Goal: Task Accomplishment & Management: Complete application form

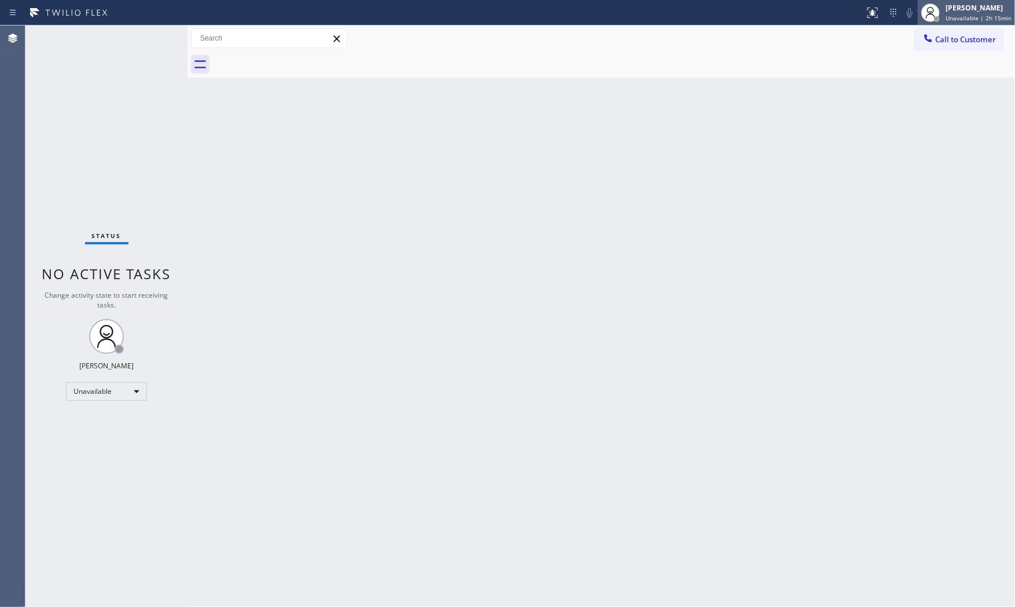
click at [990, 10] on div "[PERSON_NAME]" at bounding box center [979, 8] width 66 height 10
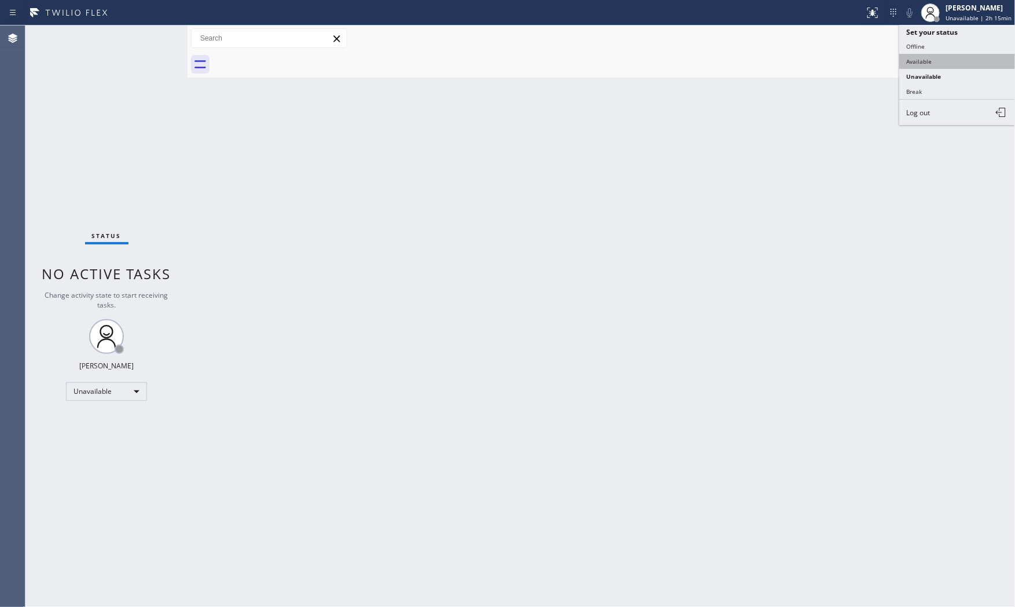
click at [939, 58] on button "Available" at bounding box center [958, 61] width 116 height 15
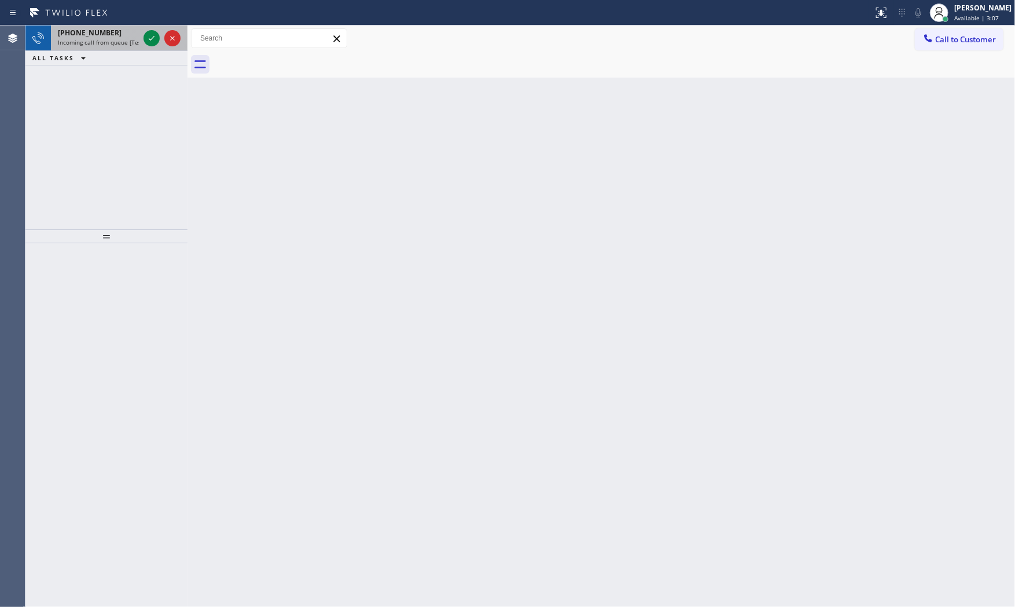
click at [118, 28] on div "[PHONE_NUMBER]" at bounding box center [98, 33] width 81 height 10
click at [134, 39] on span "Incoming call from queue [Test] All" at bounding box center [106, 42] width 96 height 8
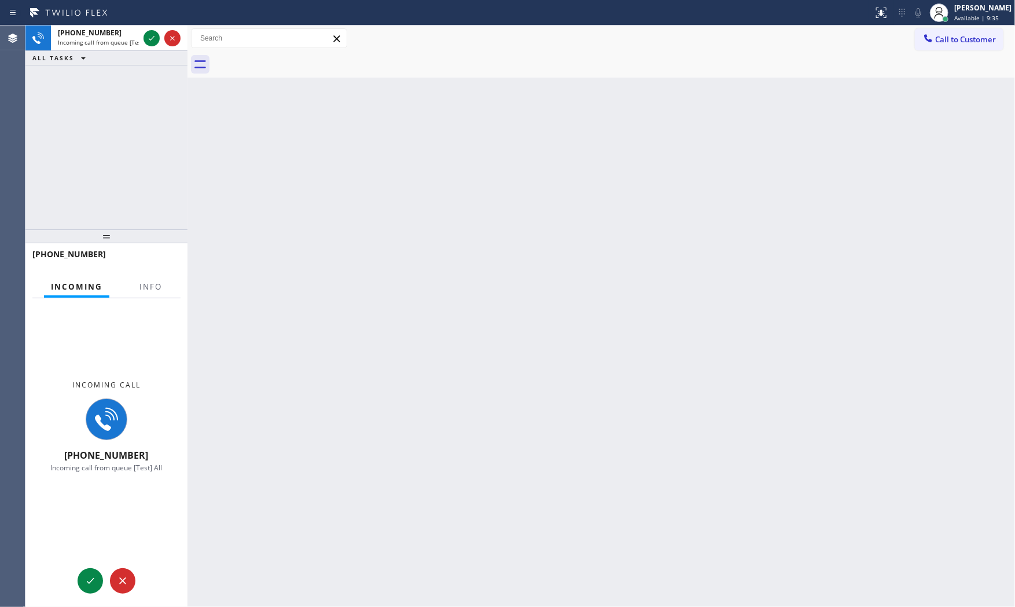
click at [128, 289] on div "Incoming Info" at bounding box center [106, 287] width 148 height 23
click at [136, 287] on button "Info" at bounding box center [151, 287] width 36 height 23
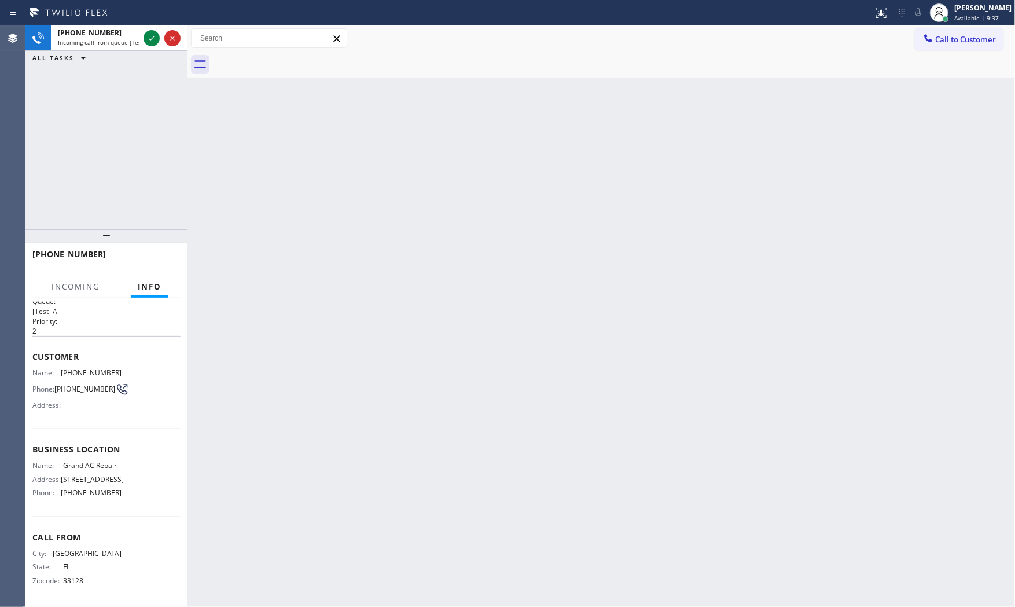
scroll to position [18, 0]
click at [152, 36] on icon at bounding box center [152, 38] width 14 height 14
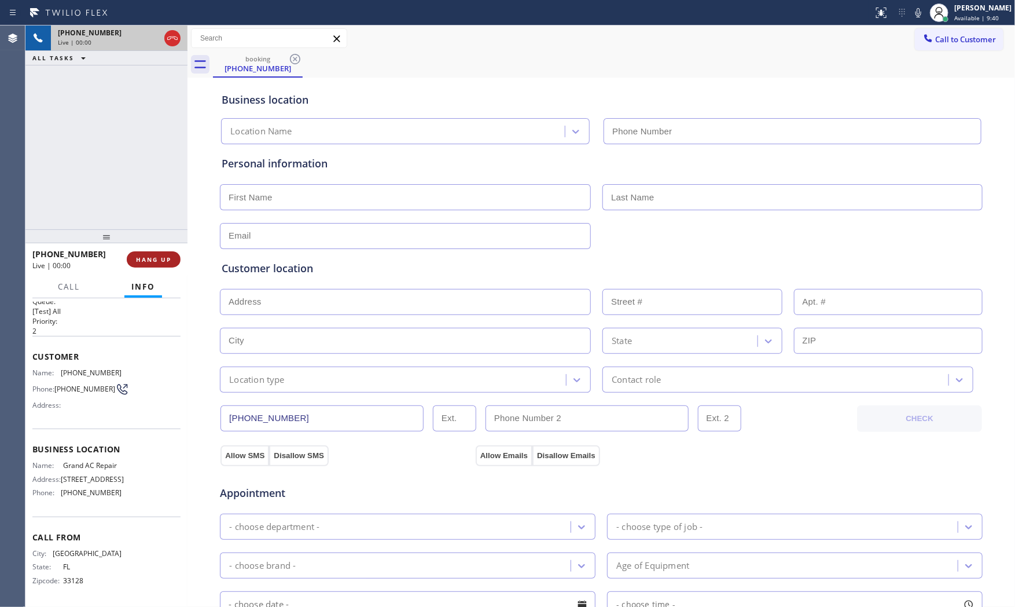
click at [165, 261] on span "HANG UP" at bounding box center [153, 259] width 35 height 8
type input "[PHONE_NUMBER]"
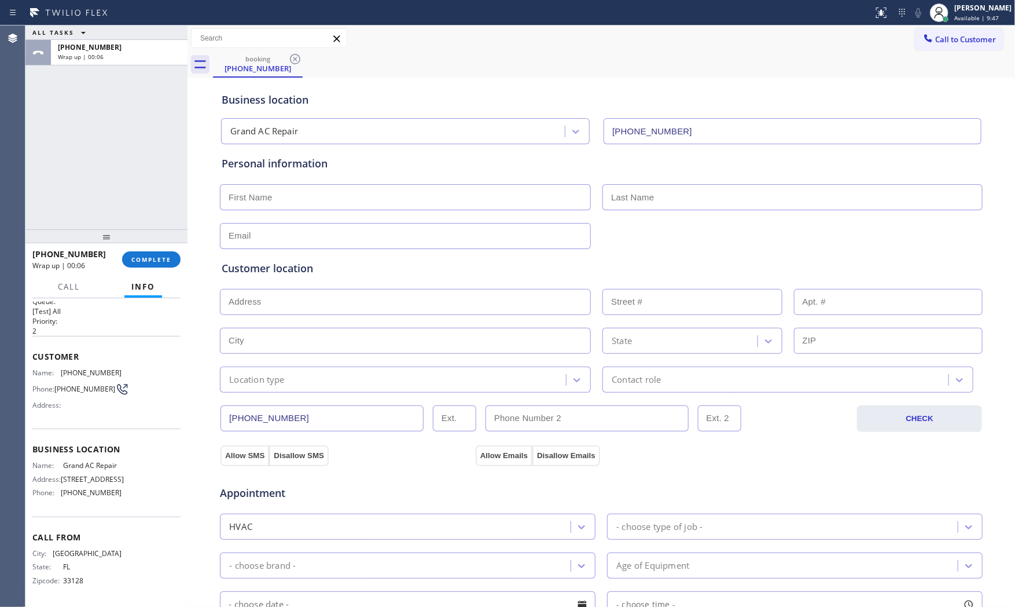
click at [886, 490] on div "Appointment" at bounding box center [601, 486] width 765 height 30
click at [174, 271] on div "[PHONE_NUMBER] Wrap up | 00:07 COMPLETE" at bounding box center [106, 259] width 148 height 30
click at [173, 263] on button "COMPLETE" at bounding box center [151, 259] width 58 height 16
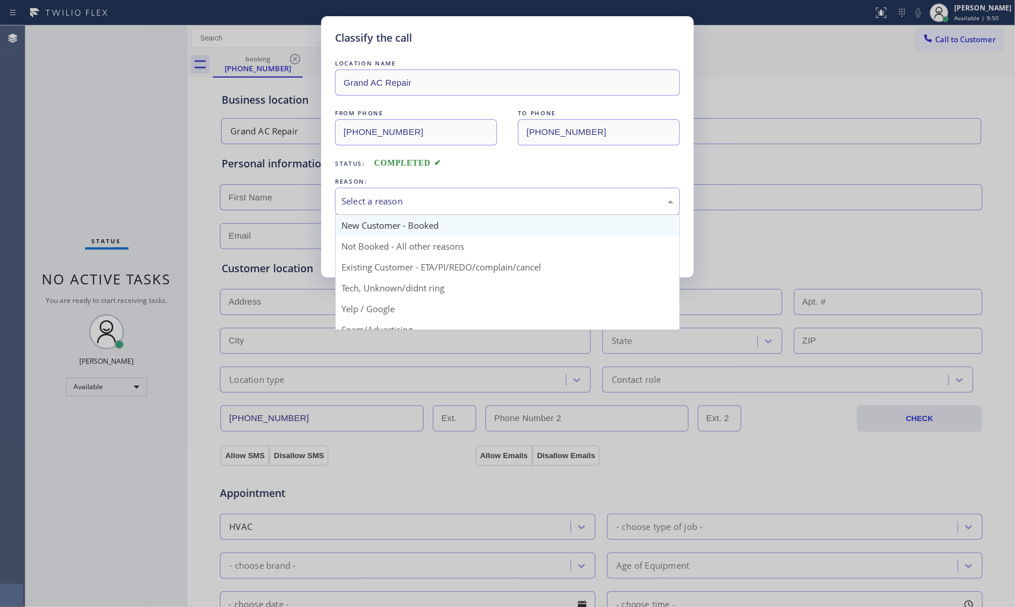
drag, startPoint x: 452, startPoint y: 199, endPoint x: 392, endPoint y: 227, distance: 66.3
click at [450, 200] on div "Select a reason" at bounding box center [508, 201] width 332 height 13
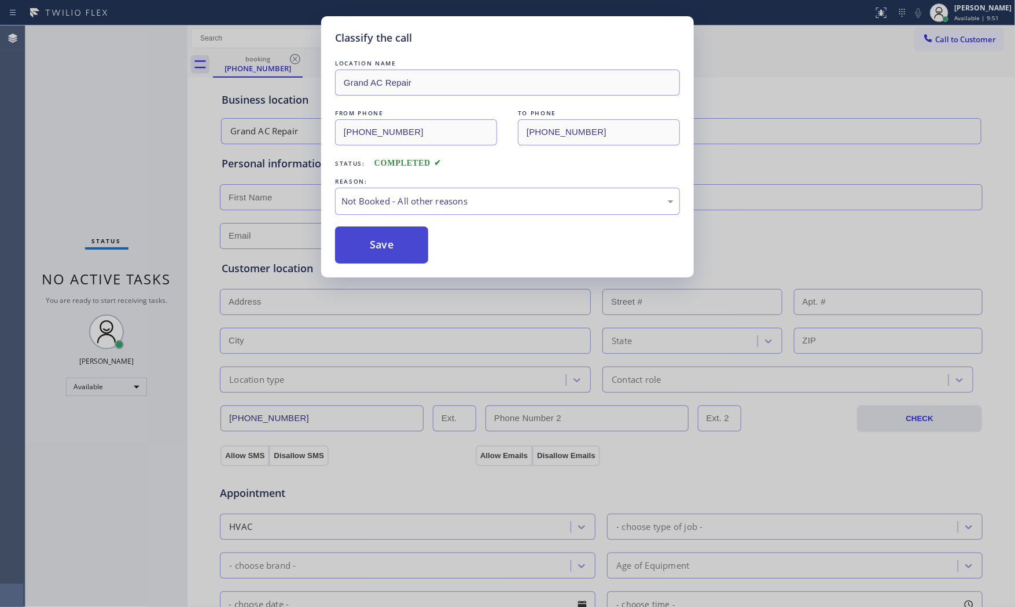
click at [383, 238] on button "Save" at bounding box center [381, 244] width 93 height 37
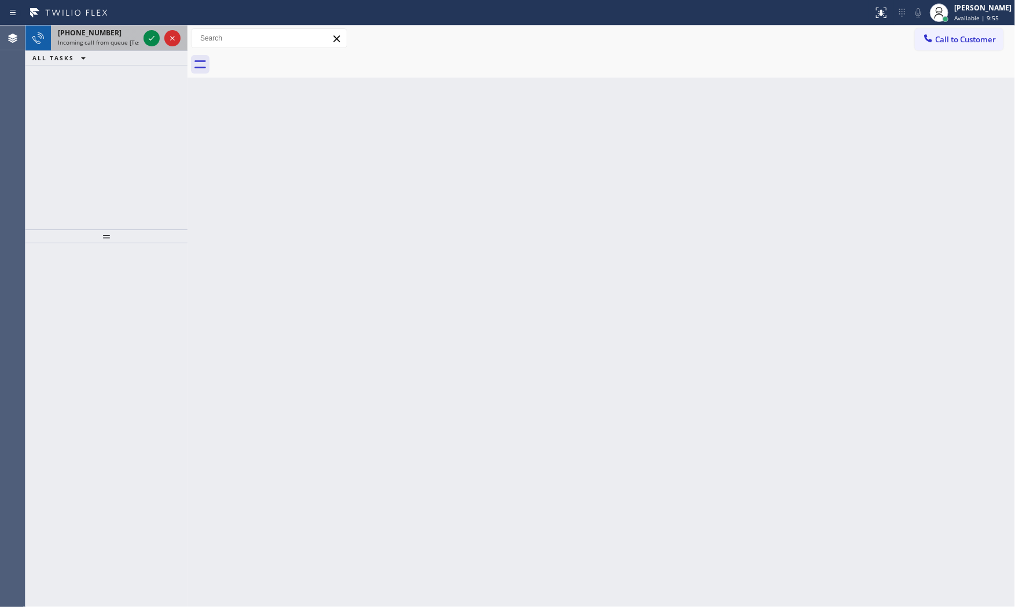
click at [89, 37] on span "[PHONE_NUMBER]" at bounding box center [90, 33] width 64 height 10
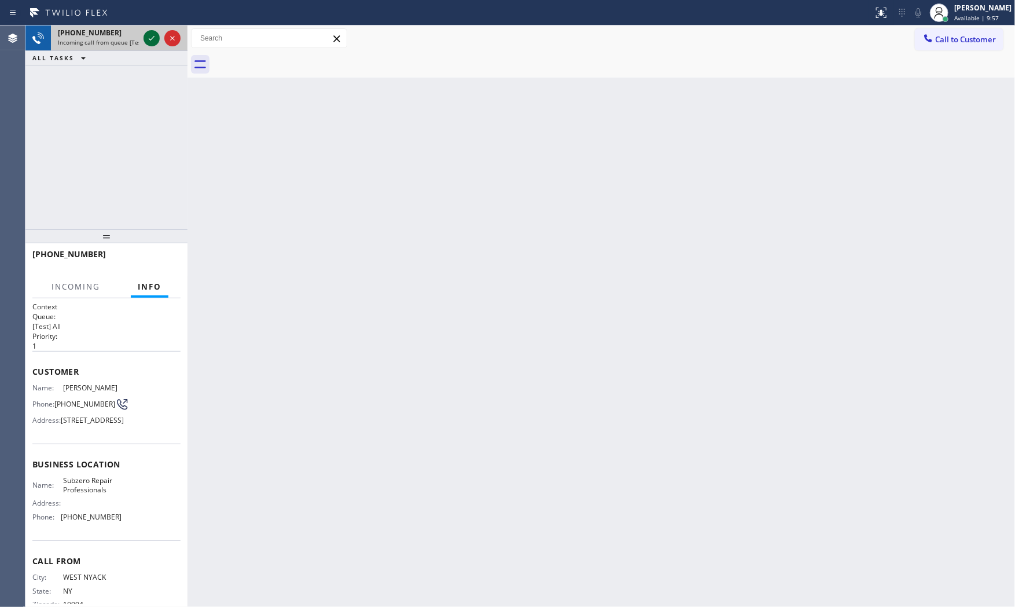
click at [156, 39] on icon at bounding box center [152, 38] width 14 height 14
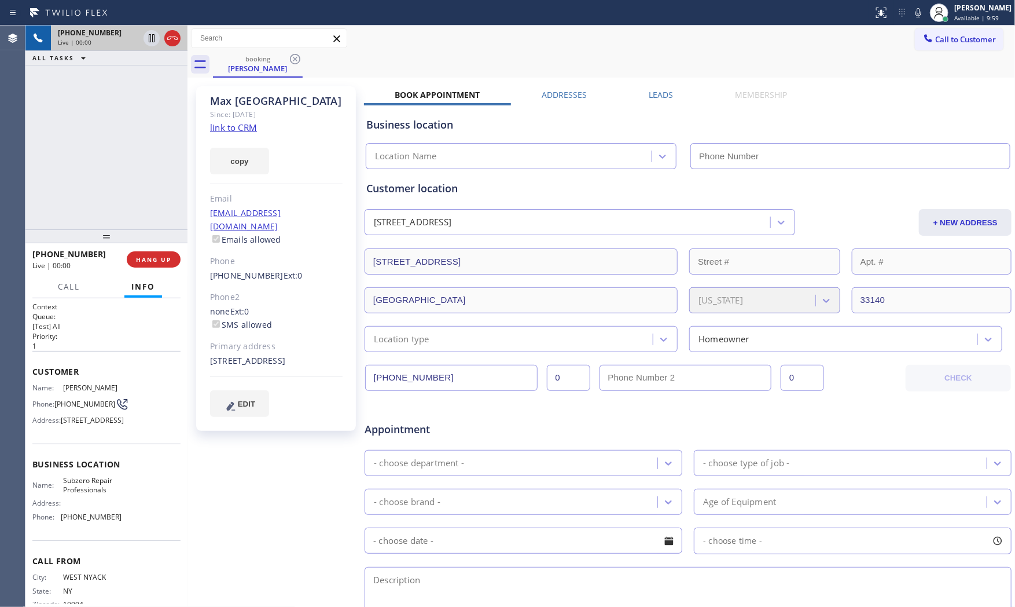
type input "[PHONE_NUMBER]"
click at [252, 124] on link "link to CRM" at bounding box center [233, 128] width 47 height 12
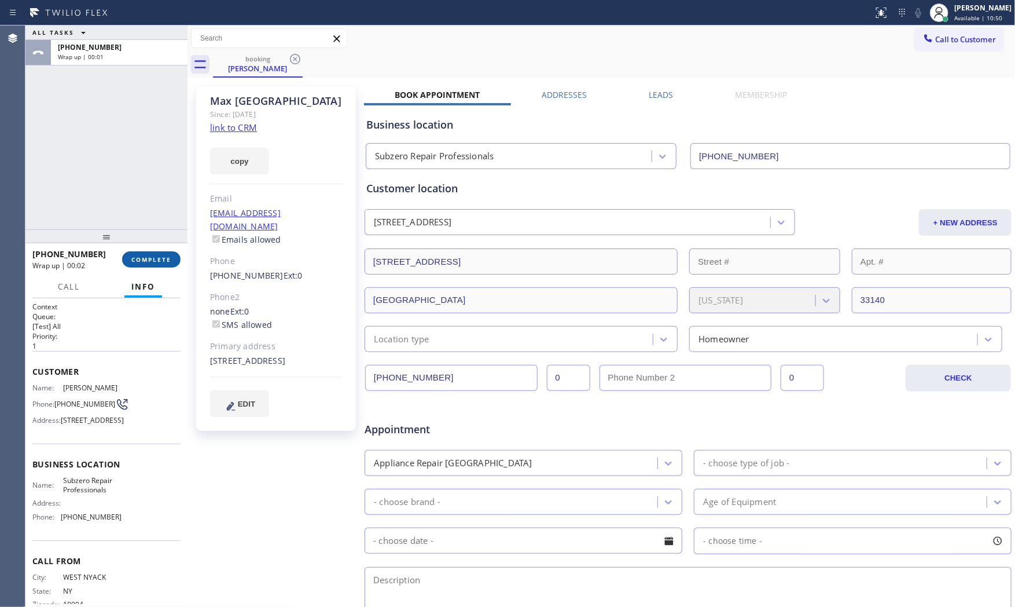
click at [149, 256] on span "COMPLETE" at bounding box center [151, 259] width 40 height 8
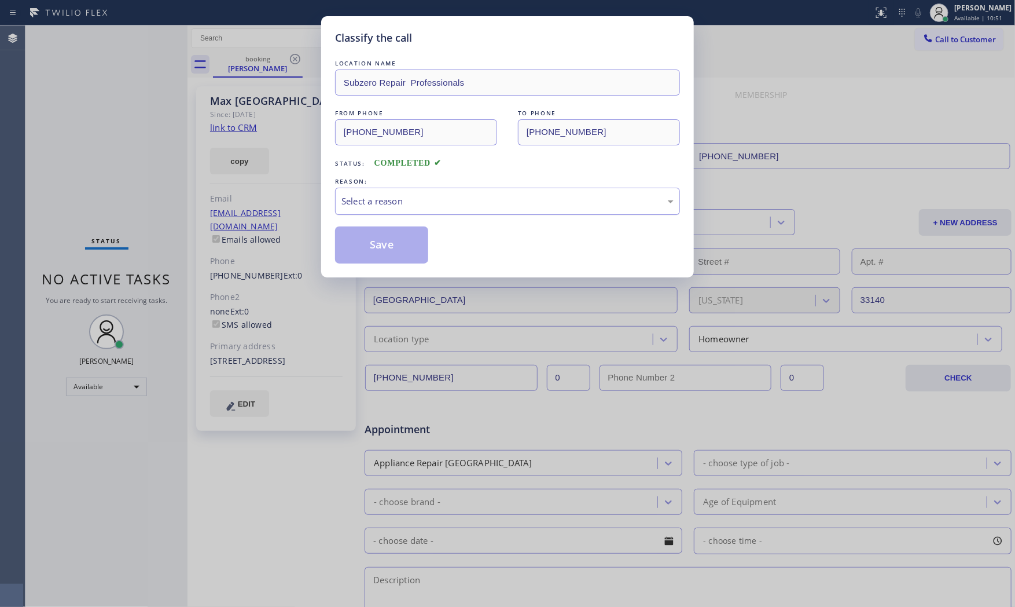
drag, startPoint x: 353, startPoint y: 203, endPoint x: 354, endPoint y: 211, distance: 8.1
click at [354, 204] on div "Select a reason" at bounding box center [508, 201] width 332 height 13
click at [361, 240] on button "Save" at bounding box center [381, 244] width 93 height 37
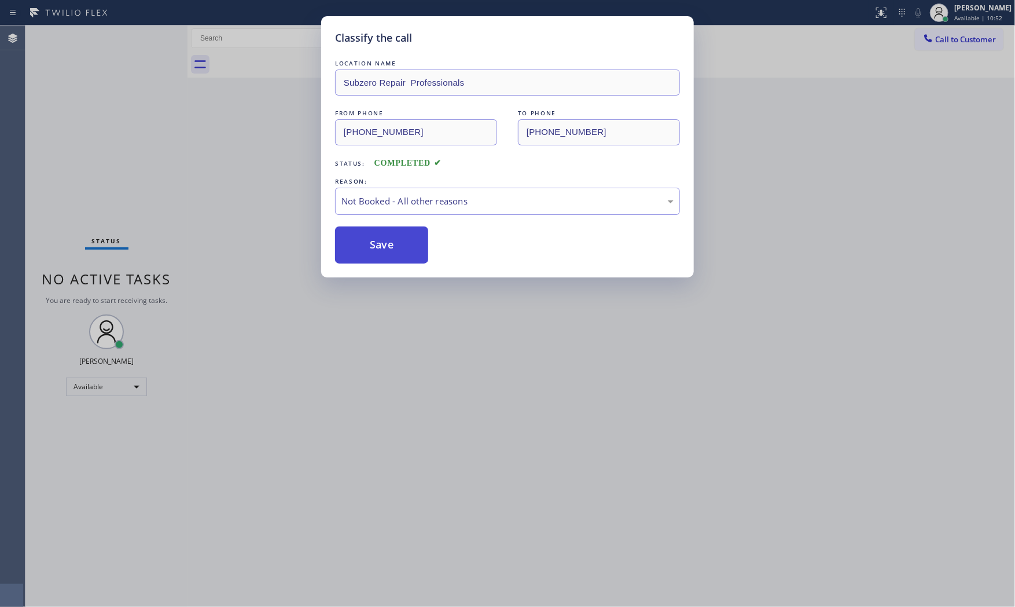
click at [361, 240] on button "Save" at bounding box center [381, 244] width 93 height 37
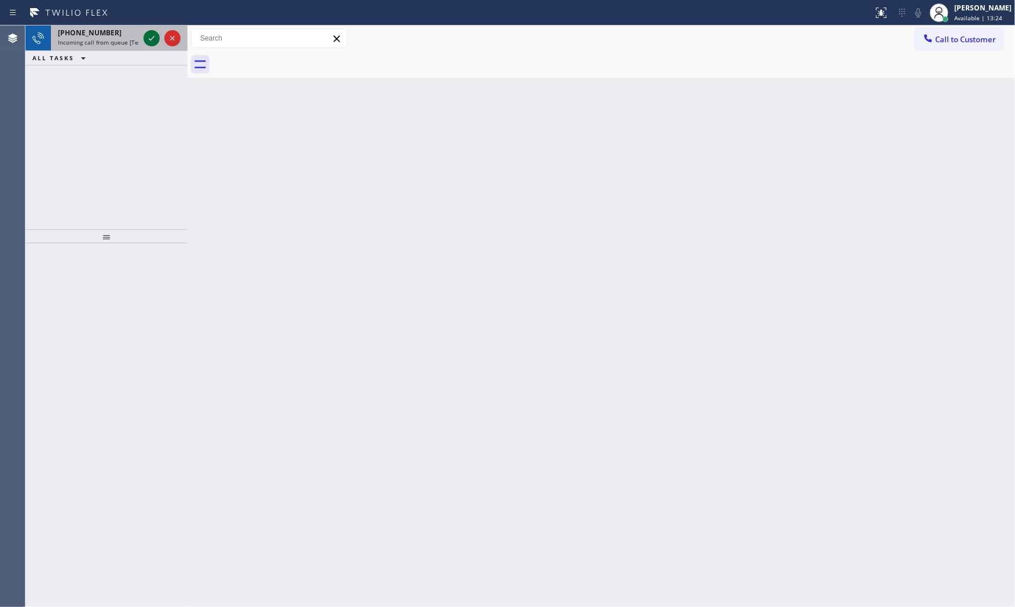
click at [151, 45] on icon at bounding box center [152, 38] width 14 height 14
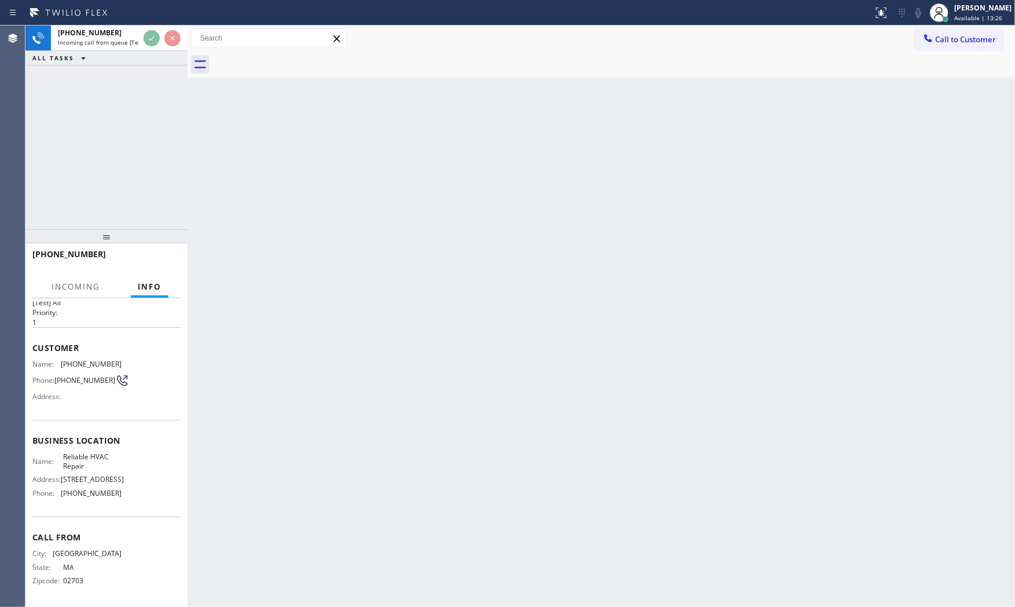
scroll to position [27, 0]
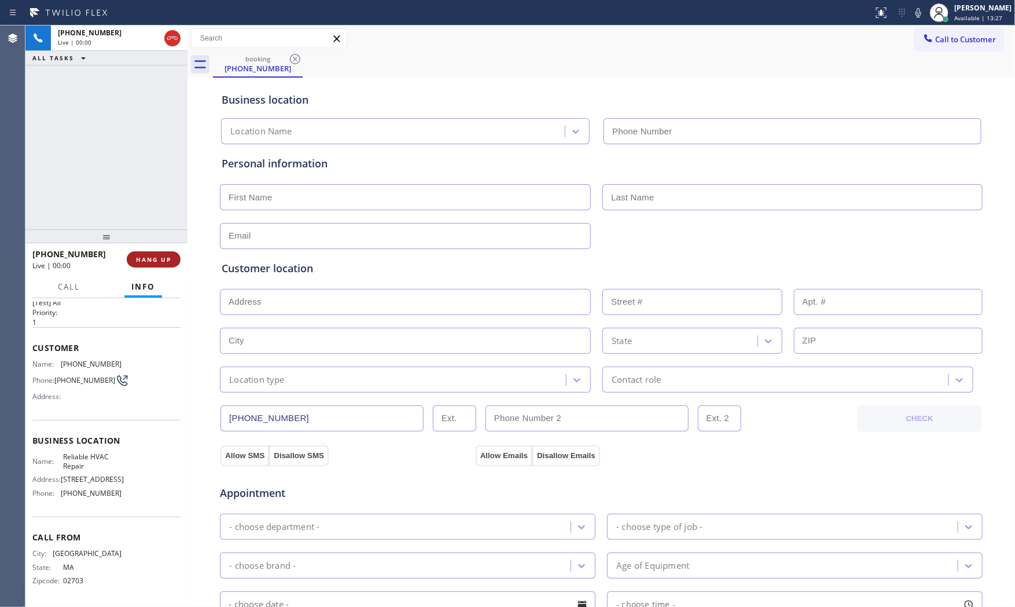
type input "[PHONE_NUMBER]"
click at [173, 254] on button "HANG UP" at bounding box center [154, 259] width 54 height 16
click at [174, 255] on button "HANG UP" at bounding box center [154, 259] width 54 height 16
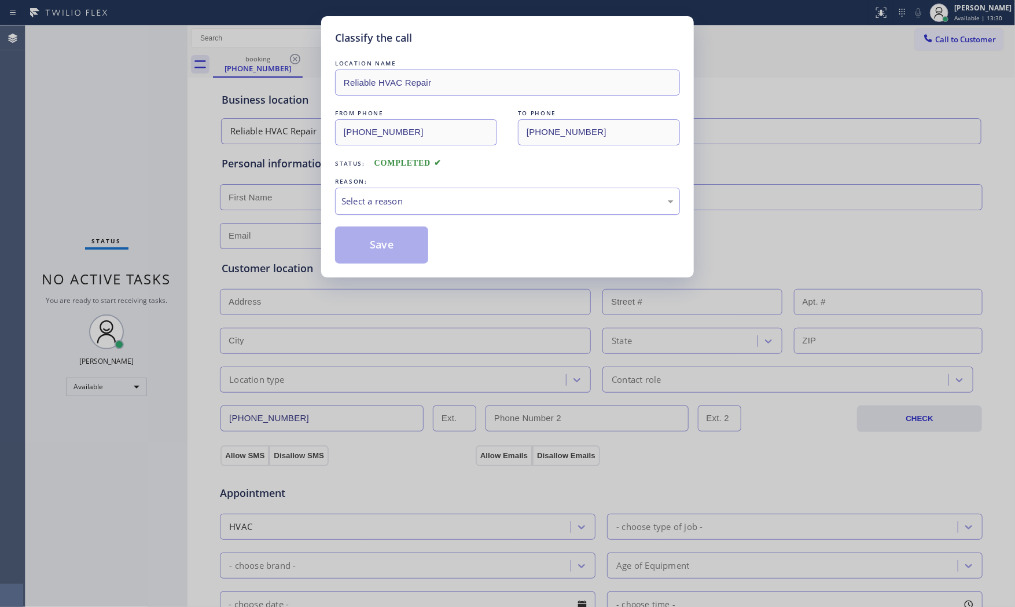
click at [458, 207] on div "Select a reason" at bounding box center [508, 201] width 332 height 13
click at [403, 245] on button "Save" at bounding box center [381, 244] width 93 height 37
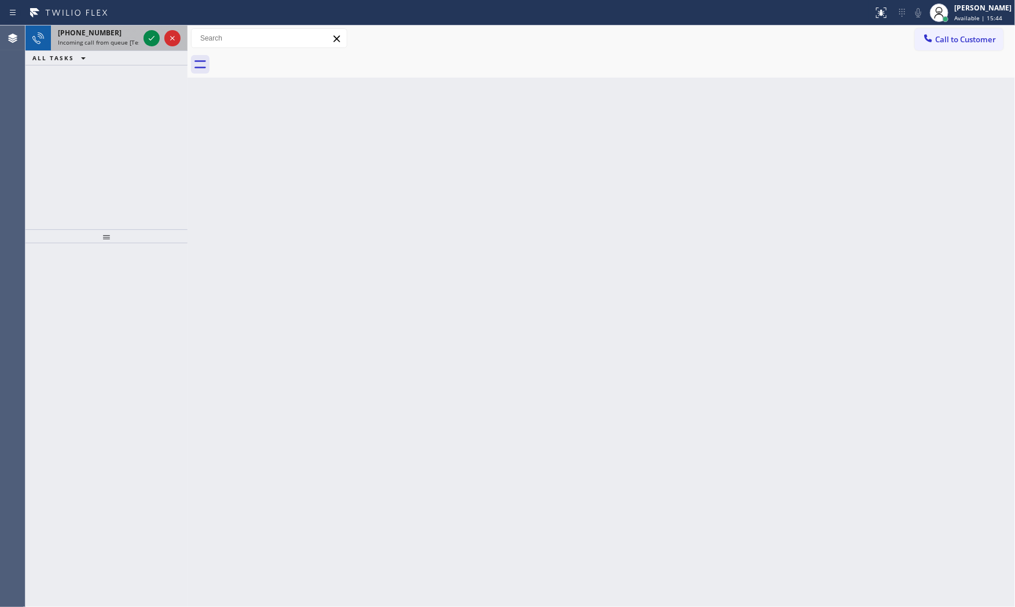
click at [107, 43] on span "Incoming call from queue [Test] All" at bounding box center [106, 42] width 96 height 8
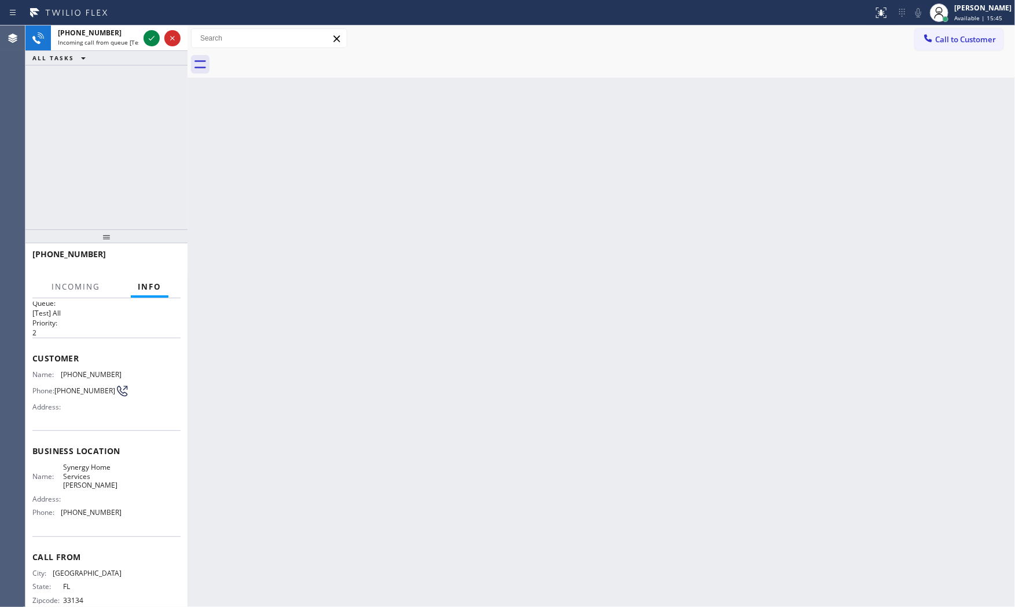
scroll to position [27, 0]
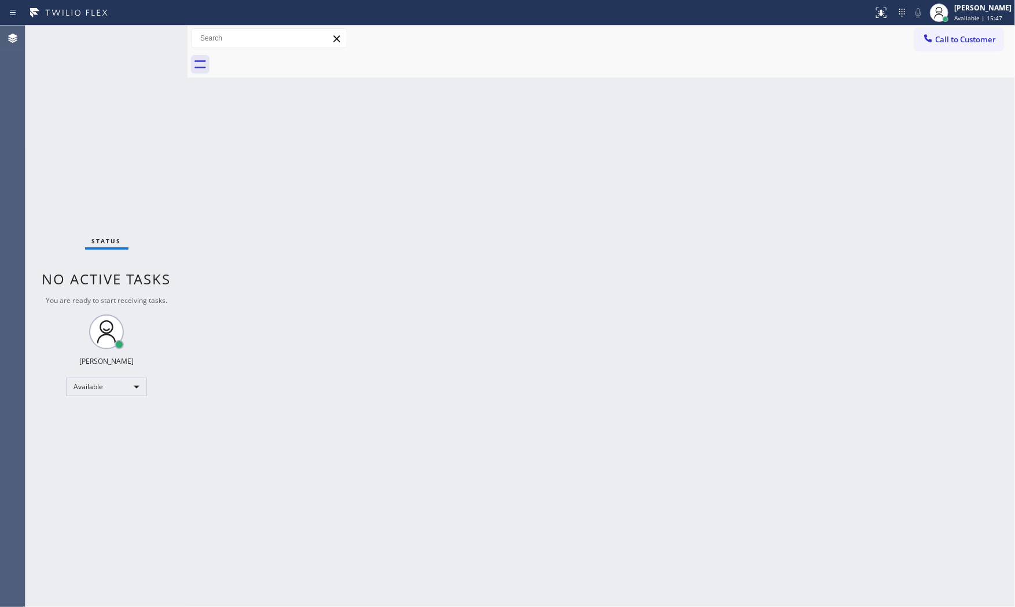
click at [157, 45] on div "Status No active tasks You are ready to start receiving tasks. [PERSON_NAME] Av…" at bounding box center [106, 315] width 162 height 581
click at [957, 48] on button "Call to Customer" at bounding box center [959, 39] width 89 height 22
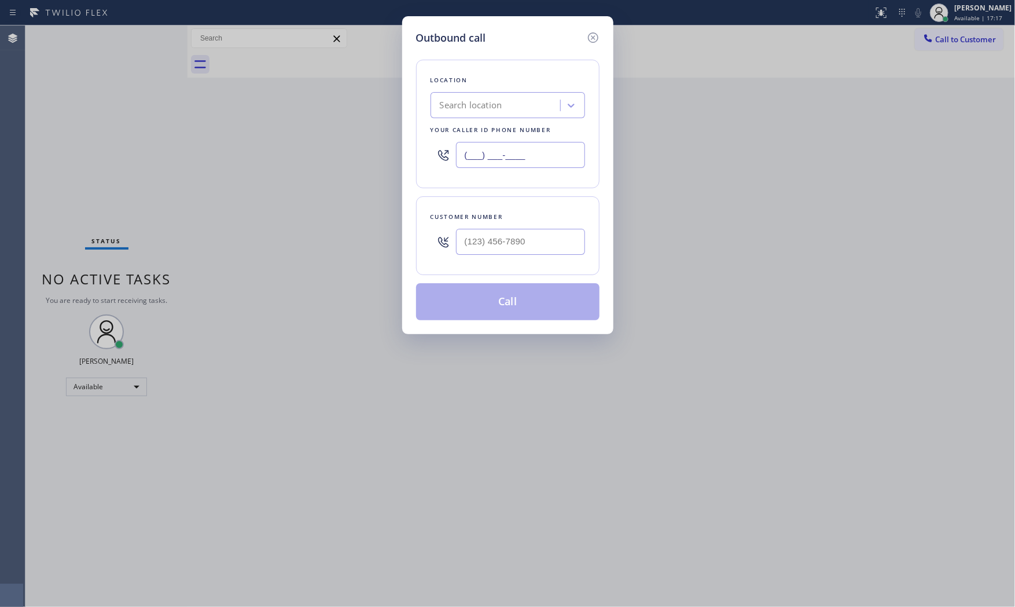
click at [498, 154] on input "(___) ___-____" at bounding box center [520, 155] width 129 height 26
paste input "855) 203-2893"
type input "[PHONE_NUMBER]"
click at [556, 240] on input "(___) ___-____" at bounding box center [520, 242] width 129 height 26
paste input "312) 515-8202"
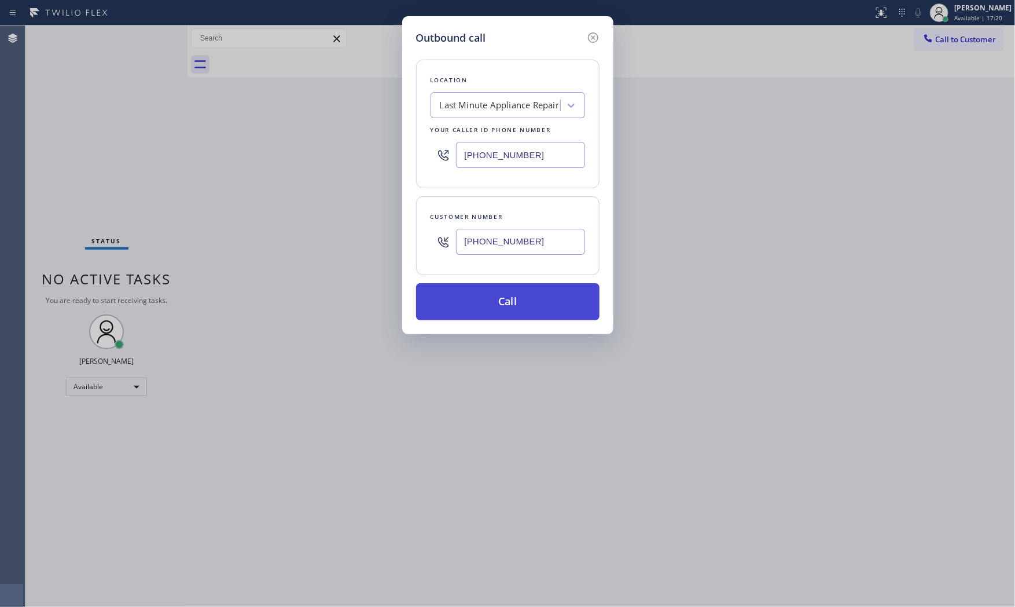
type input "[PHONE_NUMBER]"
click at [516, 310] on button "Call" at bounding box center [508, 301] width 184 height 37
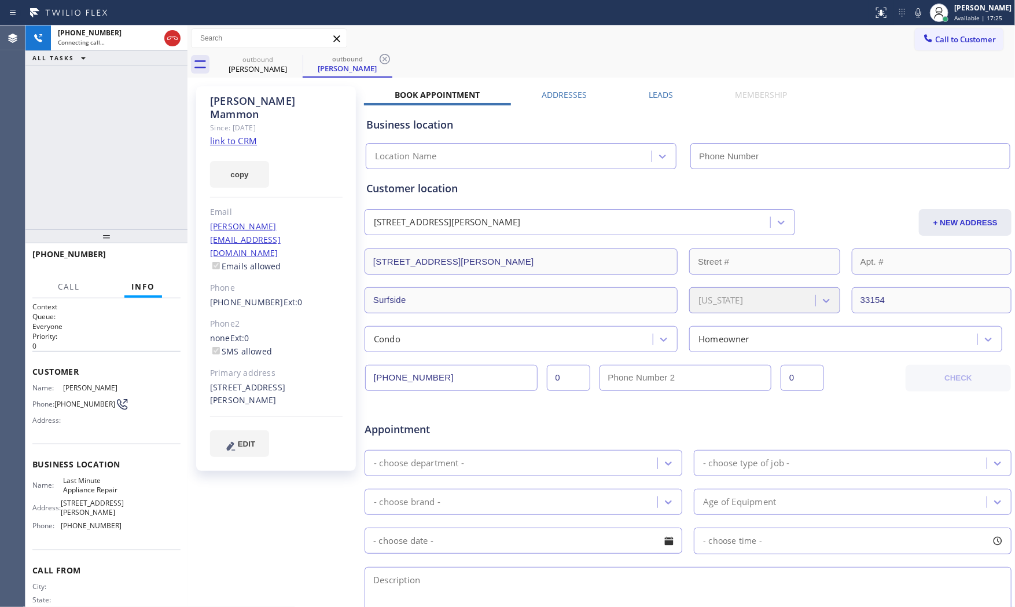
type input "[PHONE_NUMBER]"
click at [919, 22] on div "Status report No issues detected If you experience an issue, please download th…" at bounding box center [942, 12] width 146 height 25
click at [917, 18] on icon at bounding box center [919, 13] width 14 height 14
click at [85, 294] on button "Call" at bounding box center [69, 287] width 36 height 23
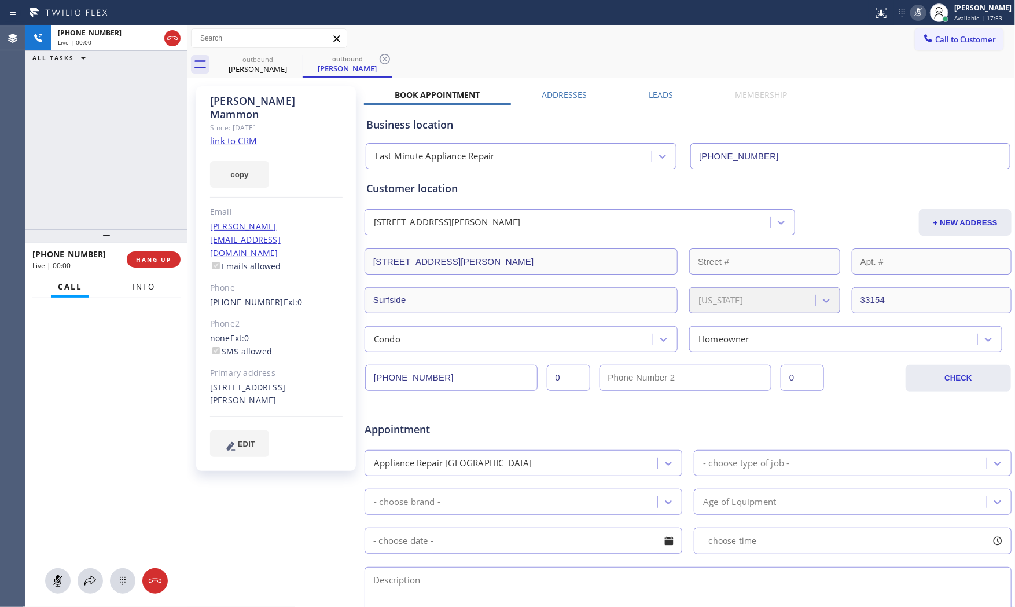
click at [128, 292] on button "Info" at bounding box center [144, 287] width 36 height 23
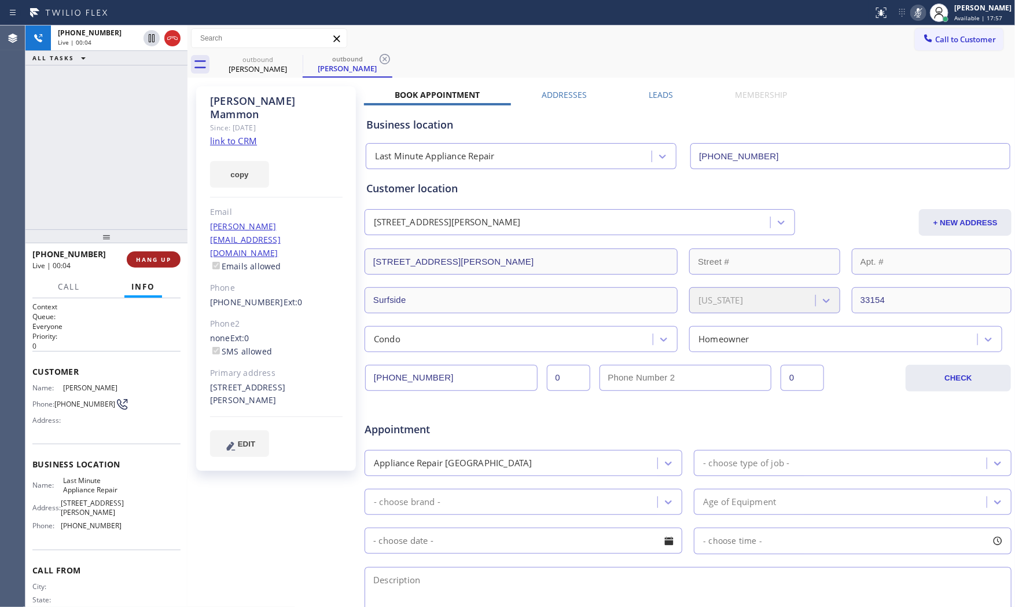
click at [163, 258] on span "HANG UP" at bounding box center [153, 259] width 35 height 8
click at [162, 258] on span "COMPLETE" at bounding box center [151, 259] width 40 height 8
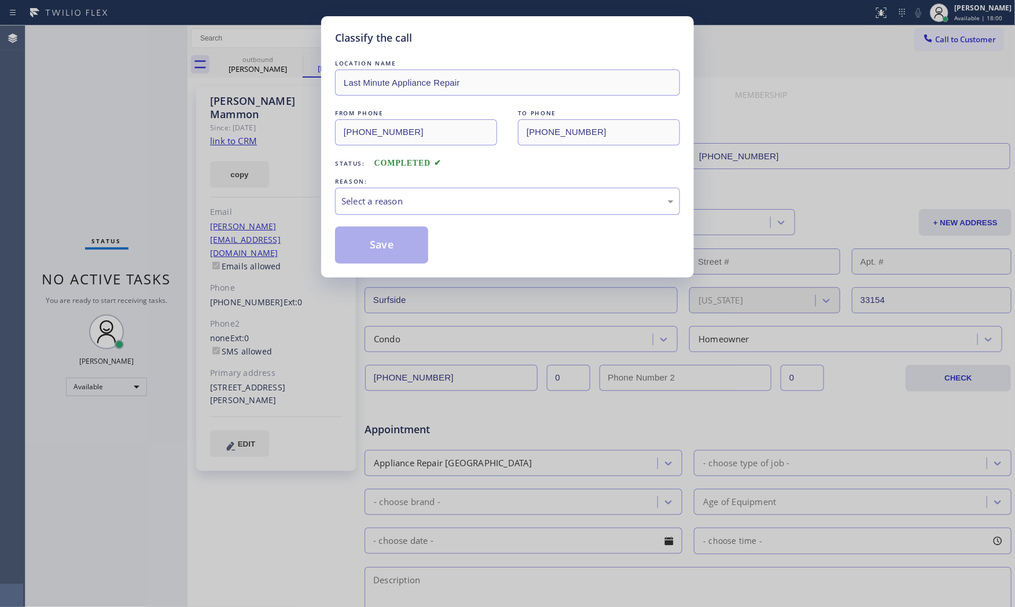
click at [452, 228] on div "Save" at bounding box center [507, 244] width 345 height 37
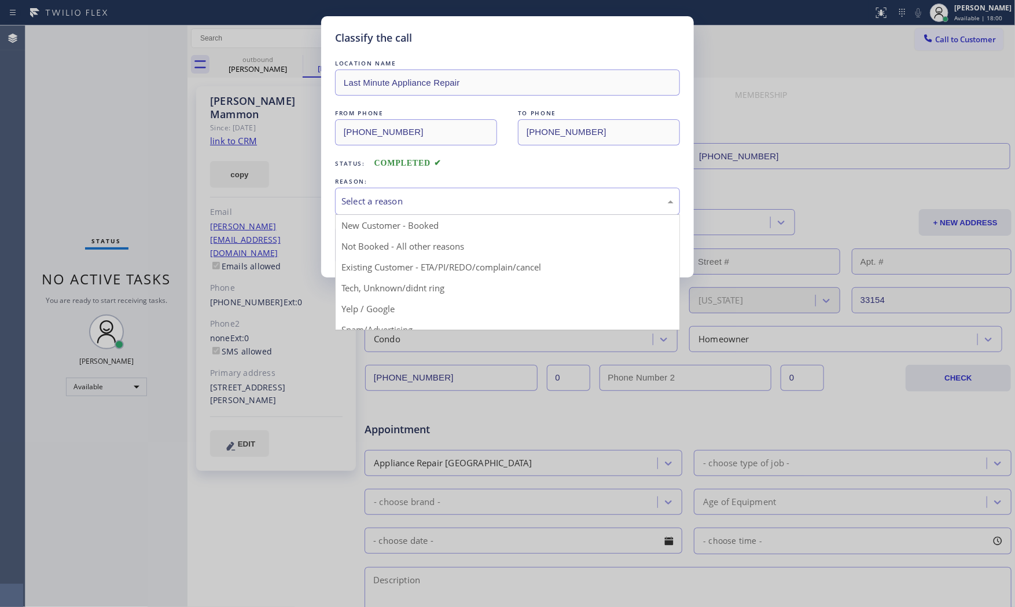
click at [452, 215] on div "Select a reason New Customer - Booked Not Booked - All other reasons Existing C…" at bounding box center [507, 201] width 345 height 27
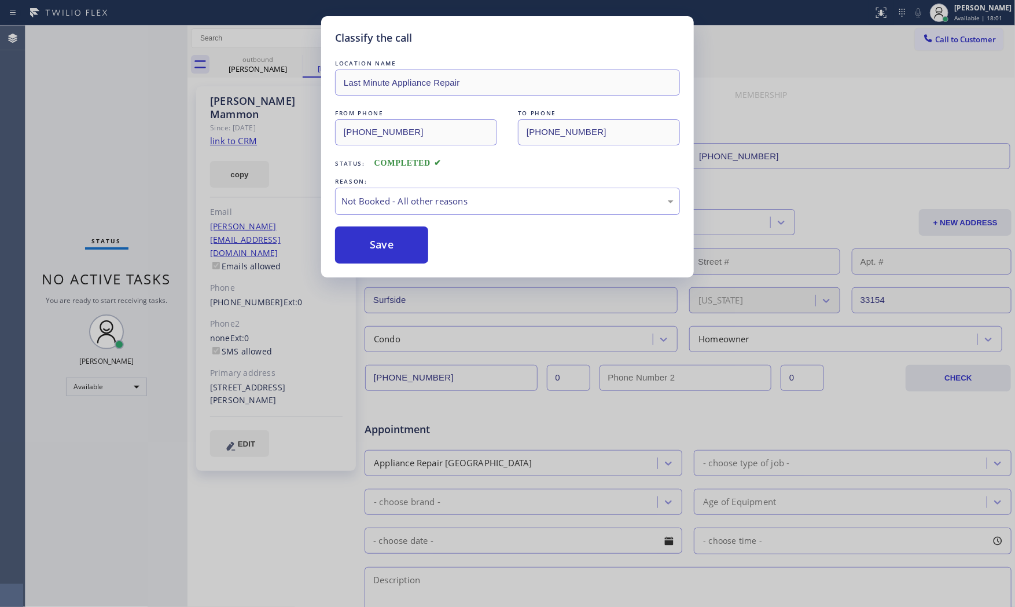
click at [378, 238] on button "Save" at bounding box center [381, 244] width 93 height 37
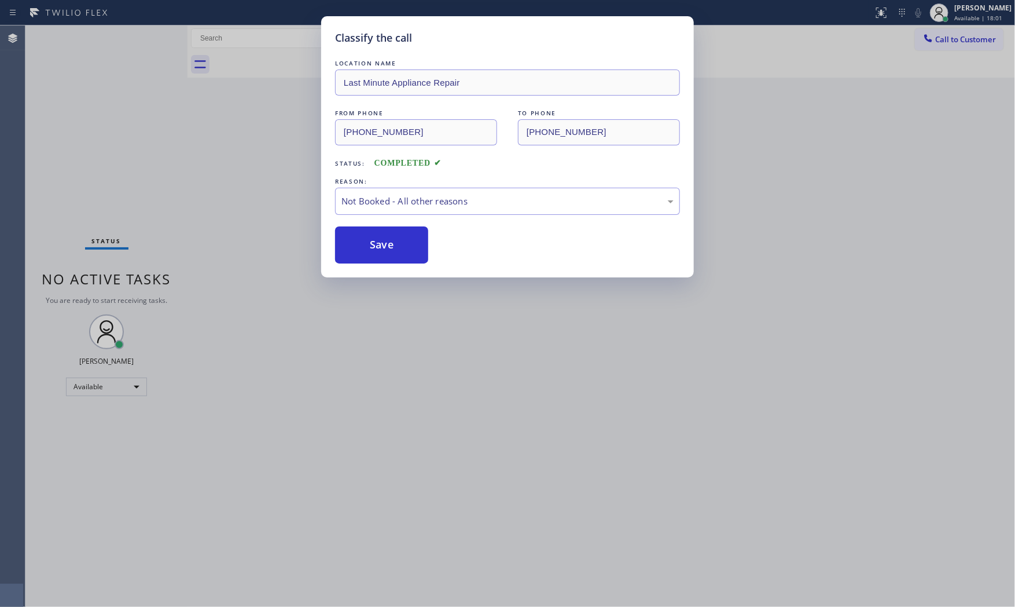
click at [378, 238] on button "Save" at bounding box center [381, 244] width 93 height 37
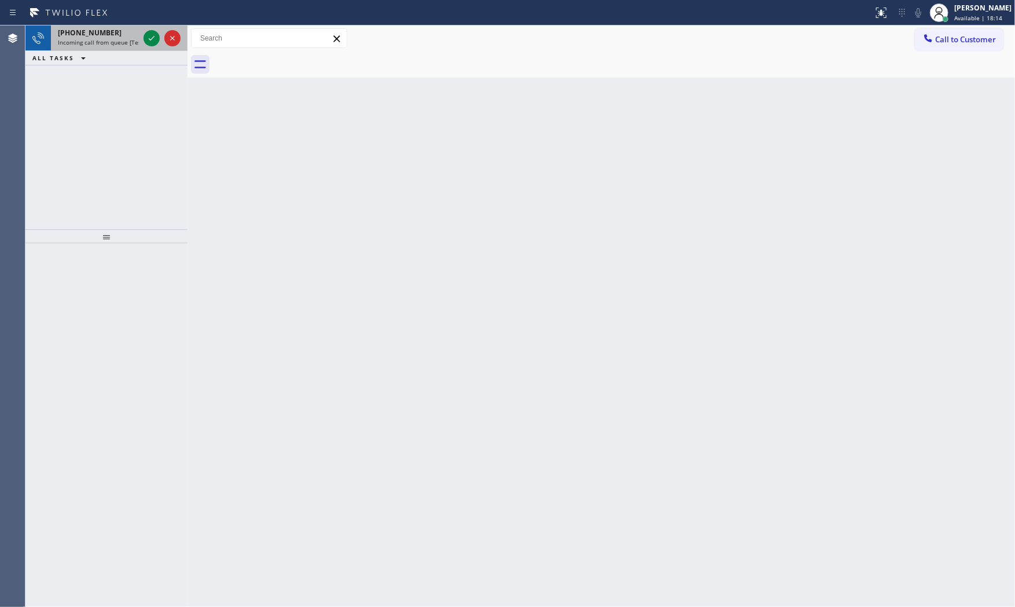
click at [66, 43] on span "Incoming call from queue [Test] All" at bounding box center [106, 42] width 96 height 8
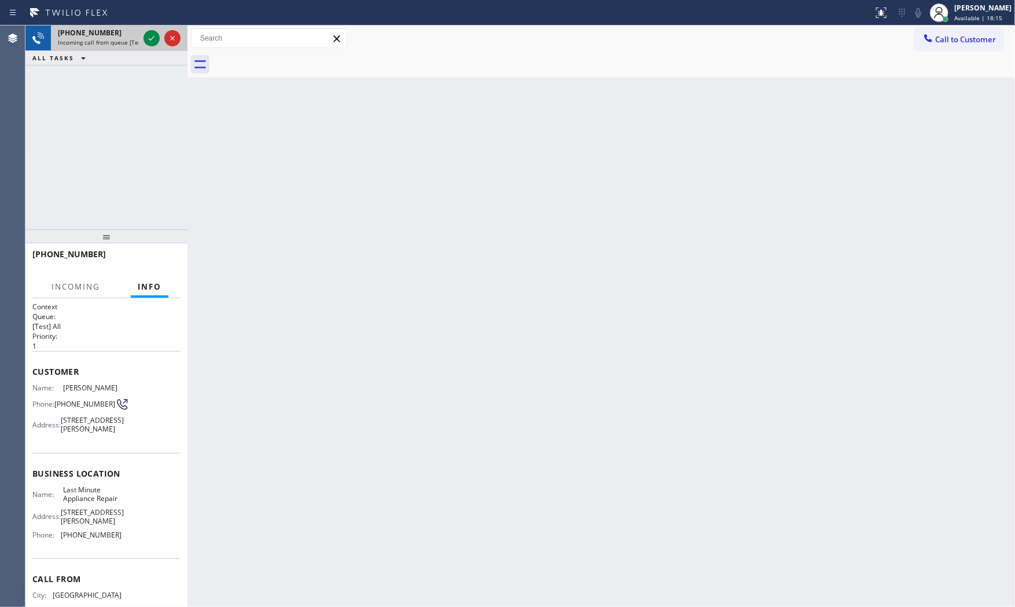
click at [67, 43] on span "Incoming call from queue [Test] All" at bounding box center [106, 42] width 96 height 8
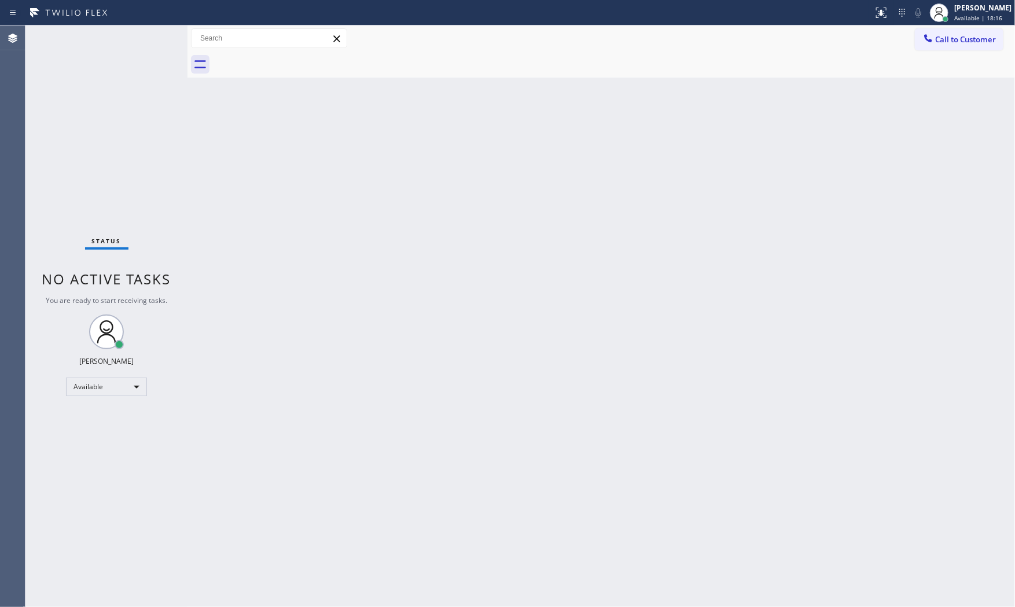
click at [140, 39] on div "Status No active tasks You are ready to start receiving tasks. [PERSON_NAME] Av…" at bounding box center [106, 315] width 162 height 581
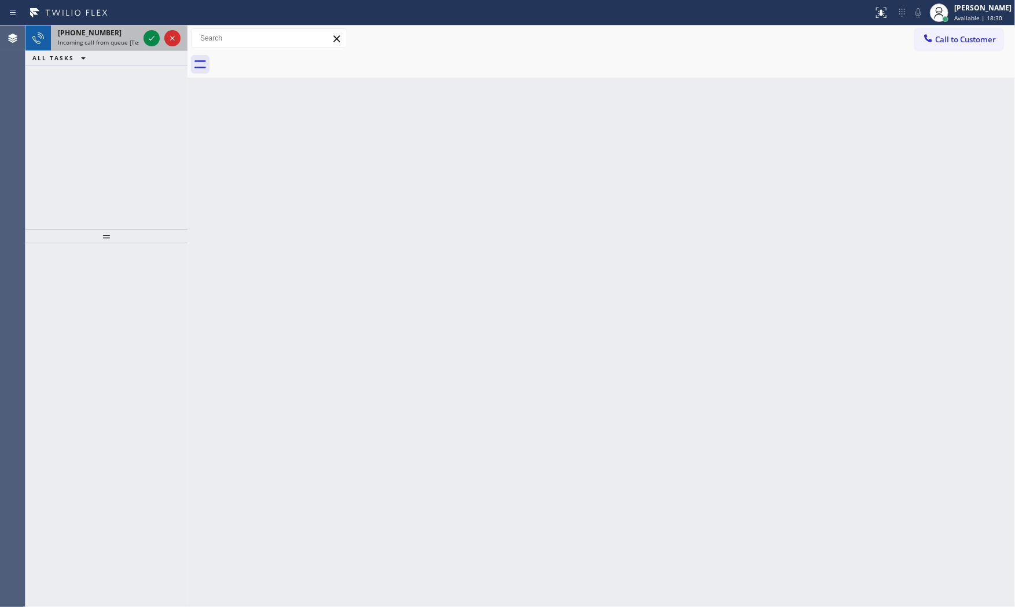
click at [83, 42] on span "Incoming call from queue [Test] All" at bounding box center [106, 42] width 96 height 8
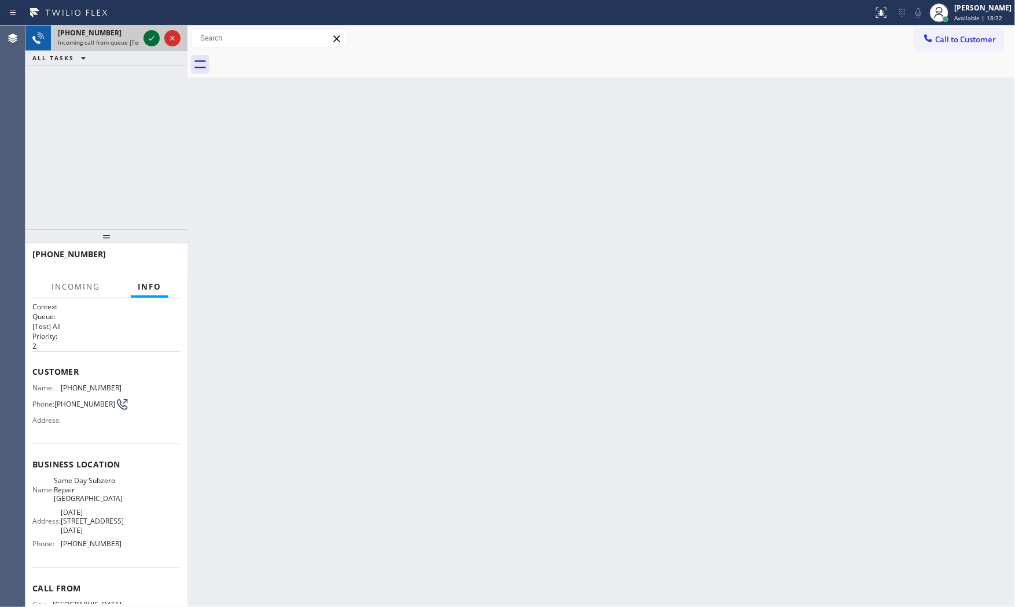
click at [151, 42] on icon at bounding box center [152, 38] width 14 height 14
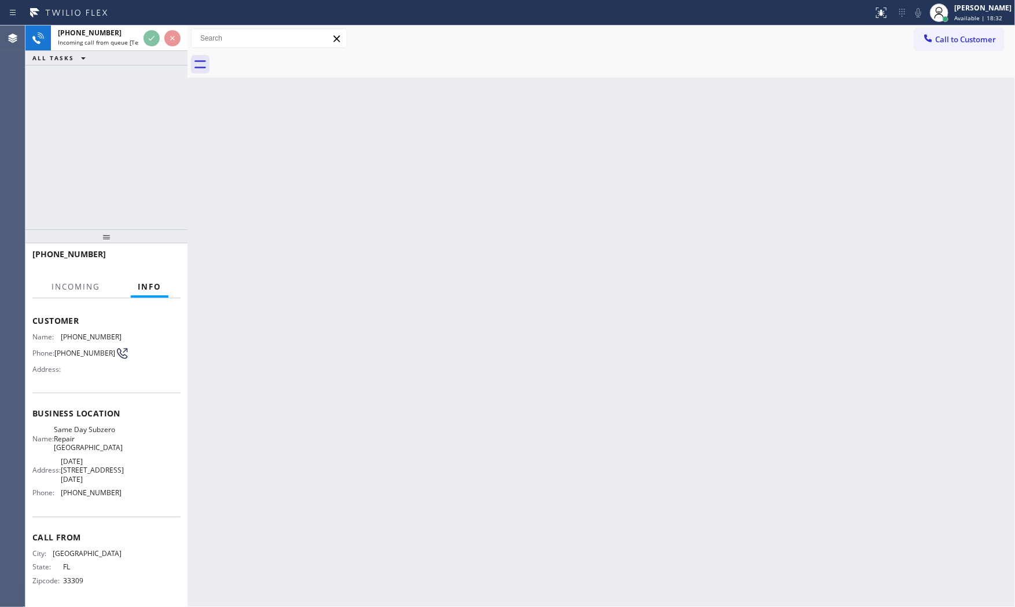
scroll to position [54, 0]
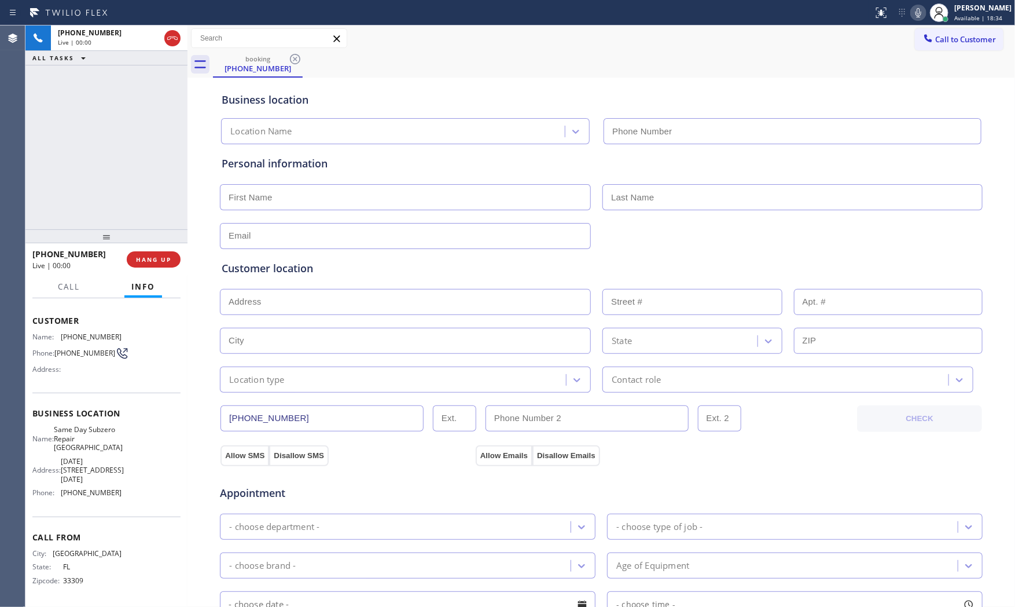
type input "[PHONE_NUMBER]"
click at [175, 257] on button "HANG UP" at bounding box center [154, 259] width 54 height 16
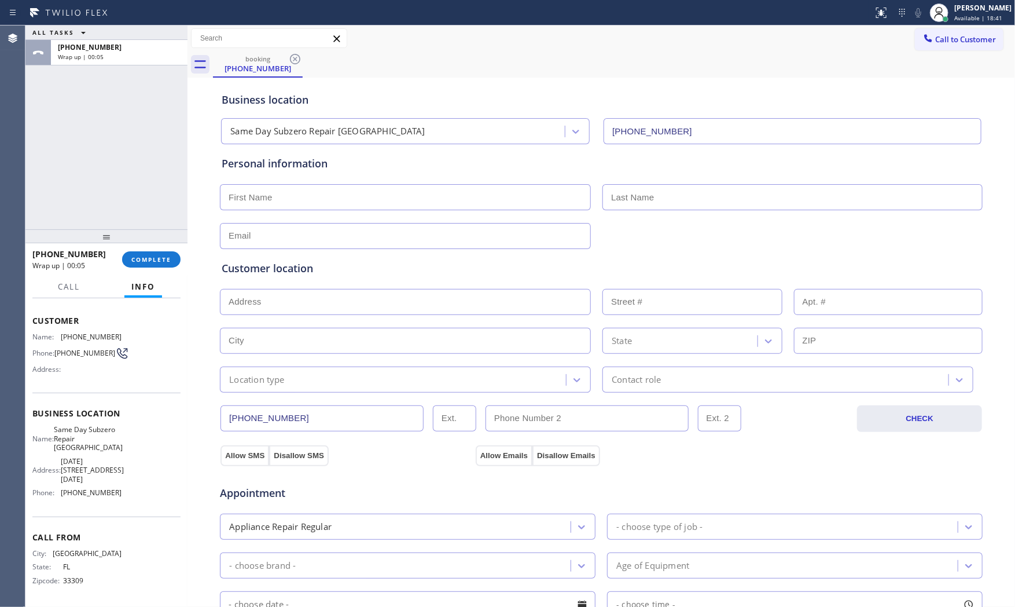
click at [142, 236] on div at bounding box center [106, 236] width 162 height 14
click at [146, 251] on button "COMPLETE" at bounding box center [151, 259] width 58 height 16
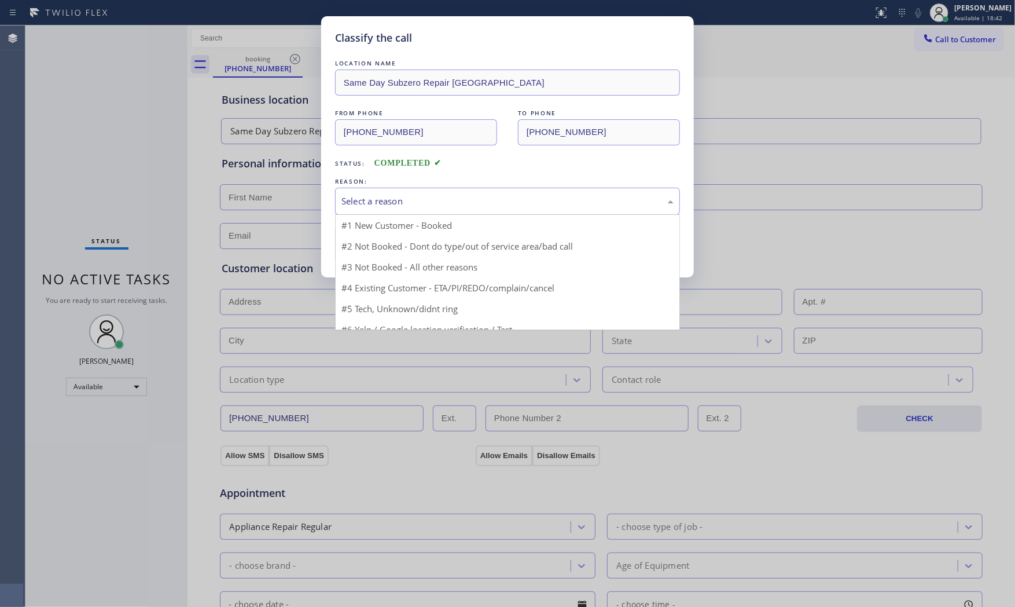
click at [452, 188] on div "Select a reason" at bounding box center [507, 201] width 345 height 27
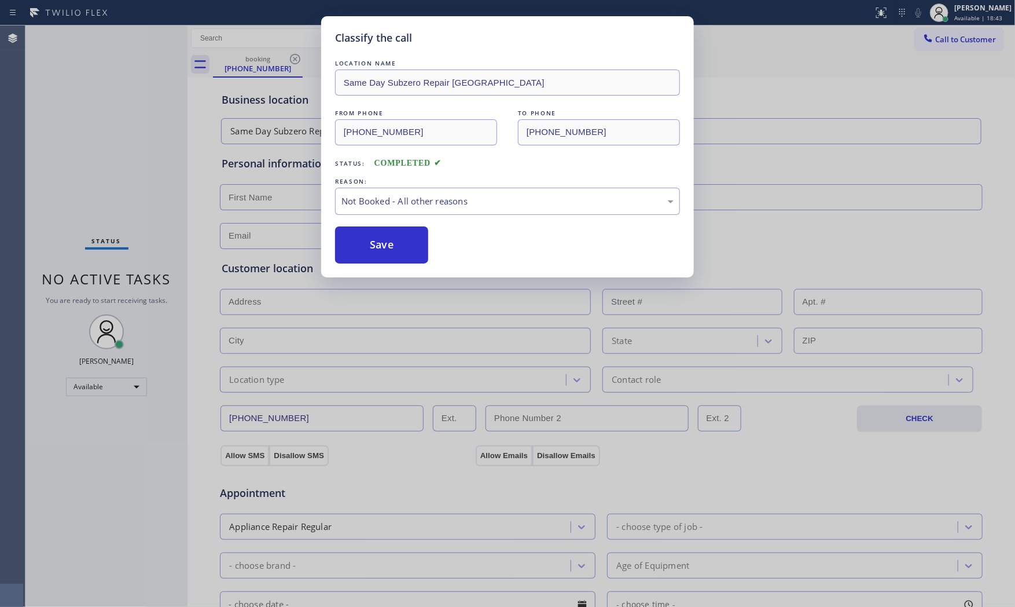
click at [358, 238] on button "Save" at bounding box center [381, 244] width 93 height 37
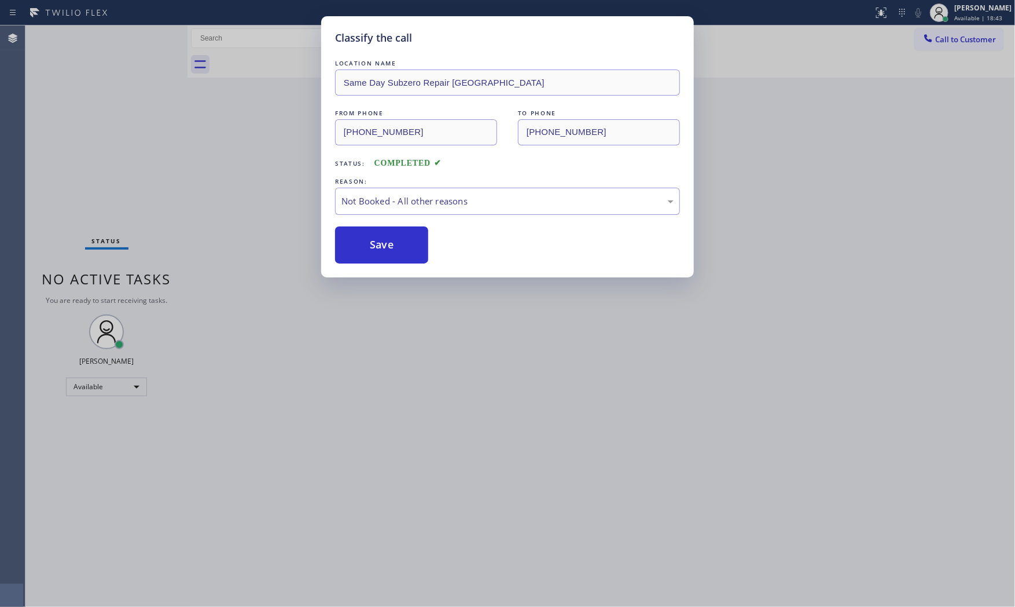
click at [358, 238] on button "Save" at bounding box center [381, 244] width 93 height 37
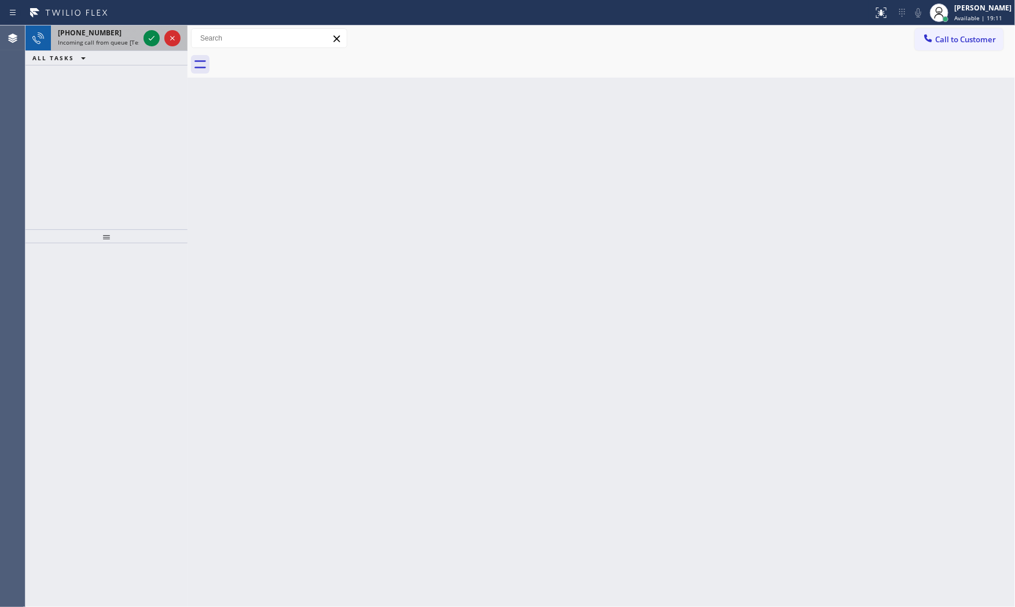
drag, startPoint x: 122, startPoint y: 24, endPoint x: 122, endPoint y: 30, distance: 6.4
click at [122, 25] on div "Status report No issues detected If you experience an issue, please download th…" at bounding box center [507, 303] width 1015 height 607
click at [122, 31] on div "[PHONE_NUMBER]" at bounding box center [98, 33] width 81 height 10
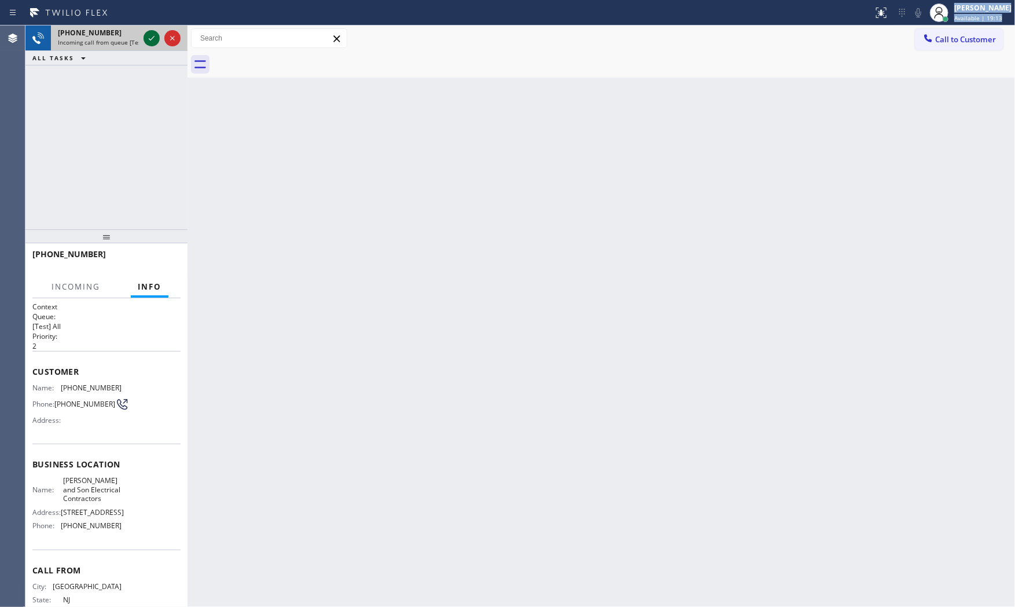
click at [148, 35] on icon at bounding box center [152, 38] width 14 height 14
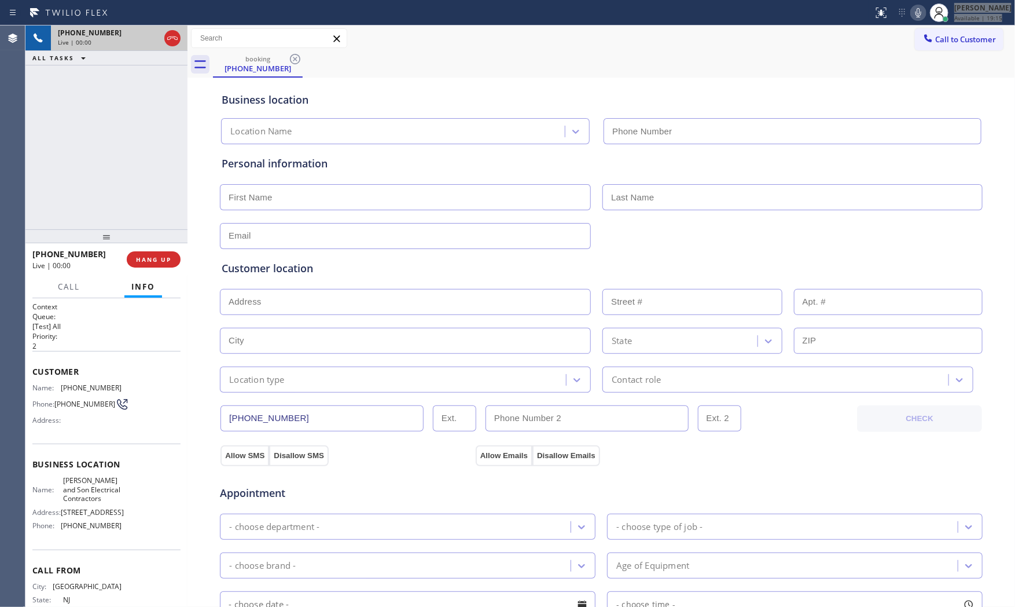
type input "[PHONE_NUMBER]"
click at [916, 14] on icon at bounding box center [919, 12] width 6 height 9
click at [42, 37] on icon at bounding box center [38, 38] width 14 height 14
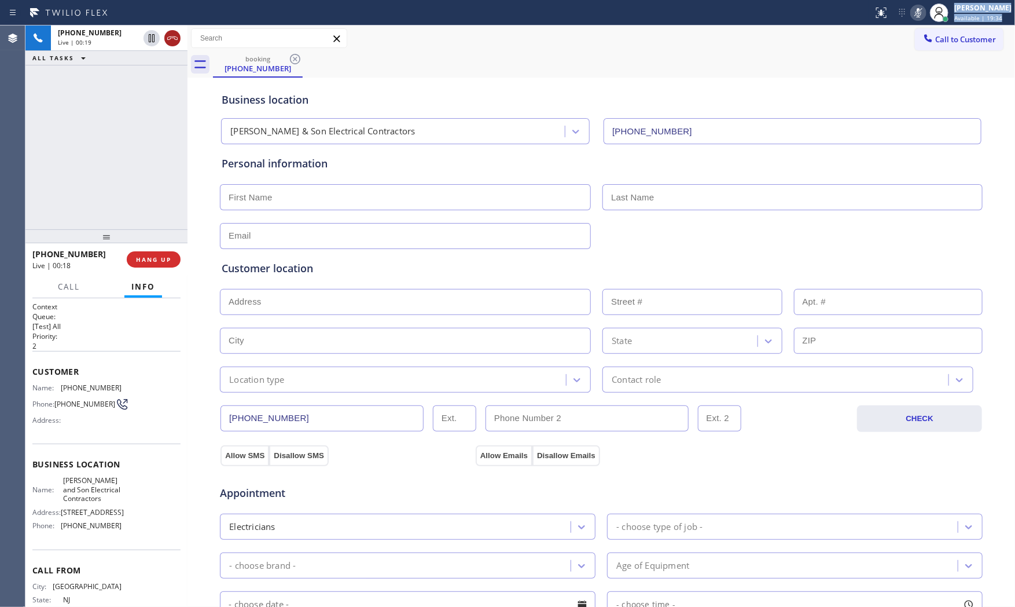
click at [174, 39] on icon at bounding box center [173, 38] width 14 height 14
click at [155, 252] on button "COMPLETE" at bounding box center [151, 259] width 58 height 16
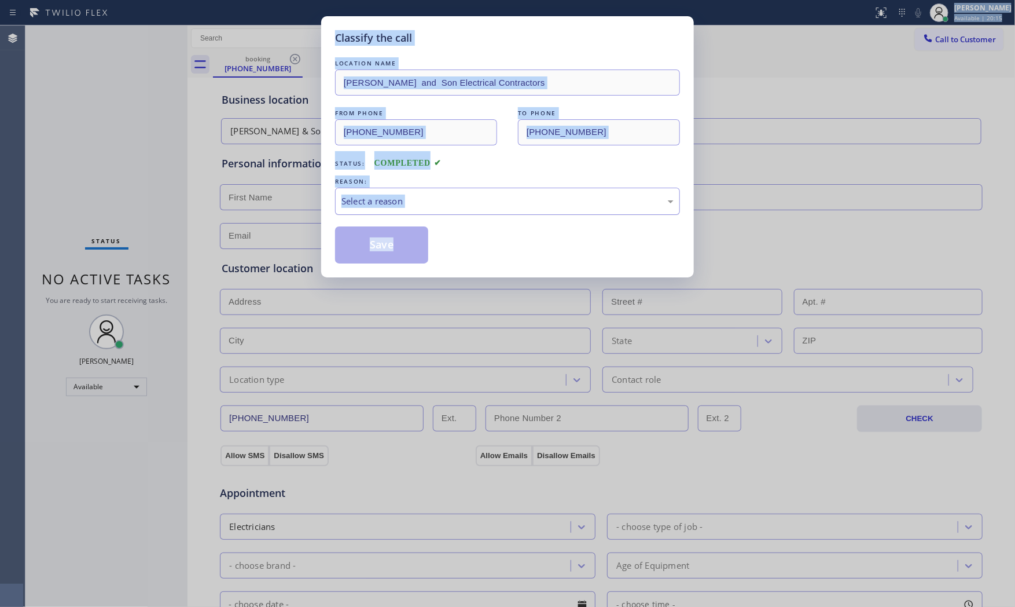
click at [431, 193] on div "Select a reason" at bounding box center [507, 201] width 345 height 27
click at [397, 245] on button "Save" at bounding box center [381, 244] width 93 height 37
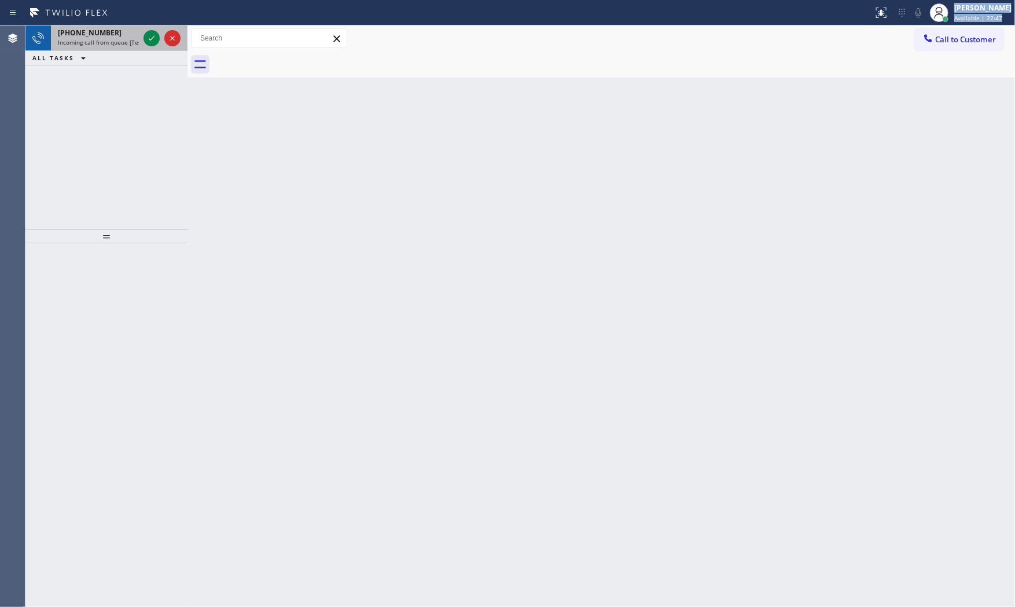
click at [130, 37] on div "[PHONE_NUMBER]" at bounding box center [98, 33] width 81 height 10
click at [144, 35] on div at bounding box center [152, 38] width 16 height 14
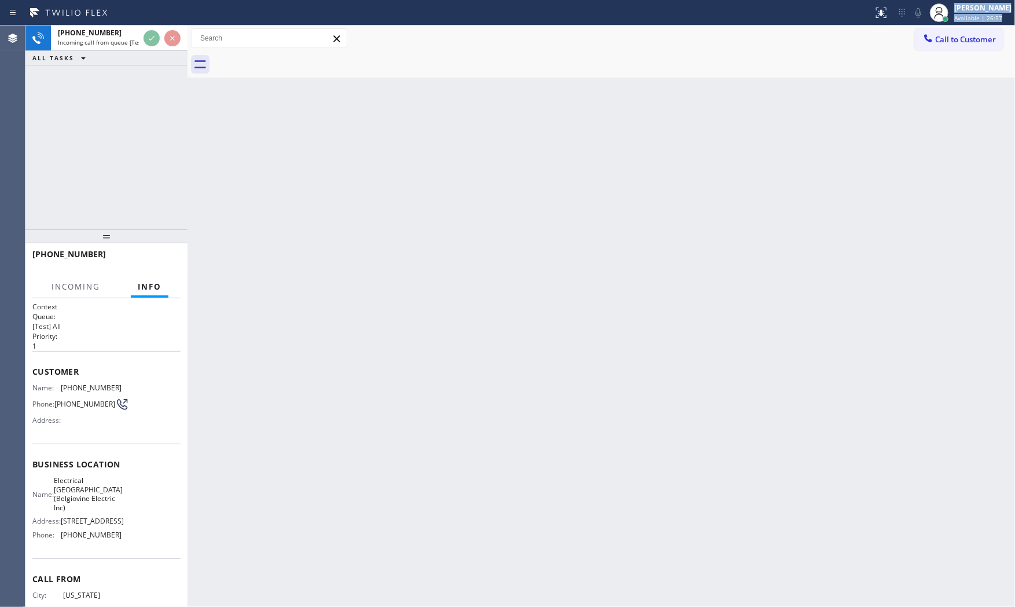
scroll to position [62, 0]
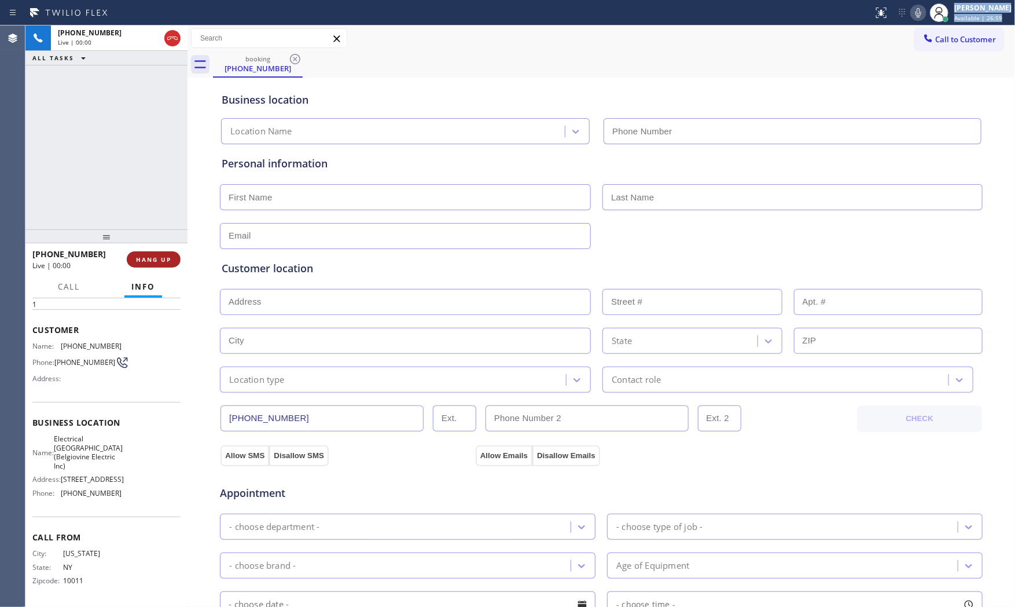
click at [164, 256] on span "HANG UP" at bounding box center [153, 259] width 35 height 8
type input "[PHONE_NUMBER]"
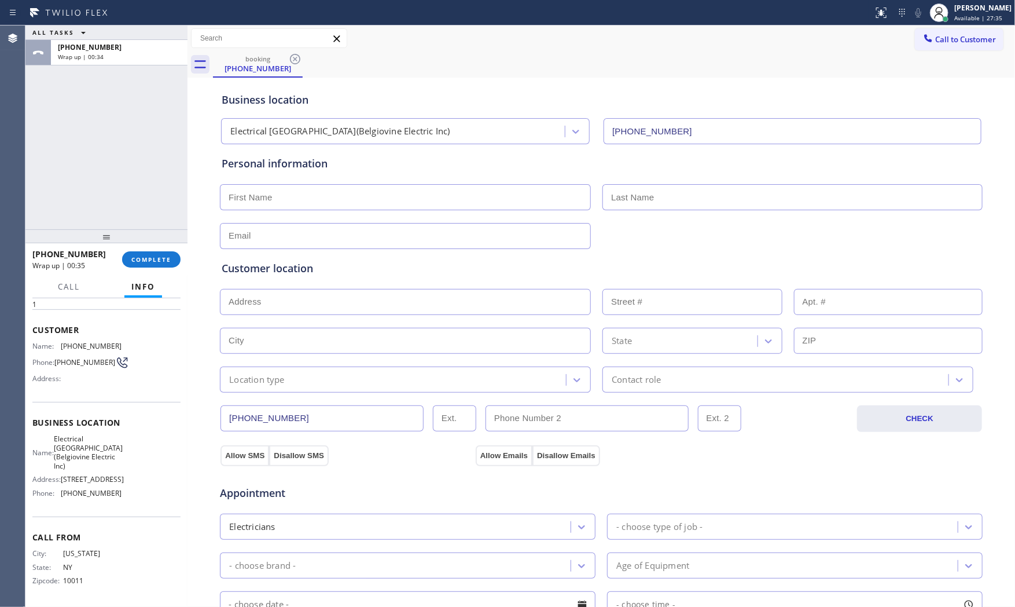
click at [110, 35] on div "ALL TASKS ALL TASKS ACTIVE TASKS TASKS IN WRAP UP" at bounding box center [106, 32] width 162 height 14
drag, startPoint x: 115, startPoint y: 45, endPoint x: 160, endPoint y: 196, distance: 157.3
click at [115, 46] on div "[PHONE_NUMBER]" at bounding box center [119, 47] width 123 height 10
click at [167, 269] on div "[PHONE_NUMBER] Wrap up | 00:36 COMPLETE" at bounding box center [106, 259] width 148 height 30
click at [164, 259] on span "COMPLETE" at bounding box center [151, 259] width 40 height 8
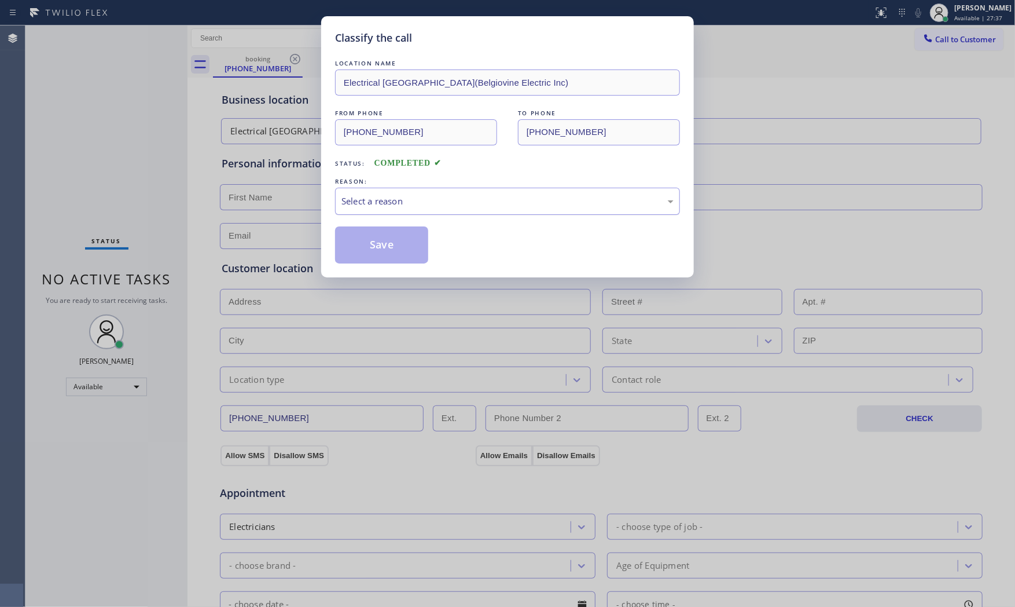
drag, startPoint x: 460, startPoint y: 201, endPoint x: 453, endPoint y: 210, distance: 11.9
click at [460, 203] on div "Select a reason" at bounding box center [508, 201] width 332 height 13
click at [400, 248] on button "Save" at bounding box center [381, 244] width 93 height 37
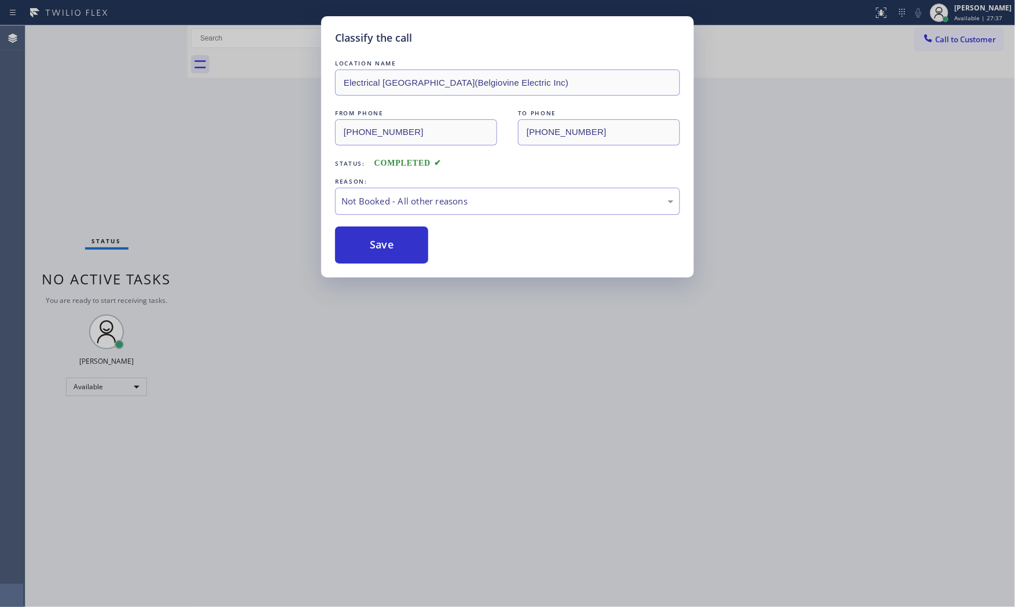
click at [400, 248] on button "Save" at bounding box center [381, 244] width 93 height 37
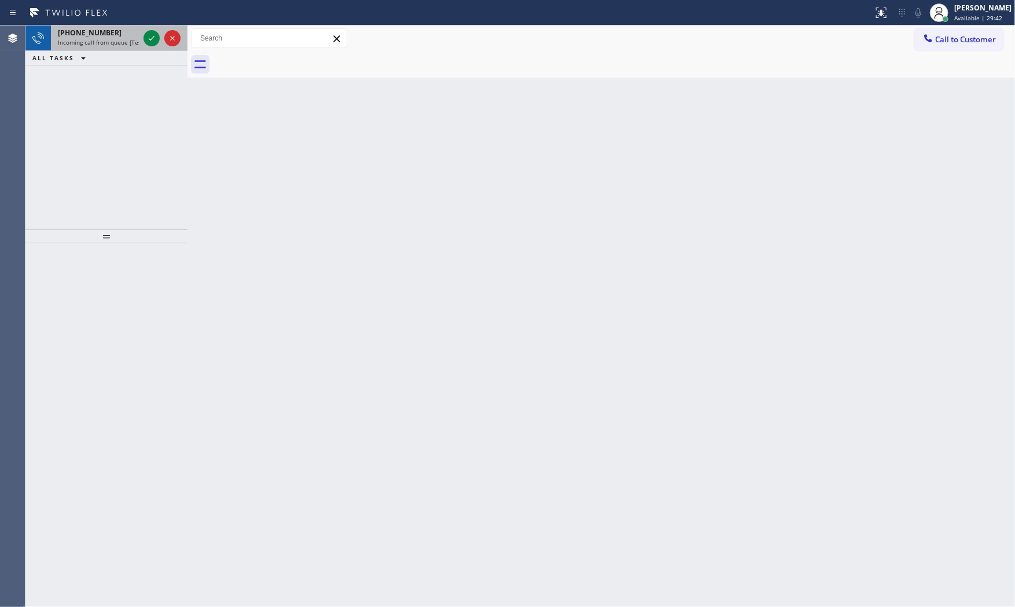
click at [130, 36] on div "[PHONE_NUMBER]" at bounding box center [98, 33] width 81 height 10
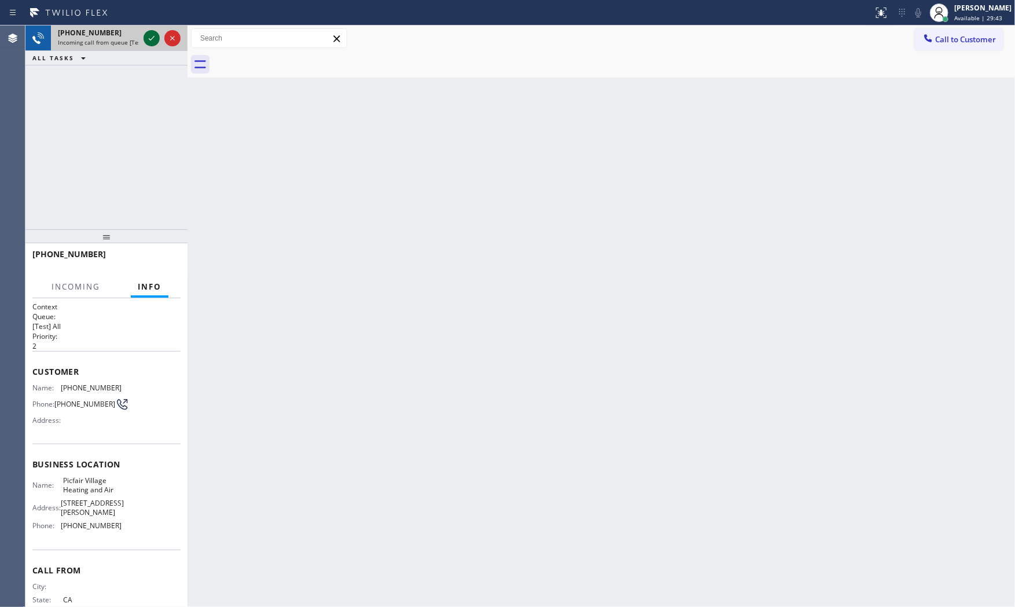
click at [152, 37] on icon at bounding box center [152, 38] width 14 height 14
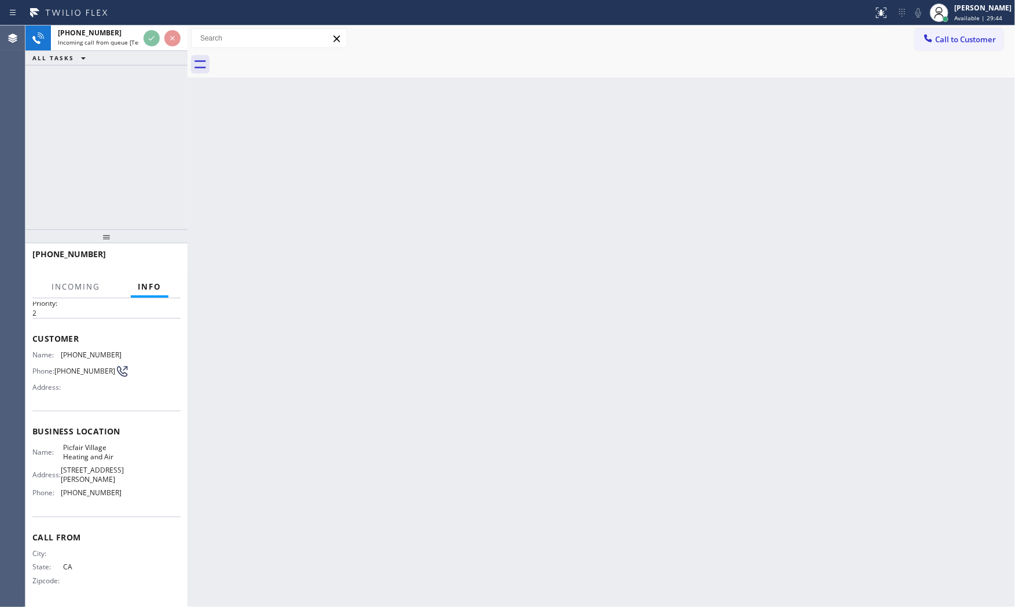
scroll to position [36, 0]
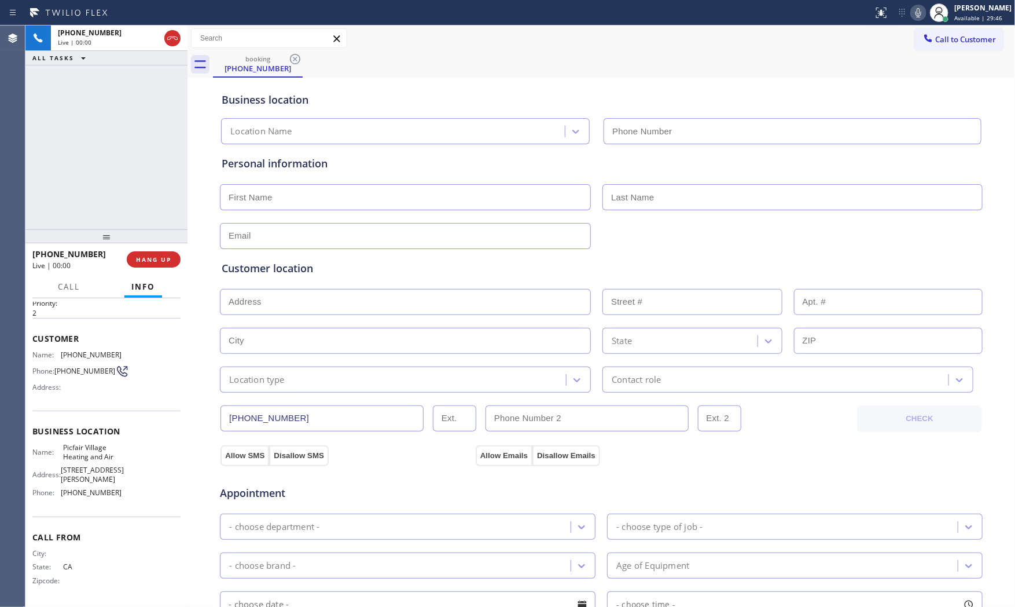
type input "[PHONE_NUMBER]"
click at [164, 261] on span "HANG UP" at bounding box center [153, 259] width 35 height 8
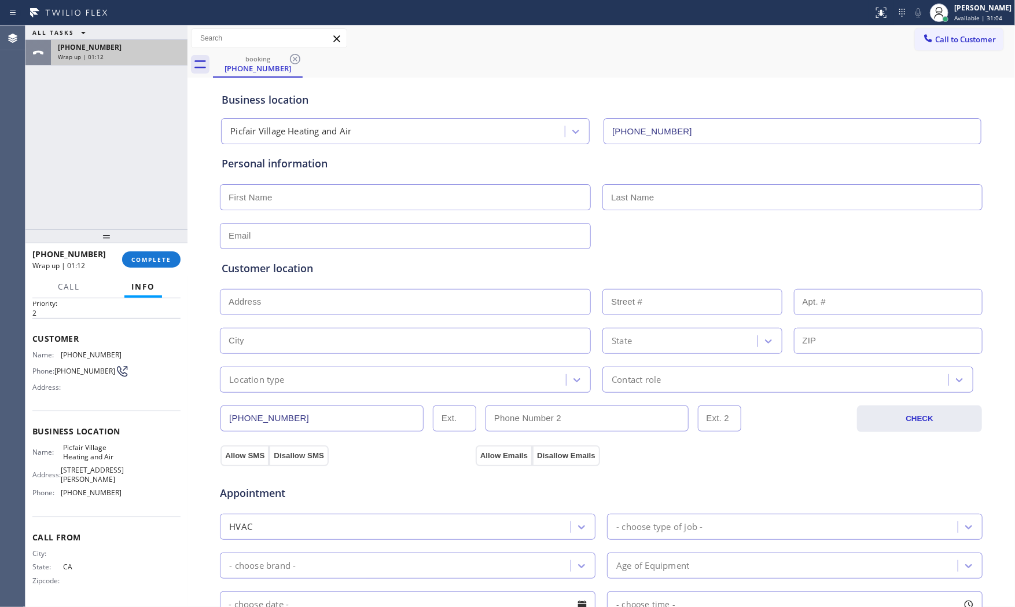
click at [125, 41] on div "[PHONE_NUMBER] Wrap up | 01:12" at bounding box center [117, 52] width 132 height 25
click at [165, 262] on span "COMPLETE" at bounding box center [151, 259] width 40 height 8
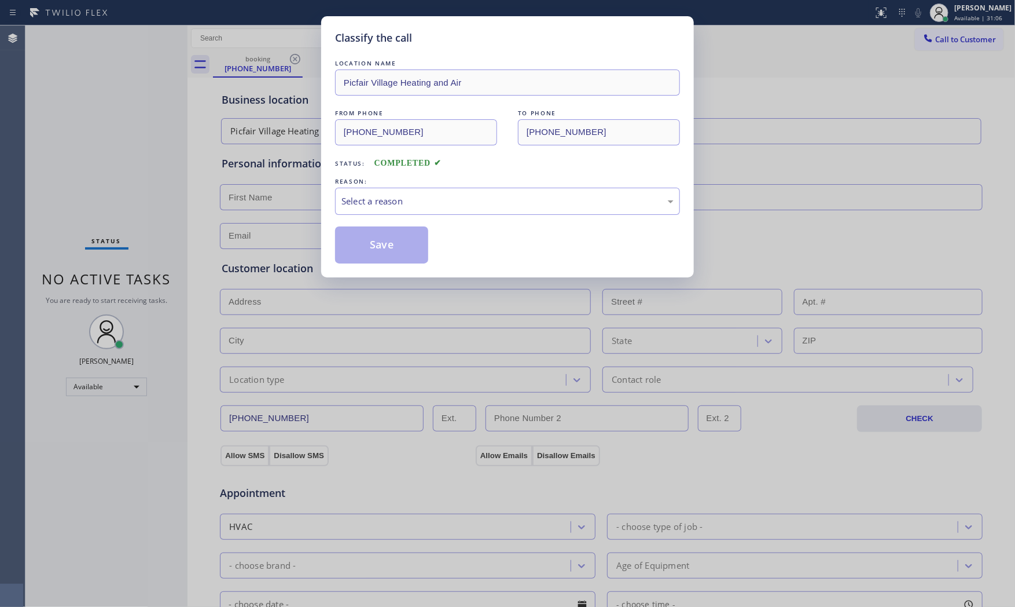
click at [435, 218] on div "LOCATION NAME [GEOGRAPHIC_DATA] Heating and Air FROM PHONE [PHONE_NUMBER] TO PH…" at bounding box center [507, 160] width 345 height 206
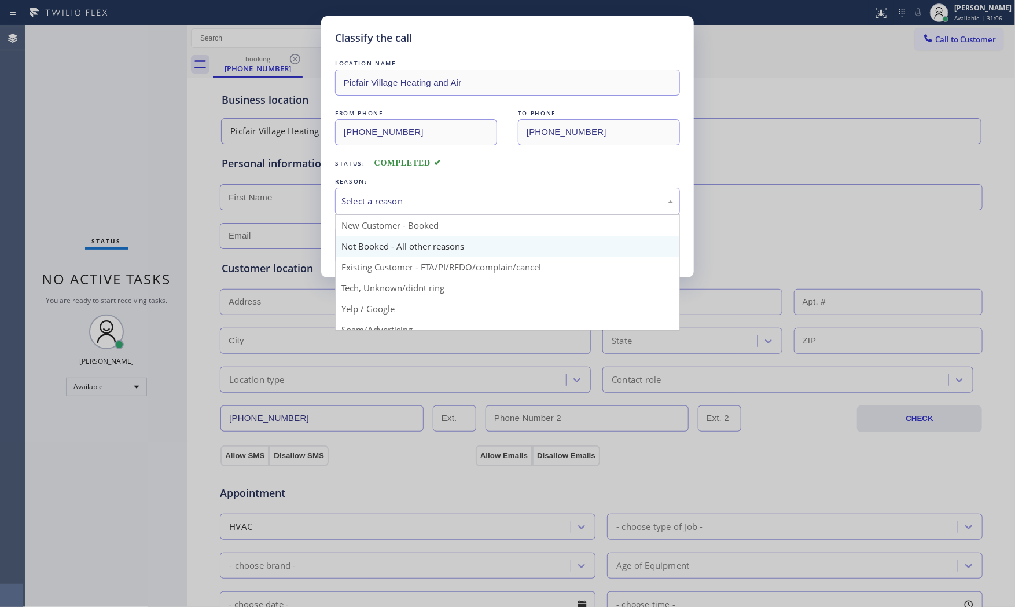
drag, startPoint x: 430, startPoint y: 209, endPoint x: 400, endPoint y: 241, distance: 43.4
click at [427, 211] on div "Select a reason" at bounding box center [507, 201] width 345 height 27
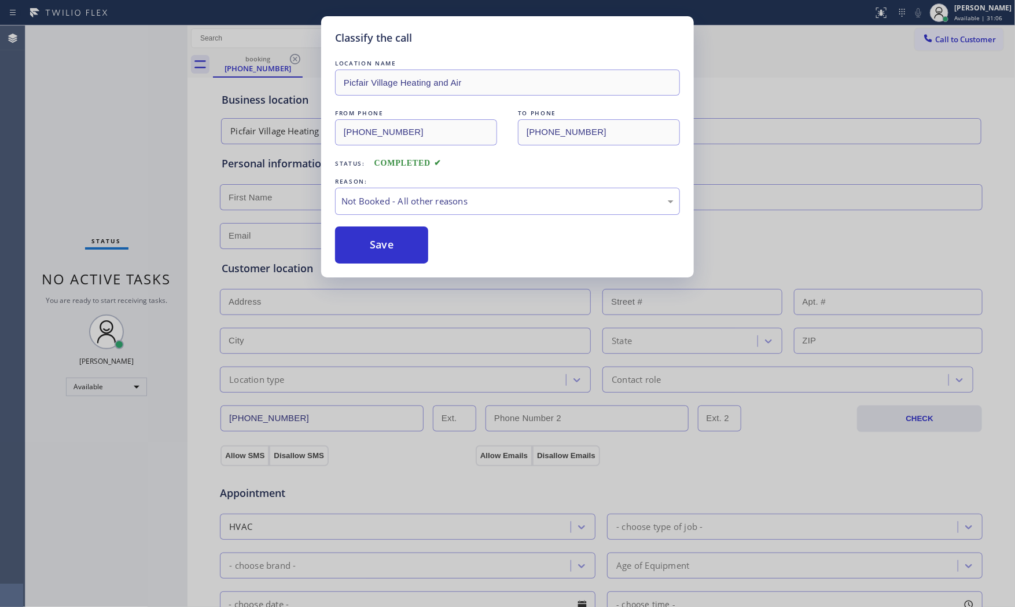
click at [399, 241] on button "Save" at bounding box center [381, 244] width 93 height 37
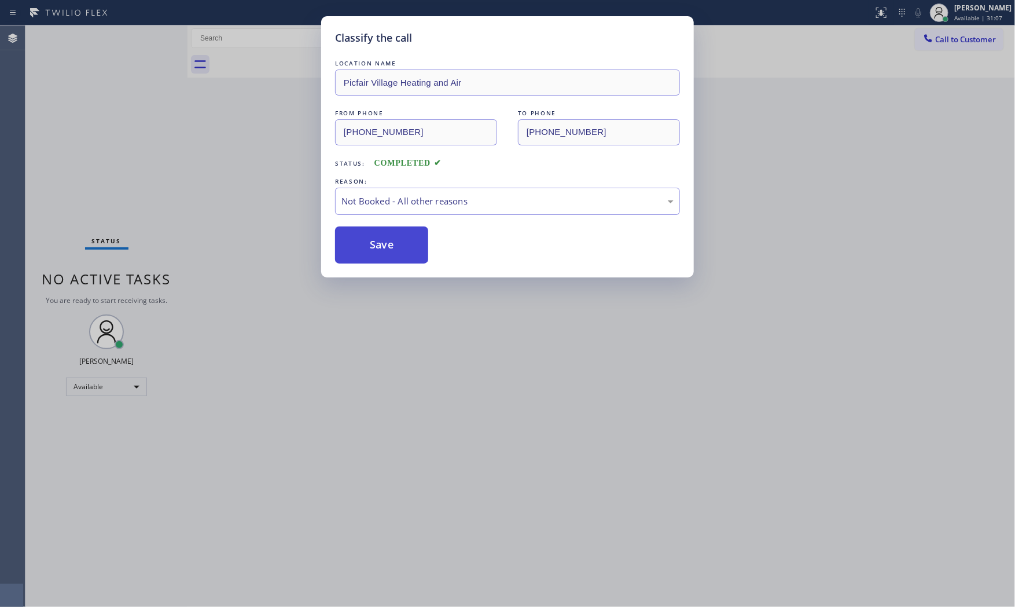
click at [398, 241] on button "Save" at bounding box center [381, 244] width 93 height 37
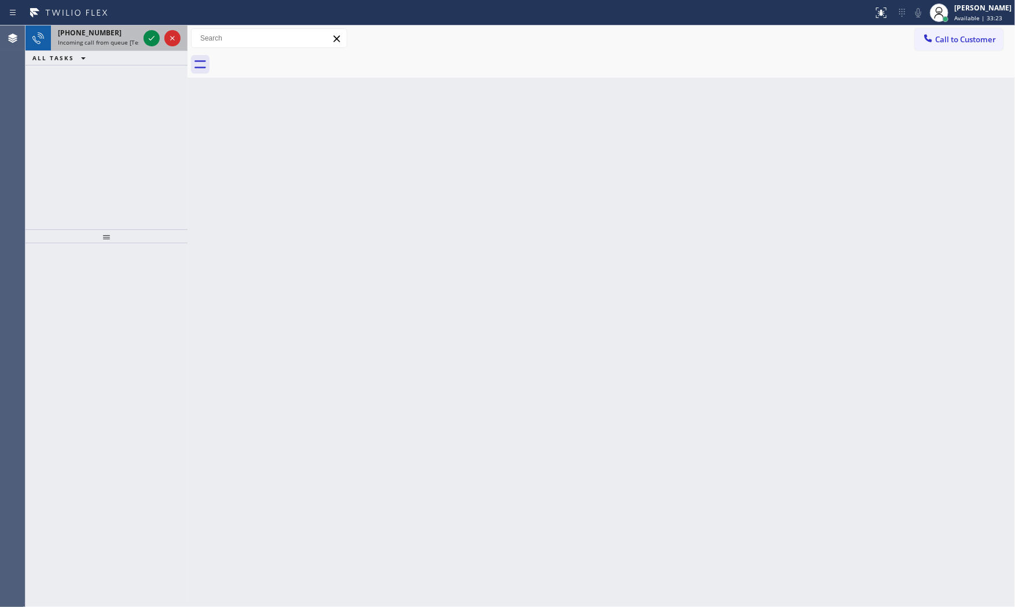
click at [100, 48] on div "[PHONE_NUMBER] Incoming call from queue [Test] All" at bounding box center [96, 37] width 90 height 25
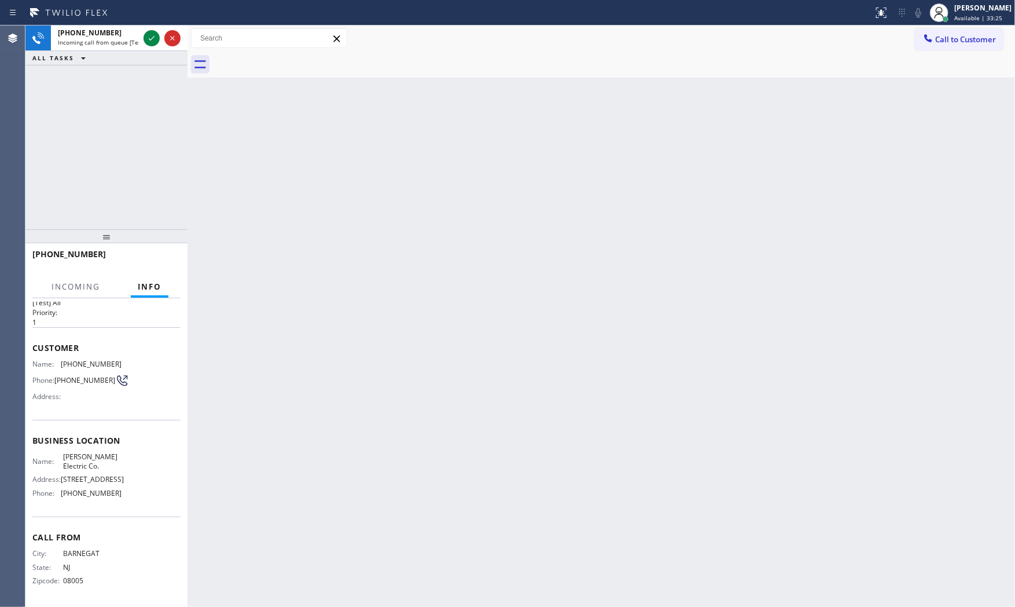
scroll to position [54, 0]
click at [130, 39] on span "Incoming call from queue [Test] All" at bounding box center [106, 42] width 96 height 8
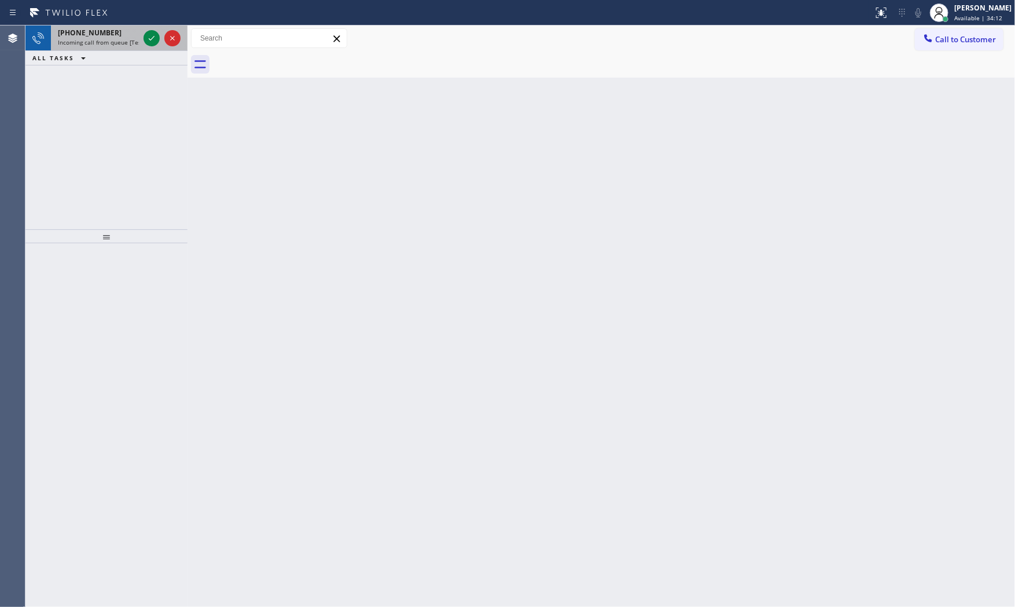
click at [109, 35] on div "[PHONE_NUMBER]" at bounding box center [98, 33] width 81 height 10
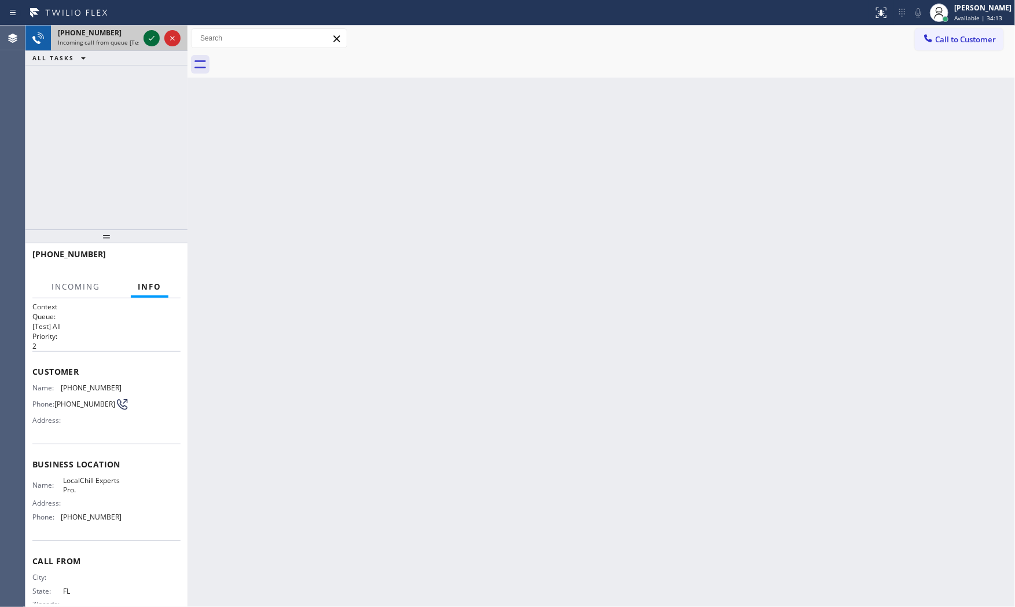
click at [151, 38] on icon at bounding box center [152, 38] width 14 height 14
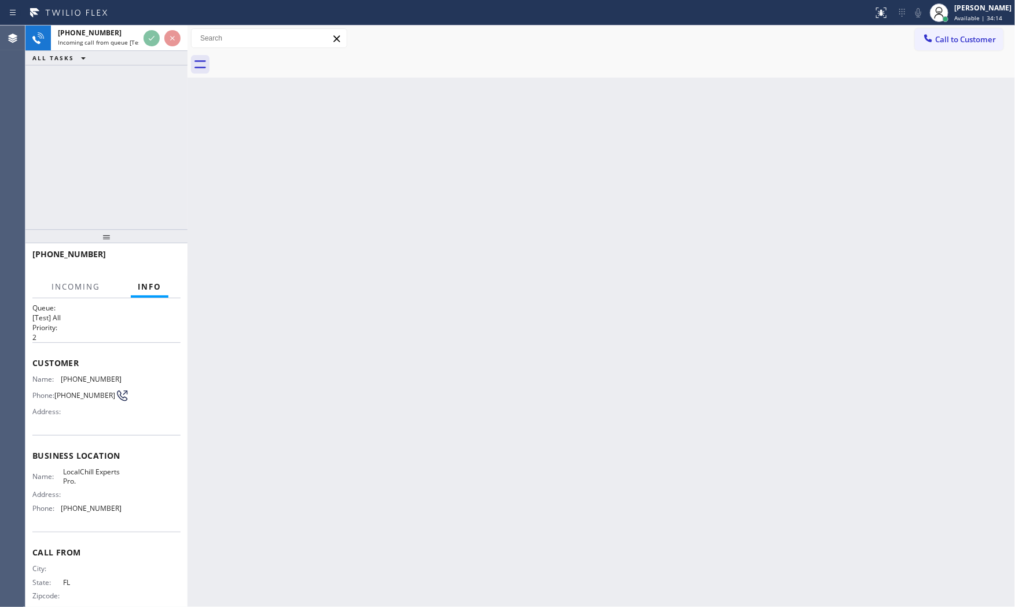
scroll to position [27, 0]
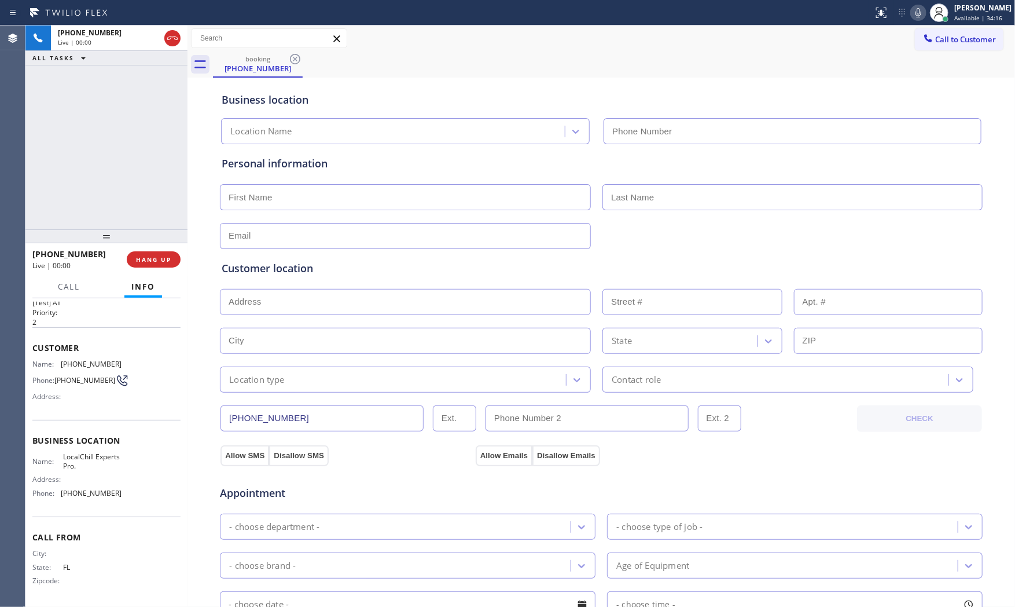
type input "[PHONE_NUMBER]"
click at [168, 252] on button "HANG UP" at bounding box center [154, 259] width 54 height 16
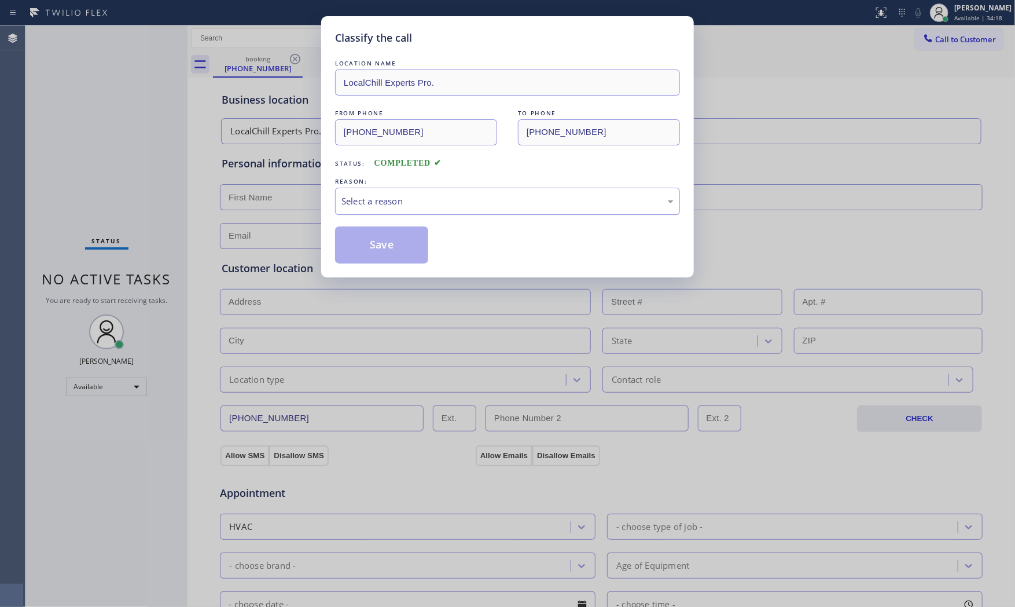
click at [374, 195] on div "Select a reason" at bounding box center [508, 201] width 332 height 13
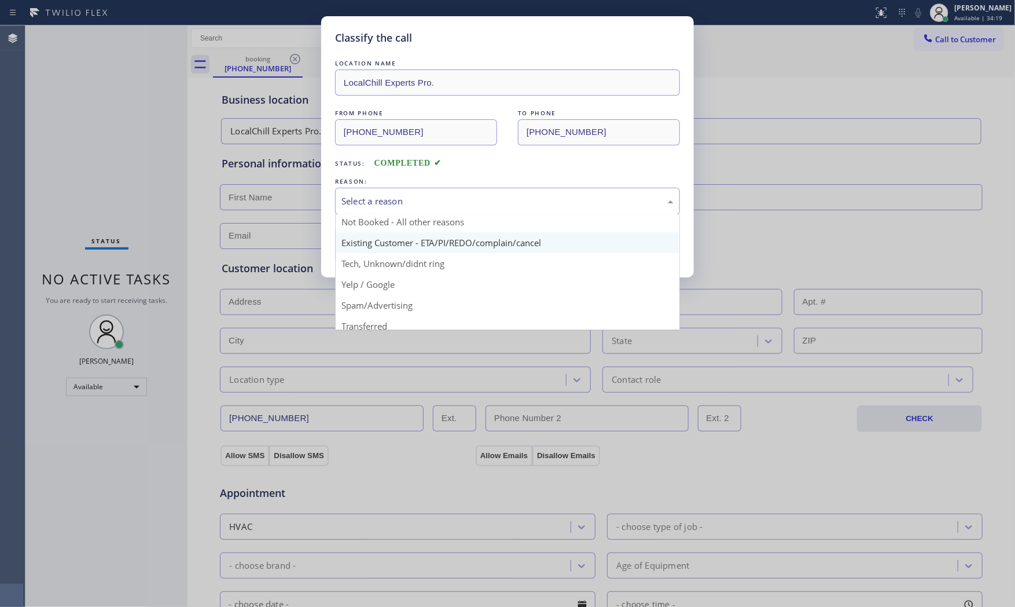
scroll to position [72, 0]
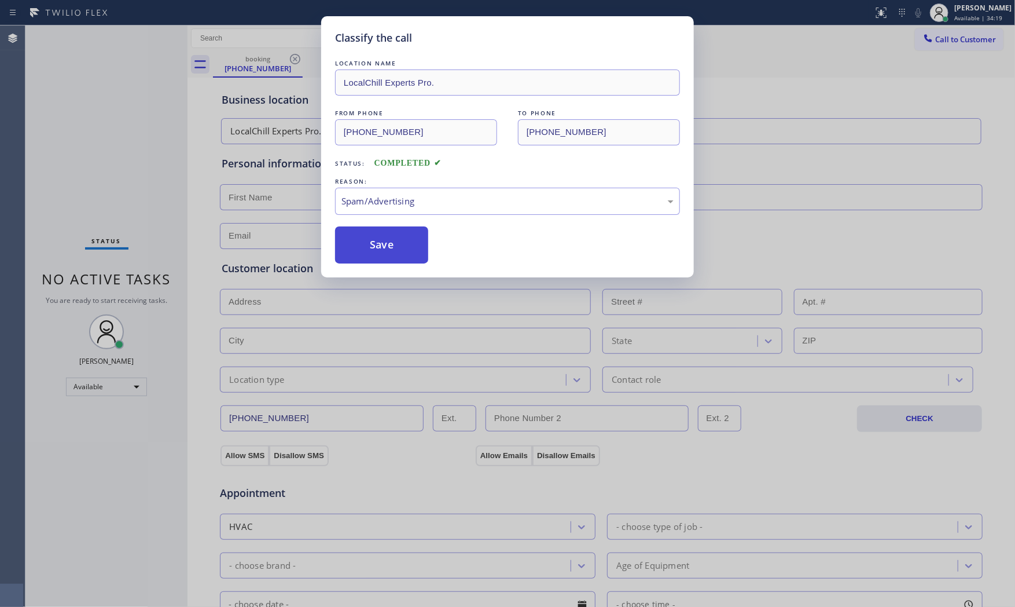
click at [395, 245] on button "Save" at bounding box center [381, 244] width 93 height 37
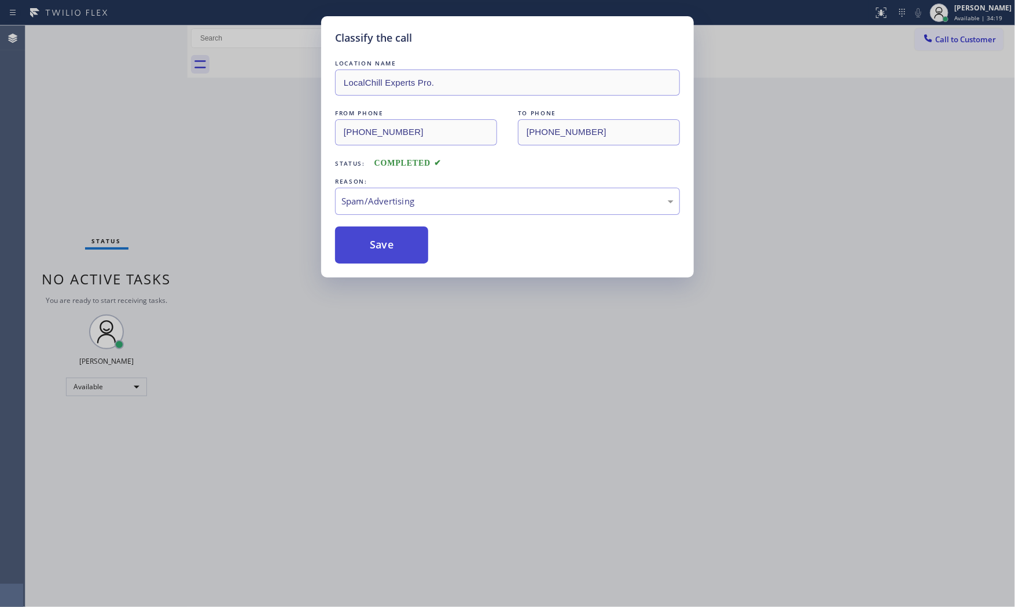
click at [395, 245] on button "Save" at bounding box center [381, 244] width 93 height 37
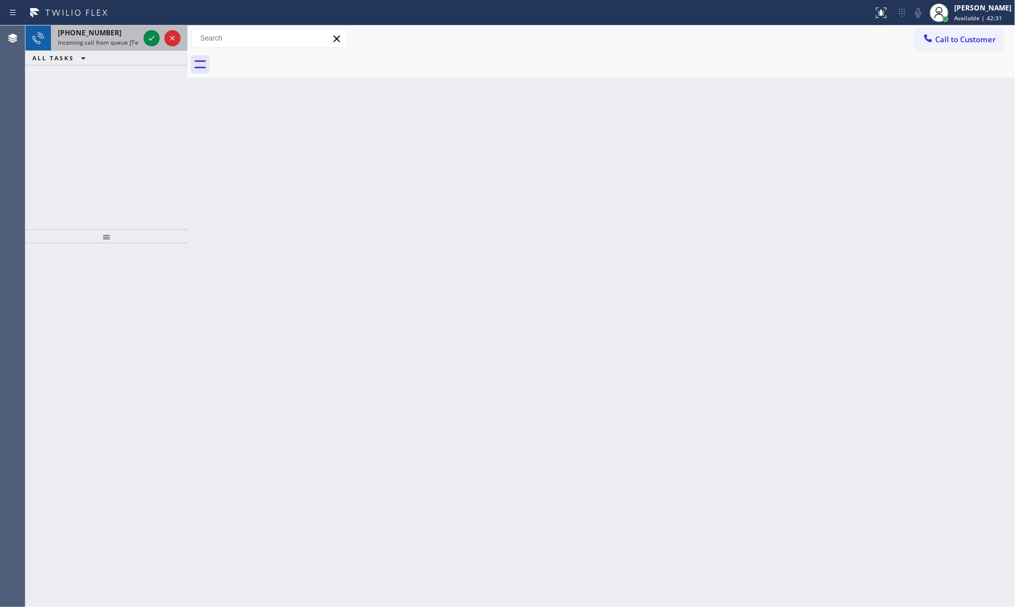
click at [102, 32] on span "[PHONE_NUMBER]" at bounding box center [90, 33] width 64 height 10
click at [119, 35] on div "[PHONE_NUMBER]" at bounding box center [98, 33] width 81 height 10
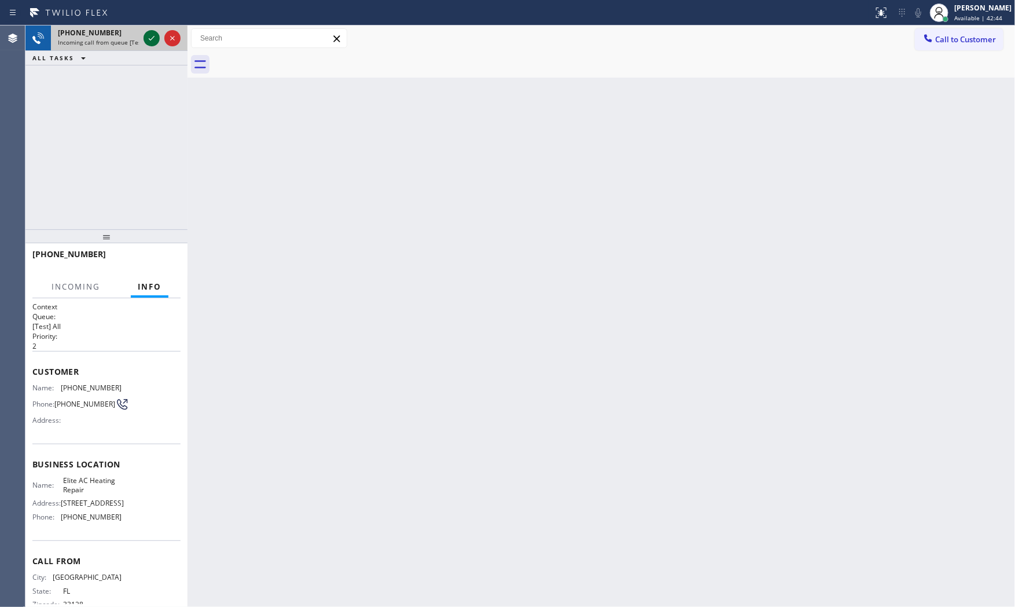
click at [151, 42] on icon at bounding box center [152, 38] width 14 height 14
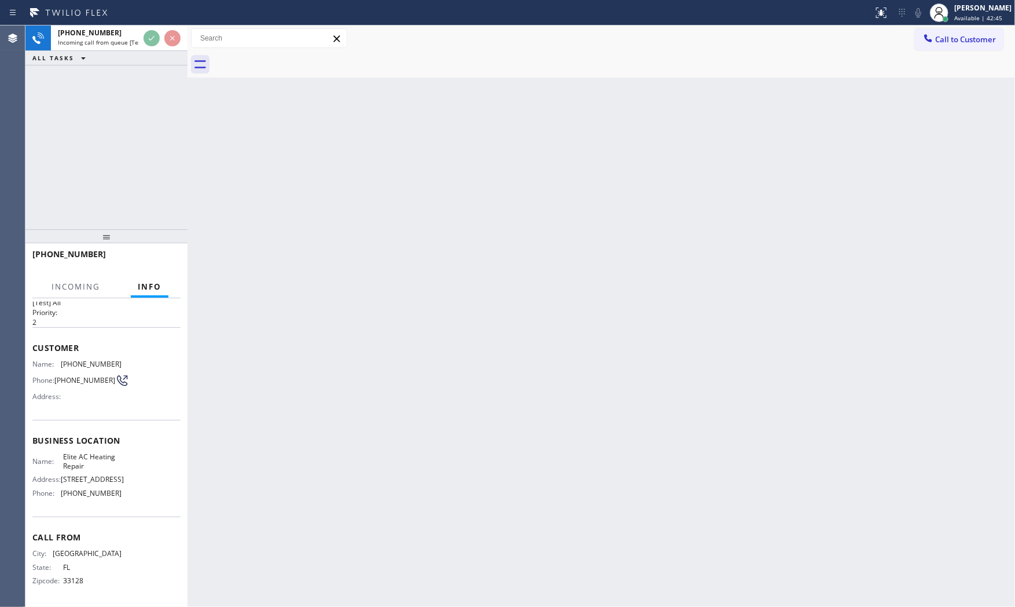
scroll to position [27, 0]
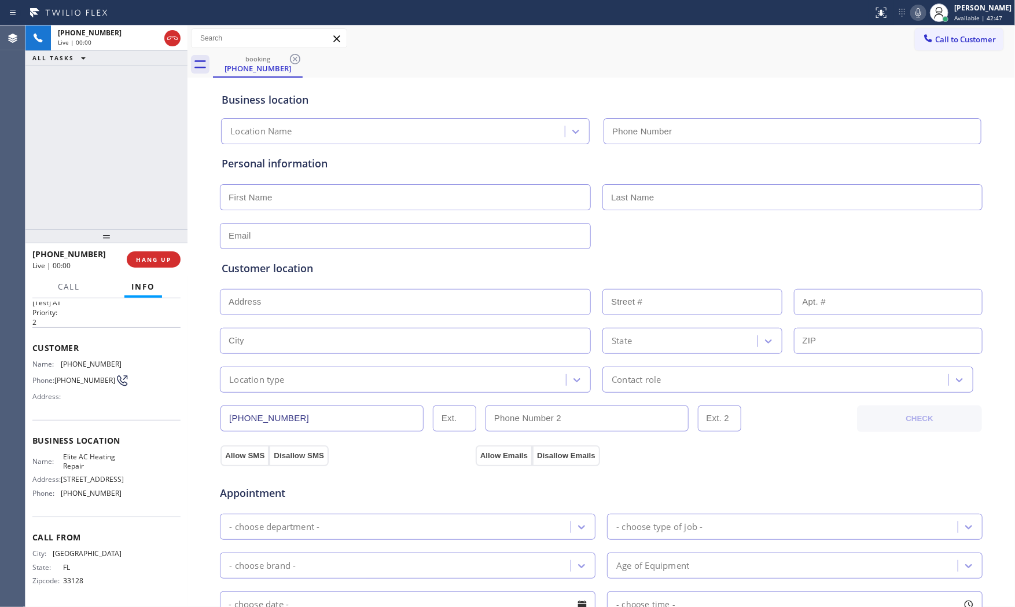
type input "[PHONE_NUMBER]"
click at [148, 262] on span "HANG UP" at bounding box center [153, 259] width 35 height 8
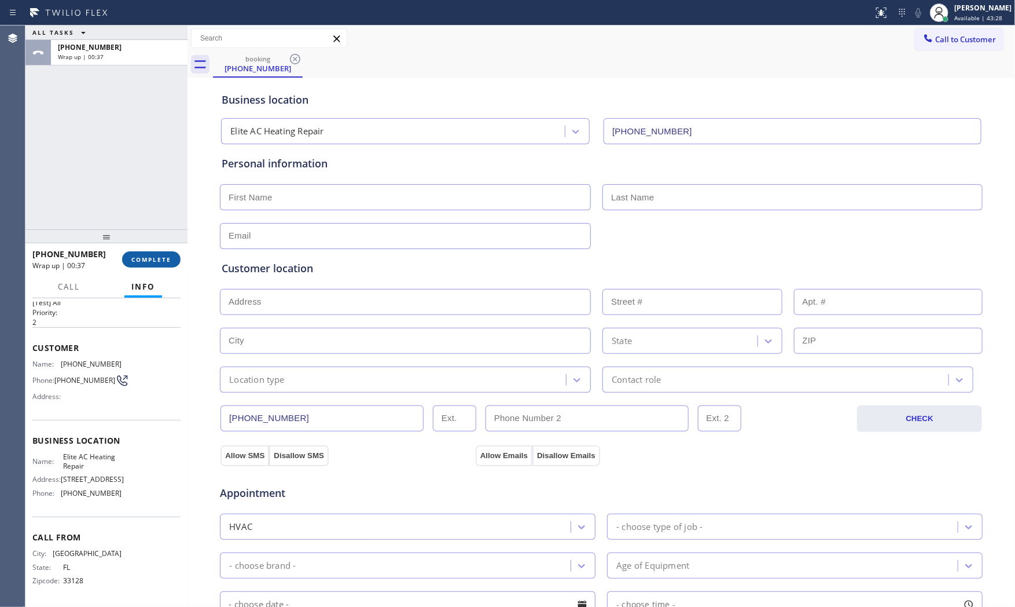
click at [155, 256] on span "COMPLETE" at bounding box center [151, 259] width 40 height 8
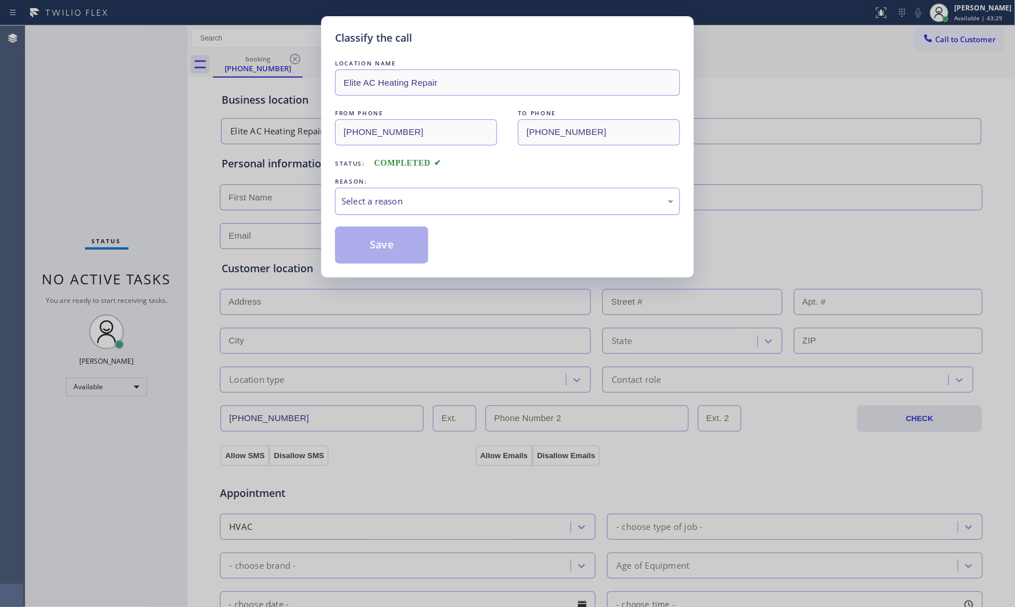
click at [448, 204] on div "Select a reason" at bounding box center [508, 201] width 332 height 13
click at [418, 241] on button "Save" at bounding box center [381, 244] width 93 height 37
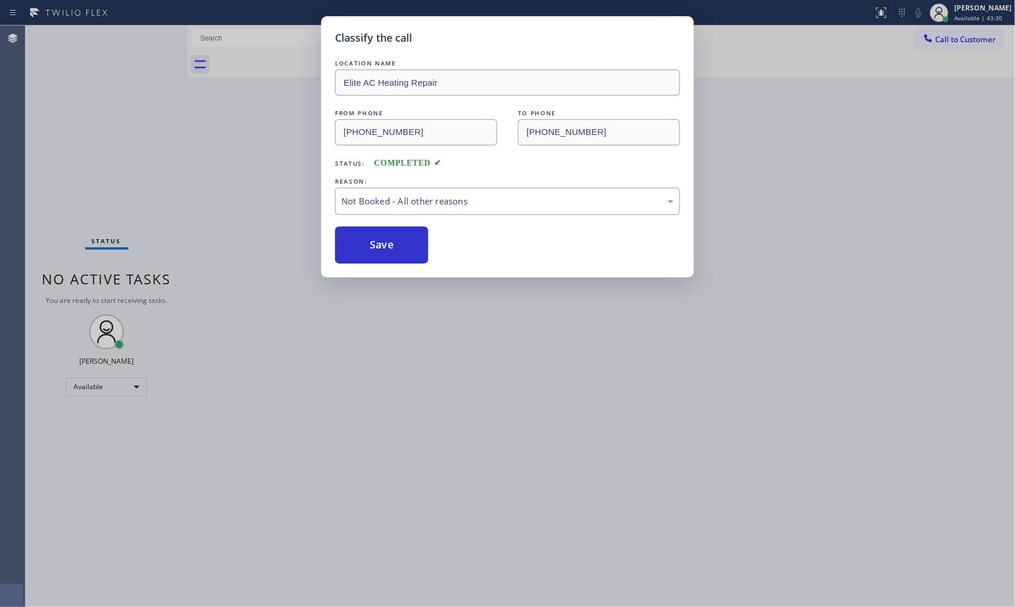
click at [418, 241] on button "Save" at bounding box center [381, 244] width 93 height 37
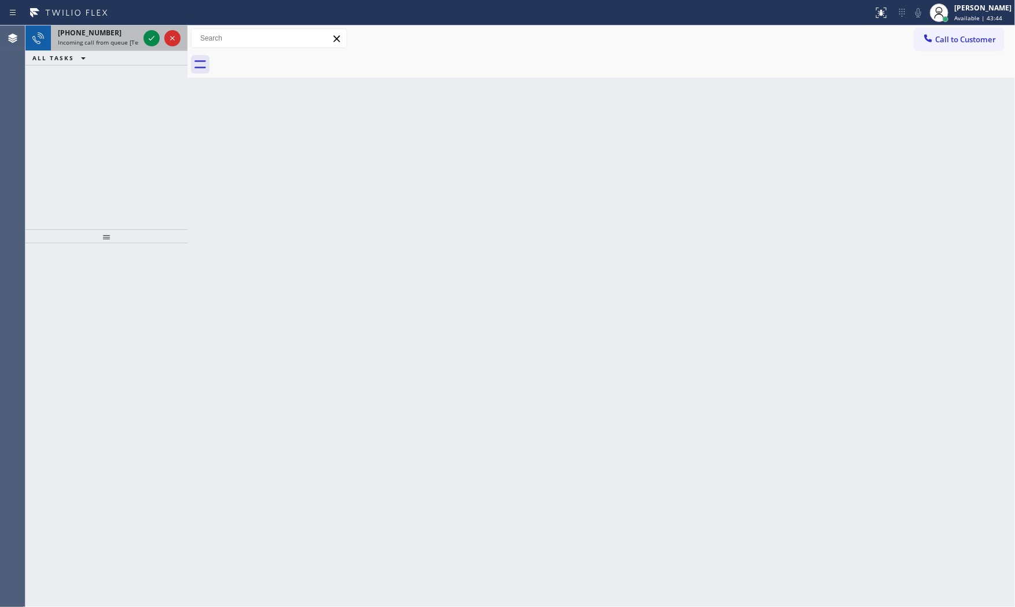
click at [107, 36] on div "[PHONE_NUMBER]" at bounding box center [98, 33] width 81 height 10
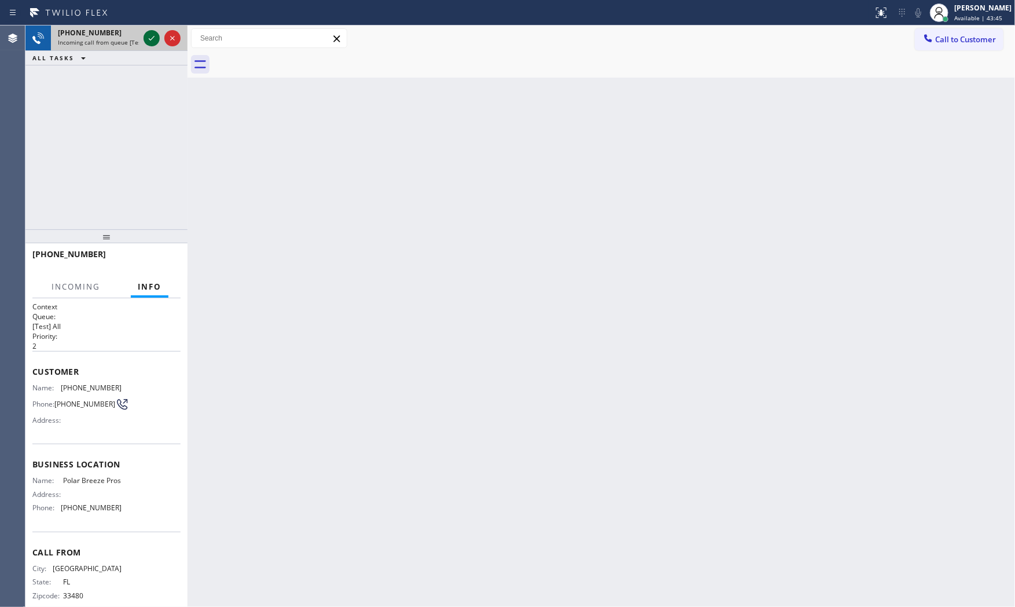
click at [149, 38] on icon at bounding box center [152, 38] width 14 height 14
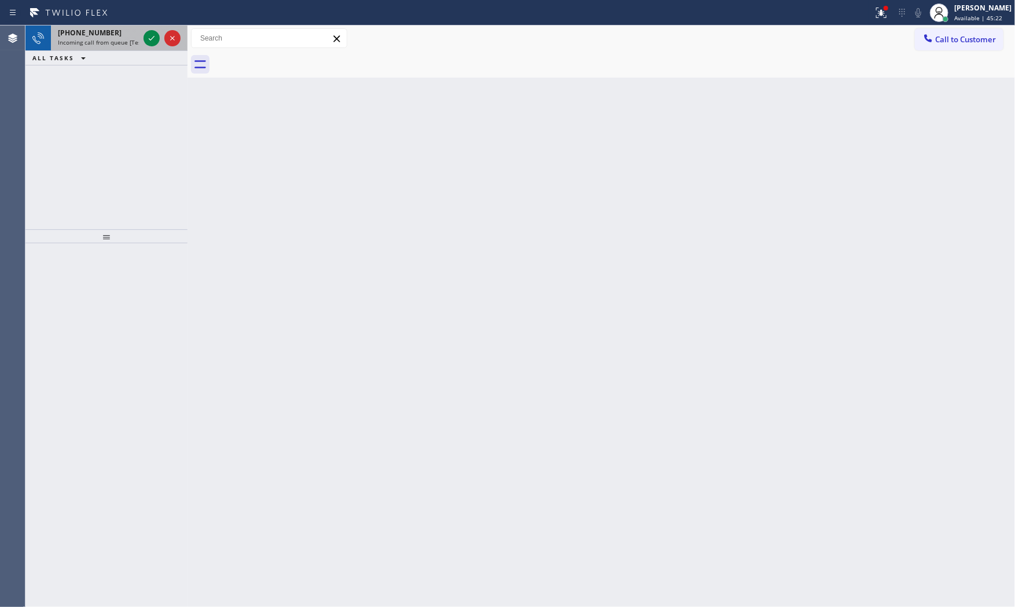
click at [113, 33] on div "[PHONE_NUMBER]" at bounding box center [98, 33] width 81 height 10
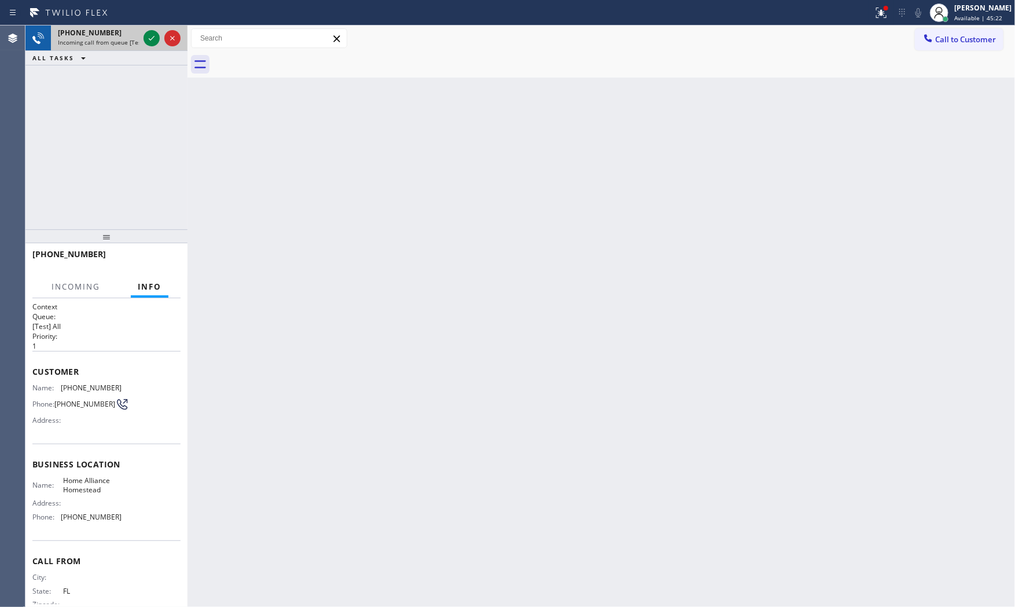
click at [134, 35] on div "[PHONE_NUMBER]" at bounding box center [98, 33] width 81 height 10
click at [146, 37] on icon at bounding box center [152, 38] width 14 height 14
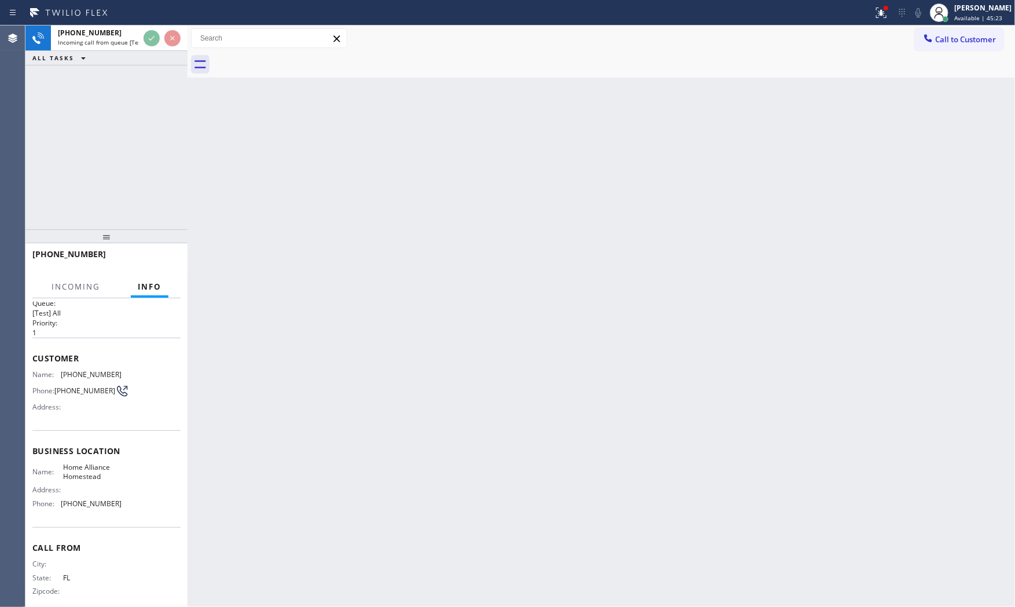
scroll to position [27, 0]
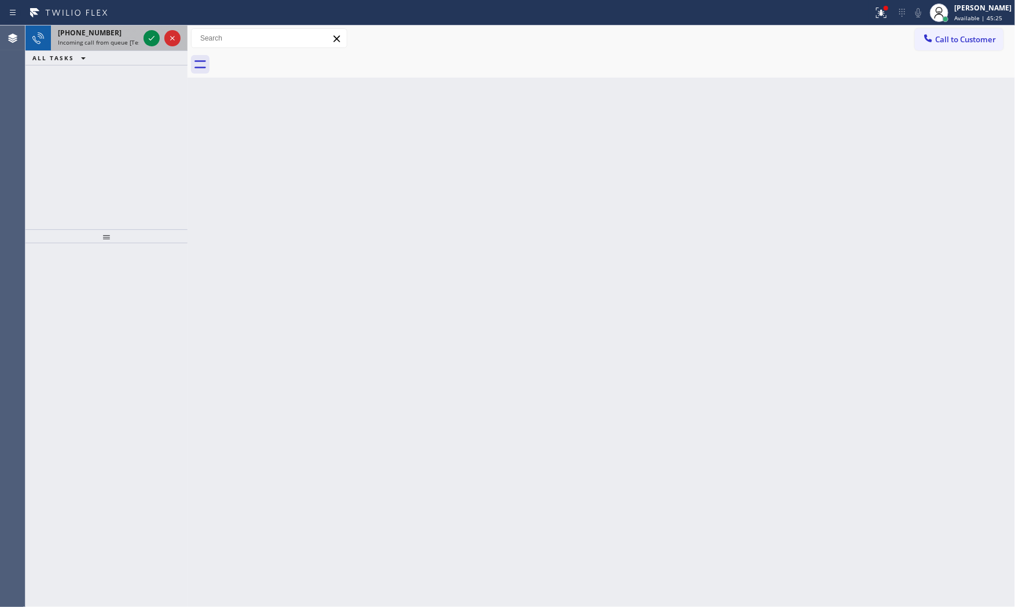
click at [118, 47] on div "[PHONE_NUMBER] Incoming call from queue [Test] All" at bounding box center [96, 37] width 90 height 25
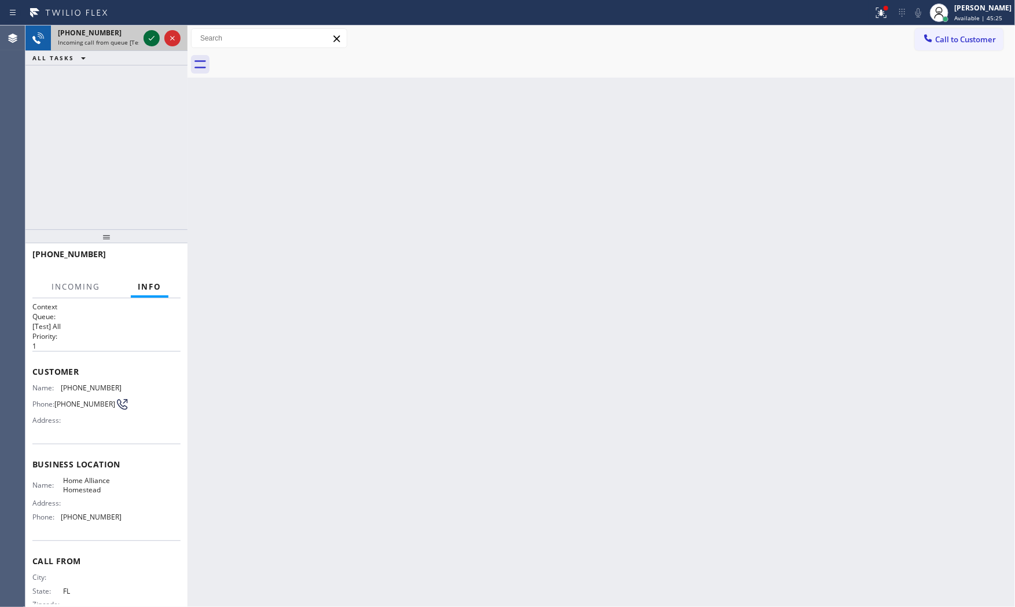
click at [152, 38] on icon at bounding box center [152, 38] width 6 height 5
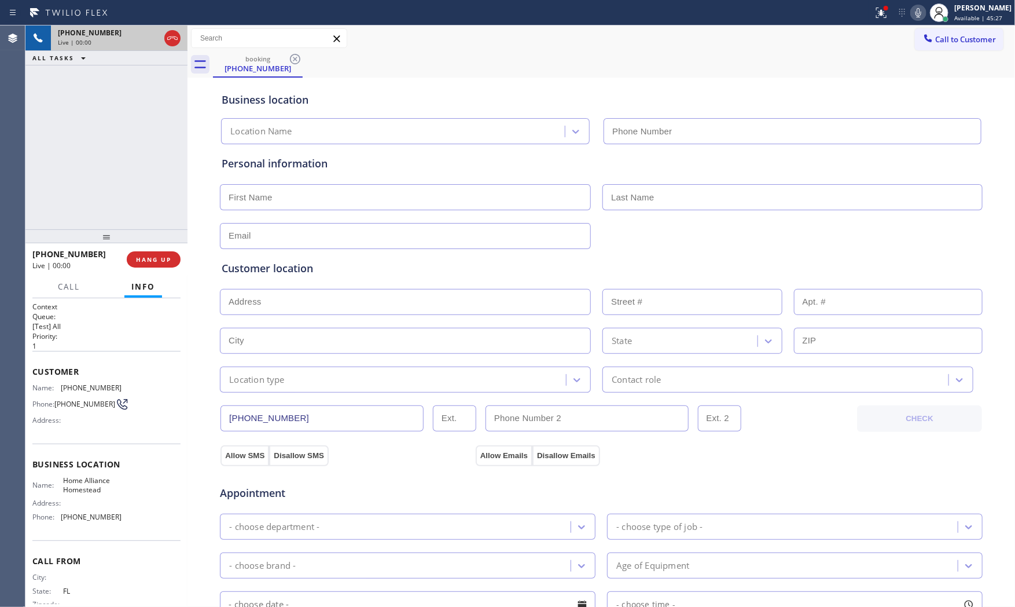
type input "[PHONE_NUMBER]"
click at [869, 20] on button at bounding box center [881, 12] width 25 height 25
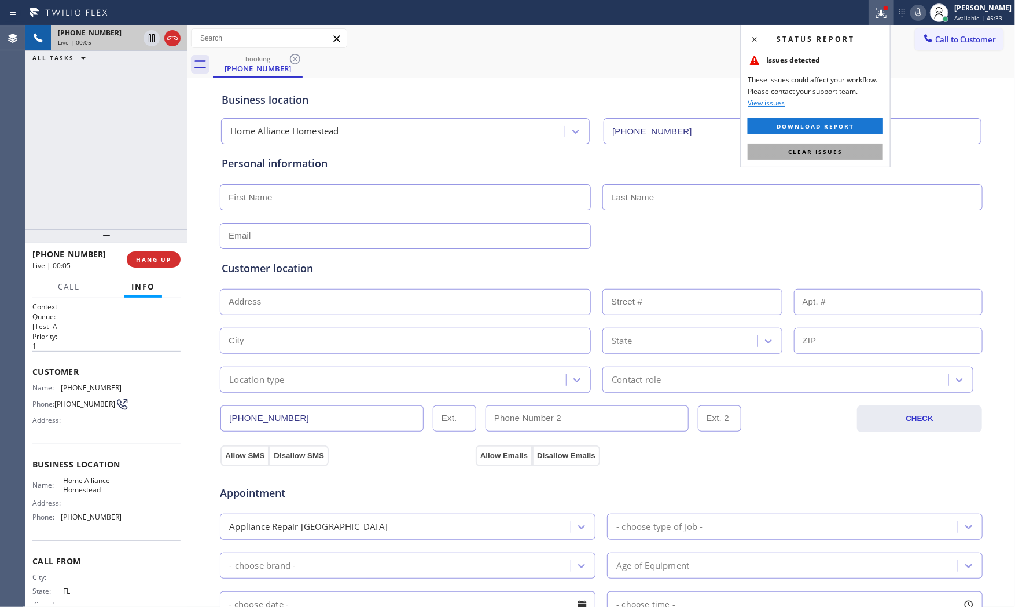
click at [829, 144] on button "Clear issues" at bounding box center [815, 152] width 135 height 16
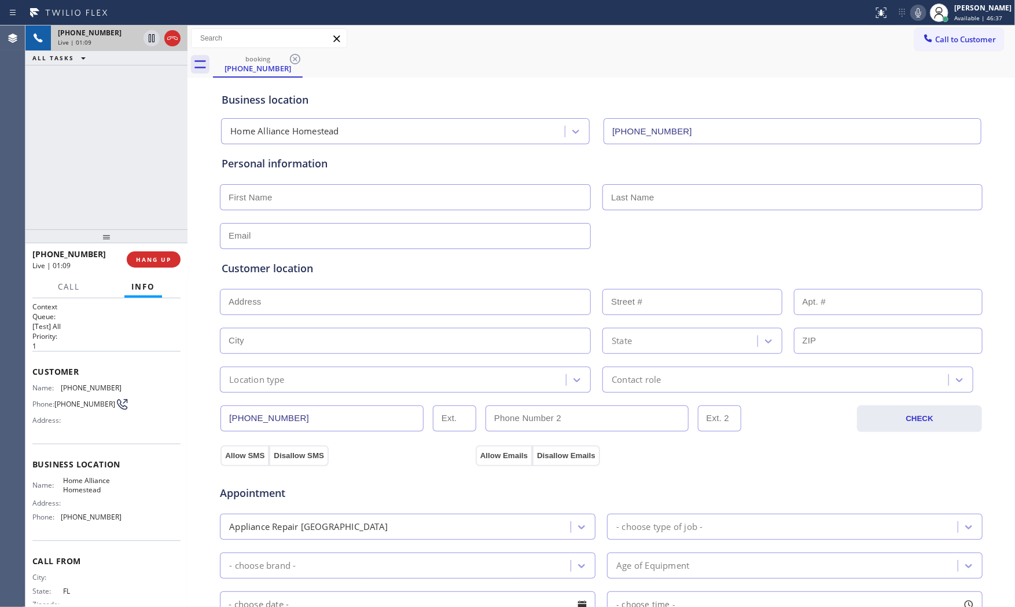
click at [916, 14] on icon at bounding box center [919, 13] width 14 height 14
click at [157, 42] on icon at bounding box center [152, 38] width 14 height 14
click at [920, 9] on icon at bounding box center [919, 13] width 14 height 14
click at [144, 43] on div at bounding box center [152, 38] width 16 height 14
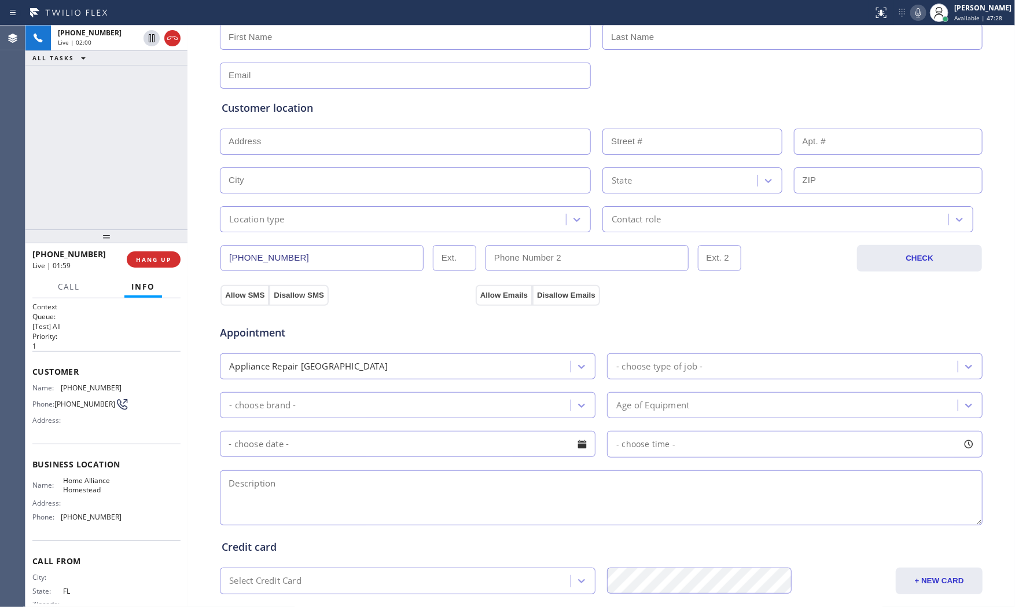
scroll to position [193, 0]
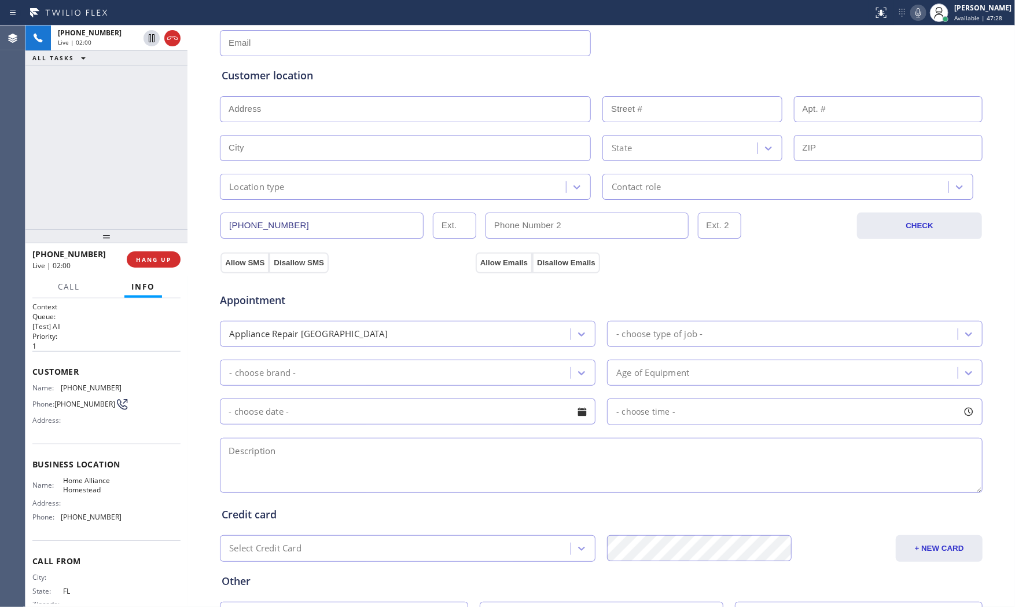
click at [326, 459] on textarea at bounding box center [601, 465] width 763 height 55
paste textarea "Frigdaire | fridge | need door parts because its broken | [GEOGRAPHIC_DATA], FL…"
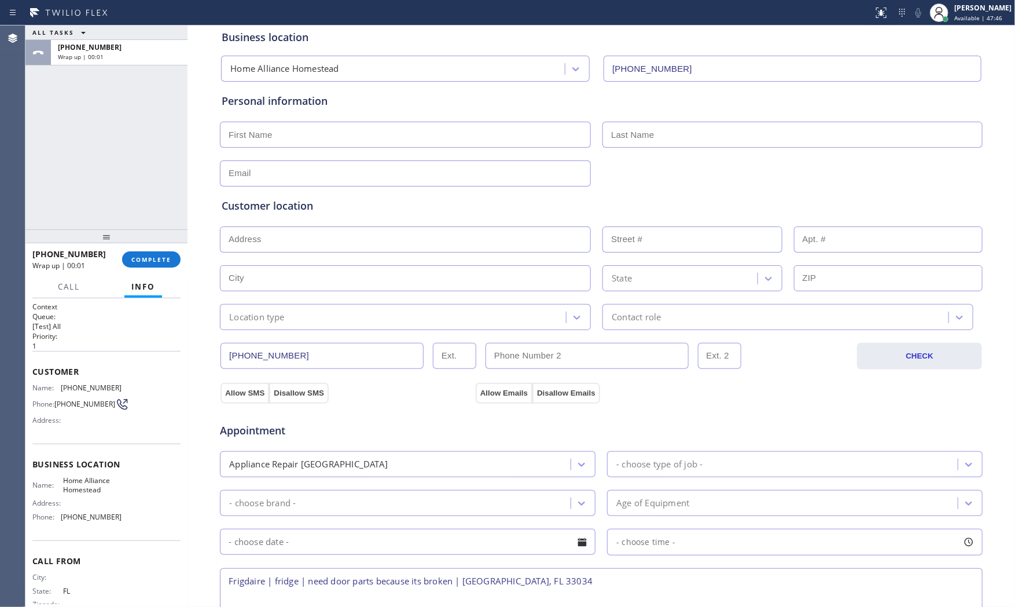
scroll to position [0, 0]
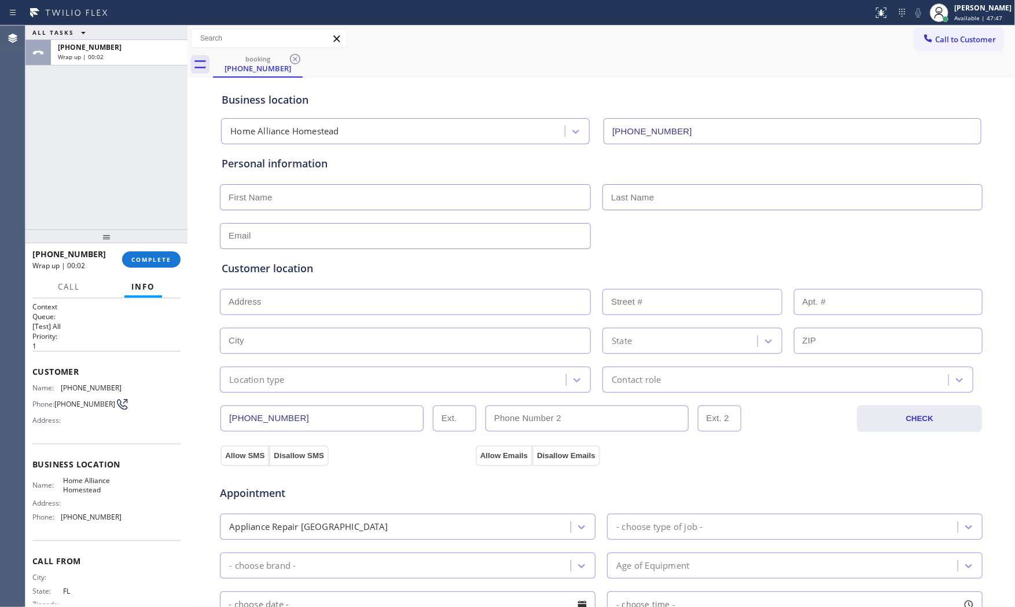
type textarea "Frigdaire | fridge | need door parts because its broken | [GEOGRAPHIC_DATA], FL…"
click at [287, 201] on input "text" at bounding box center [405, 197] width 371 height 26
type input "Ms"
type input "Saqb"
click at [664, 200] on input "text" at bounding box center [793, 197] width 380 height 26
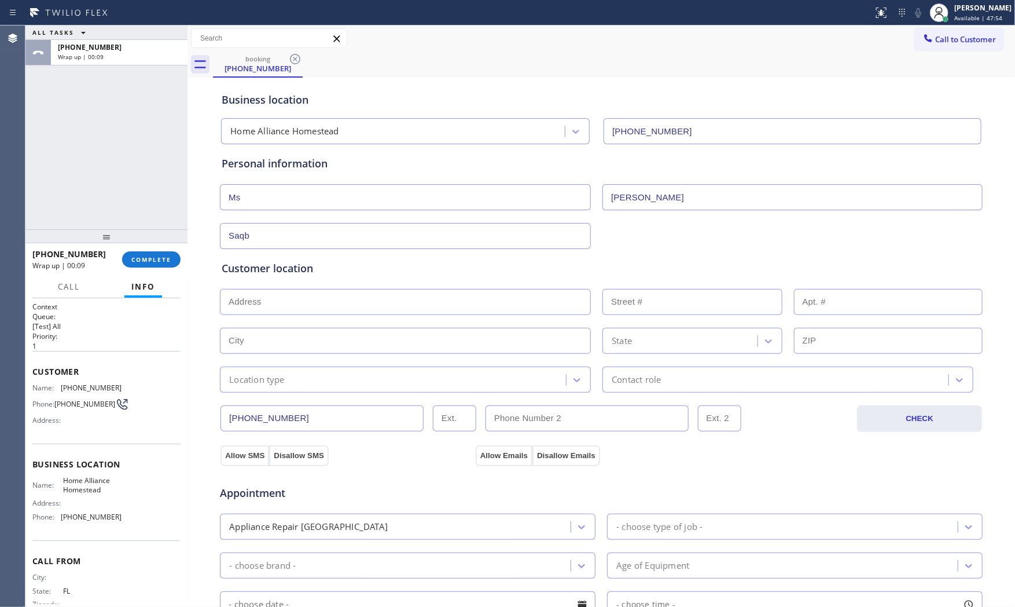
type input "[PERSON_NAME]"
type input "[EMAIL_ADDRESS][DOMAIN_NAME]"
click at [274, 300] on input "text" at bounding box center [405, 302] width 371 height 26
paste input "Flamingo, FL 33034"
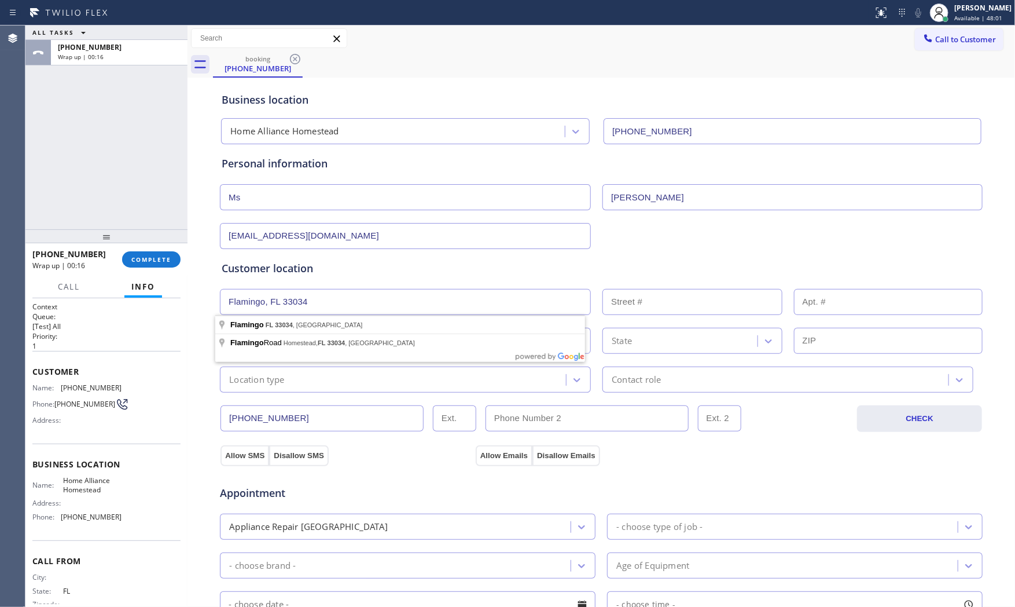
type input "Flamingo, FL 33034, [GEOGRAPHIC_DATA]"
type input "33034"
click at [353, 383] on div "Location type" at bounding box center [394, 379] width 343 height 20
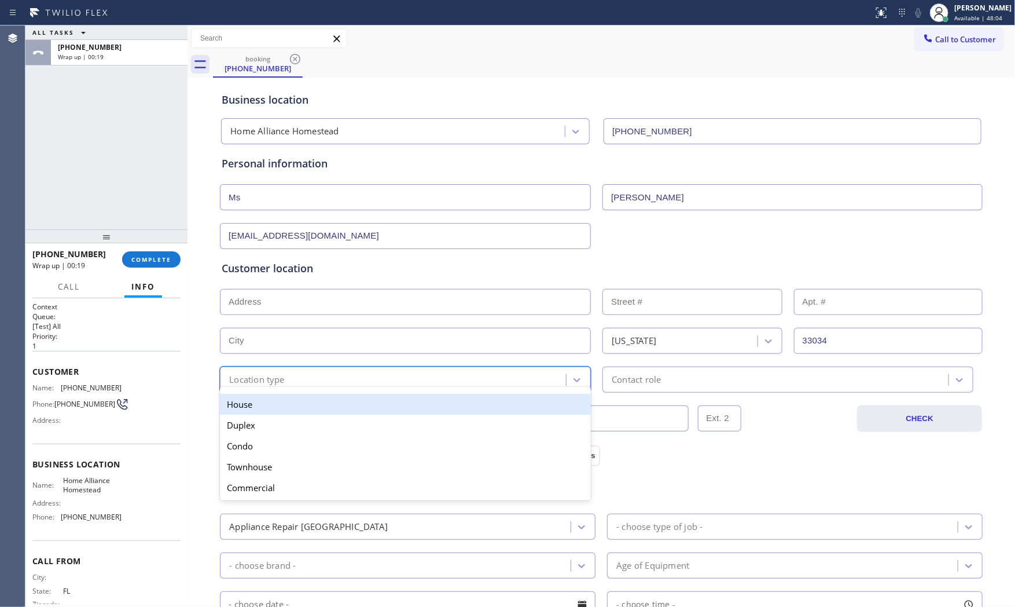
click at [342, 398] on div "House" at bounding box center [405, 404] width 371 height 21
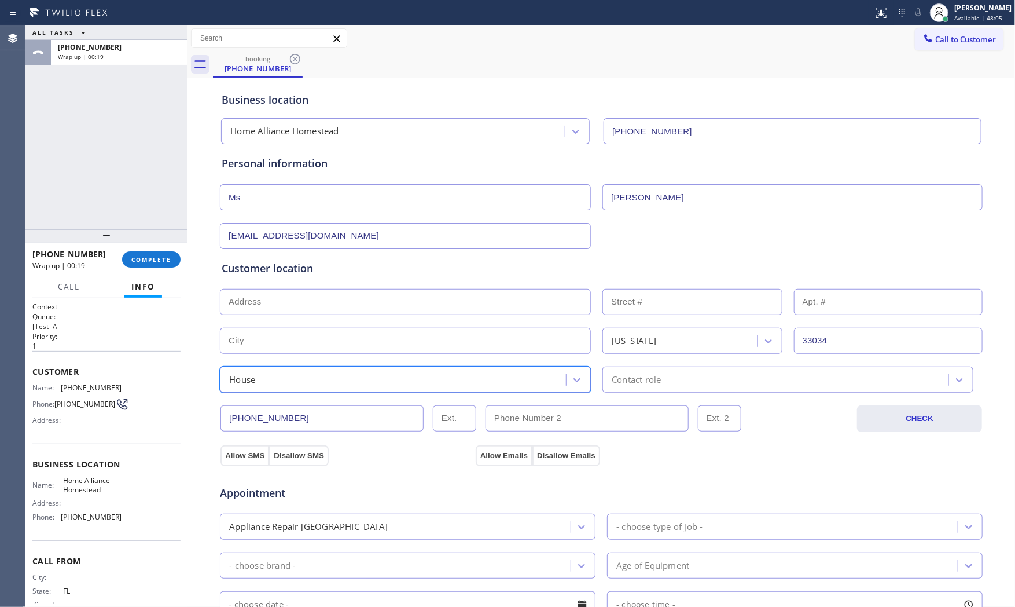
click at [660, 373] on div "Contact role" at bounding box center [777, 379] width 343 height 20
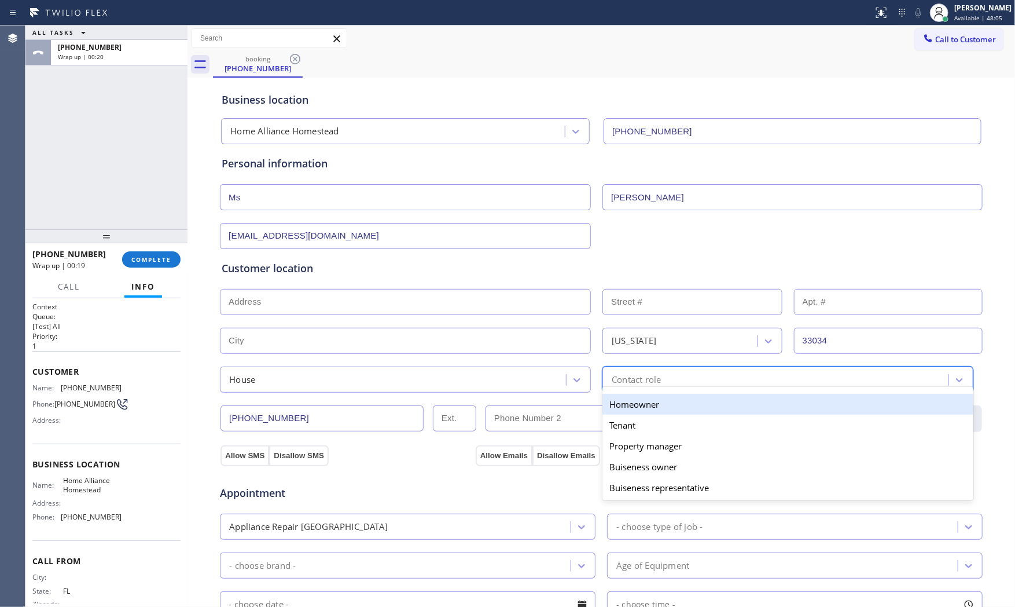
click at [639, 395] on div "Homeowner" at bounding box center [788, 404] width 371 height 21
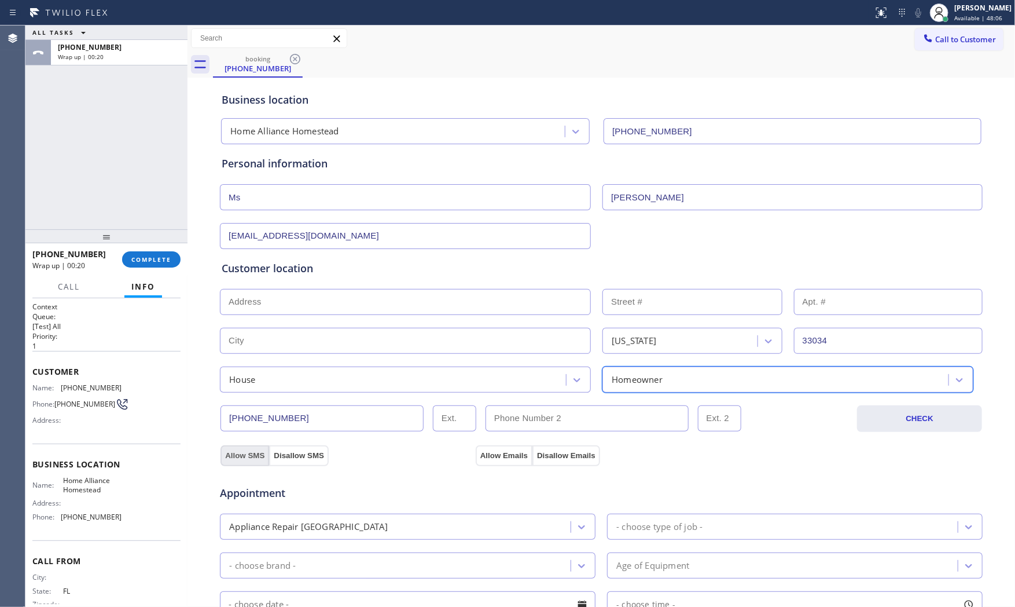
click at [258, 457] on button "Allow SMS" at bounding box center [245, 455] width 49 height 21
click at [490, 453] on button "Allow Emails" at bounding box center [504, 455] width 57 height 21
click at [408, 522] on div "Appliance Repair [GEOGRAPHIC_DATA]" at bounding box center [396, 526] width 347 height 20
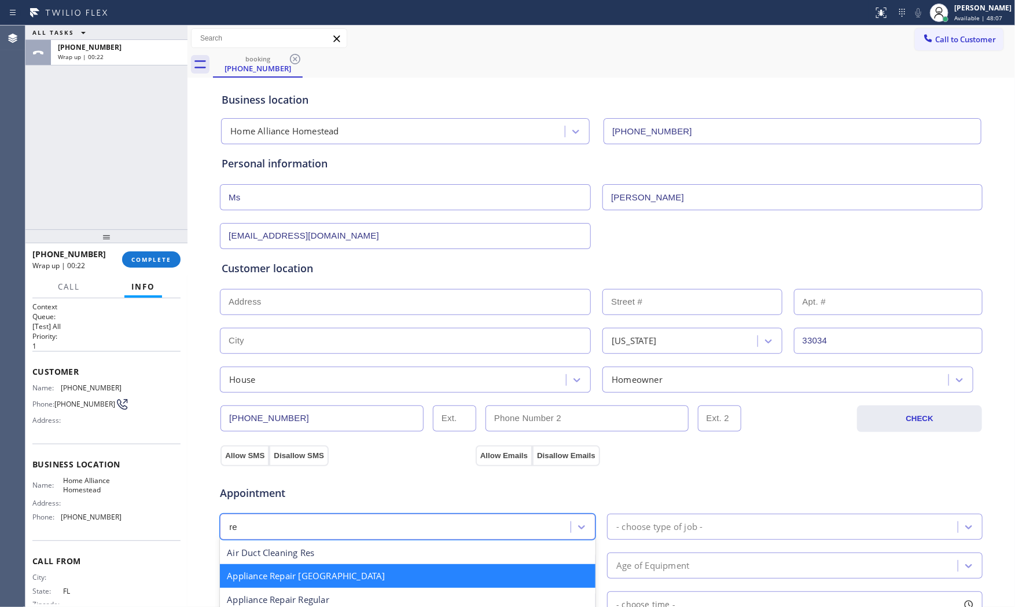
type input "reg"
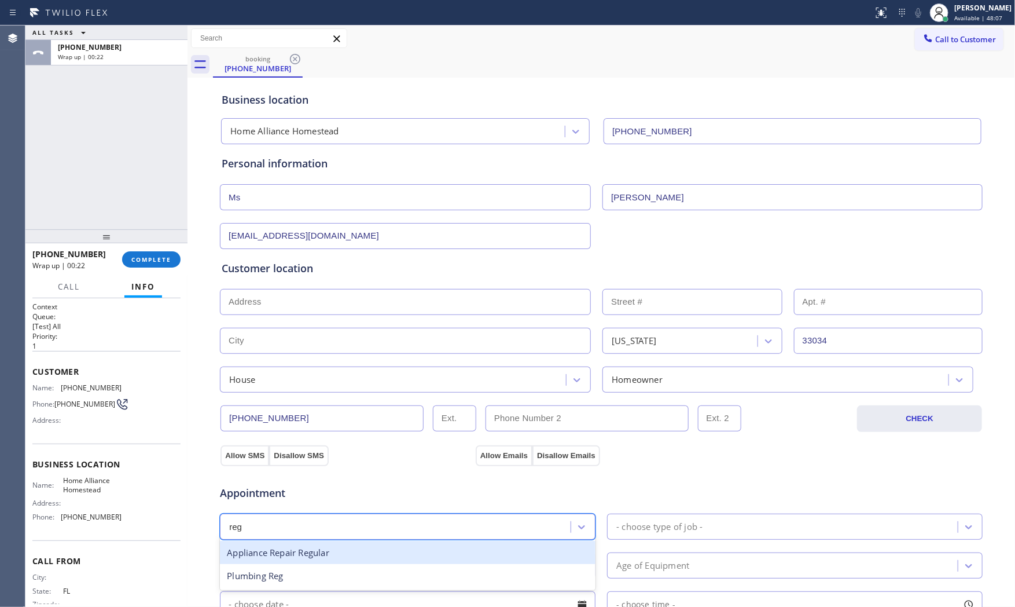
drag, startPoint x: 336, startPoint y: 545, endPoint x: 456, endPoint y: 533, distance: 121.0
click at [338, 545] on div "Appliance Repair Regular" at bounding box center [408, 553] width 376 height 24
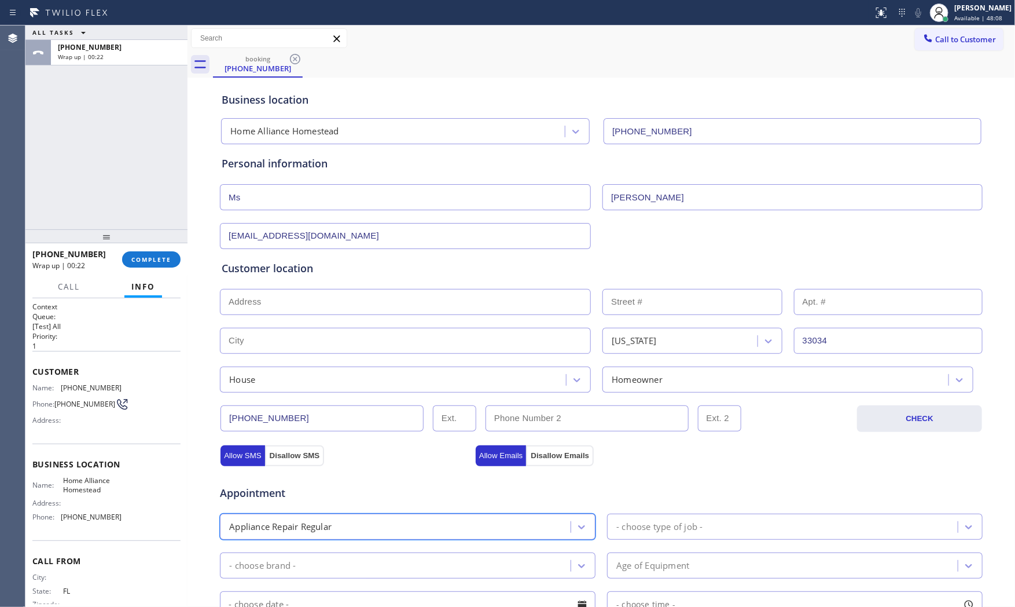
click at [619, 526] on div "- choose type of job -" at bounding box center [660, 526] width 86 height 13
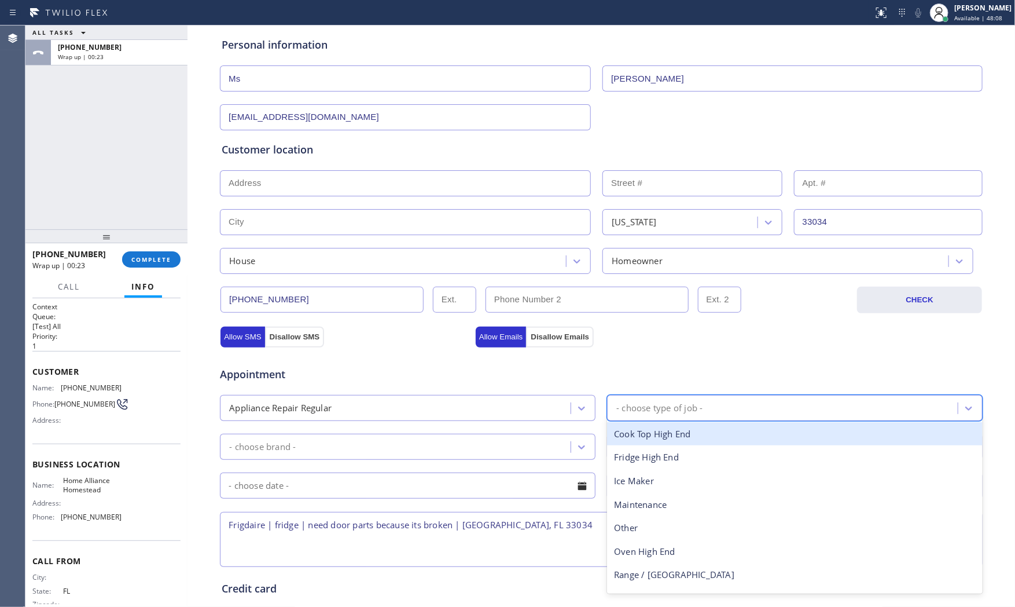
scroll to position [129, 0]
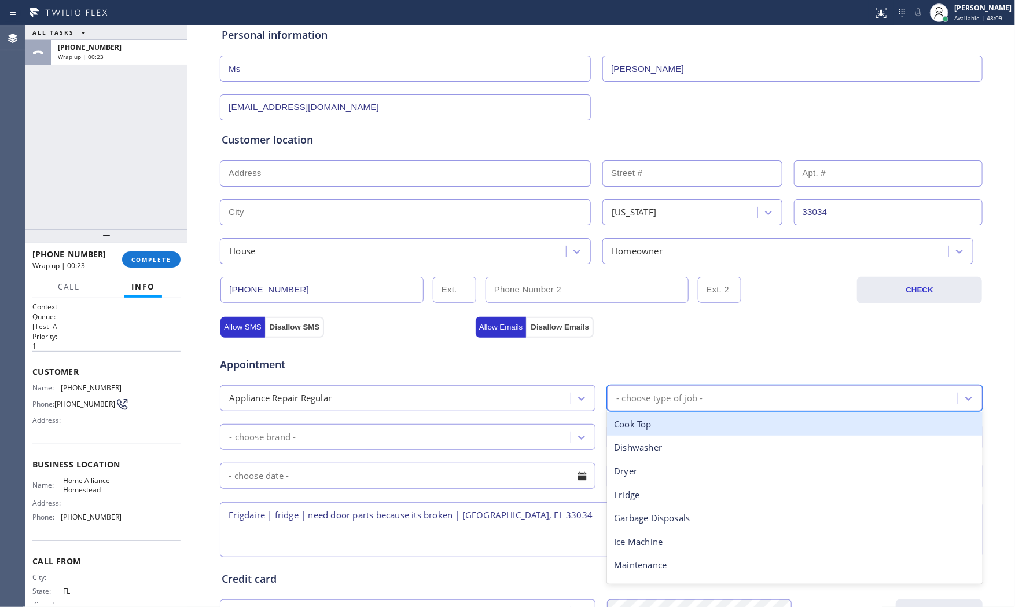
type input "f"
click at [634, 429] on div "Fridge" at bounding box center [795, 424] width 376 height 24
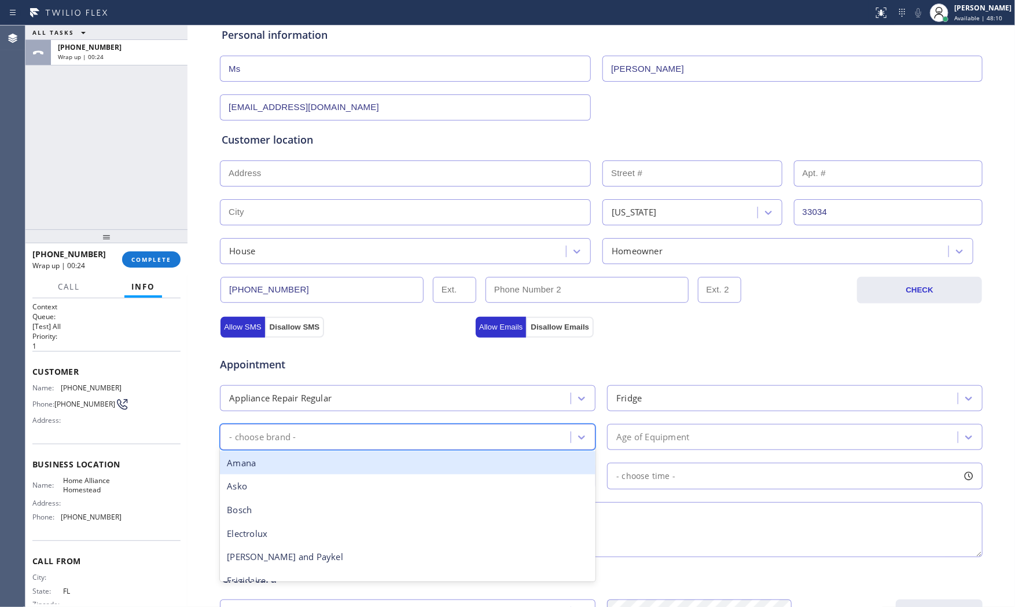
click at [420, 444] on div "- choose brand -" at bounding box center [396, 437] width 347 height 20
type input "fr"
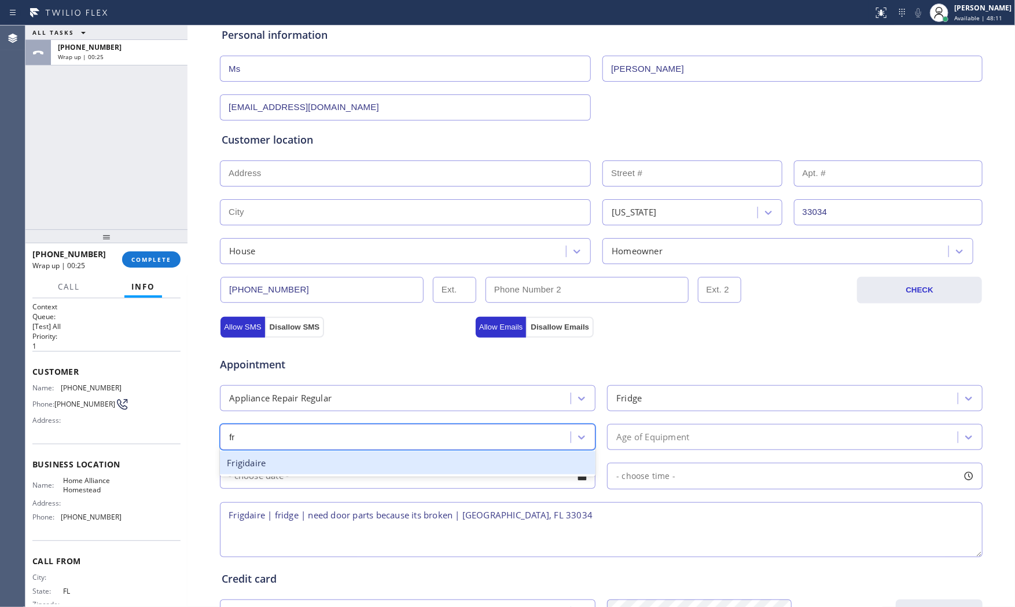
click at [325, 464] on div "Frigidaire" at bounding box center [408, 463] width 376 height 24
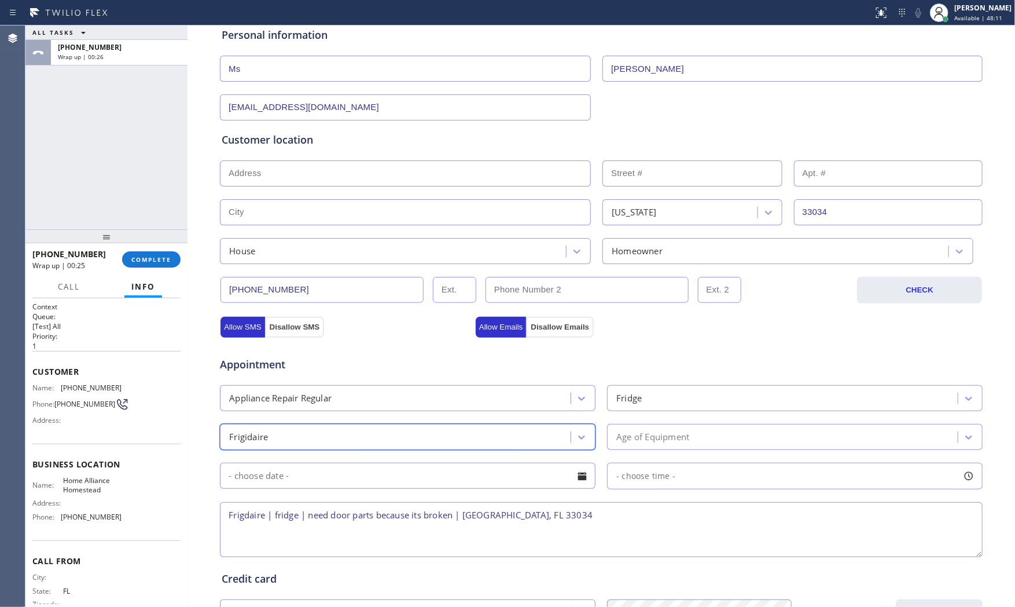
click at [653, 429] on div "Age of Equipment" at bounding box center [784, 437] width 347 height 20
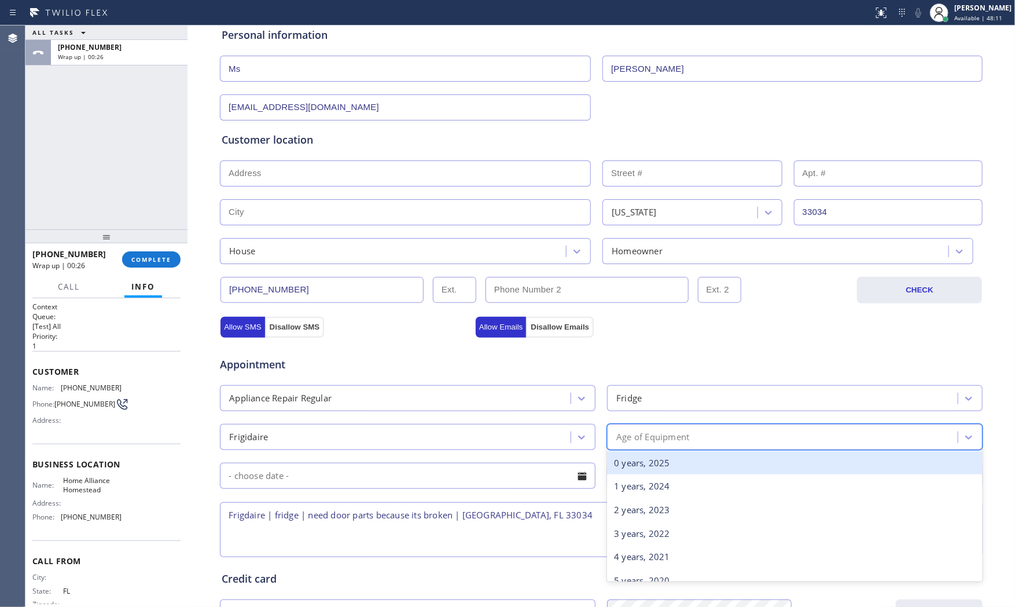
click at [645, 460] on div "0 years, 2025" at bounding box center [795, 463] width 376 height 24
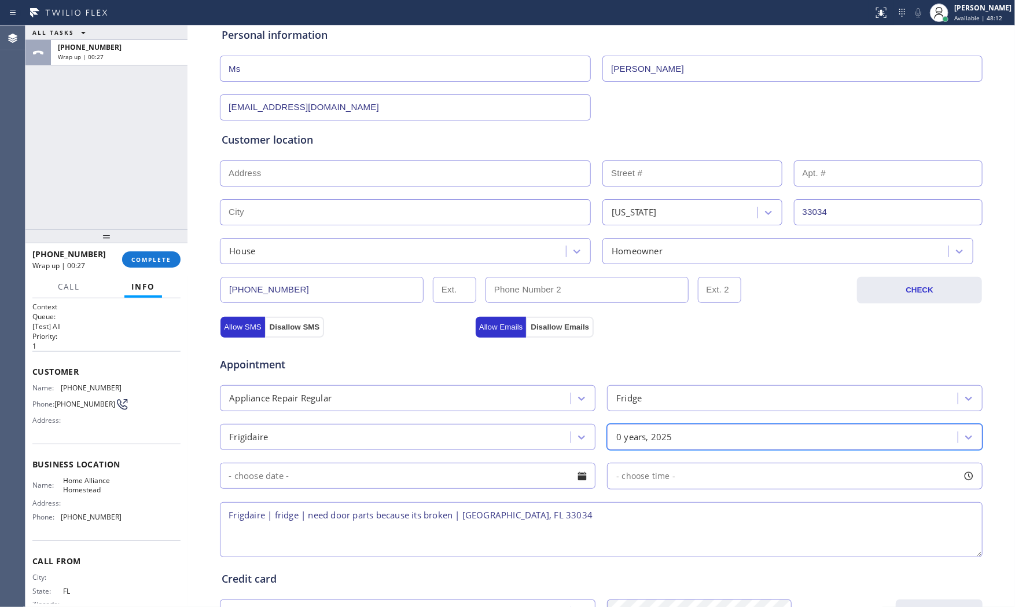
click at [670, 516] on textarea "Frigdaire | fridge | need door parts because its broken | [GEOGRAPHIC_DATA], FL…" at bounding box center [601, 529] width 763 height 55
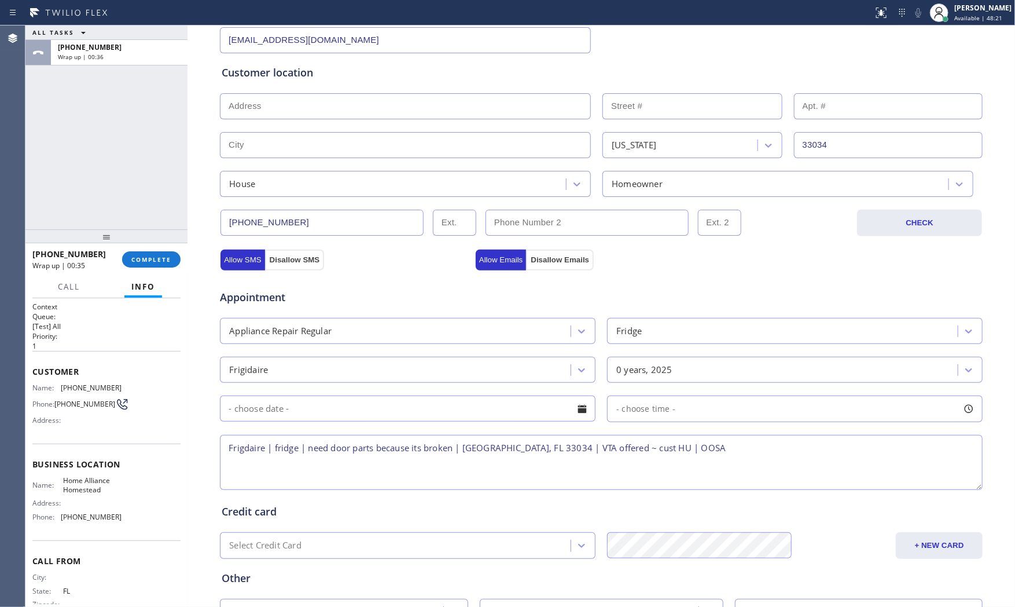
scroll to position [290, 0]
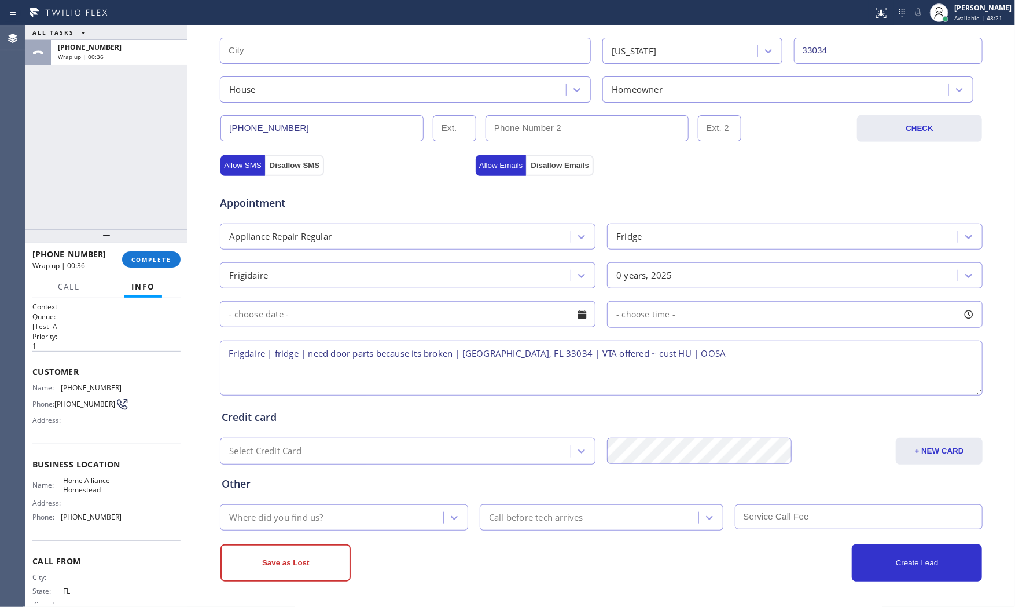
type textarea "Frigdaire | fridge | need door parts because its broken | [GEOGRAPHIC_DATA], FL…"
click at [372, 520] on div "Where did you find us?" at bounding box center [333, 517] width 220 height 20
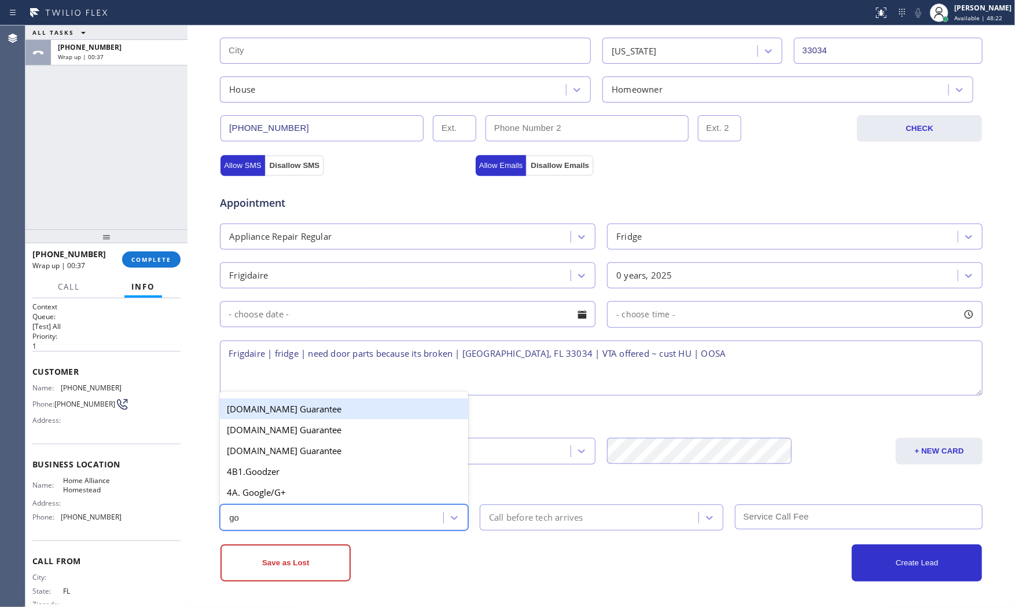
type input "goo"
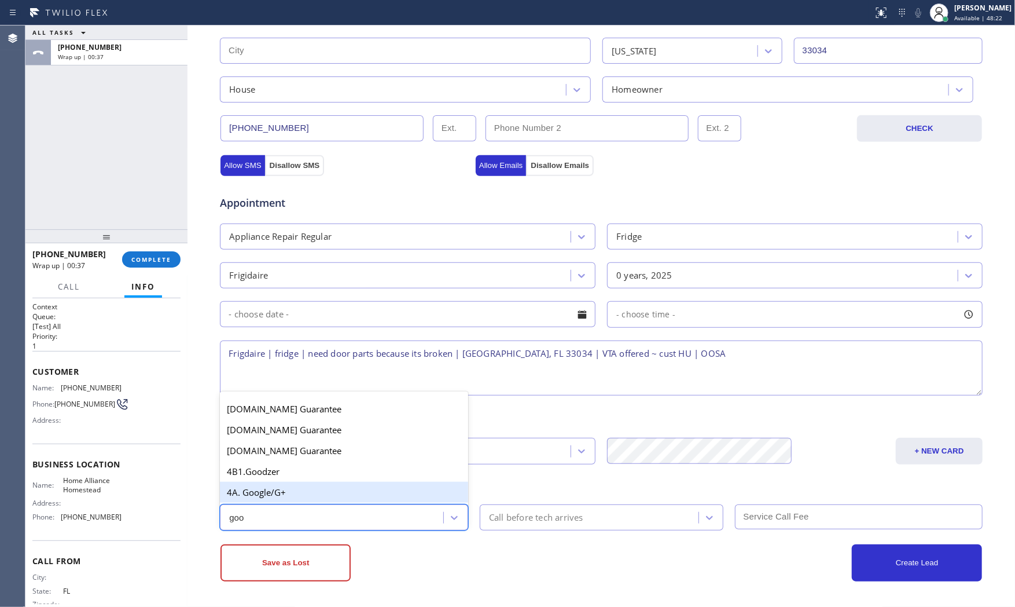
click at [356, 493] on div "4A. Google/G+" at bounding box center [344, 492] width 248 height 21
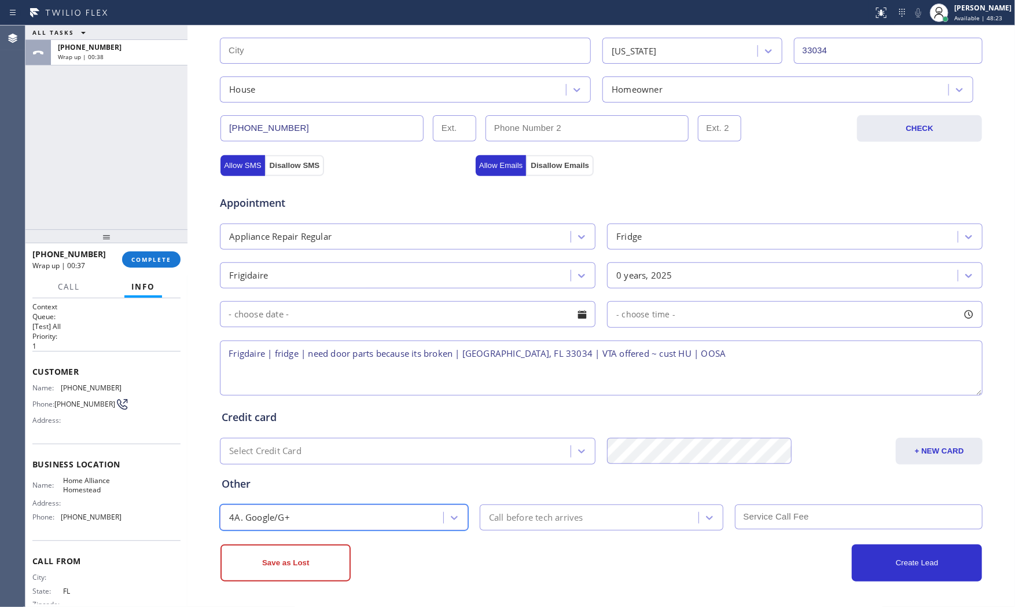
click at [739, 355] on textarea "Frigdaire | fridge | need door parts because its broken | [GEOGRAPHIC_DATA], FL…" at bounding box center [601, 367] width 763 height 55
type textarea "Frigdaire | fridge | need door parts because its broken | [GEOGRAPHIC_DATA], FL…"
drag, startPoint x: 605, startPoint y: 564, endPoint x: 556, endPoint y: 564, distance: 49.2
click at [593, 564] on div "Save as Lost Create Lead" at bounding box center [601, 562] width 764 height 37
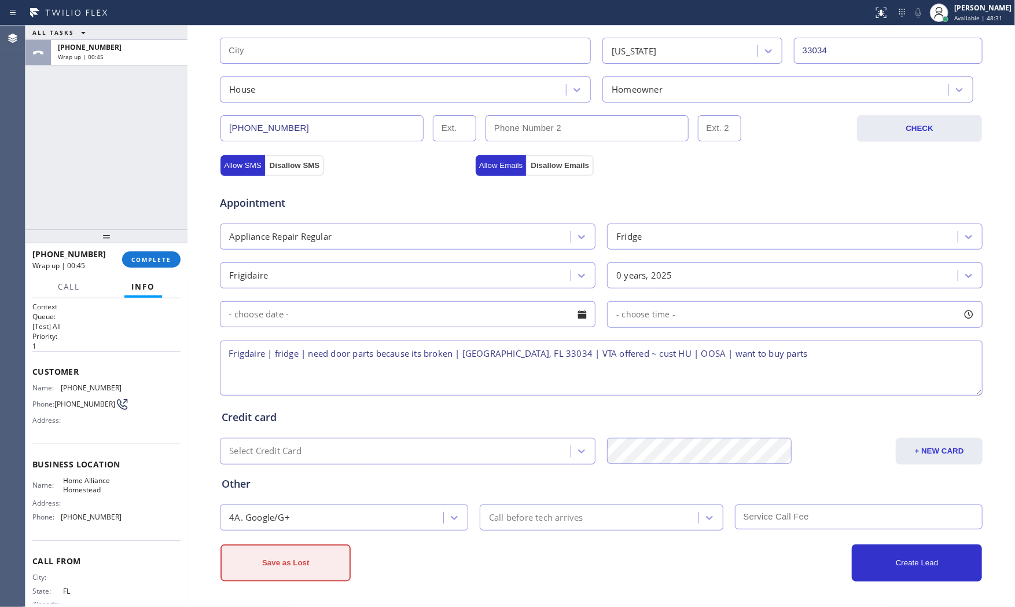
click at [337, 565] on button "Save as Lost" at bounding box center [286, 562] width 130 height 37
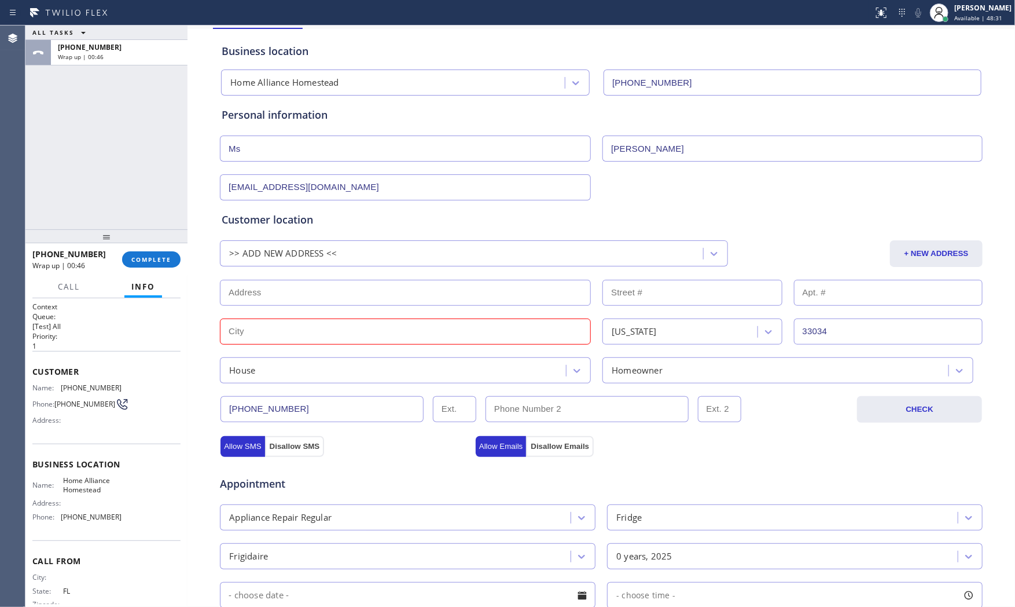
scroll to position [8, 0]
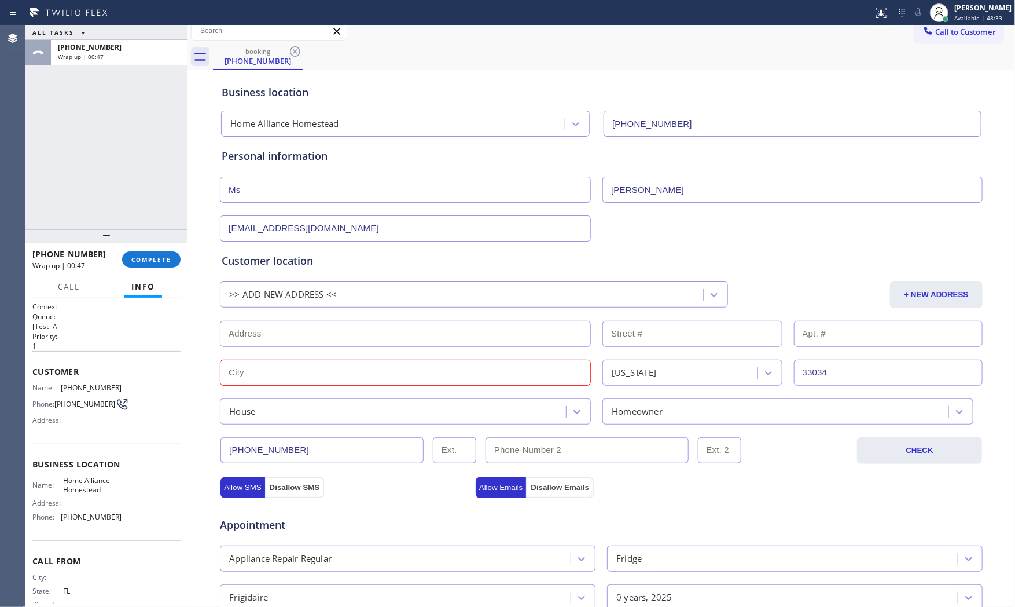
click at [303, 364] on input "text" at bounding box center [405, 372] width 371 height 26
type input "."
click at [375, 518] on span "Appointment" at bounding box center [346, 525] width 253 height 16
click at [365, 336] on input "text" at bounding box center [405, 334] width 371 height 26
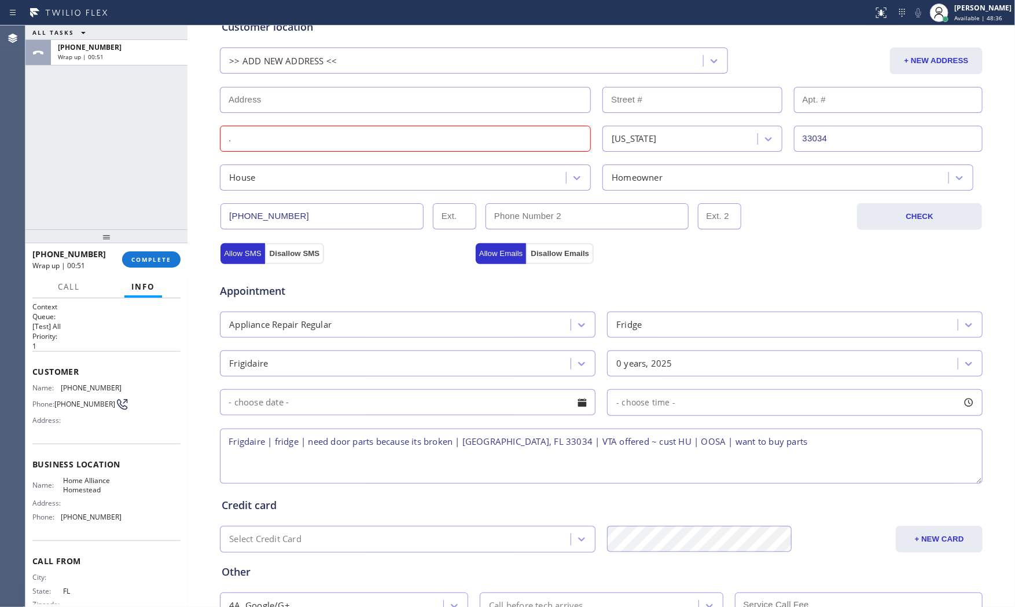
scroll to position [330, 0]
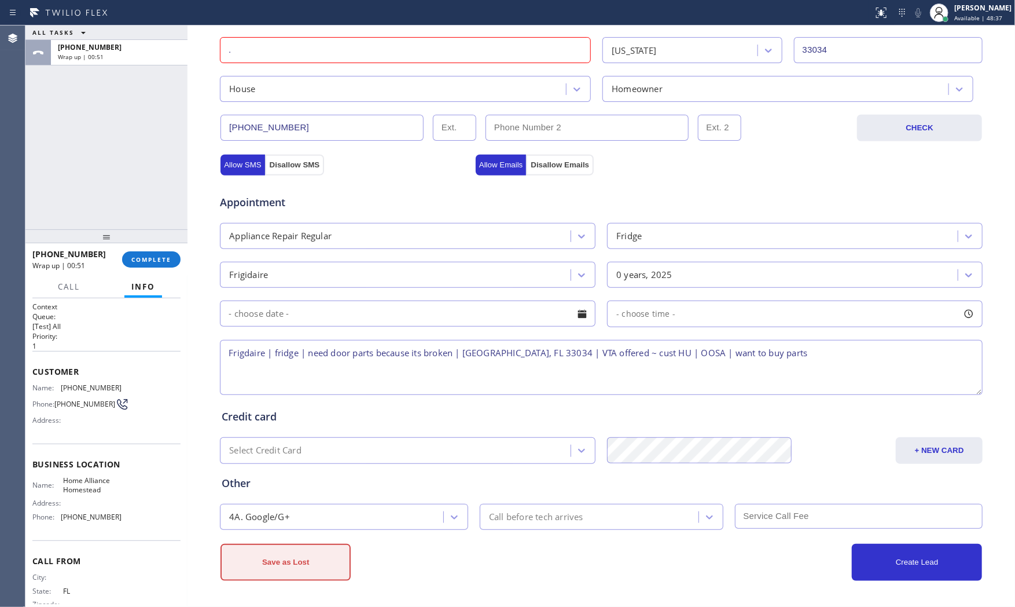
click at [340, 563] on button "Save as Lost" at bounding box center [286, 562] width 130 height 37
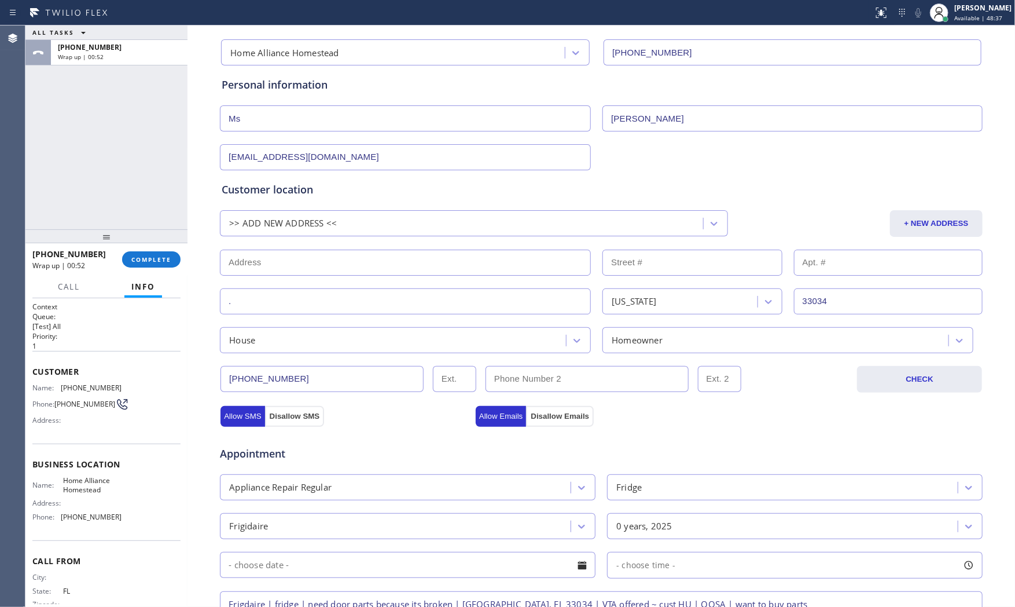
scroll to position [72, 0]
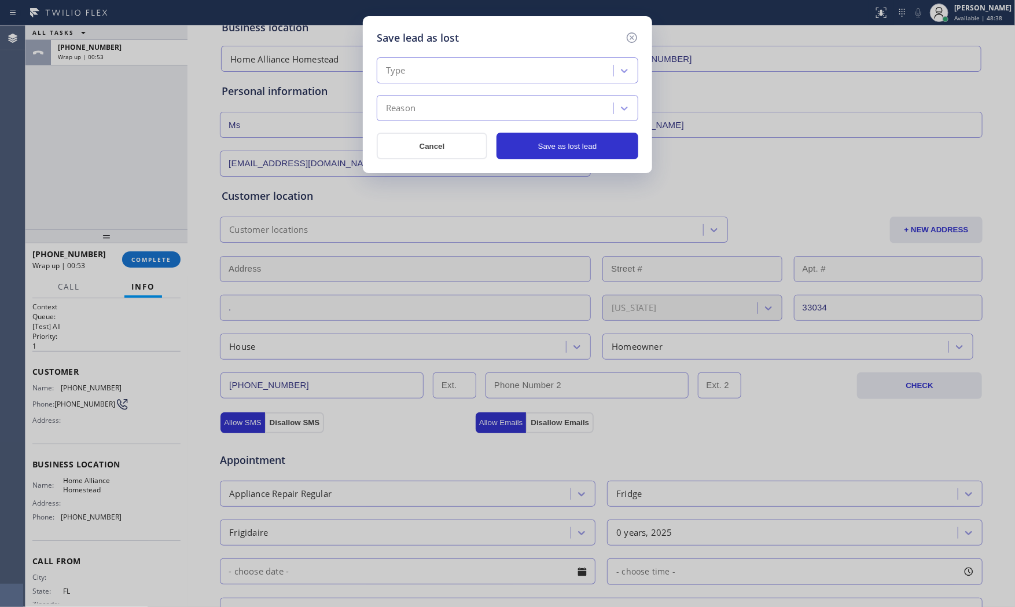
click at [461, 49] on div "Type Reason Cancel Save as lost lead" at bounding box center [508, 102] width 262 height 113
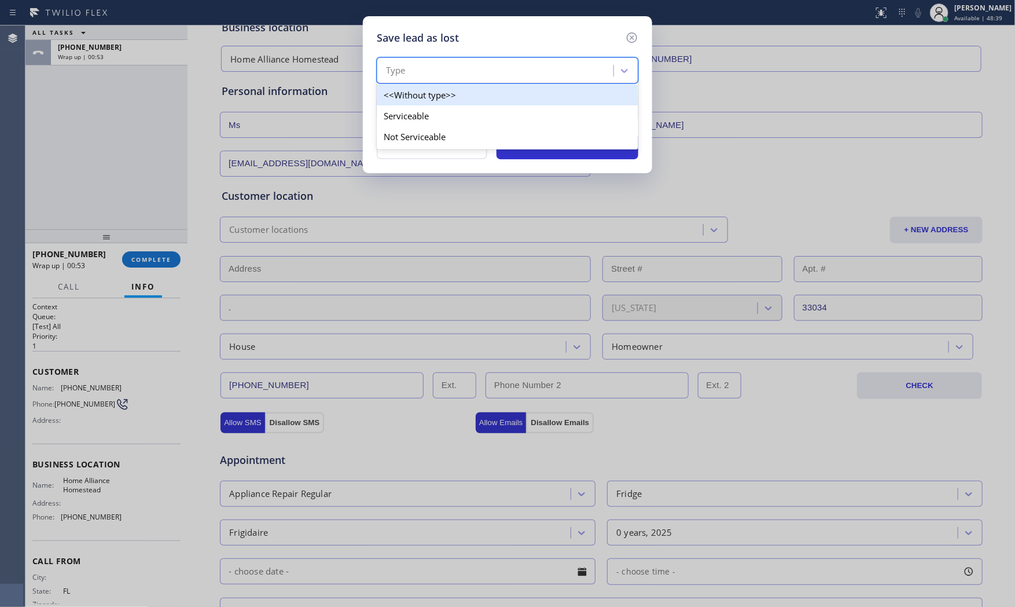
click at [453, 71] on div "Type" at bounding box center [496, 71] width 233 height 20
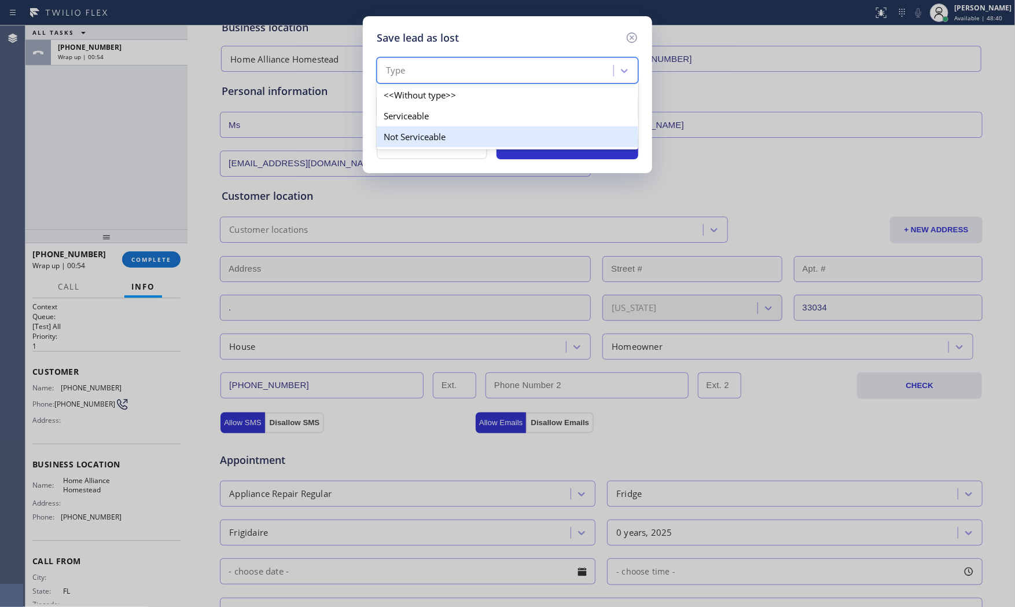
click at [429, 127] on div "Not Serviceable" at bounding box center [508, 136] width 262 height 21
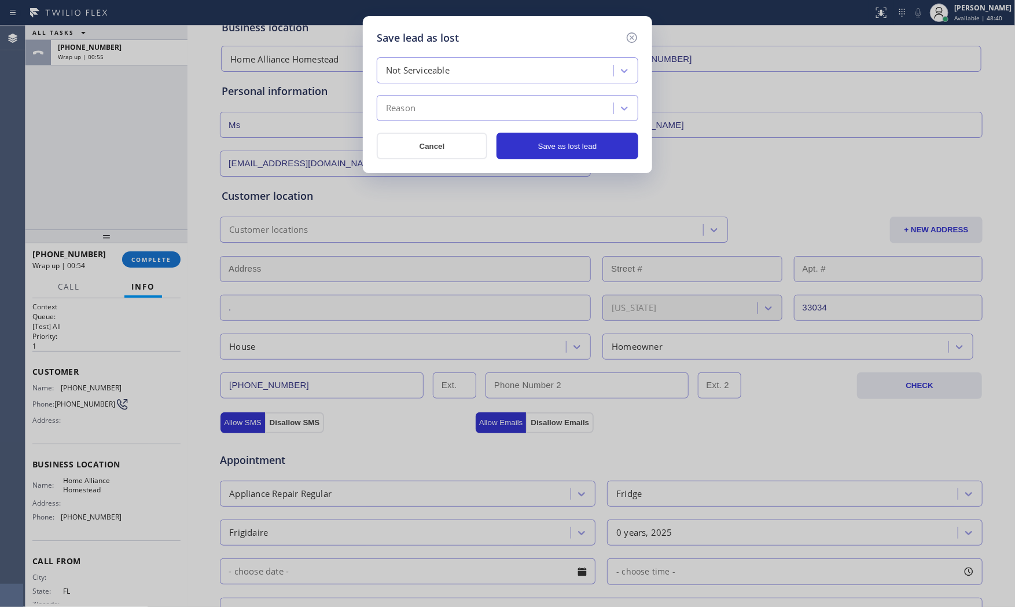
click at [430, 112] on div "Reason" at bounding box center [496, 108] width 233 height 20
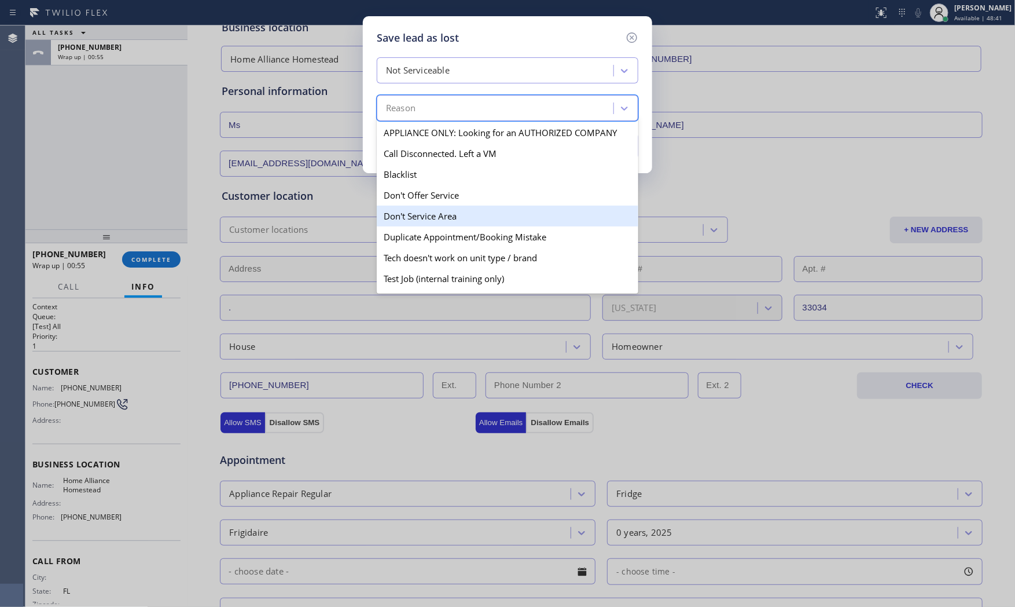
click at [431, 211] on div "Don't Service Area" at bounding box center [508, 216] width 262 height 21
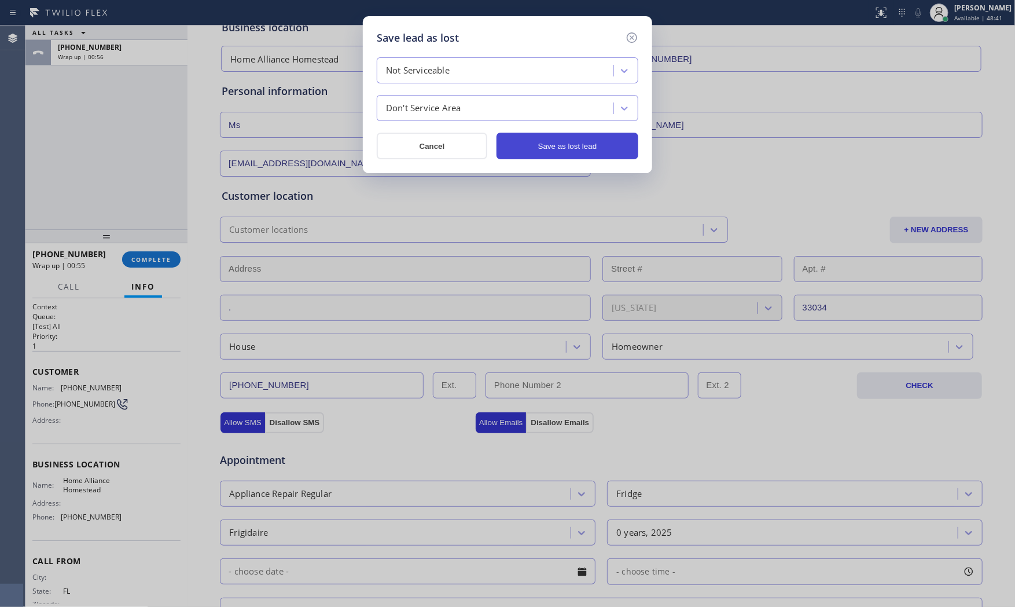
click at [575, 157] on button "Save as lost lead" at bounding box center [568, 146] width 142 height 27
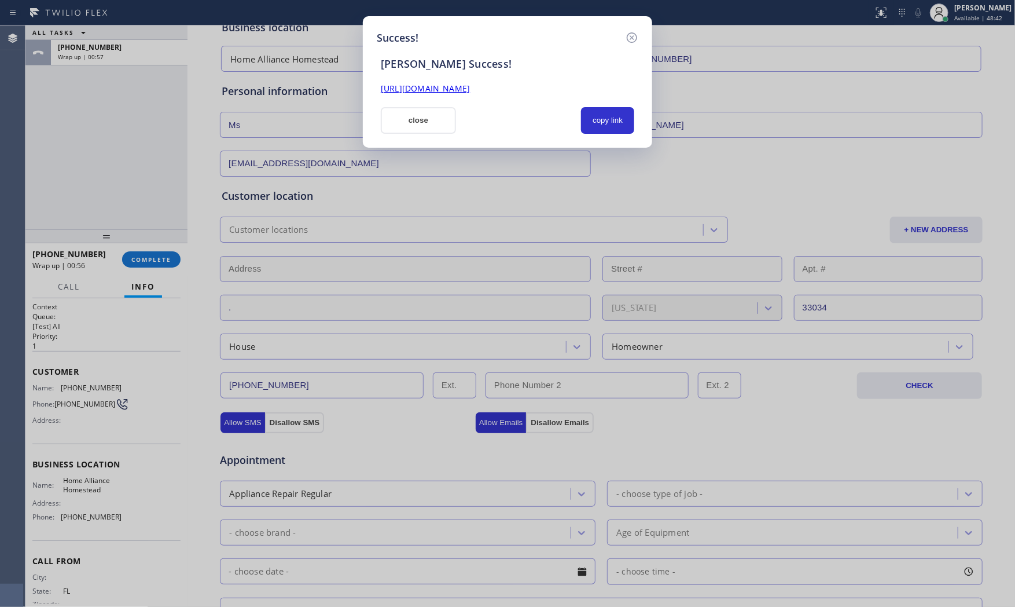
drag, startPoint x: 413, startPoint y: 123, endPoint x: 394, endPoint y: 139, distance: 25.1
click at [413, 123] on button "close" at bounding box center [418, 120] width 75 height 27
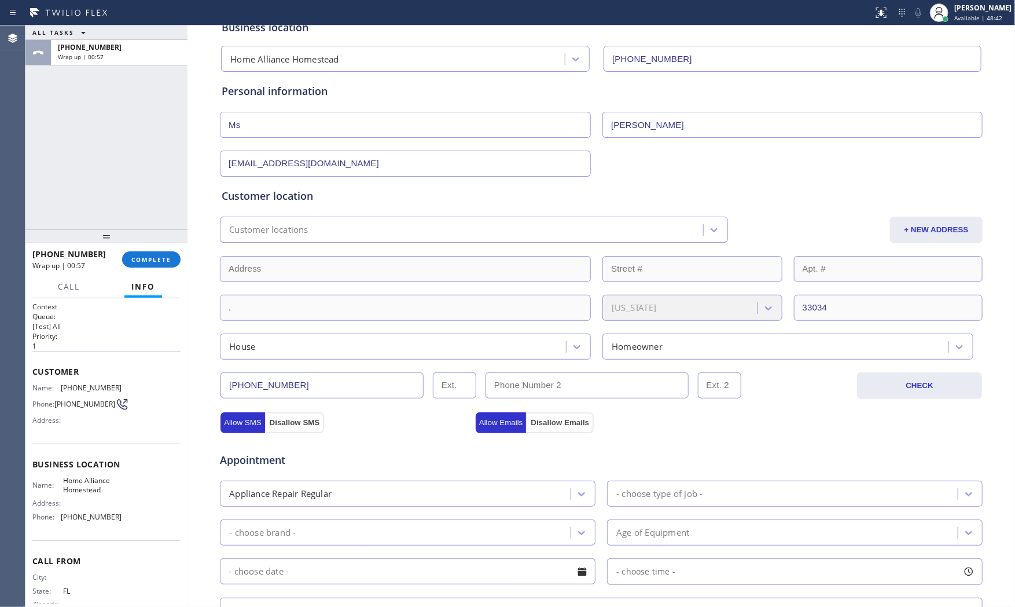
click at [130, 269] on div "[PHONE_NUMBER] Wrap up | 00:57 COMPLETE" at bounding box center [106, 259] width 148 height 30
click at [142, 264] on button "COMPLETE" at bounding box center [151, 259] width 58 height 16
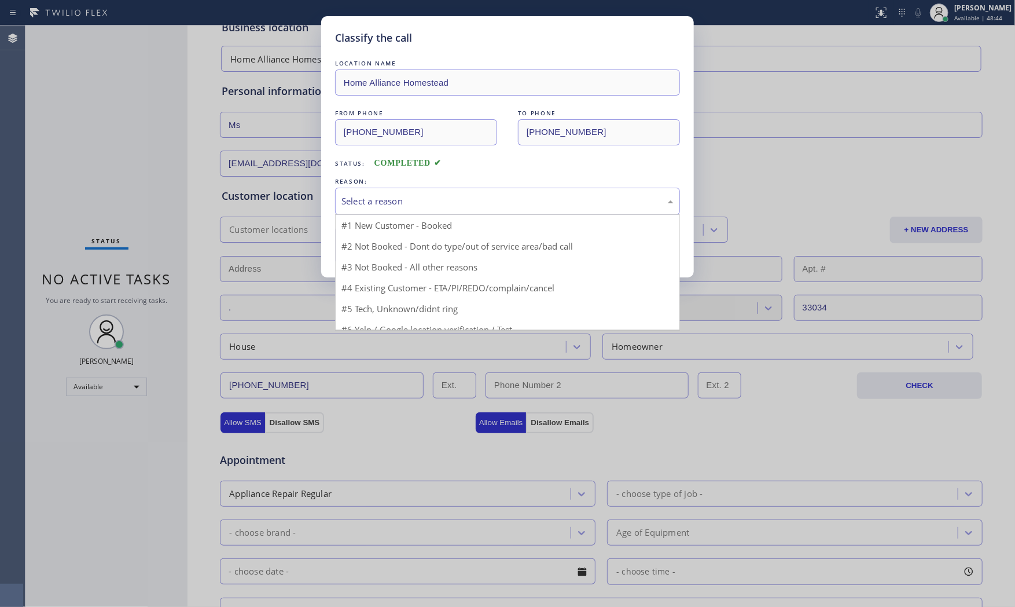
drag, startPoint x: 408, startPoint y: 199, endPoint x: 408, endPoint y: 206, distance: 6.4
click at [408, 200] on div "Select a reason" at bounding box center [508, 201] width 332 height 13
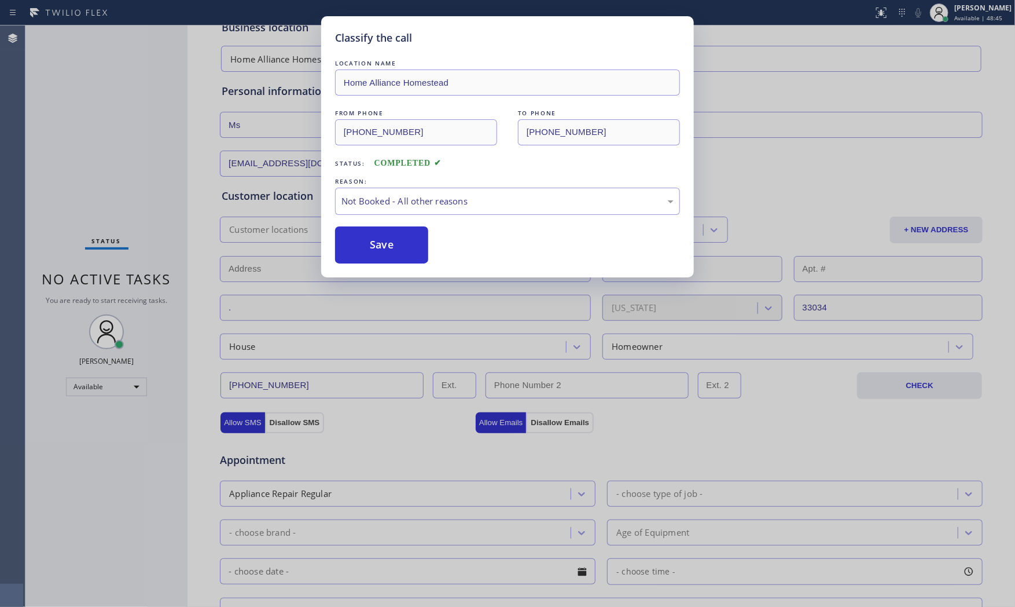
click at [391, 250] on button "Save" at bounding box center [381, 244] width 93 height 37
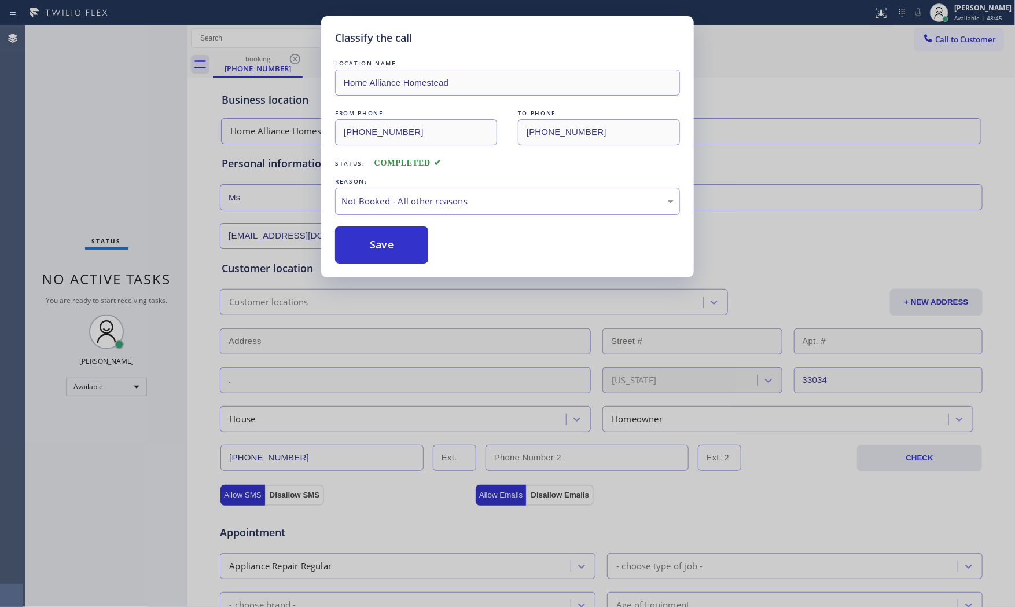
click at [391, 250] on button "Save" at bounding box center [381, 244] width 93 height 37
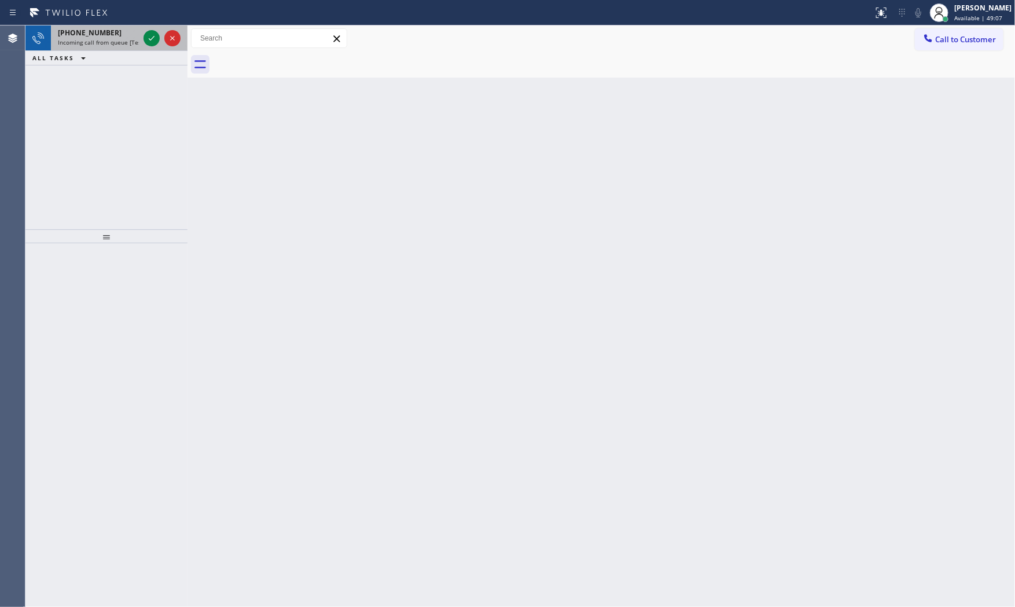
click at [140, 36] on div "[PHONE_NUMBER] Incoming call from queue [Test] All" at bounding box center [96, 37] width 90 height 25
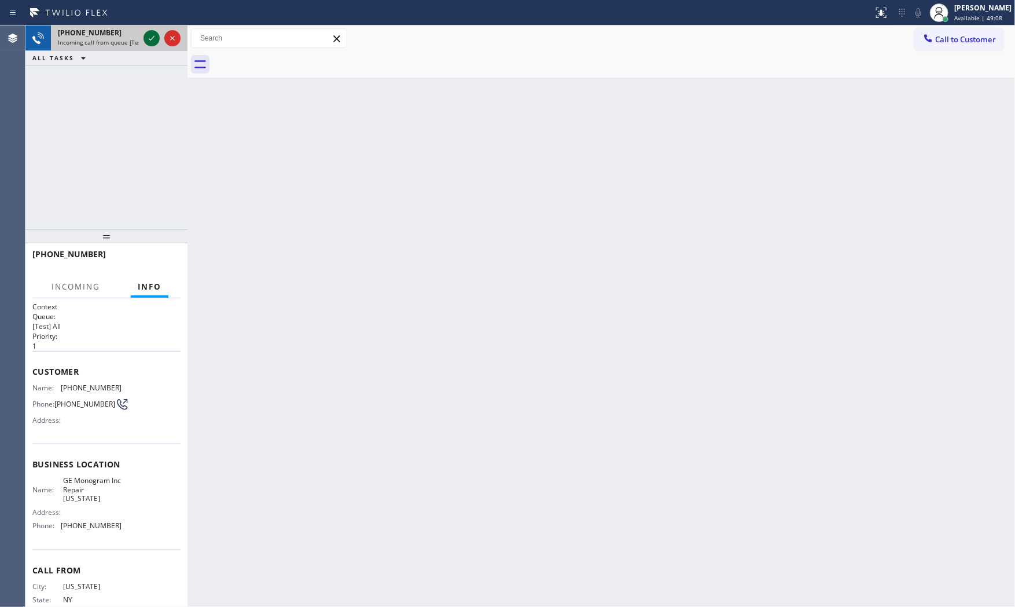
click at [143, 37] on div at bounding box center [162, 37] width 42 height 25
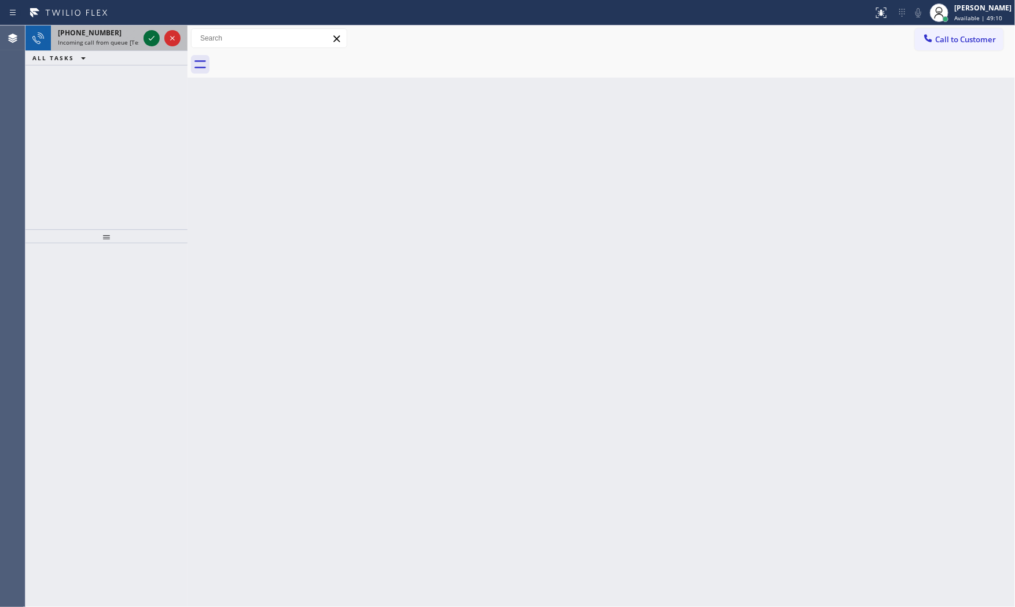
drag, startPoint x: 159, startPoint y: 35, endPoint x: 153, endPoint y: 35, distance: 5.8
click at [158, 35] on div at bounding box center [152, 38] width 16 height 14
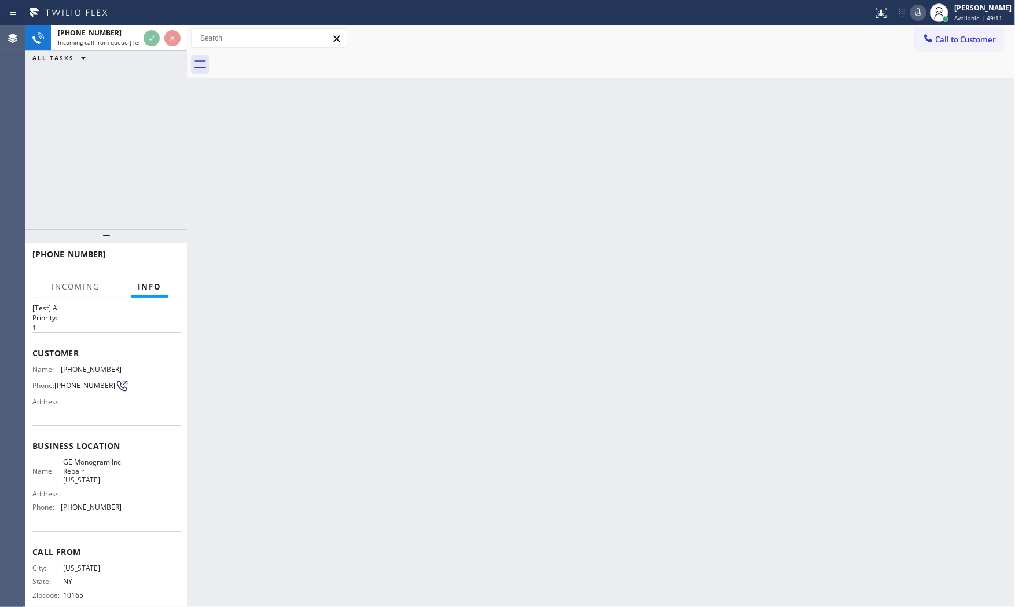
scroll to position [36, 0]
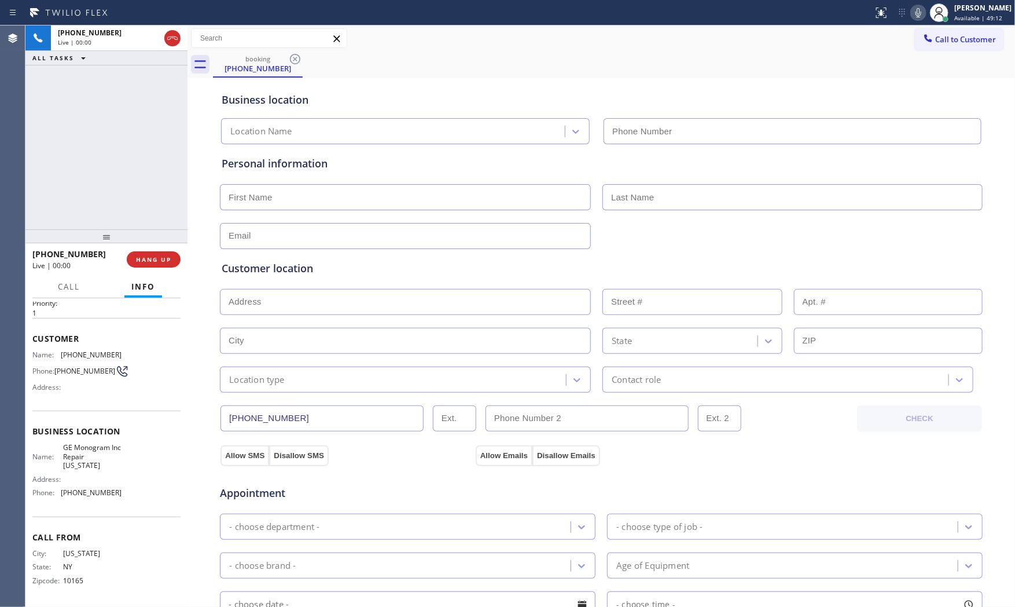
type input "[PHONE_NUMBER]"
click at [917, 19] on icon at bounding box center [919, 13] width 14 height 14
click at [917, 13] on icon at bounding box center [919, 13] width 14 height 14
click at [917, 1] on div "Status report No issues detected If you experience an issue, please download th…" at bounding box center [942, 12] width 146 height 25
click at [915, 7] on icon at bounding box center [919, 13] width 14 height 14
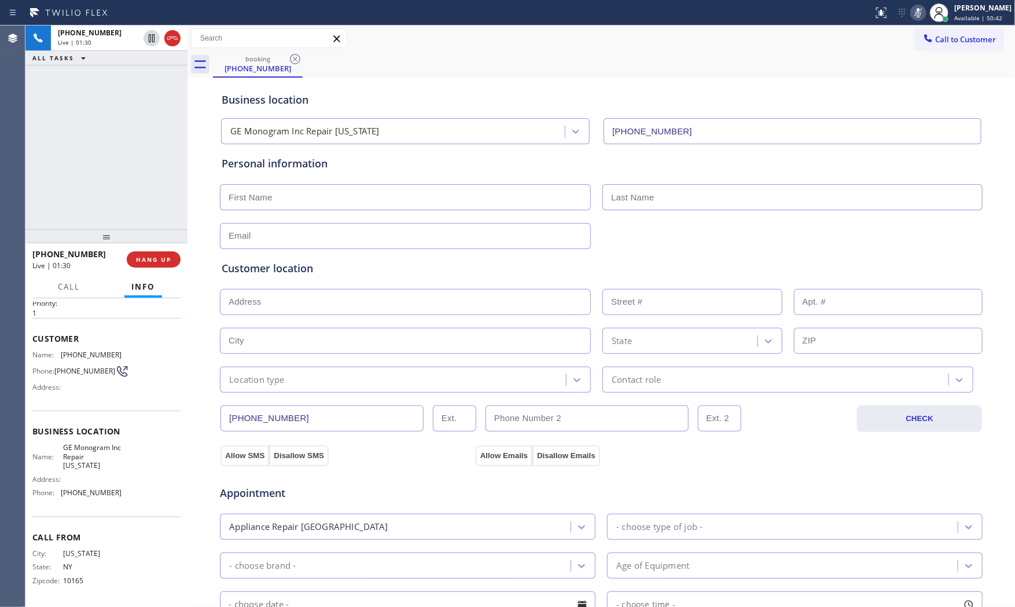
click at [915, 7] on icon at bounding box center [919, 13] width 14 height 14
click at [920, 7] on icon at bounding box center [919, 13] width 14 height 14
click at [912, 13] on icon at bounding box center [919, 13] width 14 height 14
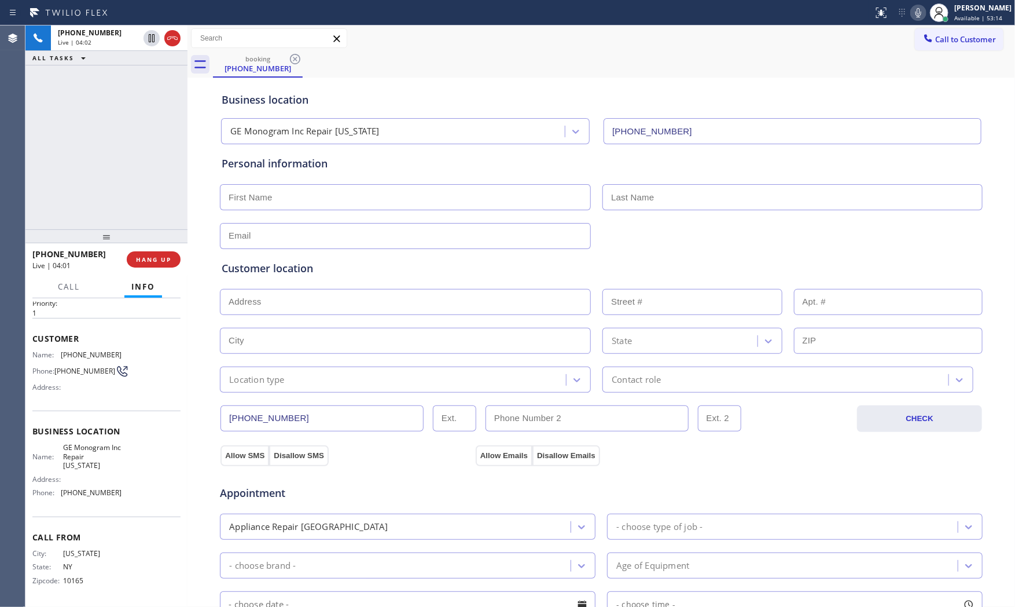
click at [912, 13] on icon at bounding box center [919, 13] width 14 height 14
click at [920, 12] on icon at bounding box center [919, 13] width 14 height 14
click at [912, 19] on icon at bounding box center [919, 13] width 14 height 14
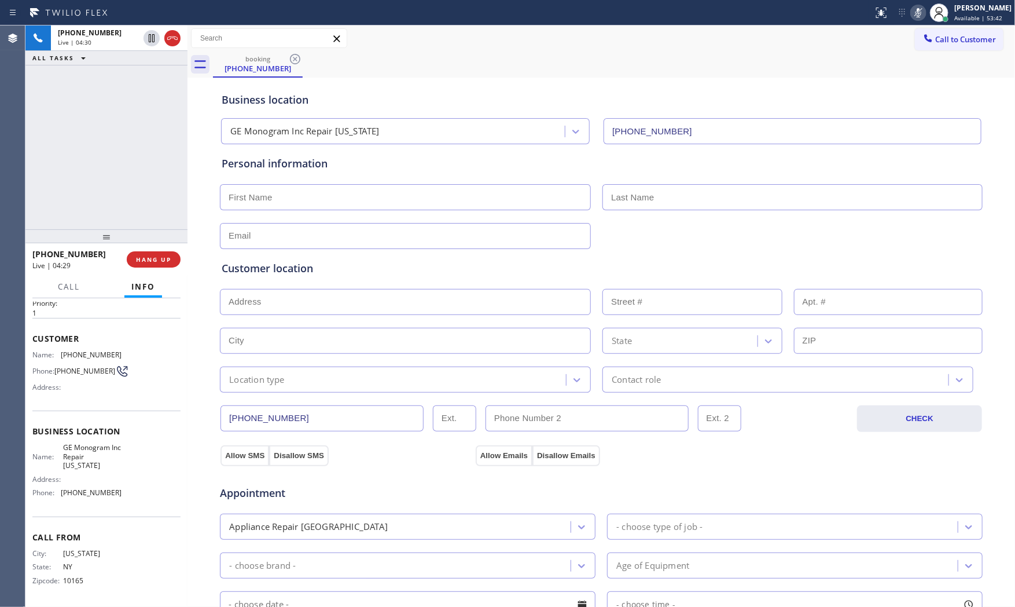
click at [912, 8] on icon at bounding box center [919, 13] width 14 height 14
click at [917, 17] on icon at bounding box center [919, 13] width 14 height 14
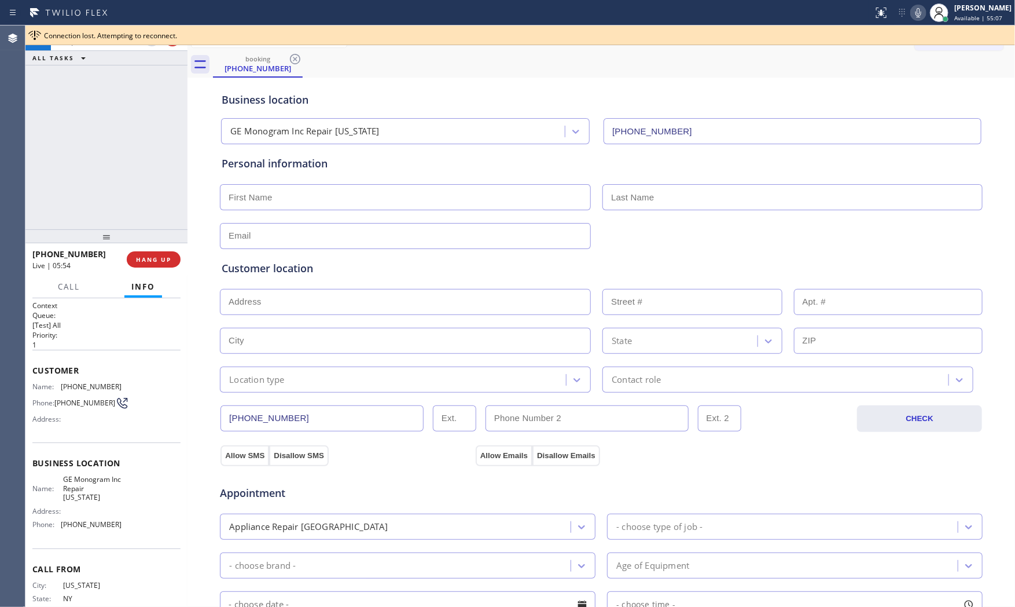
scroll to position [0, 0]
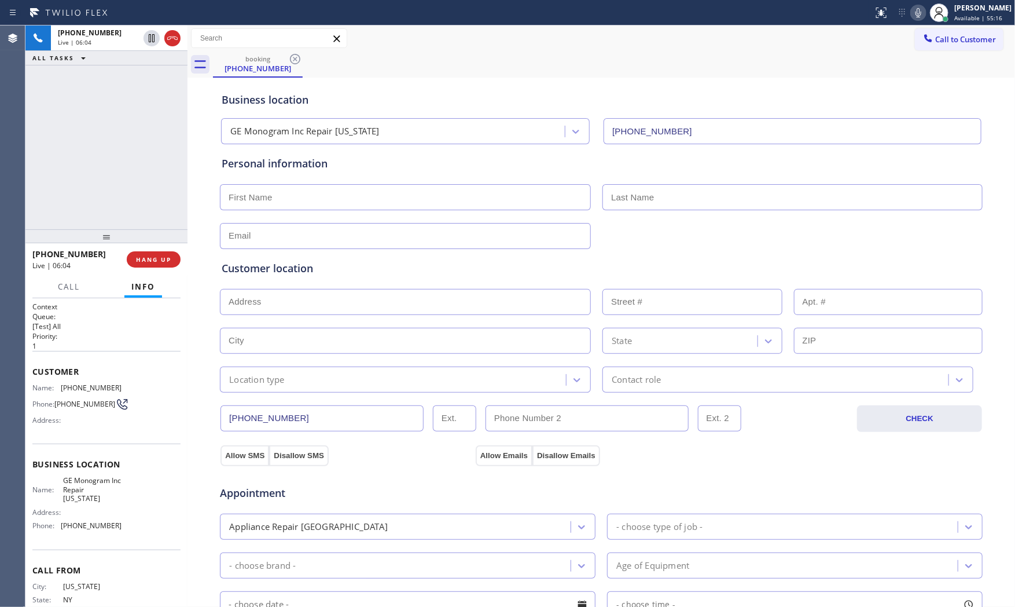
click at [87, 381] on div "Customer Name: [PHONE_NUMBER] Phone: [PHONE_NUMBER] Address:" at bounding box center [106, 397] width 148 height 93
copy span "[PHONE_NUMBER]"
click at [918, 16] on icon at bounding box center [919, 13] width 14 height 14
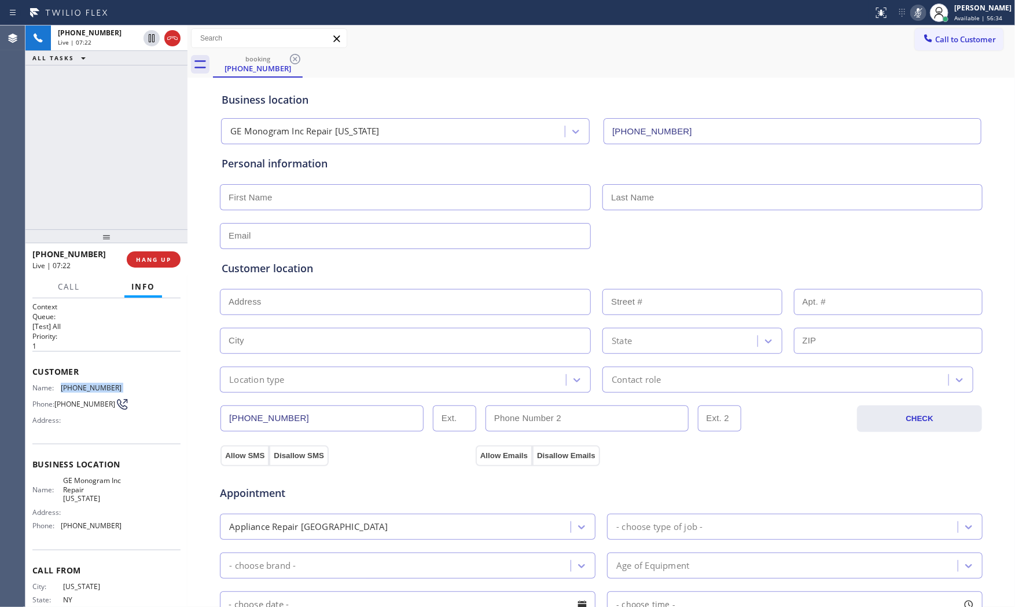
click at [918, 16] on icon at bounding box center [919, 13] width 14 height 14
click at [160, 261] on span "HANG UP" at bounding box center [153, 259] width 35 height 8
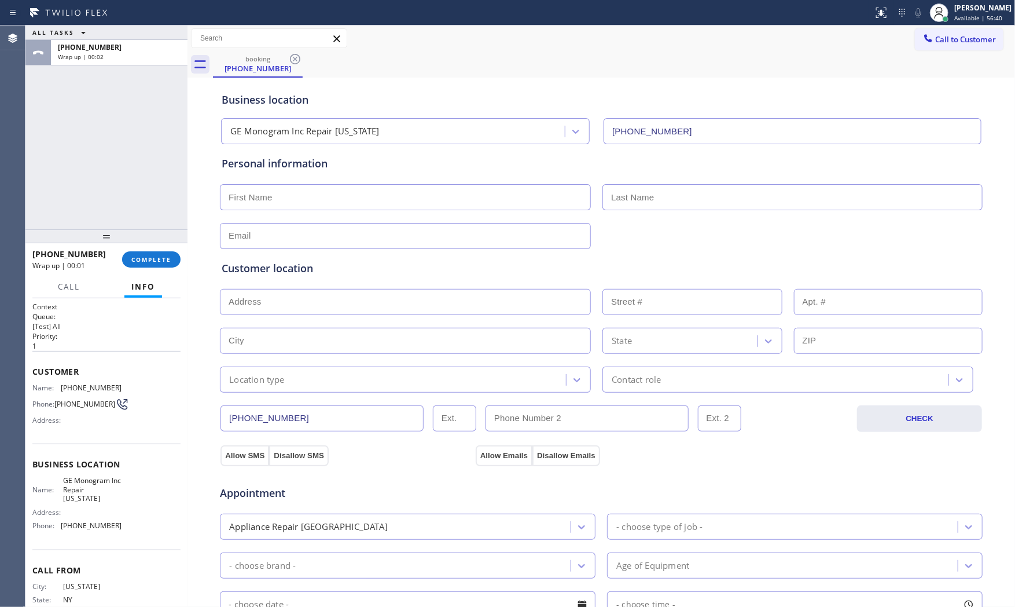
click at [408, 200] on input "text" at bounding box center [405, 197] width 371 height 26
paste input "[PERSON_NAME]"
type input "[PERSON_NAME]"
click at [646, 194] on input "text" at bounding box center [793, 197] width 380 height 26
paste input "[PERSON_NAME]"
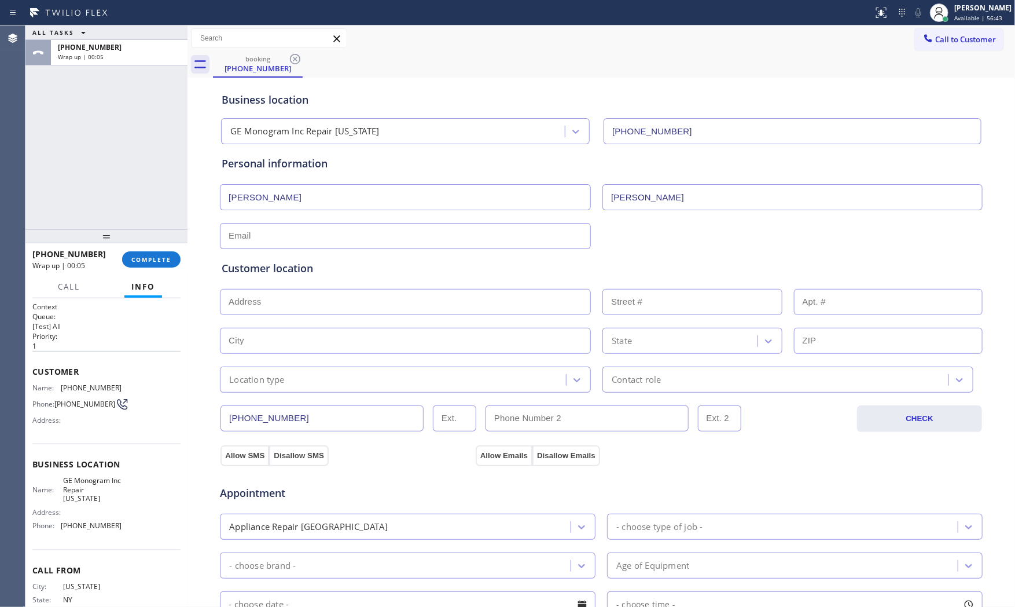
type input "[PERSON_NAME]"
click at [270, 232] on input "text" at bounding box center [405, 236] width 371 height 26
paste input "[EMAIL_ADDRESS][DOMAIN_NAME]"
type input "[EMAIL_ADDRESS][DOMAIN_NAME]"
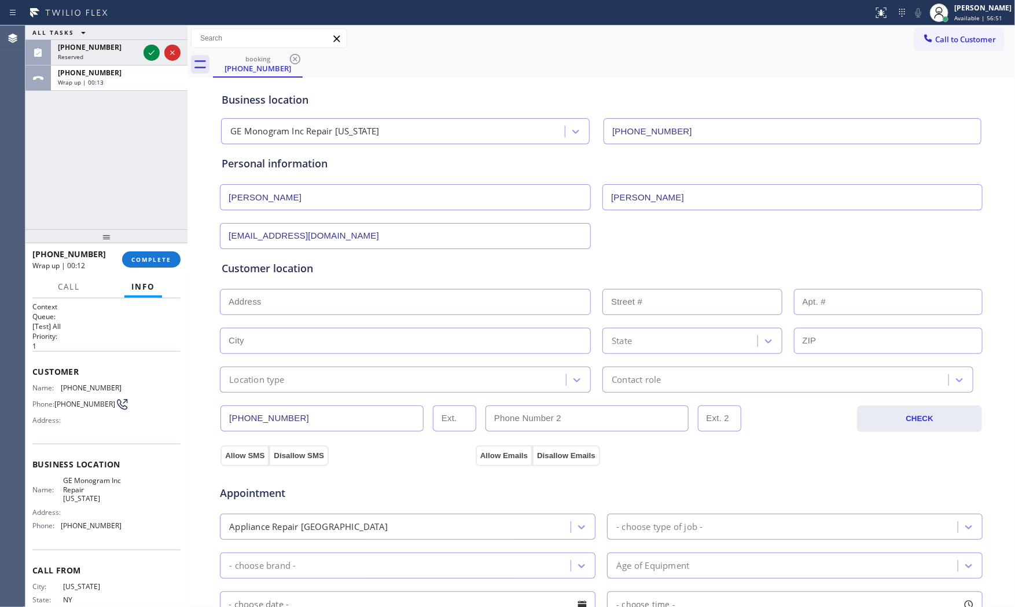
drag, startPoint x: 236, startPoint y: 320, endPoint x: 237, endPoint y: 307, distance: 12.3
click at [236, 318] on div "Customer location >> ADD NEW ADDRESS << + NEW ADDRESS State Location type Conta…" at bounding box center [602, 327] width 760 height 132
click at [237, 307] on input "text" at bounding box center [405, 302] width 371 height 26
paste input "[STREET_ADDRESS]"
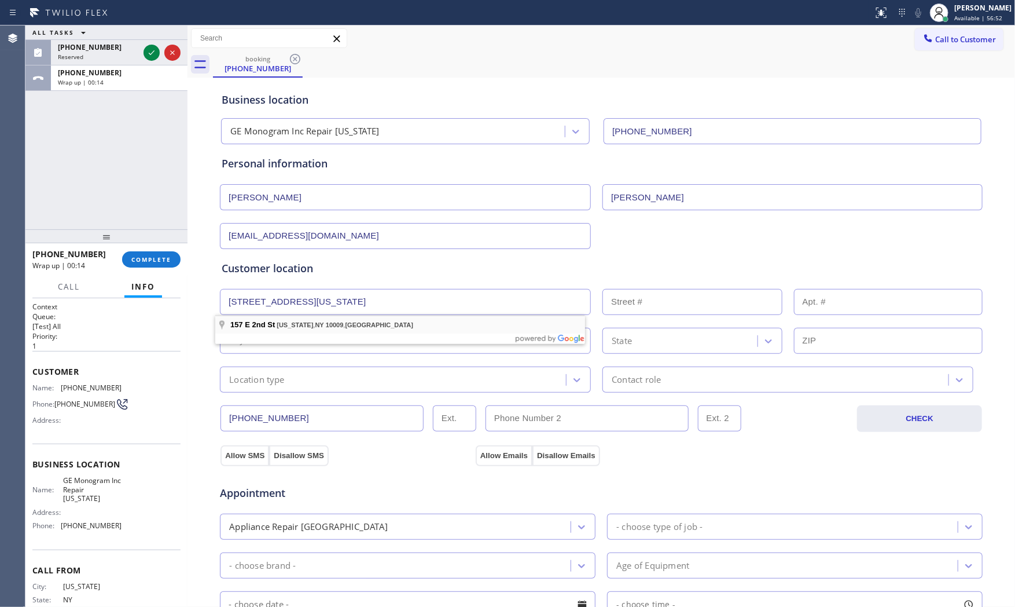
type input "[STREET_ADDRESS]"
type input "157"
type input "[US_STATE]"
type input "10009"
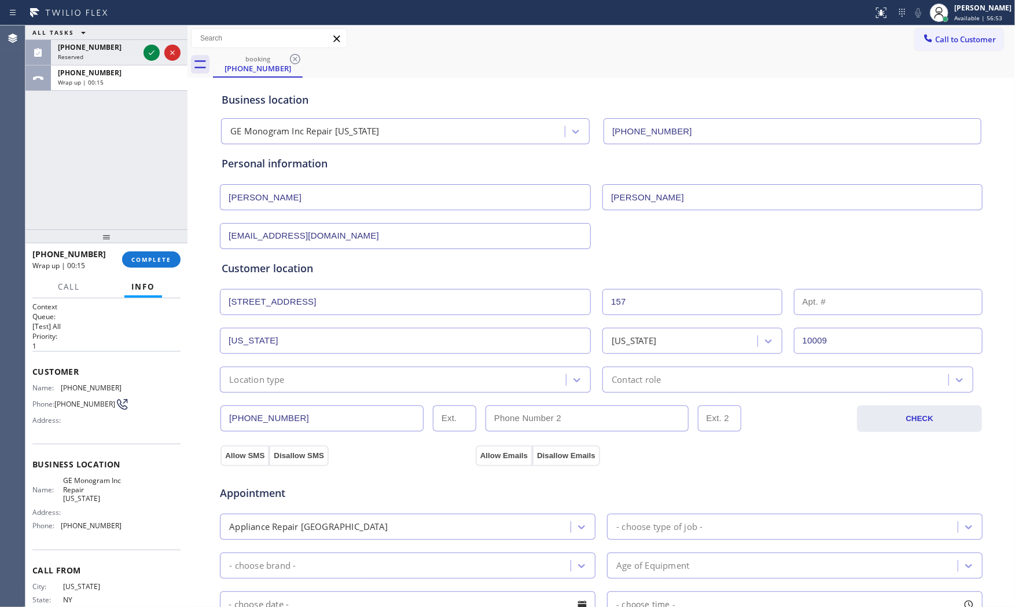
click at [818, 298] on input "text" at bounding box center [888, 302] width 189 height 26
type input "5D"
click at [301, 383] on div "Location type" at bounding box center [394, 379] width 343 height 20
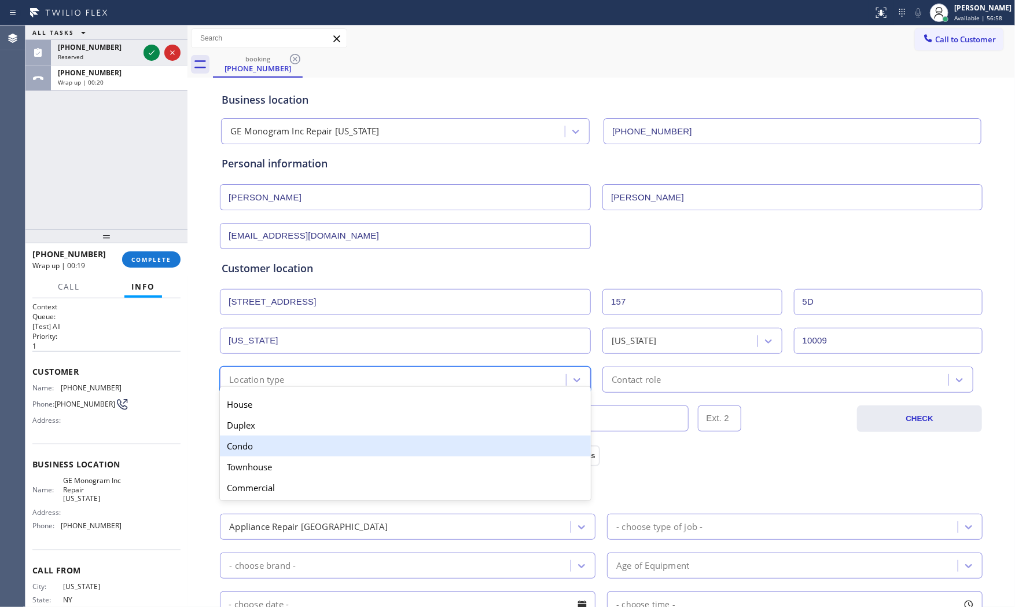
click at [264, 436] on div "Condo" at bounding box center [405, 445] width 371 height 21
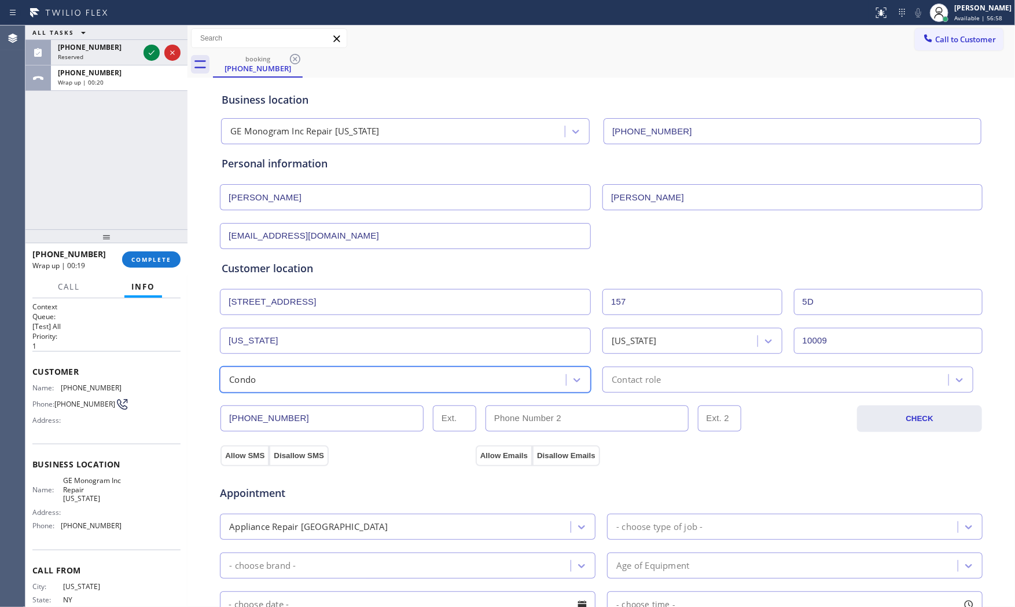
click at [641, 384] on div "Contact role" at bounding box center [636, 379] width 49 height 13
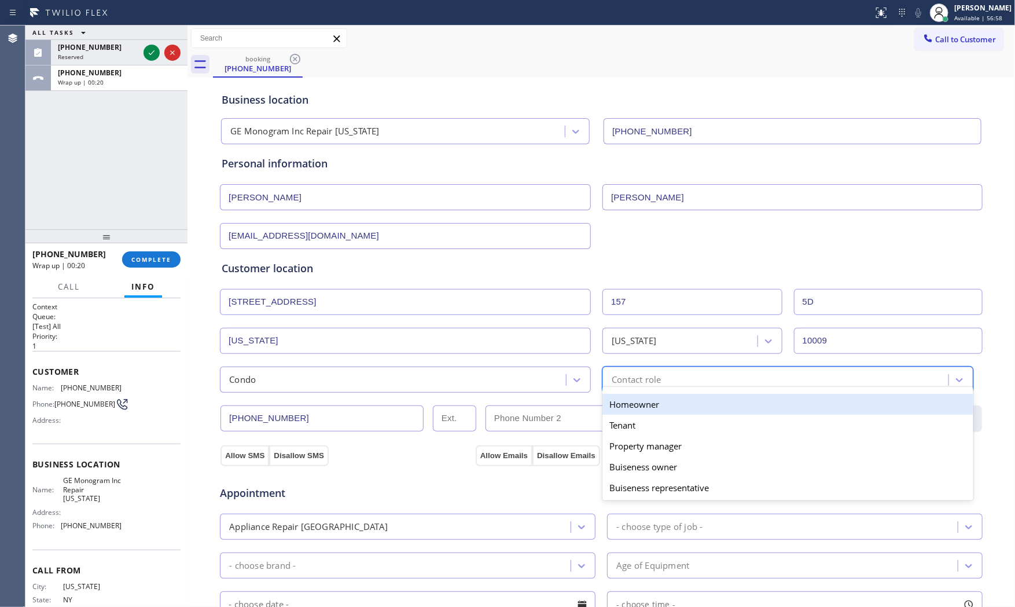
drag, startPoint x: 633, startPoint y: 404, endPoint x: 454, endPoint y: 437, distance: 182.5
click at [632, 405] on div "Homeowner" at bounding box center [788, 404] width 371 height 21
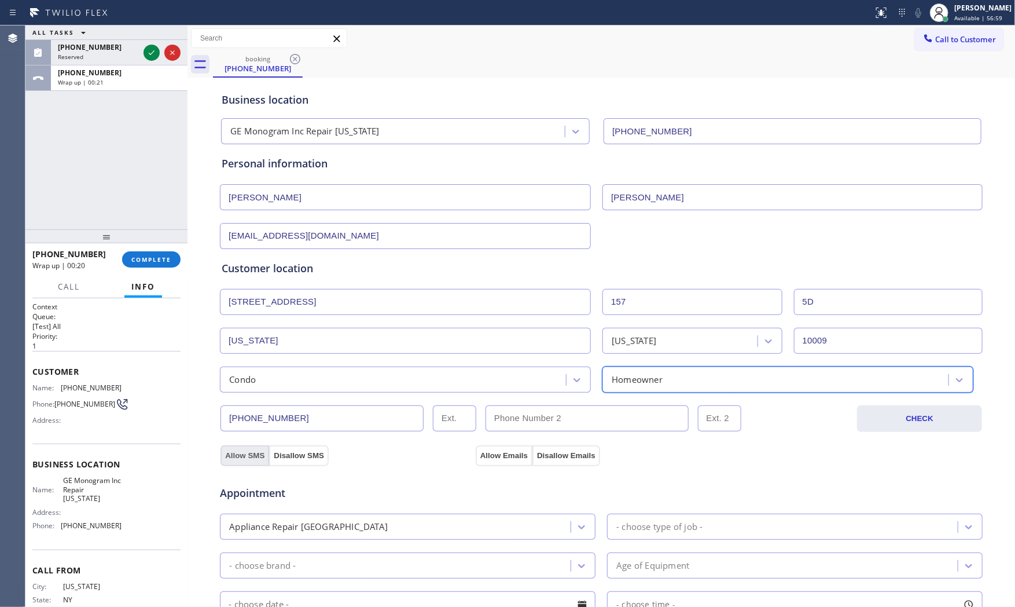
click at [238, 454] on button "Allow SMS" at bounding box center [245, 455] width 49 height 21
click at [517, 454] on button "Allow Emails" at bounding box center [504, 455] width 57 height 21
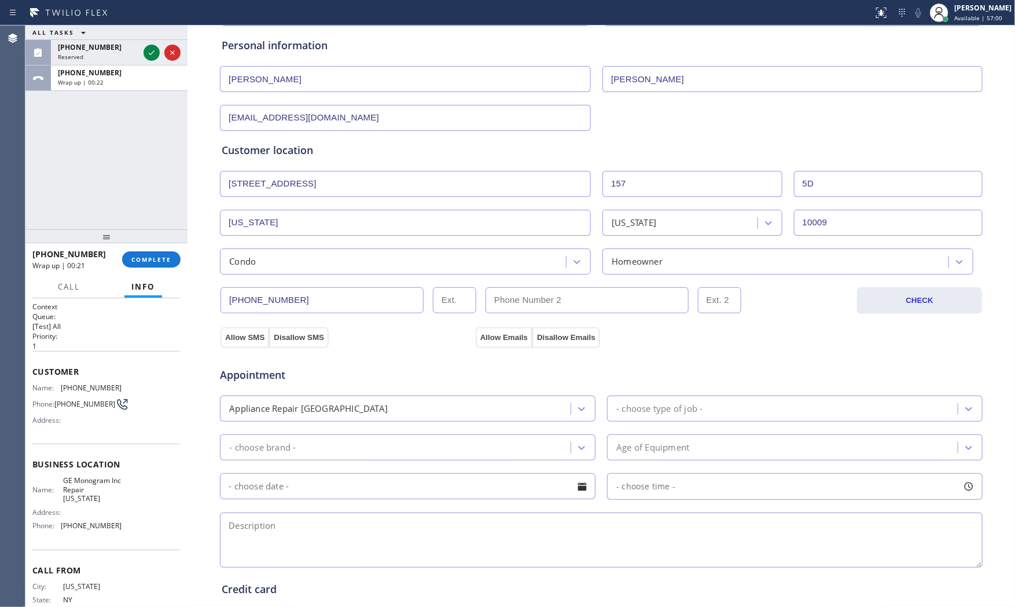
scroll to position [129, 0]
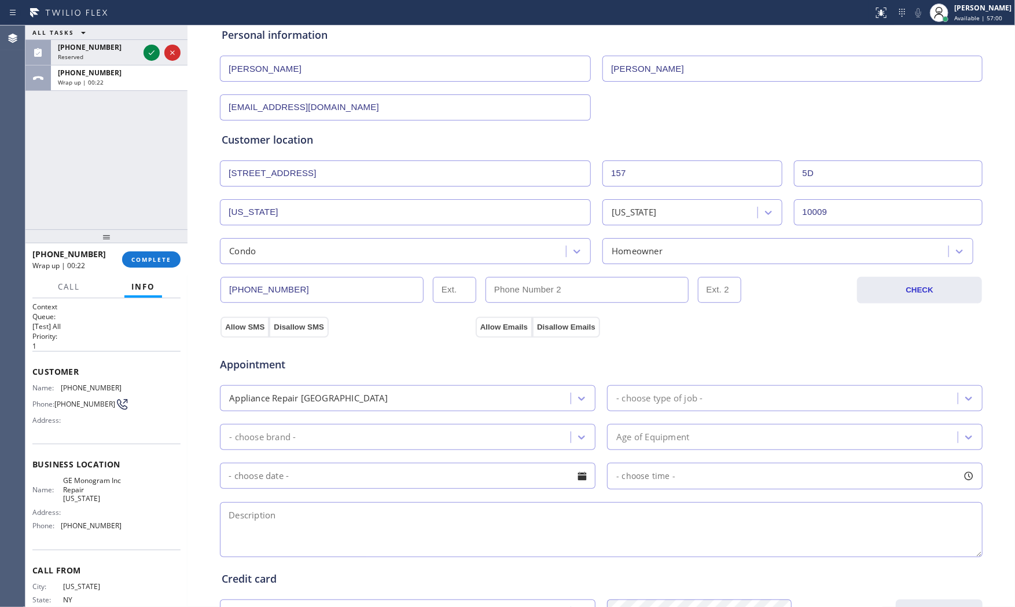
click at [403, 399] on div "Appliance Repair [GEOGRAPHIC_DATA]" at bounding box center [396, 398] width 347 height 20
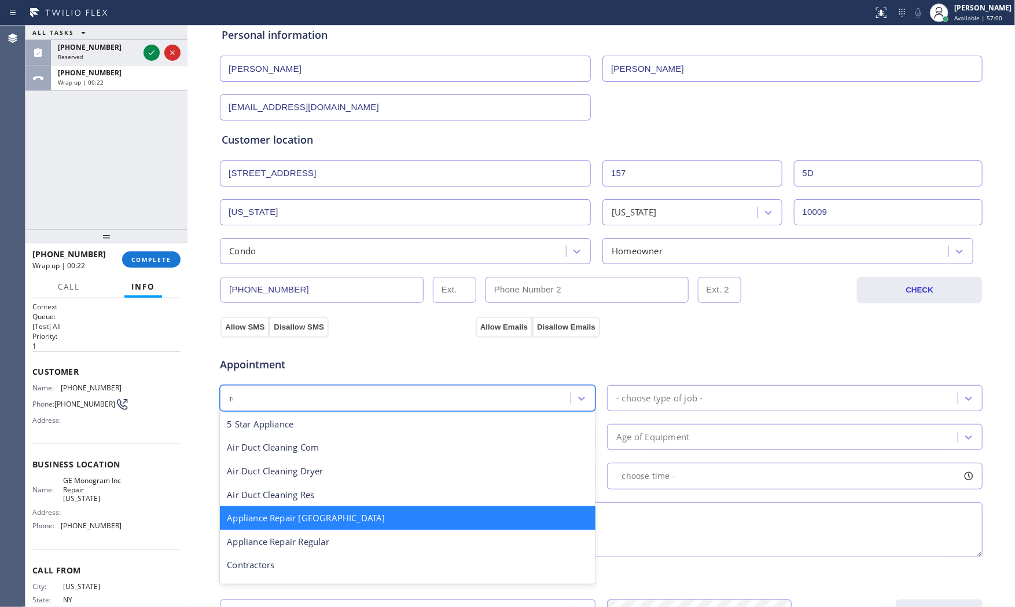
scroll to position [0, 0]
type input "reg"
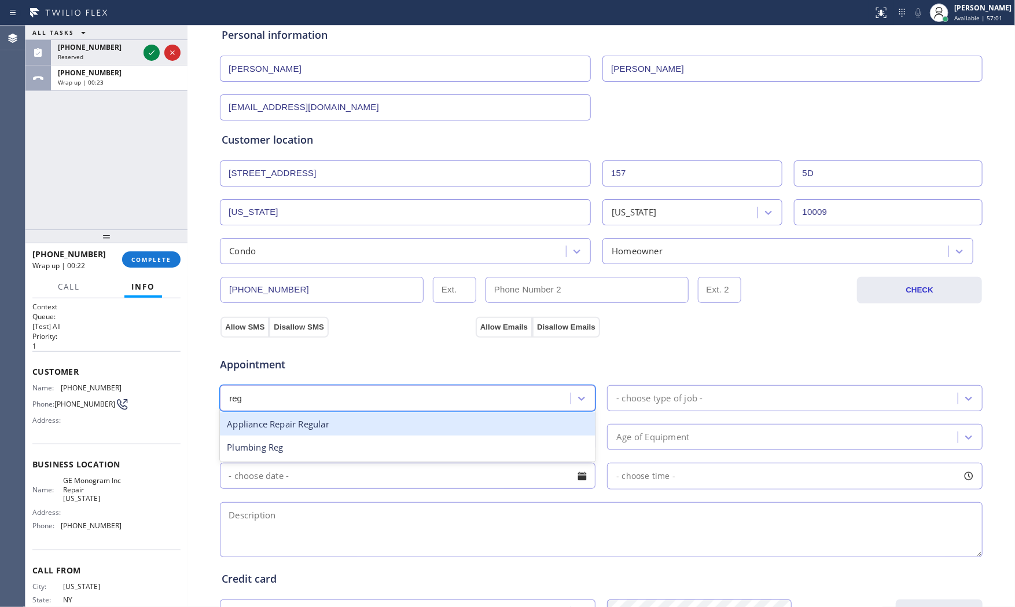
drag, startPoint x: 340, startPoint y: 424, endPoint x: 424, endPoint y: 425, distance: 83.9
click at [344, 425] on div "Appliance Repair Regular" at bounding box center [408, 424] width 376 height 24
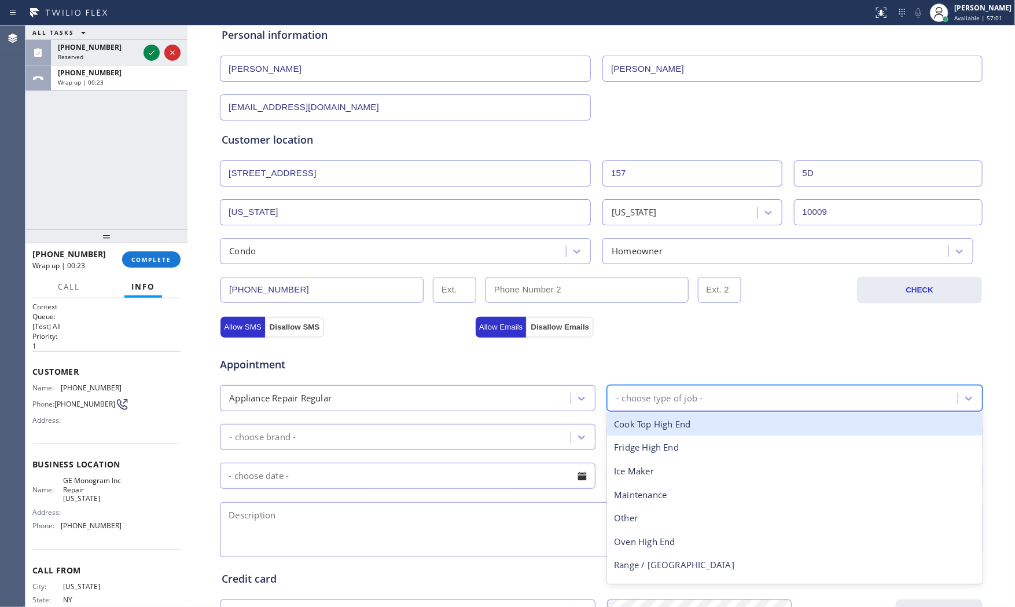
click at [638, 403] on div "- choose type of job -" at bounding box center [660, 397] width 86 height 13
type input "f"
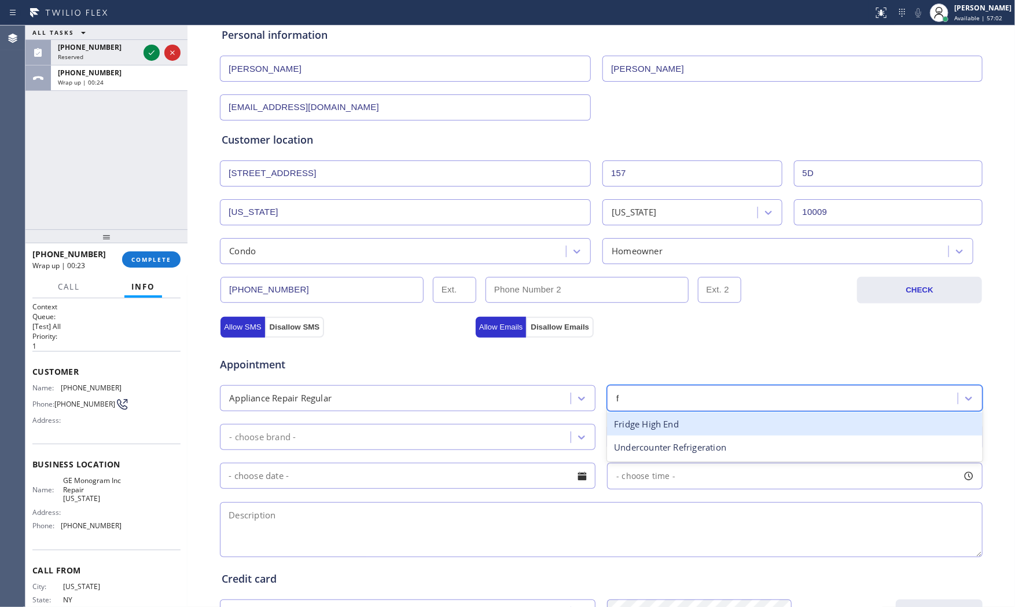
click at [644, 432] on div "Fridge High End" at bounding box center [795, 424] width 376 height 24
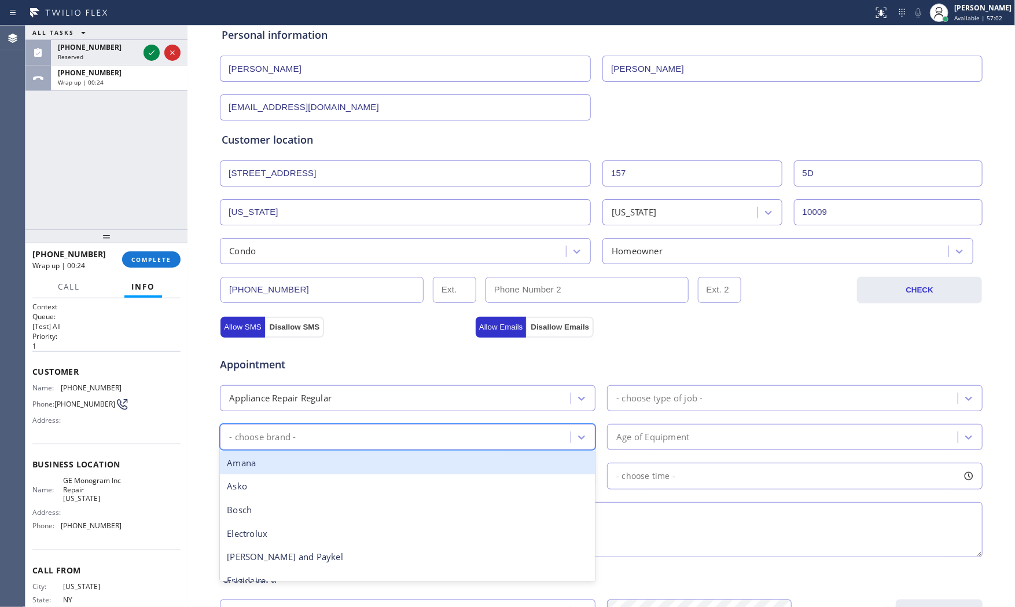
click at [419, 438] on div "- choose brand -" at bounding box center [396, 437] width 347 height 20
type input "GE"
click at [344, 456] on div "GE" at bounding box center [408, 463] width 376 height 24
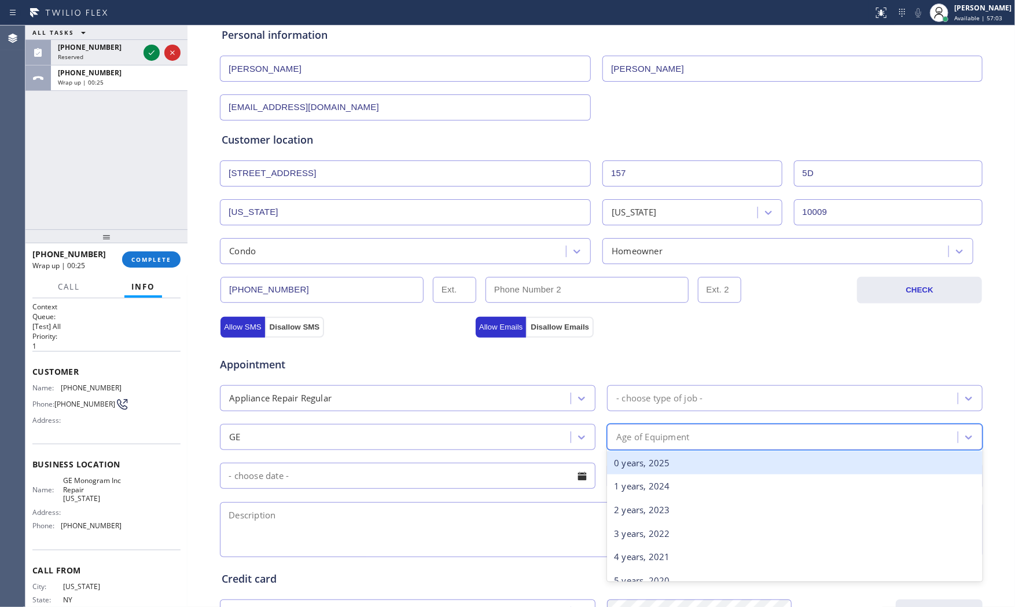
click at [690, 425] on div "Age of Equipment" at bounding box center [795, 437] width 376 height 26
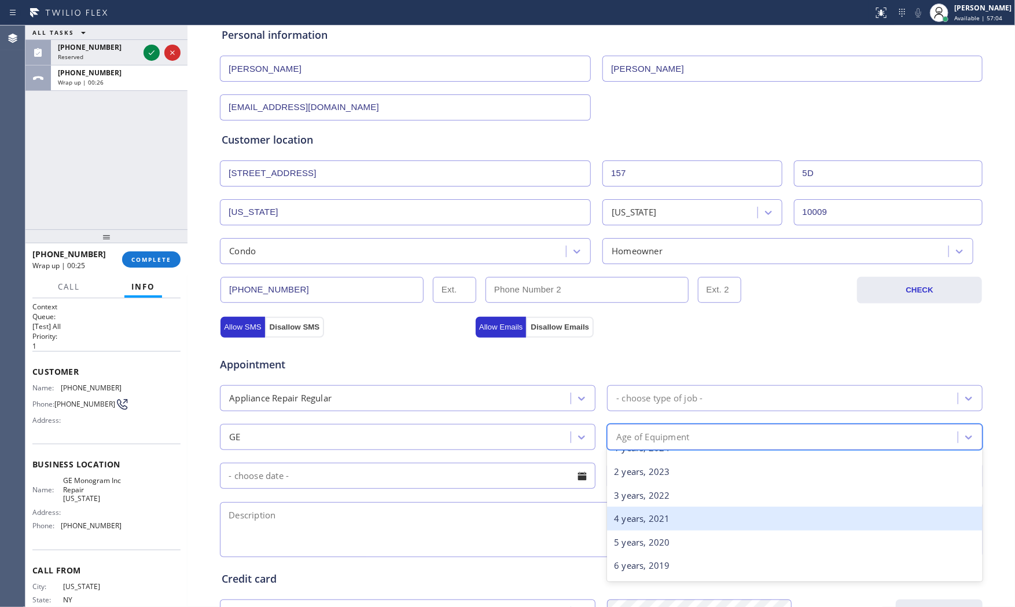
scroll to position [129, 0]
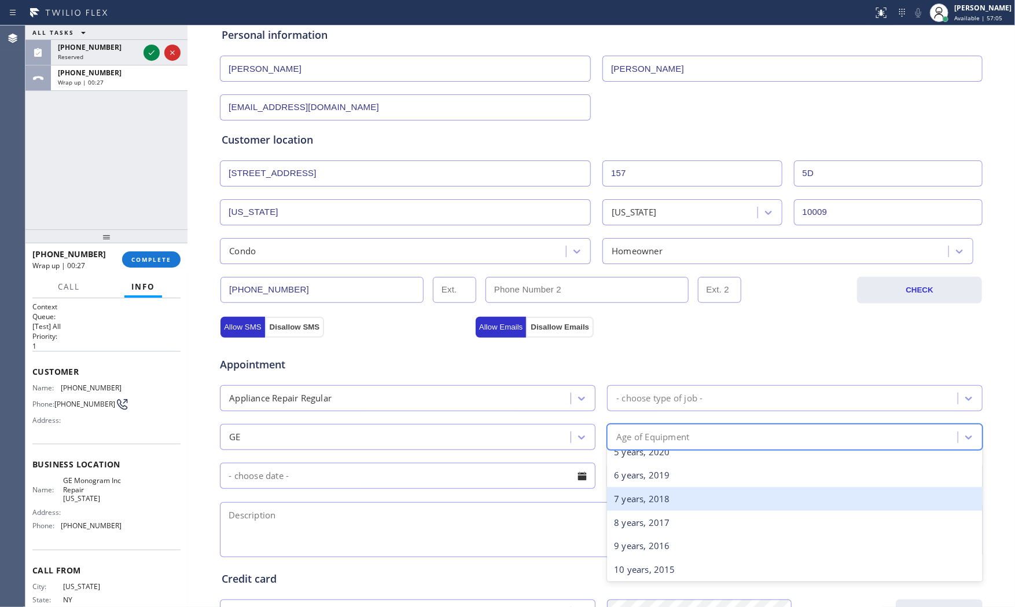
click at [649, 502] on div "7 years, 2018" at bounding box center [795, 499] width 376 height 24
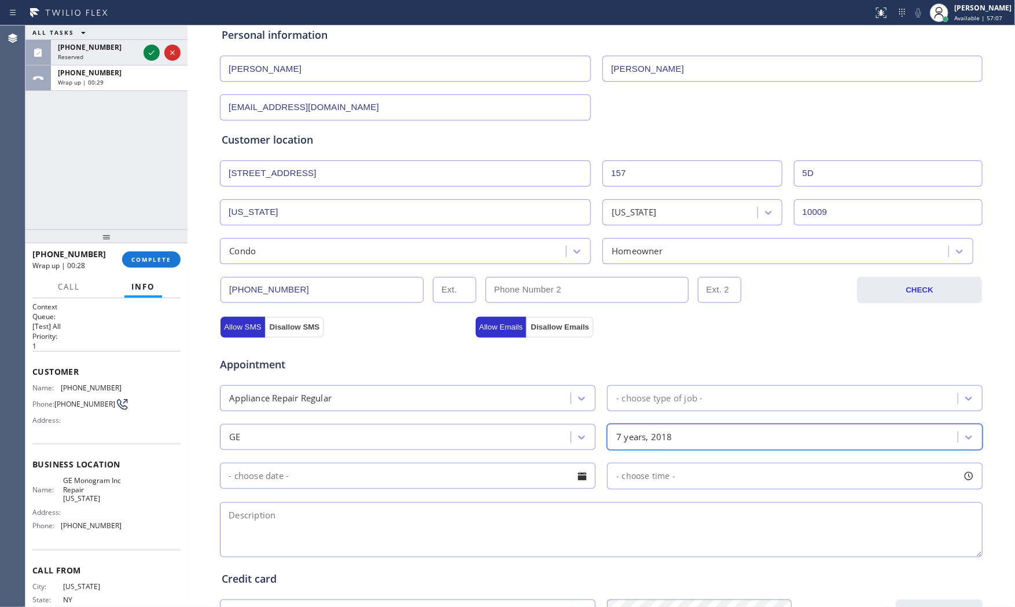
click at [425, 487] on input "text" at bounding box center [408, 476] width 376 height 26
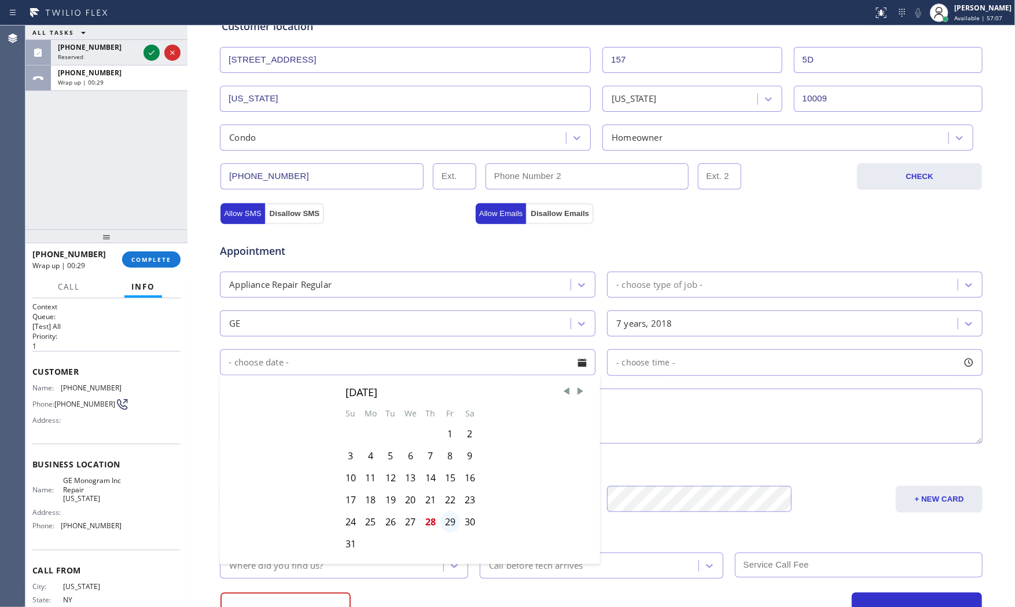
scroll to position [257, 0]
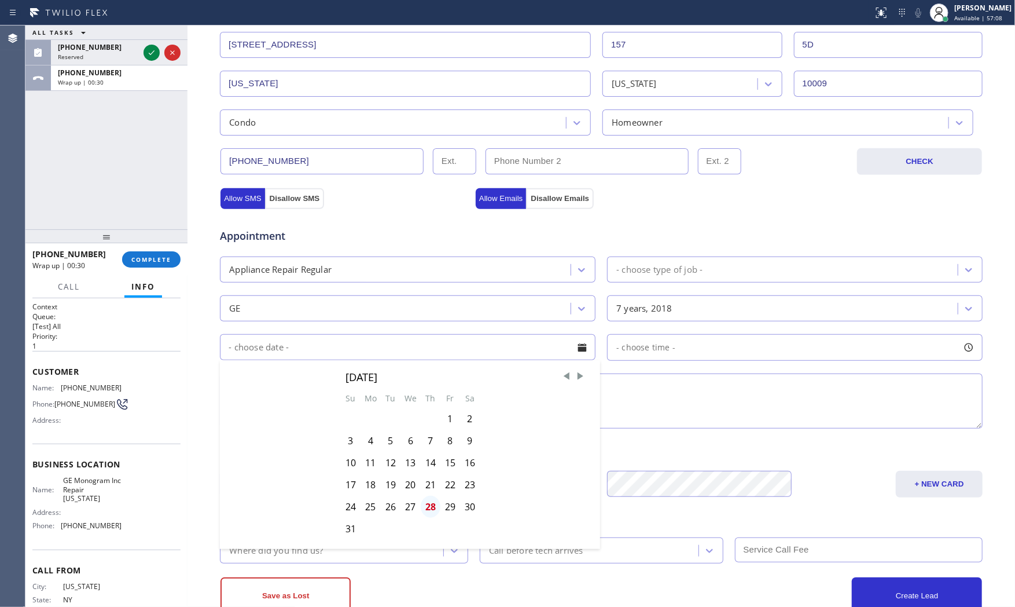
click at [425, 505] on div "28" at bounding box center [431, 507] width 20 height 22
type input "[DATE]"
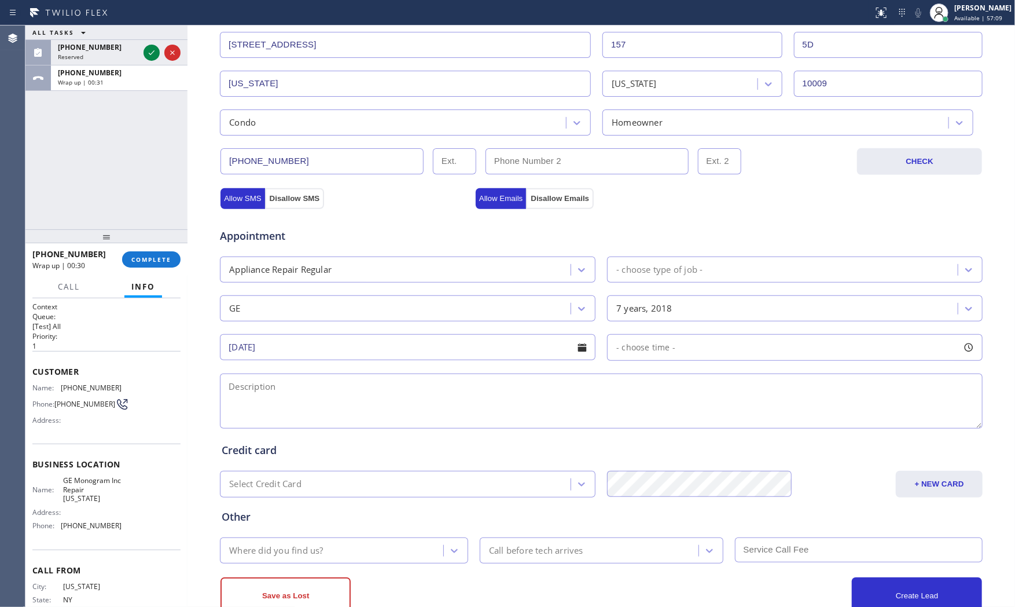
click at [670, 350] on div "- choose time -" at bounding box center [795, 347] width 376 height 27
drag, startPoint x: 615, startPoint y: 420, endPoint x: 889, endPoint y: 414, distance: 273.9
click at [889, 414] on div at bounding box center [896, 418] width 14 height 24
drag, startPoint x: 618, startPoint y: 420, endPoint x: 811, endPoint y: 420, distance: 193.4
click at [811, 420] on div at bounding box center [813, 418] width 14 height 24
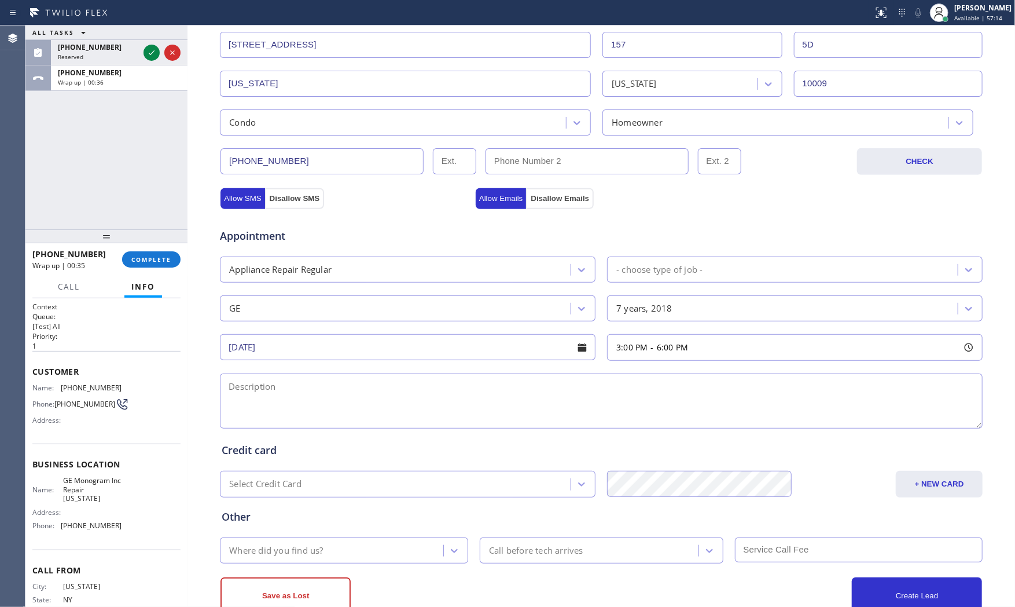
click at [442, 398] on textarea at bounding box center [601, 400] width 763 height 55
click at [100, 476] on div "Business location Name: GE Monogram Inc Repair [US_STATE] Address: Phone: [PHON…" at bounding box center [106, 495] width 148 height 105
click at [99, 477] on div "Business location Name: GE Monogram Inc Repair [US_STATE] Address: Phone: [PHON…" at bounding box center [106, 495] width 148 height 105
drag, startPoint x: 98, startPoint y: 478, endPoint x: 90, endPoint y: 484, distance: 10.0
click at [97, 479] on span "GE Monogram Inc Repair [US_STATE]" at bounding box center [92, 489] width 58 height 27
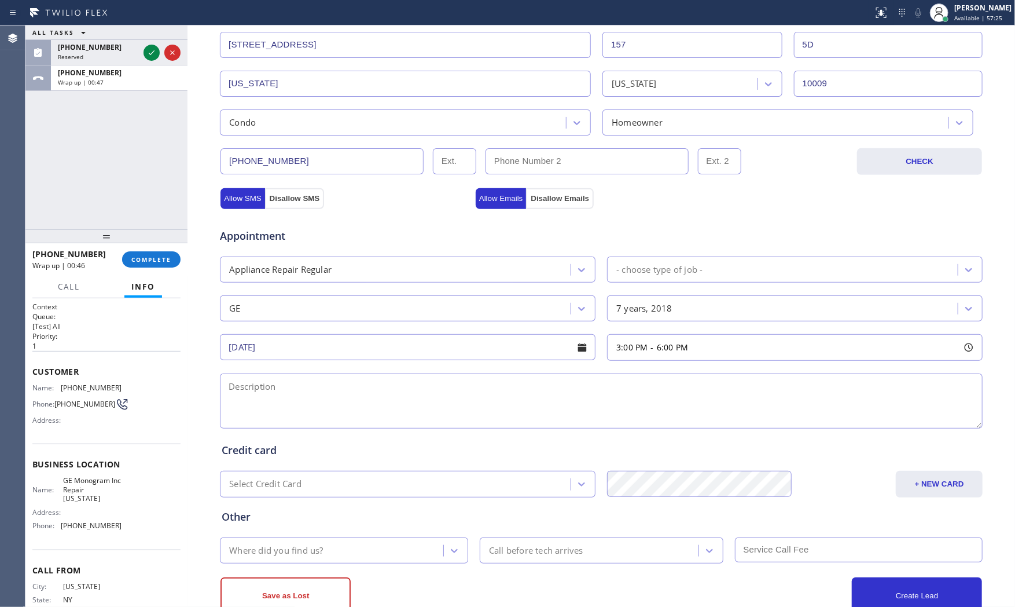
click at [90, 484] on span "GE Monogram Inc Repair [US_STATE]" at bounding box center [92, 489] width 58 height 27
copy span "GE Monogram Inc Repair [US_STATE]"
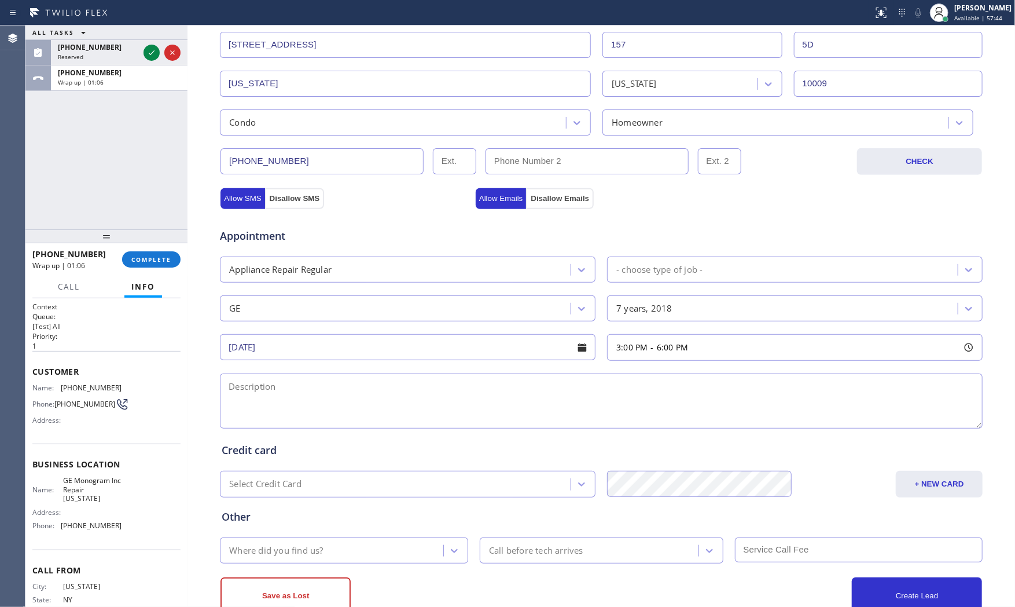
click at [280, 390] on textarea at bounding box center [601, 400] width 763 height 55
paste textarea "3-6 $99 GE | fridgeFS | both freezer and fridge | [DEMOGRAPHIC_DATA] | apt-owne…"
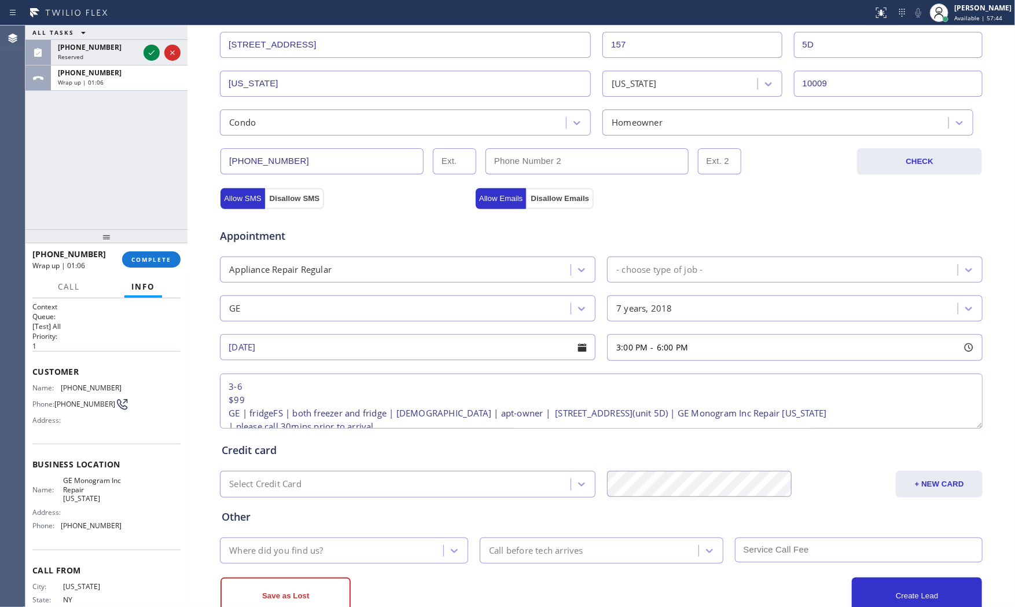
scroll to position [18, 0]
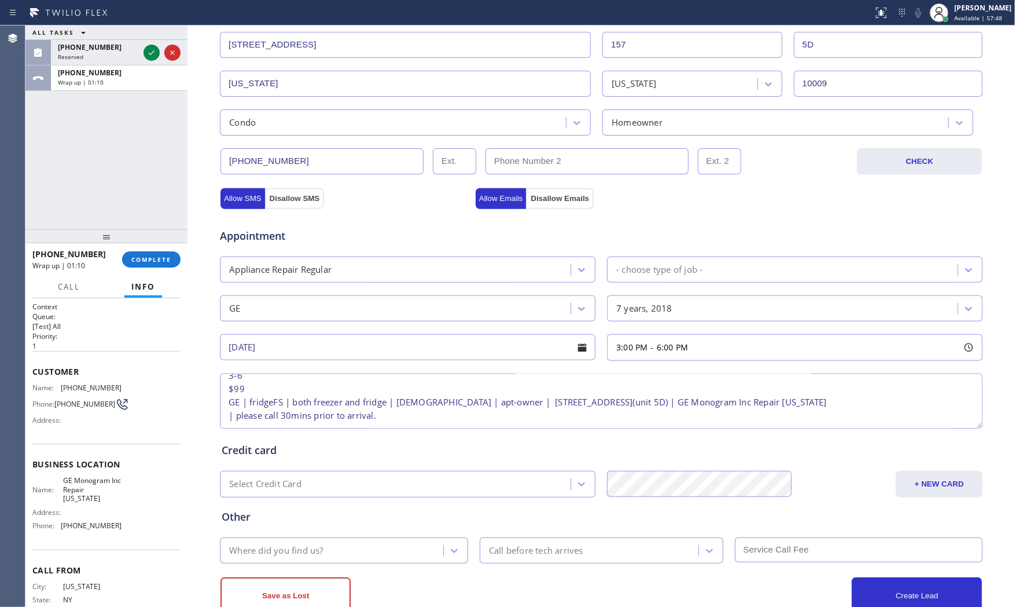
click at [384, 394] on textarea "3-6 $99 GE | fridgeFS | both freezer and fridge | [DEMOGRAPHIC_DATA] | apt-owne…" at bounding box center [601, 400] width 763 height 55
type textarea "3-6 $99 GE | fridgeFS | both freezer and fridge not cooling | [DEMOGRAPHIC_DATA…"
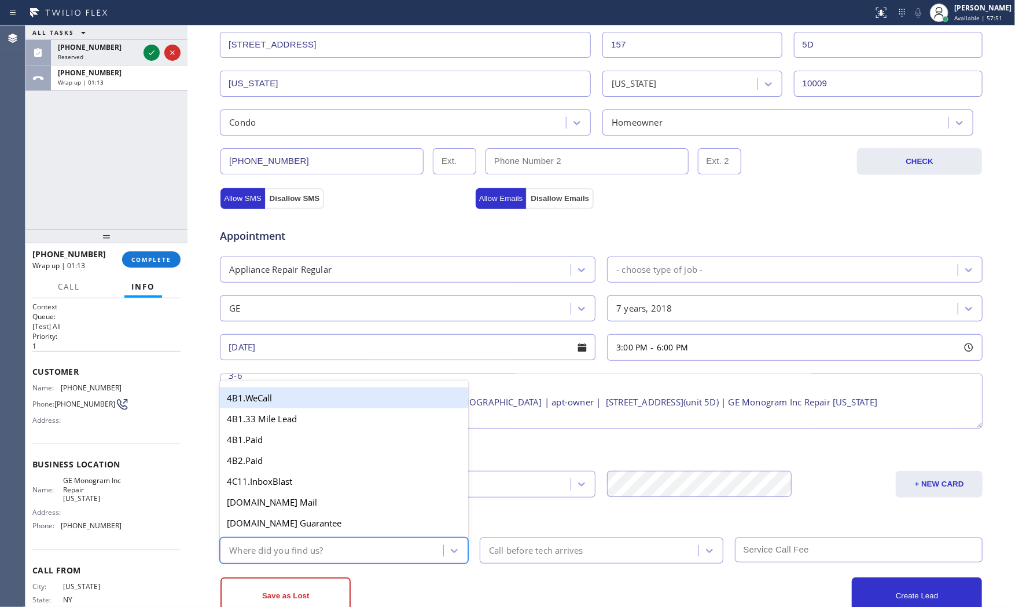
click at [287, 552] on div "Where did you find us?" at bounding box center [276, 550] width 94 height 13
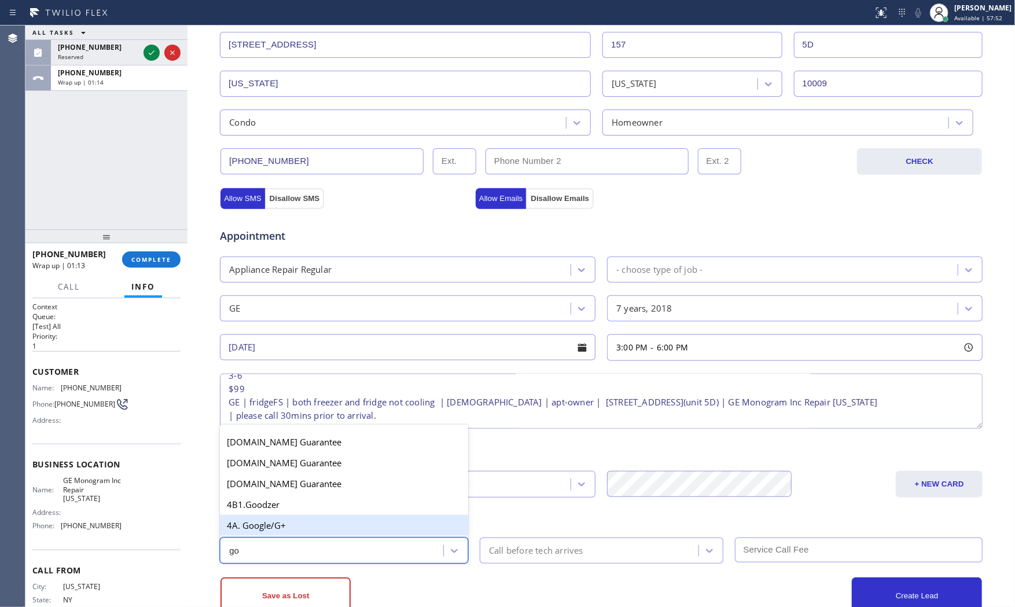
type input "goo"
click at [297, 521] on div "4A. Google/G+" at bounding box center [344, 525] width 248 height 21
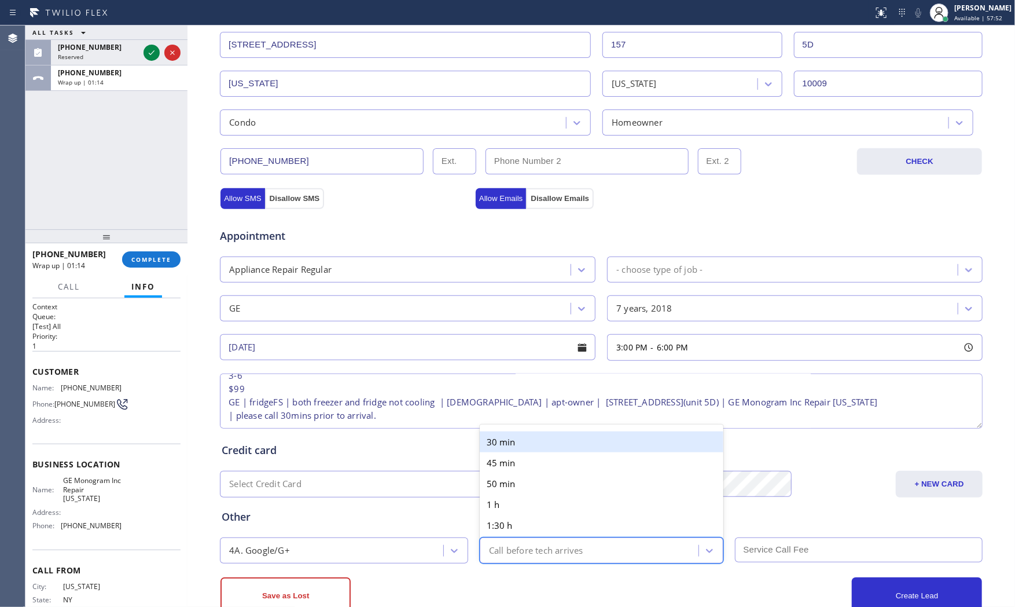
click at [516, 552] on div "Call before tech arrives" at bounding box center [536, 550] width 94 height 13
click at [529, 432] on div "30 min" at bounding box center [602, 441] width 244 height 21
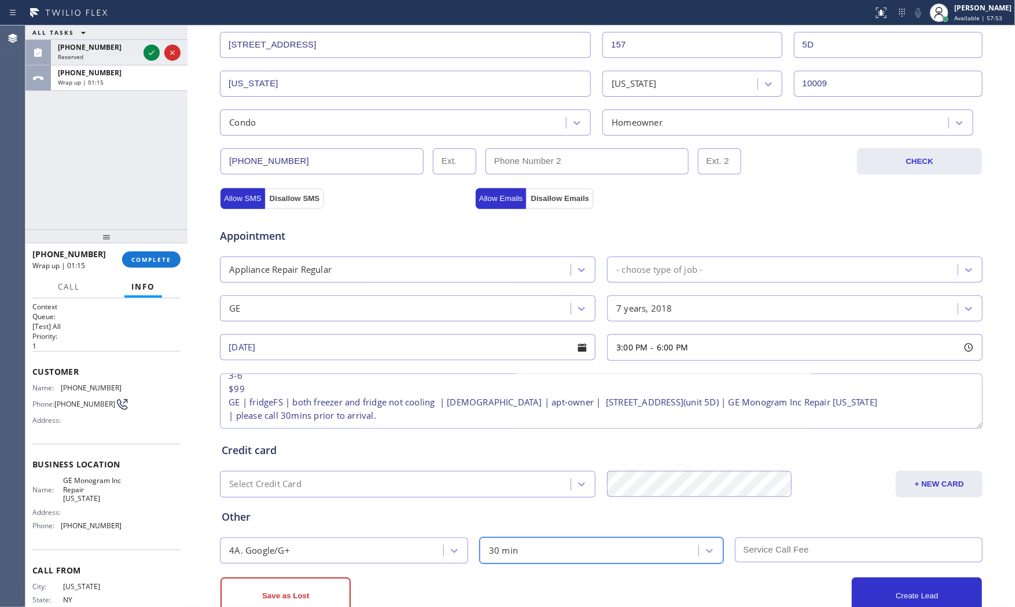
click at [749, 535] on div "4A. Google/G+ option 30 min, selected. 6 results available. Select is focused ,…" at bounding box center [601, 549] width 765 height 28
click at [754, 545] on input "text" at bounding box center [859, 549] width 248 height 25
type input "99"
click at [755, 524] on div "Other 4A. Google/G+ 30 min 99" at bounding box center [601, 530] width 764 height 66
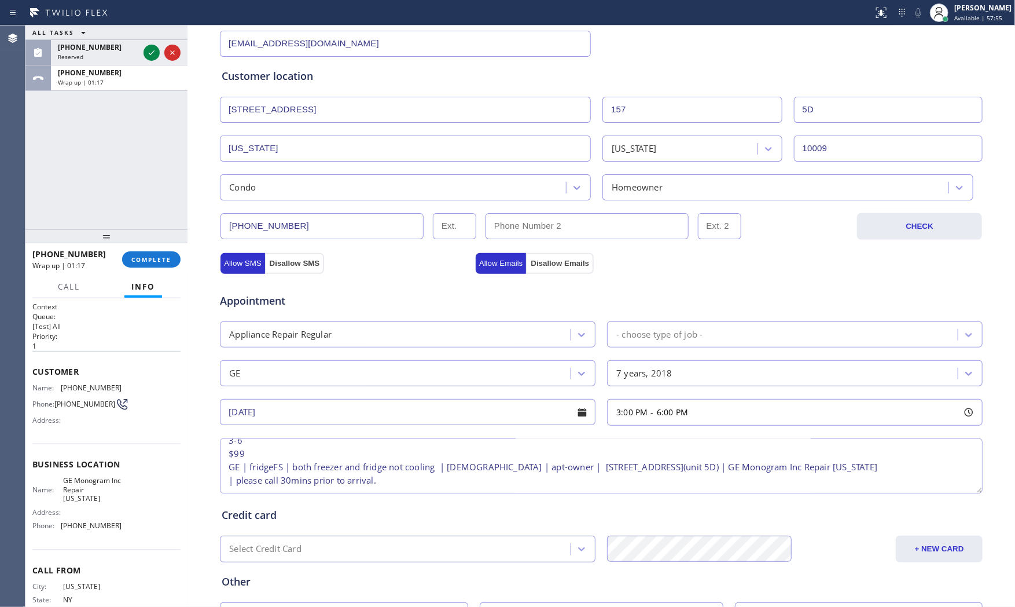
scroll to position [0, 0]
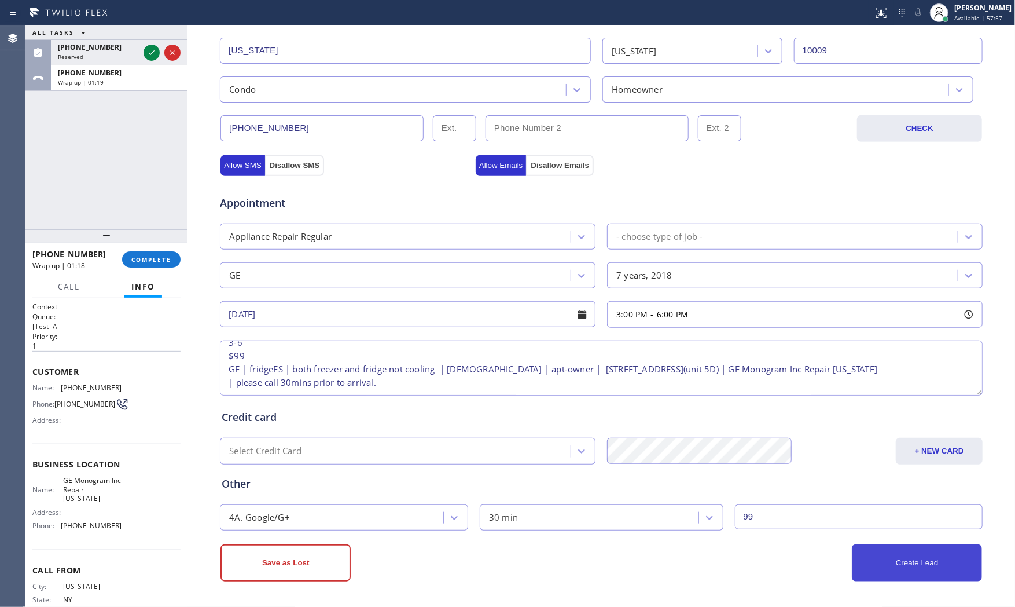
click at [873, 563] on button "Create Lead" at bounding box center [917, 562] width 130 height 37
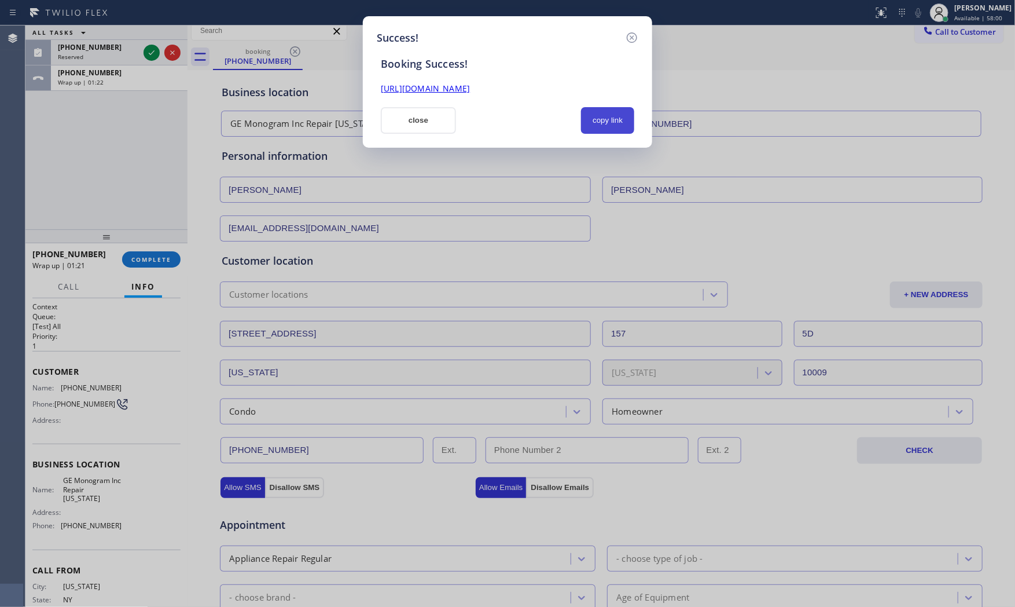
drag, startPoint x: 602, startPoint y: 124, endPoint x: 588, endPoint y: 126, distance: 14.6
click at [602, 123] on button "copy link" at bounding box center [607, 120] width 53 height 27
click at [398, 131] on button "close" at bounding box center [418, 120] width 75 height 27
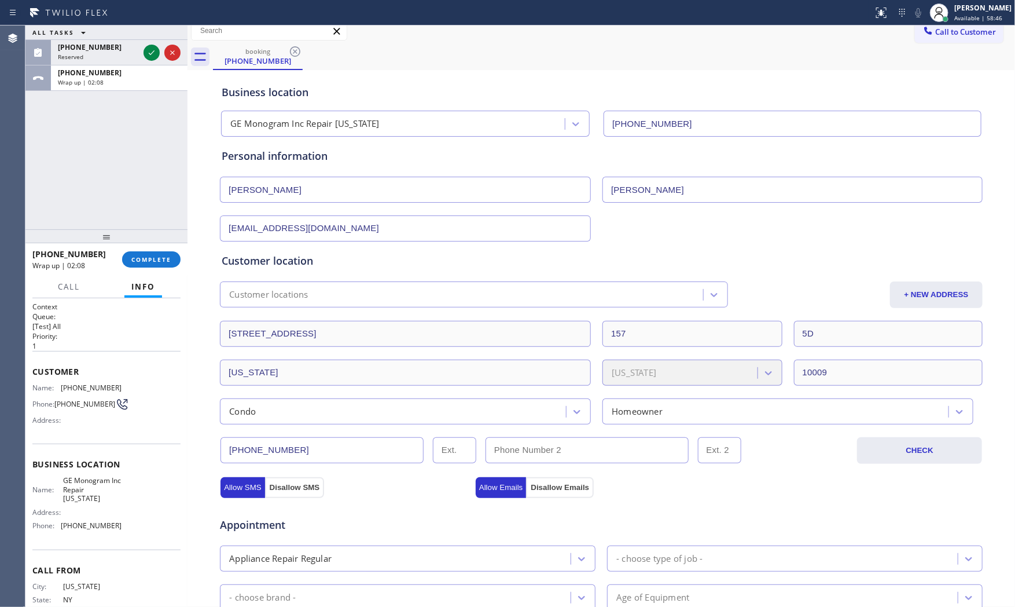
click at [131, 270] on div "[PHONE_NUMBER] Wrap up | 02:08 COMPLETE" at bounding box center [106, 259] width 148 height 30
click at [140, 261] on span "COMPLETE" at bounding box center [151, 259] width 40 height 8
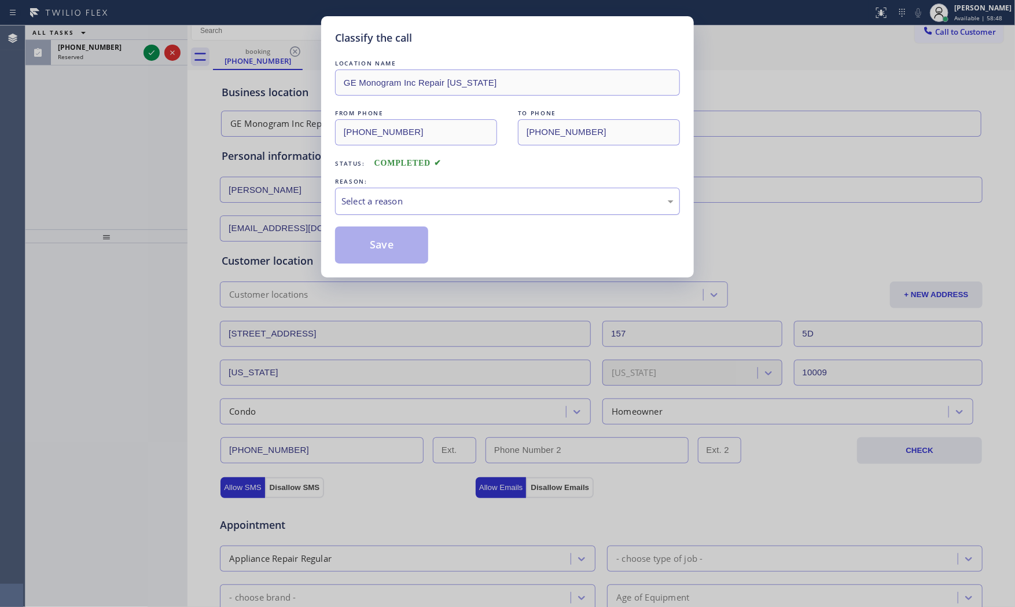
click at [363, 204] on div "Select a reason" at bounding box center [508, 201] width 332 height 13
click at [372, 250] on button "Save" at bounding box center [381, 244] width 93 height 37
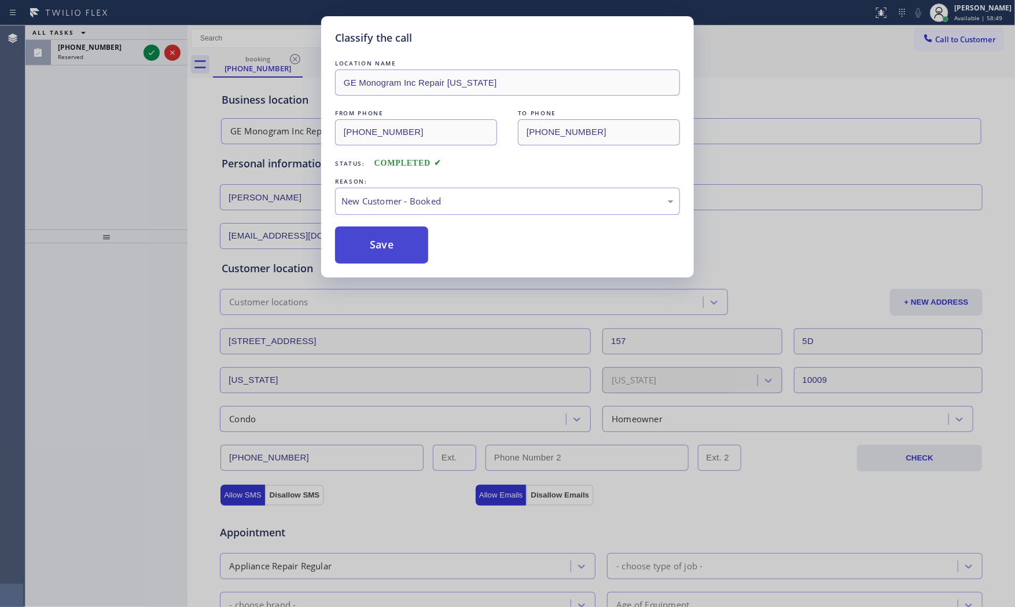
click at [372, 250] on button "Save" at bounding box center [381, 244] width 93 height 37
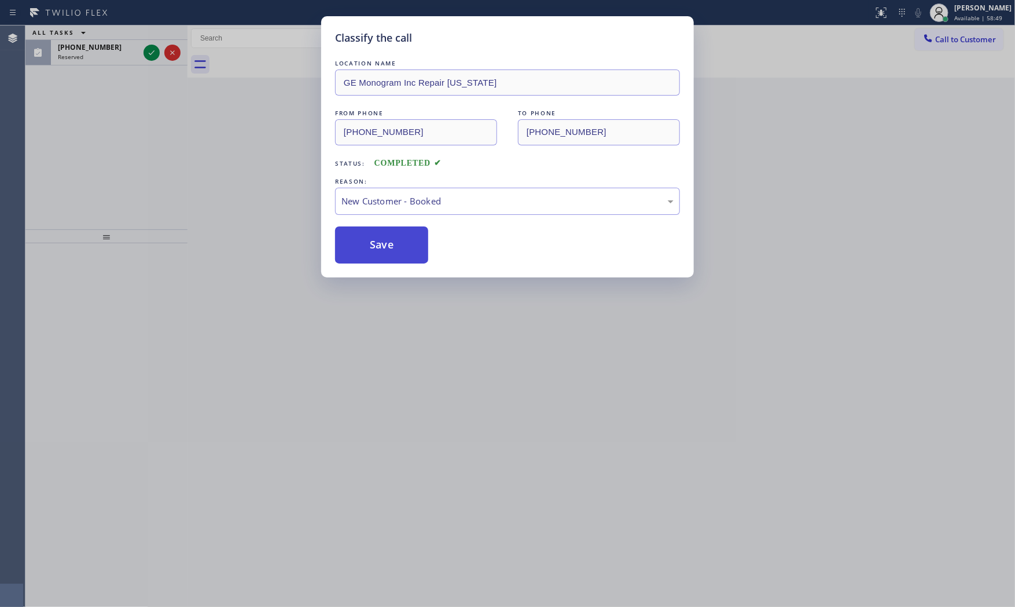
click at [372, 250] on button "Save" at bounding box center [381, 244] width 93 height 37
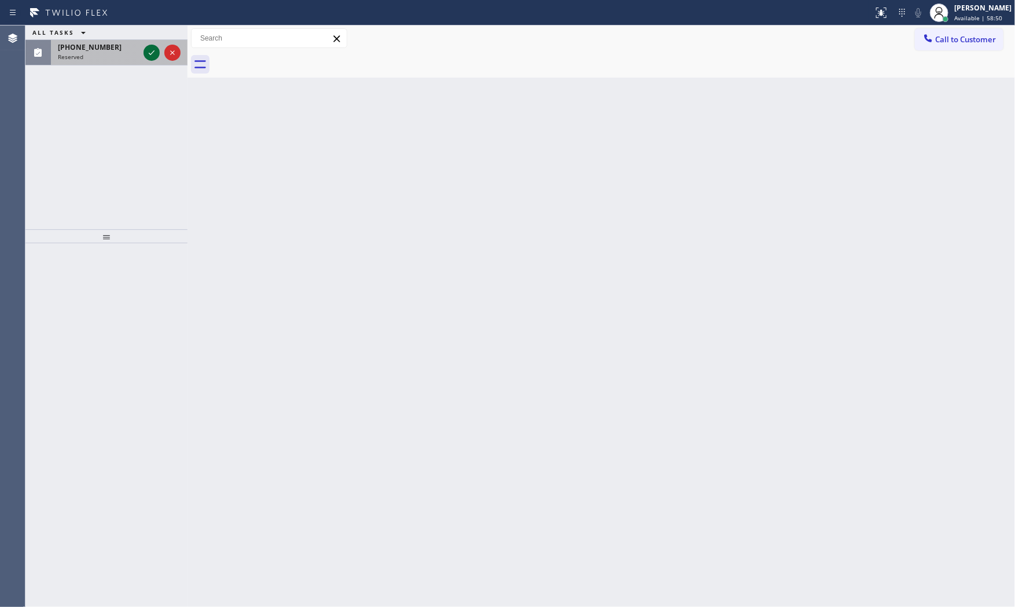
click at [152, 50] on icon at bounding box center [152, 53] width 14 height 14
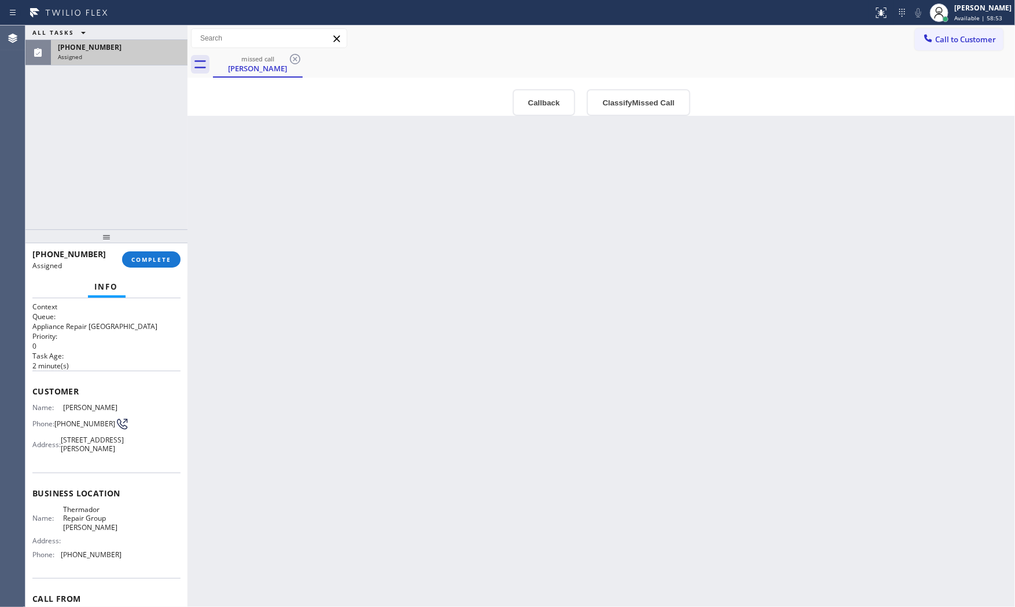
click at [78, 56] on span "Assigned" at bounding box center [70, 57] width 24 height 8
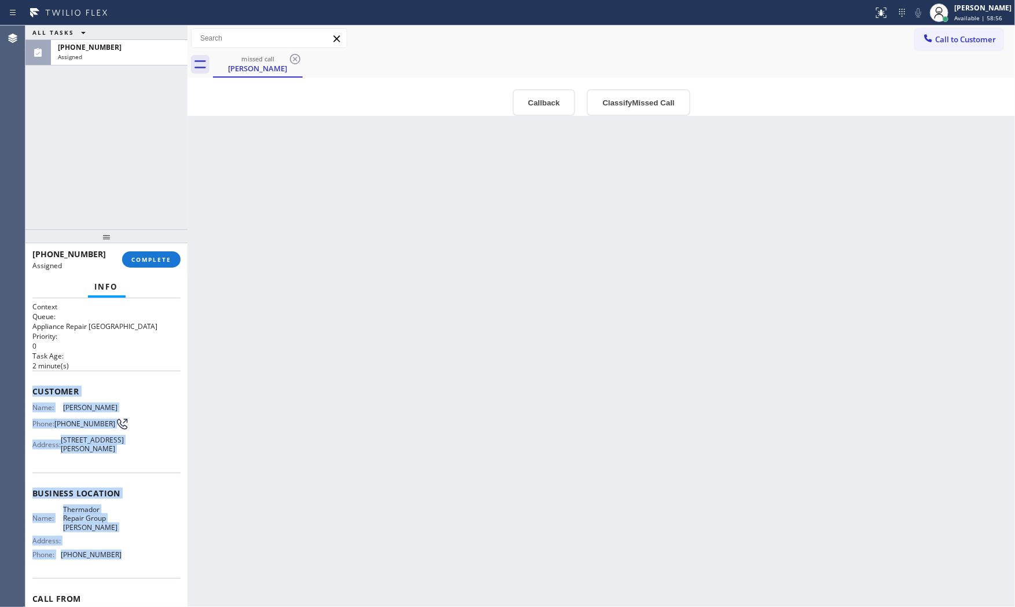
drag, startPoint x: 33, startPoint y: 386, endPoint x: 112, endPoint y: 564, distance: 195.4
click at [111, 566] on div "Context Queue: Appliance Repair High End Priority: 0 Task Age: [DEMOGRAPHIC_DAT…" at bounding box center [106, 484] width 148 height 364
copy div "Customer Name: [PERSON_NAME] Phone: [PHONE_NUMBER] Address: [STREET_ADDRESS][PE…"
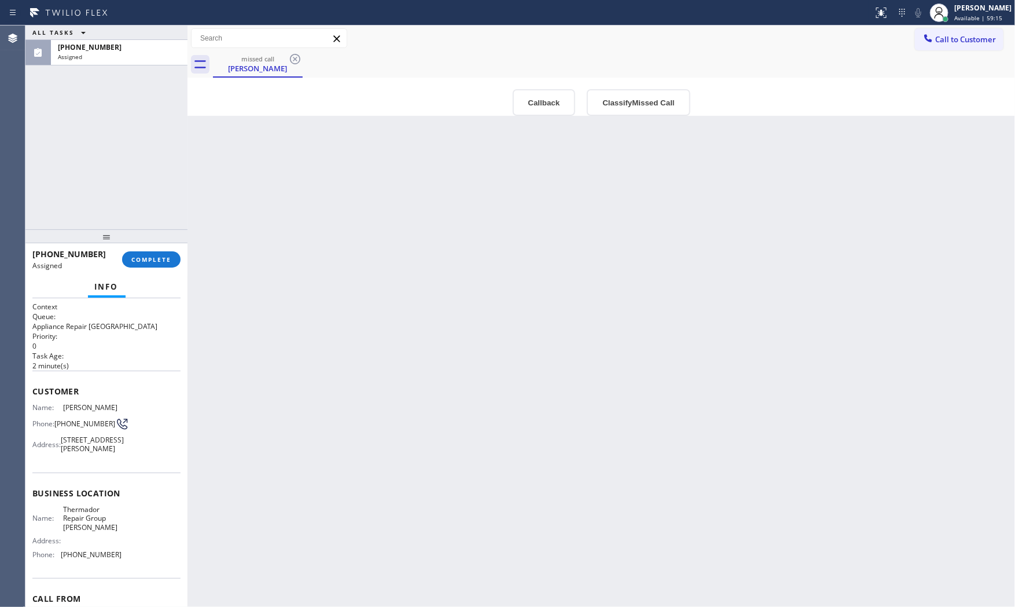
click at [136, 239] on div at bounding box center [106, 236] width 162 height 14
click at [147, 258] on span "COMPLETE" at bounding box center [151, 259] width 40 height 8
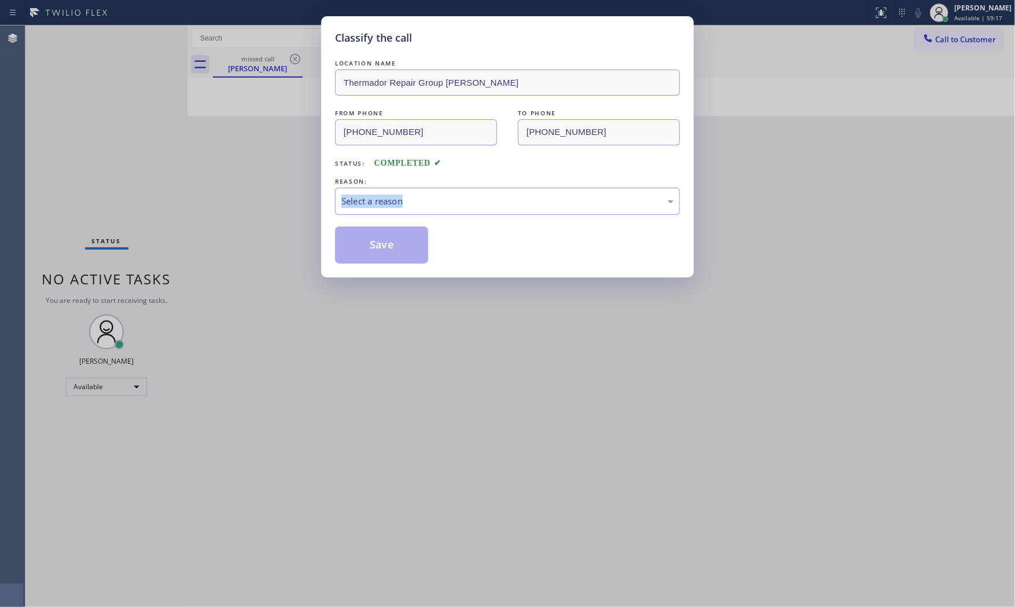
drag, startPoint x: 406, startPoint y: 188, endPoint x: 401, endPoint y: 236, distance: 48.3
click at [406, 217] on div "LOCATION NAME Thermador Repair Group [PERSON_NAME] FROM PHONE [PHONE_NUMBER] TO…" at bounding box center [507, 160] width 345 height 206
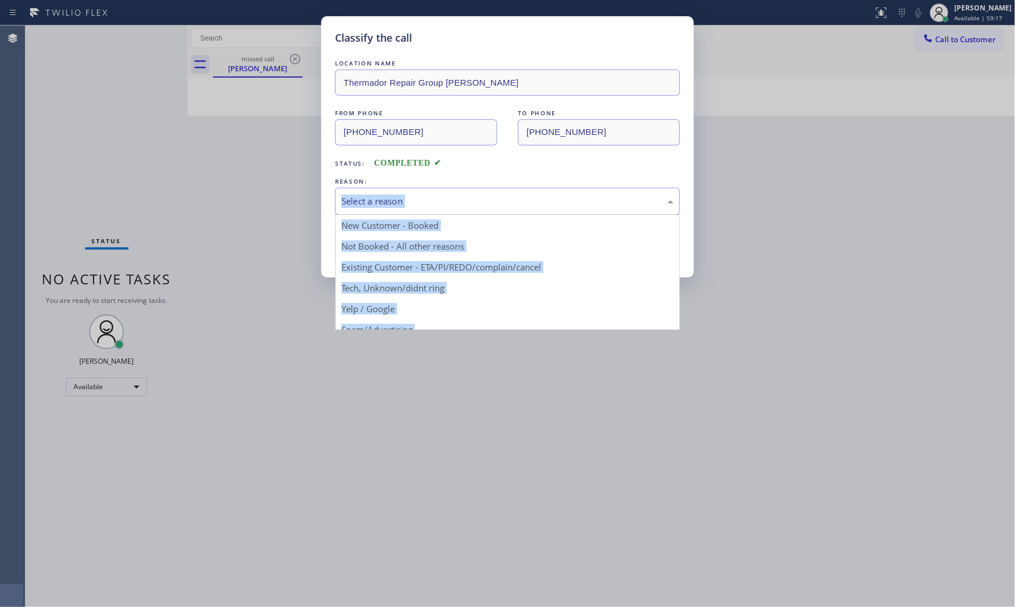
drag, startPoint x: 400, startPoint y: 206, endPoint x: 394, endPoint y: 221, distance: 16.3
click at [399, 206] on div "Select a reason" at bounding box center [508, 201] width 332 height 13
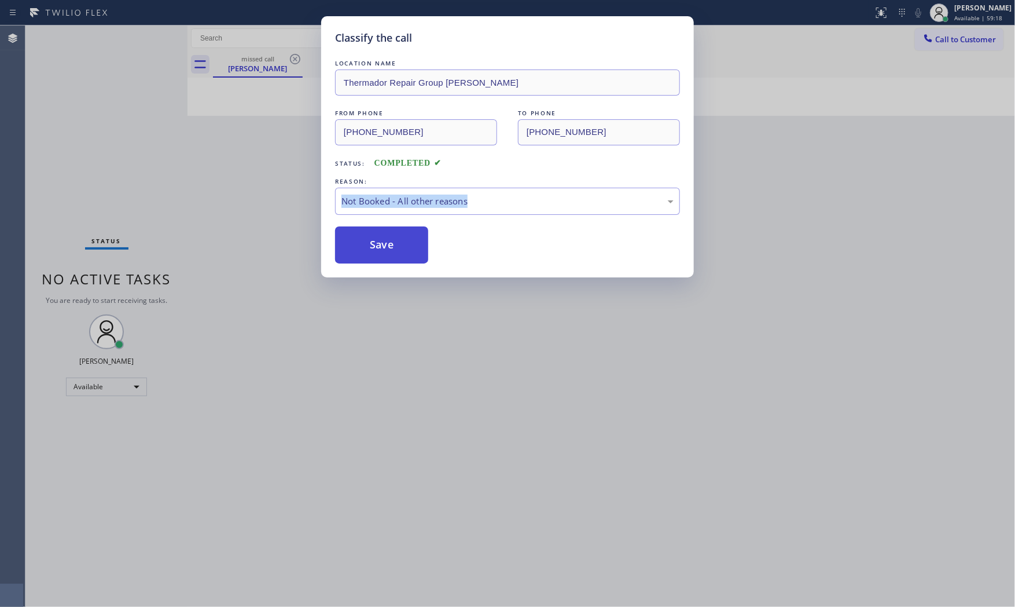
click at [386, 244] on button "Save" at bounding box center [381, 244] width 93 height 37
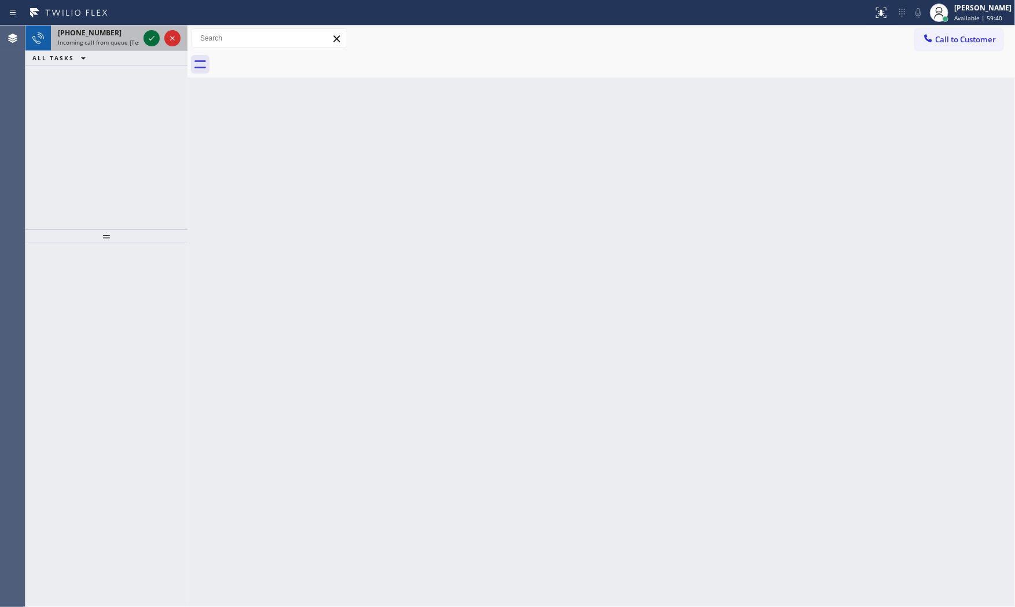
click at [152, 37] on icon at bounding box center [152, 38] width 14 height 14
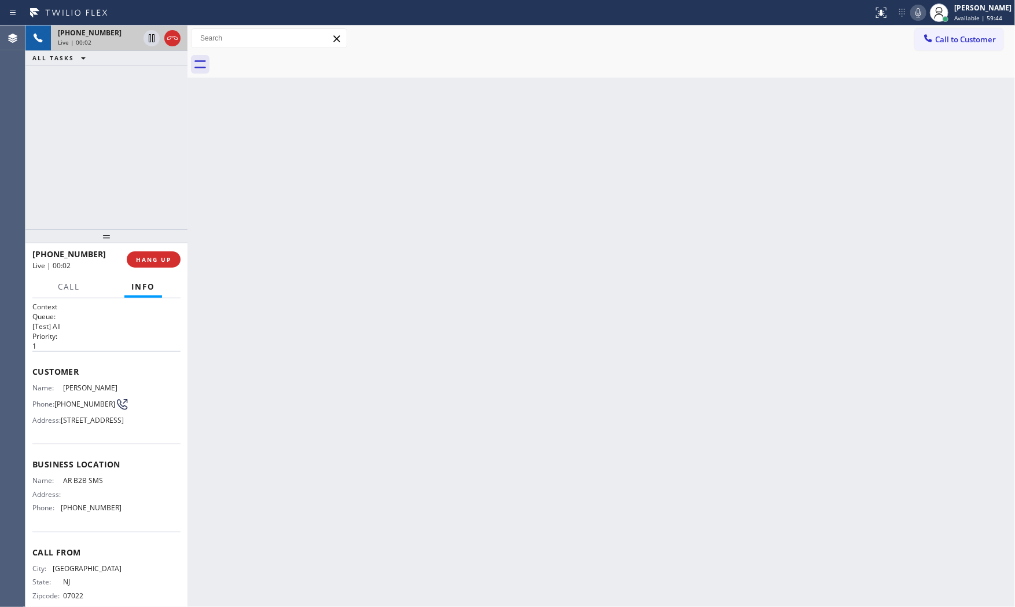
click at [87, 32] on span "[PHONE_NUMBER]" at bounding box center [90, 33] width 64 height 10
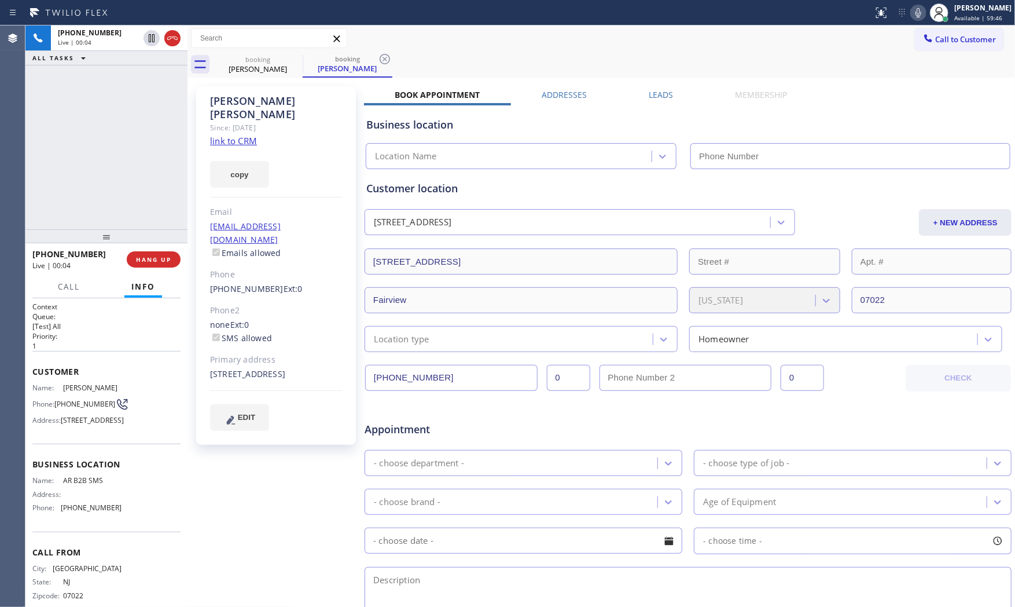
click at [233, 135] on link "link to CRM" at bounding box center [233, 141] width 47 height 12
type input "[PHONE_NUMBER]"
click at [912, 9] on icon at bounding box center [919, 13] width 14 height 14
click at [322, 368] on div "[STREET_ADDRESS]" at bounding box center [276, 374] width 133 height 13
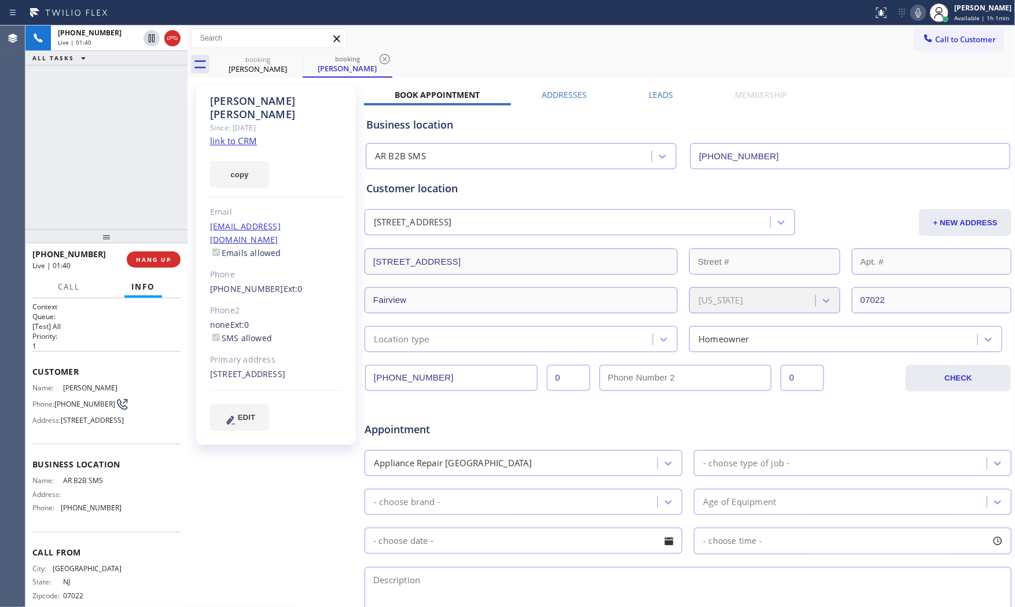
click at [322, 368] on div "[STREET_ADDRESS]" at bounding box center [276, 374] width 133 height 13
copy div "07022"
click at [153, 263] on span "HANG UP" at bounding box center [153, 259] width 35 height 8
click at [412, 330] on div "Location type" at bounding box center [510, 339] width 285 height 20
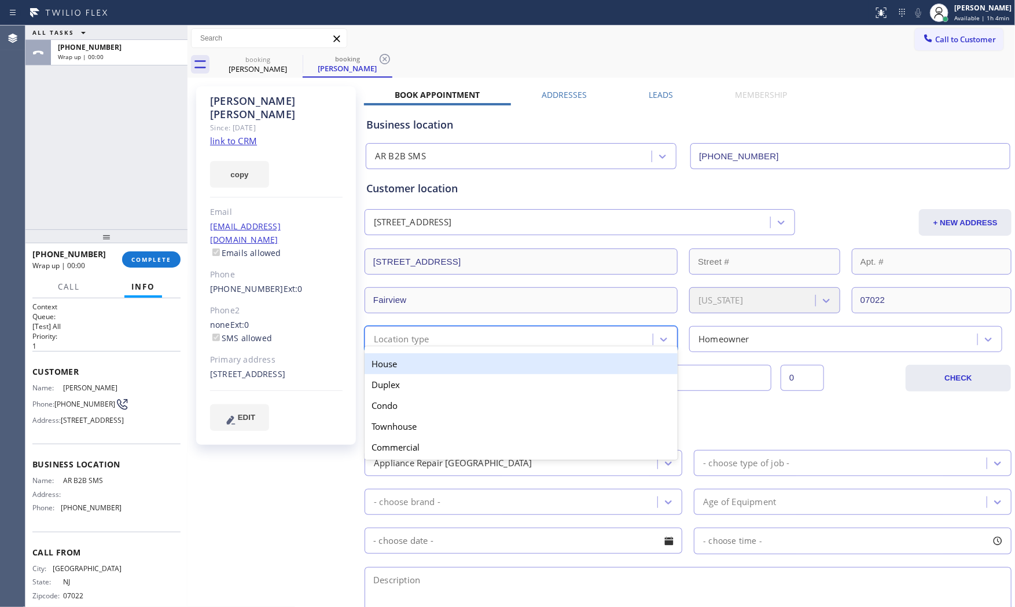
click at [420, 368] on div "House" at bounding box center [521, 363] width 313 height 21
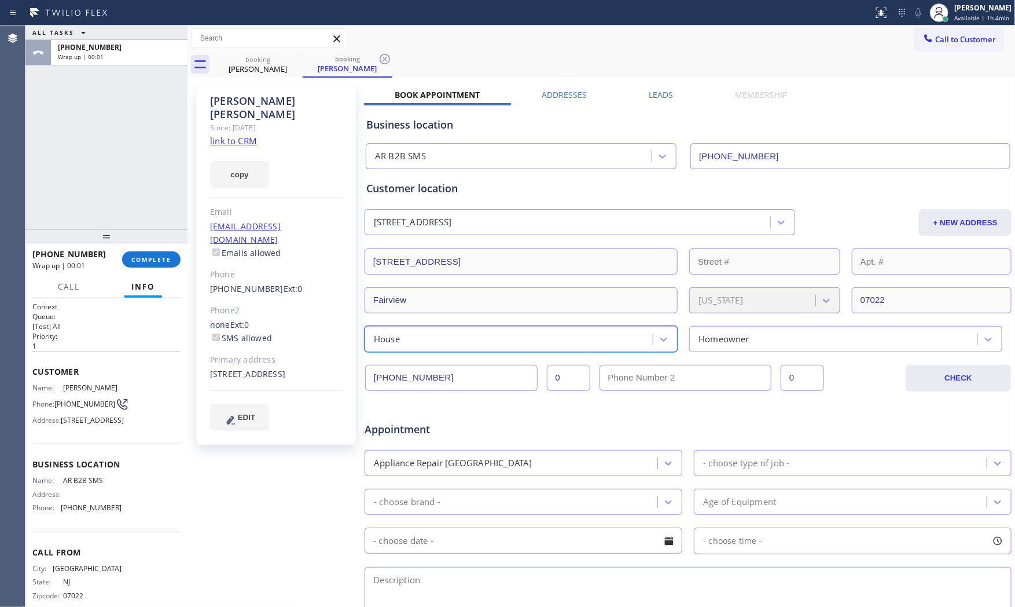
click at [630, 356] on div "[PHONE_NUMBER] 0 0 CHECK" at bounding box center [688, 371] width 648 height 39
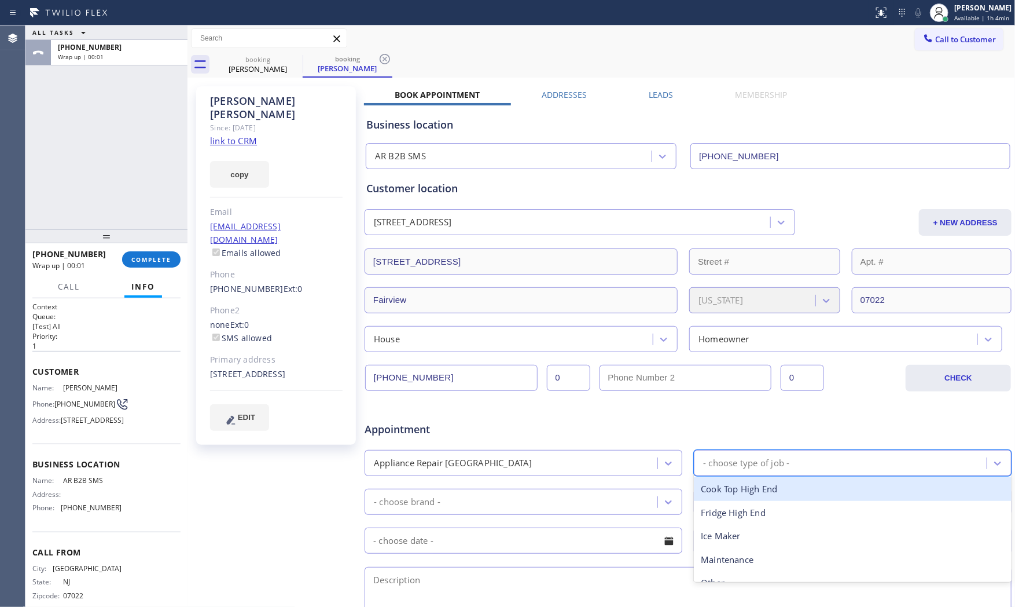
click at [724, 462] on div "- choose type of job -" at bounding box center [746, 462] width 86 height 13
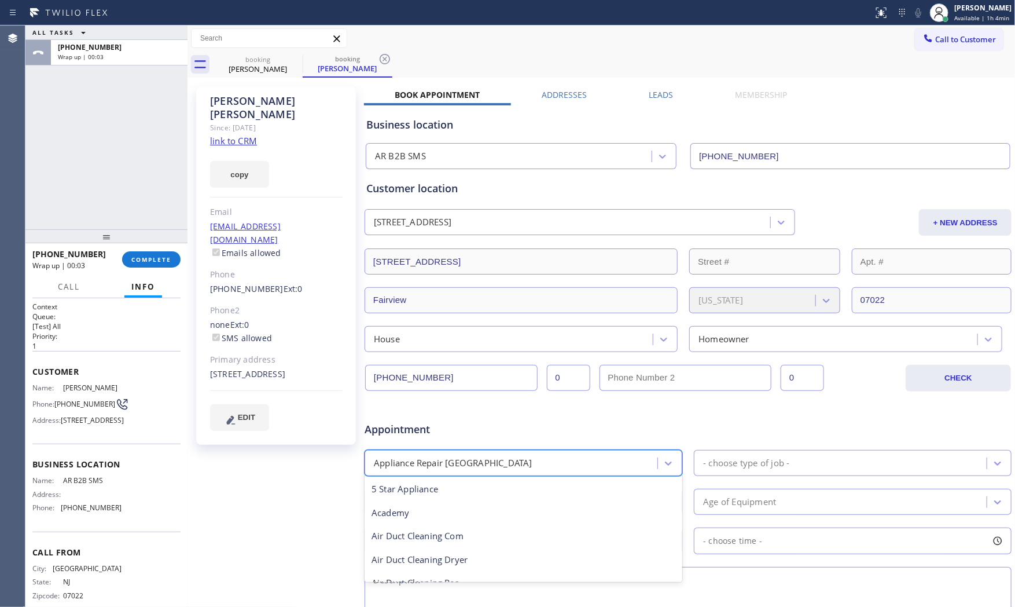
click at [559, 472] on div "Appliance Repair [GEOGRAPHIC_DATA]" at bounding box center [512, 463] width 289 height 20
click at [443, 461] on div "Appliance Repair [GEOGRAPHIC_DATA]" at bounding box center [453, 462] width 159 height 13
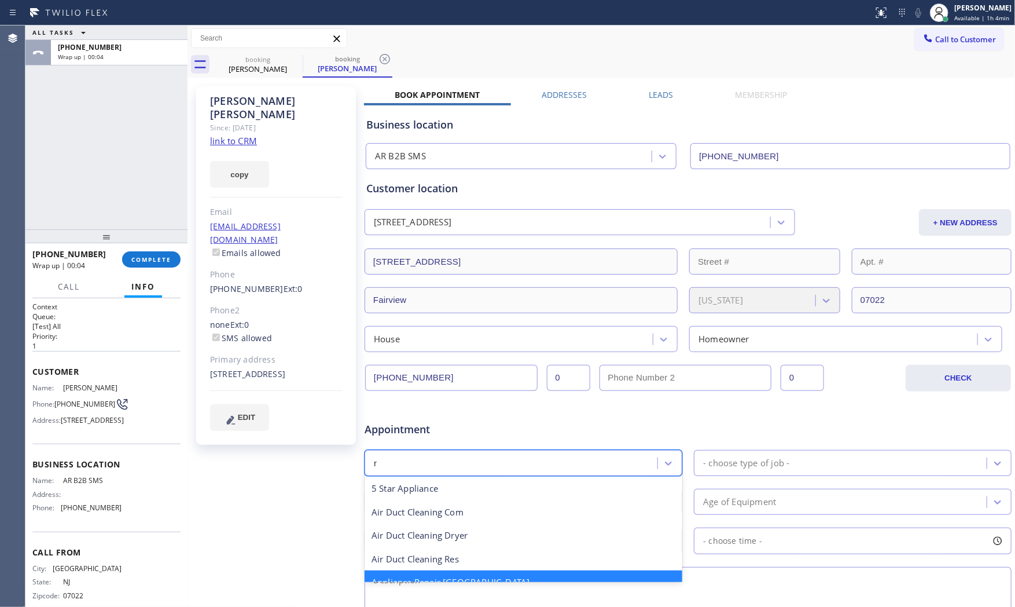
type input "re"
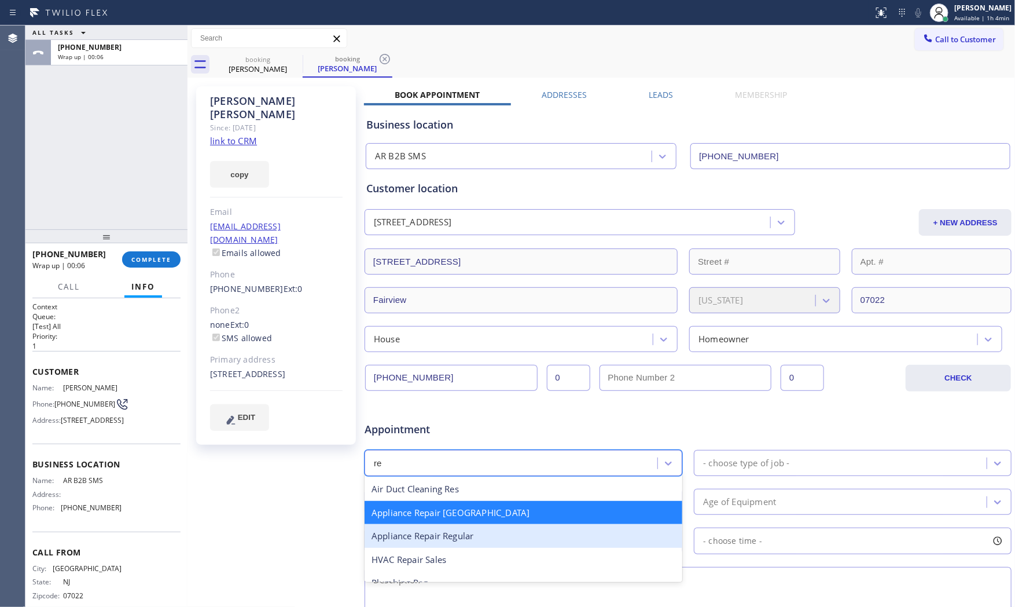
drag, startPoint x: 450, startPoint y: 524, endPoint x: 464, endPoint y: 518, distance: 14.5
click at [453, 524] on div "Appliance Repair Regular" at bounding box center [524, 536] width 318 height 24
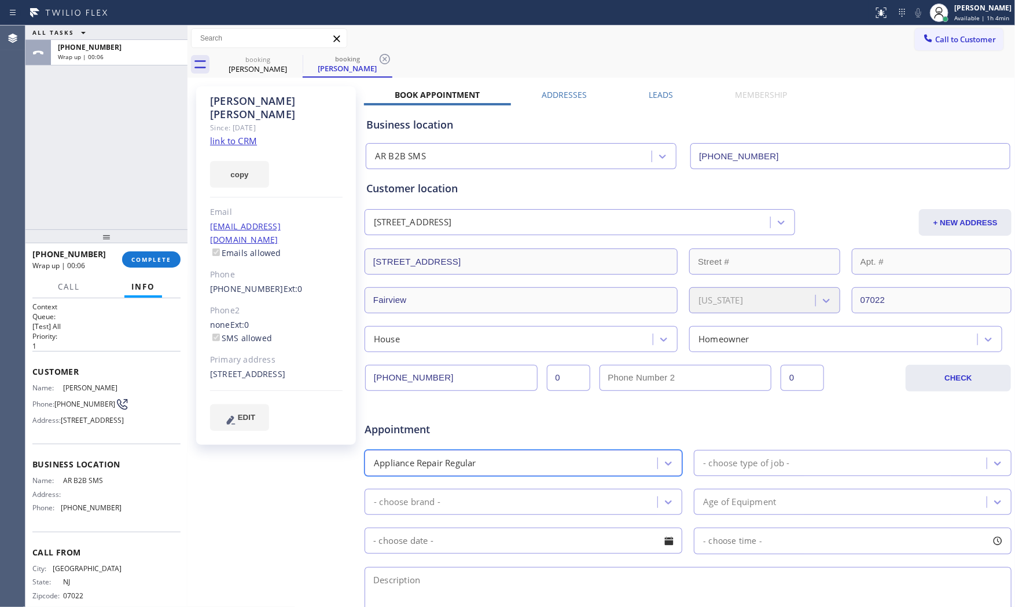
click at [753, 457] on div "- choose type of job -" at bounding box center [746, 462] width 86 height 13
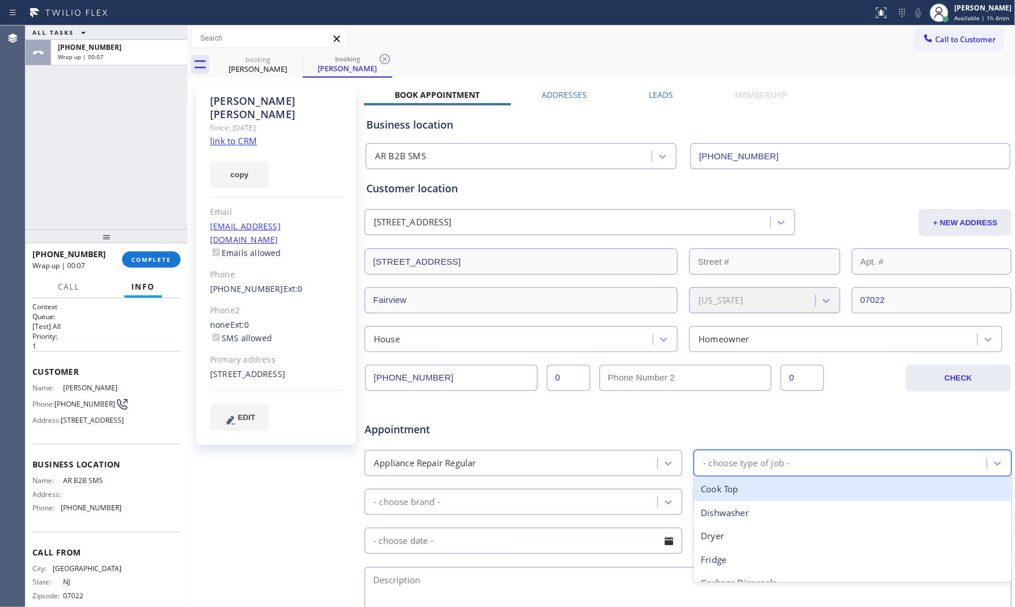
type input "d"
drag, startPoint x: 735, startPoint y: 487, endPoint x: 728, endPoint y: 488, distance: 7.0
click at [733, 487] on div "Dishwasher" at bounding box center [853, 489] width 318 height 24
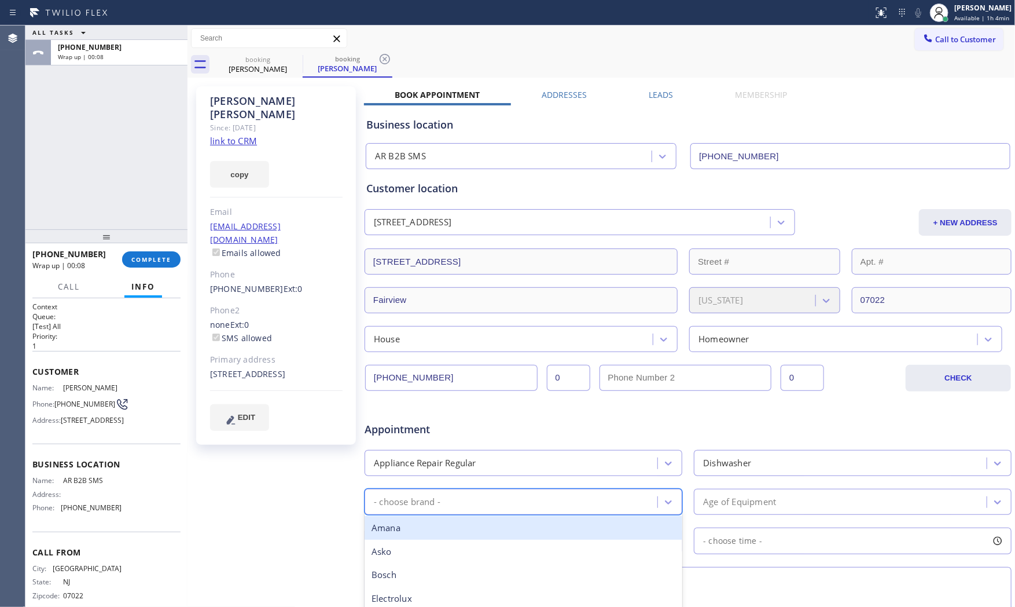
click at [551, 498] on div "- choose brand -" at bounding box center [512, 501] width 289 height 20
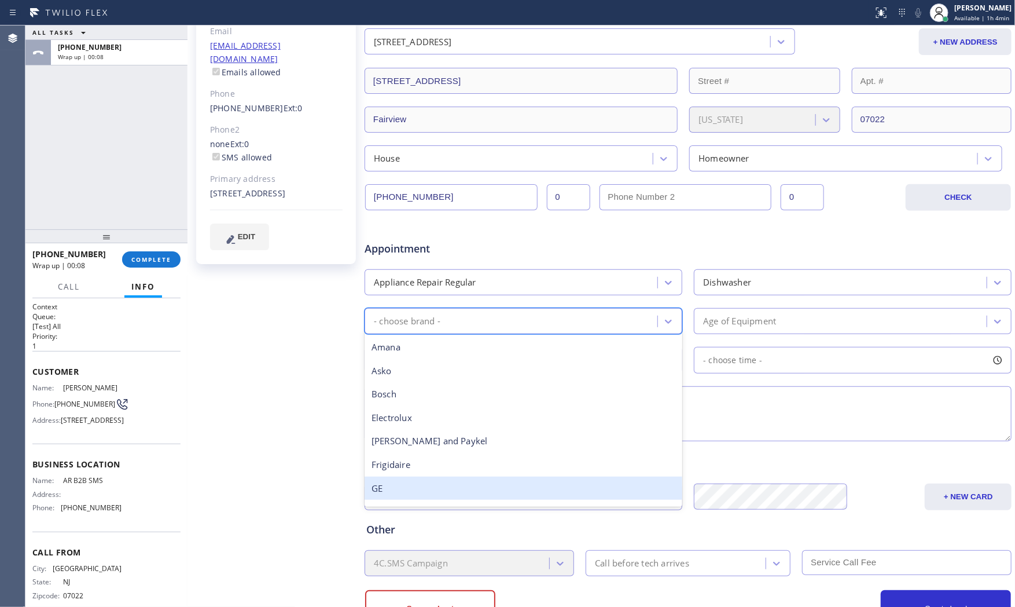
scroll to position [193, 0]
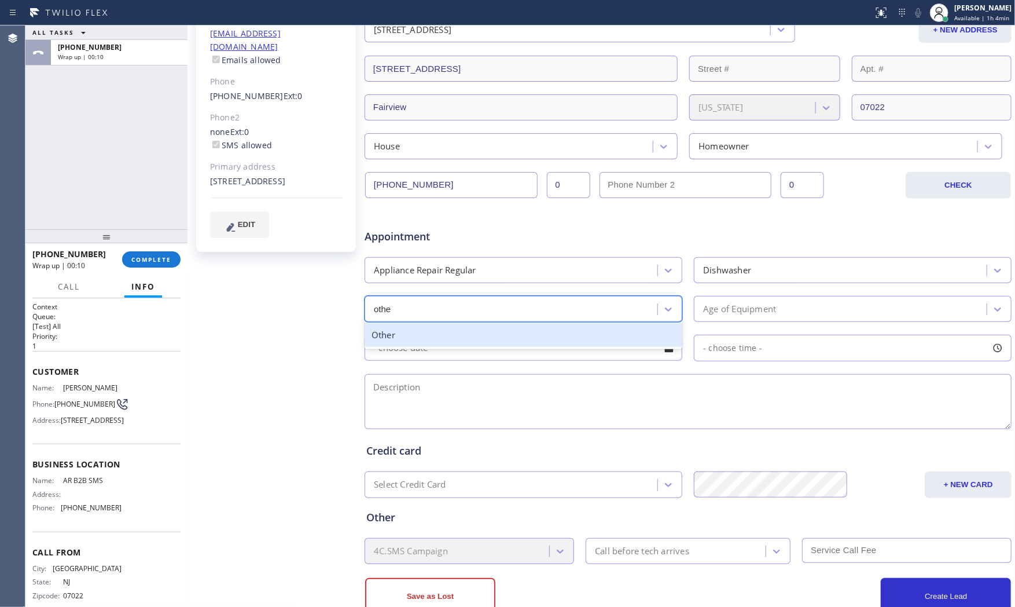
type input "other"
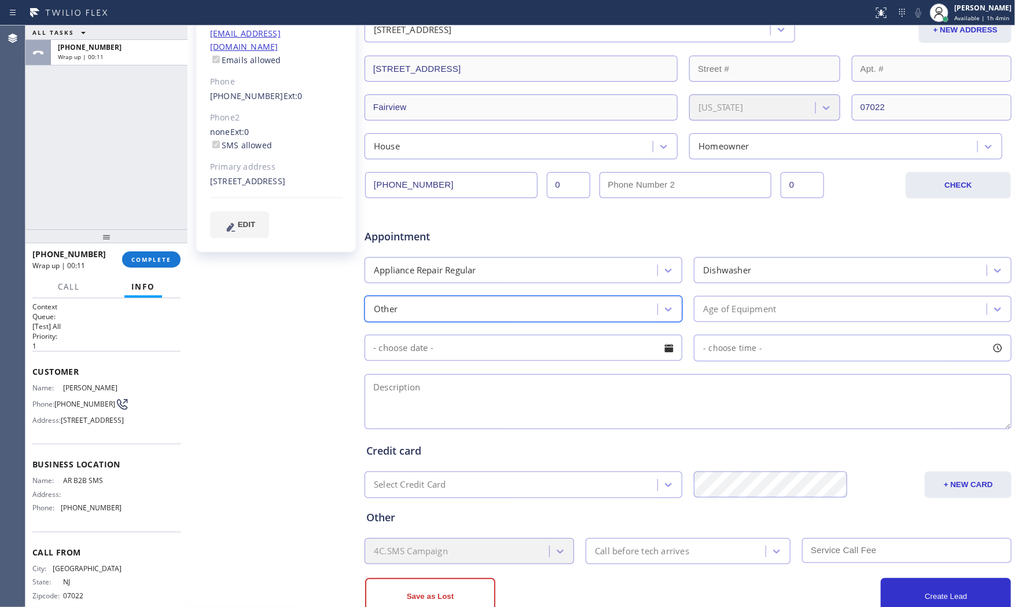
click at [861, 307] on div "Age of Equipment" at bounding box center [842, 309] width 289 height 20
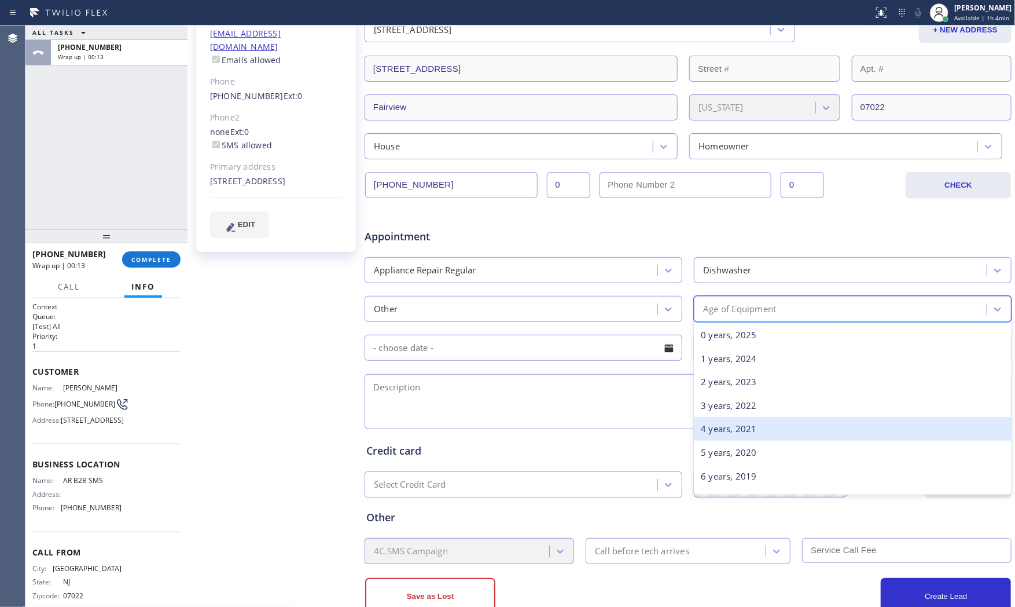
click at [737, 426] on div "4 years, 2021" at bounding box center [853, 429] width 318 height 24
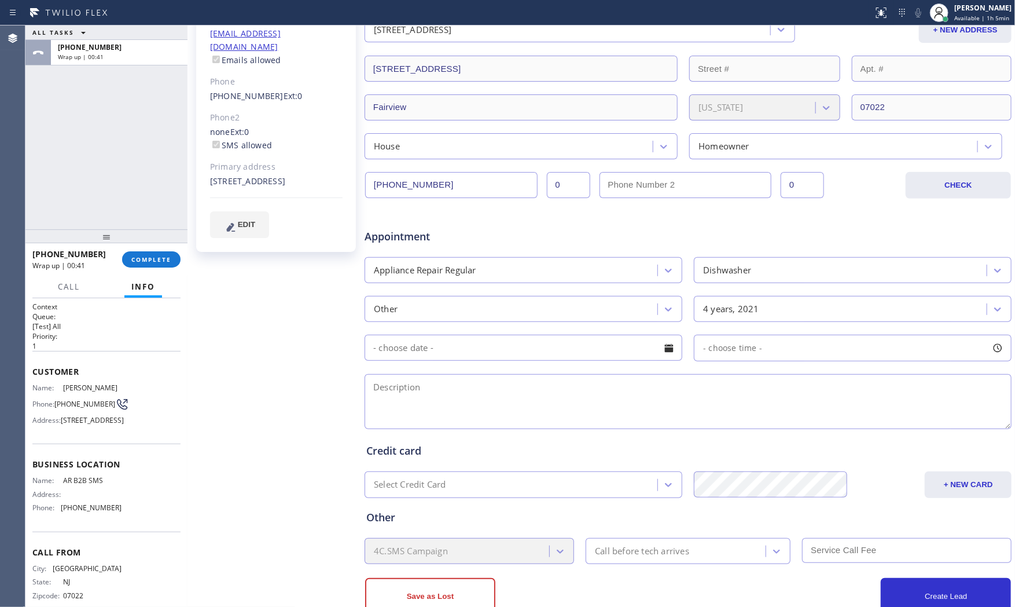
click at [516, 402] on textarea at bounding box center [688, 401] width 647 height 55
paste textarea "Viking | Dishwaher | doesnt drain the water after the cycle | [DEMOGRAPHIC_DATA…"
type textarea "Viking | Dishwaher | doesnt drain the water after the cycle | [DEMOGRAPHIC_DATA…"
drag, startPoint x: 615, startPoint y: 575, endPoint x: 512, endPoint y: 577, distance: 103.1
click at [611, 575] on div "Save as Lost Create Lead" at bounding box center [688, 594] width 648 height 39
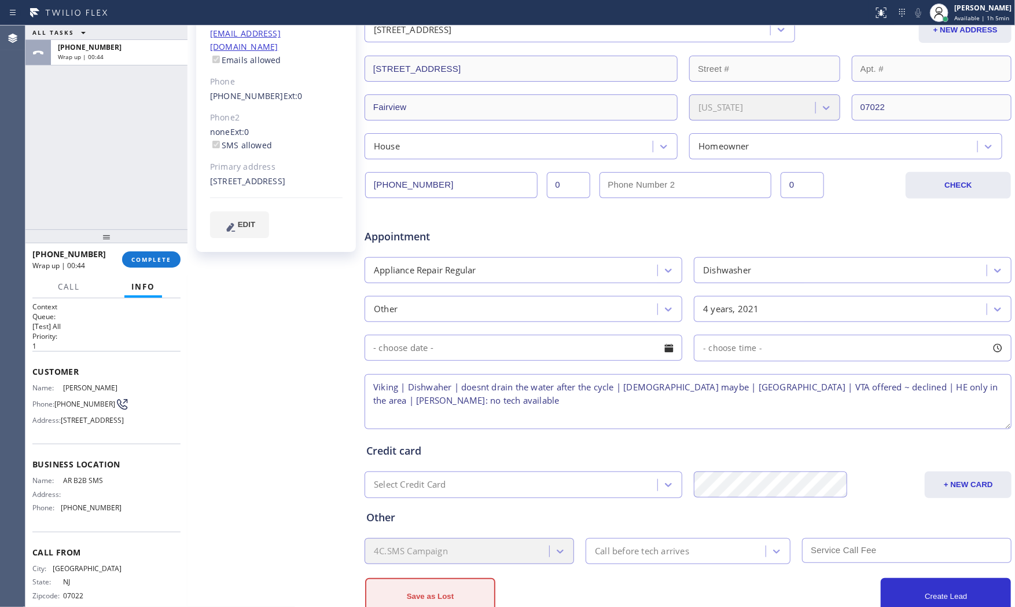
click at [457, 581] on button "Save as Lost" at bounding box center [430, 596] width 130 height 37
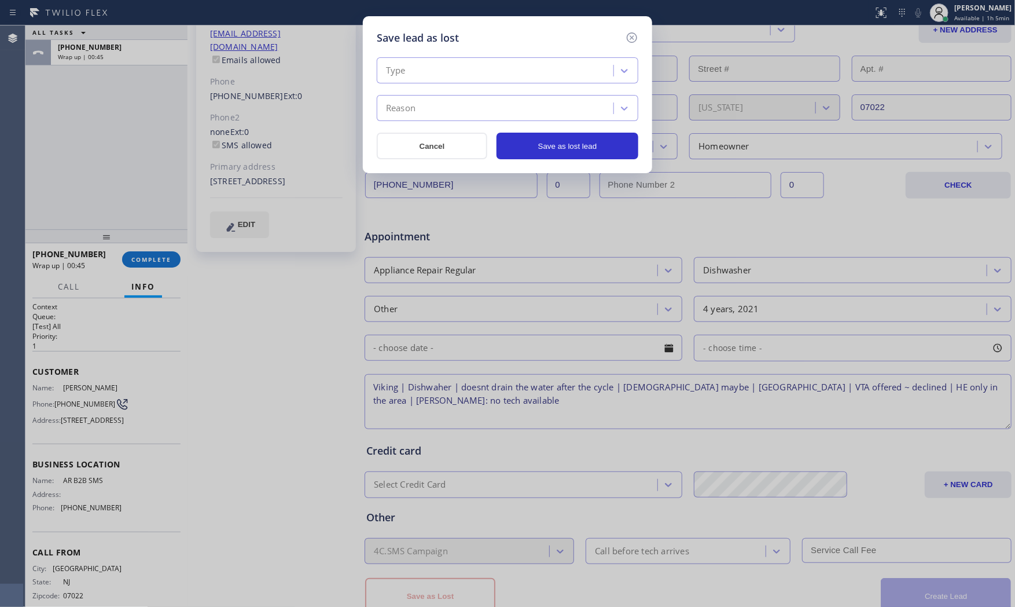
click at [478, 68] on div "Type" at bounding box center [496, 71] width 233 height 20
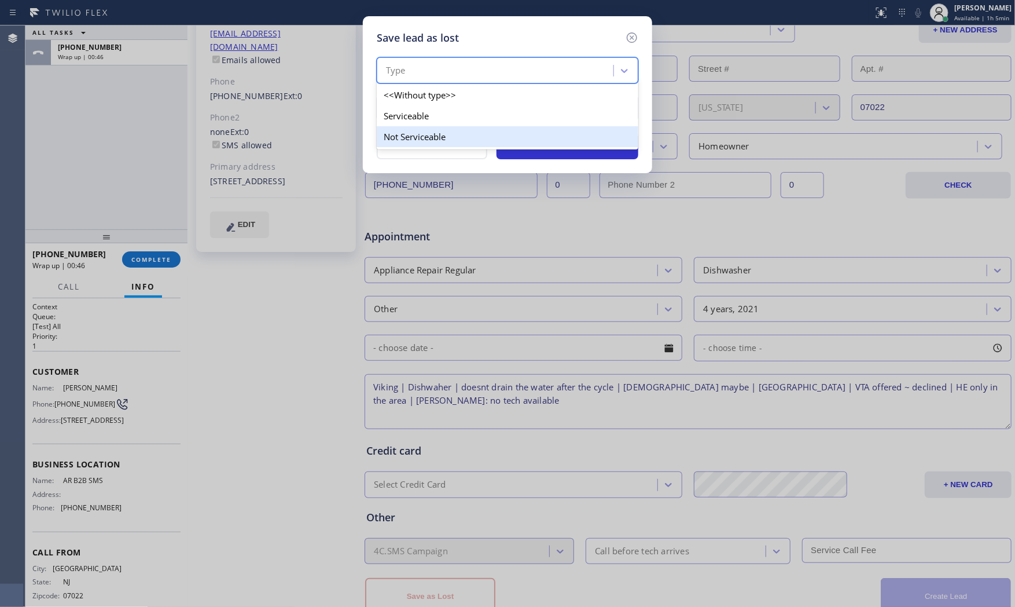
click at [435, 135] on div "Not Serviceable" at bounding box center [508, 136] width 262 height 21
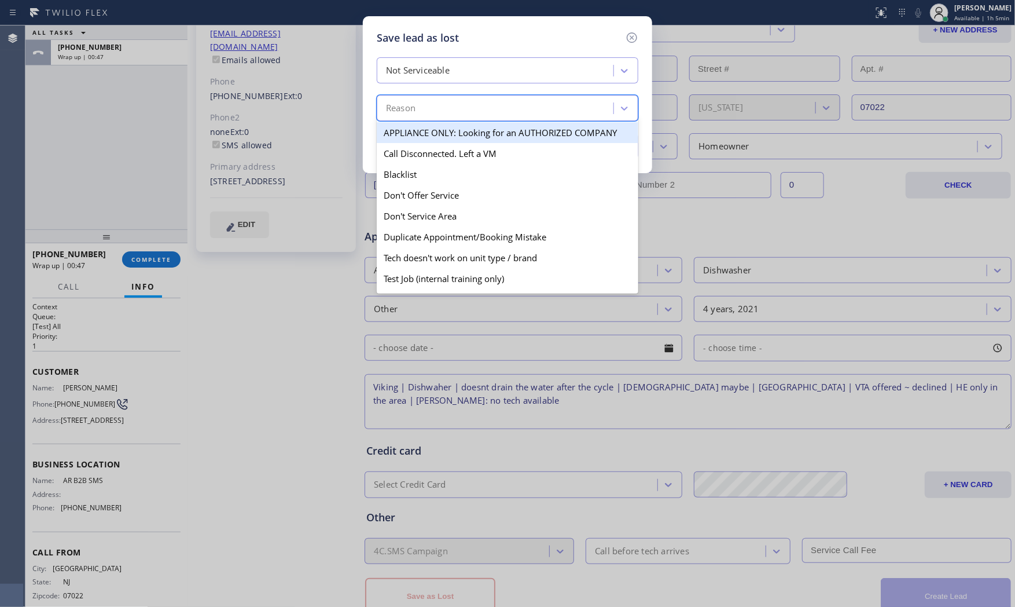
click at [442, 105] on div "Reason" at bounding box center [496, 108] width 233 height 20
click at [467, 73] on div "Not Serviceable" at bounding box center [496, 71] width 233 height 20
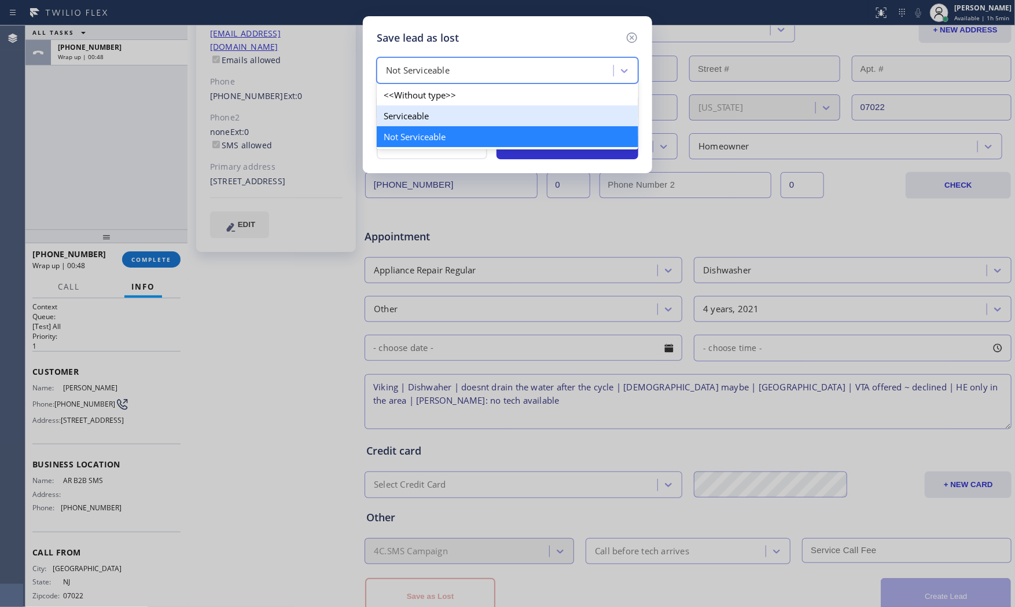
click at [440, 111] on div "Serviceable" at bounding box center [508, 115] width 262 height 21
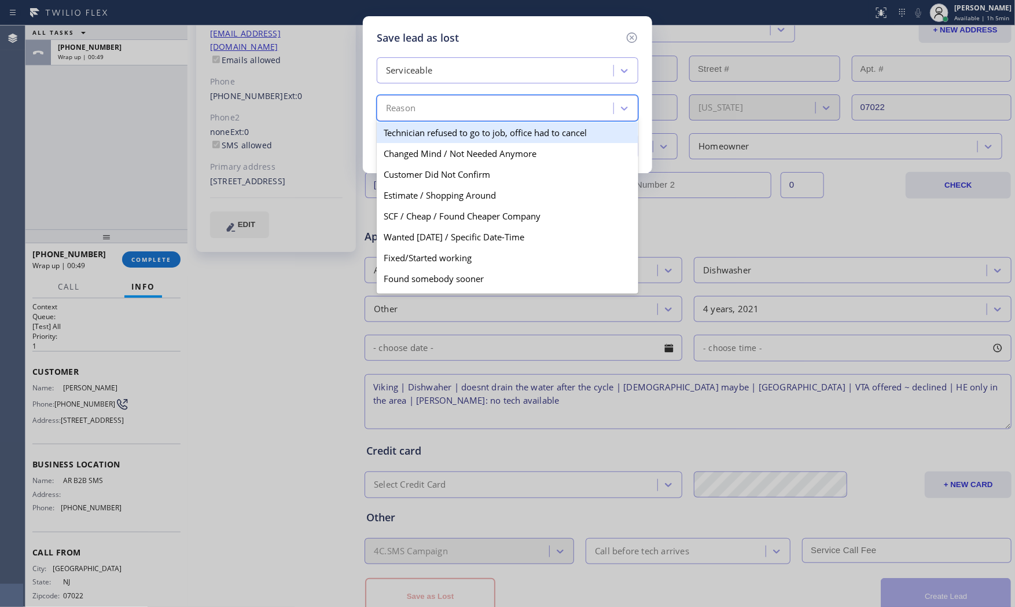
click at [440, 111] on div "Reason" at bounding box center [496, 108] width 233 height 20
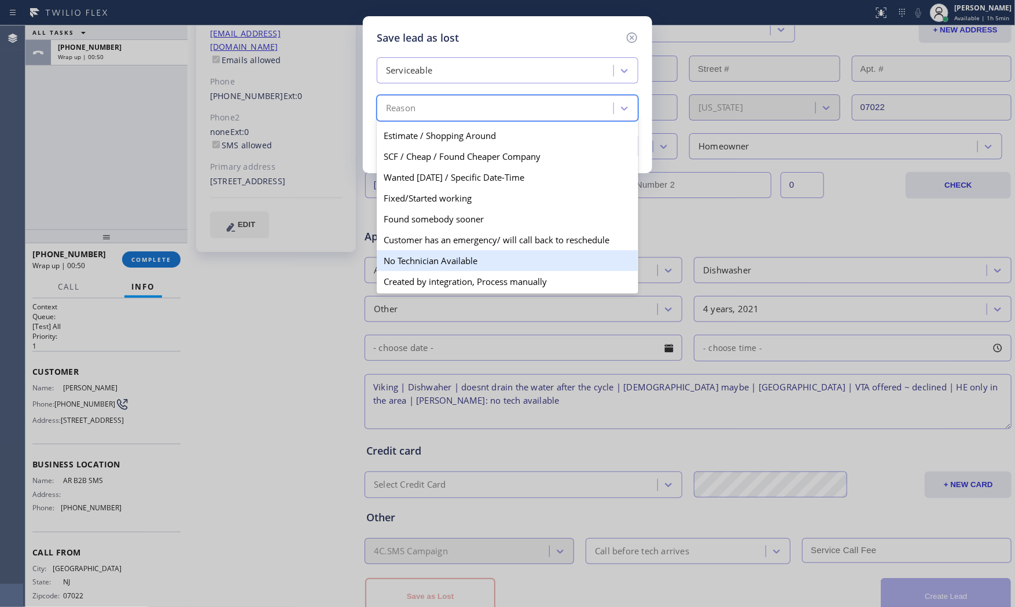
click at [444, 258] on div "No Technician Available" at bounding box center [508, 260] width 262 height 21
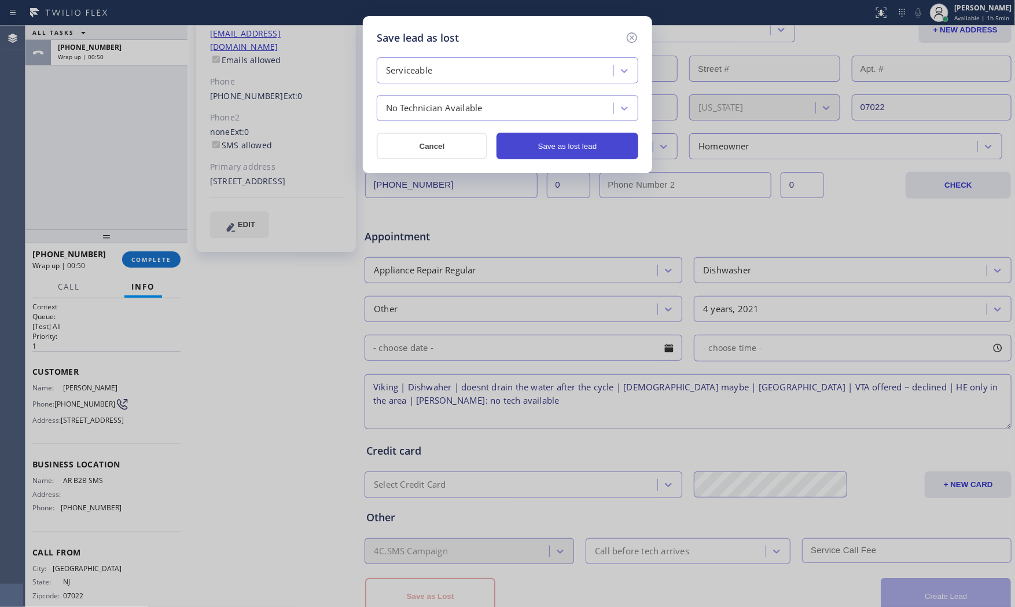
click at [598, 151] on button "Save as lost lead" at bounding box center [568, 146] width 142 height 27
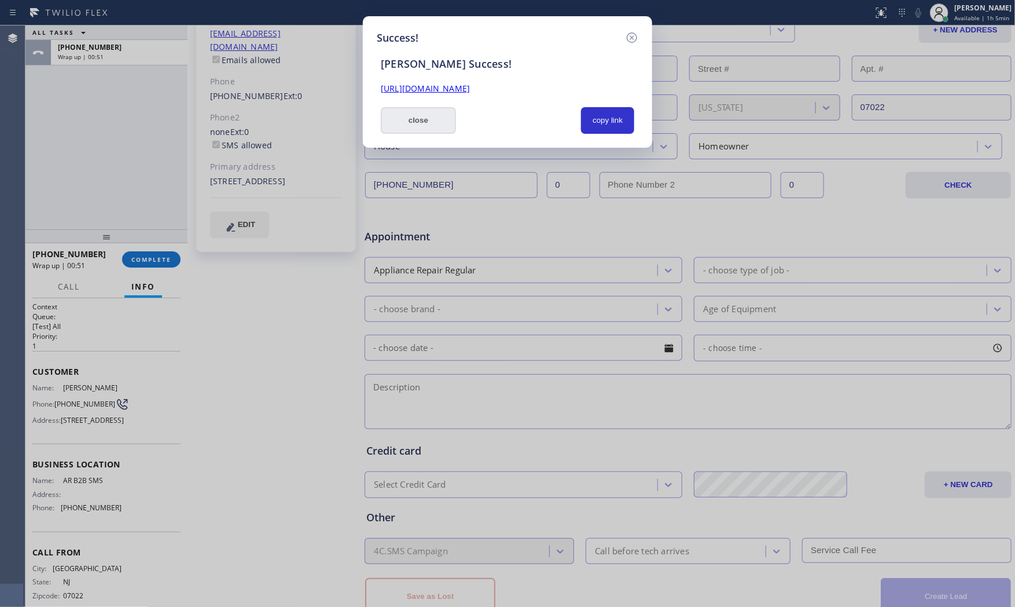
click at [427, 131] on button "close" at bounding box center [418, 120] width 75 height 27
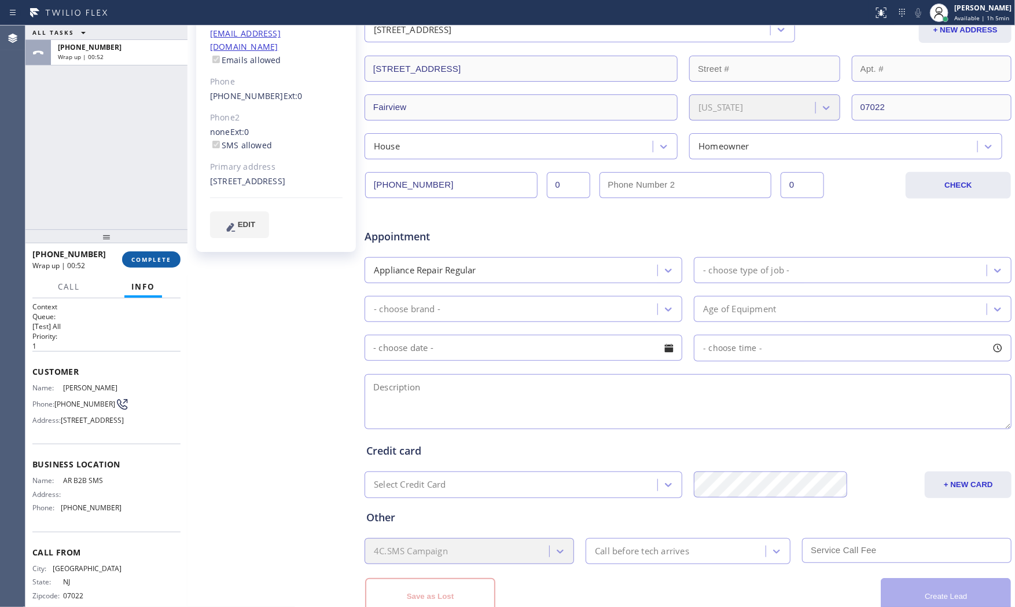
click at [141, 255] on span "COMPLETE" at bounding box center [151, 259] width 40 height 8
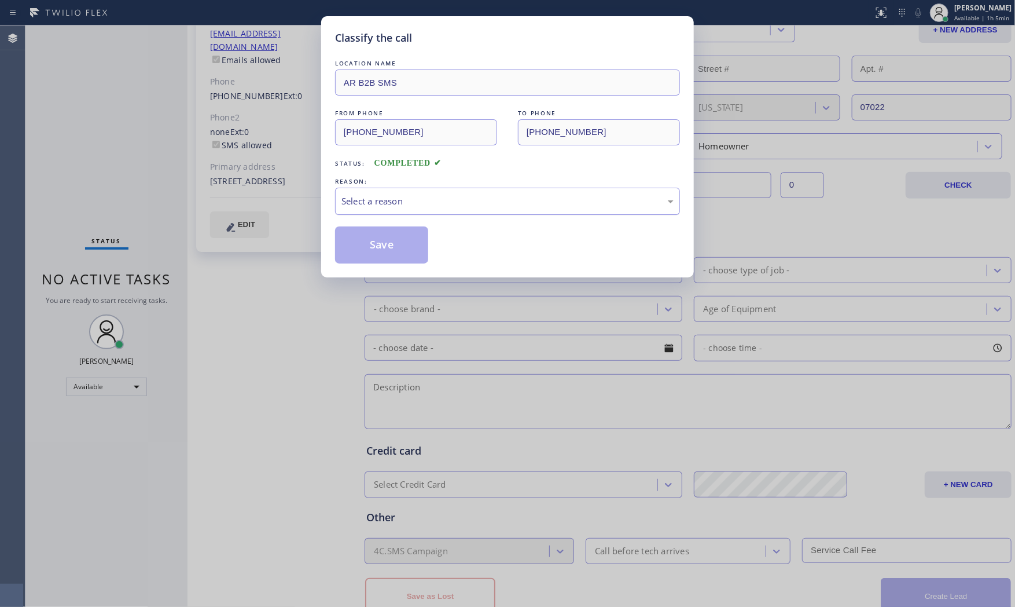
drag, startPoint x: 461, startPoint y: 195, endPoint x: 446, endPoint y: 210, distance: 21.7
click at [461, 195] on div "Select a reason" at bounding box center [508, 201] width 332 height 13
click at [382, 242] on button "Save" at bounding box center [381, 244] width 93 height 37
drag, startPoint x: 382, startPoint y: 242, endPoint x: 390, endPoint y: 244, distance: 8.3
click at [383, 242] on button "Save" at bounding box center [381, 244] width 93 height 37
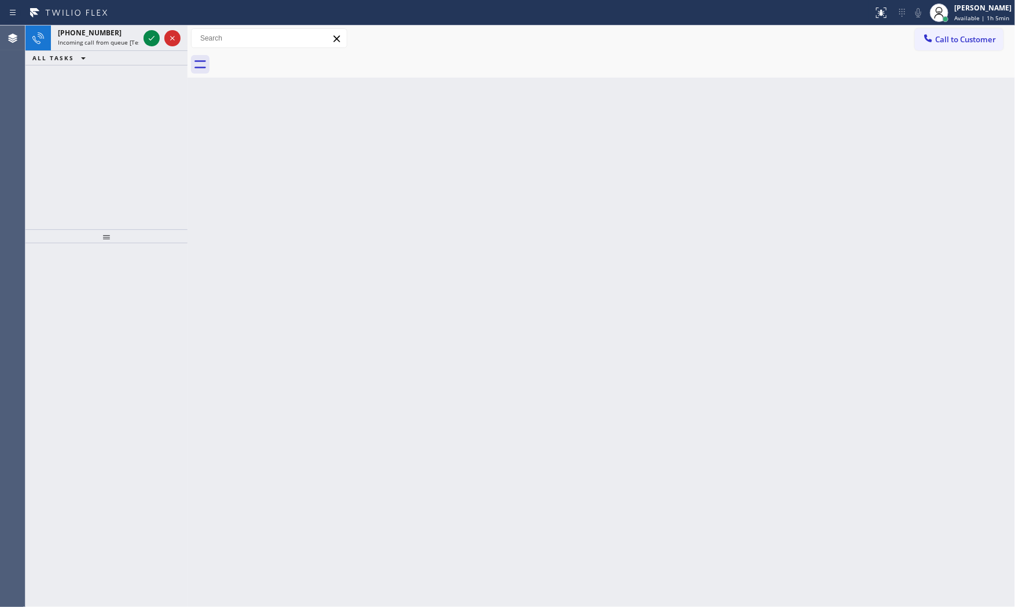
click at [115, 51] on div "ALL TASKS ALL TASKS ACTIVE TASKS TASKS IN WRAP UP" at bounding box center [106, 58] width 162 height 14
click at [115, 46] on span "Incoming call from queue [Test] All" at bounding box center [106, 42] width 96 height 8
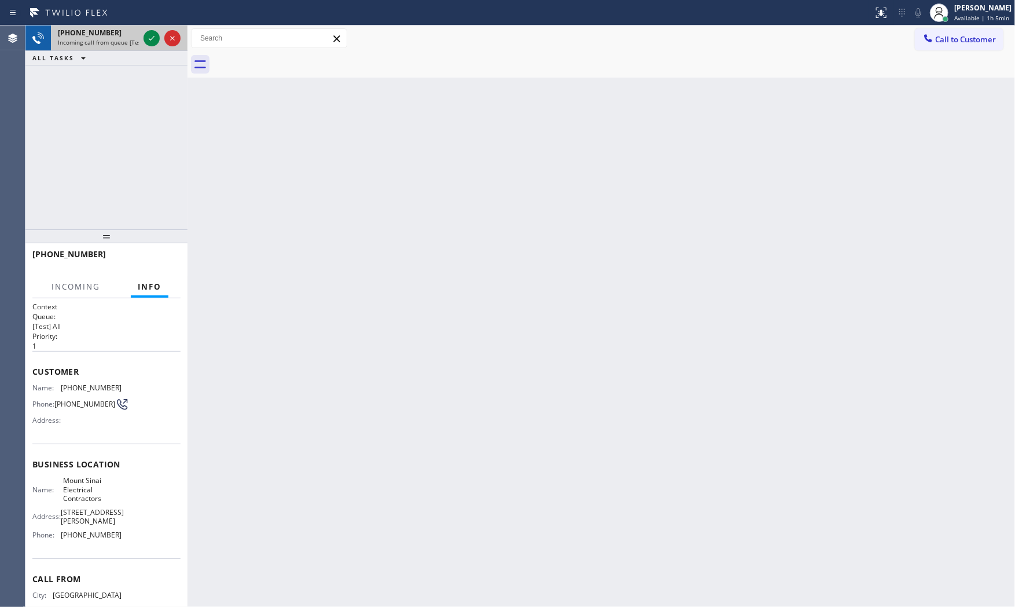
click at [115, 46] on span "Incoming call from queue [Test] All" at bounding box center [106, 42] width 96 height 8
click at [148, 39] on icon at bounding box center [152, 38] width 14 height 14
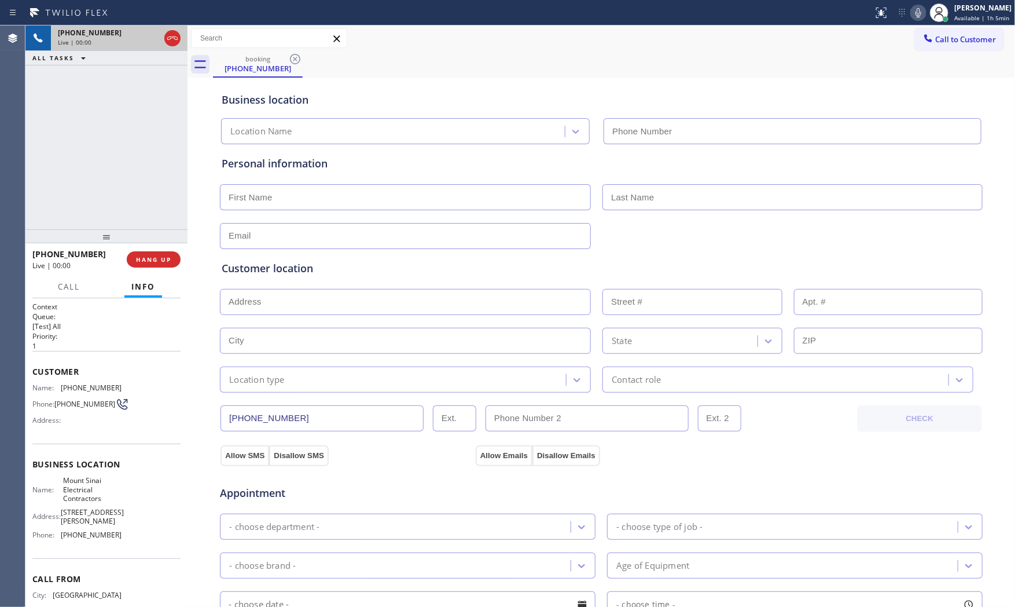
click at [165, 243] on div at bounding box center [106, 236] width 162 height 14
type input "[PHONE_NUMBER]"
drag, startPoint x: 166, startPoint y: 258, endPoint x: 179, endPoint y: 298, distance: 41.6
click at [166, 259] on span "HANG UP" at bounding box center [153, 259] width 35 height 8
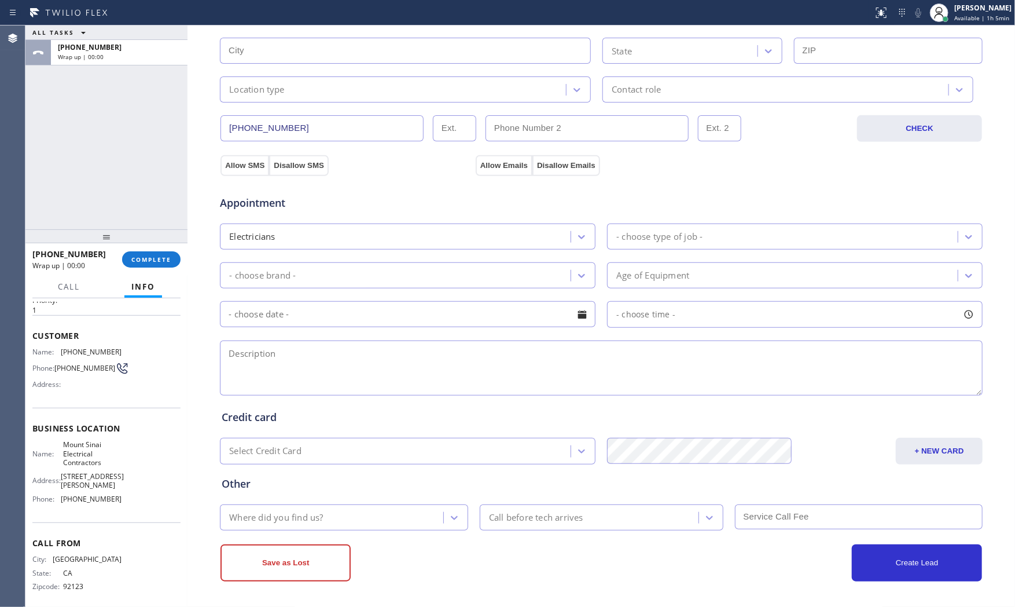
scroll to position [54, 0]
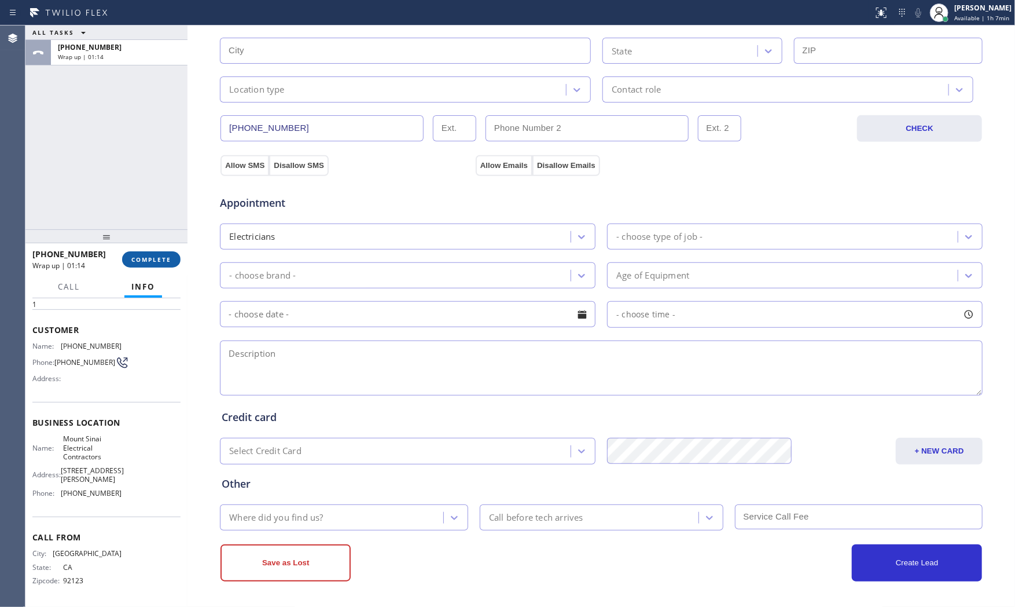
click at [157, 261] on span "COMPLETE" at bounding box center [151, 259] width 40 height 8
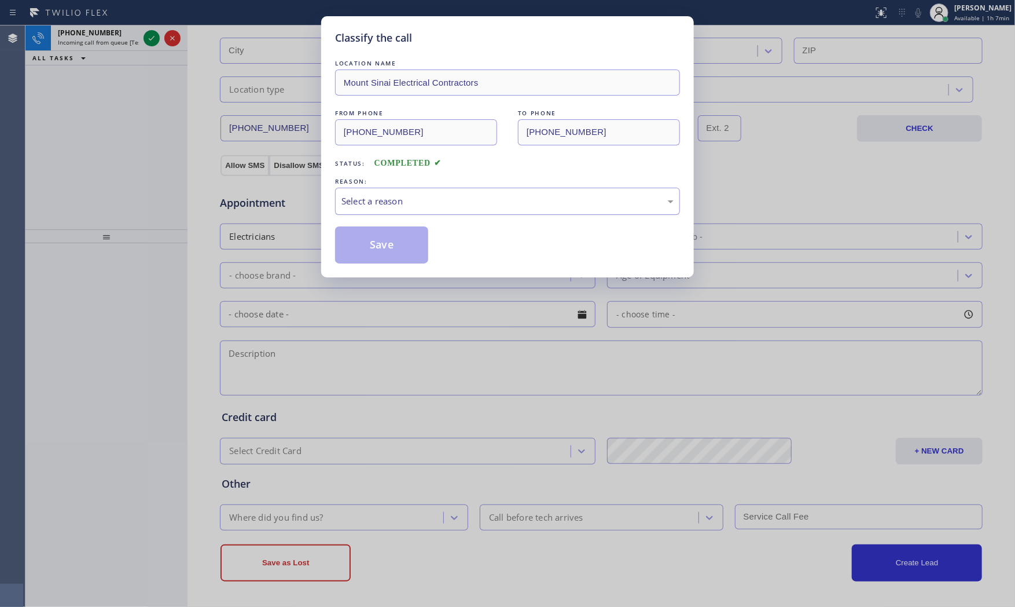
click at [368, 192] on div "Select a reason" at bounding box center [507, 201] width 345 height 27
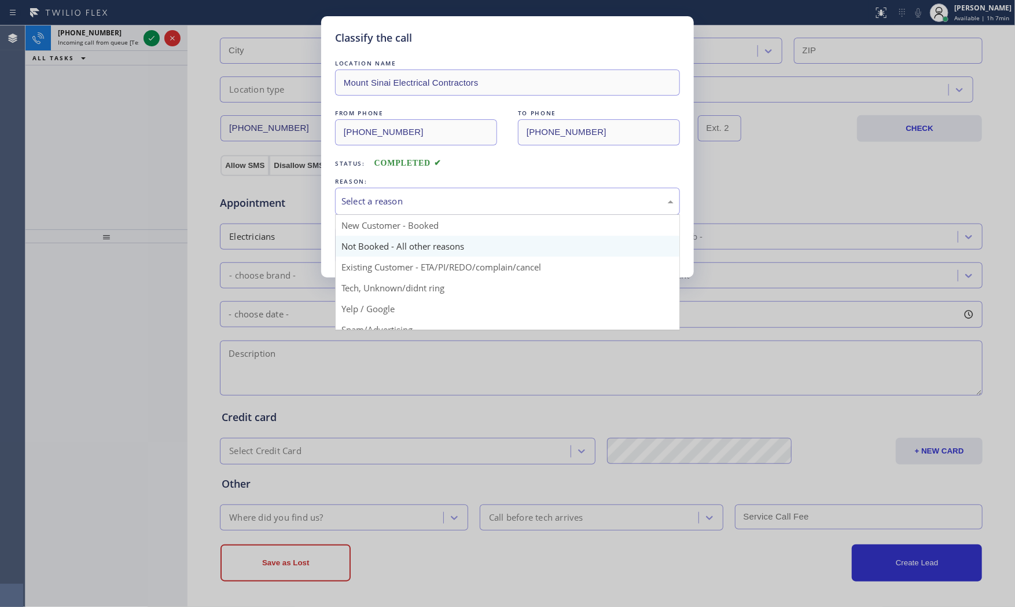
click at [368, 248] on button "Save" at bounding box center [381, 244] width 93 height 37
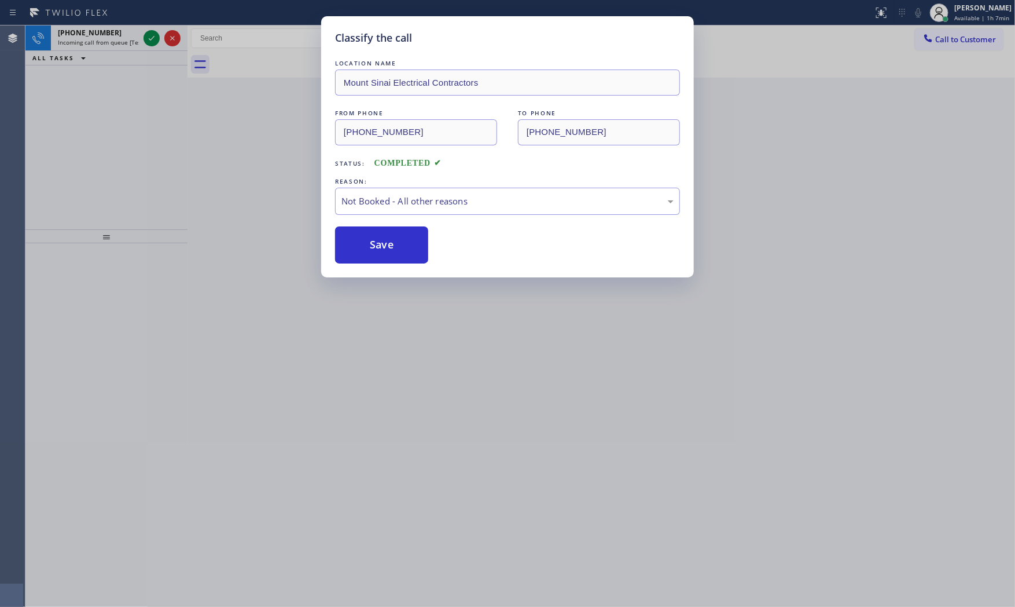
click at [368, 248] on button "Save" at bounding box center [381, 244] width 93 height 37
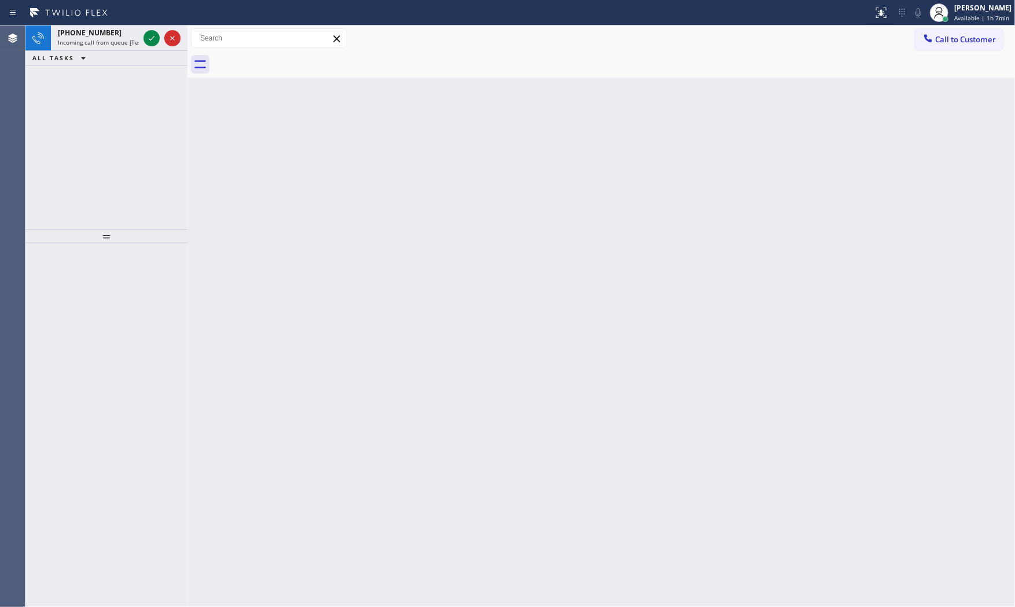
click at [93, 64] on button "ALL TASKS" at bounding box center [61, 58] width 72 height 14
click at [94, 45] on span "Incoming call from queue [Test] All" at bounding box center [106, 42] width 96 height 8
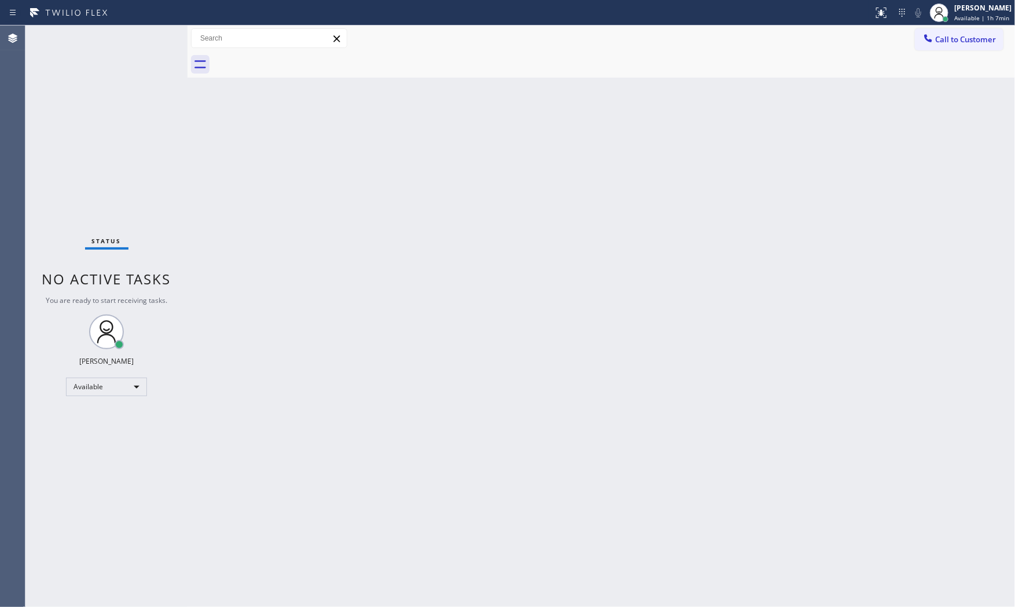
click at [111, 50] on div "Status No active tasks You are ready to start receiving tasks. [PERSON_NAME] Av…" at bounding box center [106, 315] width 162 height 581
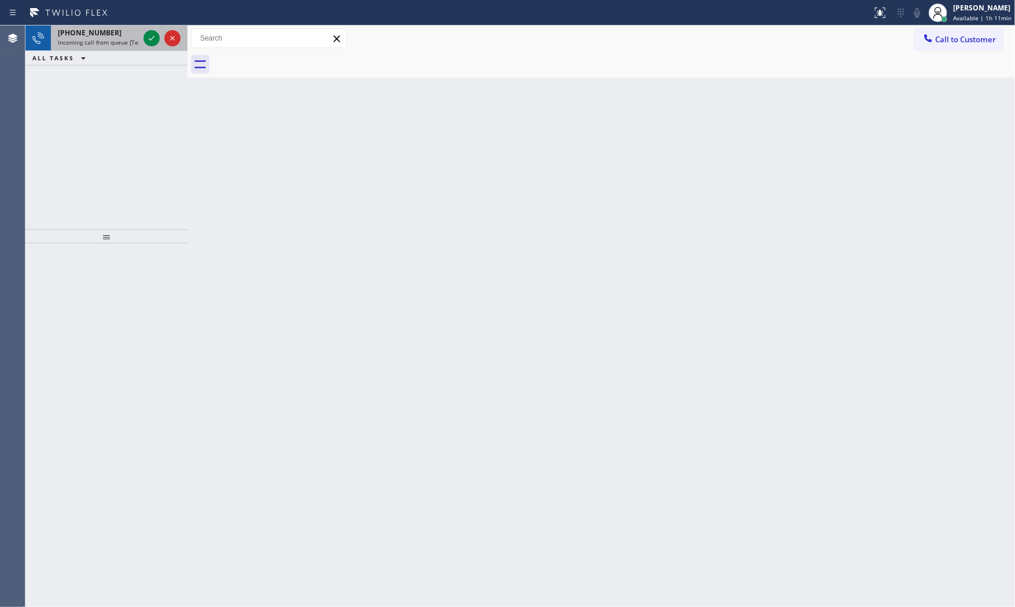
click at [90, 27] on div "[PHONE_NUMBER] Incoming call from queue [Test] All" at bounding box center [96, 37] width 90 height 25
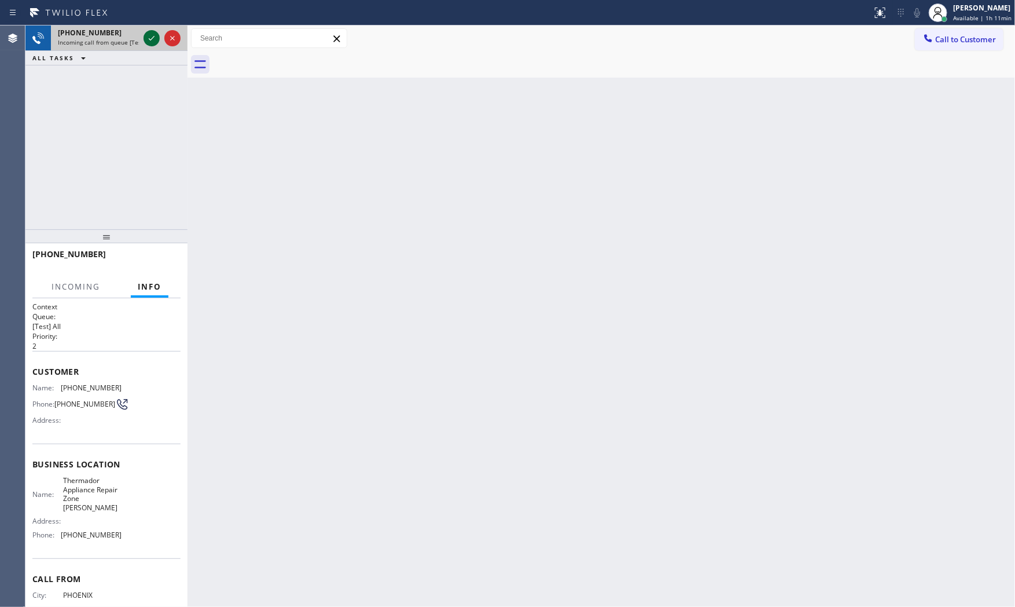
click at [157, 42] on icon at bounding box center [152, 38] width 14 height 14
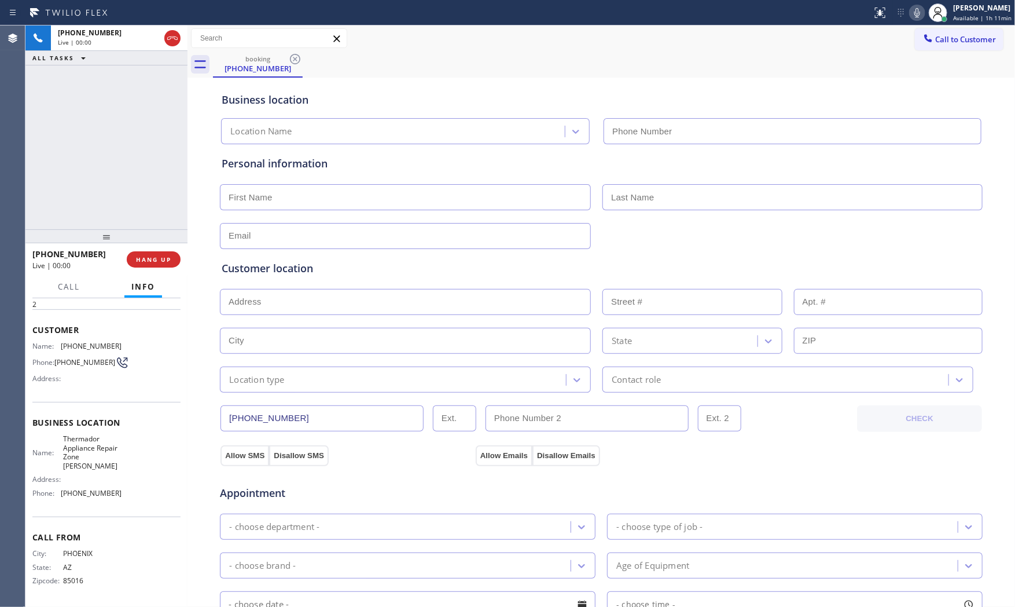
type input "[PHONE_NUMBER]"
click at [913, 13] on icon at bounding box center [918, 13] width 14 height 14
click at [912, 12] on icon at bounding box center [918, 13] width 14 height 14
click at [71, 469] on span "Thermador Appliance Repair Zone [PERSON_NAME]" at bounding box center [92, 452] width 58 height 36
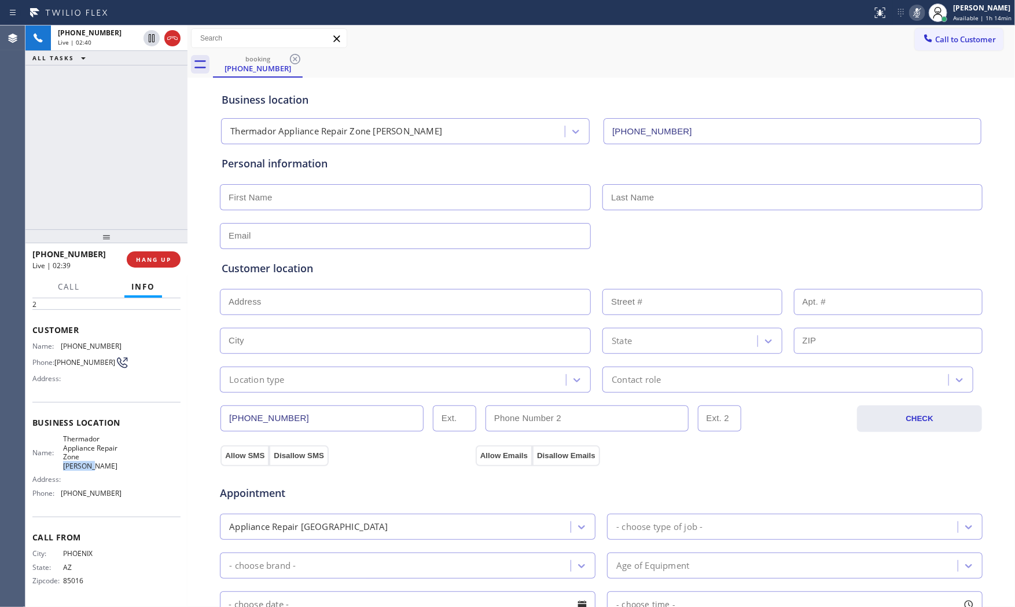
click at [71, 469] on span "Thermador Appliance Repair Zone [PERSON_NAME]" at bounding box center [92, 452] width 58 height 36
copy span "[PERSON_NAME]"
click at [926, 6] on div at bounding box center [938, 12] width 25 height 25
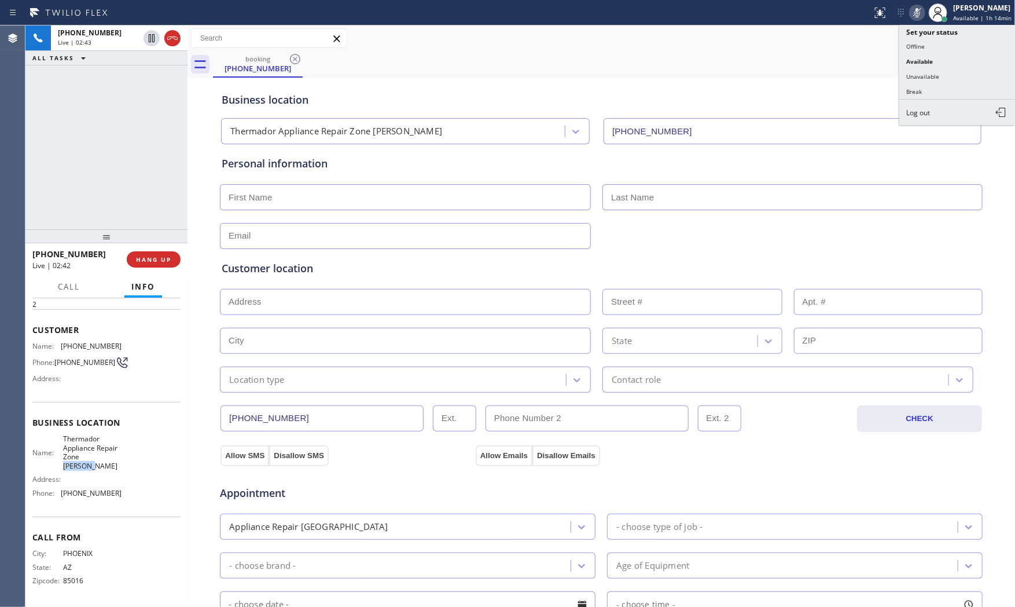
click at [916, 8] on icon at bounding box center [918, 13] width 14 height 14
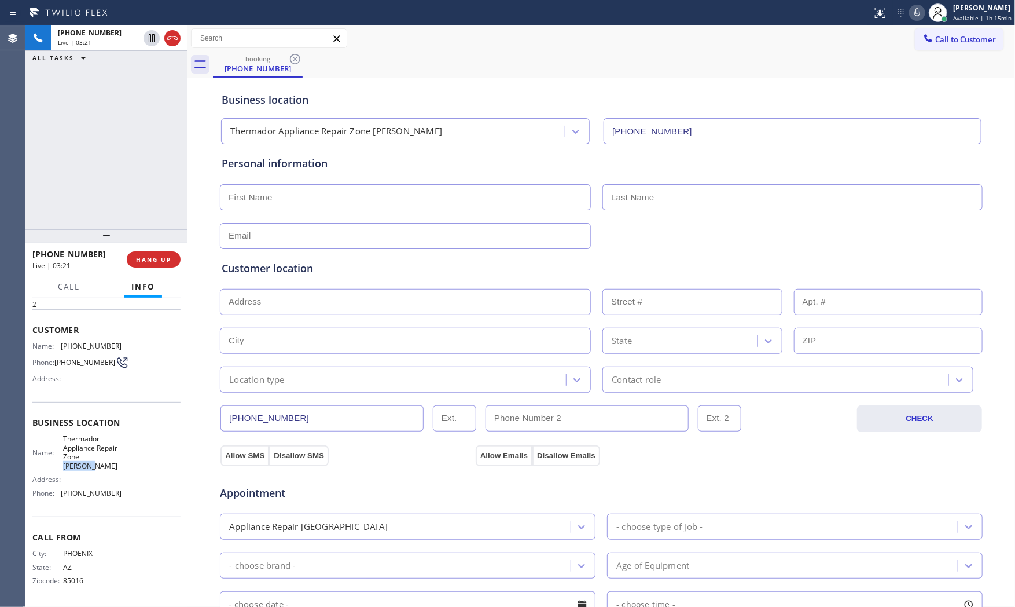
click at [911, 12] on icon at bounding box center [918, 13] width 14 height 14
click at [918, 12] on icon at bounding box center [918, 13] width 14 height 14
click at [916, 15] on icon at bounding box center [918, 12] width 6 height 9
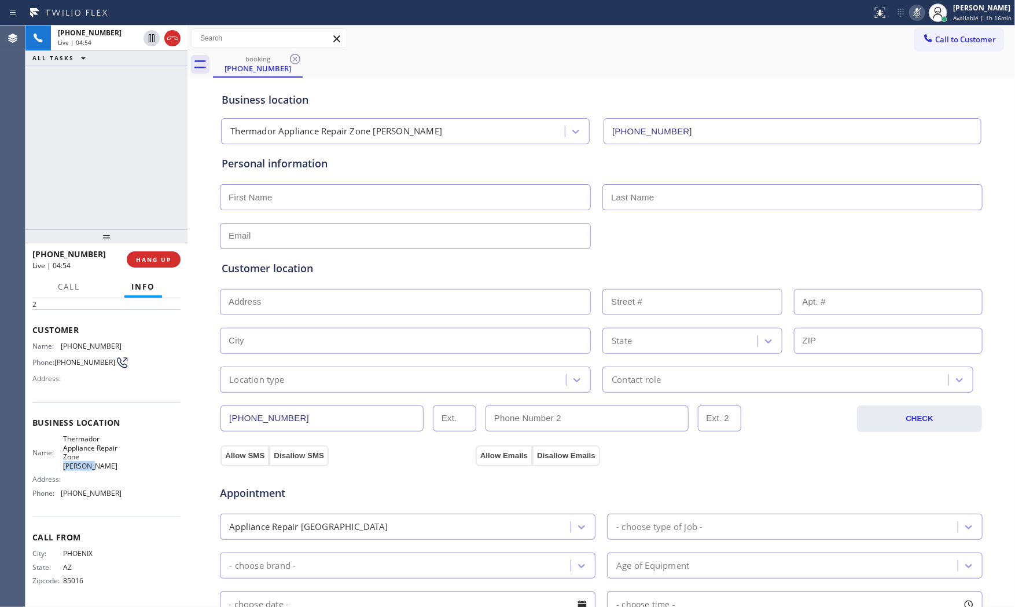
click at [916, 18] on icon at bounding box center [918, 13] width 14 height 14
click at [915, 18] on icon at bounding box center [918, 13] width 14 height 14
click at [911, 16] on icon at bounding box center [918, 13] width 14 height 14
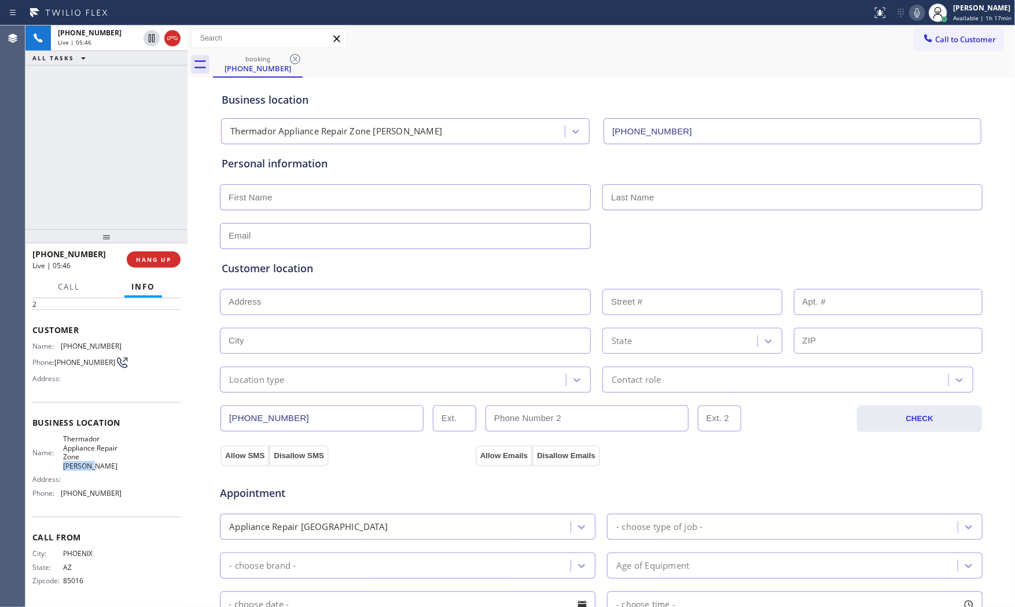
click at [916, 10] on icon at bounding box center [918, 12] width 6 height 9
click at [916, 10] on rect at bounding box center [918, 12] width 8 height 8
click at [911, 12] on icon at bounding box center [918, 13] width 14 height 14
click at [916, 17] on icon at bounding box center [918, 13] width 14 height 14
click at [344, 195] on input "text" at bounding box center [405, 197] width 371 height 26
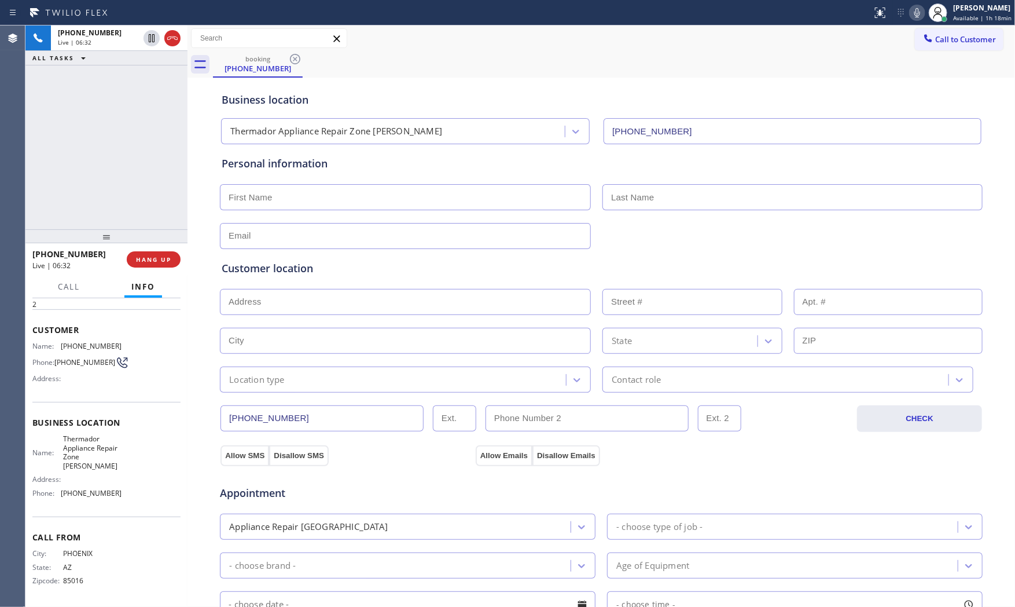
type input "M"
type input "Mr"
type input "[PERSON_NAME]"
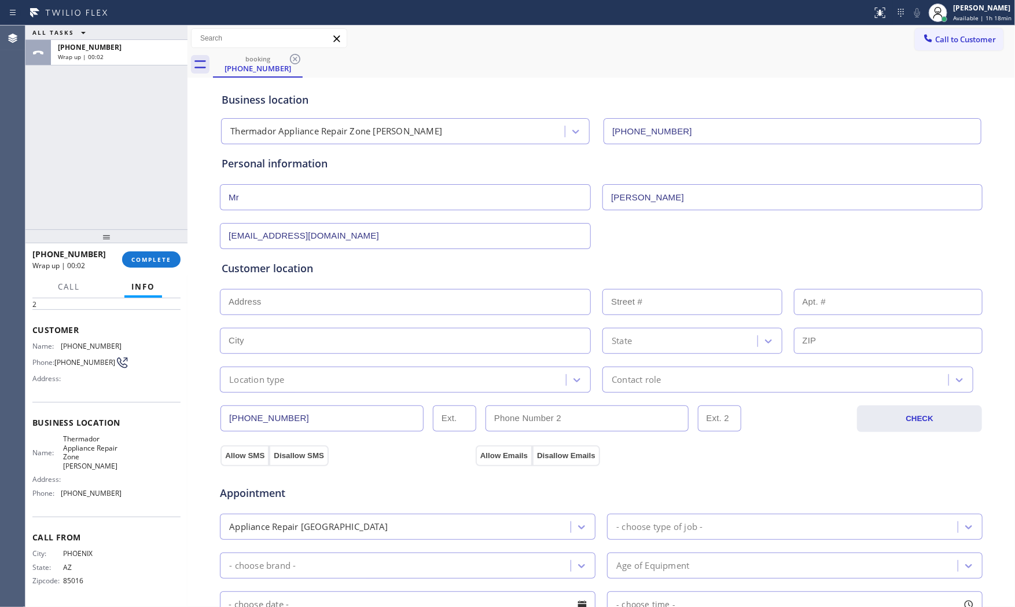
type input "[EMAIL_ADDRESS][DOMAIN_NAME]"
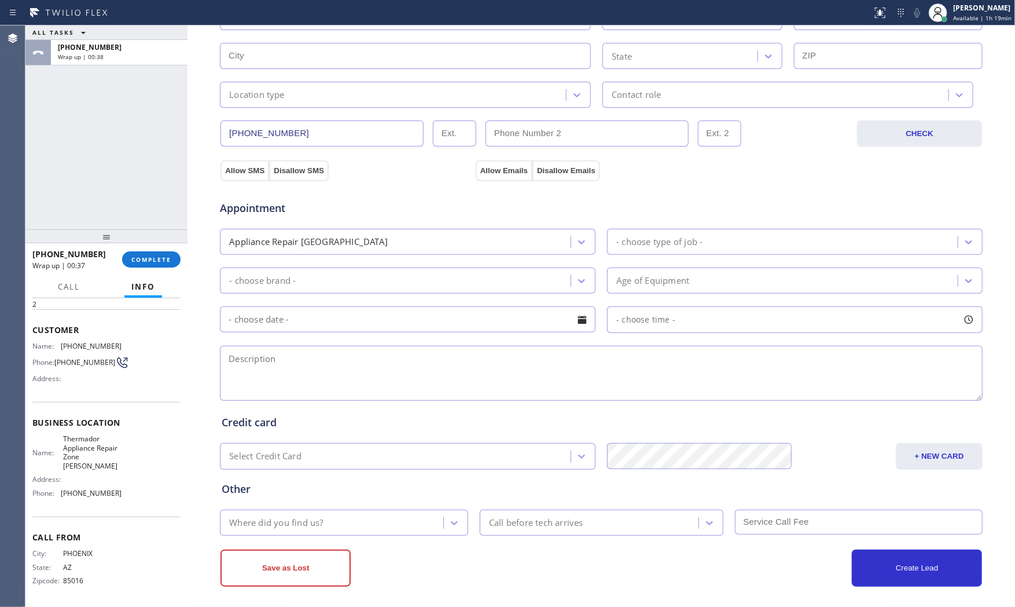
scroll to position [290, 0]
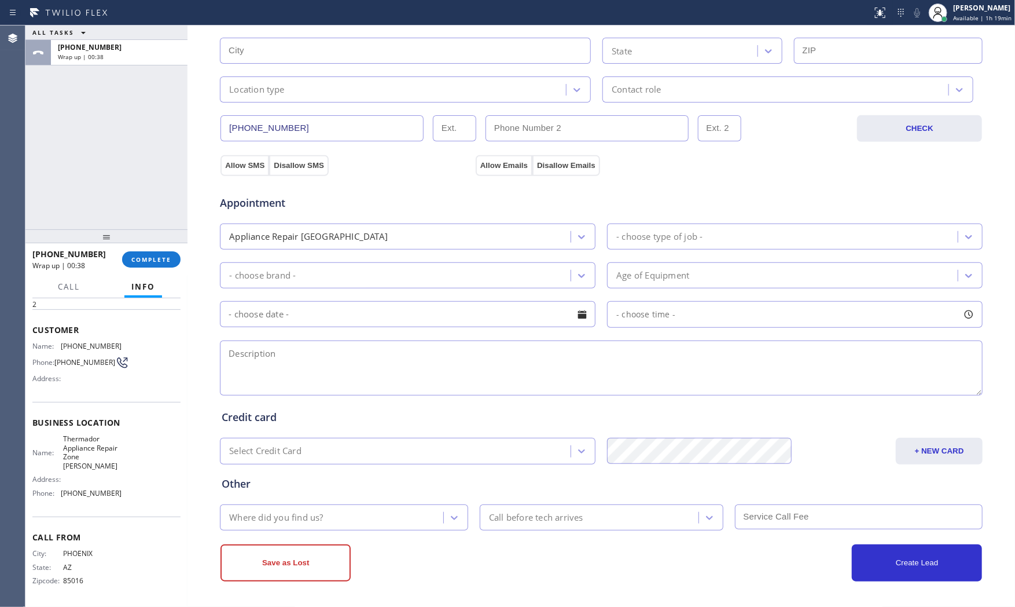
click at [279, 354] on textarea at bounding box center [601, 367] width 763 height 55
paste textarea "Thermador| fridgeBI | water filter need to be change, the ice tray there a styr…"
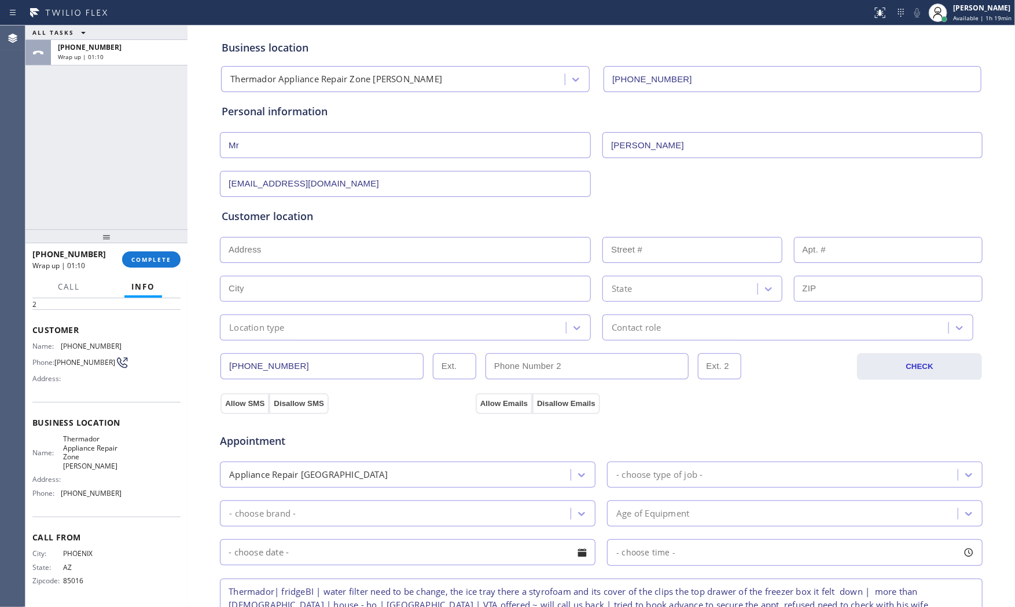
scroll to position [32, 0]
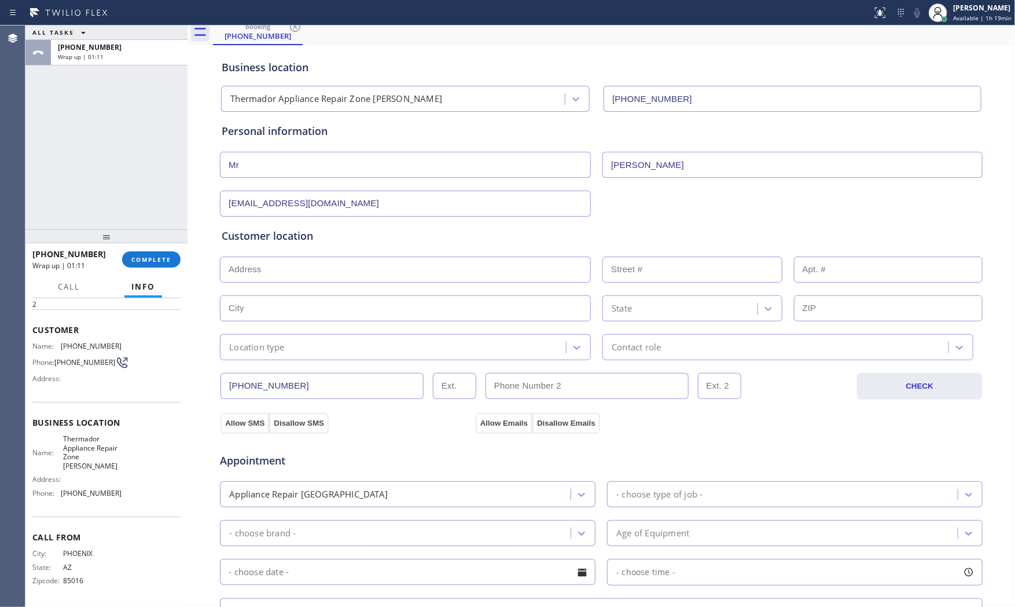
type textarea "Thermador| fridgeBI | water filter need to be change, the ice tray there a styr…"
click at [332, 272] on input "text" at bounding box center [405, 269] width 371 height 26
paste input "[GEOGRAPHIC_DATA], [GEOGRAPHIC_DATA] 85268"
type input "[GEOGRAPHIC_DATA], [GEOGRAPHIC_DATA] 85268, [GEOGRAPHIC_DATA]"
type input "Scottsdale"
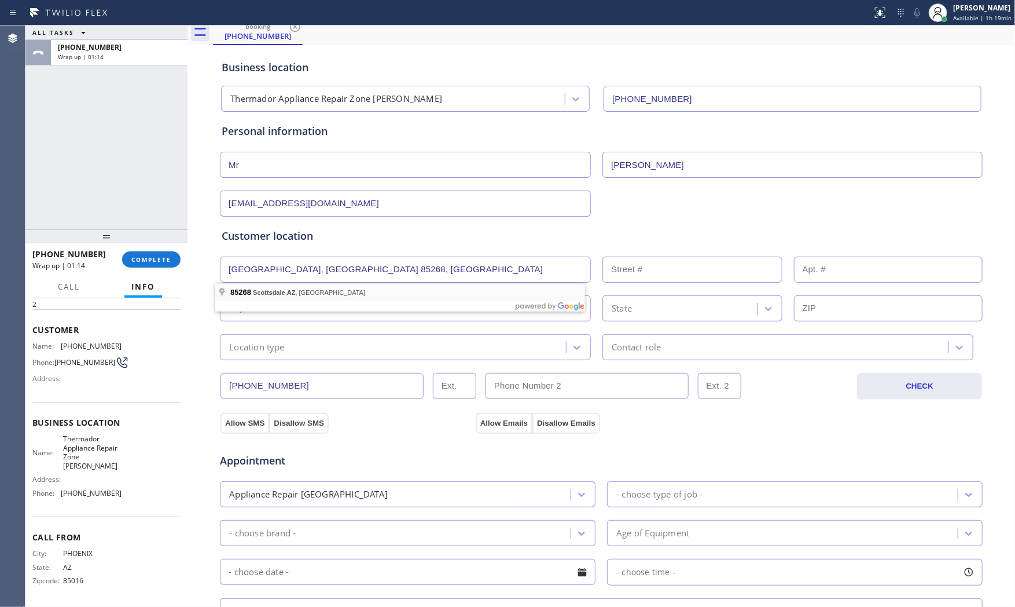
type input "85268"
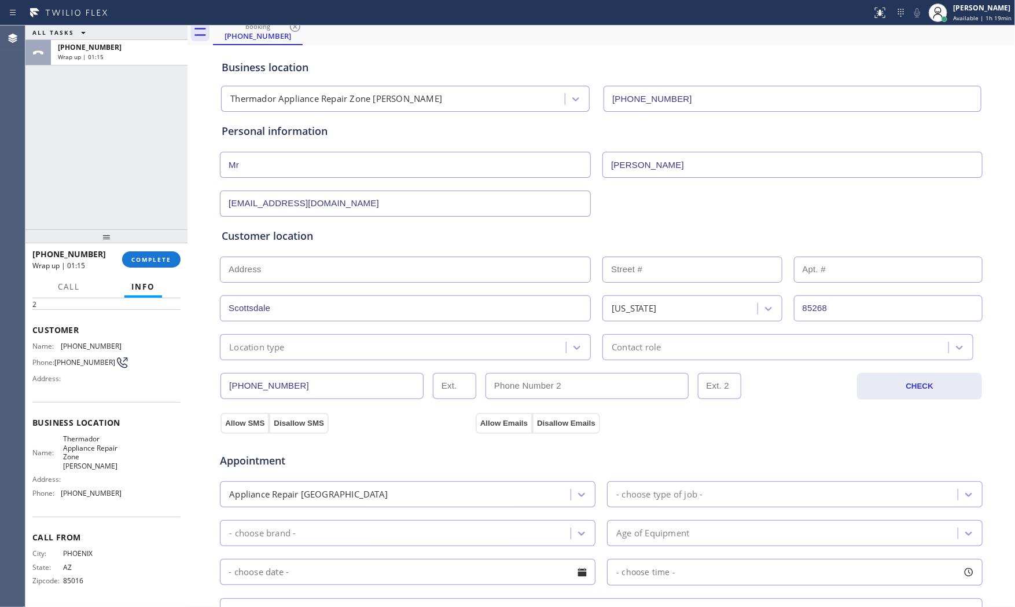
click at [276, 346] on div "Location type" at bounding box center [257, 346] width 56 height 13
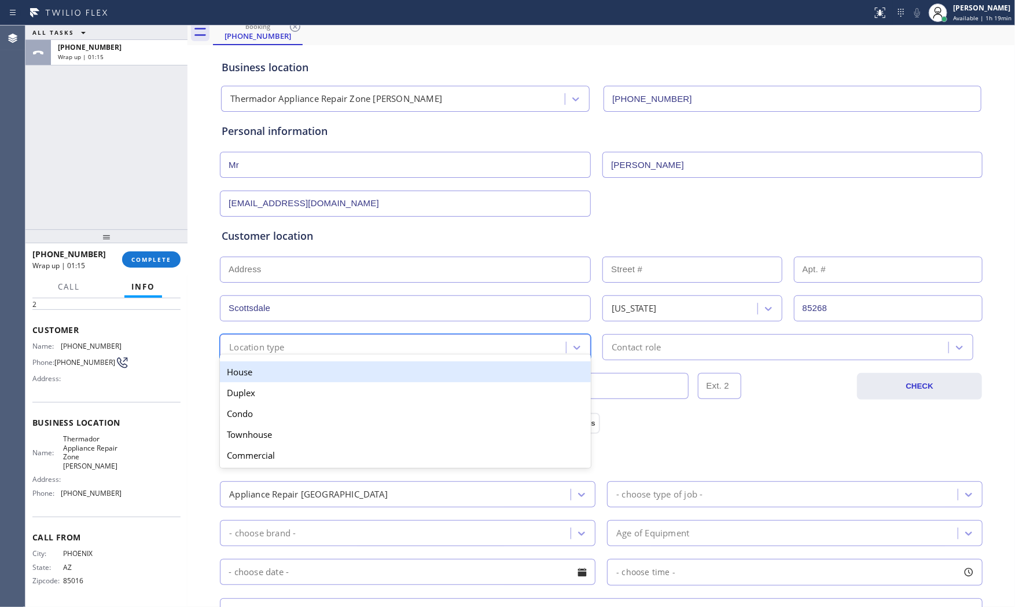
click at [277, 367] on div "House" at bounding box center [405, 371] width 371 height 21
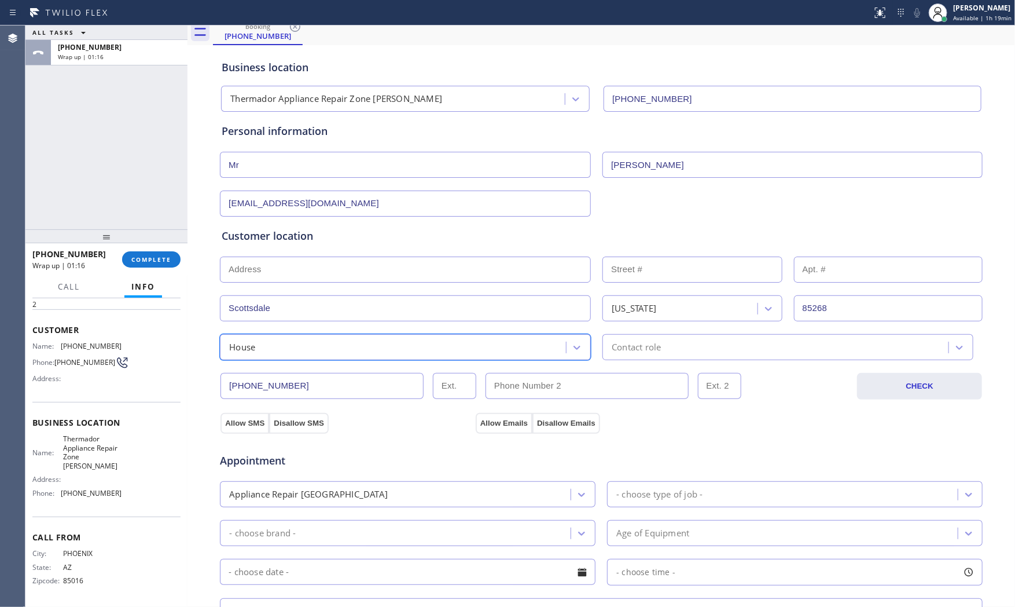
click at [677, 340] on div "Contact role" at bounding box center [777, 347] width 343 height 20
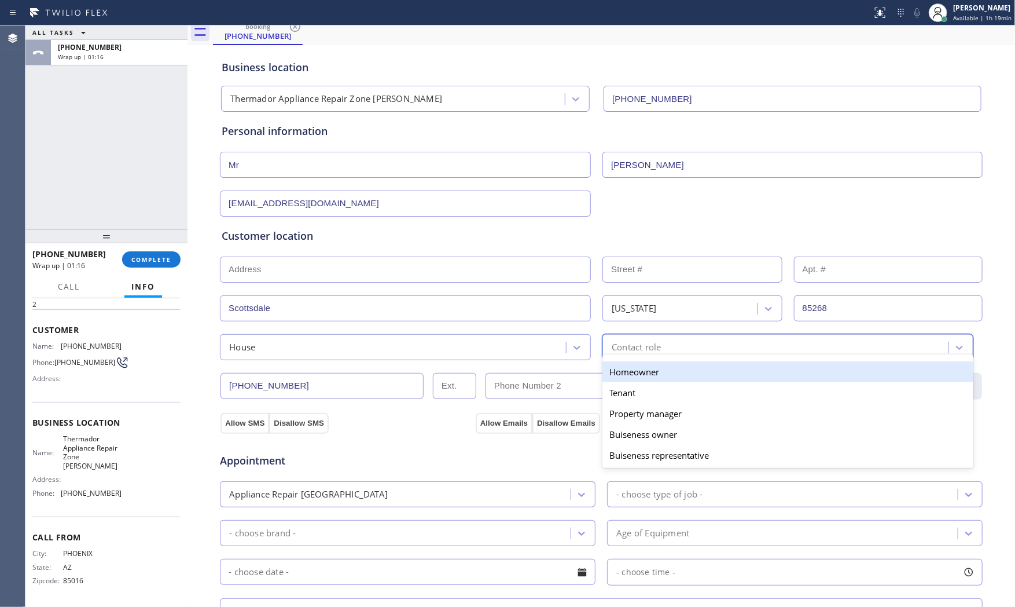
click at [655, 365] on div "Homeowner" at bounding box center [788, 371] width 371 height 21
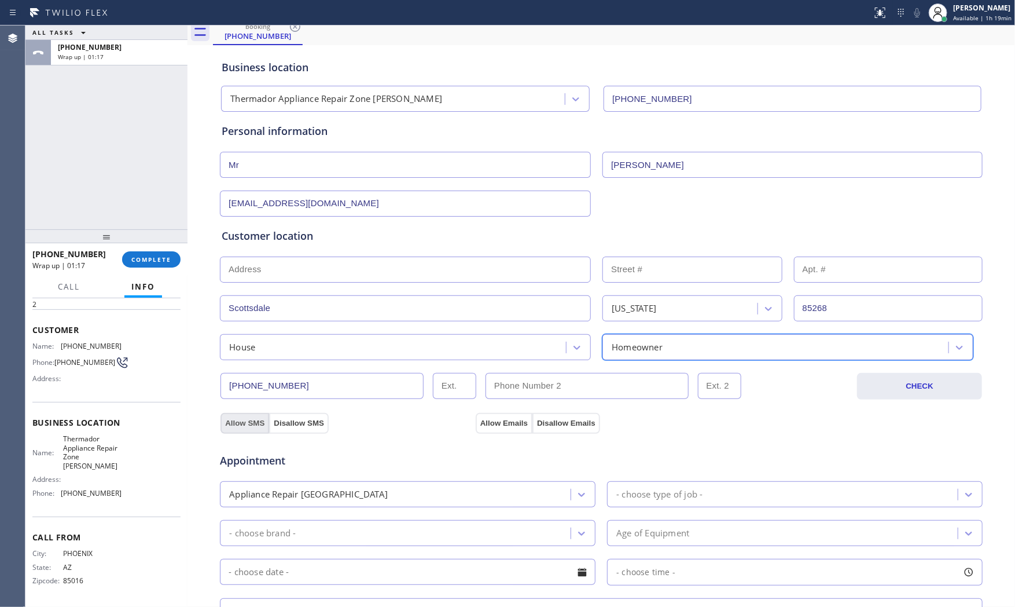
click at [250, 417] on button "Allow SMS" at bounding box center [245, 423] width 49 height 21
click at [488, 423] on button "Allow Emails" at bounding box center [504, 423] width 57 height 21
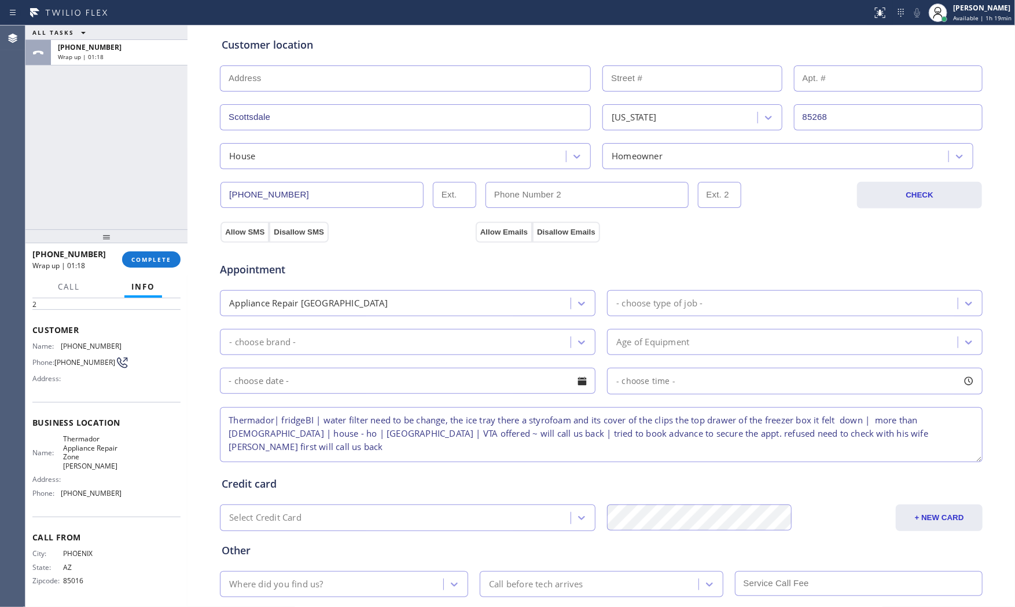
scroll to position [226, 0]
click at [665, 301] on div "- choose type of job -" at bounding box center [660, 300] width 86 height 13
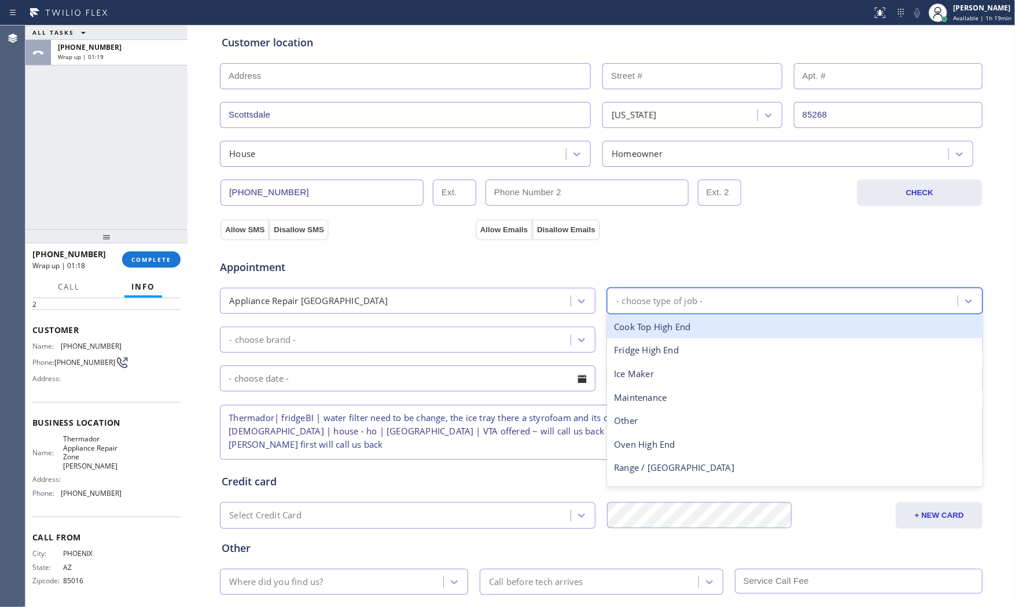
type input "f"
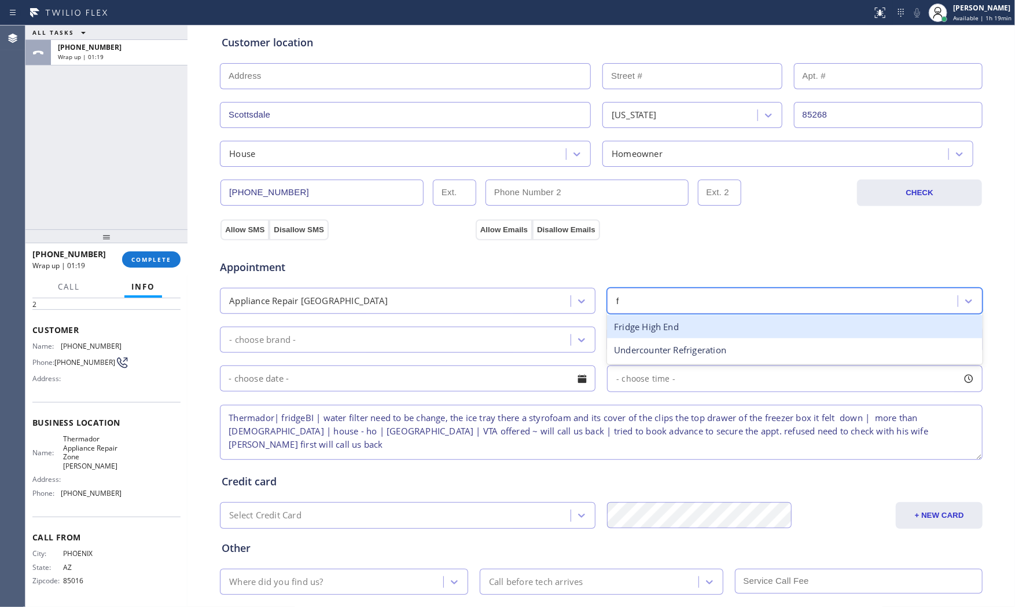
click at [648, 336] on div "Fridge High End" at bounding box center [795, 327] width 376 height 24
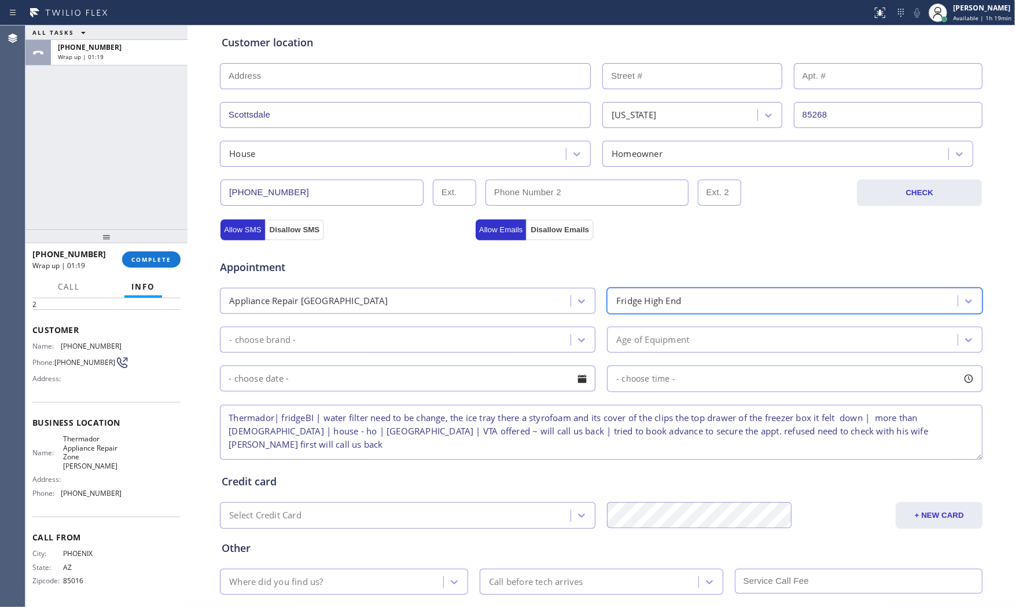
click at [434, 339] on div "- choose brand -" at bounding box center [396, 339] width 347 height 20
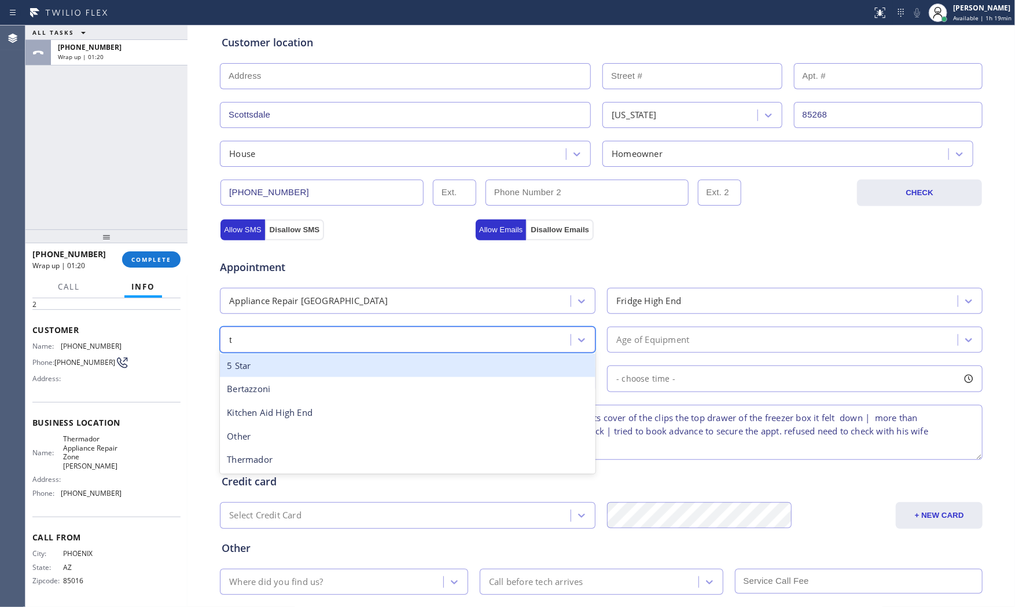
type input "th"
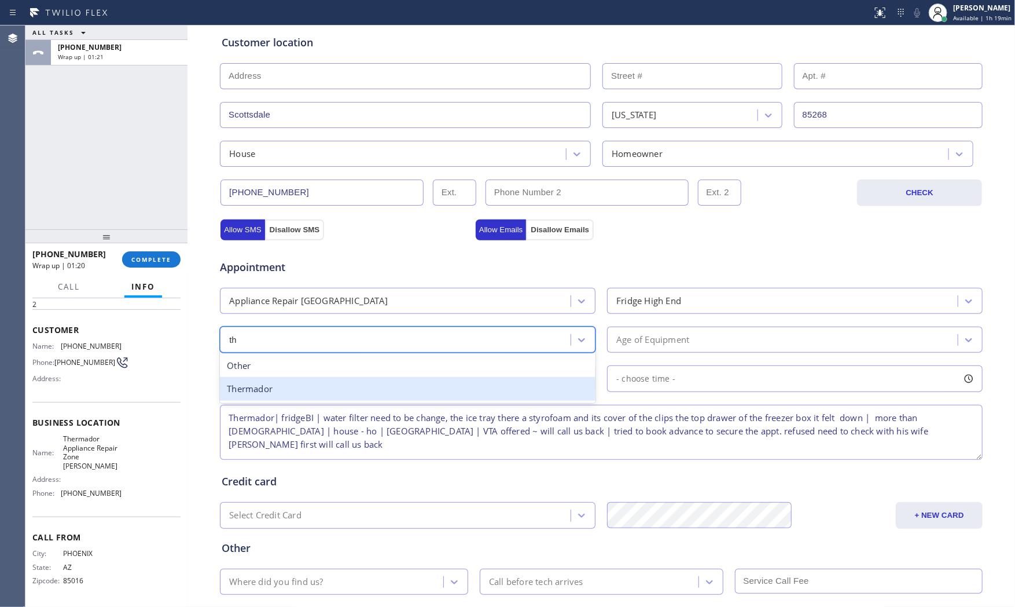
click at [331, 390] on div "Thermador" at bounding box center [408, 389] width 376 height 24
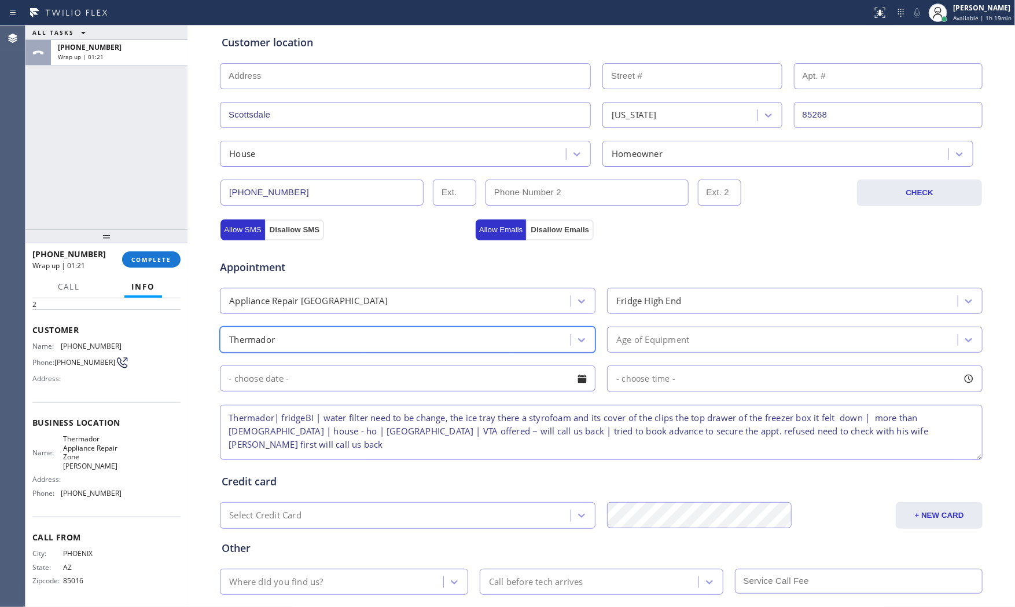
click at [662, 348] on div "Age of Equipment" at bounding box center [784, 339] width 347 height 20
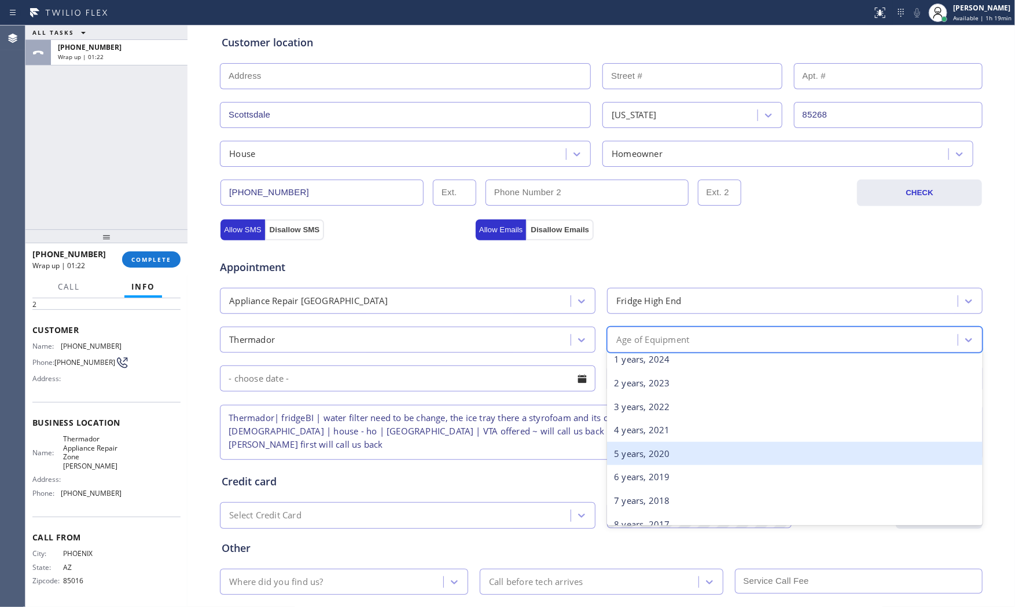
scroll to position [129, 0]
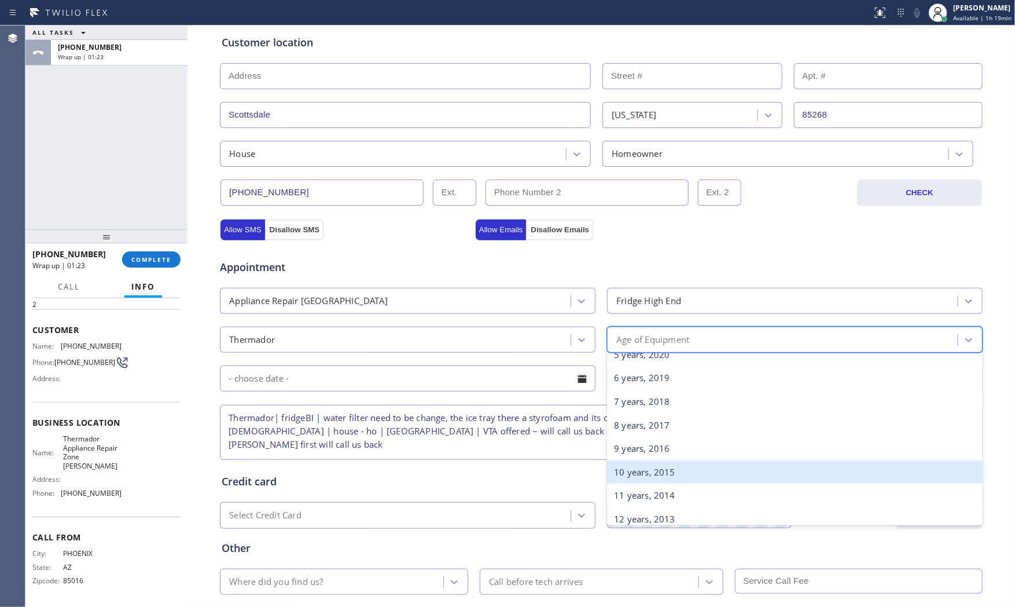
click at [650, 464] on div "10 years, 2015" at bounding box center [795, 472] width 376 height 24
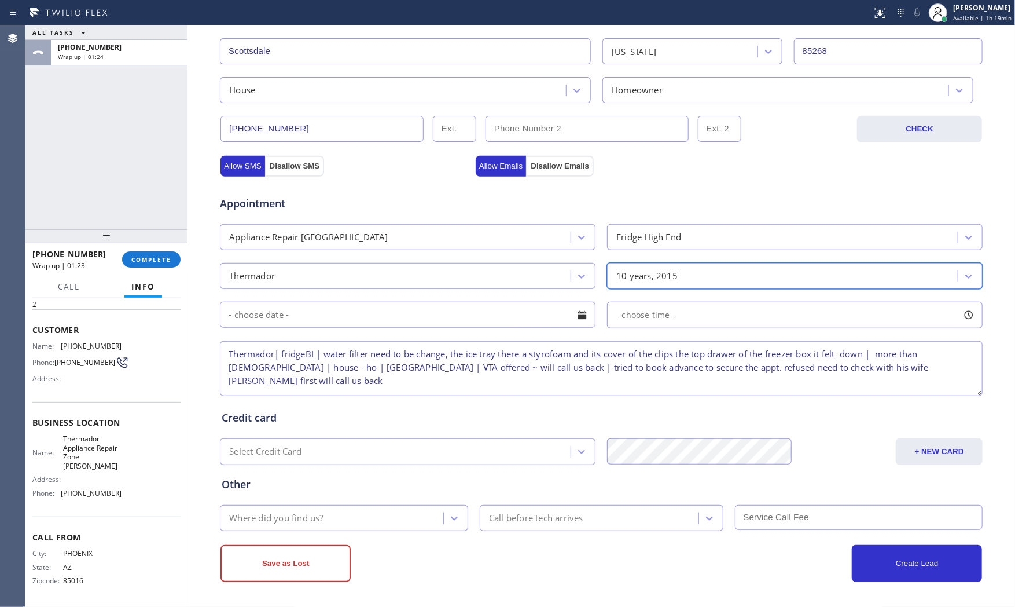
scroll to position [290, 0]
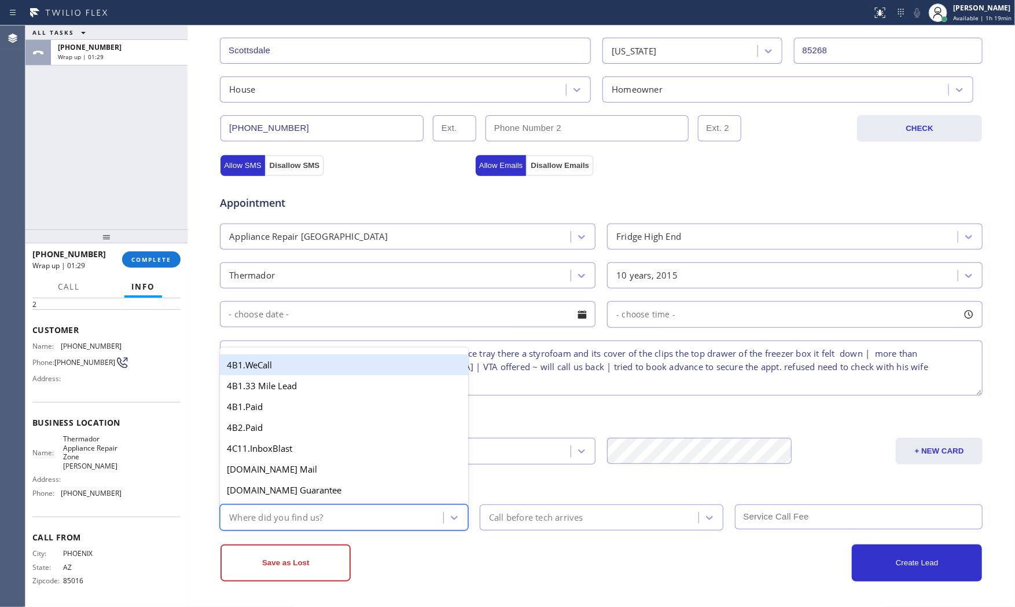
click at [369, 508] on div "Where did you find us?" at bounding box center [333, 517] width 220 height 20
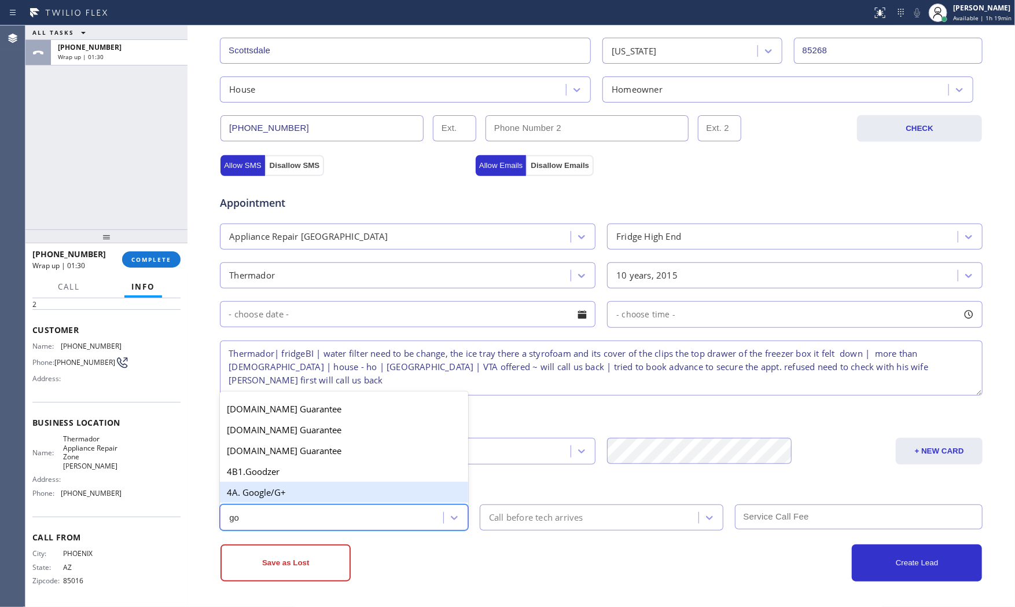
type input "goo"
click at [332, 498] on div "4A. Google/G+" at bounding box center [344, 492] width 248 height 21
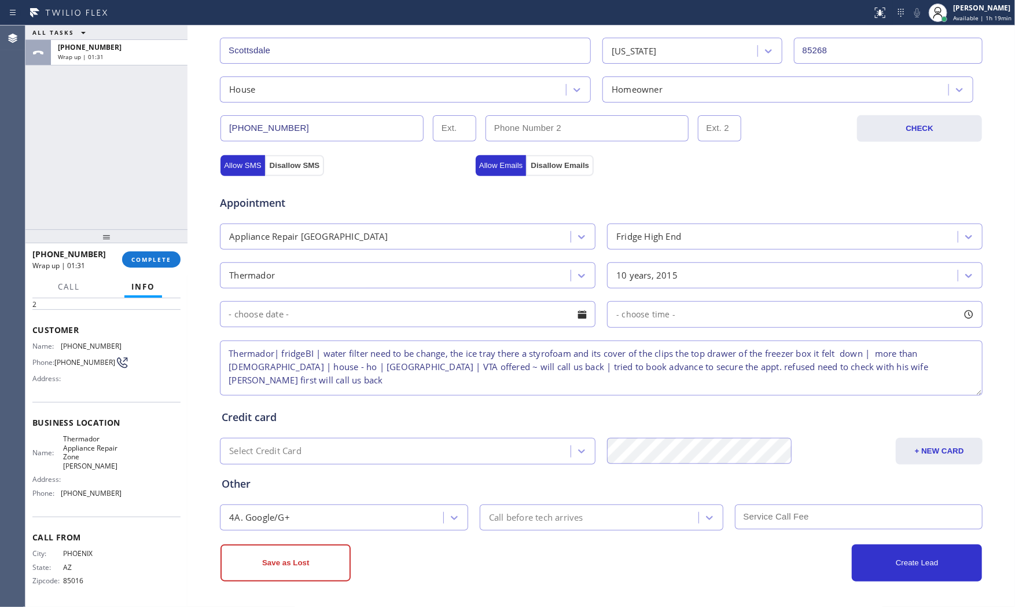
click at [485, 560] on div "Save as Lost" at bounding box center [411, 562] width 381 height 37
click at [288, 562] on button "Save as Lost" at bounding box center [286, 562] width 130 height 37
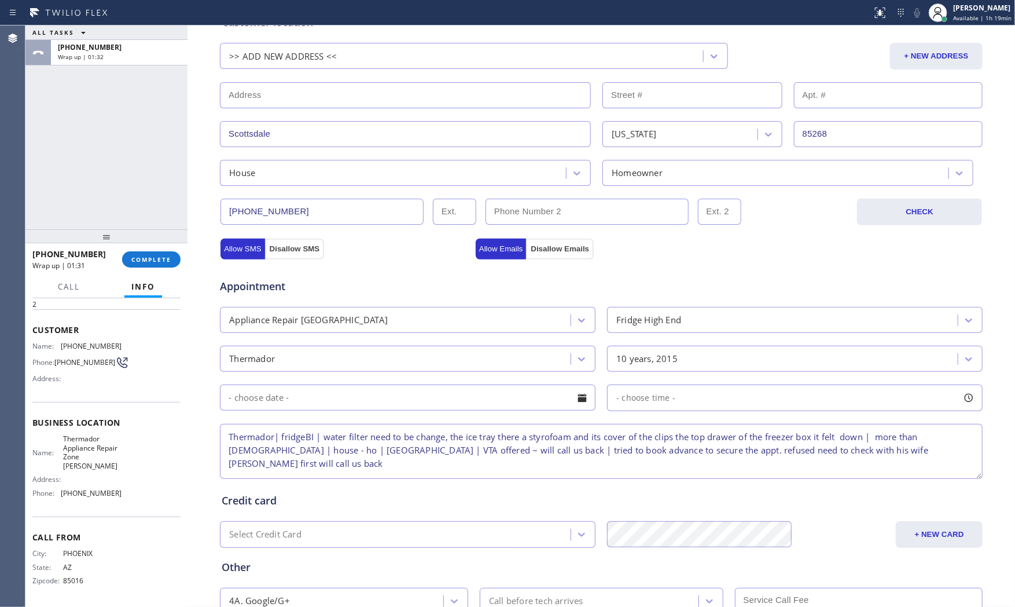
scroll to position [8, 0]
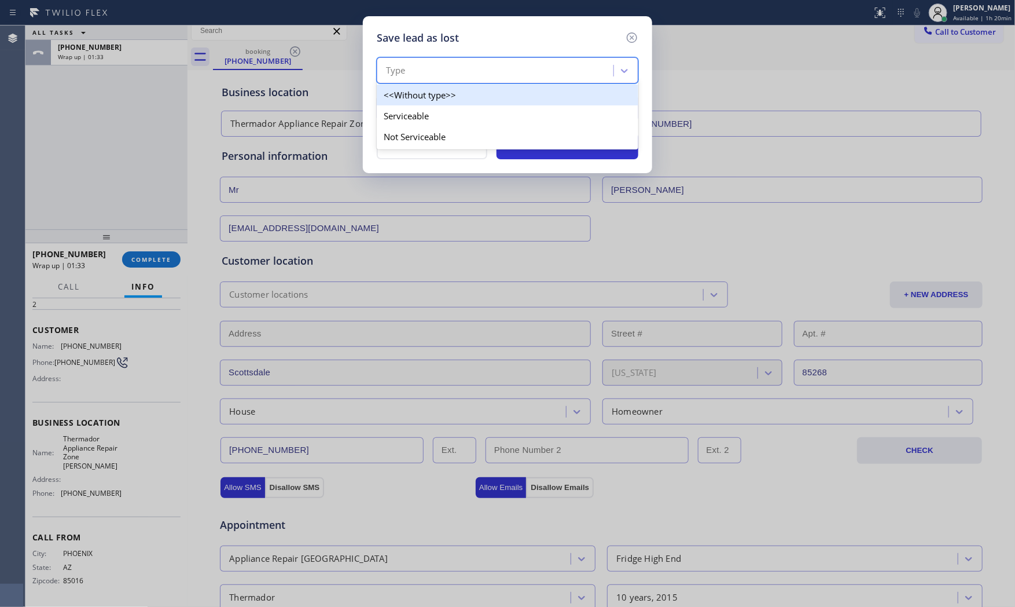
drag, startPoint x: 430, startPoint y: 74, endPoint x: 421, endPoint y: 113, distance: 40.4
click at [430, 78] on div "Type" at bounding box center [496, 71] width 233 height 20
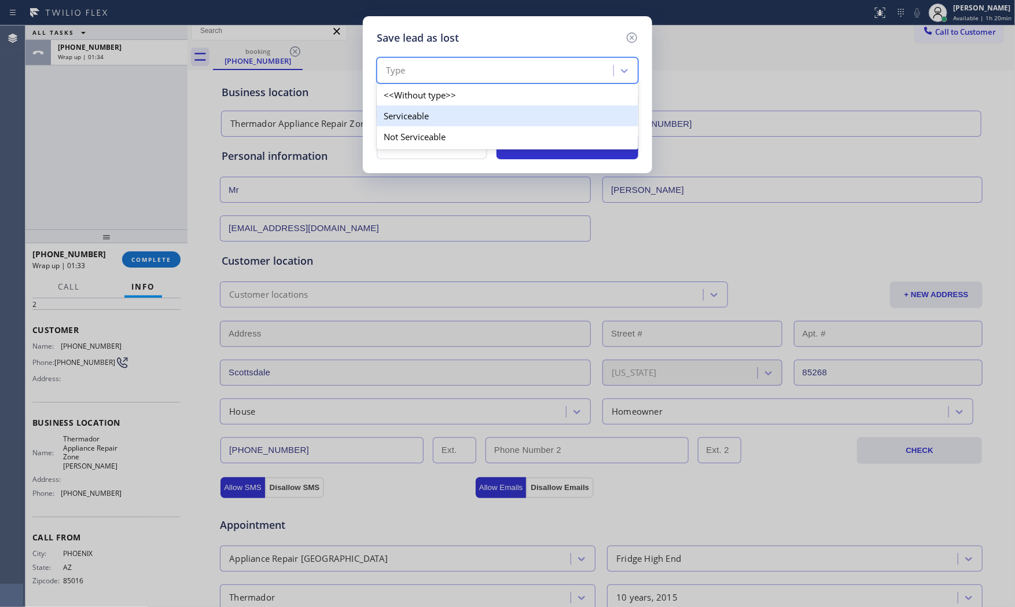
click at [420, 123] on div "Serviceable" at bounding box center [508, 115] width 262 height 21
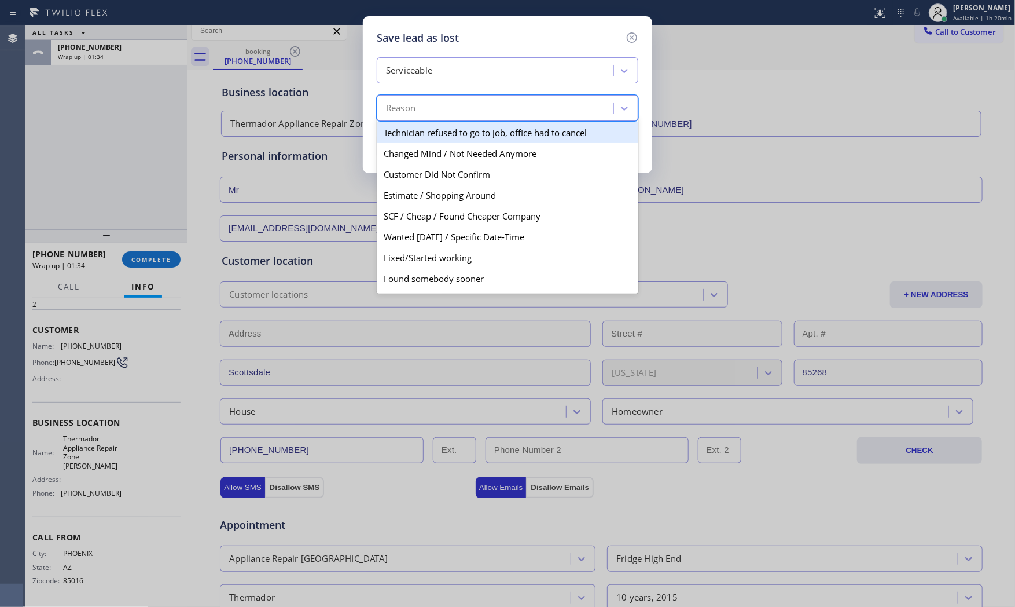
click at [420, 119] on div "Reason" at bounding box center [508, 108] width 262 height 26
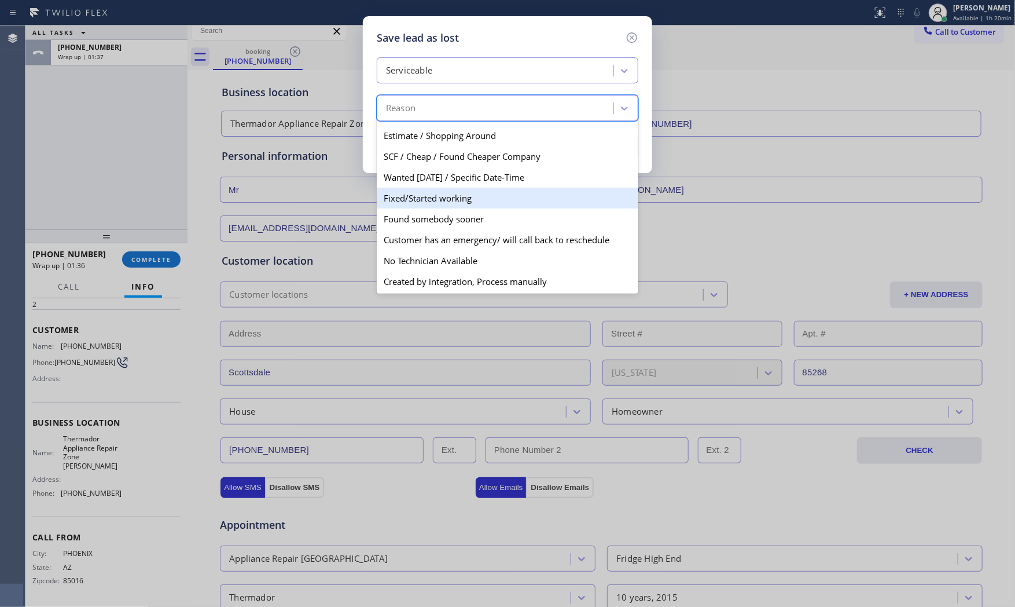
scroll to position [0, 0]
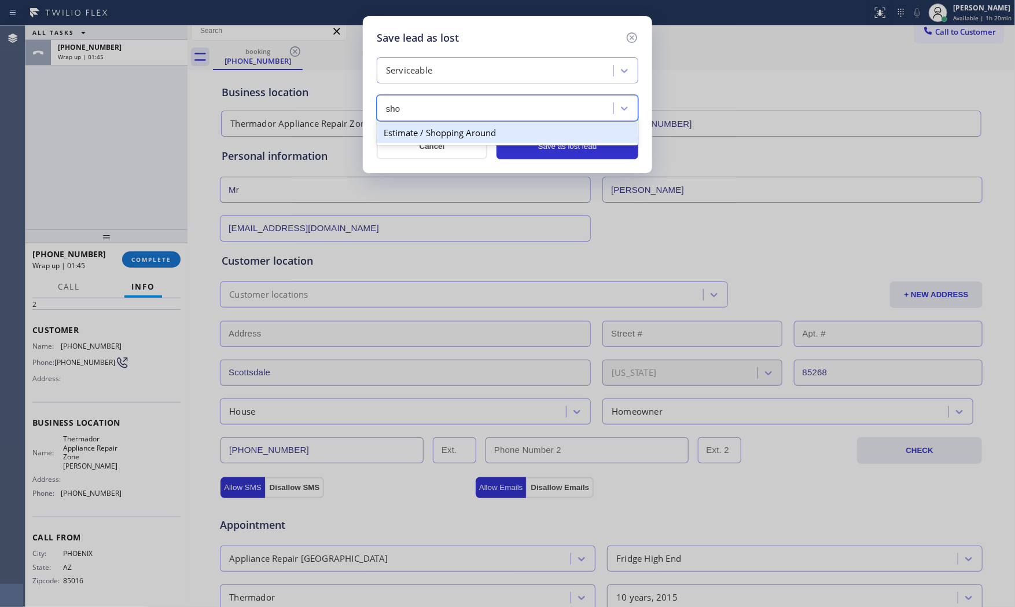
click at [441, 131] on div "Estimate / Shopping Around" at bounding box center [508, 132] width 262 height 21
type input "sho"
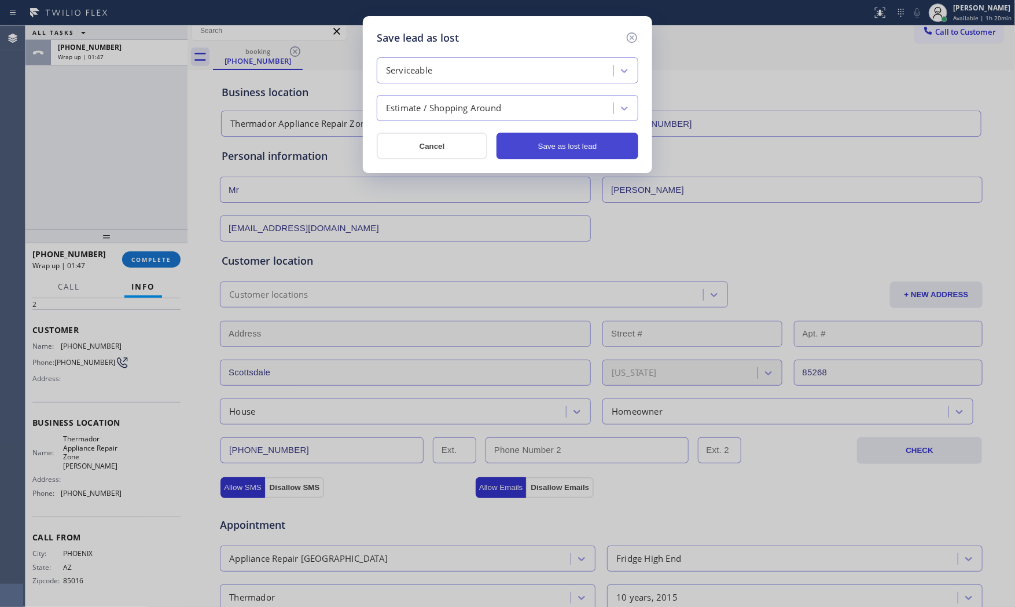
click at [554, 155] on button "Save as lost lead" at bounding box center [568, 146] width 142 height 27
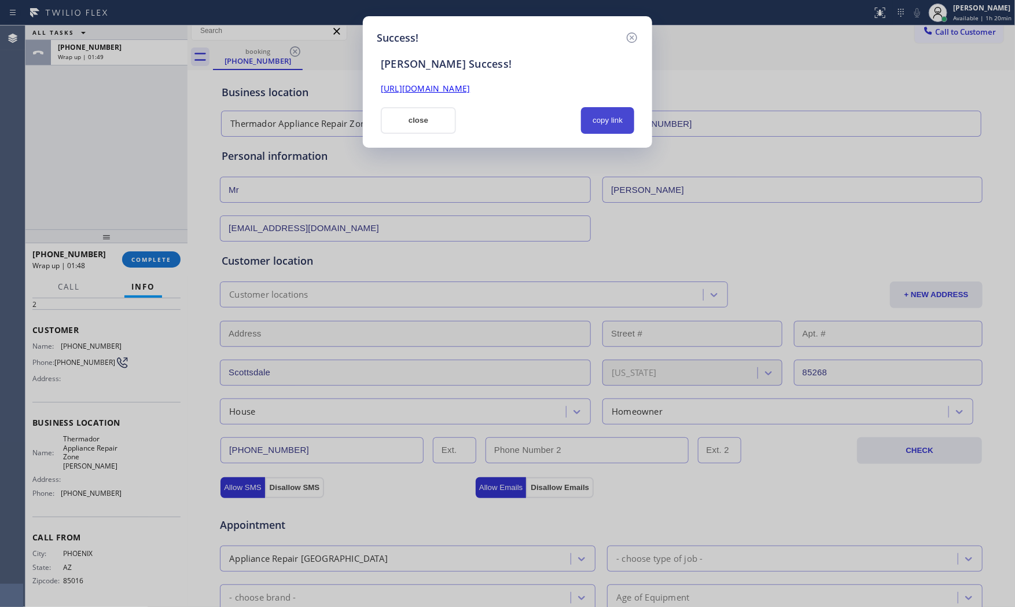
click at [605, 116] on button "copy link" at bounding box center [607, 120] width 53 height 27
click at [420, 126] on button "close" at bounding box center [418, 120] width 75 height 27
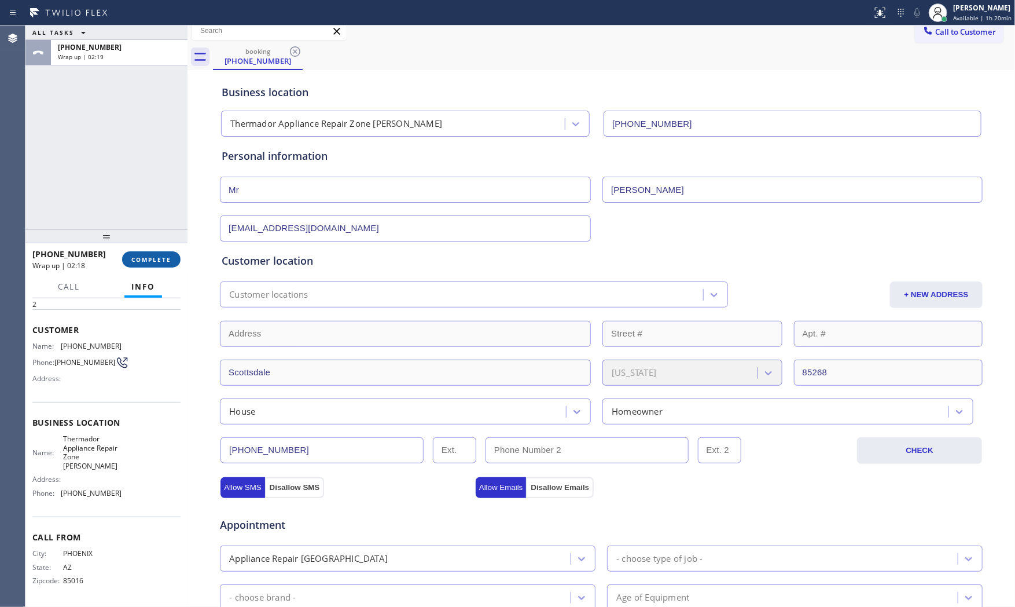
click at [144, 251] on button "COMPLETE" at bounding box center [151, 259] width 58 height 16
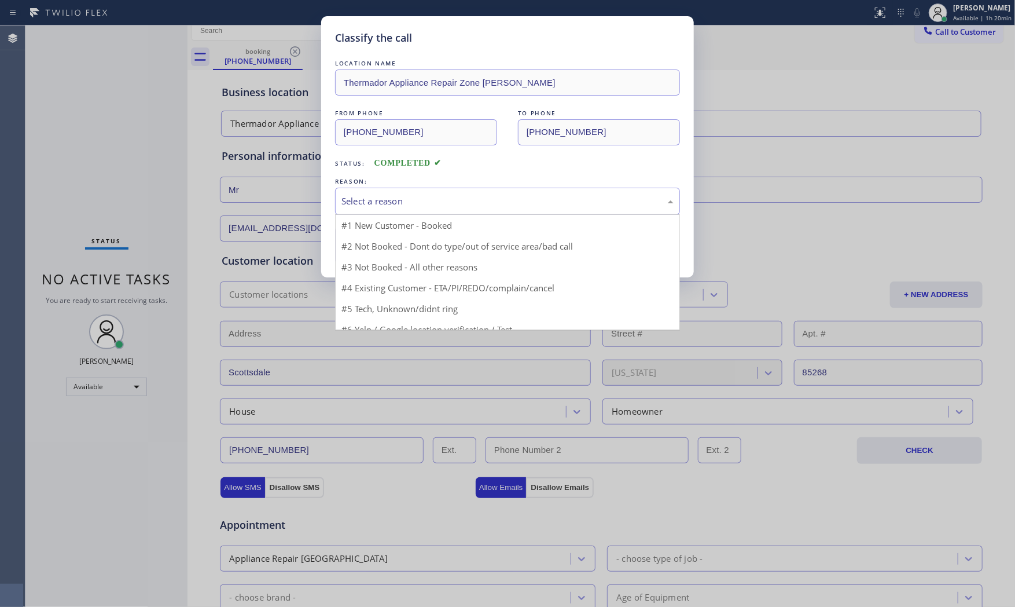
drag, startPoint x: 384, startPoint y: 210, endPoint x: 383, endPoint y: 250, distance: 39.9
click at [384, 211] on div "Select a reason" at bounding box center [507, 201] width 345 height 27
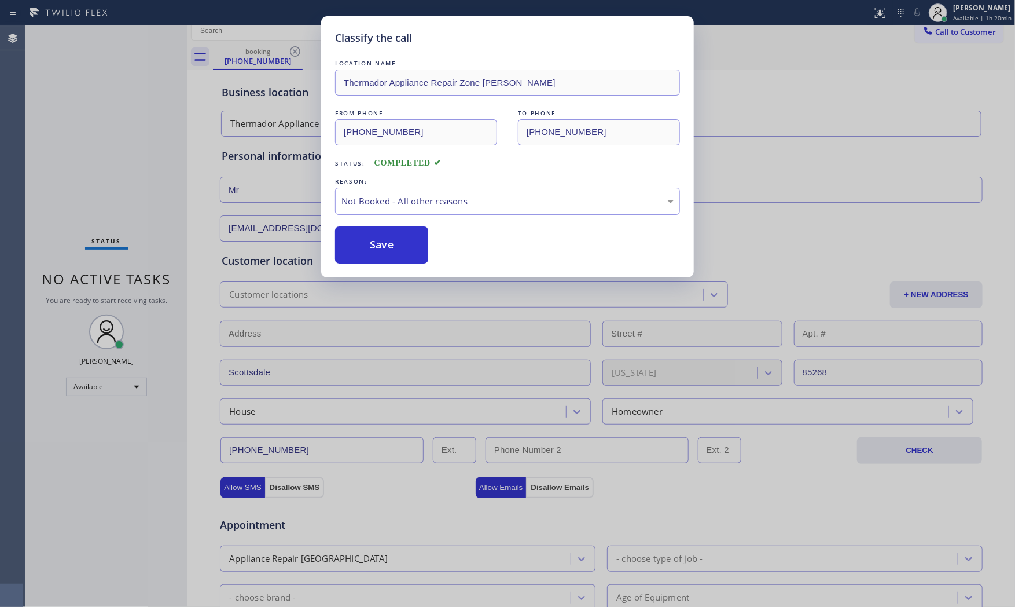
click at [383, 254] on button "Save" at bounding box center [381, 244] width 93 height 37
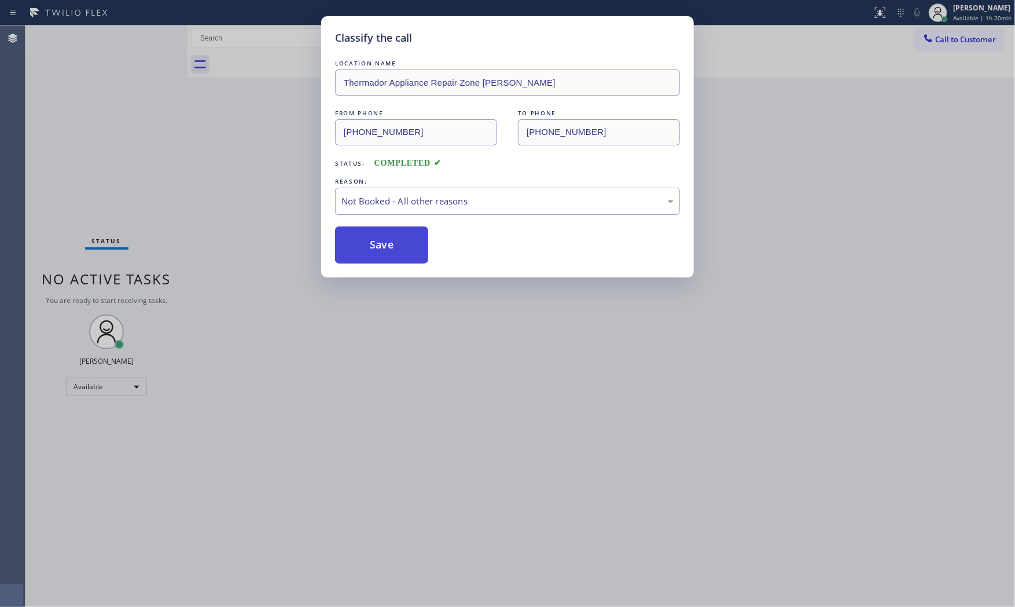
click at [383, 252] on button "Save" at bounding box center [381, 244] width 93 height 37
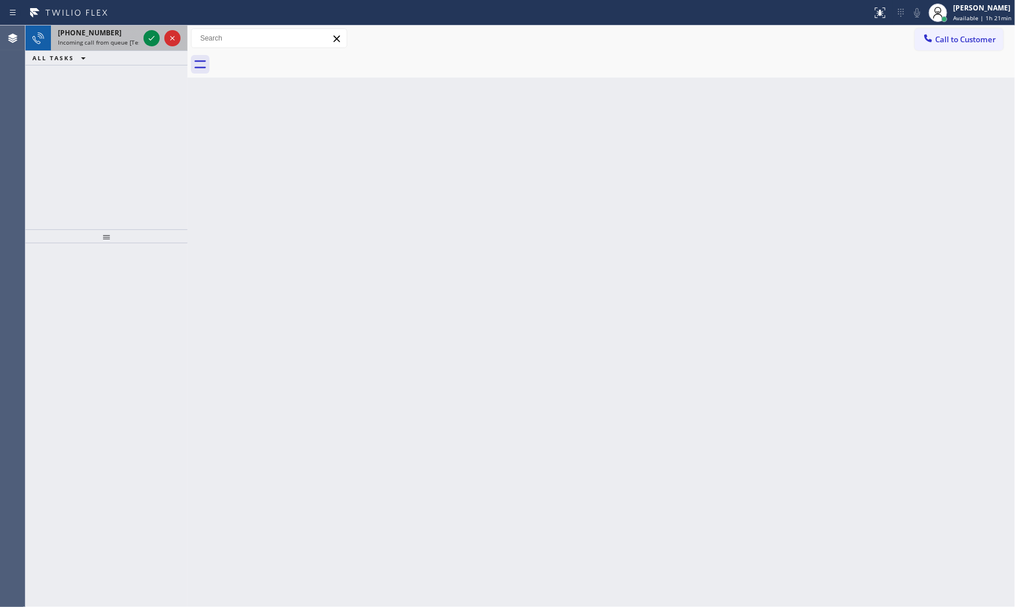
drag, startPoint x: 110, startPoint y: 33, endPoint x: 120, endPoint y: 35, distance: 10.1
click at [111, 33] on div "[PHONE_NUMBER]" at bounding box center [98, 33] width 81 height 10
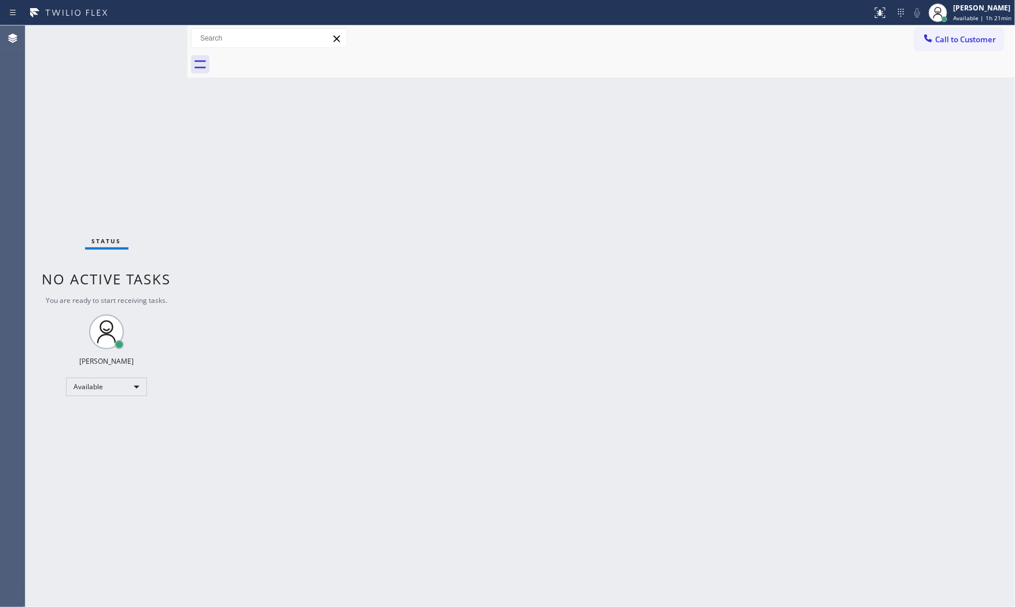
click at [143, 38] on div "Status No active tasks You are ready to start receiving tasks. [PERSON_NAME] Av…" at bounding box center [106, 315] width 162 height 581
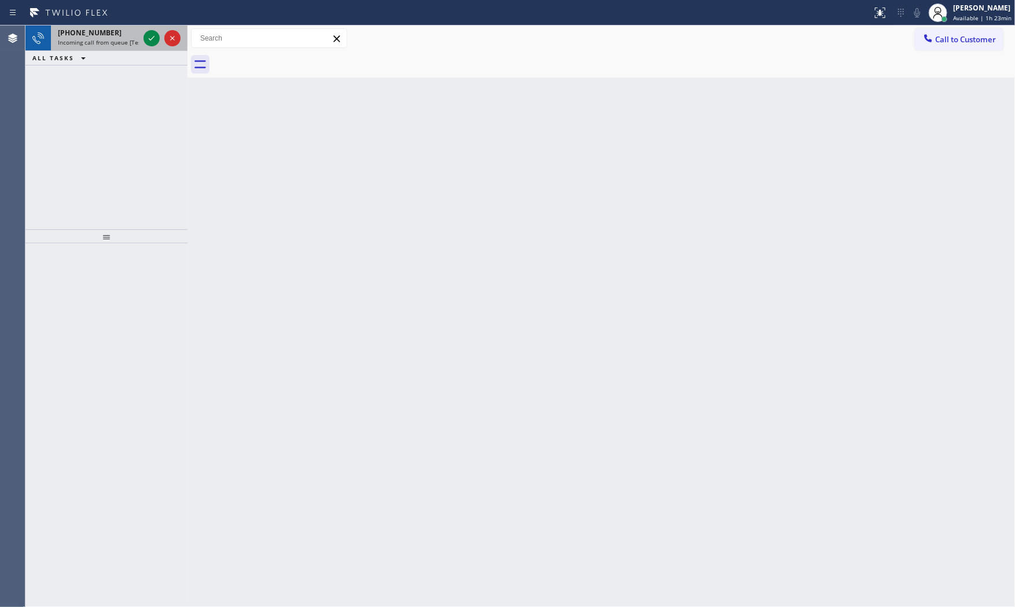
click at [135, 35] on div "[PHONE_NUMBER]" at bounding box center [98, 33] width 81 height 10
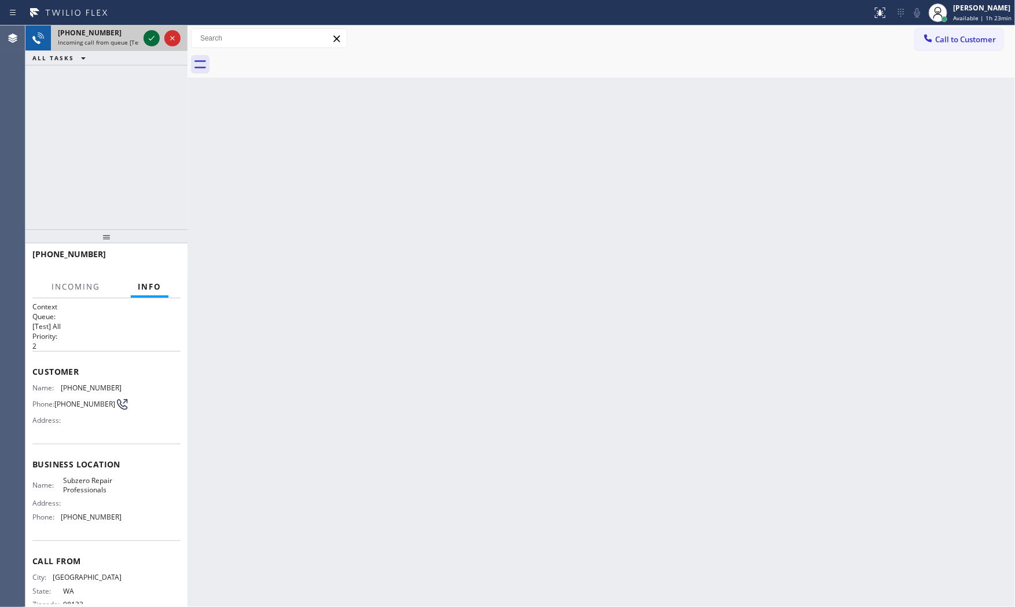
click at [152, 41] on icon at bounding box center [152, 38] width 14 height 14
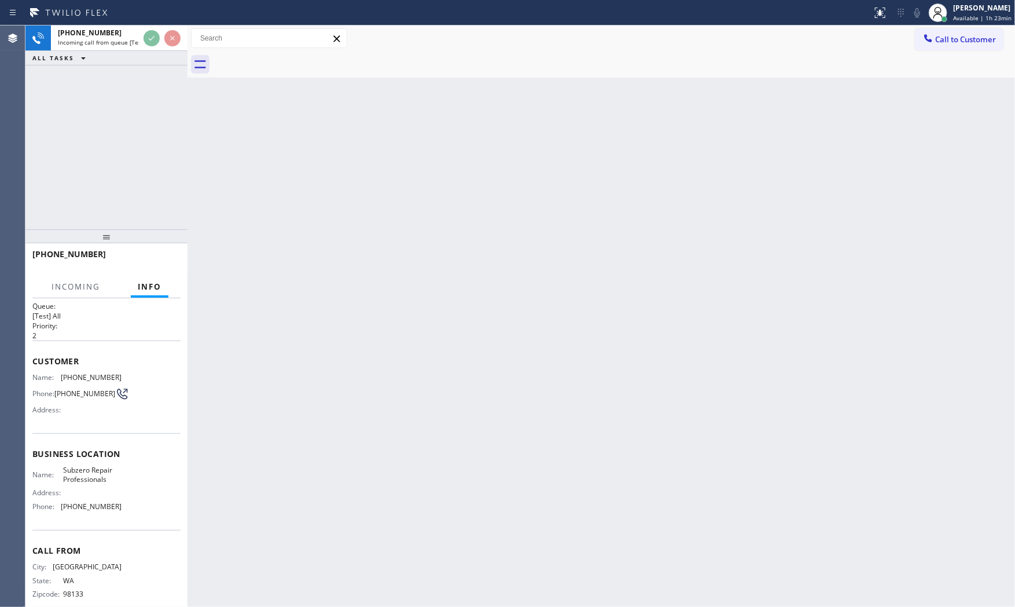
scroll to position [27, 0]
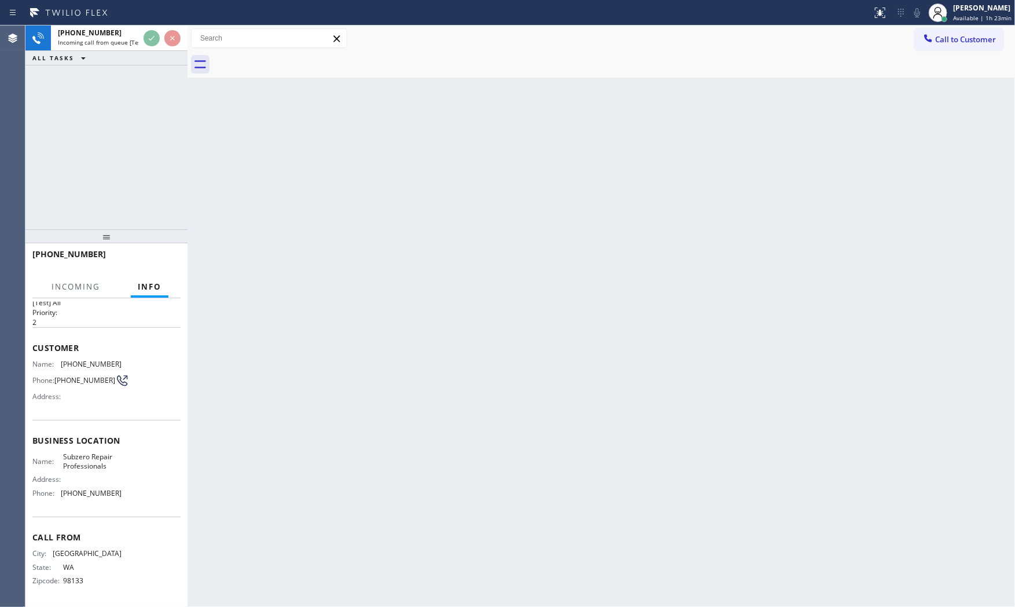
click at [388, 269] on div "Back to Dashboard Change Sender ID Customers Technicians Select a contact Outbo…" at bounding box center [602, 315] width 828 height 581
click at [87, 37] on div "[PHONE_NUMBER] Incoming call from queue [Test] All" at bounding box center [96, 37] width 90 height 25
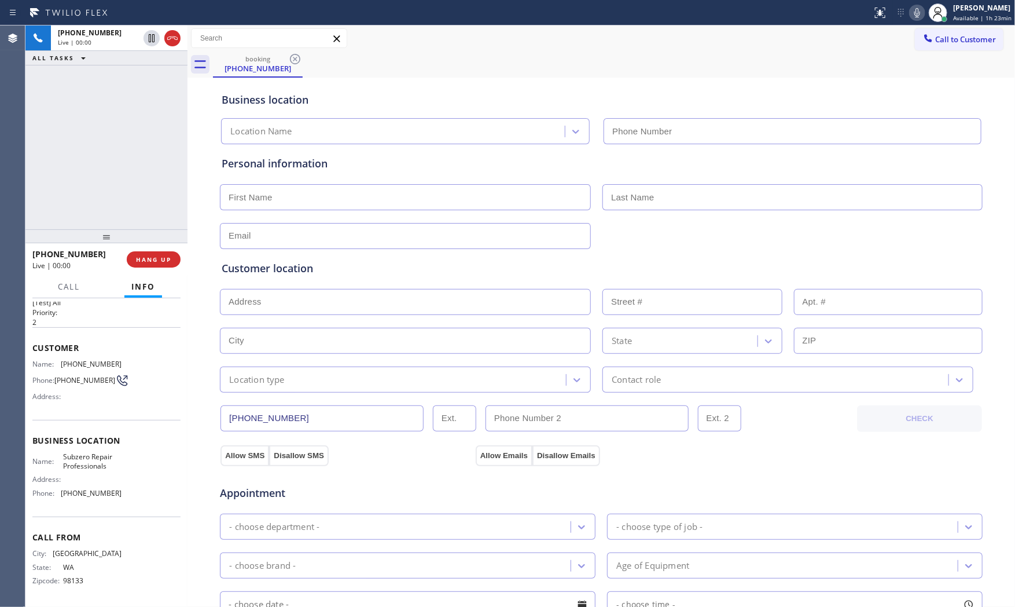
type input "[PHONE_NUMBER]"
click at [911, 12] on icon at bounding box center [918, 13] width 14 height 14
click at [916, 16] on icon at bounding box center [918, 13] width 14 height 14
click at [914, 14] on icon at bounding box center [918, 13] width 14 height 14
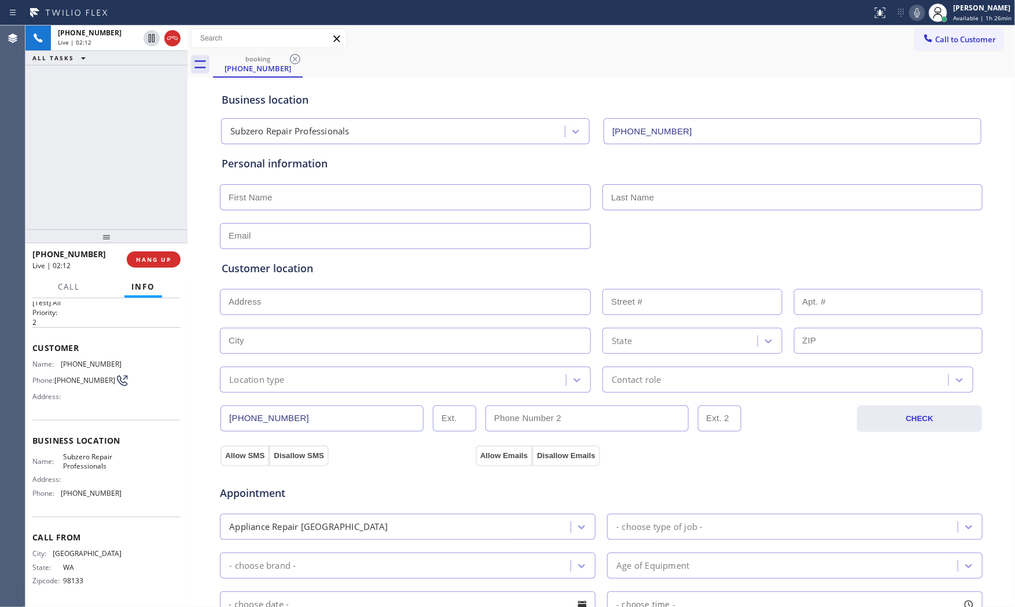
click at [911, 9] on icon at bounding box center [918, 13] width 14 height 14
click at [918, 14] on icon at bounding box center [918, 13] width 14 height 14
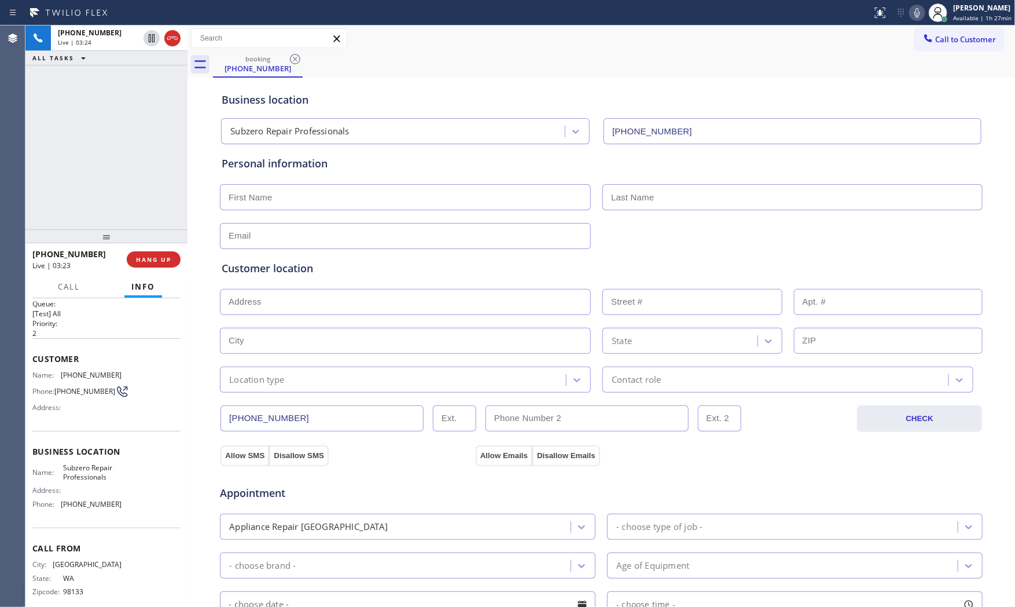
scroll to position [0, 0]
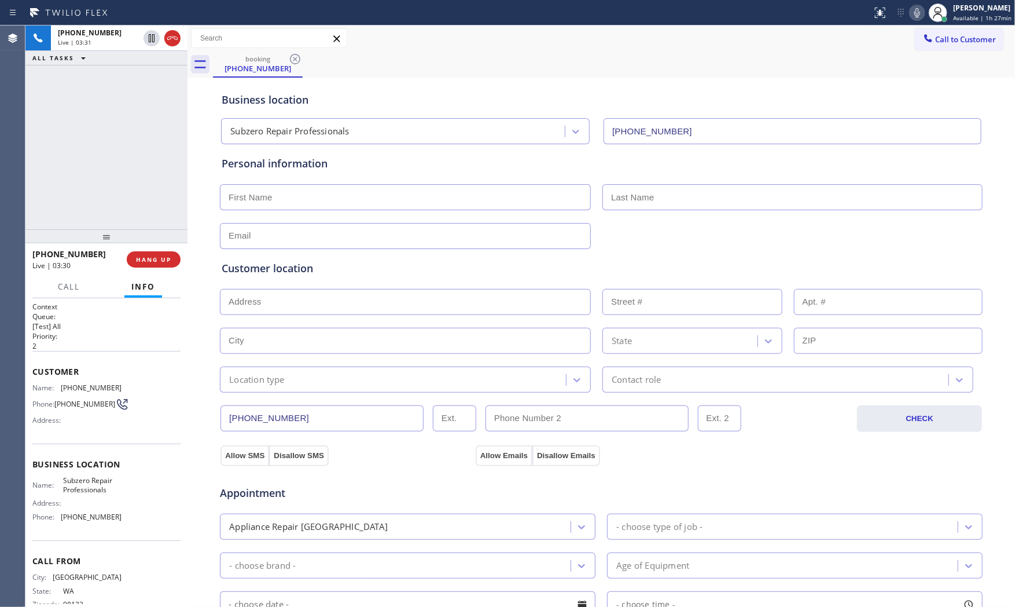
click at [87, 386] on span "[PHONE_NUMBER]" at bounding box center [91, 387] width 61 height 9
copy span "[PHONE_NUMBER]"
click at [272, 197] on input "text" at bounding box center [405, 197] width 371 height 26
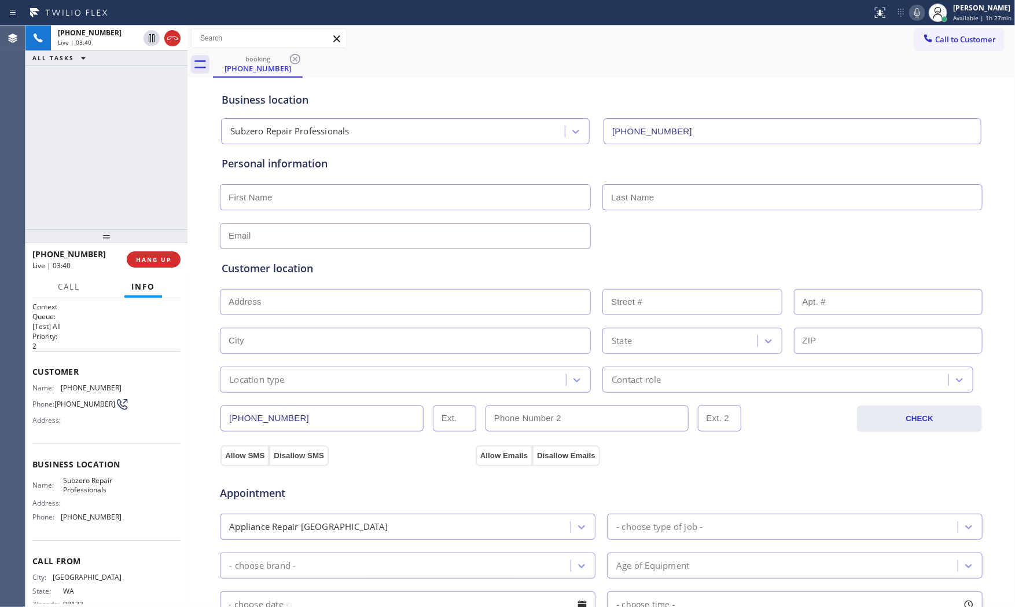
paste input "[PERSON_NAME]"
type input "[PERSON_NAME]"
click at [656, 208] on input "text" at bounding box center [793, 197] width 380 height 26
paste input "[PERSON_NAME]"
type input "[PERSON_NAME]"
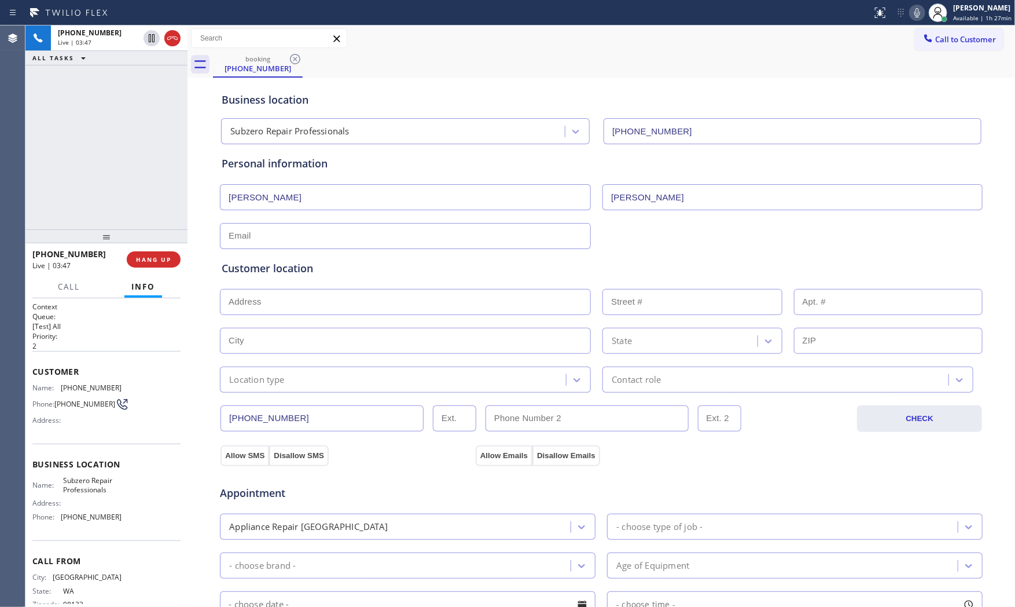
click at [297, 230] on input "text" at bounding box center [405, 236] width 371 height 26
paste input "[EMAIL_ADDRESS][DOMAIN_NAME]"
type input "[EMAIL_ADDRESS][DOMAIN_NAME]"
click at [349, 303] on input "text" at bounding box center [405, 302] width 371 height 26
paste input "[STREET_ADDRESS][PERSON_NAME]"
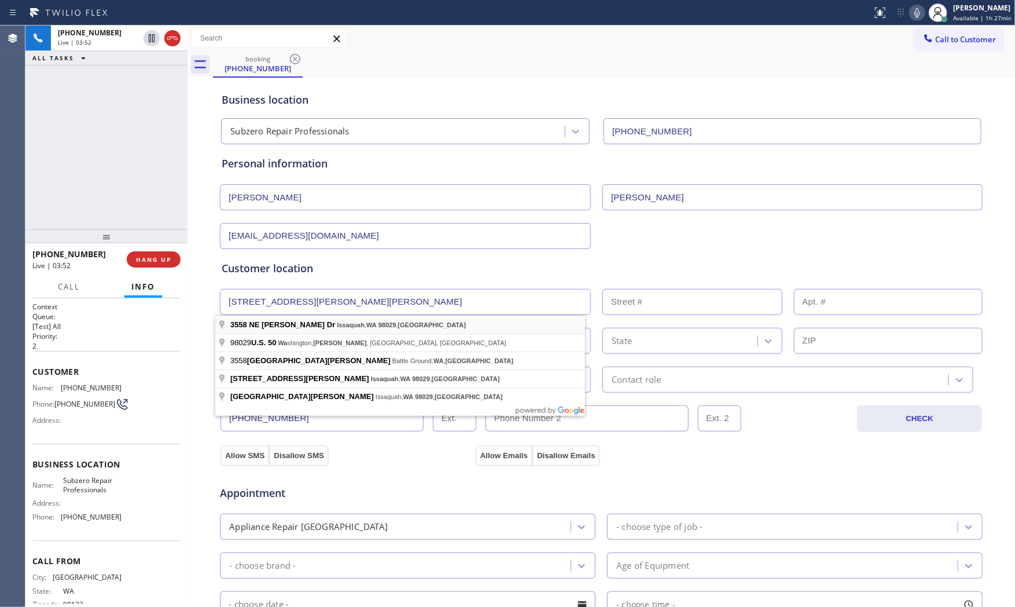
type input "[STREET_ADDRESS][PERSON_NAME]"
type input "3558"
type input "Issaquah"
type input "98029"
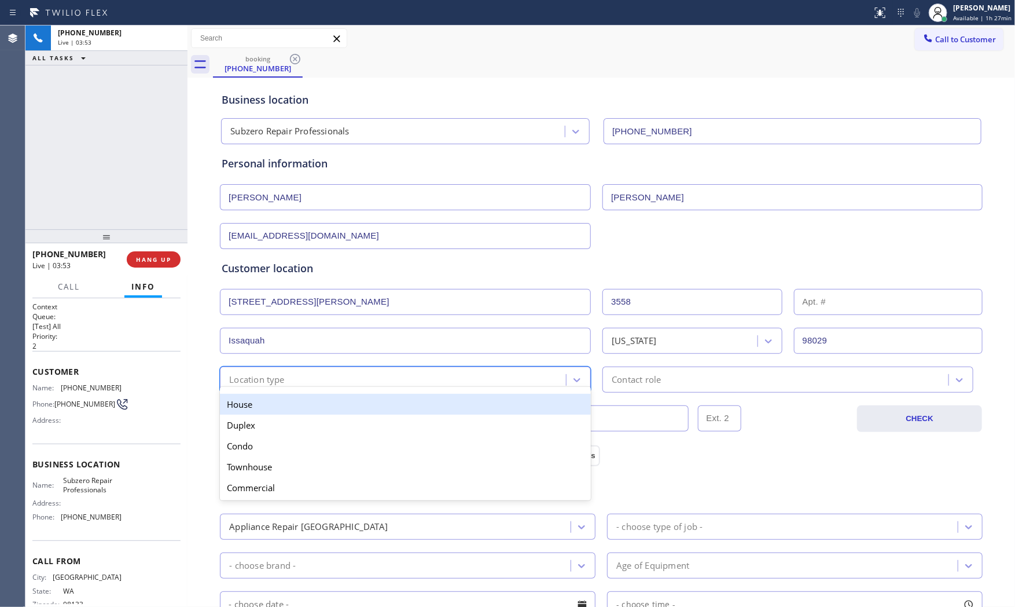
drag, startPoint x: 292, startPoint y: 386, endPoint x: 279, endPoint y: 408, distance: 25.2
click at [292, 387] on div "option House focused, 1 of 5. 5 results available. Use Up and Down to choose op…" at bounding box center [405, 379] width 371 height 26
drag, startPoint x: 279, startPoint y: 408, endPoint x: 407, endPoint y: 402, distance: 128.0
click at [279, 408] on div "House" at bounding box center [405, 404] width 371 height 21
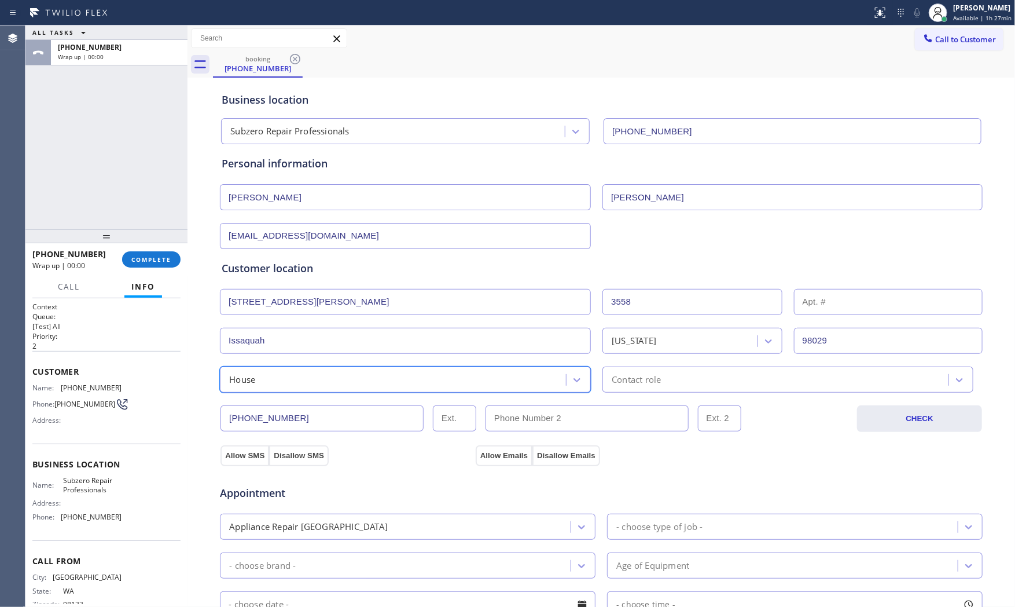
click at [668, 382] on div "Contact role" at bounding box center [777, 379] width 343 height 20
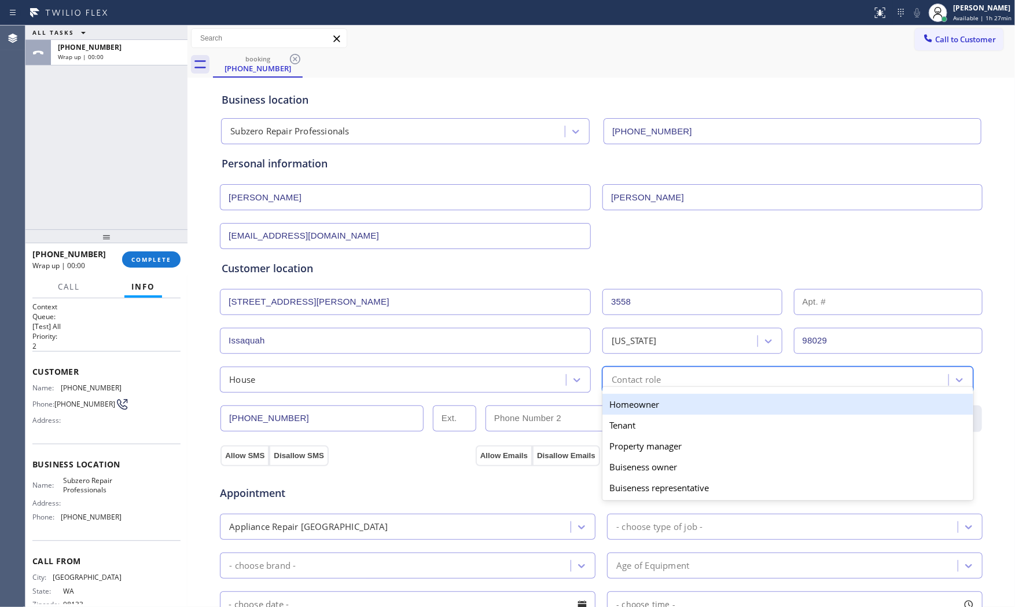
click at [629, 406] on div "Homeowner" at bounding box center [788, 404] width 371 height 21
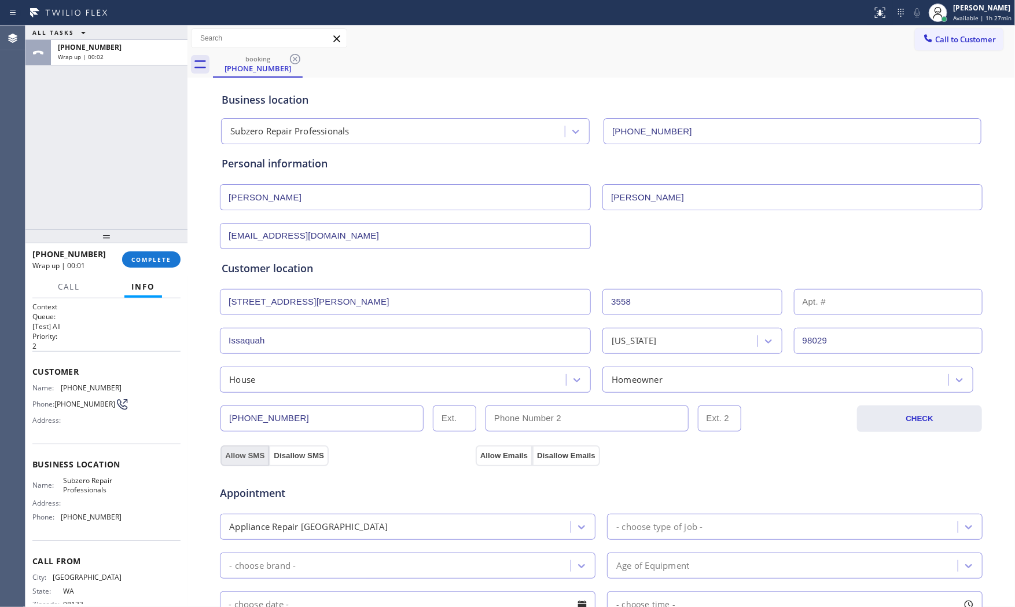
click at [250, 458] on button "Allow SMS" at bounding box center [245, 455] width 49 height 21
click at [475, 458] on div "Allow Emails Disallow Emails" at bounding box center [538, 455] width 126 height 21
click at [485, 458] on button "Allow Emails" at bounding box center [504, 455] width 57 height 21
click at [322, 228] on input "[EMAIL_ADDRESS][DOMAIN_NAME]" at bounding box center [405, 236] width 371 height 26
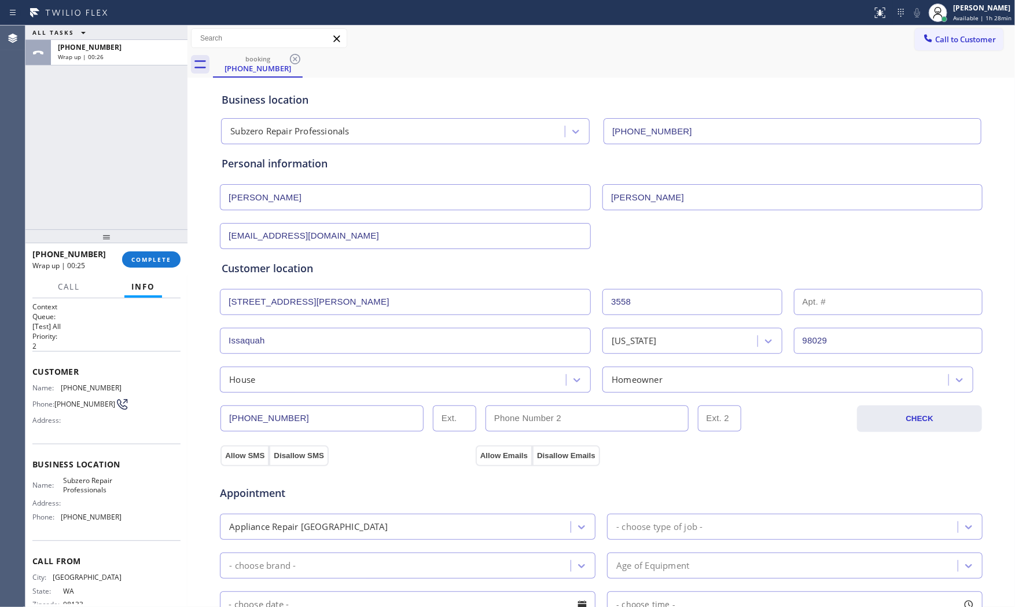
click at [374, 244] on input "[EMAIL_ADDRESS][DOMAIN_NAME]" at bounding box center [405, 236] width 371 height 26
paste input "d"
type input "[EMAIL_ADDRESS][DOMAIN_NAME]"
click at [621, 479] on div "Appointment" at bounding box center [601, 486] width 765 height 30
click at [617, 521] on div "- choose type of job -" at bounding box center [660, 526] width 86 height 13
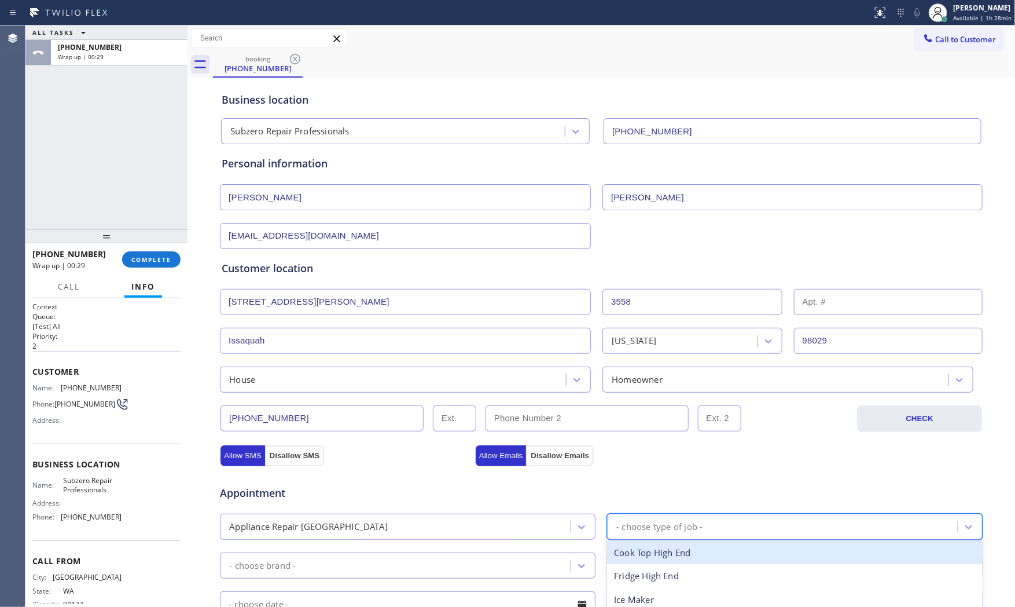
type input "f"
drag, startPoint x: 665, startPoint y: 552, endPoint x: 633, endPoint y: 552, distance: 31.8
click at [664, 552] on div "Fridge High End" at bounding box center [795, 553] width 376 height 24
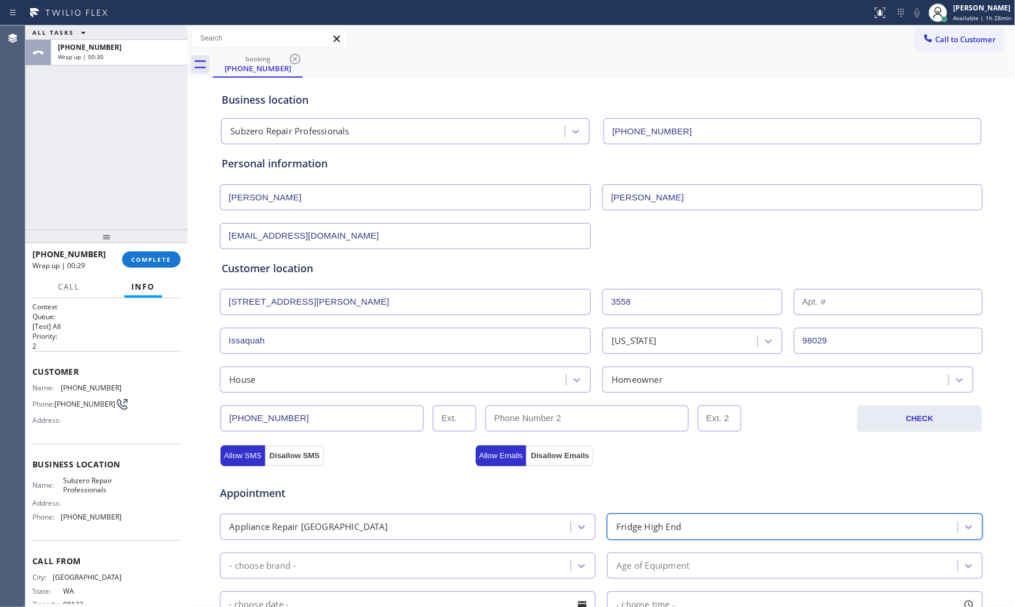
click at [460, 562] on div "- choose brand -" at bounding box center [396, 565] width 347 height 20
type input "s"
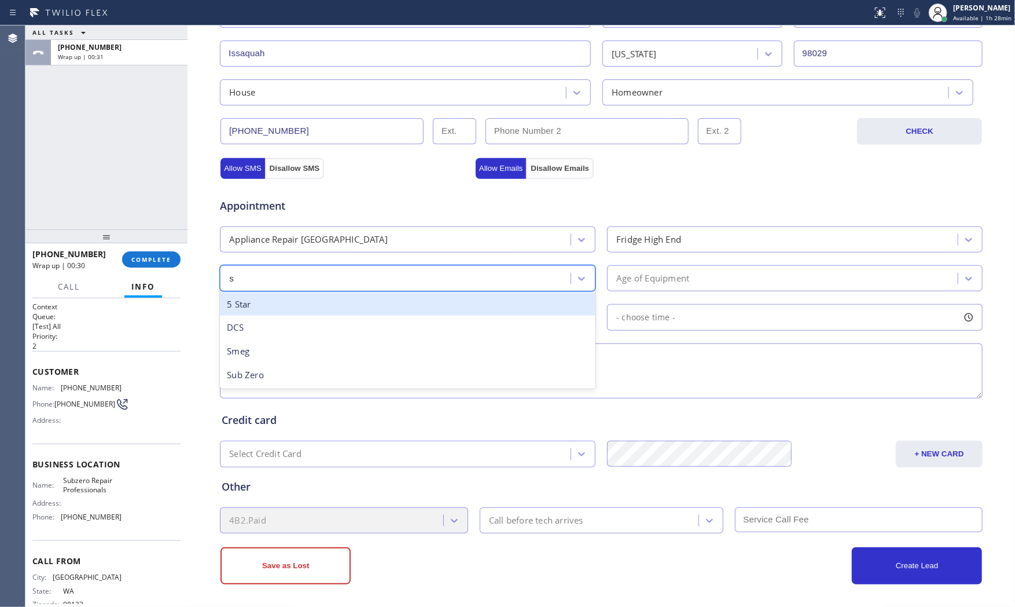
scroll to position [290, 0]
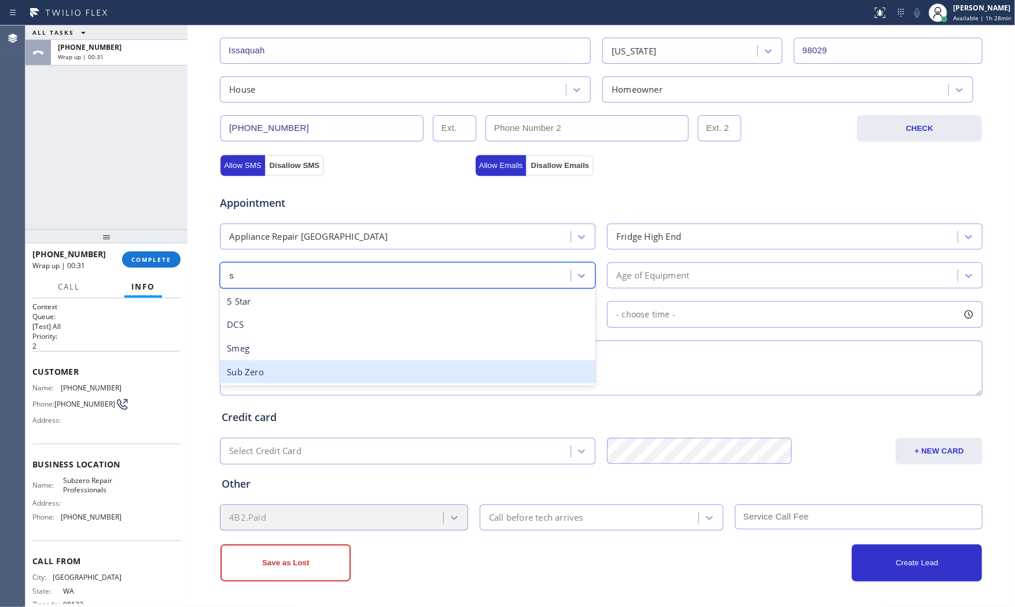
click at [346, 364] on div "Sub Zero" at bounding box center [408, 372] width 376 height 24
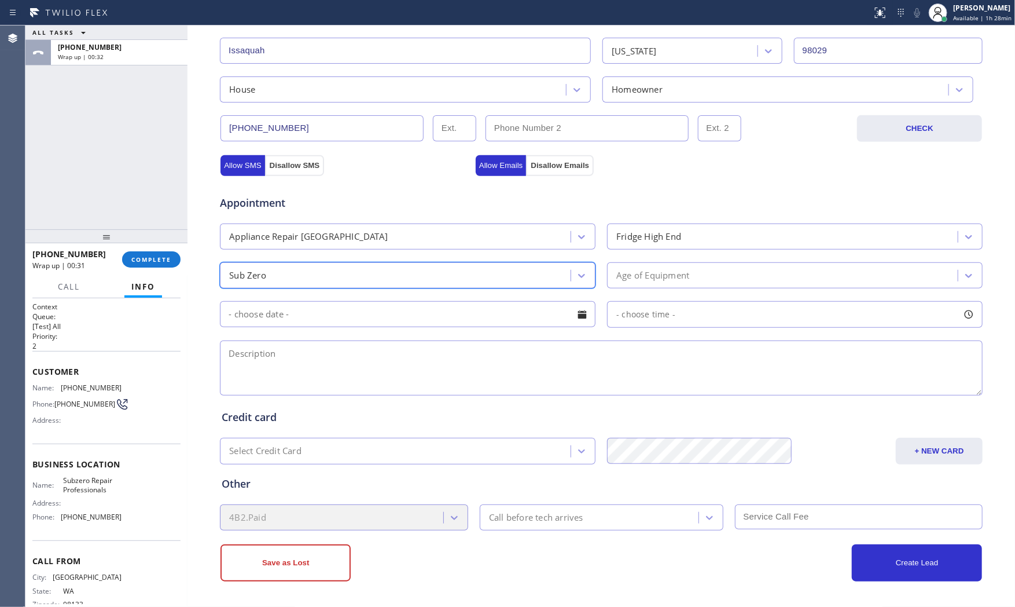
click at [729, 271] on div "Age of Equipment" at bounding box center [784, 275] width 347 height 20
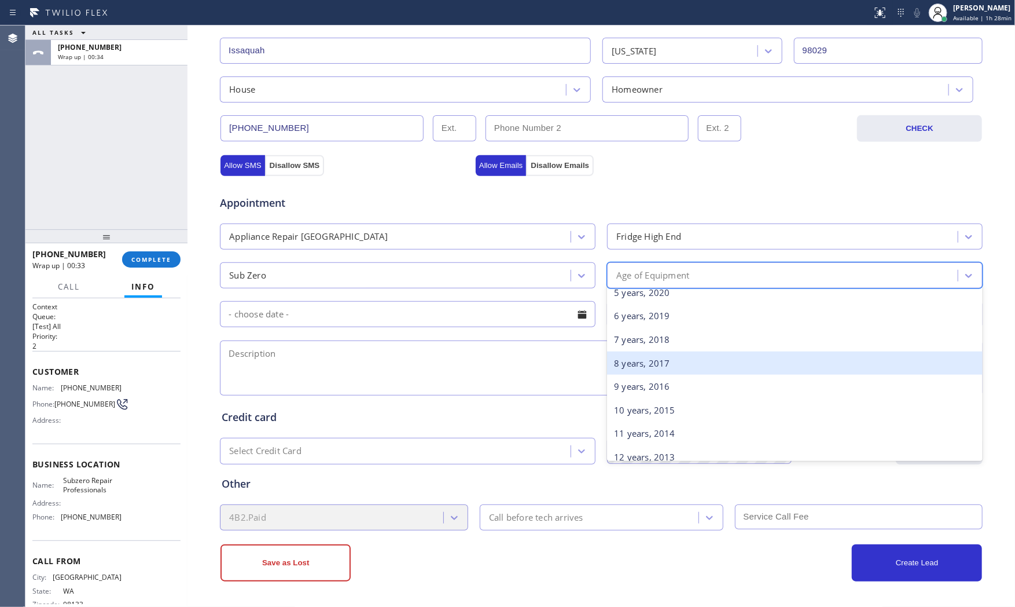
scroll to position [129, 0]
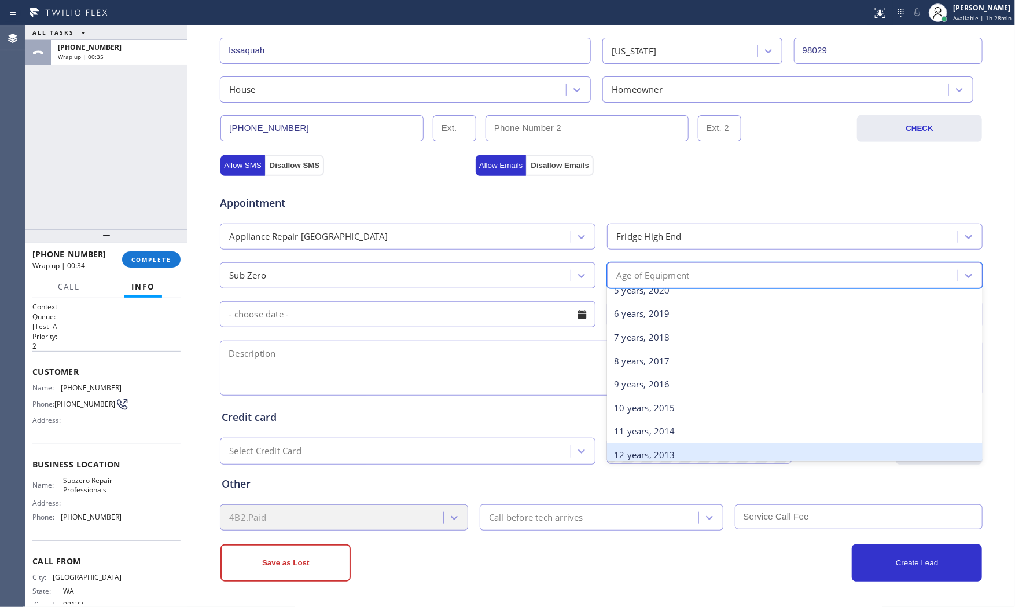
click at [647, 446] on div "0 years, 2025 1 years, 2024 2 years, 2023 3 years, 2022 4 years, 2021 5 years, …" at bounding box center [795, 374] width 376 height 174
click at [647, 446] on div "12 years, 2013" at bounding box center [795, 455] width 376 height 24
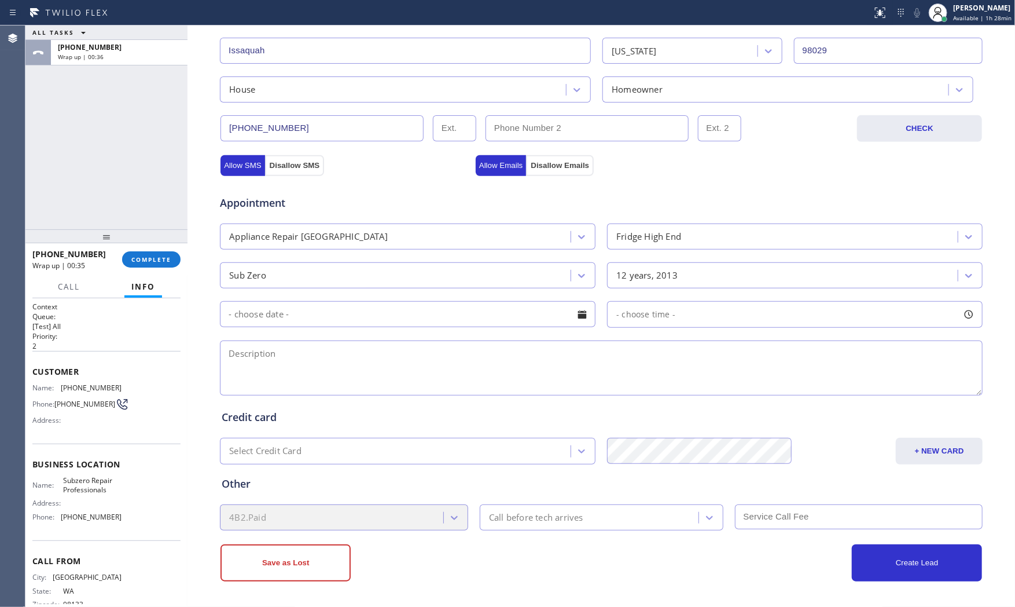
click at [331, 315] on input "text" at bounding box center [408, 314] width 376 height 26
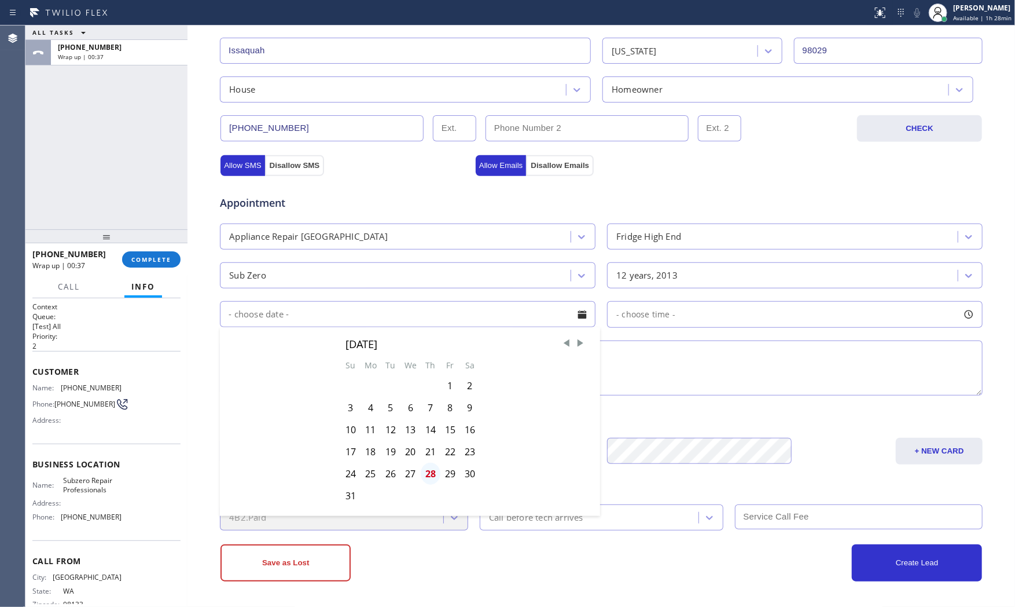
click at [432, 469] on div "28" at bounding box center [431, 474] width 20 height 22
type input "[DATE]"
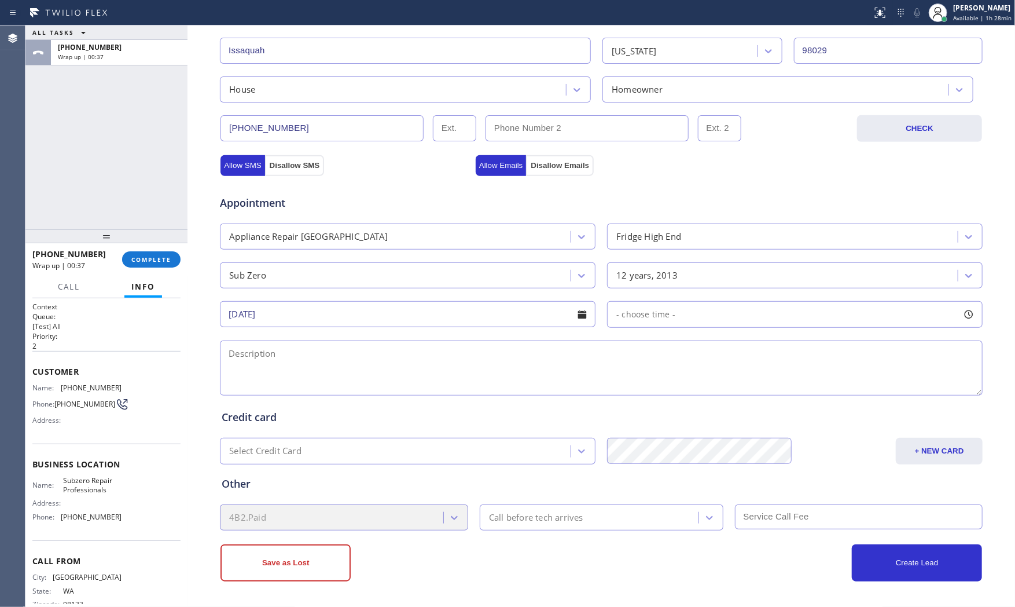
click at [662, 320] on div "- choose time -" at bounding box center [642, 314] width 68 height 13
drag, startPoint x: 638, startPoint y: 390, endPoint x: 760, endPoint y: 386, distance: 121.6
click at [760, 385] on div at bounding box center [785, 385] width 332 height 0
drag, startPoint x: 622, startPoint y: 386, endPoint x: 666, endPoint y: 387, distance: 43.4
click at [666, 385] on div at bounding box center [785, 385] width 332 height 0
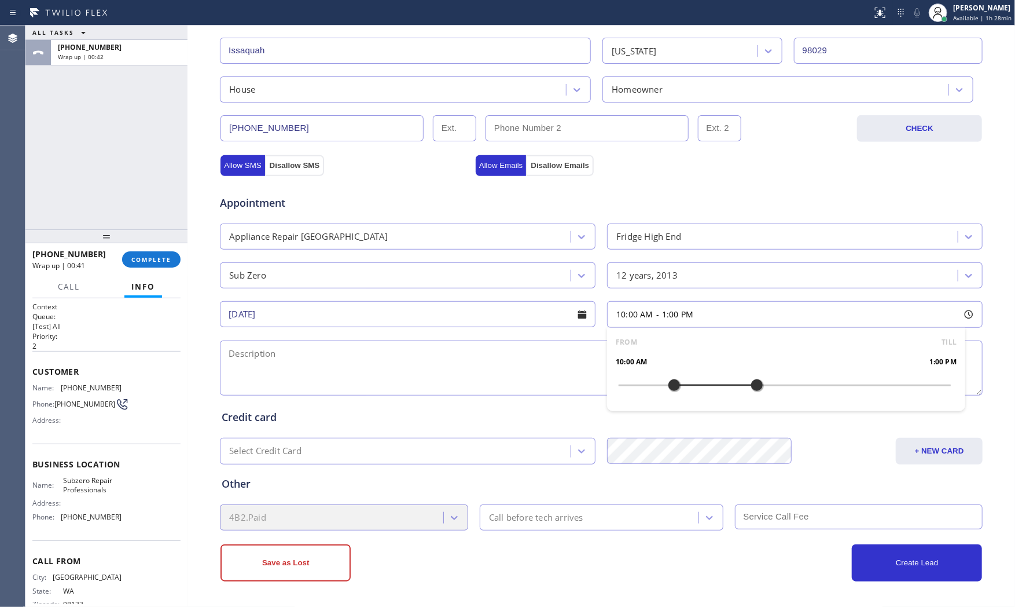
click at [484, 369] on textarea at bounding box center [601, 367] width 763 height 55
click at [90, 487] on span "Subzero Repair Professionals" at bounding box center [92, 485] width 58 height 18
copy span "Subzero Repair Professionals"
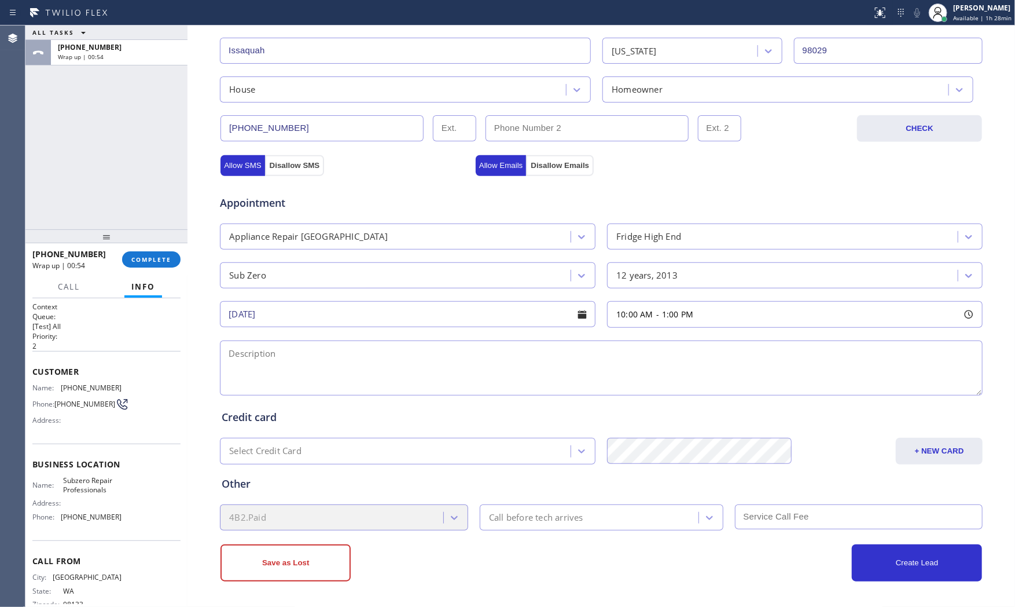
click at [399, 350] on textarea at bounding box center [601, 367] width 763 height 55
paste textarea "10-1 $85 Subzero | fridge | the fridge complete dead | [DEMOGRAPHIC_DATA] | hou…"
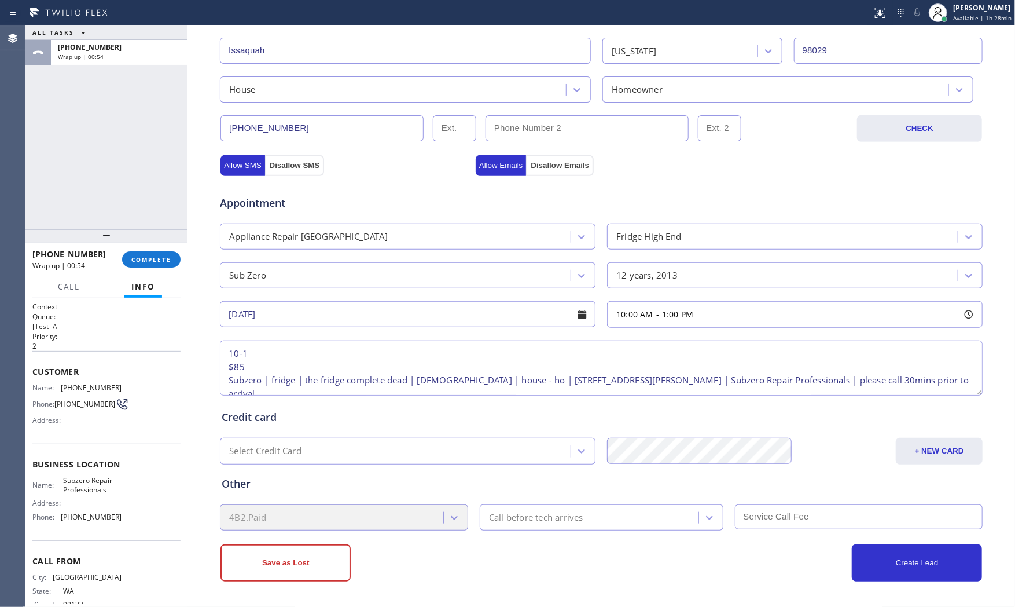
scroll to position [18, 0]
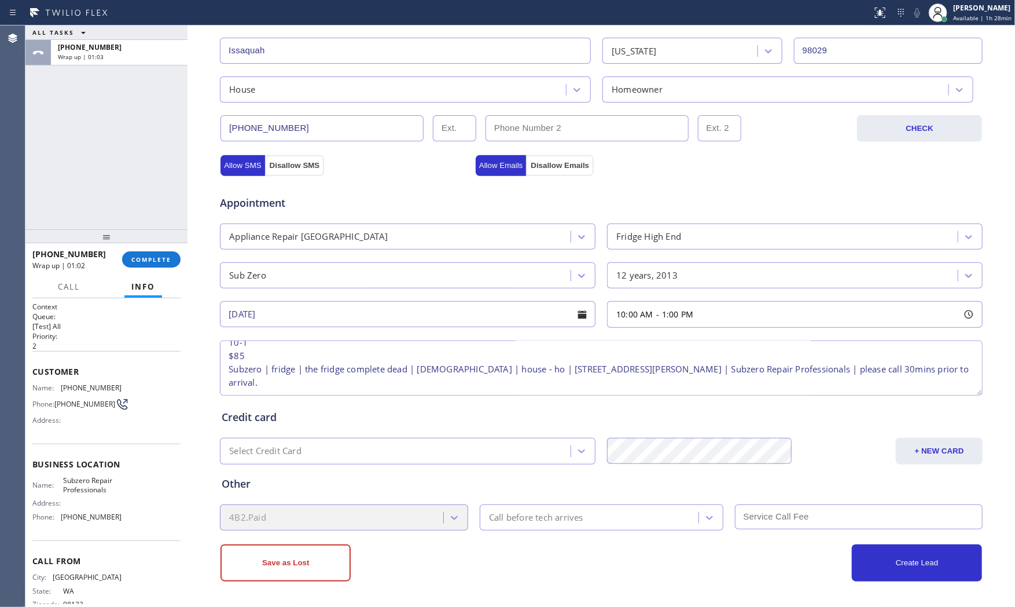
click at [295, 361] on textarea "10-1 $85 Subzero | fridge | the fridge complete dead | [DEMOGRAPHIC_DATA] | hou…" at bounding box center [601, 367] width 763 height 55
click at [298, 361] on textarea "10-1 $85 Subzero | fridge | the fridge complete dead | [DEMOGRAPHIC_DATA] | hou…" at bounding box center [601, 367] width 763 height 55
type textarea "10-1 $85 Subzero | fridge |power went out and the fridge complete dead | [DEMOG…"
click at [520, 510] on div "Call before tech arrives" at bounding box center [590, 517] width 215 height 20
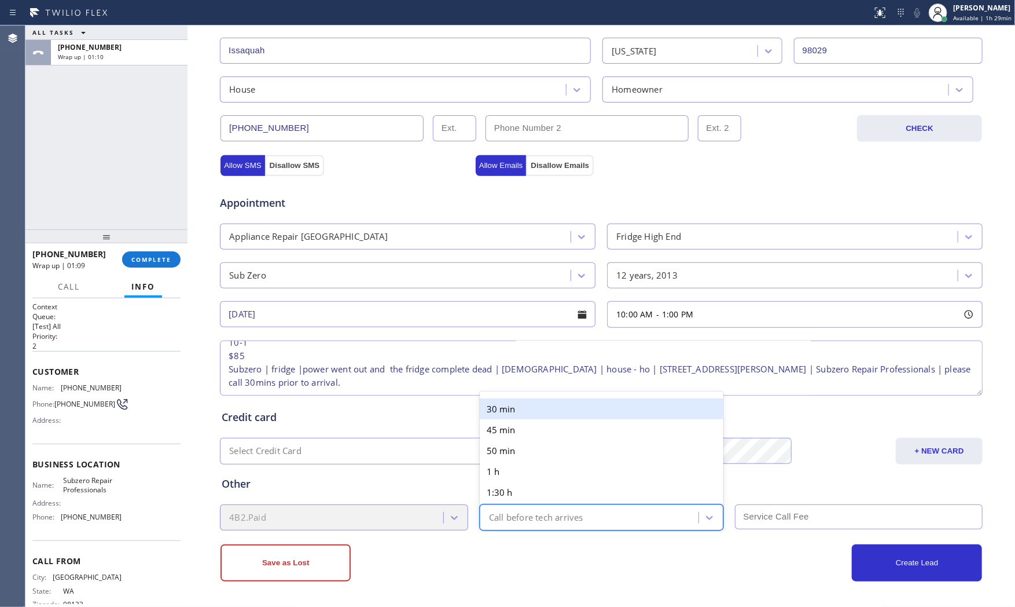
click at [512, 412] on div "30 min" at bounding box center [602, 408] width 244 height 21
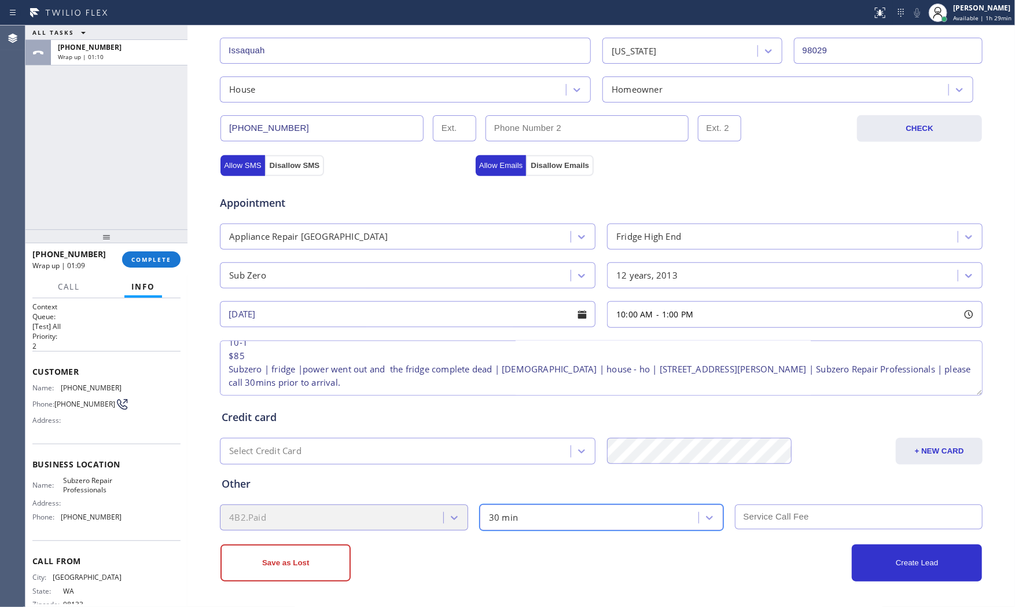
drag, startPoint x: 589, startPoint y: 551, endPoint x: 652, endPoint y: 550, distance: 62.5
click at [591, 551] on div "Save as Lost" at bounding box center [411, 562] width 381 height 37
click at [761, 511] on input "text" at bounding box center [859, 516] width 248 height 25
type input "85"
click at [702, 560] on div "Create Lead" at bounding box center [791, 562] width 381 height 37
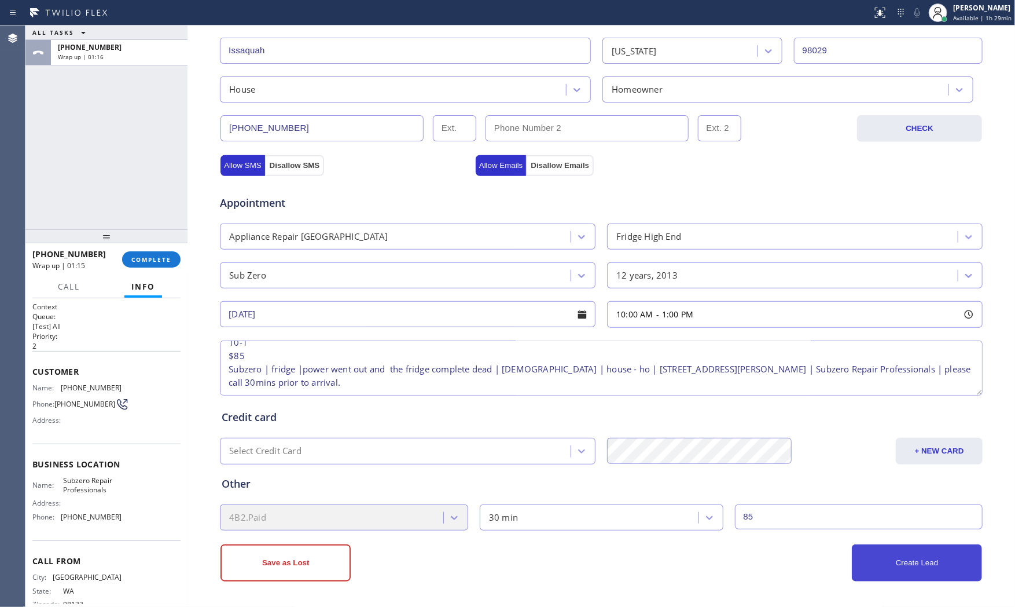
click at [909, 559] on button "Create Lead" at bounding box center [917, 562] width 130 height 37
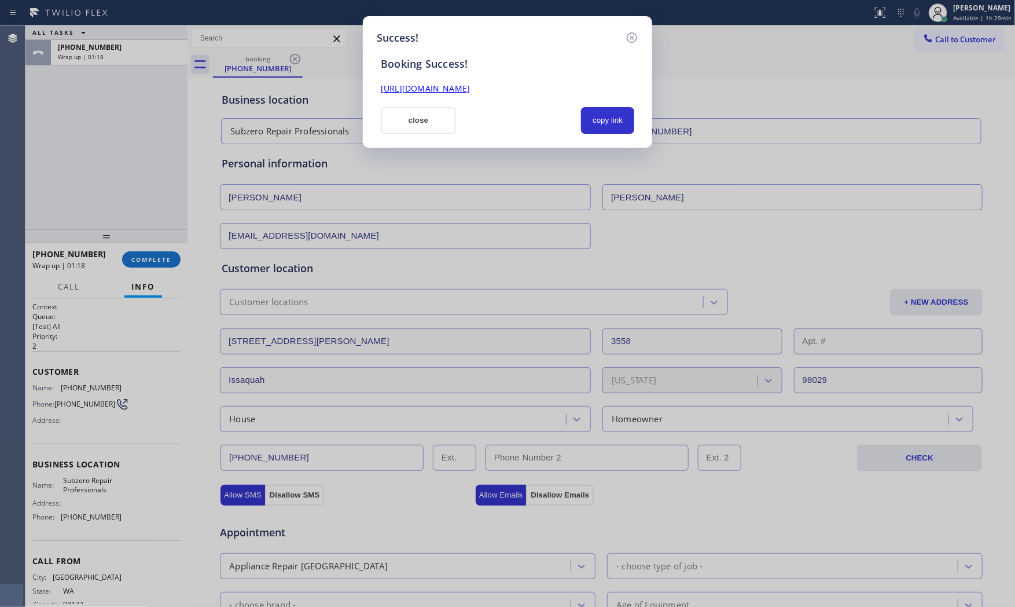
scroll to position [0, 0]
click at [615, 133] on button "copy link" at bounding box center [607, 120] width 53 height 27
click at [390, 125] on button "close" at bounding box center [418, 120] width 75 height 27
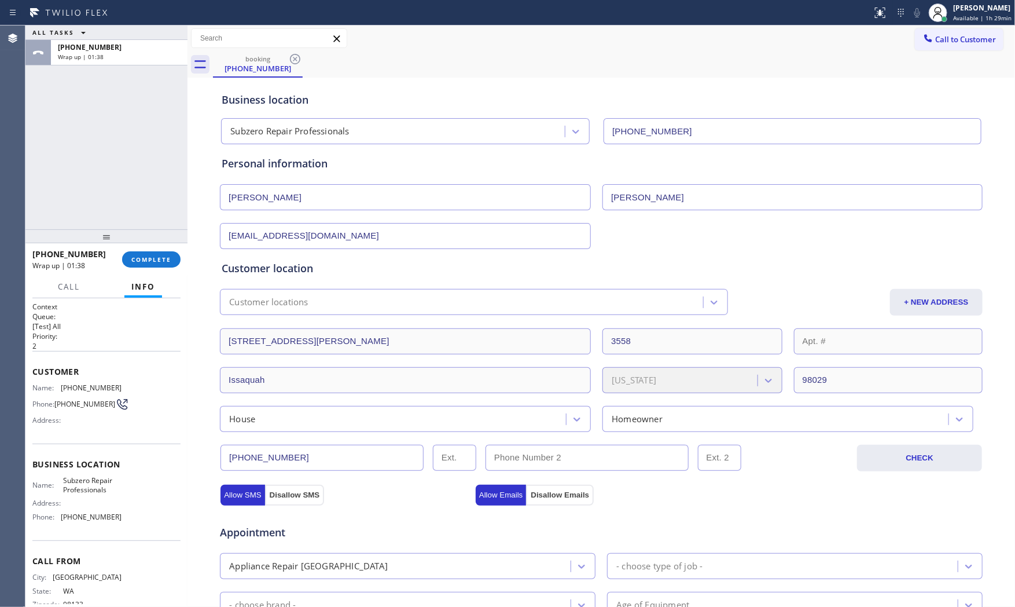
click at [125, 19] on div at bounding box center [436, 12] width 863 height 19
click at [122, 48] on div "[PHONE_NUMBER]" at bounding box center [119, 47] width 123 height 10
click at [143, 235] on div at bounding box center [106, 236] width 162 height 14
drag, startPoint x: 151, startPoint y: 250, endPoint x: 155, endPoint y: 256, distance: 7.4
click at [151, 251] on div "[PHONE_NUMBER] Wrap up | 01:39 COMPLETE" at bounding box center [106, 259] width 148 height 30
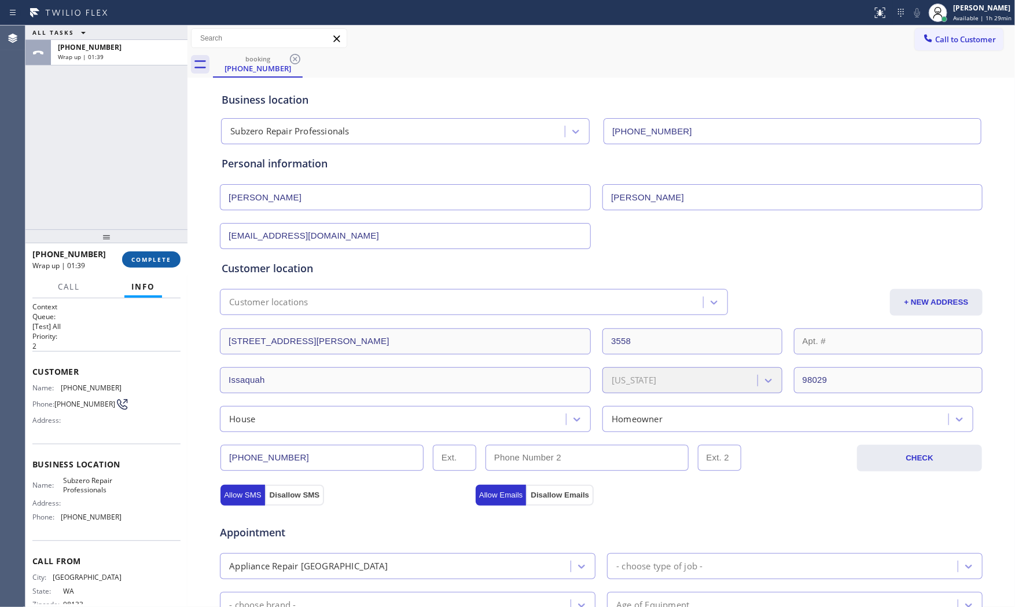
drag, startPoint x: 155, startPoint y: 256, endPoint x: 168, endPoint y: 265, distance: 15.4
click at [156, 256] on span "COMPLETE" at bounding box center [151, 259] width 40 height 8
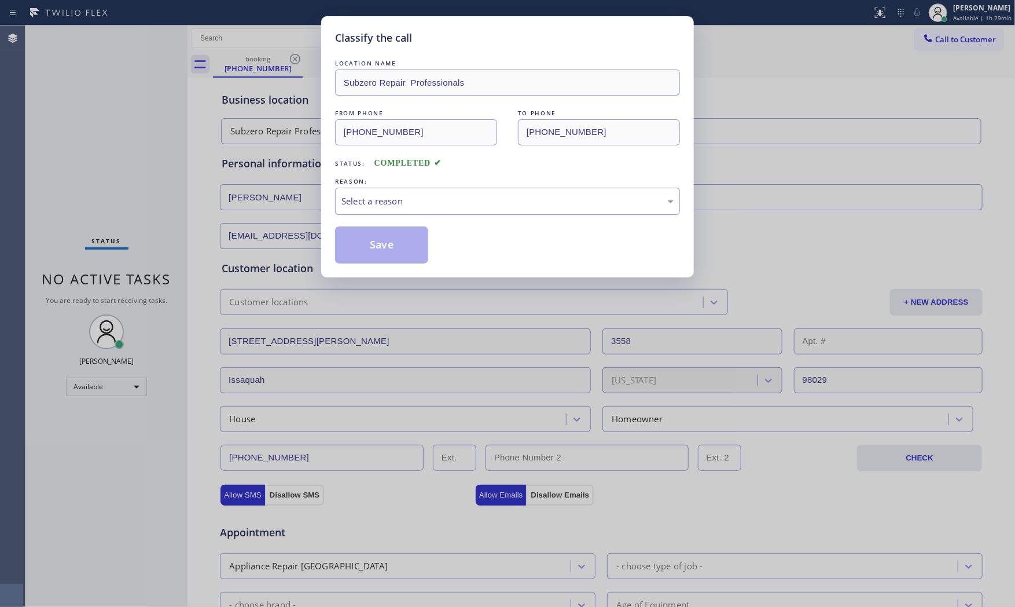
click at [390, 215] on div "Select a reason" at bounding box center [507, 201] width 345 height 27
click at [384, 206] on div "Not Booked - All other reasons" at bounding box center [508, 201] width 332 height 13
click at [380, 236] on button "Save" at bounding box center [381, 244] width 93 height 37
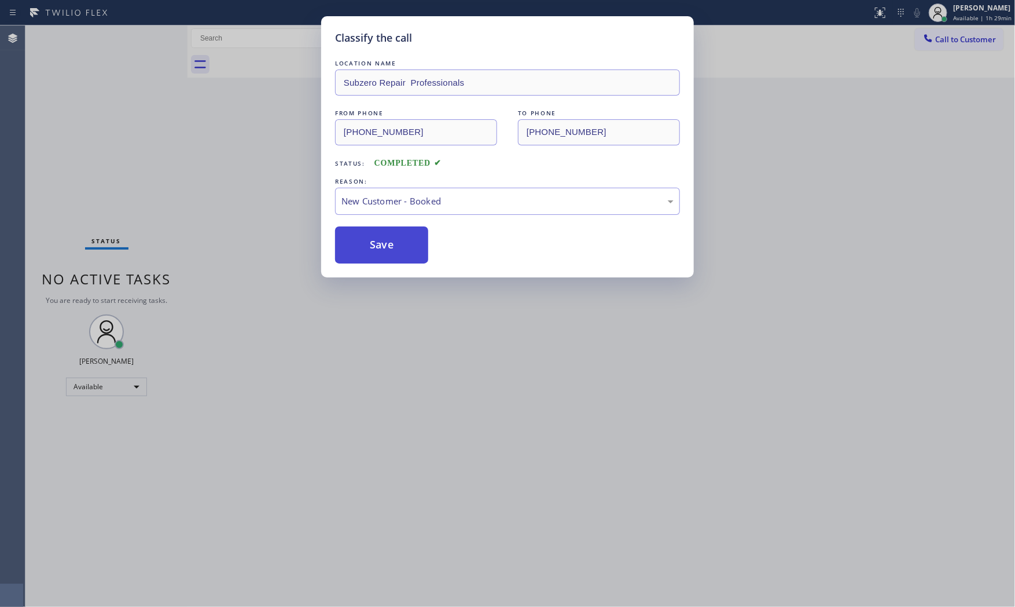
click at [380, 236] on button "Save" at bounding box center [381, 244] width 93 height 37
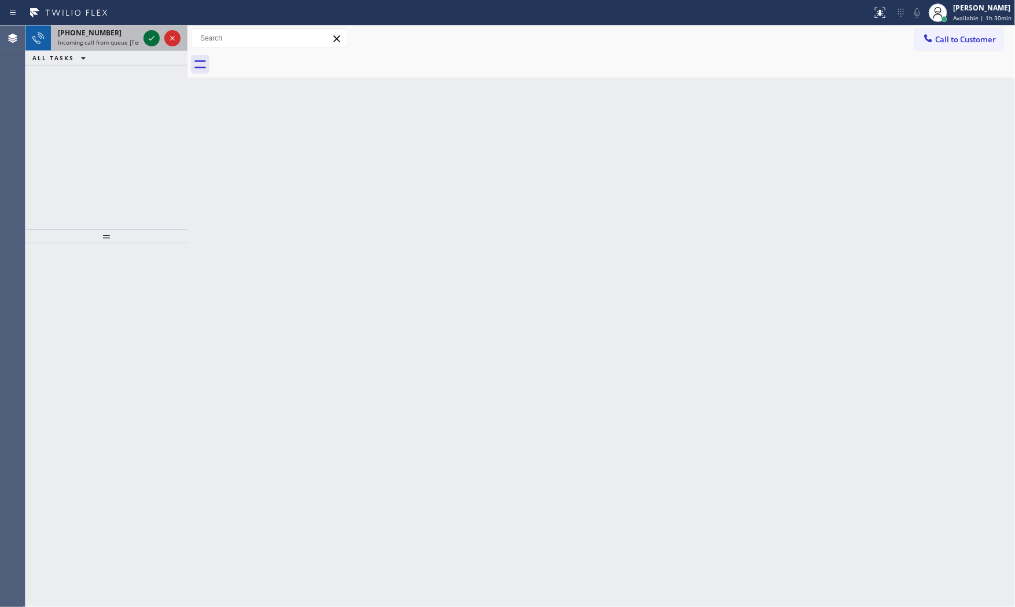
click at [152, 36] on icon at bounding box center [152, 38] width 14 height 14
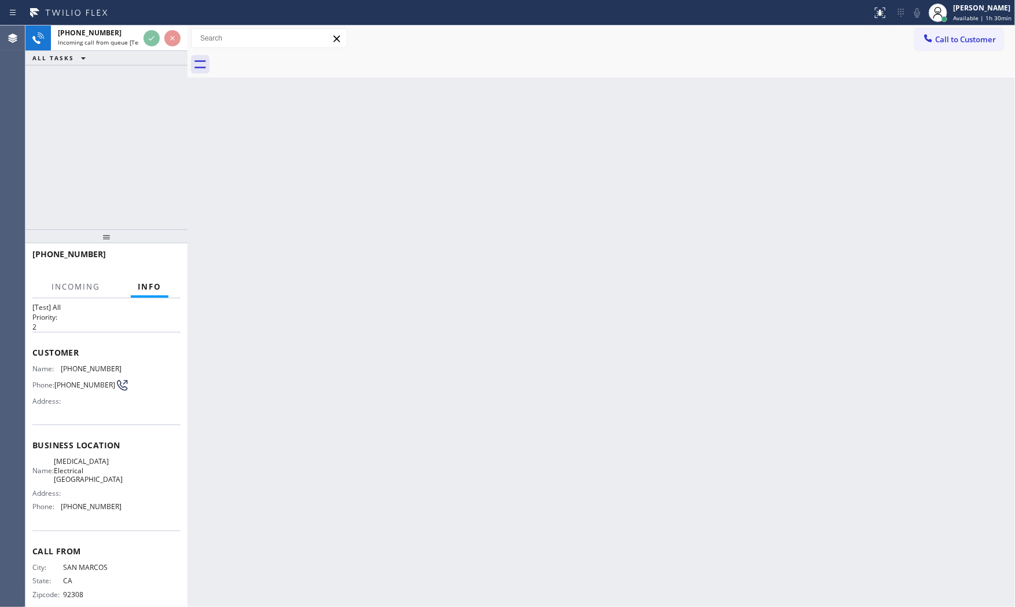
scroll to position [36, 0]
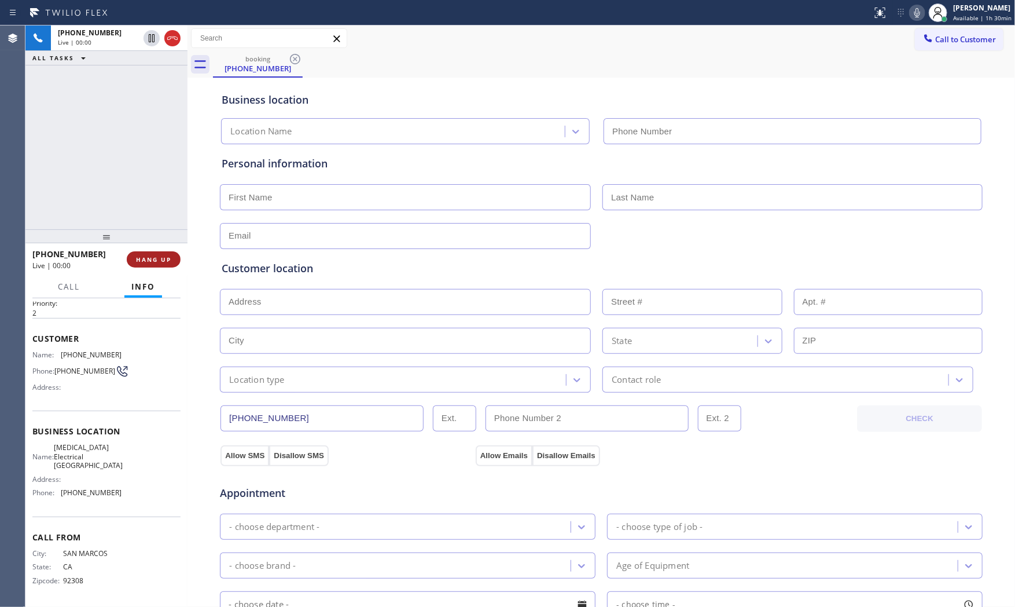
type input "[PHONE_NUMBER]"
click at [168, 262] on span "HANG UP" at bounding box center [153, 259] width 35 height 8
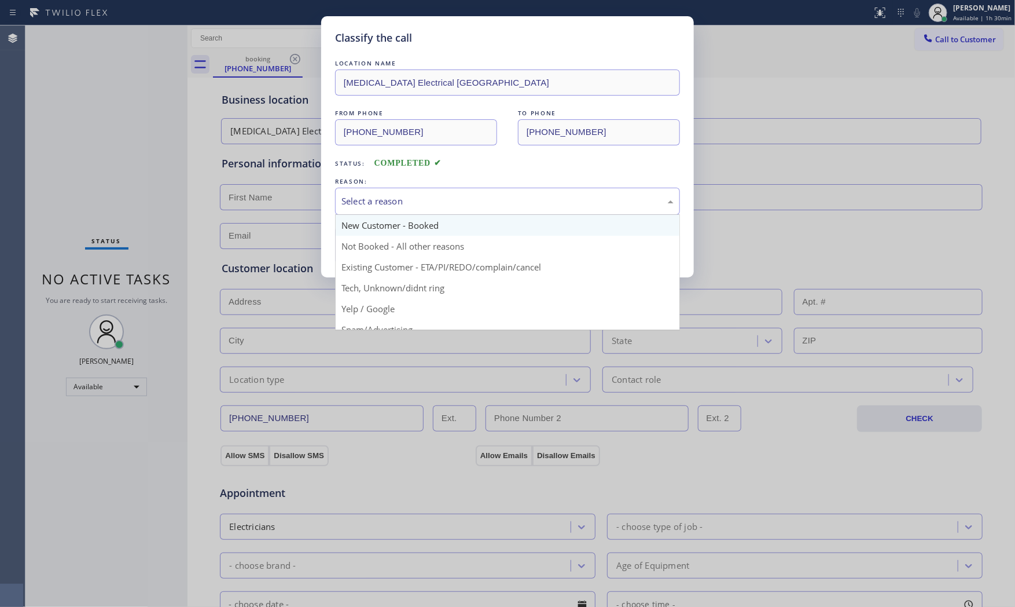
drag, startPoint x: 398, startPoint y: 200, endPoint x: 395, endPoint y: 223, distance: 22.8
click at [399, 203] on div "Select a reason" at bounding box center [508, 201] width 332 height 13
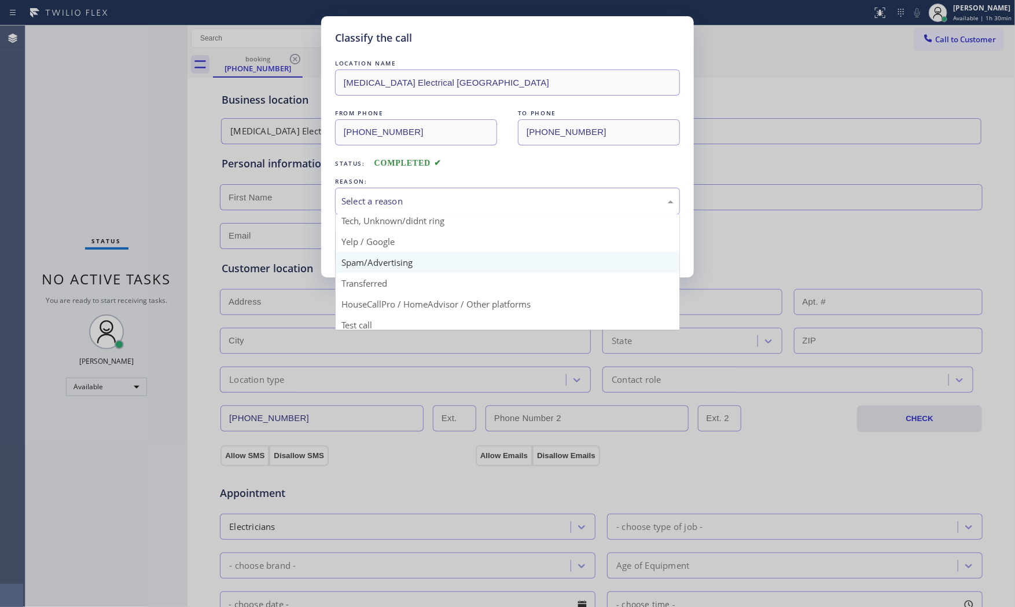
scroll to position [72, 0]
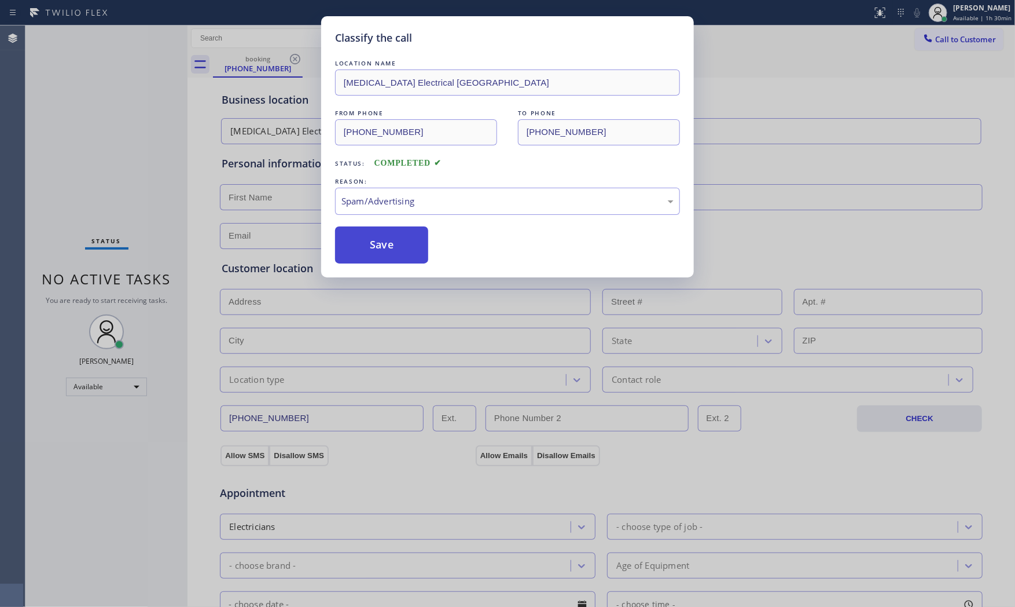
click at [391, 255] on button "Save" at bounding box center [381, 244] width 93 height 37
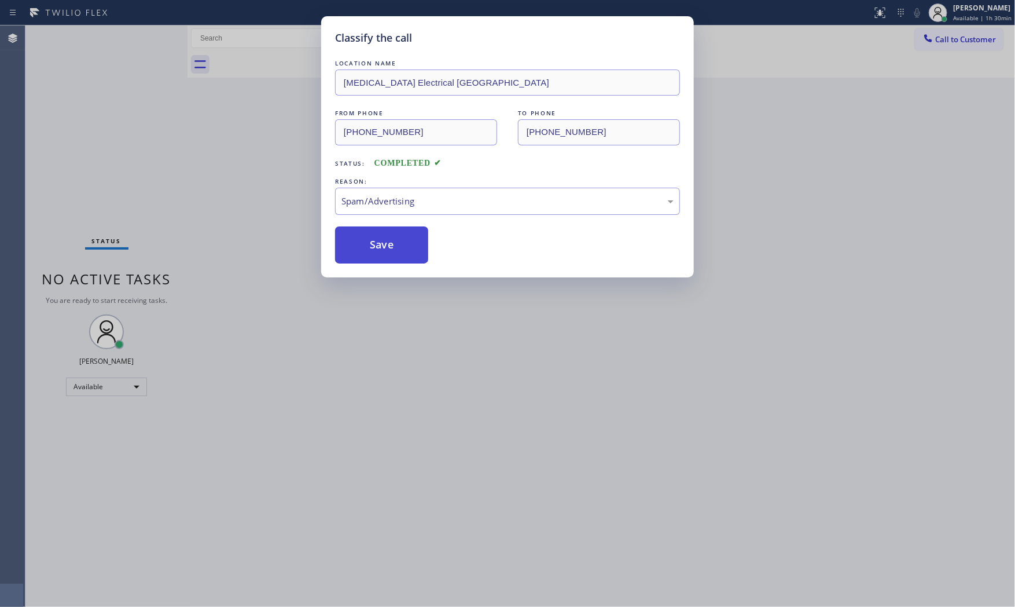
click at [391, 255] on button "Save" at bounding box center [381, 244] width 93 height 37
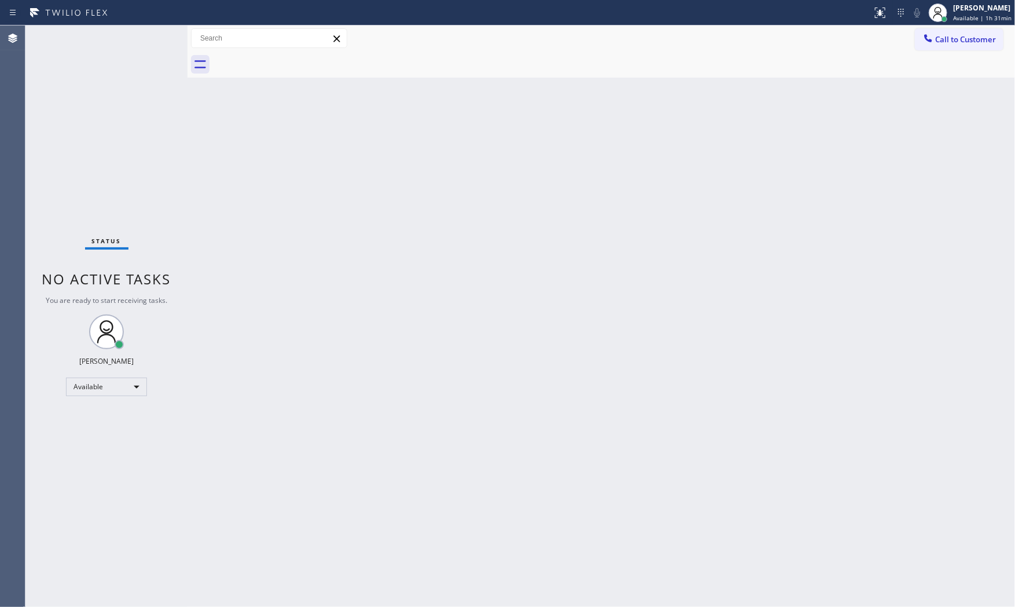
click at [153, 38] on div "Status No active tasks You are ready to start receiving tasks. [PERSON_NAME] Av…" at bounding box center [106, 315] width 162 height 581
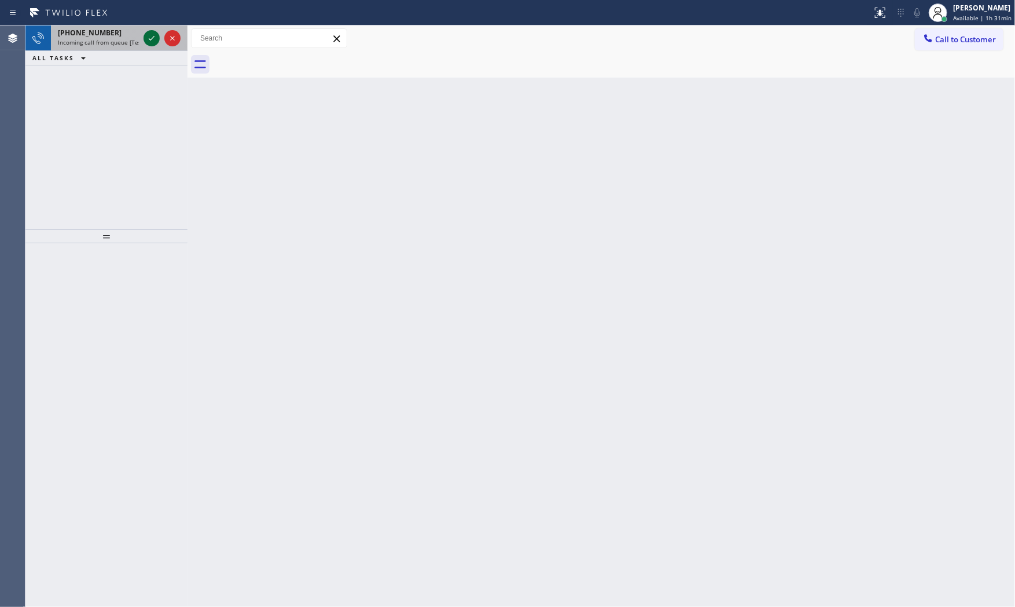
click at [148, 43] on icon at bounding box center [152, 38] width 14 height 14
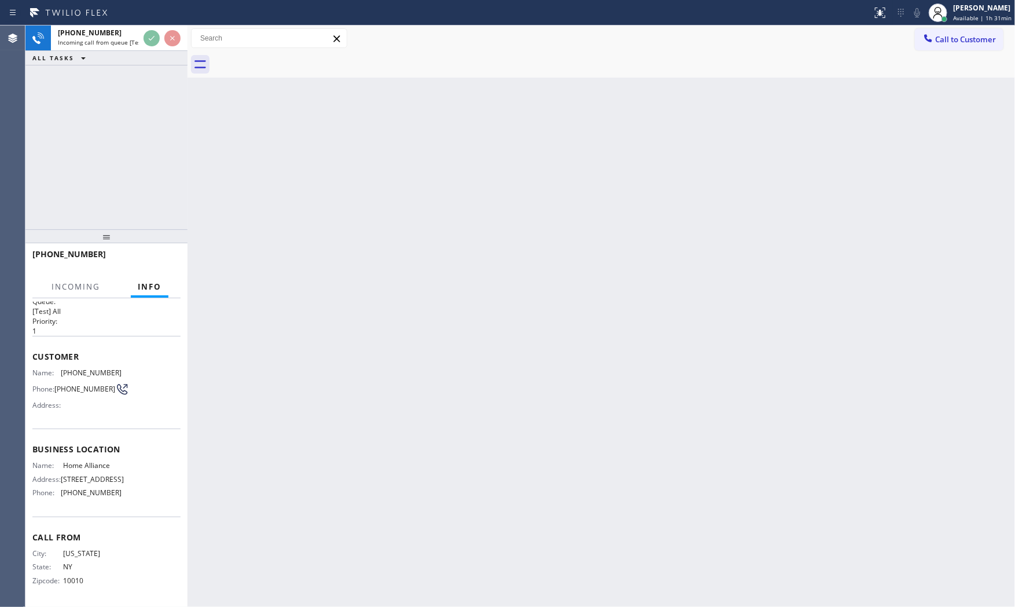
scroll to position [27, 0]
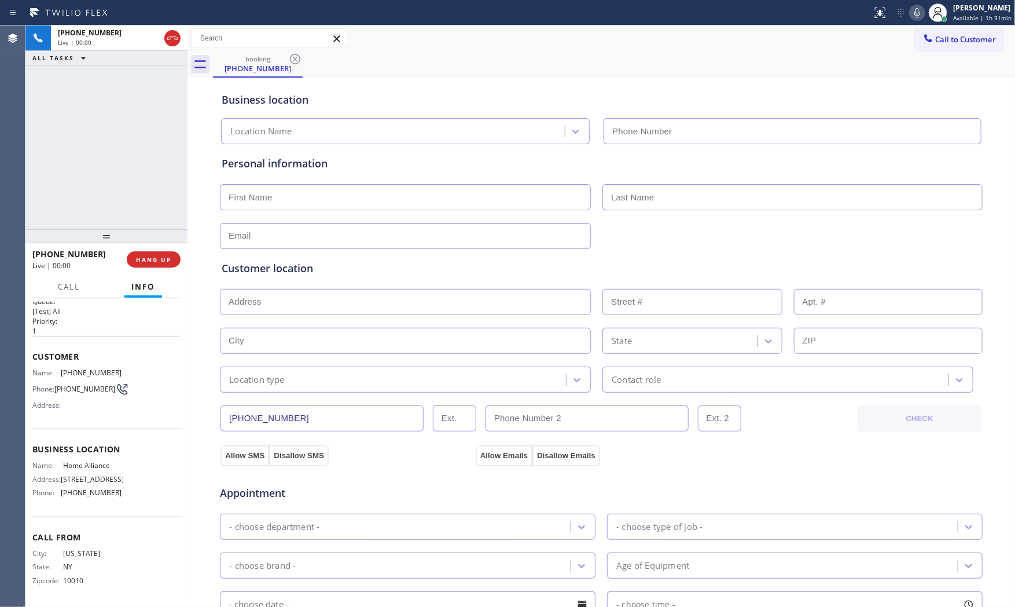
click at [160, 265] on button "HANG UP" at bounding box center [154, 259] width 54 height 16
type input "[PHONE_NUMBER]"
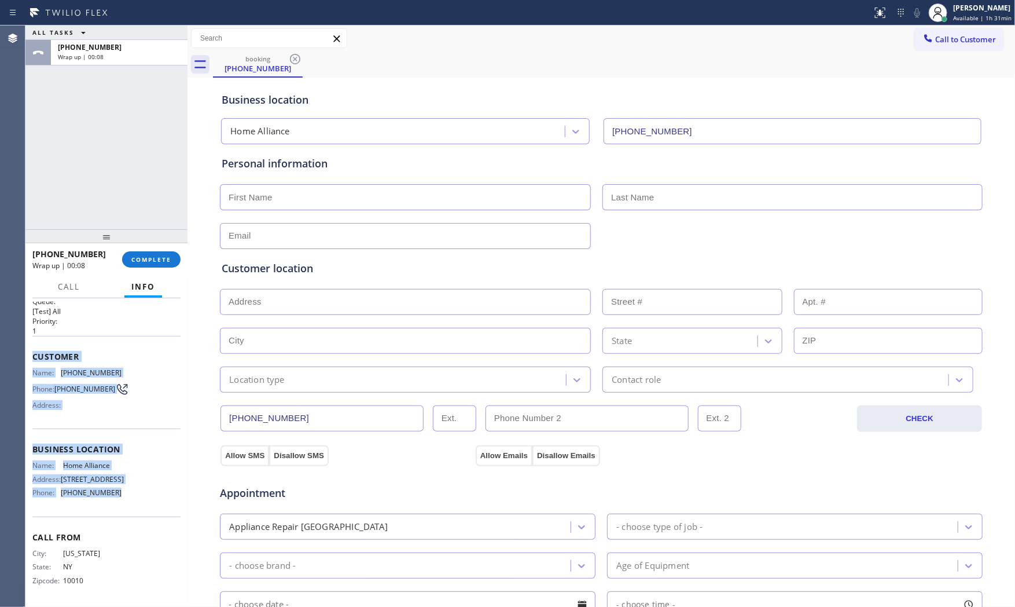
drag, startPoint x: 31, startPoint y: 339, endPoint x: 124, endPoint y: 504, distance: 189.2
click at [124, 504] on div "Context Queue: [Test] All Priority: 1 Customer Name: [PHONE_NUMBER] Phone: [PHO…" at bounding box center [106, 452] width 162 height 309
copy div "Customer Name: [PHONE_NUMBER] Phone: [PHONE_NUMBER] Address: Business location …"
click at [145, 263] on span "COMPLETE" at bounding box center [151, 259] width 40 height 8
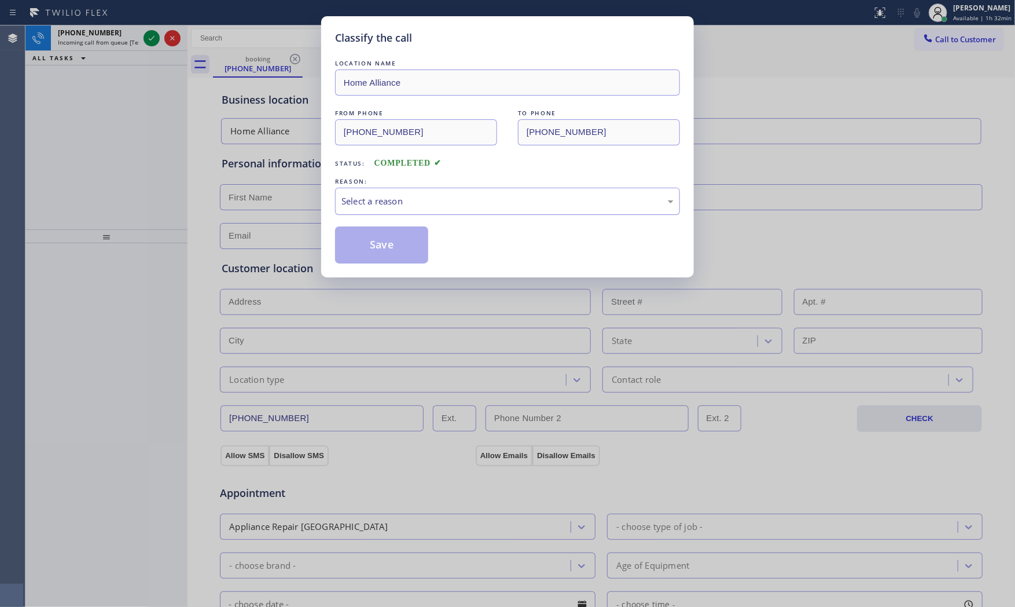
click at [355, 200] on div "Select a reason" at bounding box center [508, 201] width 332 height 13
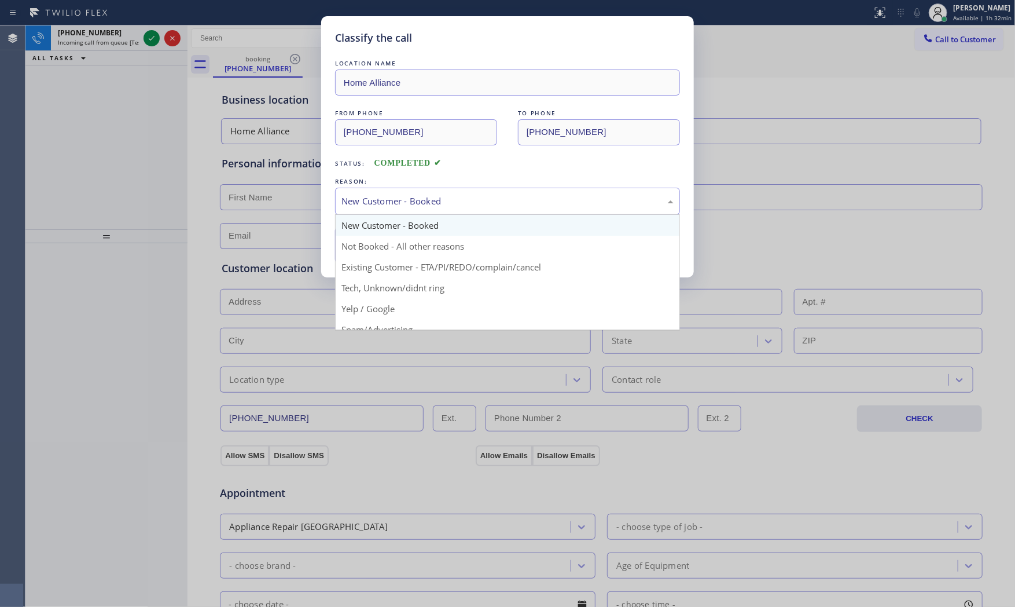
drag, startPoint x: 369, startPoint y: 198, endPoint x: 371, endPoint y: 239, distance: 40.6
click at [370, 203] on div "New Customer - Booked" at bounding box center [508, 201] width 332 height 13
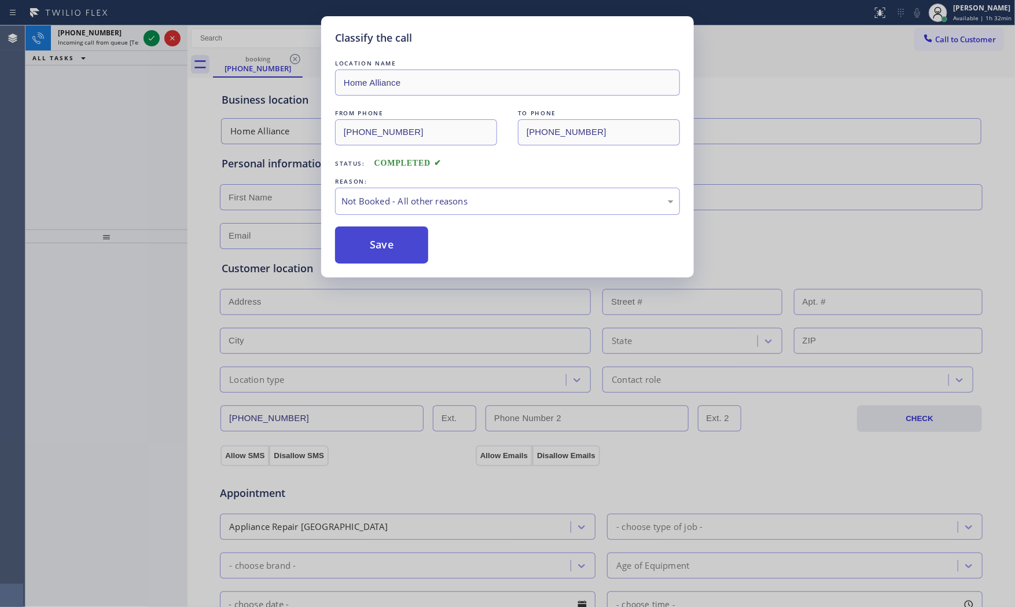
click at [371, 243] on button "Save" at bounding box center [381, 244] width 93 height 37
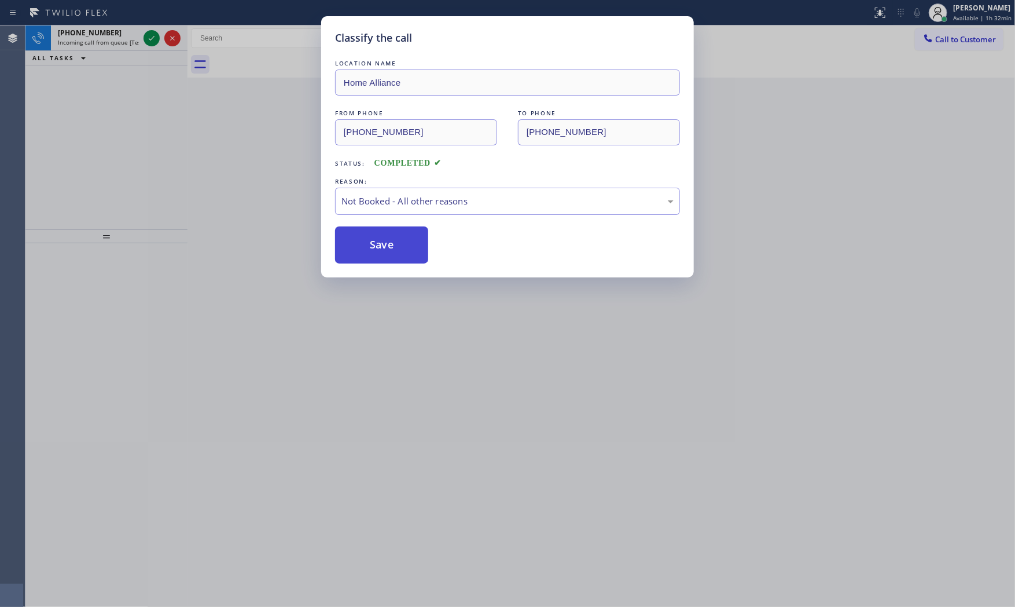
click at [371, 243] on button "Save" at bounding box center [381, 244] width 93 height 37
click at [371, 239] on button "Save" at bounding box center [381, 244] width 93 height 37
click at [118, 39] on div "Classify the call LOCATION NAME Grand AC Repair FROM PHONE [PHONE_NUMBER] TO PH…" at bounding box center [520, 315] width 990 height 581
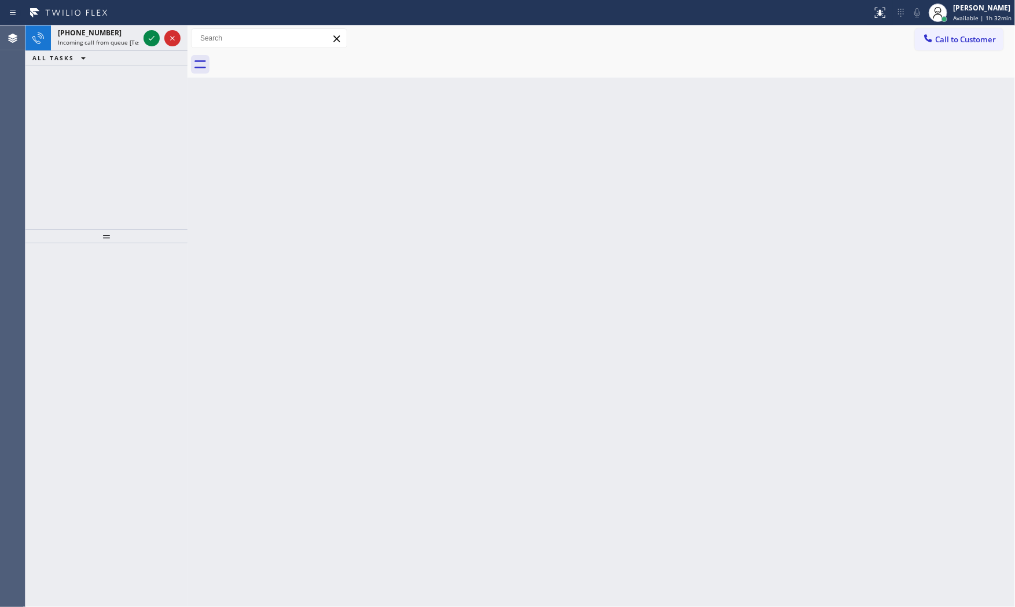
click at [118, 39] on span "Incoming call from queue [Test] All" at bounding box center [106, 42] width 96 height 8
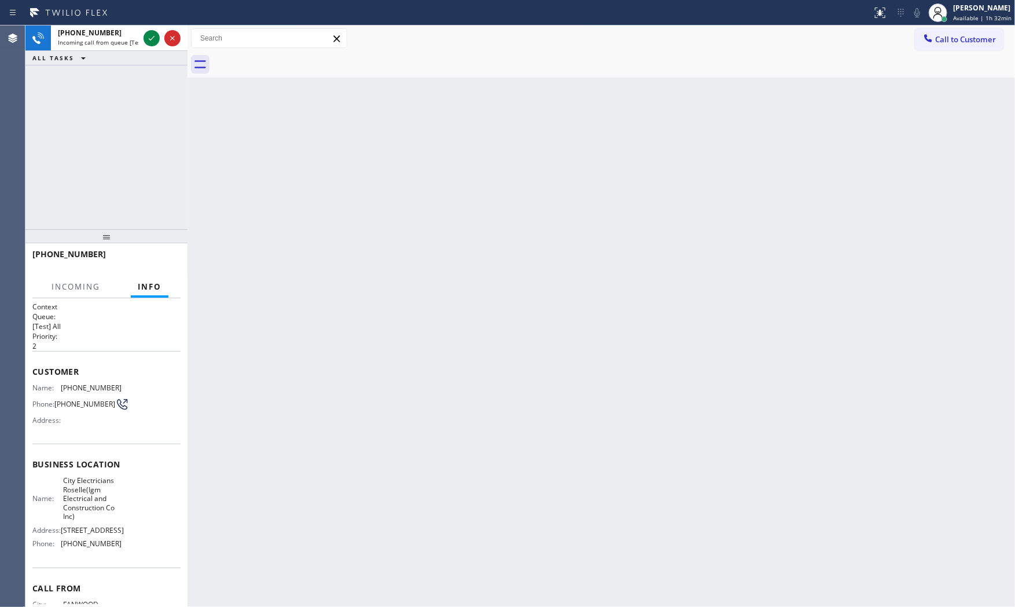
click at [118, 39] on span "Incoming call from queue [Test] All" at bounding box center [106, 42] width 96 height 8
click at [153, 36] on icon at bounding box center [152, 38] width 14 height 14
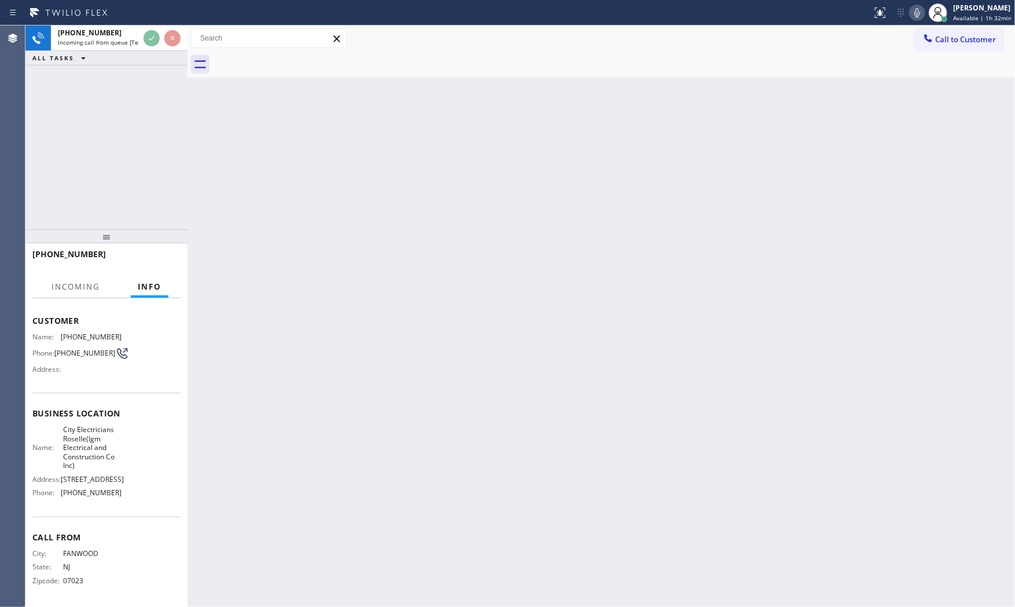
scroll to position [80, 0]
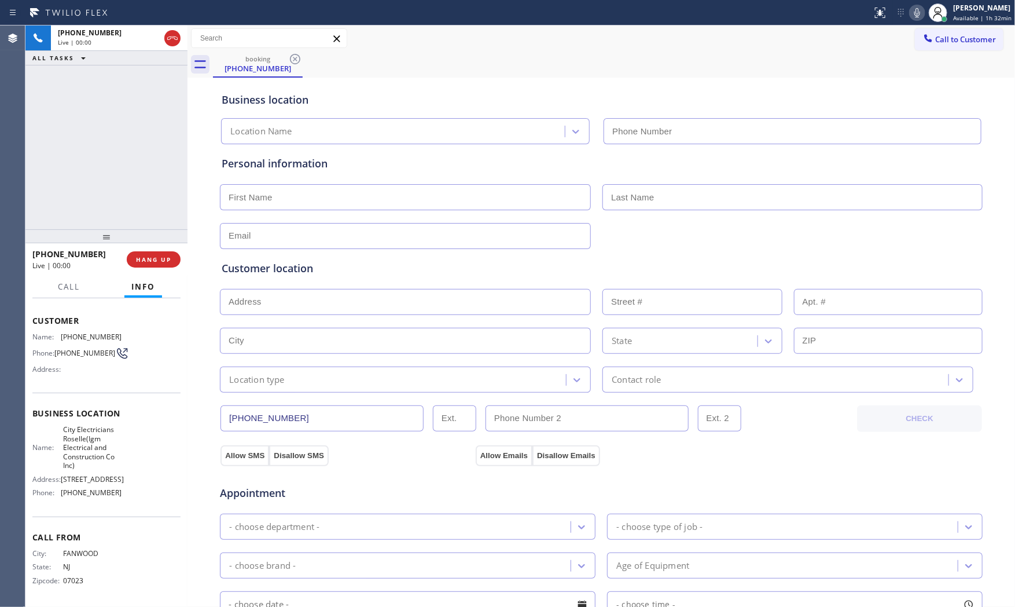
click at [151, 248] on div "[PHONE_NUMBER] Live | 00:00 HANG UP" at bounding box center [106, 259] width 148 height 30
type input "[PHONE_NUMBER]"
click at [154, 258] on span "HANG UP" at bounding box center [153, 259] width 35 height 8
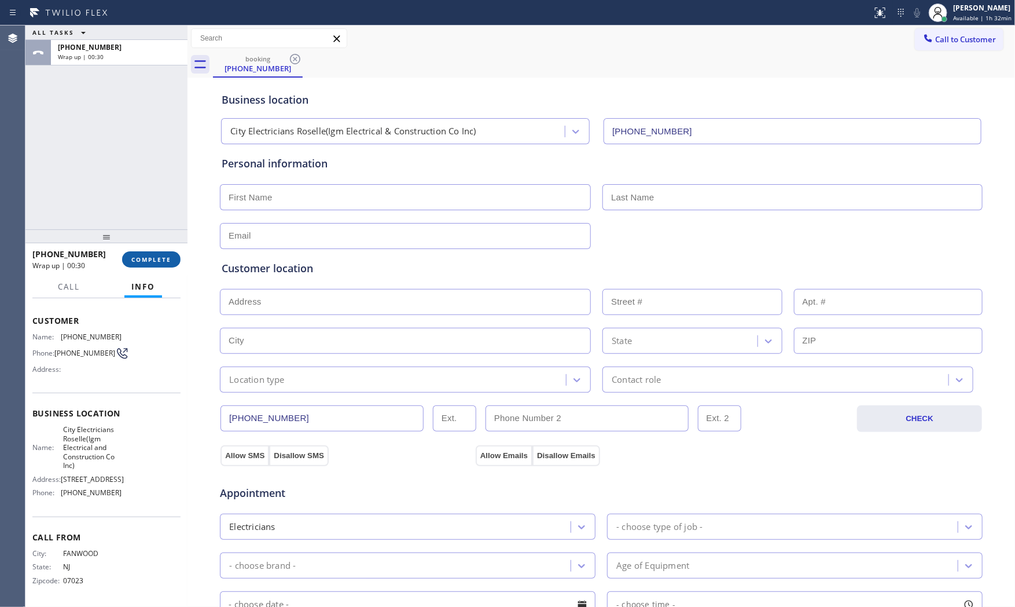
click at [159, 261] on span "COMPLETE" at bounding box center [151, 259] width 40 height 8
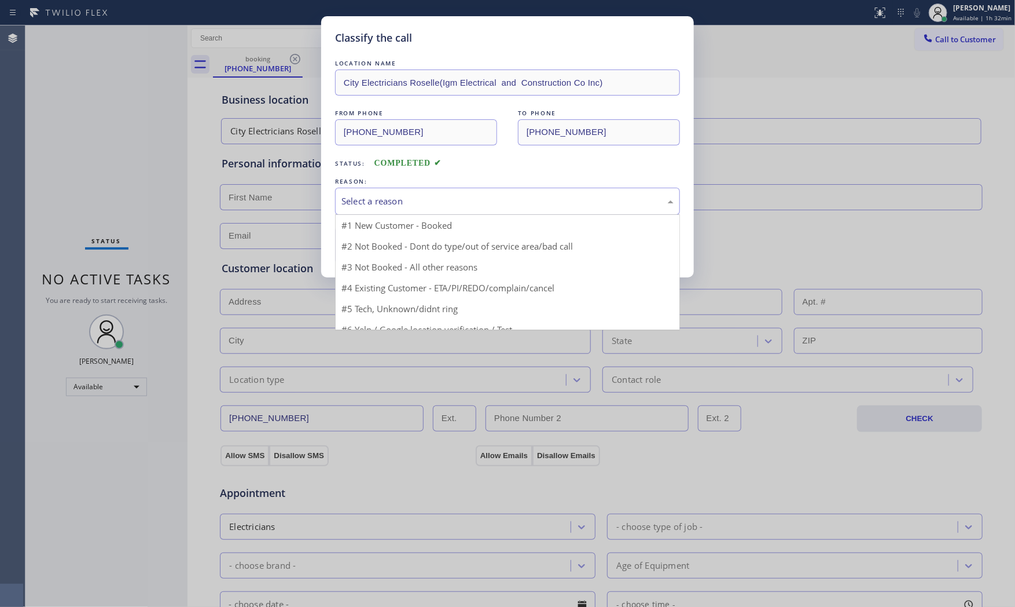
click at [394, 206] on div "Select a reason" at bounding box center [508, 201] width 332 height 13
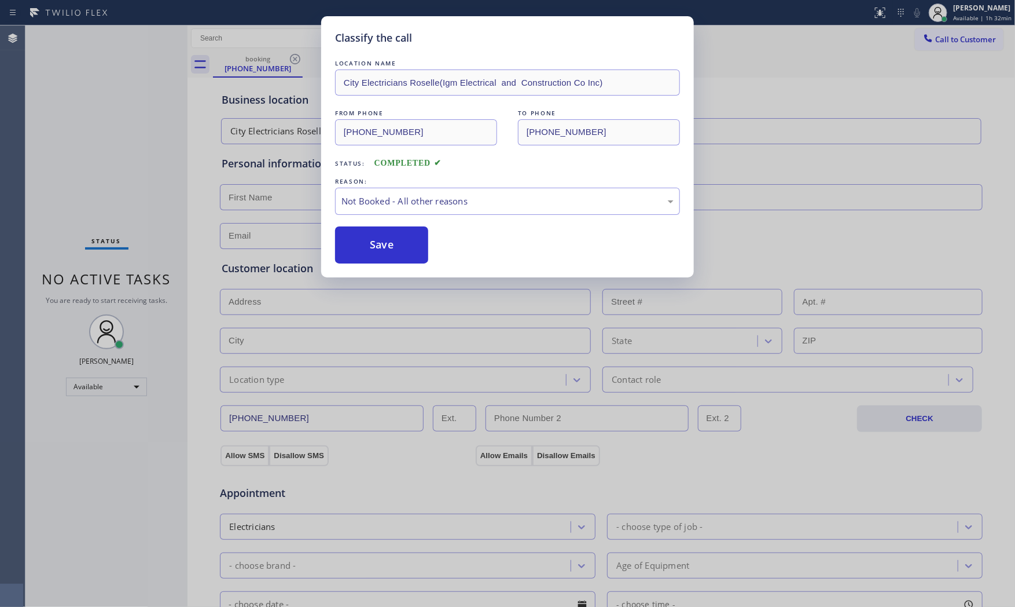
click at [381, 244] on button "Save" at bounding box center [381, 244] width 93 height 37
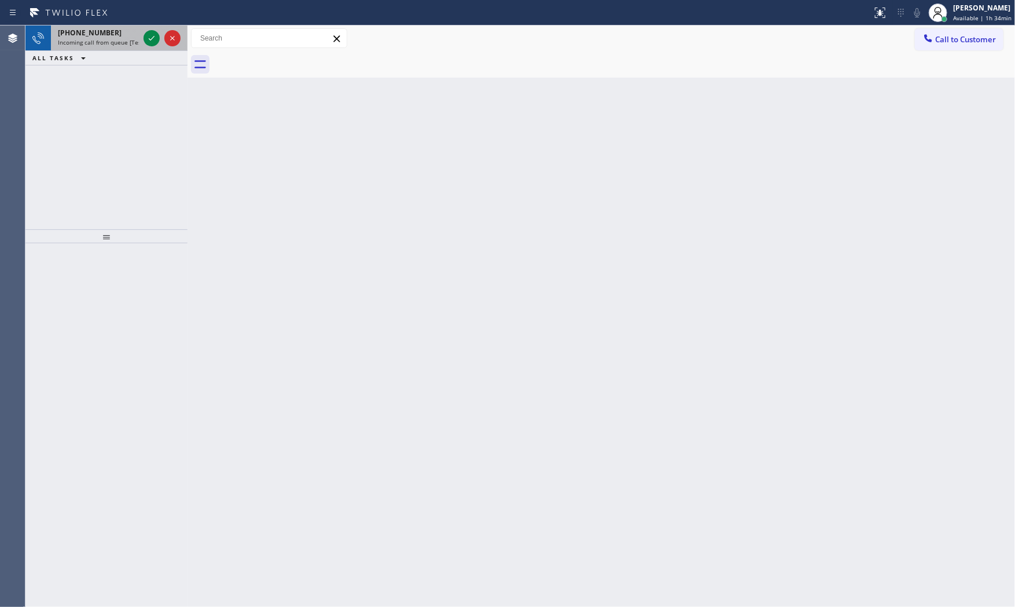
click at [145, 49] on div at bounding box center [162, 37] width 42 height 25
click at [99, 39] on span "Incoming call from queue [Test] All" at bounding box center [106, 42] width 96 height 8
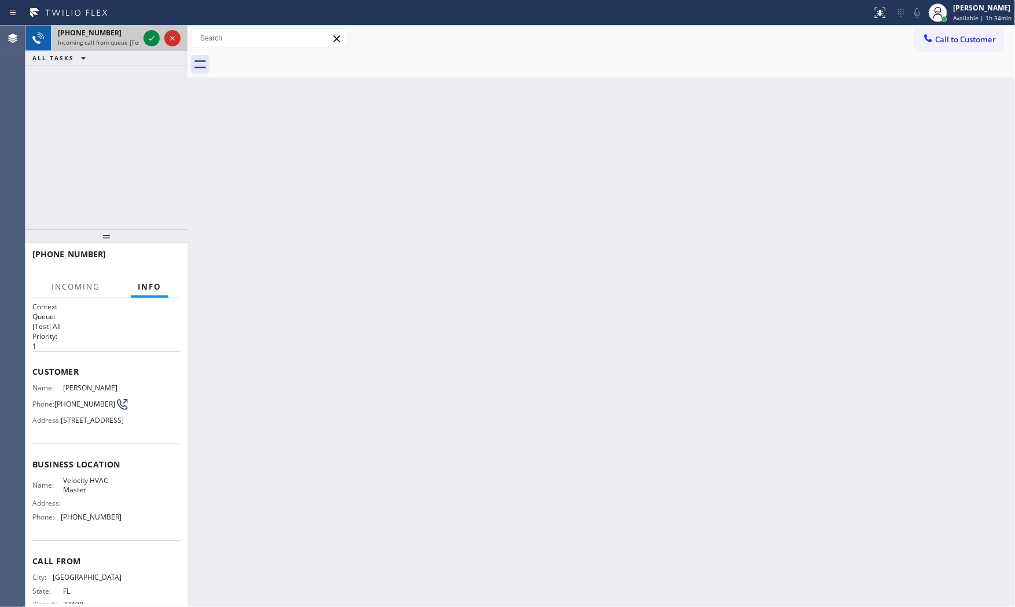
click at [118, 43] on span "Incoming call from queue [Test] All" at bounding box center [106, 42] width 96 height 8
click at [146, 38] on icon at bounding box center [152, 38] width 14 height 14
click at [157, 269] on div at bounding box center [102, 266] width 140 height 10
click at [157, 269] on div "[PHONE_NUMBER]" at bounding box center [106, 259] width 148 height 30
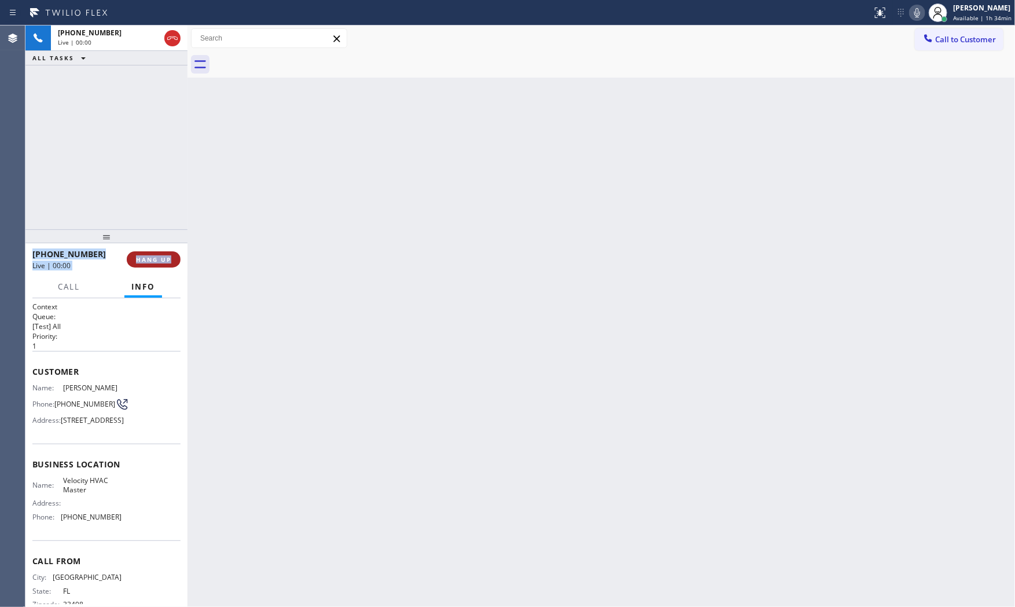
click at [157, 265] on button "HANG UP" at bounding box center [154, 259] width 54 height 16
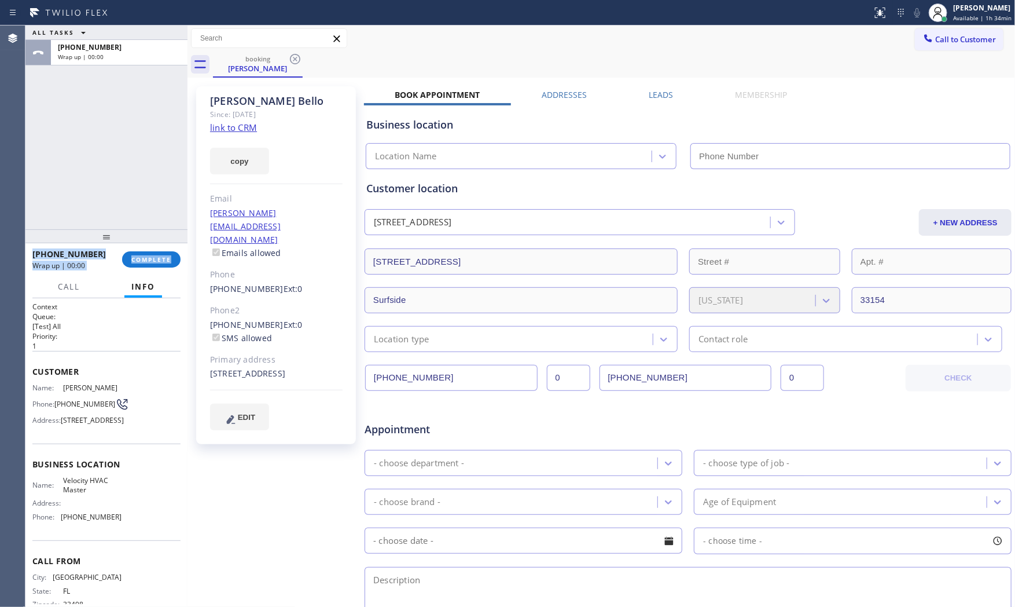
scroll to position [226, 0]
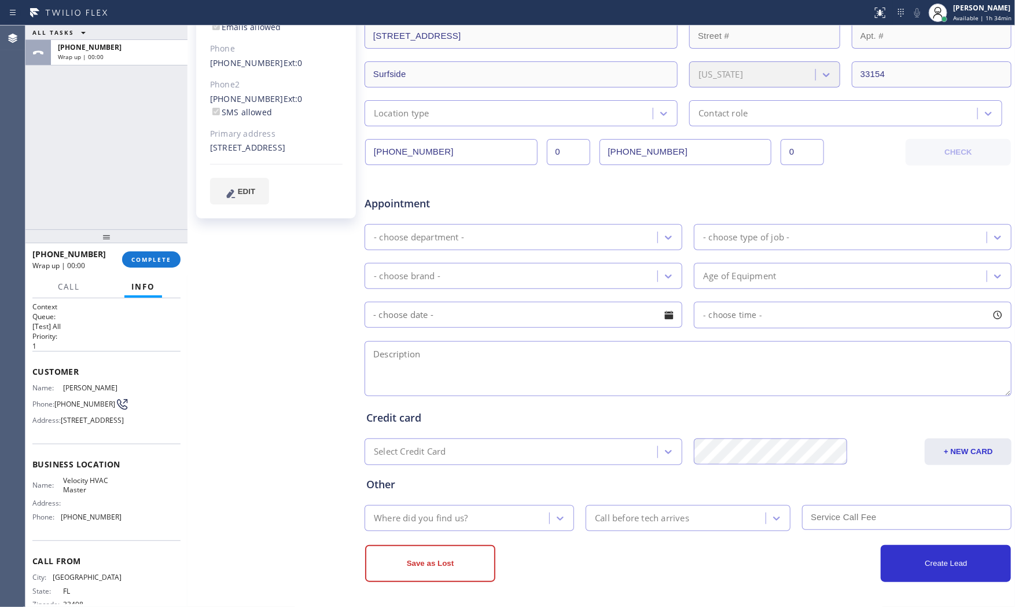
click at [292, 413] on div "[PERSON_NAME] Since: [DATE] link to CRM copy Email [PERSON_NAME][EMAIL_ADDRESS]…" at bounding box center [277, 230] width 174 height 750
type input "[PHONE_NUMBER]"
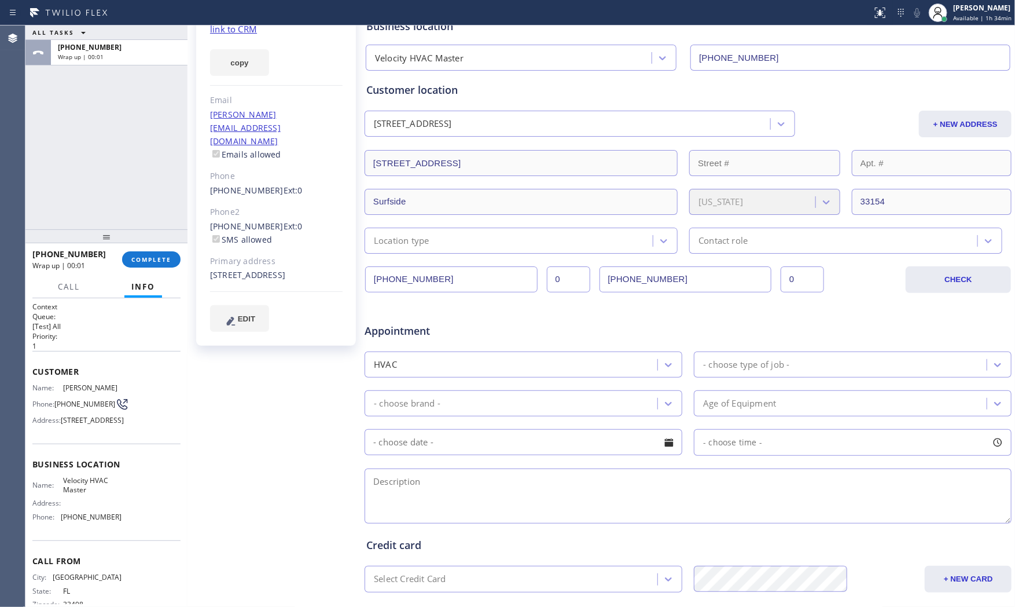
scroll to position [0, 0]
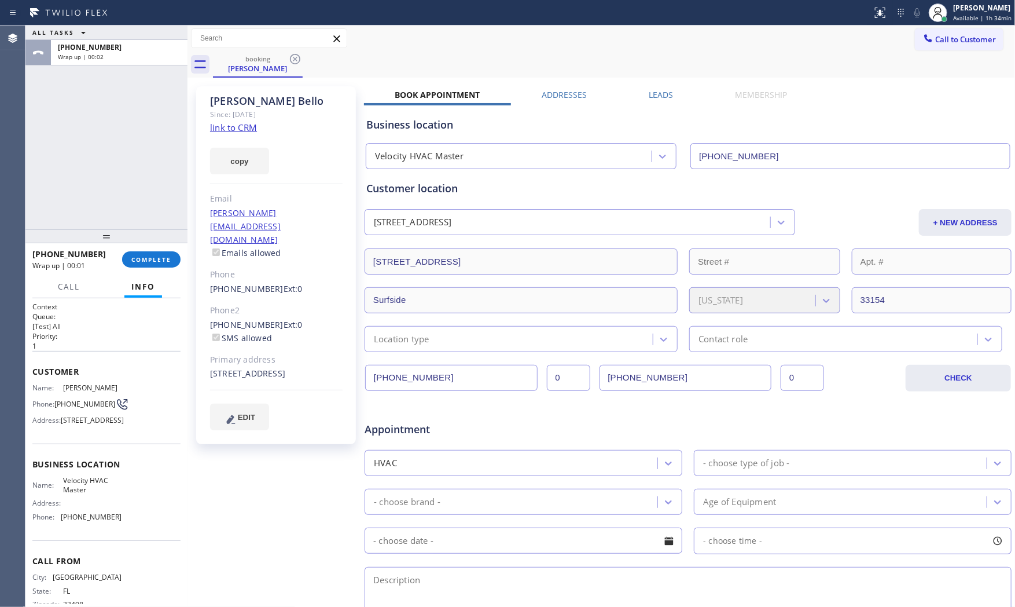
click at [241, 126] on link "link to CRM" at bounding box center [233, 128] width 47 height 12
click at [156, 258] on span "COMPLETE" at bounding box center [151, 259] width 40 height 8
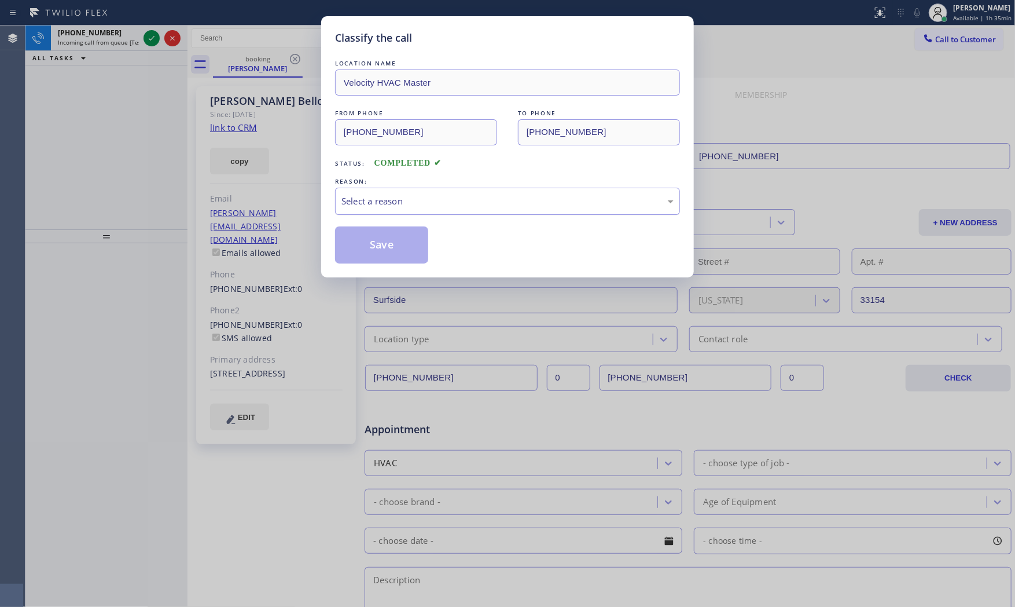
click at [427, 204] on div "Select a reason" at bounding box center [508, 201] width 332 height 13
click at [391, 241] on button "Save" at bounding box center [381, 244] width 93 height 37
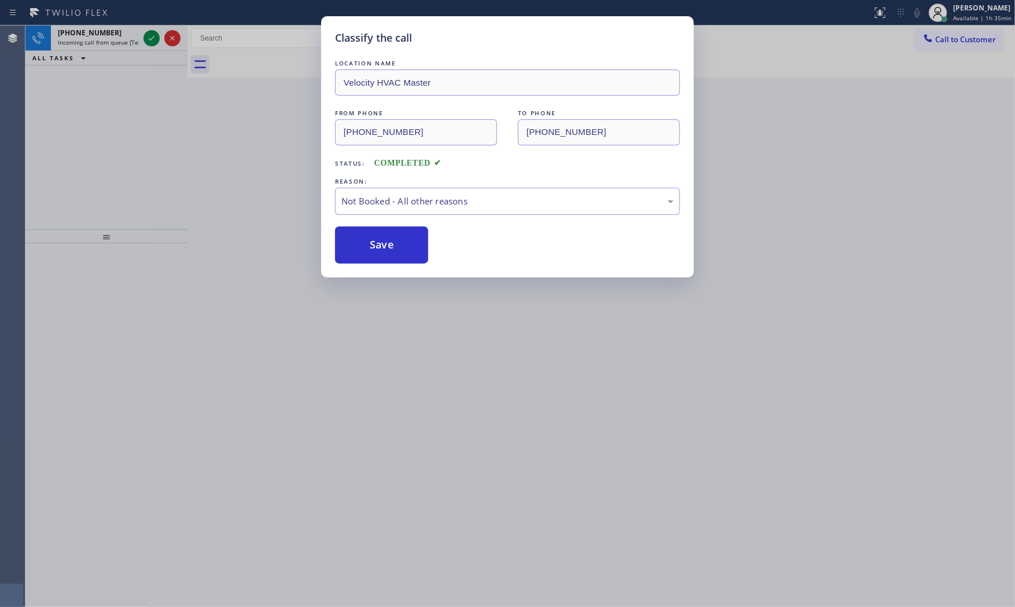
click at [391, 241] on button "Save" at bounding box center [381, 244] width 93 height 37
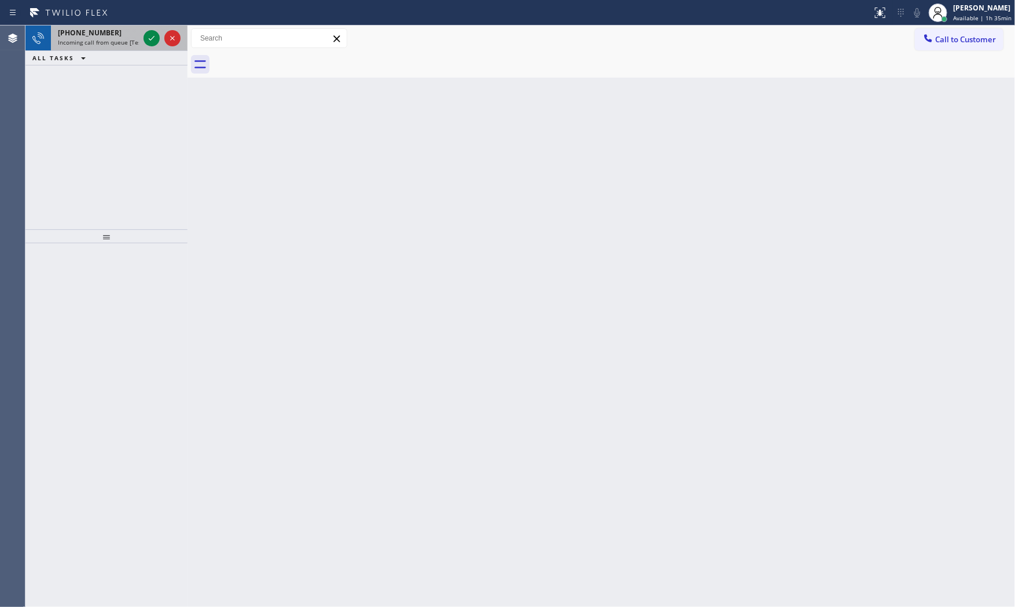
click at [101, 45] on span "Incoming call from queue [Test] All" at bounding box center [106, 42] width 96 height 8
click at [102, 38] on span "Incoming call from queue [Test] All" at bounding box center [106, 42] width 96 height 8
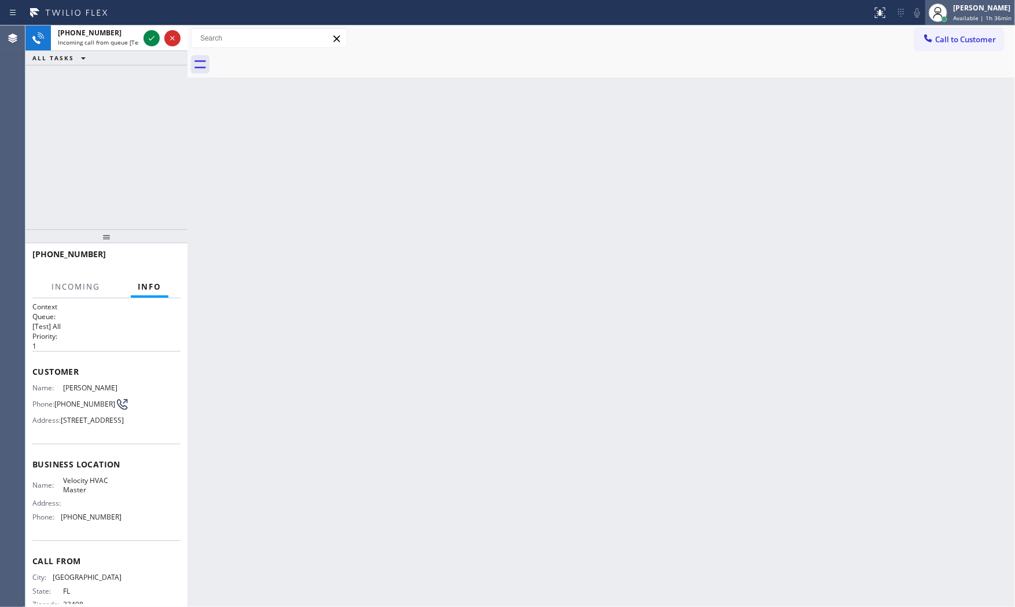
click at [964, 14] on span "Available | 1h 36min" at bounding box center [982, 18] width 58 height 8
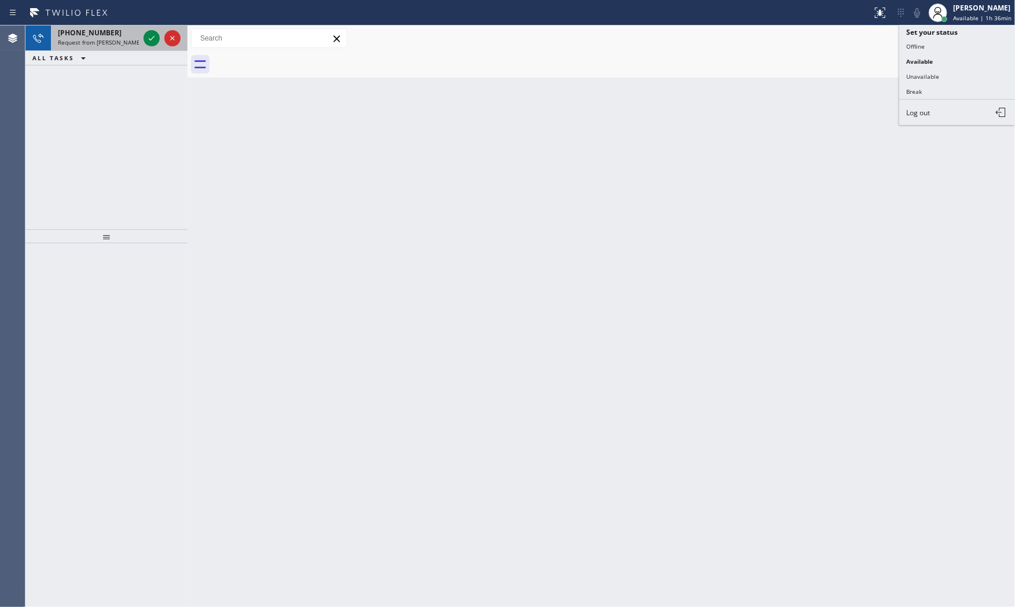
click at [104, 30] on span "[PHONE_NUMBER]" at bounding box center [90, 33] width 64 height 10
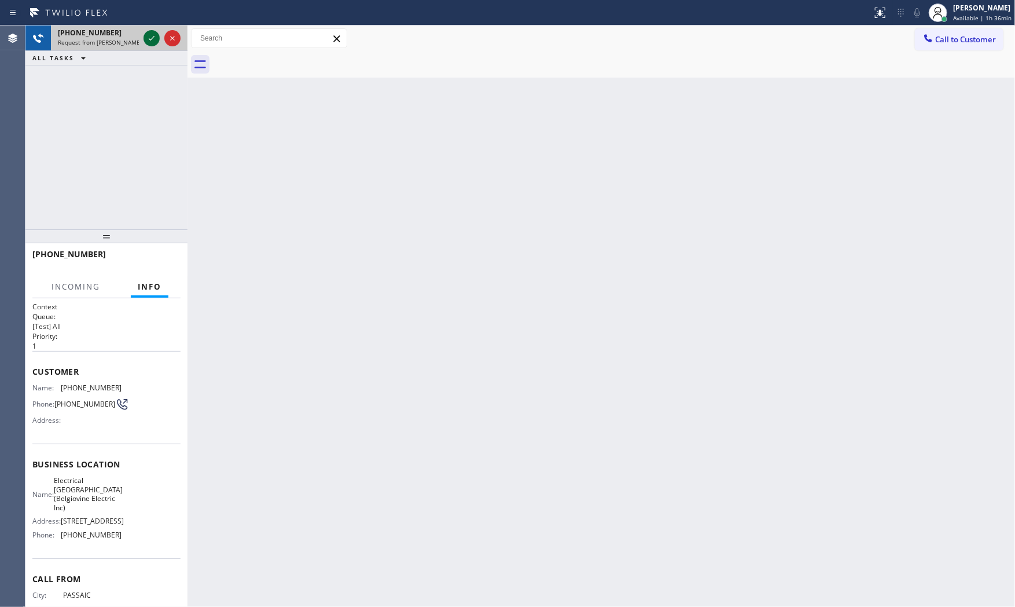
drag, startPoint x: 149, startPoint y: 39, endPoint x: 151, endPoint y: 45, distance: 6.0
click at [149, 41] on icon at bounding box center [152, 38] width 14 height 14
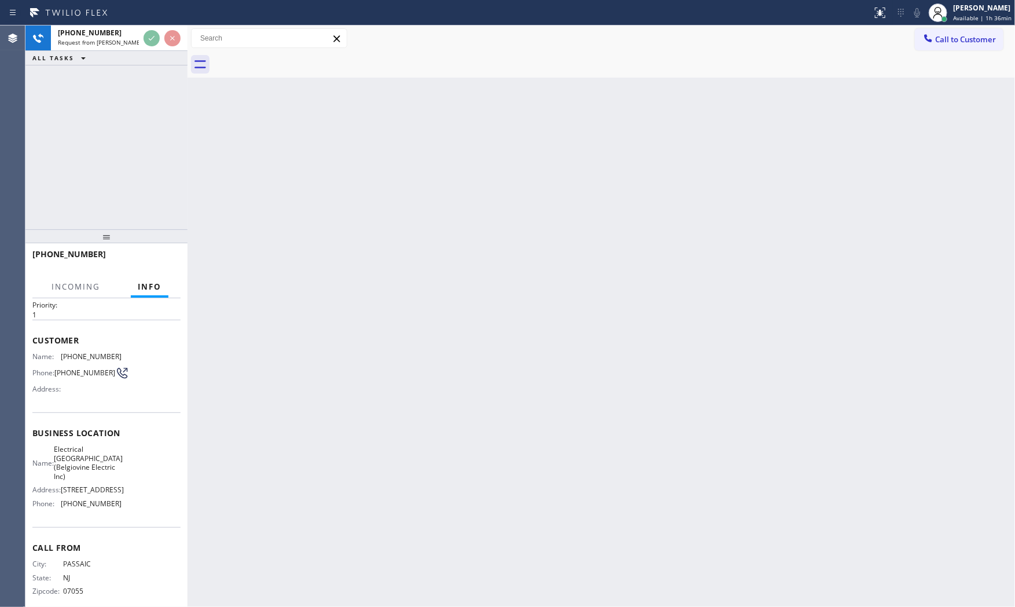
scroll to position [62, 0]
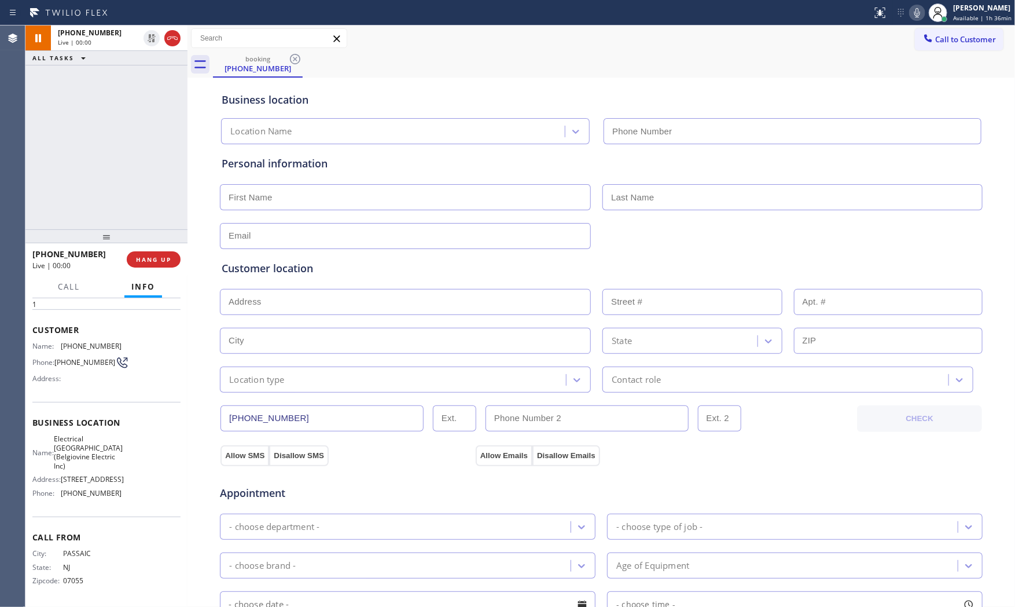
type input "[PHONE_NUMBER]"
click at [919, 14] on icon at bounding box center [918, 13] width 14 height 14
click at [918, 14] on icon at bounding box center [918, 13] width 14 height 14
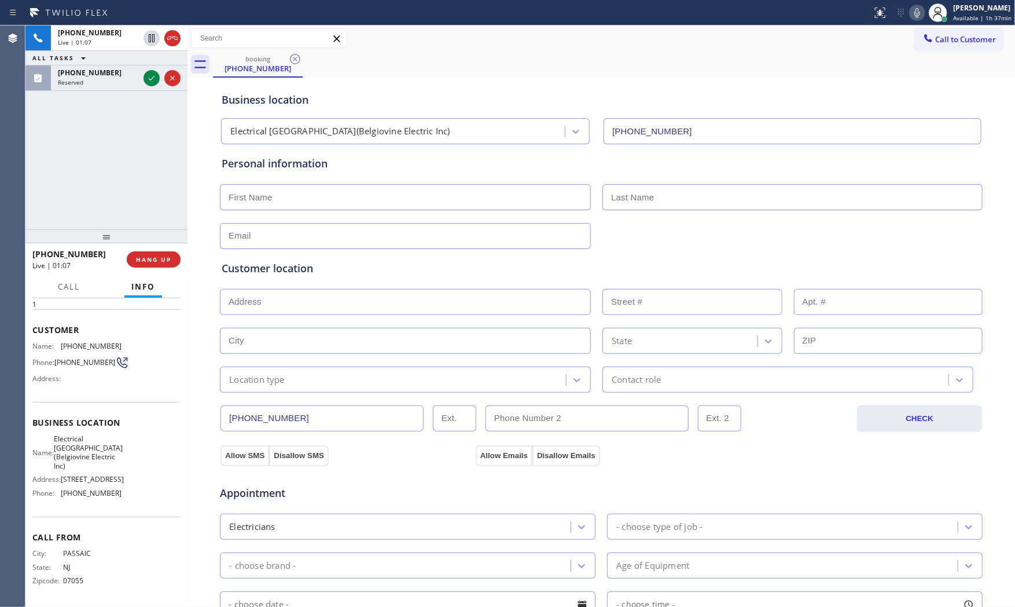
click at [911, 14] on icon at bounding box center [918, 13] width 14 height 14
click at [911, 10] on icon at bounding box center [918, 13] width 14 height 14
click at [912, 14] on icon at bounding box center [918, 13] width 14 height 14
click at [146, 38] on icon at bounding box center [152, 38] width 14 height 14
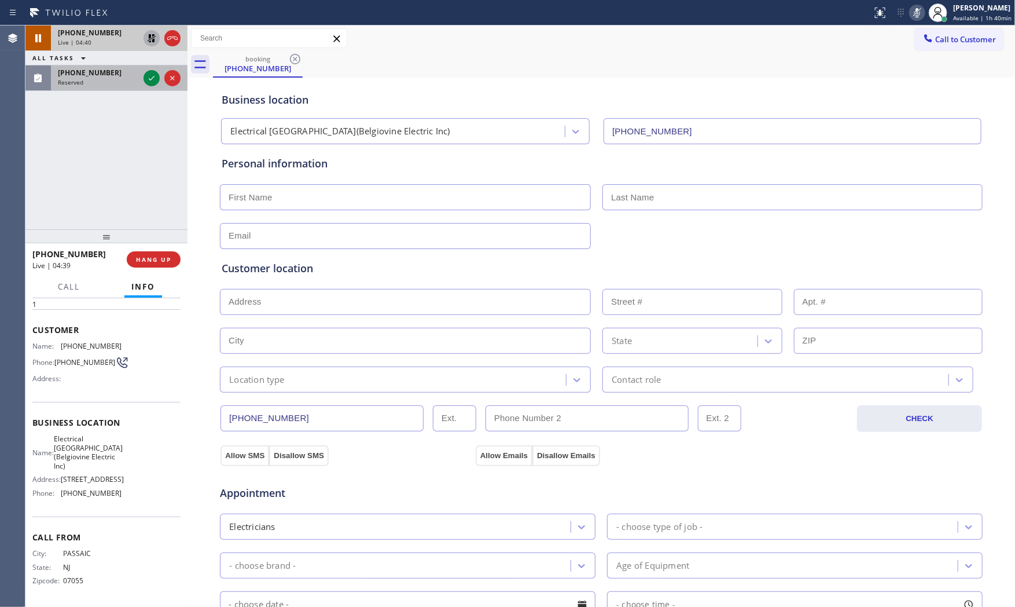
click at [98, 76] on span "[PHONE_NUMBER]" at bounding box center [90, 73] width 64 height 10
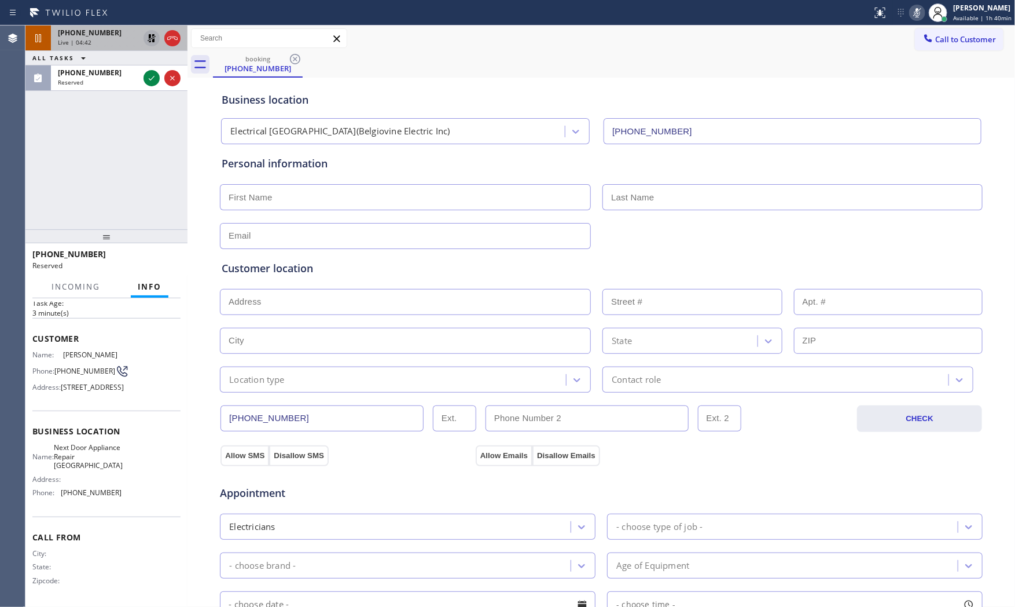
click at [911, 16] on icon at bounding box center [918, 13] width 14 height 14
click at [152, 38] on icon at bounding box center [152, 38] width 8 height 8
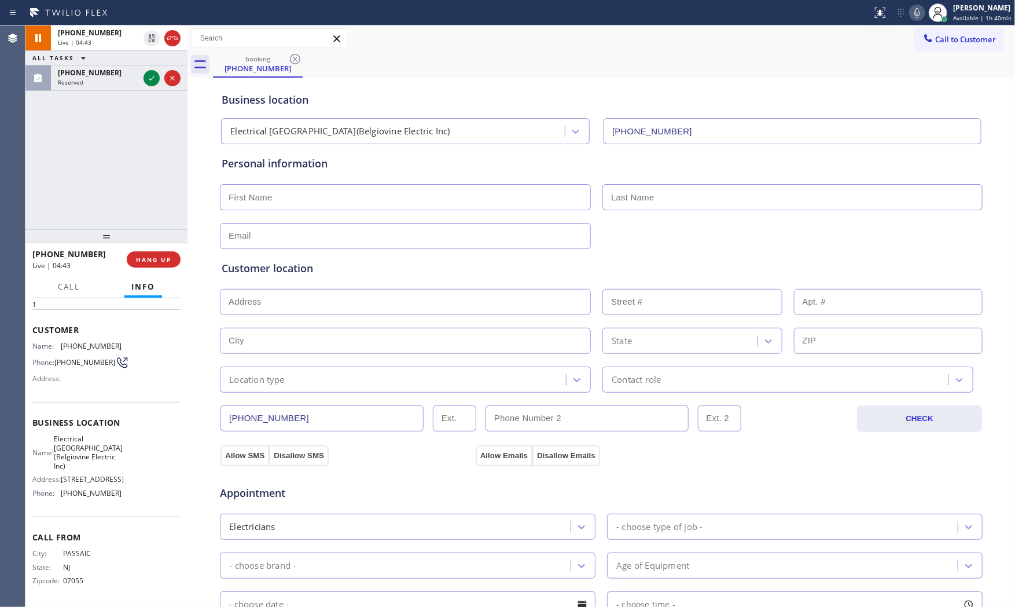
scroll to position [62, 0]
click at [263, 31] on input "text" at bounding box center [269, 38] width 155 height 19
click at [76, 45] on span "Live | 05:01" at bounding box center [75, 42] width 34 height 8
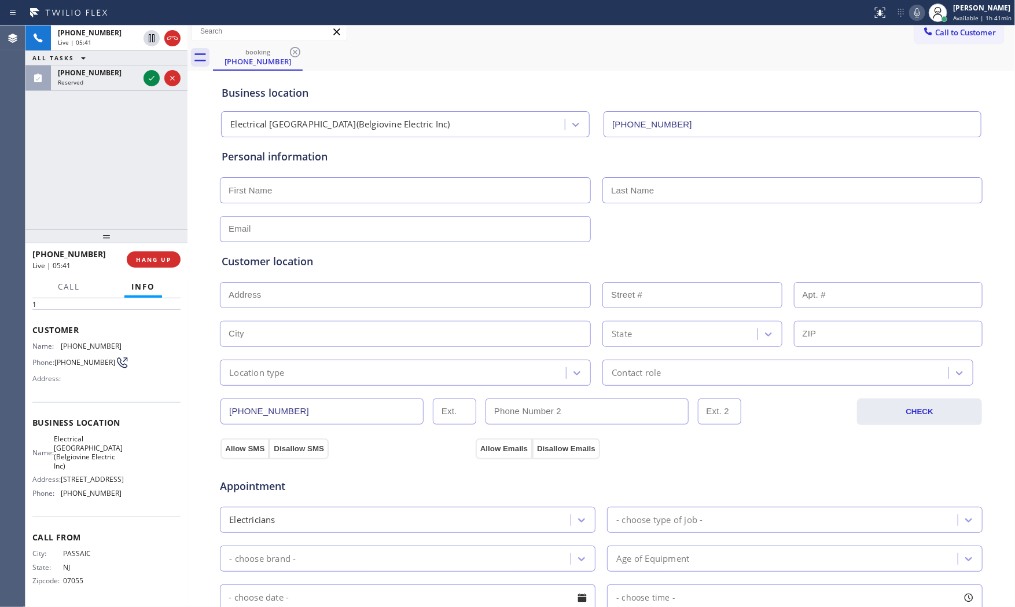
scroll to position [0, 0]
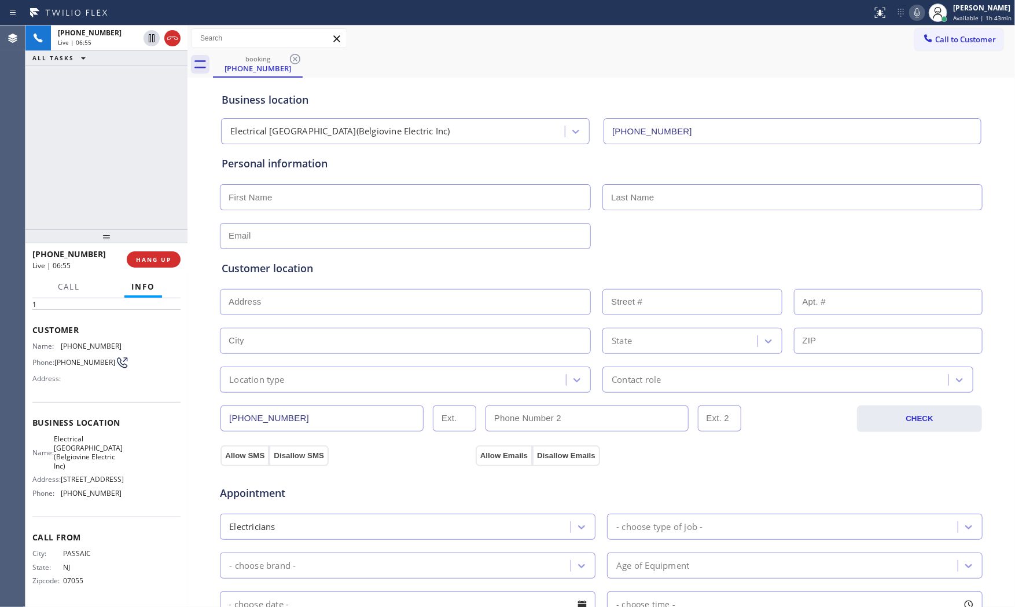
click at [916, 8] on icon at bounding box center [918, 13] width 14 height 14
click at [911, 12] on icon at bounding box center [918, 13] width 14 height 14
click at [166, 264] on button "HANG UP" at bounding box center [154, 259] width 54 height 16
click at [357, 189] on input "text" at bounding box center [405, 197] width 371 height 26
paste input "[PERSON_NAME]"
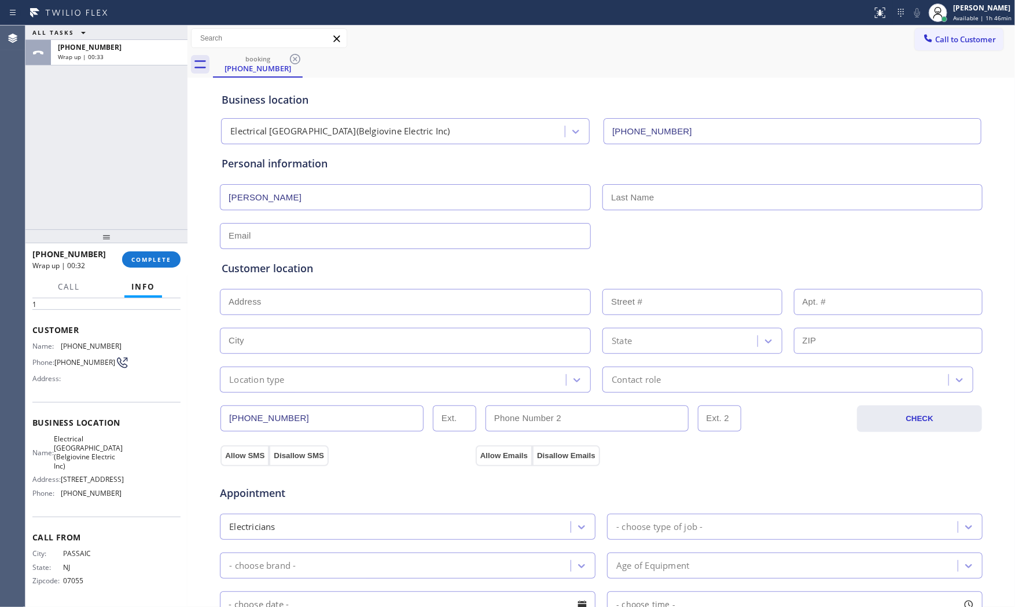
type input "[PERSON_NAME]"
click at [666, 199] on input "text" at bounding box center [793, 197] width 380 height 26
paste input "[PERSON_NAME]"
type input "[PERSON_NAME]"
click at [269, 241] on input "text" at bounding box center [405, 236] width 371 height 26
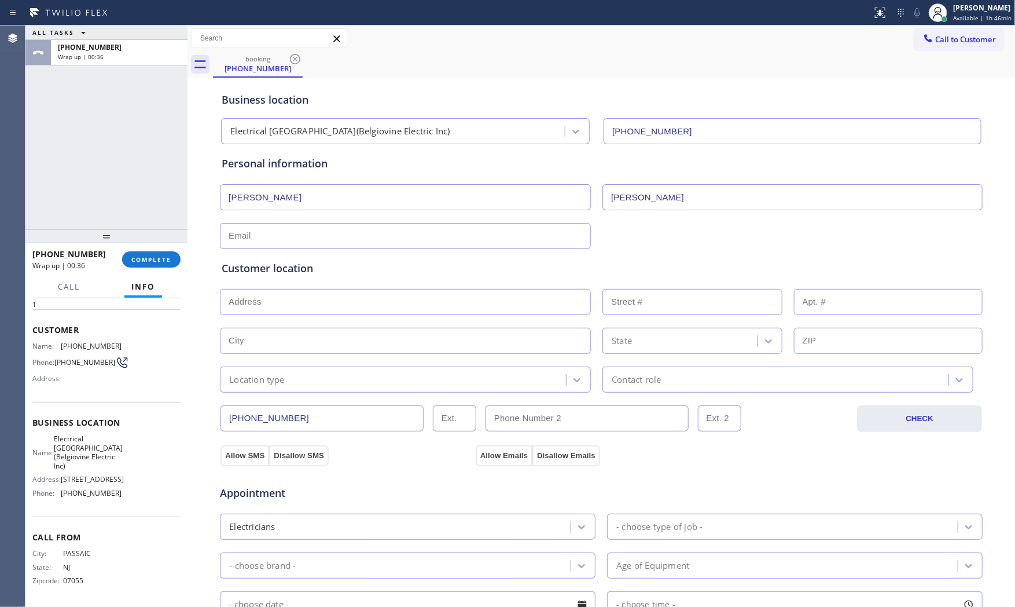
paste input "[EMAIL_ADDRESS][DOMAIN_NAME]"
type input "[EMAIL_ADDRESS][DOMAIN_NAME]"
click at [433, 258] on div "Customer location >> ADD NEW ADDRESS << + NEW ADDRESS State Location type Conta…" at bounding box center [601, 321] width 764 height 144
click at [285, 309] on input "text" at bounding box center [405, 302] width 371 height 26
paste input "[STREET_ADDRESS][PERSON_NAME]"
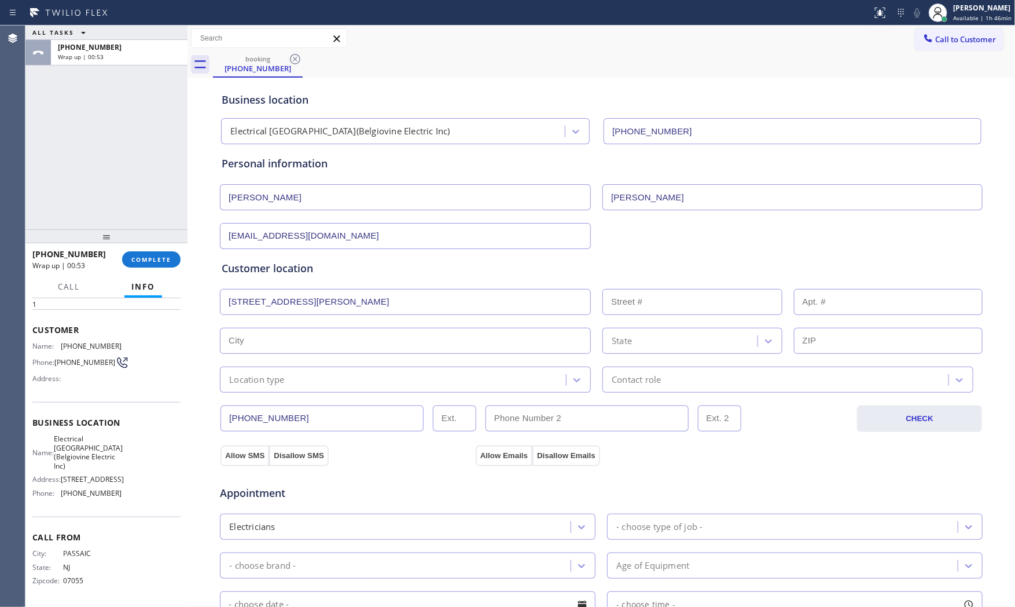
type input "[STREET_ADDRESS][PERSON_NAME]"
type input "35"
type input "[GEOGRAPHIC_DATA]"
type input "07407"
click at [275, 390] on div "Location type" at bounding box center [405, 379] width 371 height 26
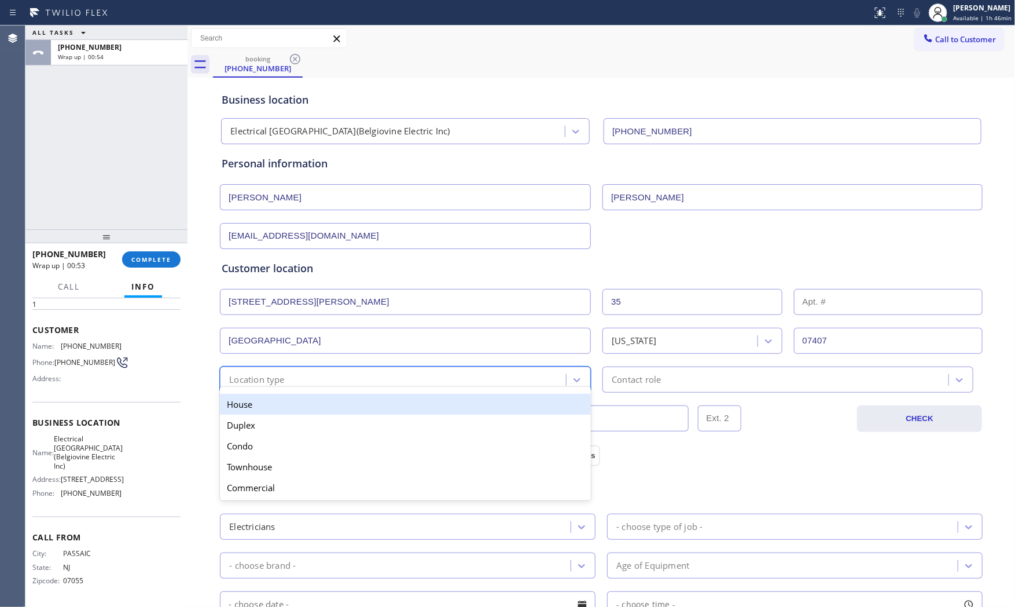
click at [248, 408] on div "House" at bounding box center [405, 404] width 371 height 21
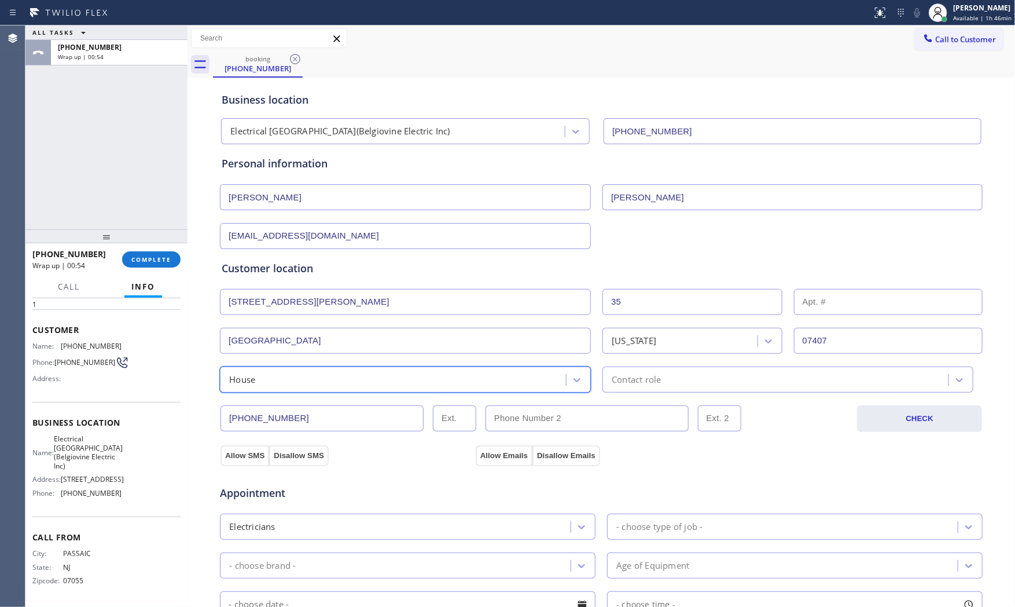
click at [678, 390] on div "Contact role" at bounding box center [788, 379] width 371 height 26
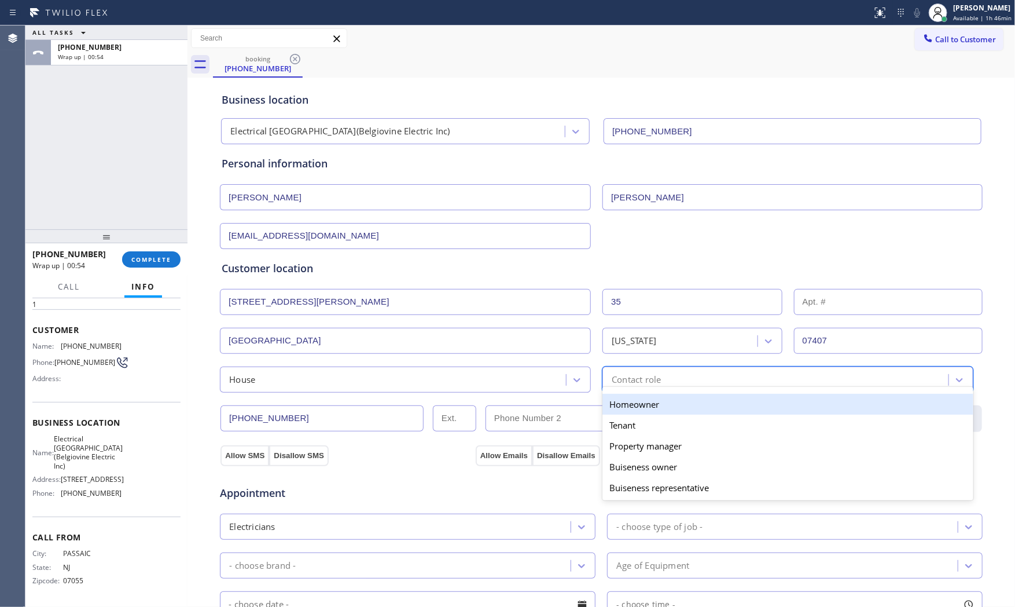
click at [639, 407] on div "Homeowner" at bounding box center [788, 404] width 371 height 21
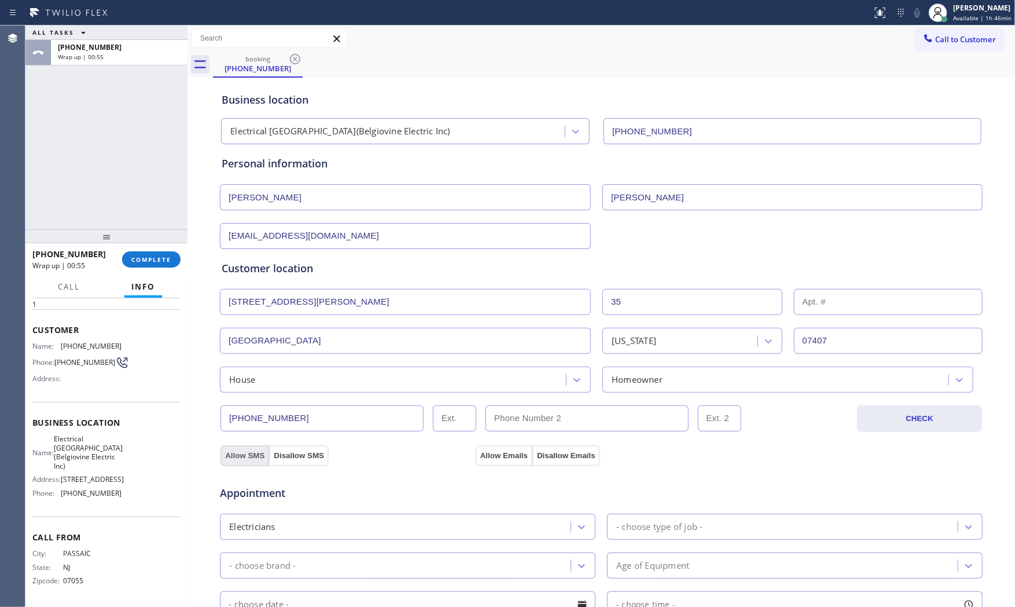
click at [240, 456] on button "Allow SMS" at bounding box center [245, 455] width 49 height 21
click at [476, 456] on button "Allow Emails" at bounding box center [504, 455] width 57 height 21
click at [645, 522] on div "- choose type of job -" at bounding box center [660, 526] width 86 height 13
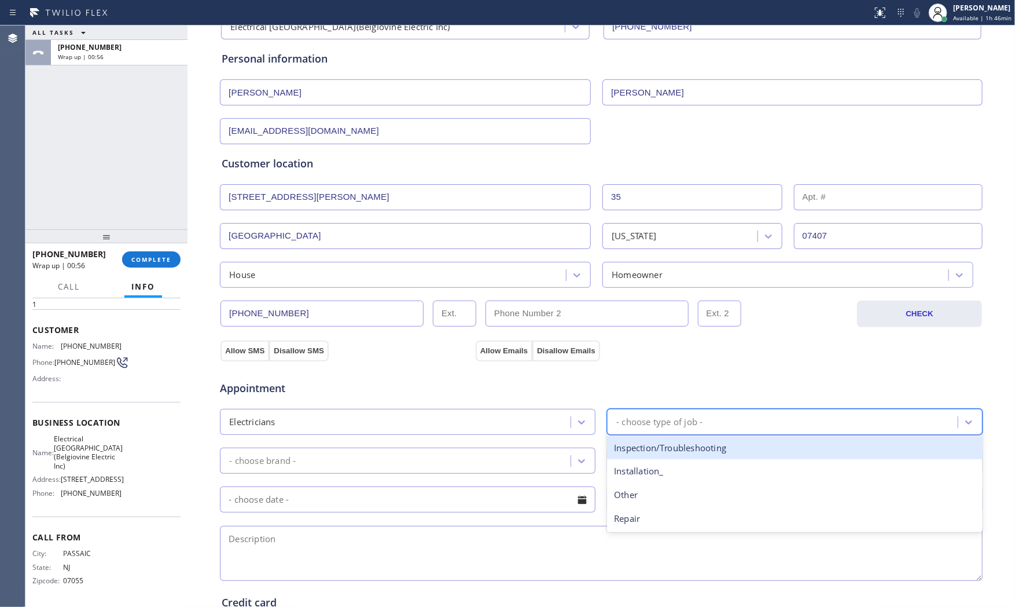
scroll to position [129, 0]
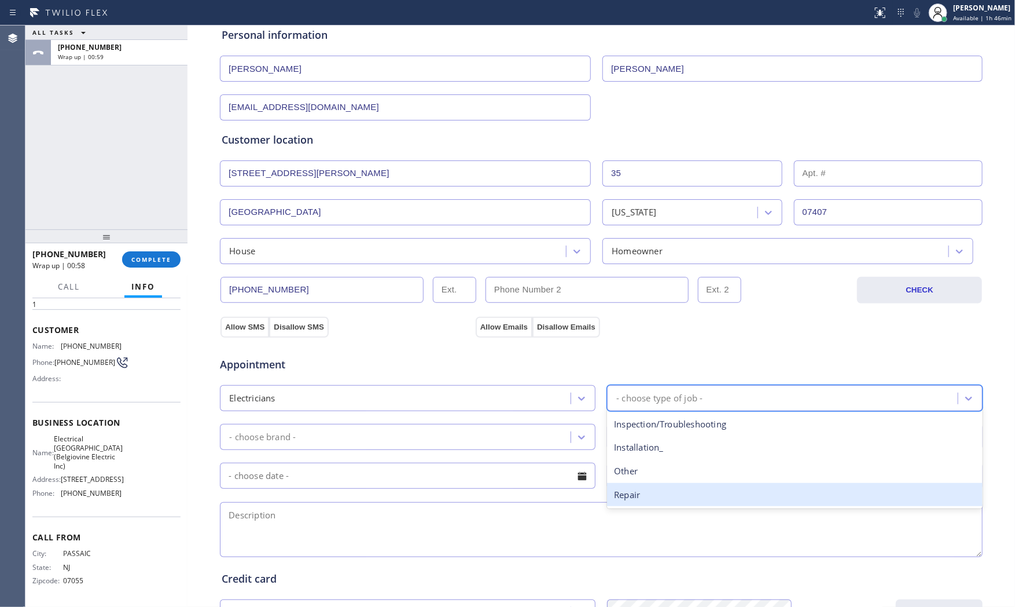
click at [643, 487] on div "Repair" at bounding box center [795, 495] width 376 height 24
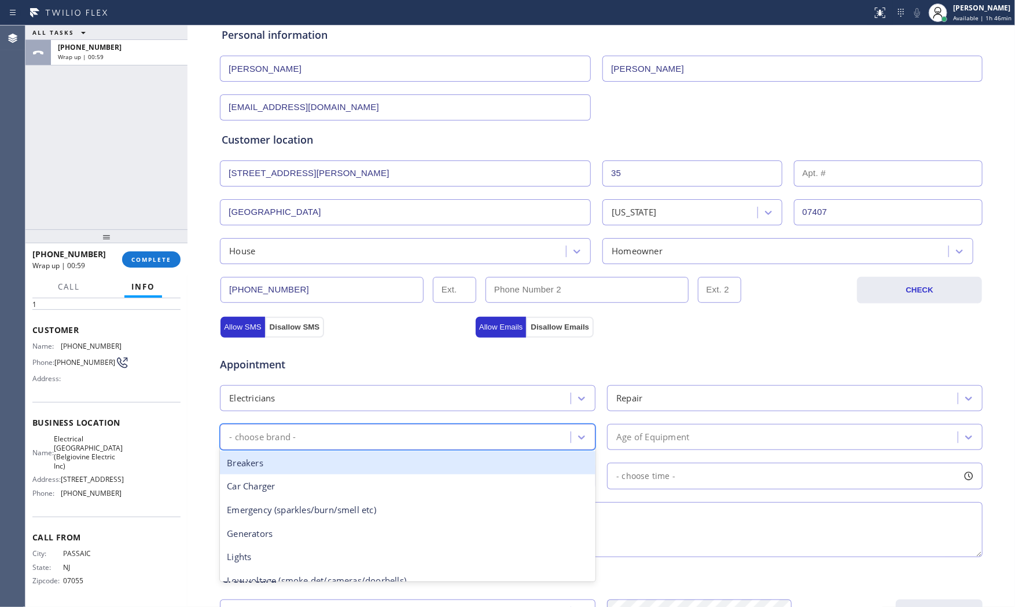
click at [414, 431] on div "- choose brand -" at bounding box center [396, 437] width 347 height 20
type input "w"
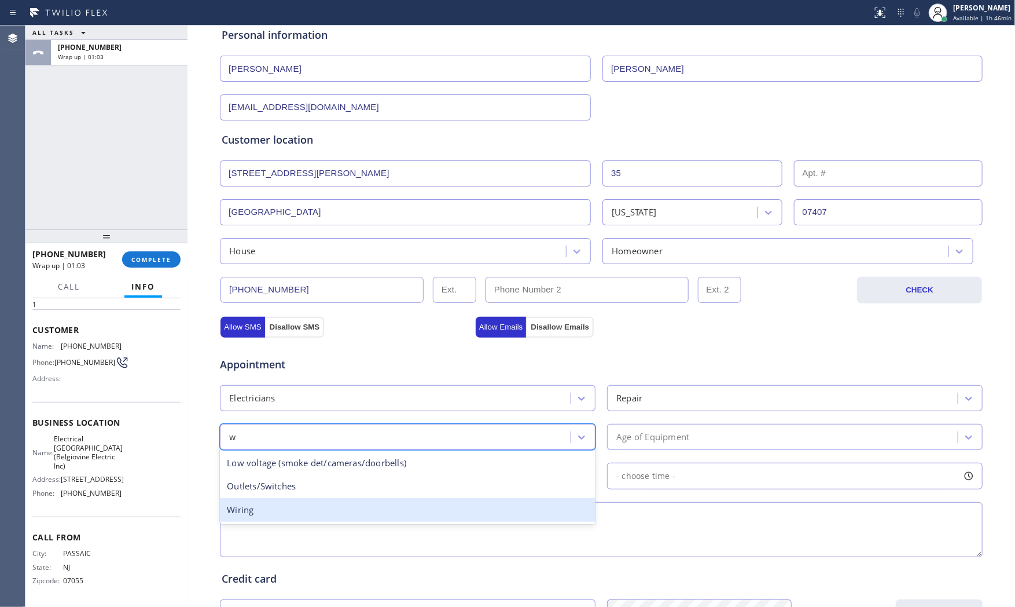
click at [272, 504] on div "Wiring" at bounding box center [408, 510] width 376 height 24
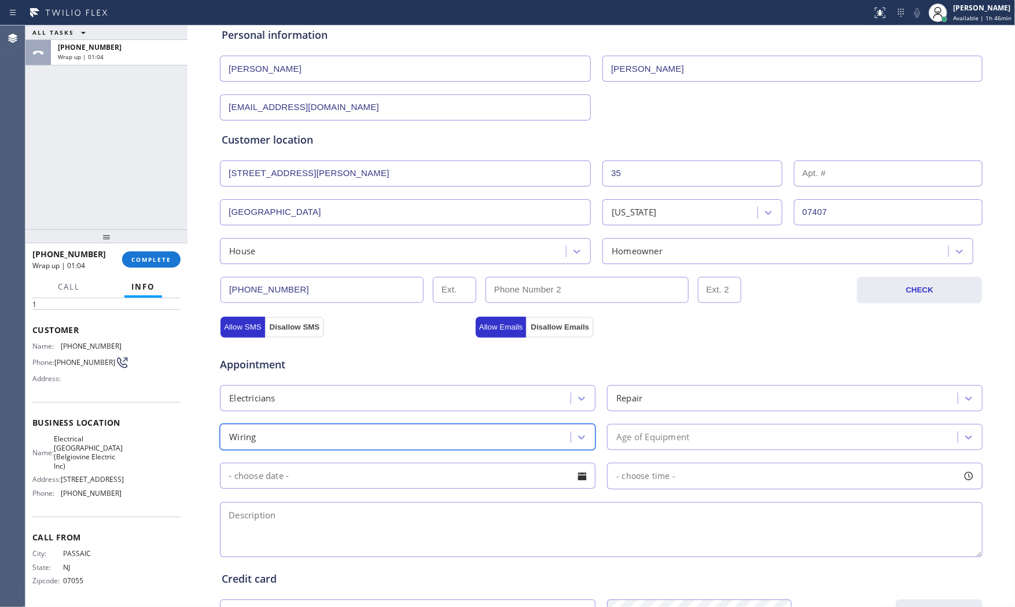
click at [315, 435] on div "Wiring" at bounding box center [396, 437] width 347 height 20
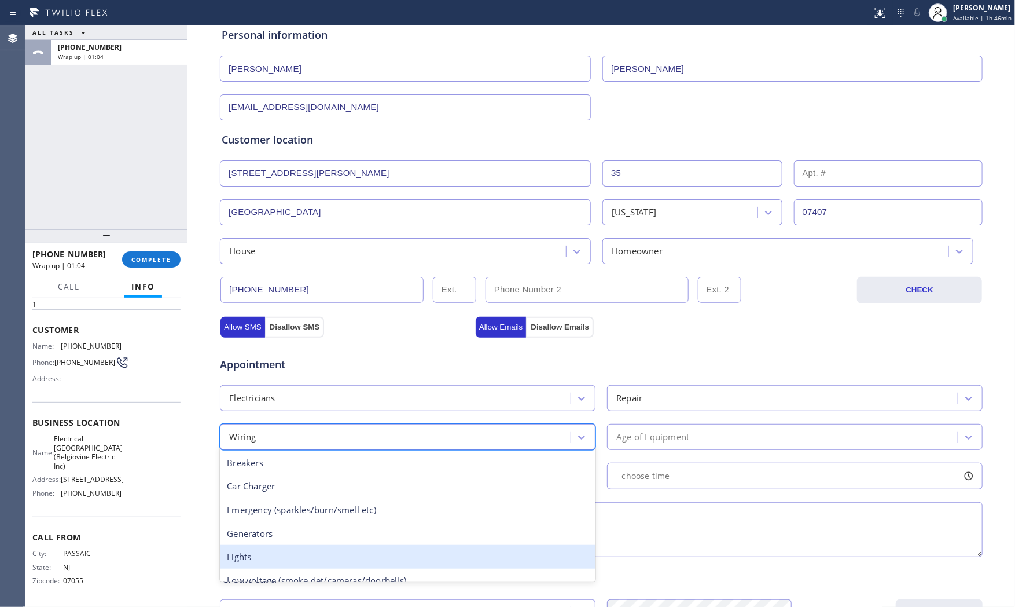
scroll to position [89, 0]
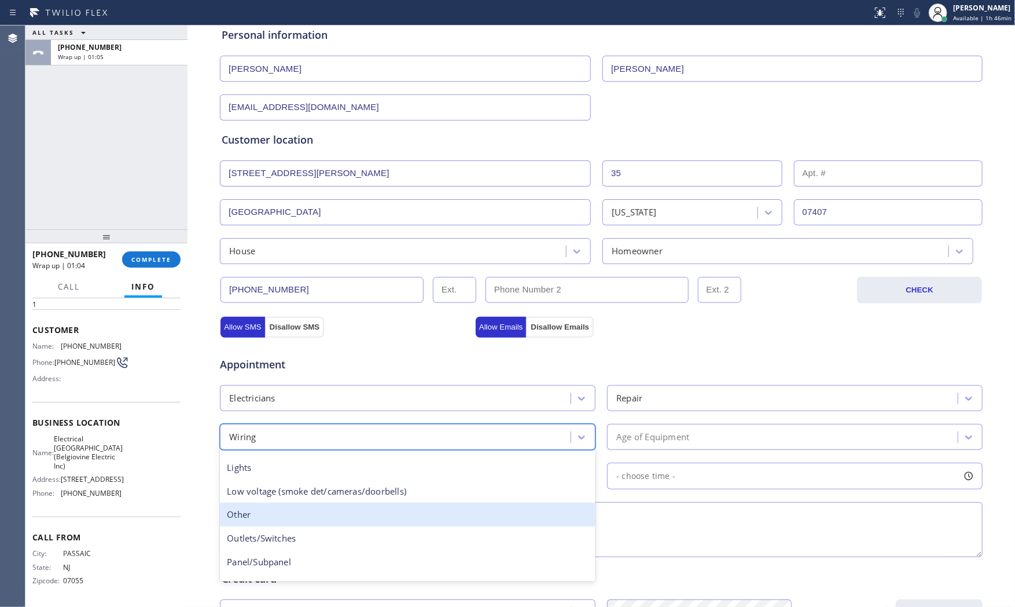
type input "w"
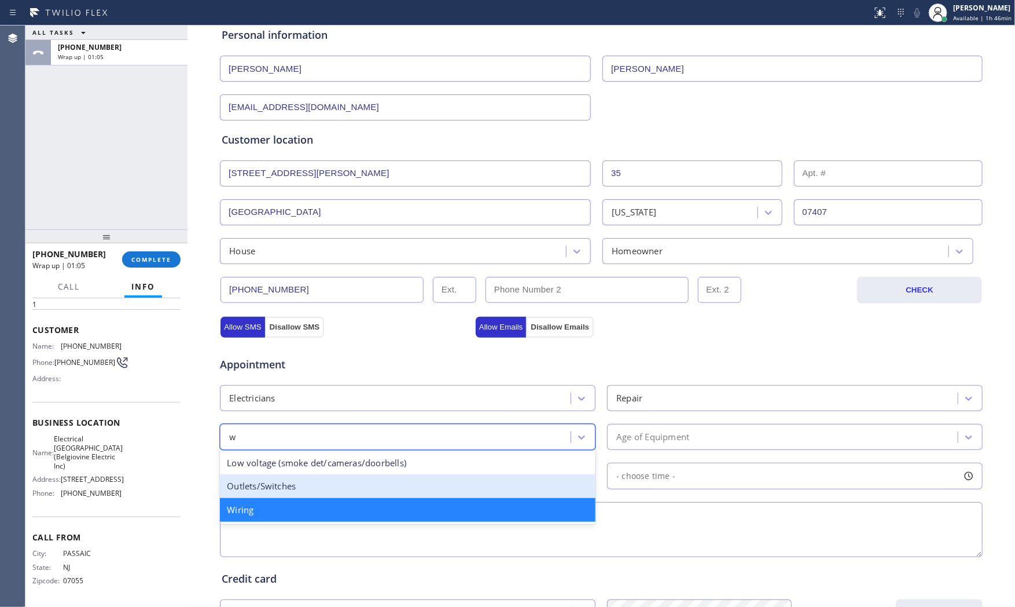
scroll to position [0, 0]
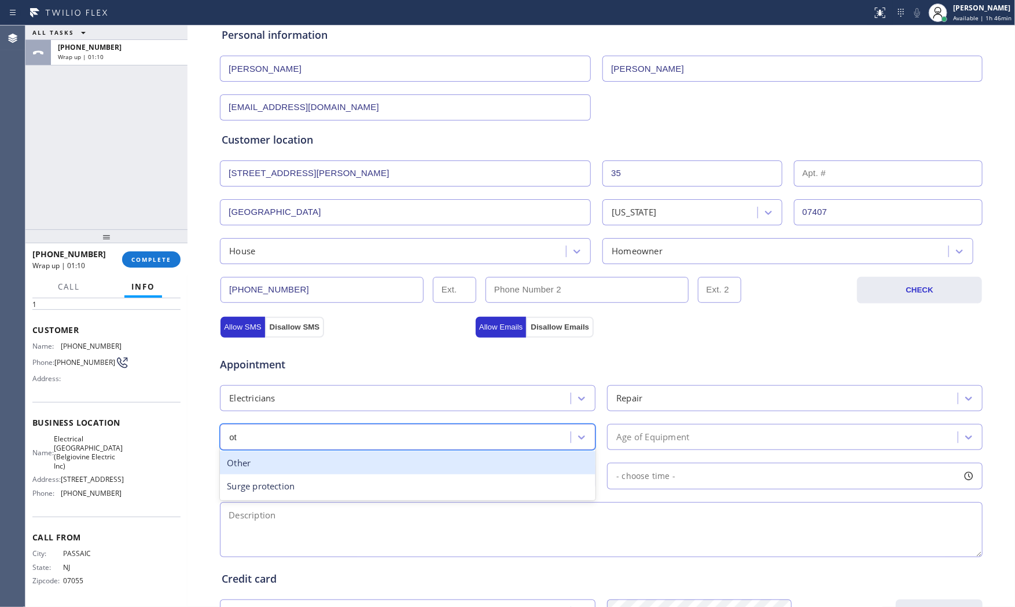
type input "oth"
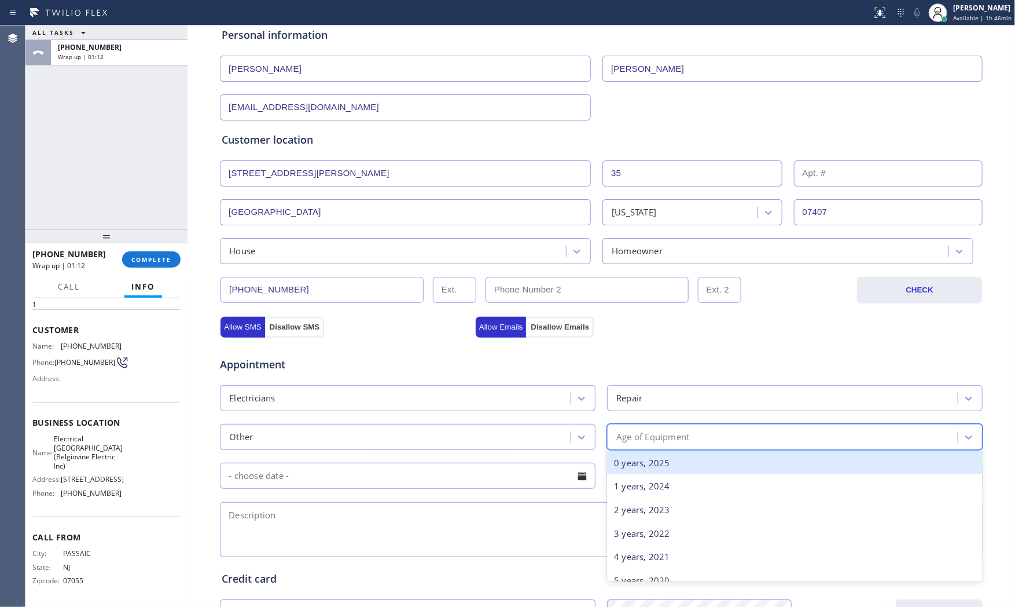
click at [639, 436] on div "Age of Equipment" at bounding box center [653, 436] width 73 height 13
click at [636, 465] on div "0 years, 2025" at bounding box center [795, 463] width 376 height 24
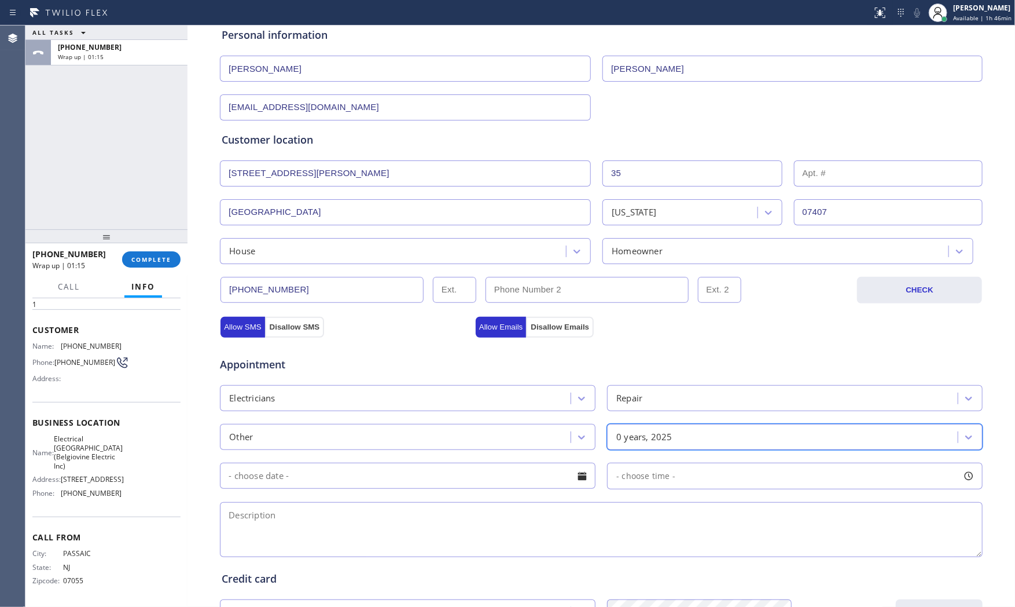
click at [415, 479] on input "text" at bounding box center [408, 476] width 376 height 26
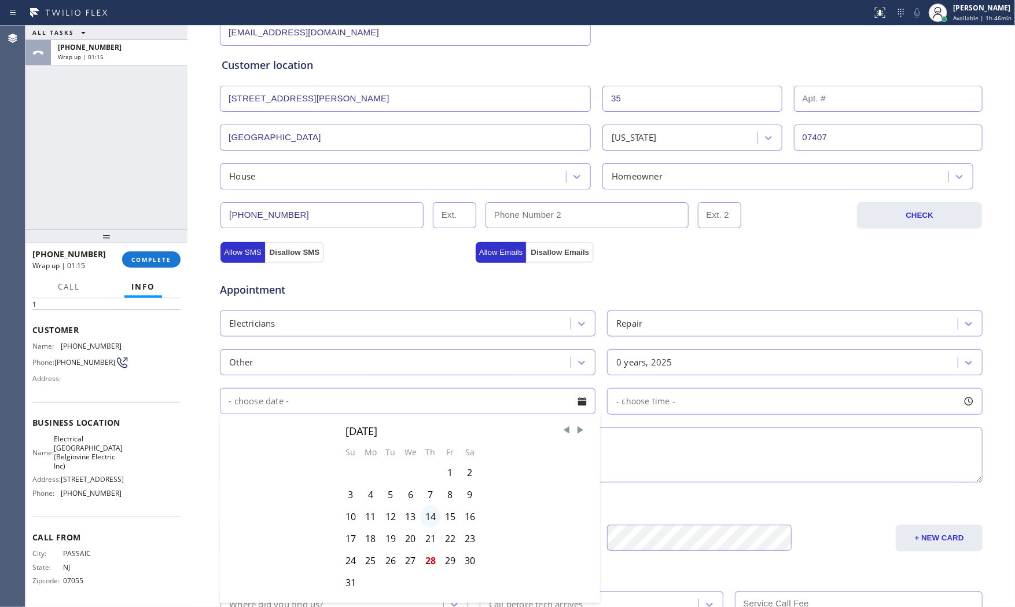
scroll to position [290, 0]
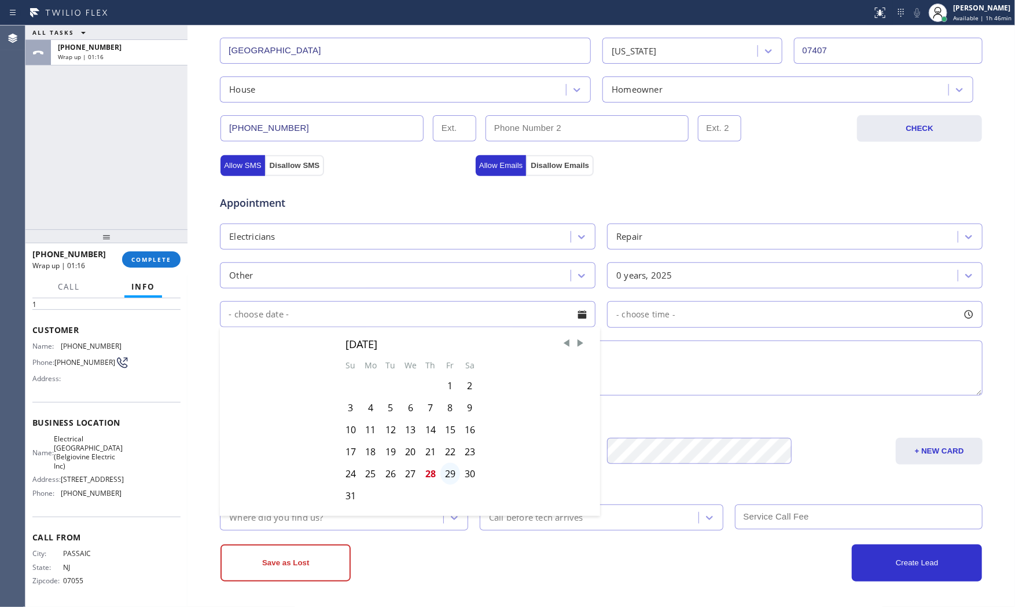
click at [444, 472] on div "29" at bounding box center [451, 474] width 20 height 22
type input "[DATE]"
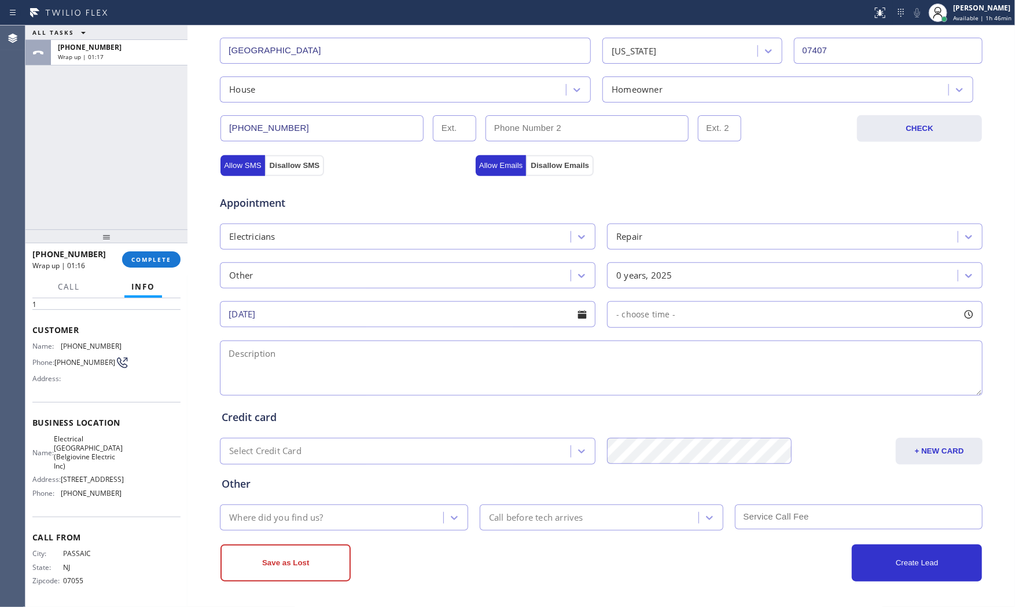
click at [692, 315] on div "- choose time -" at bounding box center [795, 314] width 376 height 27
drag, startPoint x: 612, startPoint y: 383, endPoint x: 886, endPoint y: 375, distance: 273.4
click at [889, 375] on div at bounding box center [896, 385] width 14 height 24
drag, startPoint x: 614, startPoint y: 384, endPoint x: 810, endPoint y: 387, distance: 196.8
click at [810, 387] on div at bounding box center [813, 385] width 14 height 24
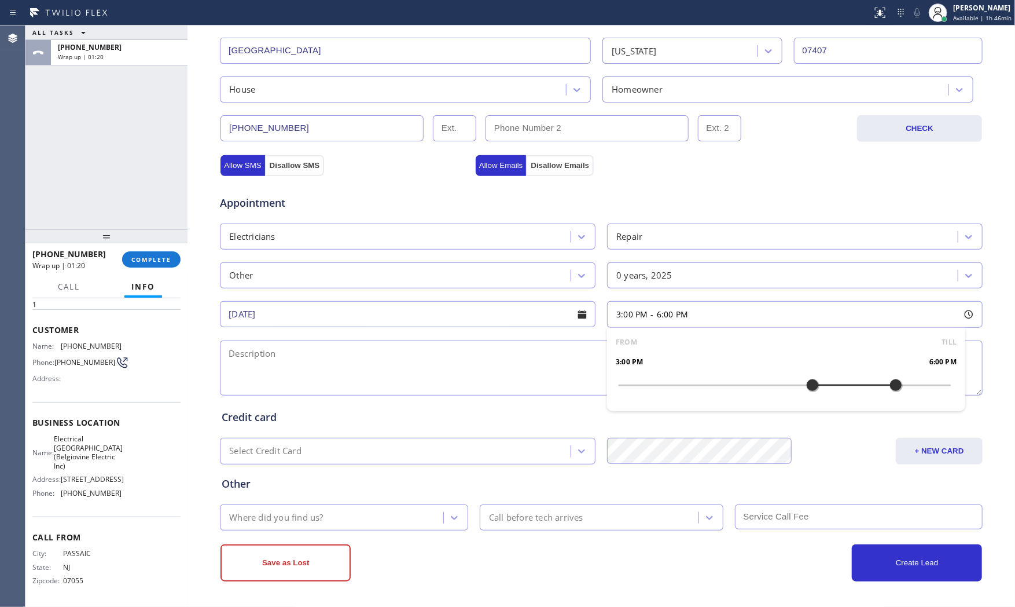
click at [489, 380] on textarea at bounding box center [601, 367] width 763 height 55
click at [83, 434] on span "Electrical [GEOGRAPHIC_DATA](Belgiovine Electric Inc)" at bounding box center [88, 452] width 69 height 36
copy span "Electrical [GEOGRAPHIC_DATA](Belgiovine Electric Inc)"
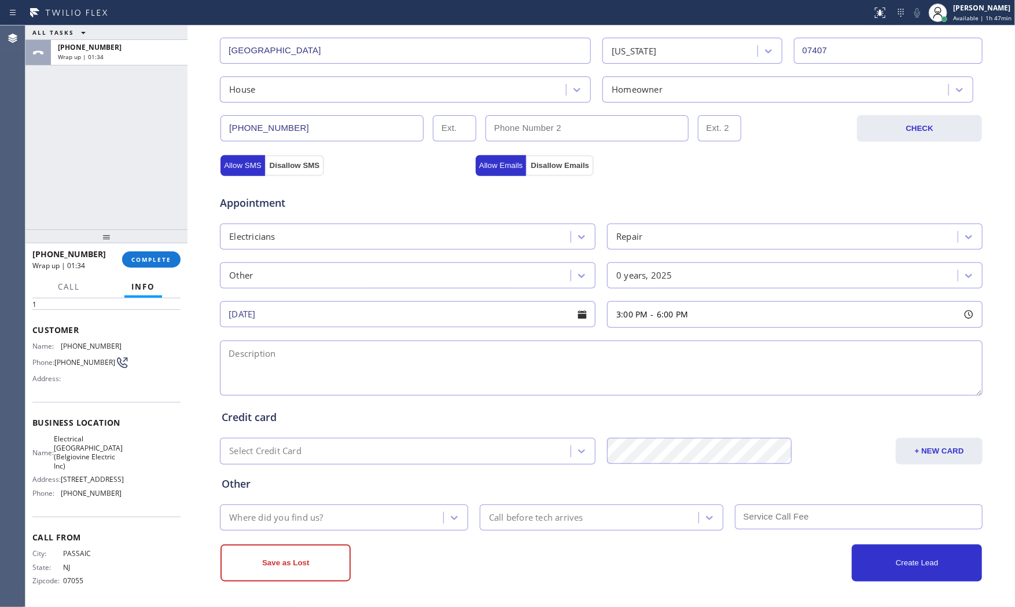
click at [326, 377] on textarea at bounding box center [601, 367] width 763 height 55
paste textarea "3-6 $150 [DATE] disconnecting some electrical equipment in my house guess cut a…"
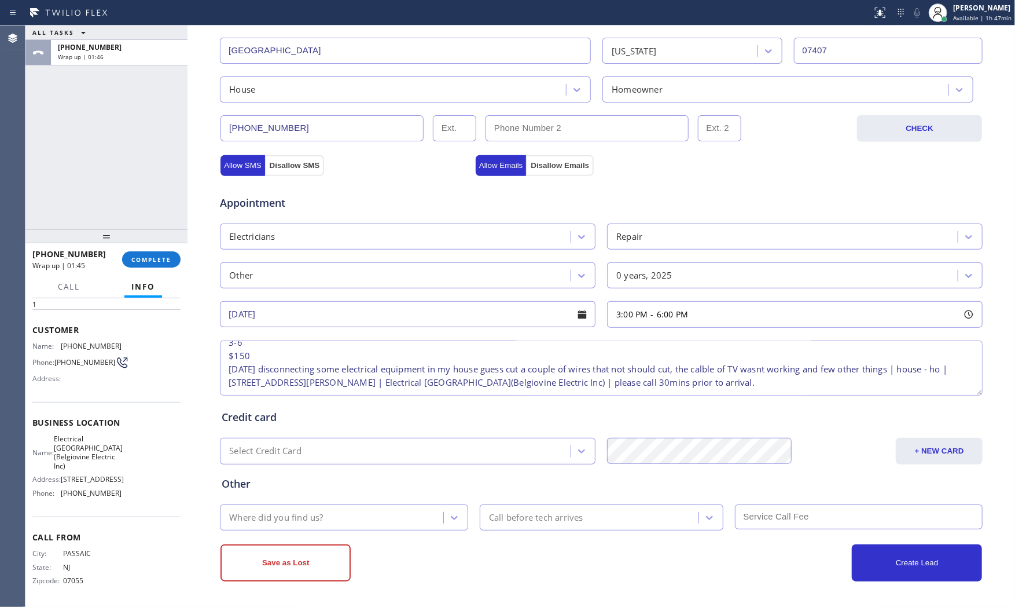
scroll to position [0, 0]
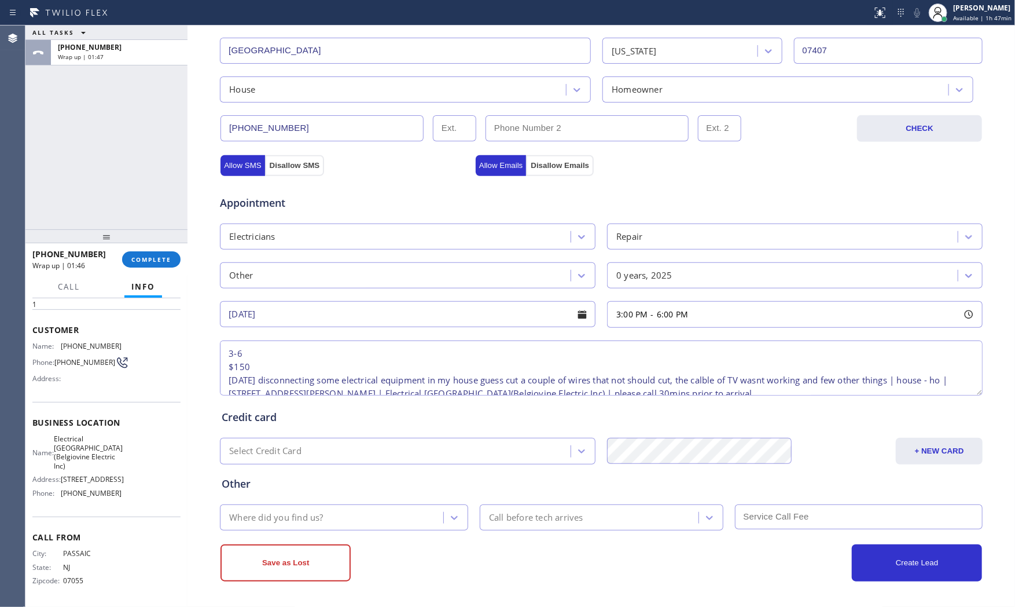
drag, startPoint x: 230, startPoint y: 361, endPoint x: 904, endPoint y: 377, distance: 674.6
click at [904, 377] on textarea "3-6 $150 [DATE] disconnecting some electrical equipment in my house guess cut a…" at bounding box center [601, 367] width 763 height 55
paste textarea "[DATE] disconnecting some electrical equipment in my house guess cut a couple o…"
type textarea "3-6 $150 yyesterday disconnecting some electrical equipment in my house guess c…"
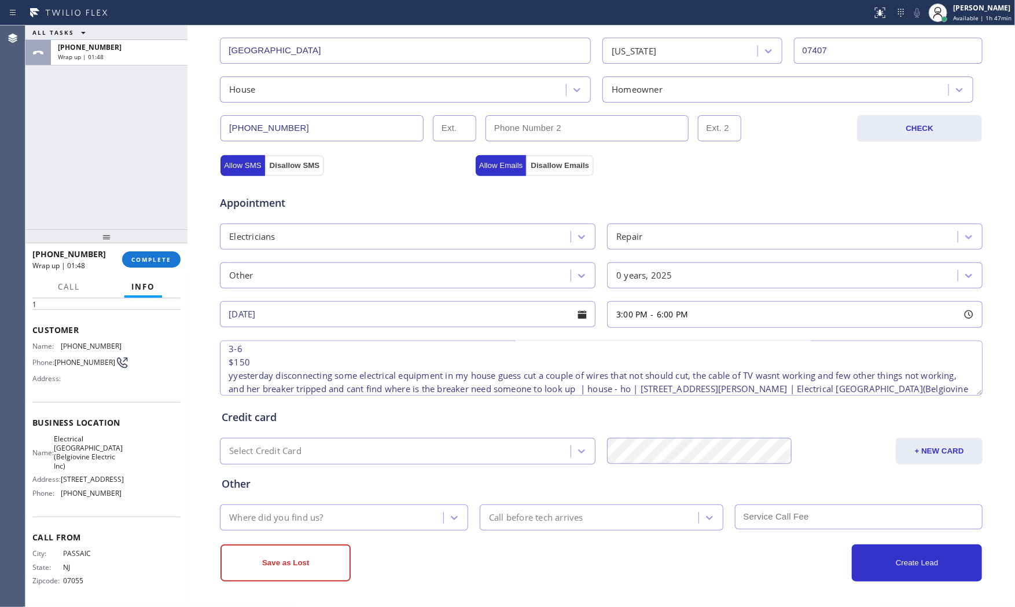
click at [375, 518] on div "Where did you find us?" at bounding box center [333, 517] width 220 height 20
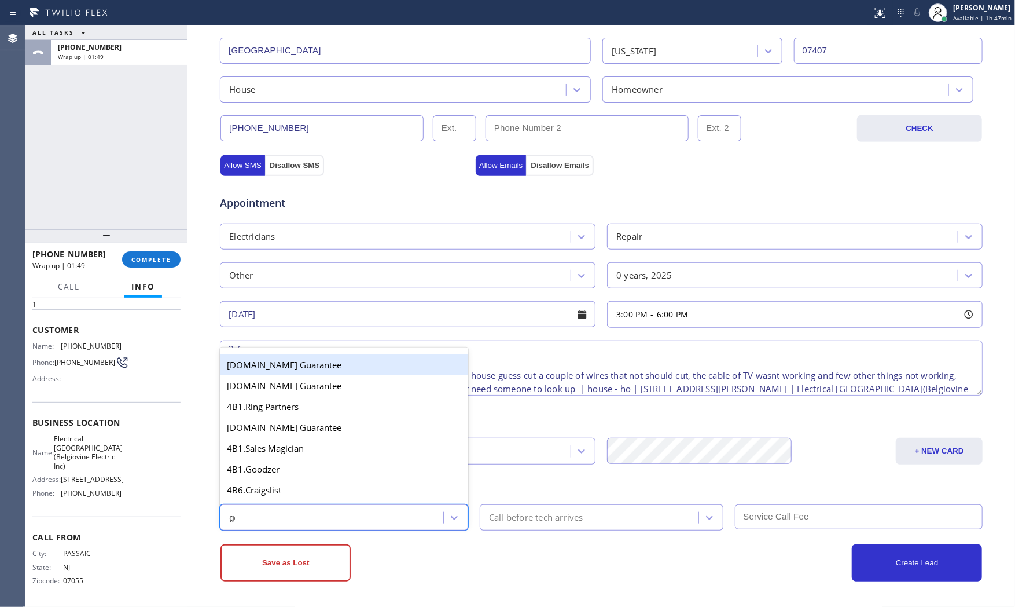
type input "goo"
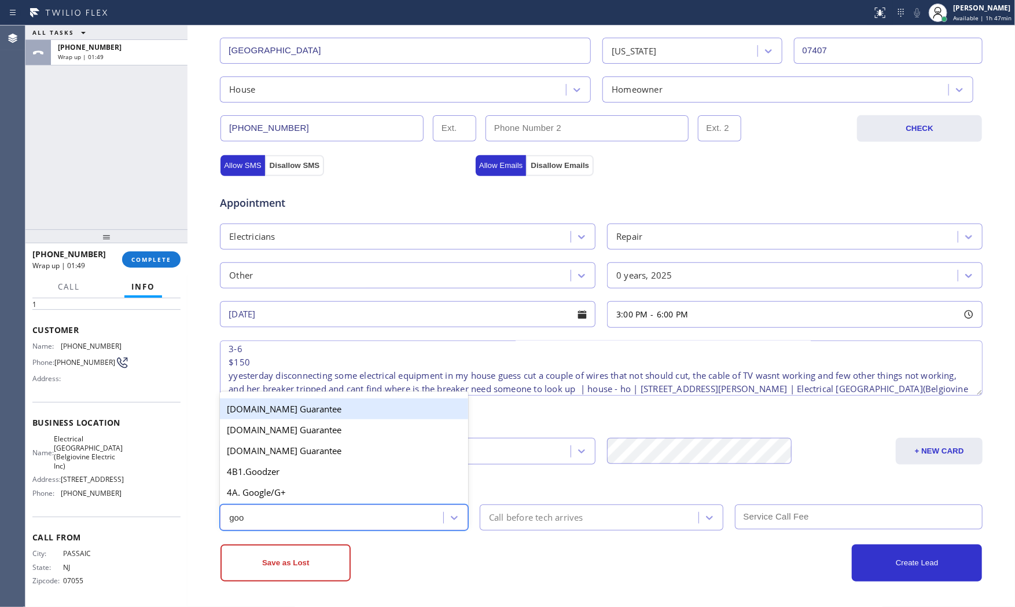
click at [320, 496] on div "4A. Google/G+" at bounding box center [344, 492] width 248 height 21
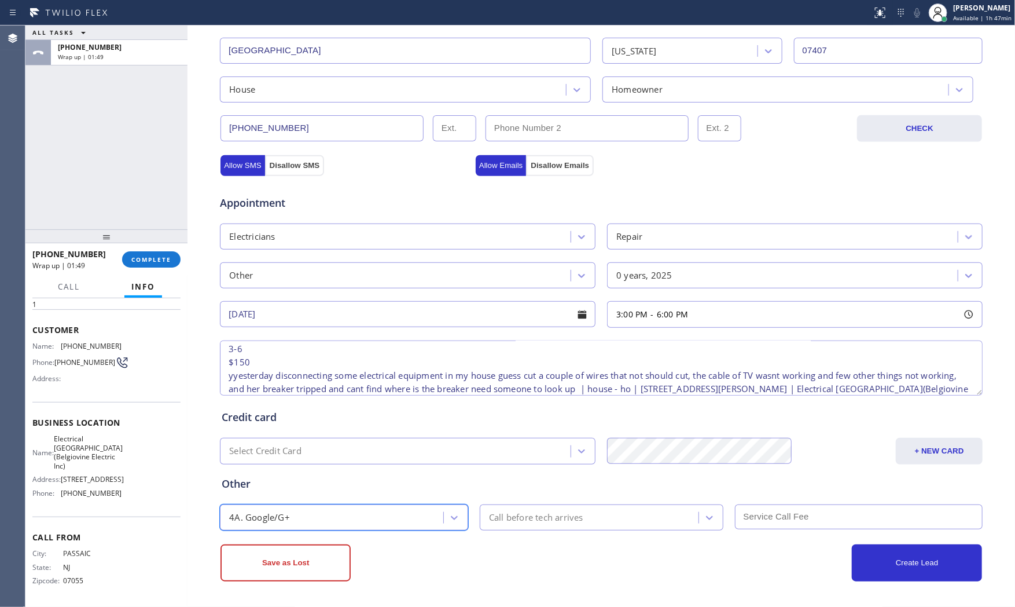
click at [527, 533] on div "Save as Lost Create Lead" at bounding box center [601, 555] width 764 height 51
click at [529, 527] on div "Call before tech arrives" at bounding box center [590, 517] width 215 height 20
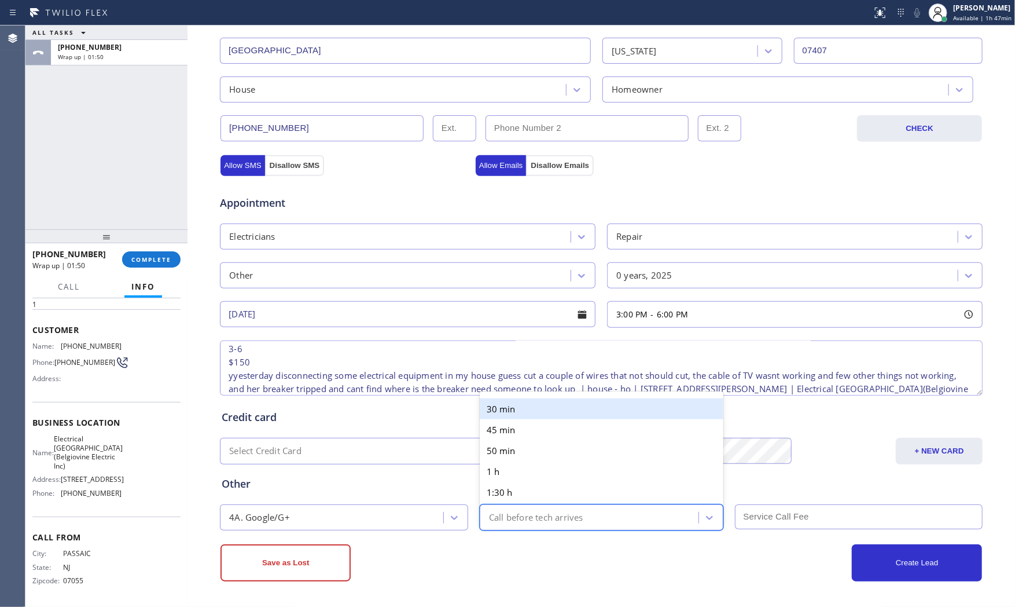
click at [512, 418] on div "30 min" at bounding box center [602, 408] width 244 height 21
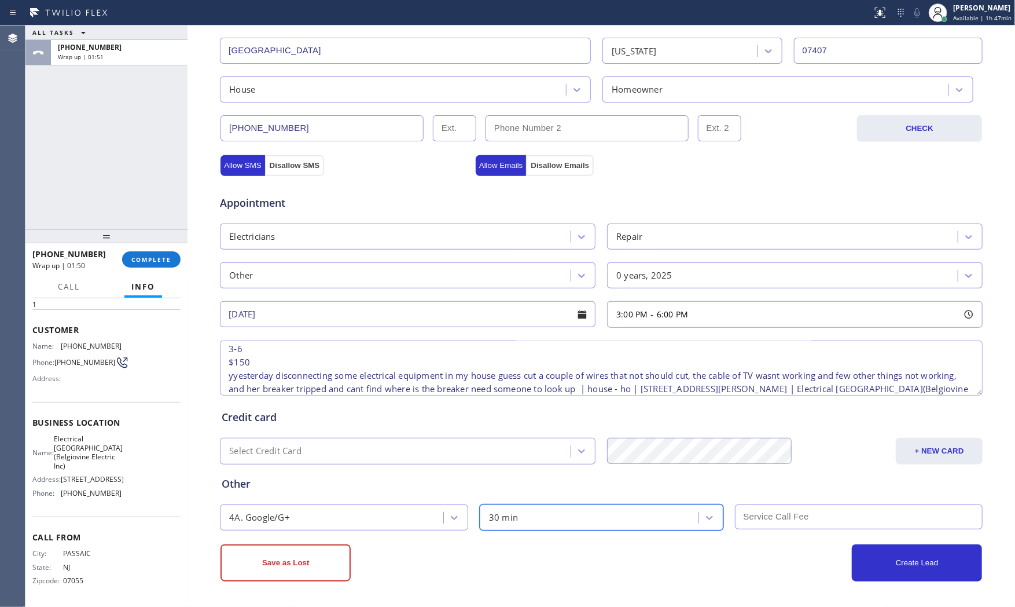
drag, startPoint x: 728, startPoint y: 568, endPoint x: 733, endPoint y: 564, distance: 6.6
click at [729, 568] on div "Create Lead" at bounding box center [791, 562] width 381 height 37
click at [768, 524] on input "text" at bounding box center [859, 516] width 248 height 25
type input "150"
click at [742, 556] on div "Create Lead" at bounding box center [791, 562] width 381 height 37
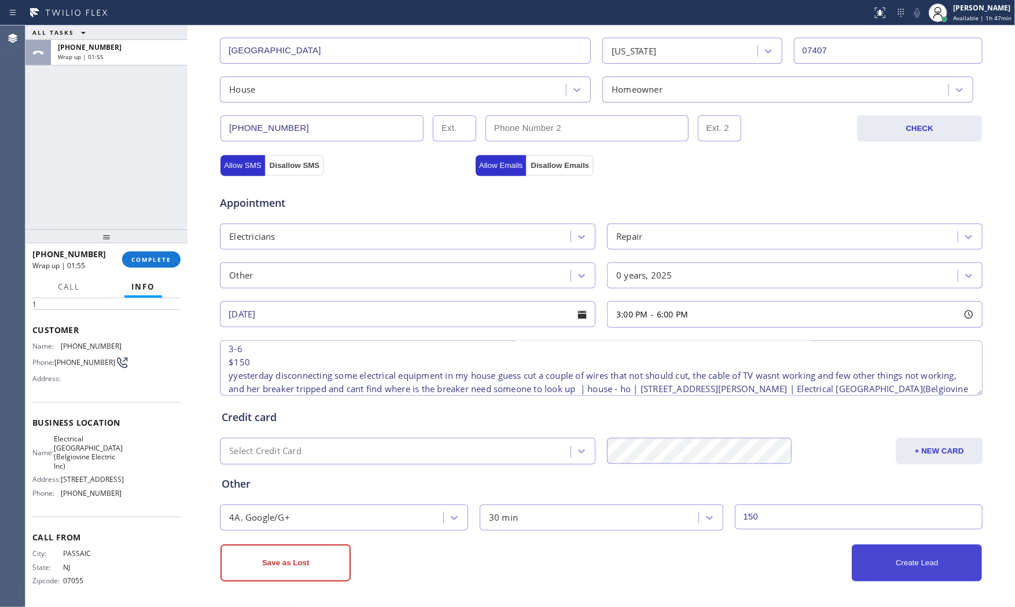
click at [907, 557] on button "Create Lead" at bounding box center [917, 562] width 130 height 37
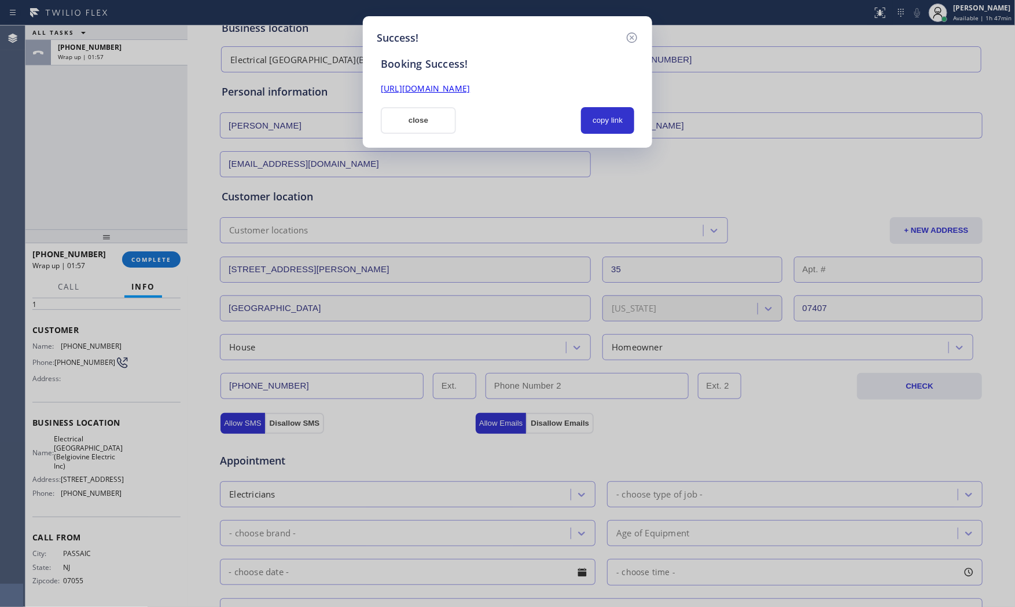
scroll to position [0, 0]
click at [623, 116] on button "copy link" at bounding box center [607, 120] width 53 height 27
click at [431, 123] on button "close" at bounding box center [418, 120] width 75 height 27
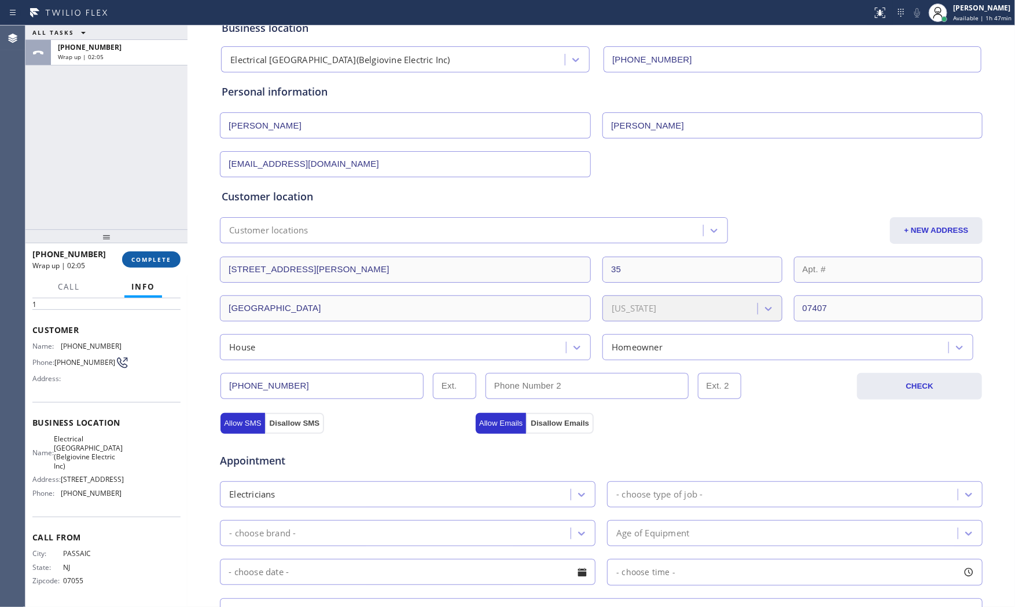
drag, startPoint x: 151, startPoint y: 244, endPoint x: 148, endPoint y: 264, distance: 20.0
click at [149, 243] on div at bounding box center [106, 236] width 162 height 14
click at [148, 264] on span "COMPLETE" at bounding box center [151, 267] width 40 height 8
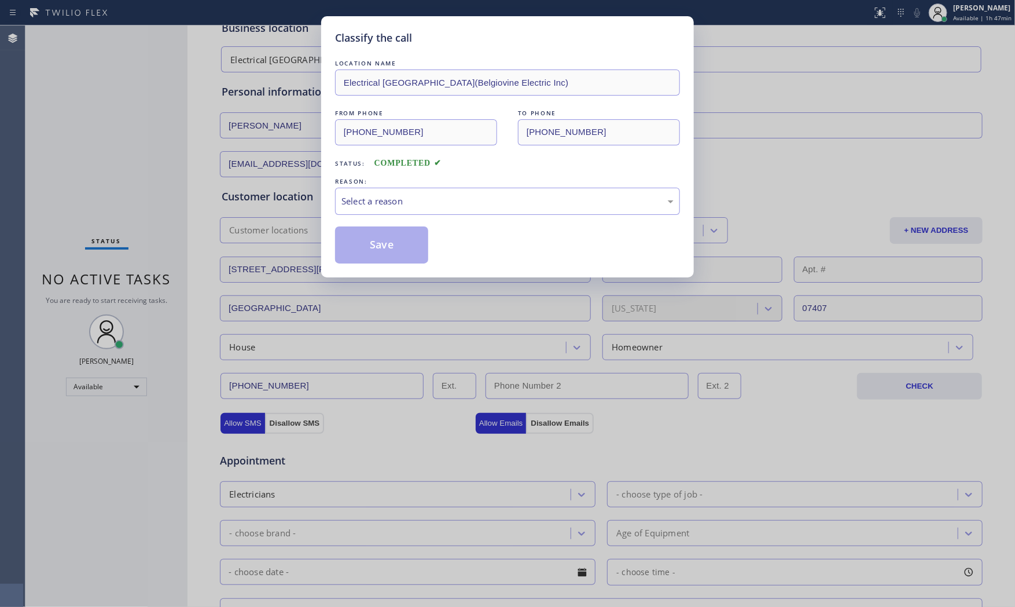
click at [391, 204] on div "Select a reason" at bounding box center [508, 201] width 332 height 13
click at [373, 248] on button "Save" at bounding box center [381, 244] width 93 height 37
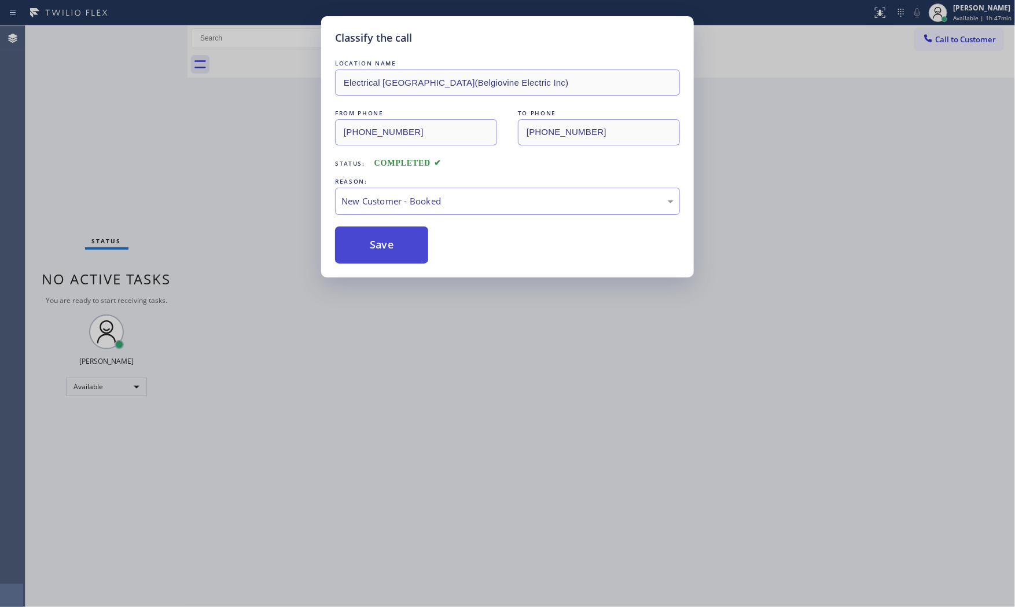
click at [373, 248] on button "Save" at bounding box center [381, 244] width 93 height 37
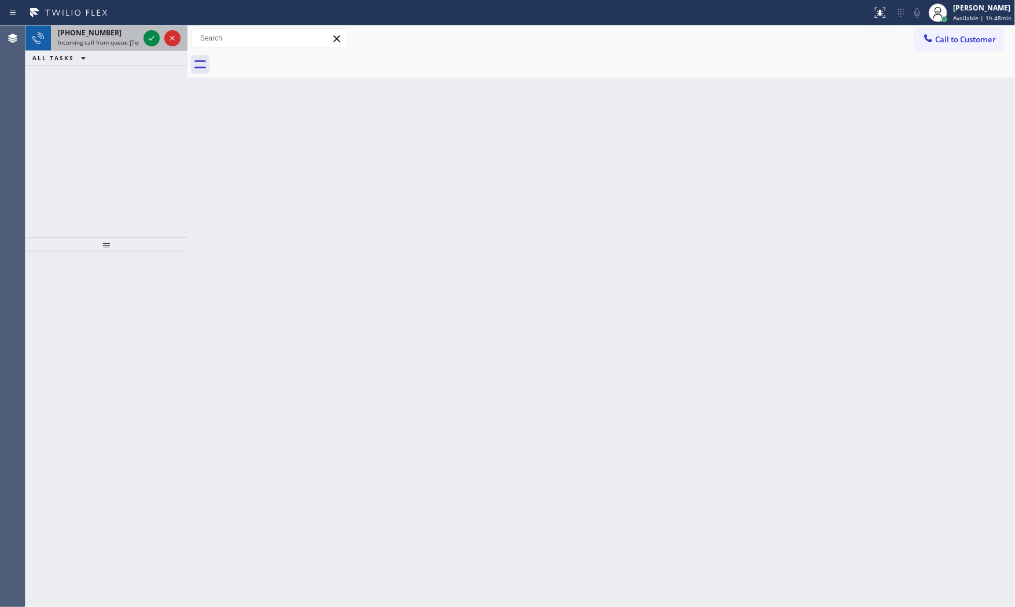
click at [137, 41] on span "Incoming call from queue [Test] All" at bounding box center [106, 42] width 96 height 8
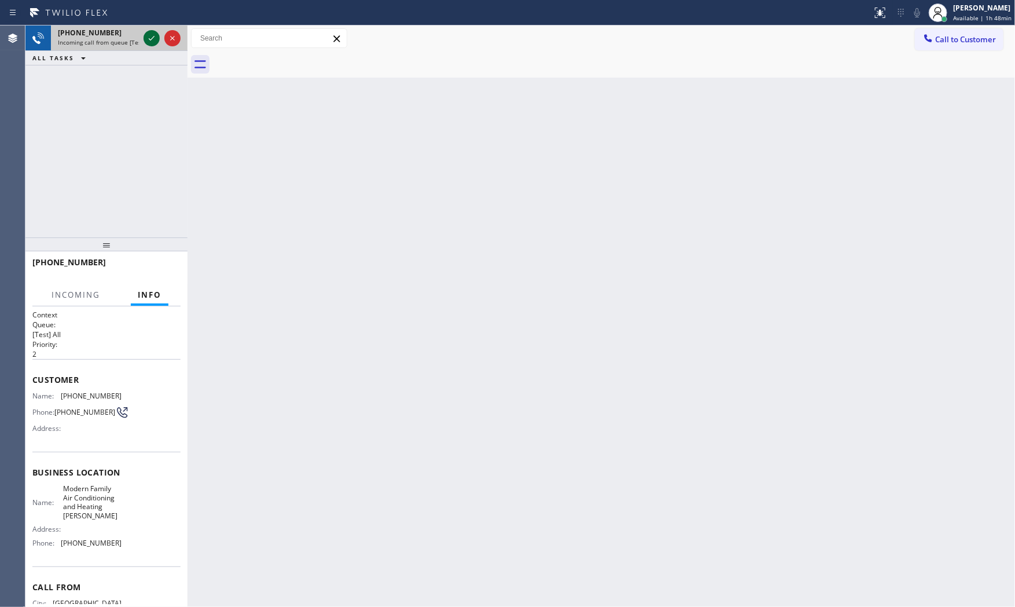
click at [148, 38] on icon at bounding box center [152, 38] width 14 height 14
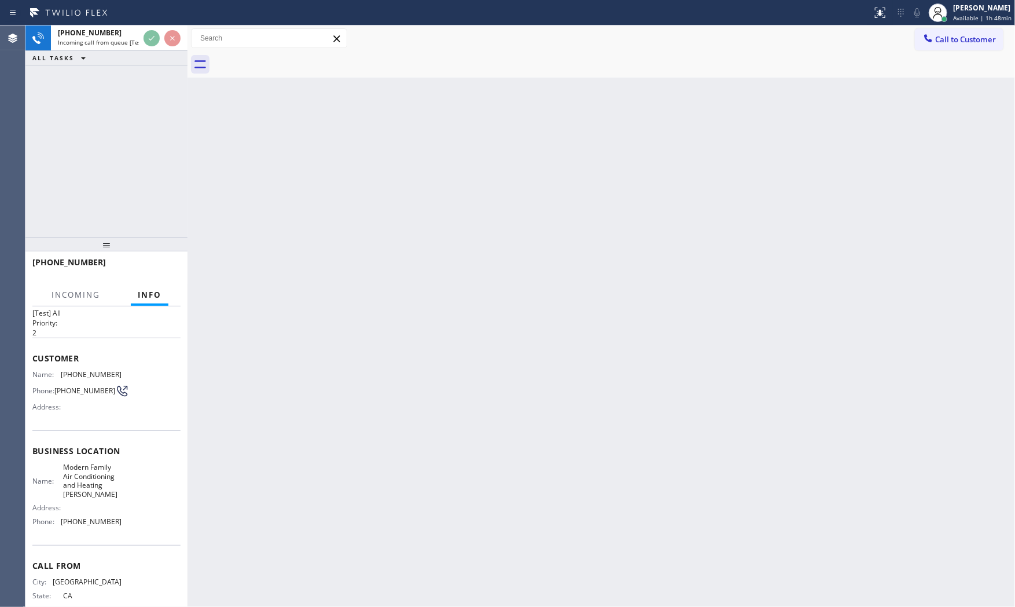
scroll to position [53, 0]
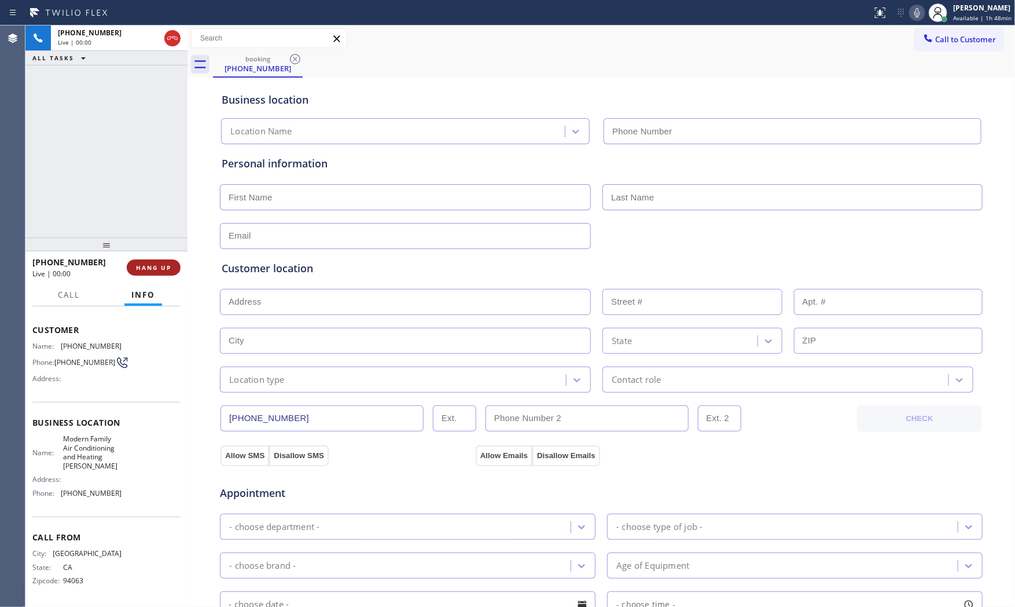
type input "[PHONE_NUMBER]"
click at [167, 261] on button "HANG UP" at bounding box center [154, 267] width 54 height 16
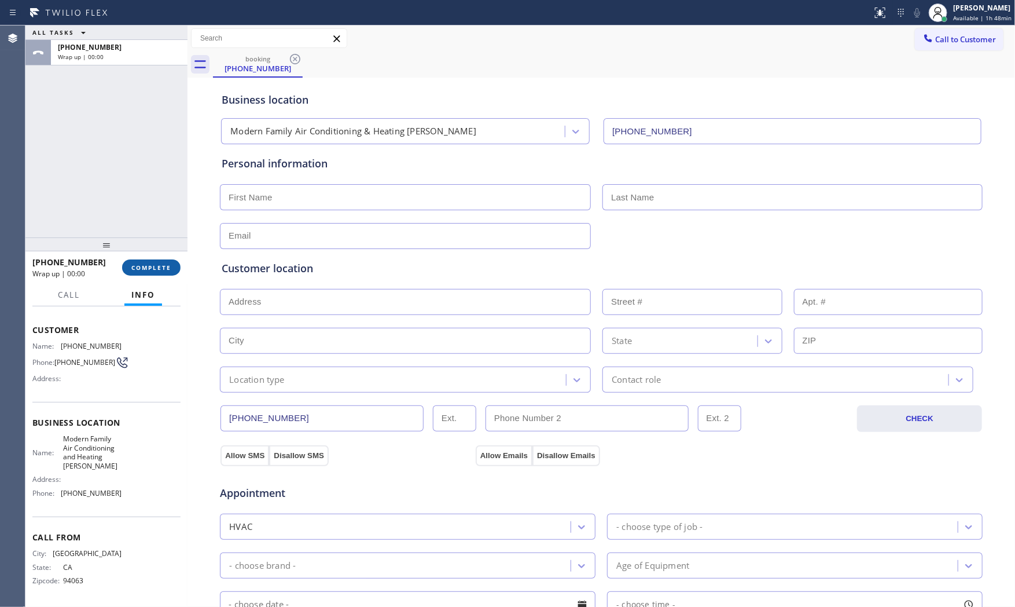
click at [168, 262] on button "COMPLETE" at bounding box center [151, 267] width 58 height 16
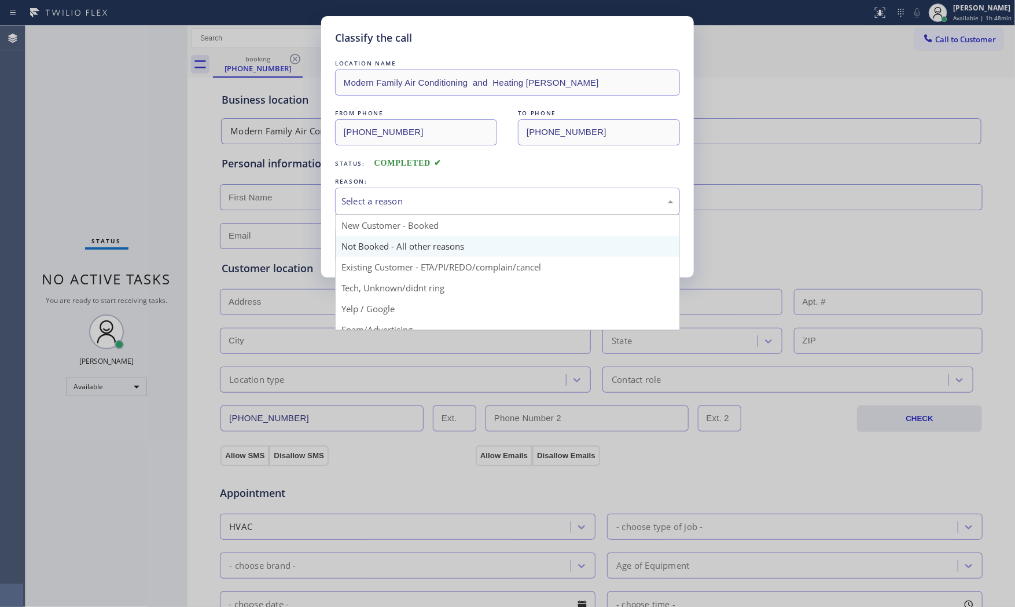
drag, startPoint x: 412, startPoint y: 200, endPoint x: 394, endPoint y: 237, distance: 41.9
click at [411, 201] on div "Select a reason" at bounding box center [508, 201] width 332 height 13
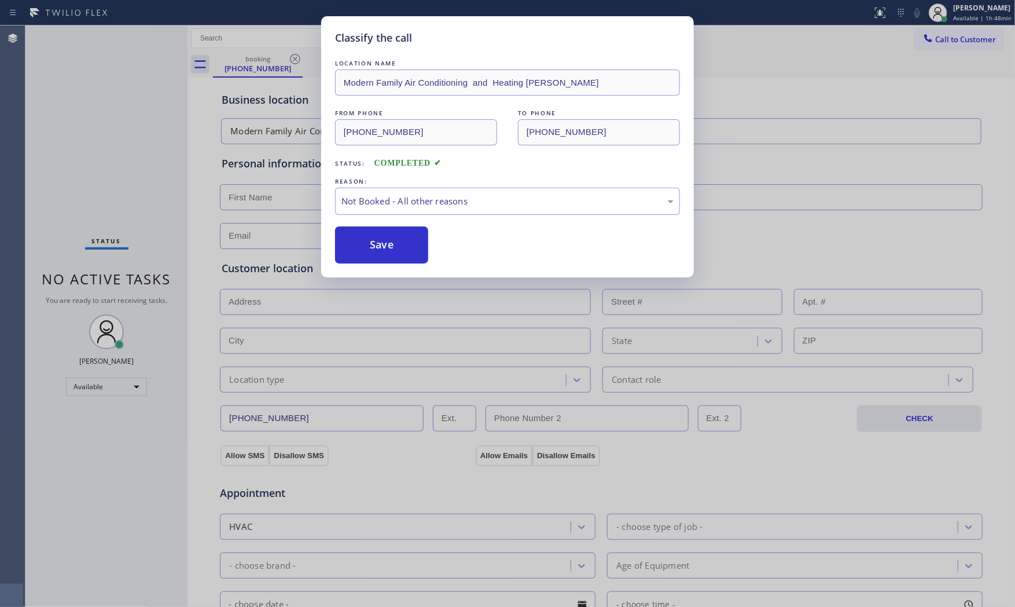
click at [392, 239] on button "Save" at bounding box center [381, 244] width 93 height 37
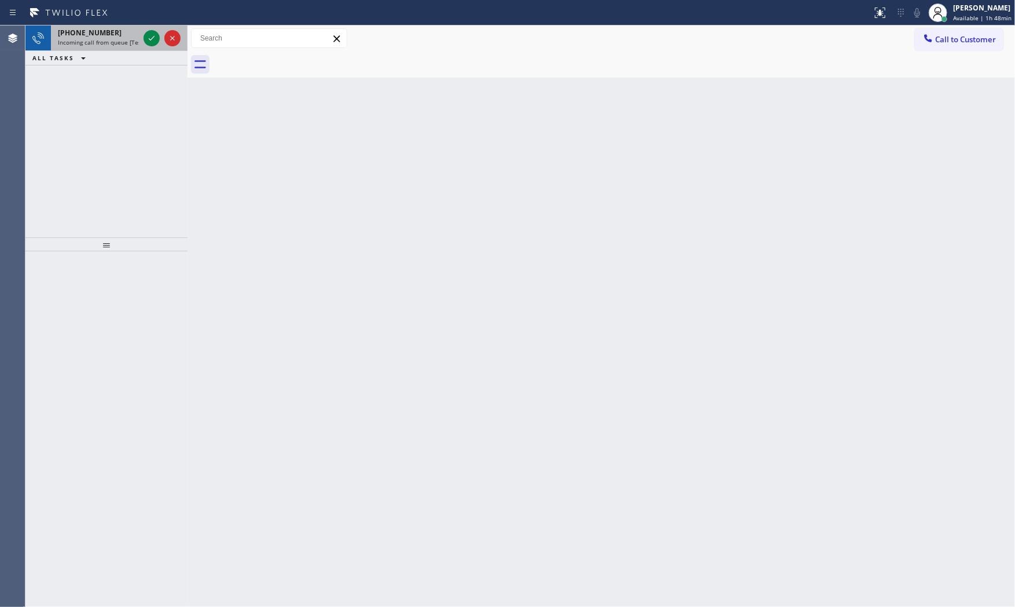
click at [112, 37] on div "[PHONE_NUMBER]" at bounding box center [98, 33] width 81 height 10
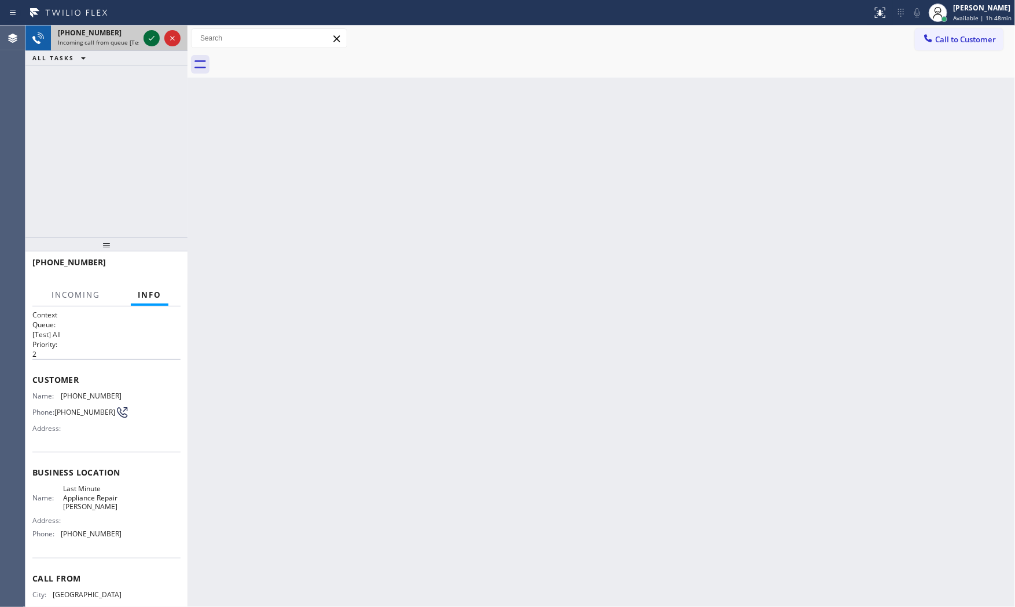
click at [155, 39] on icon at bounding box center [152, 38] width 14 height 14
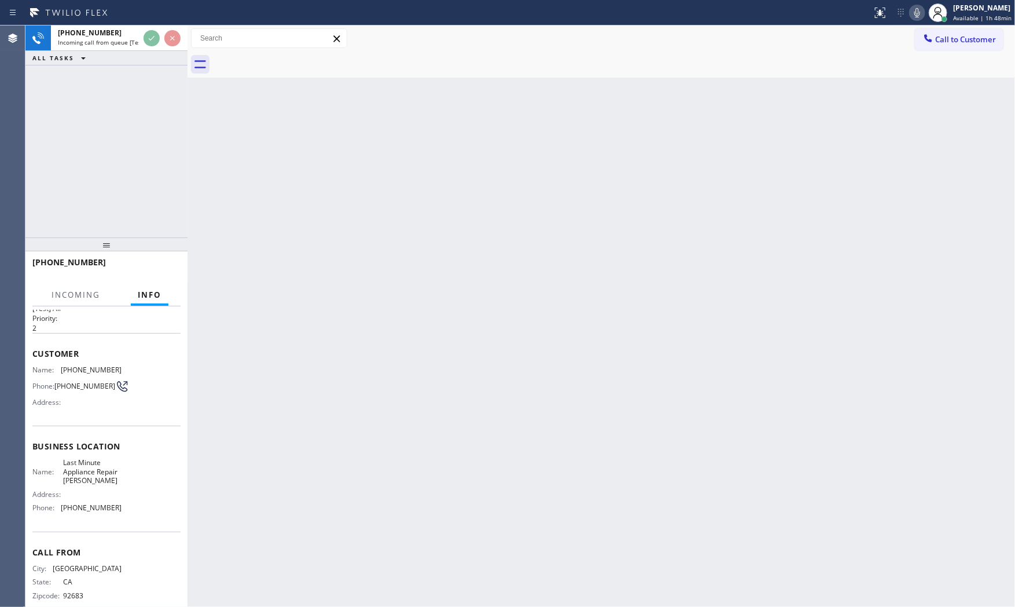
scroll to position [53, 0]
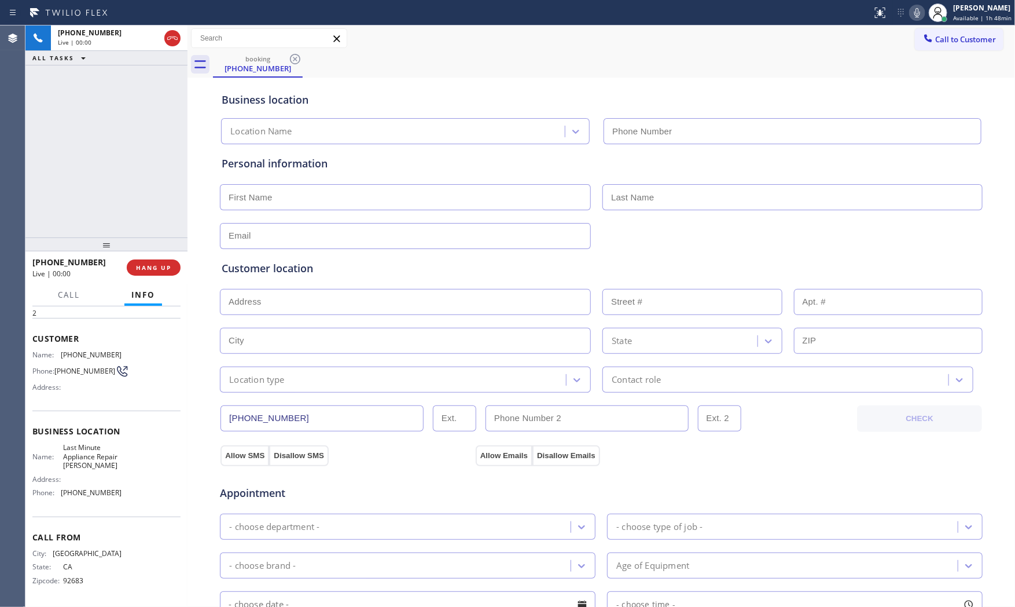
type input "[PHONE_NUMBER]"
click at [151, 267] on span "HANG UP" at bounding box center [153, 267] width 35 height 8
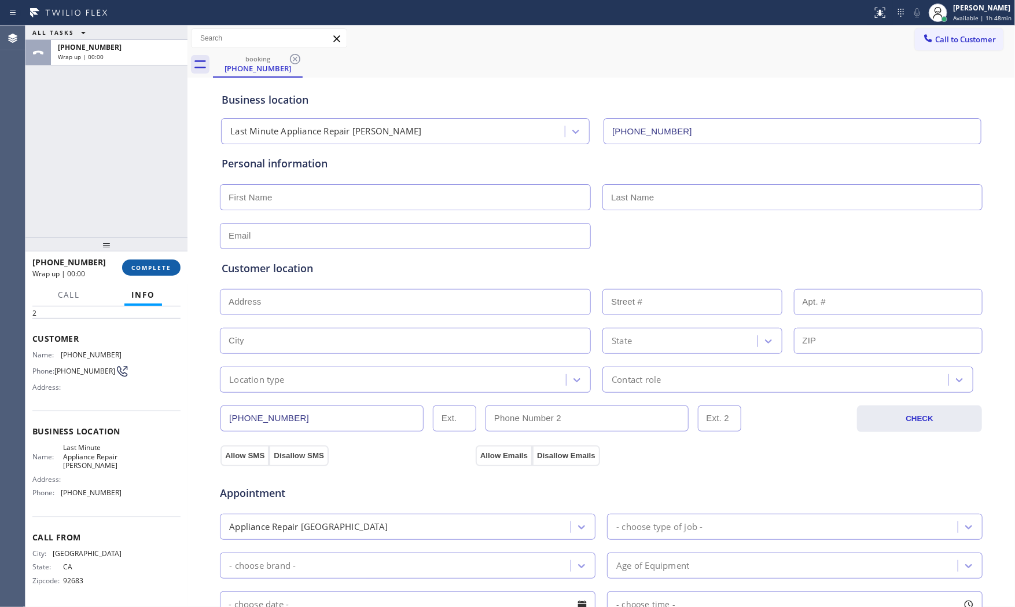
click at [151, 267] on span "COMPLETE" at bounding box center [151, 267] width 40 height 8
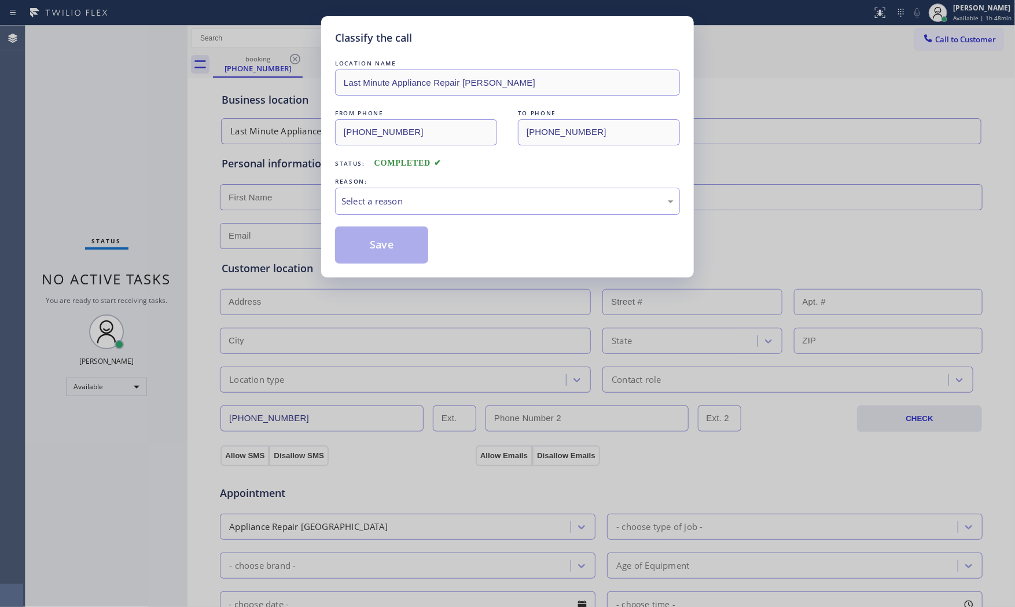
click at [411, 216] on div "LOCATION NAME Last Minute Appliance Repair Tustin FROM PHONE [PHONE_NUMBER] TO …" at bounding box center [507, 160] width 345 height 206
click at [408, 207] on div "Select a reason" at bounding box center [507, 201] width 345 height 27
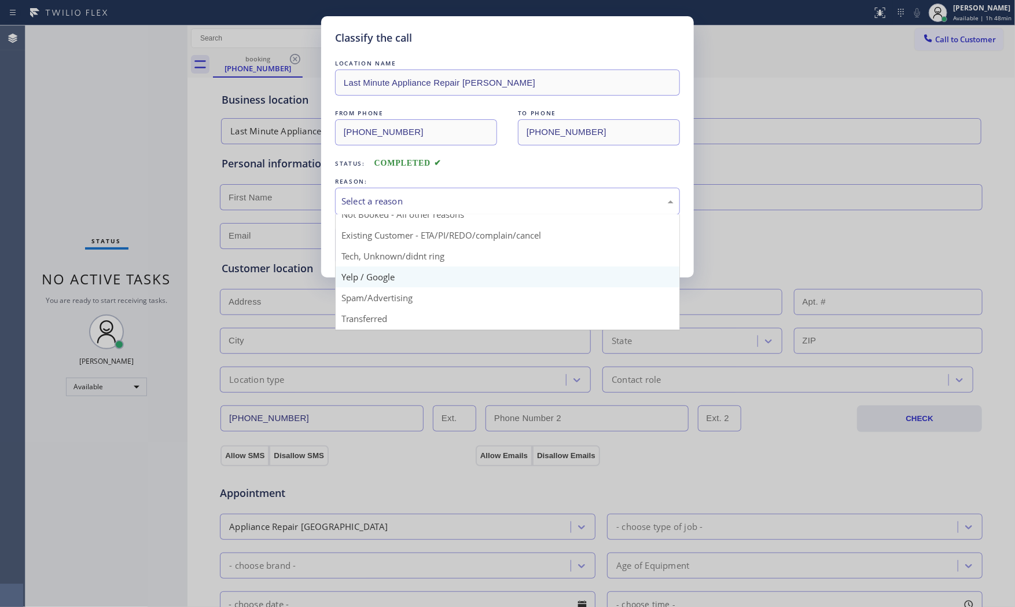
scroll to position [64, 0]
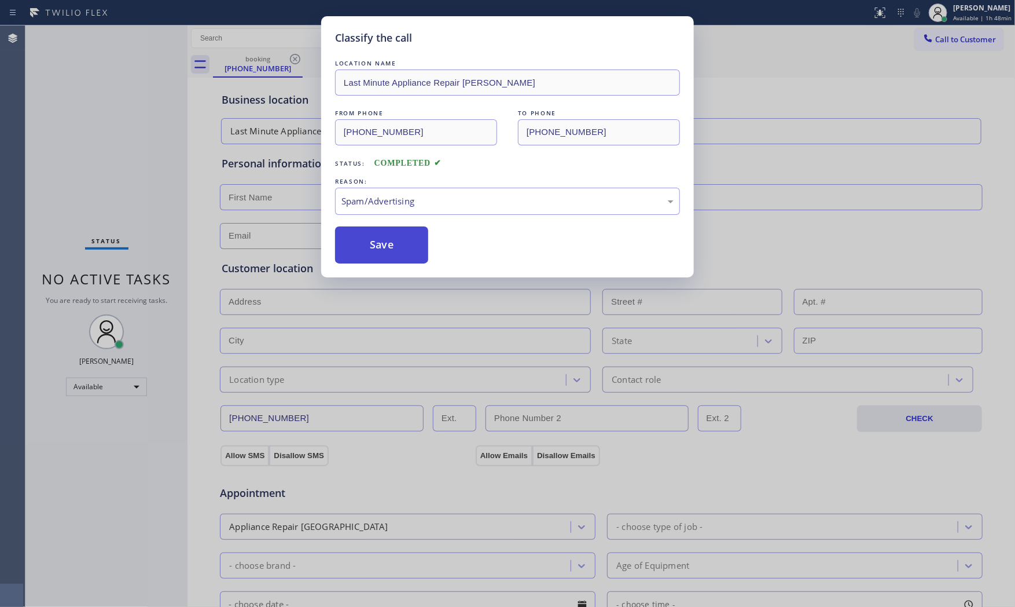
click at [374, 247] on button "Save" at bounding box center [381, 244] width 93 height 37
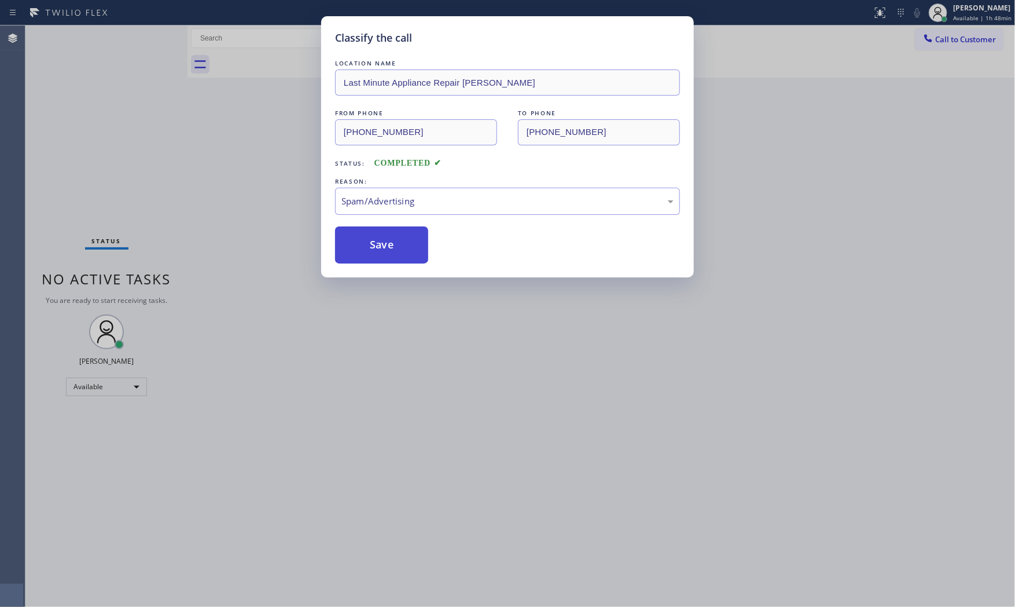
click at [374, 247] on button "Save" at bounding box center [381, 244] width 93 height 37
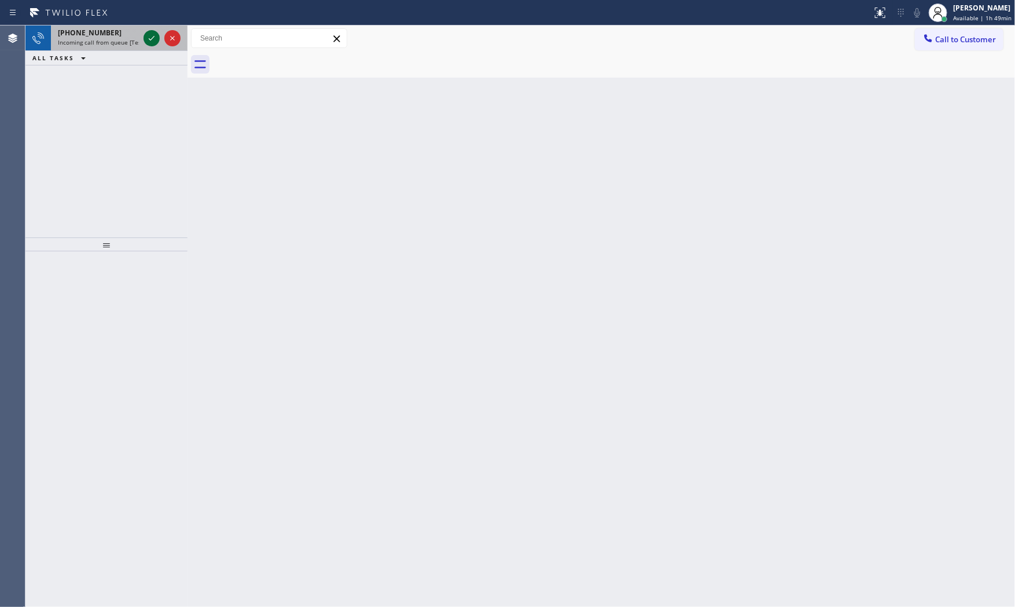
click at [155, 39] on icon at bounding box center [152, 38] width 14 height 14
click at [153, 38] on icon at bounding box center [152, 38] width 14 height 14
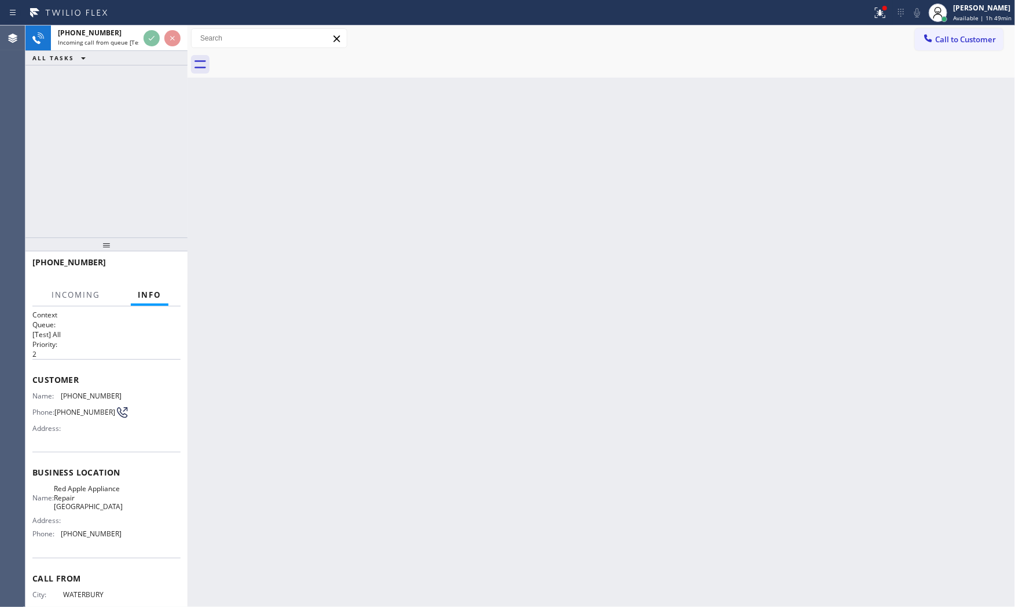
scroll to position [43, 0]
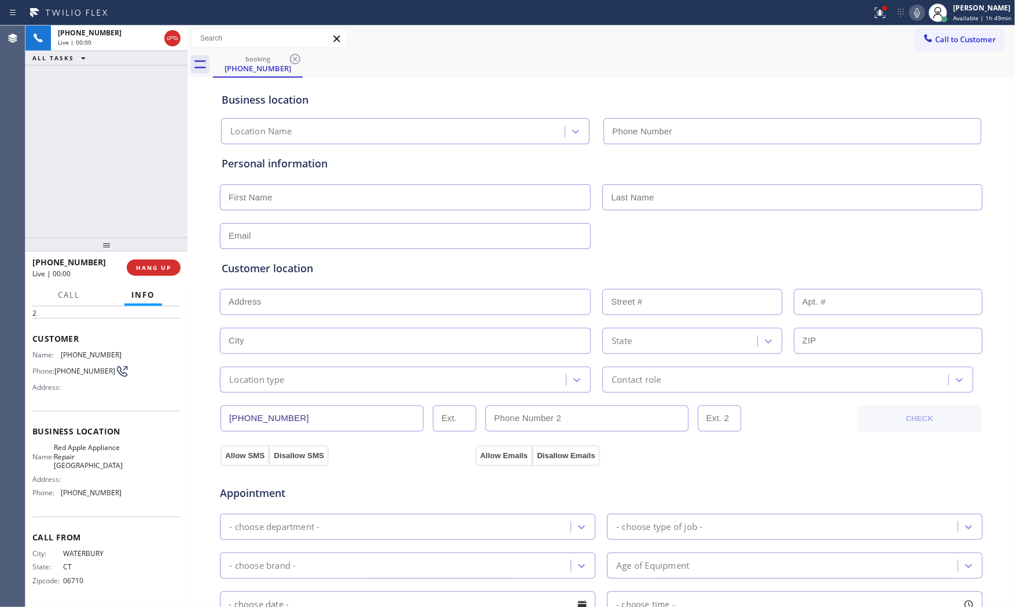
type input "[PHONE_NUMBER]"
click at [152, 273] on button "HANG UP" at bounding box center [154, 267] width 54 height 16
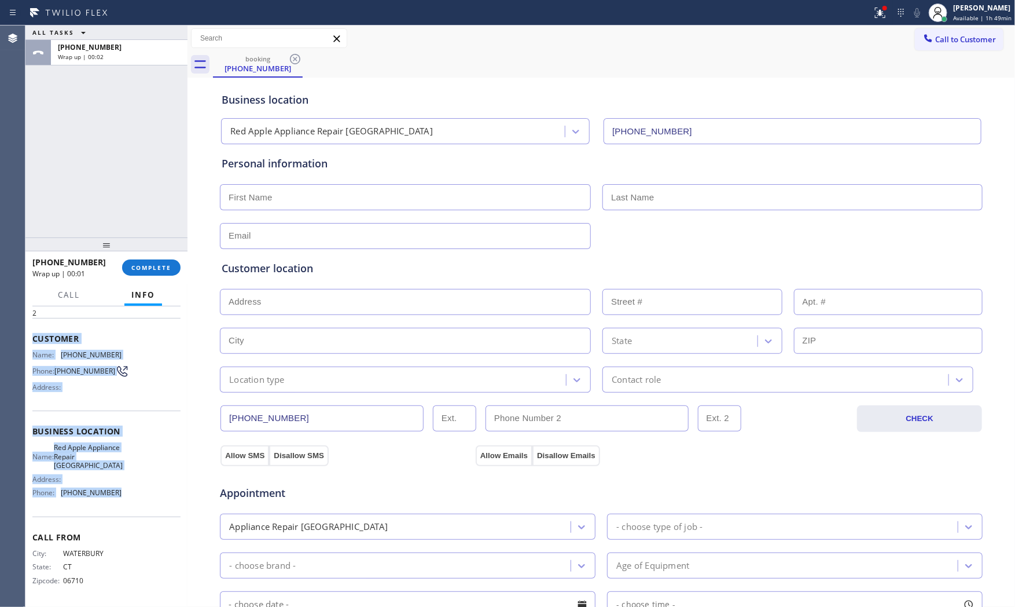
drag, startPoint x: 31, startPoint y: 333, endPoint x: 122, endPoint y: 499, distance: 189.4
click at [120, 500] on div "Context Queue: [Test] All Priority: 2 Customer Name: [PHONE_NUMBER] Phone: [PHO…" at bounding box center [106, 456] width 162 height 301
copy div "Customer Name: [PHONE_NUMBER] Phone: [PHONE_NUMBER] Address: Business location …"
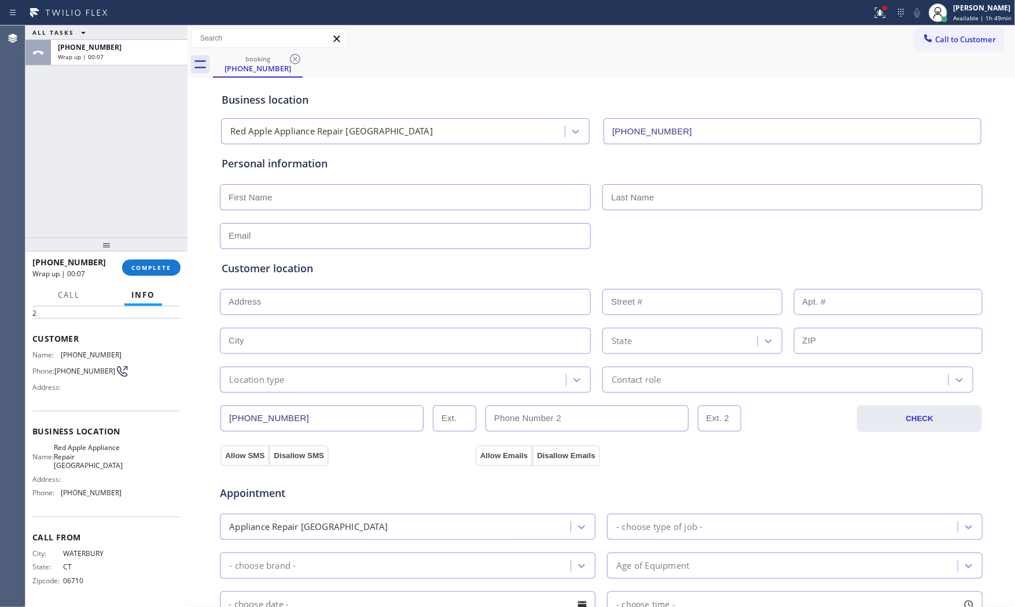
click at [130, 66] on div "ALL TASKS ALL TASKS ACTIVE TASKS TASKS IN WRAP UP [PHONE_NUMBER] Wrap up | 00:07" at bounding box center [106, 131] width 162 height 212
click at [127, 55] on div "Wrap up | 00:07" at bounding box center [119, 57] width 123 height 8
click at [168, 285] on div "Call Info" at bounding box center [106, 295] width 148 height 23
click at [162, 269] on span "COMPLETE" at bounding box center [151, 267] width 40 height 8
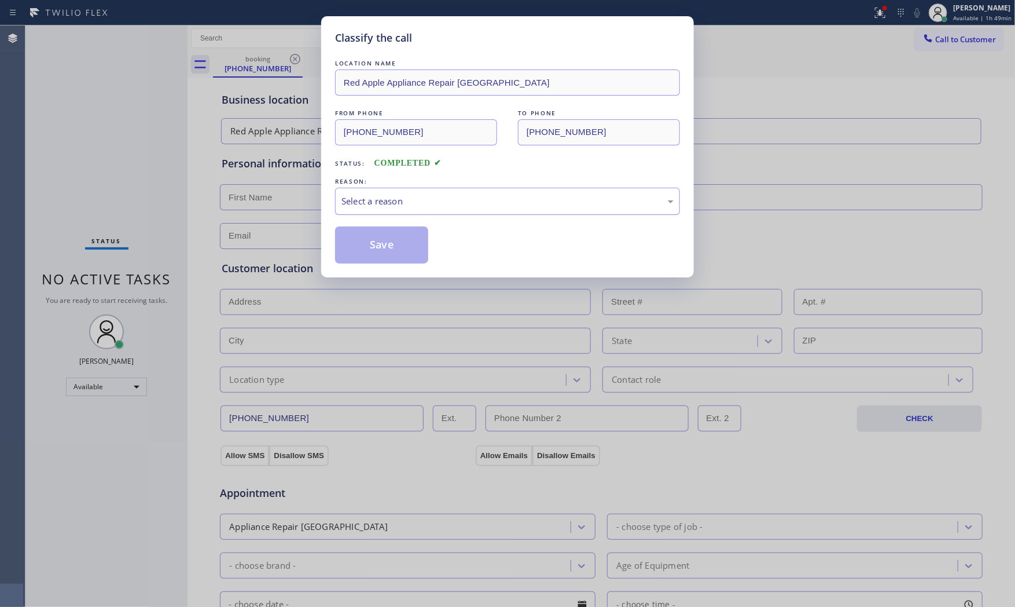
click at [365, 192] on div "Select a reason" at bounding box center [507, 201] width 345 height 27
click at [369, 245] on button "Save" at bounding box center [381, 244] width 93 height 37
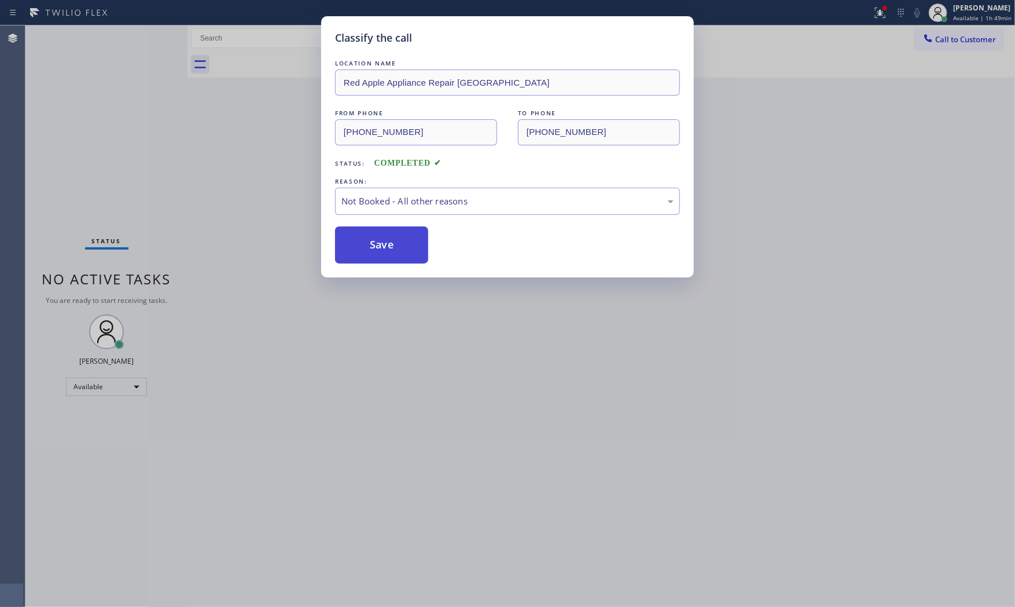
click at [369, 245] on button "Save" at bounding box center [381, 244] width 93 height 37
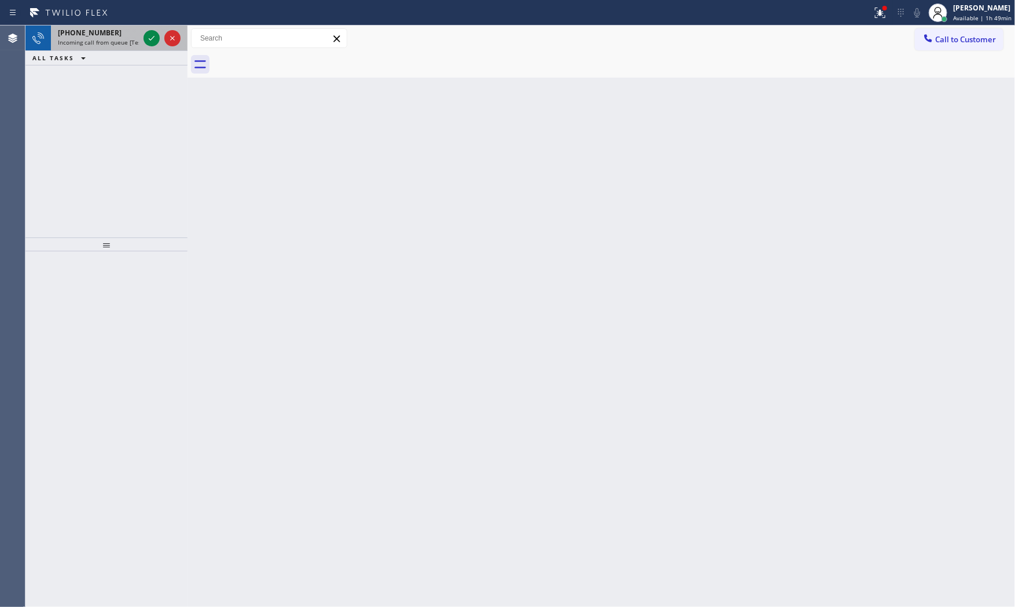
click at [107, 37] on div "[PHONE_NUMBER]" at bounding box center [98, 33] width 81 height 10
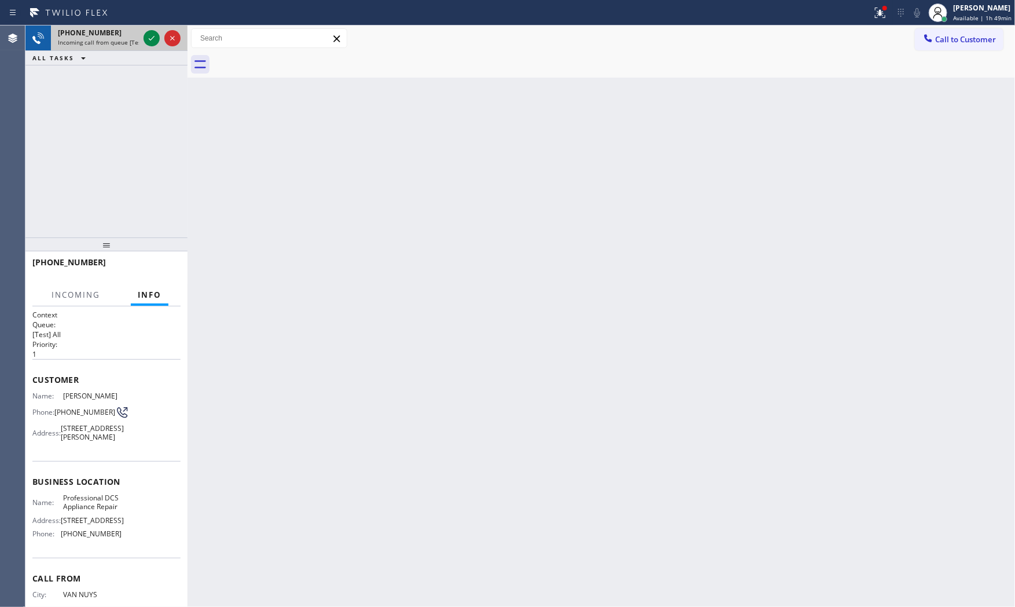
click at [142, 39] on div at bounding box center [162, 37] width 42 height 25
click at [145, 39] on div at bounding box center [152, 38] width 16 height 14
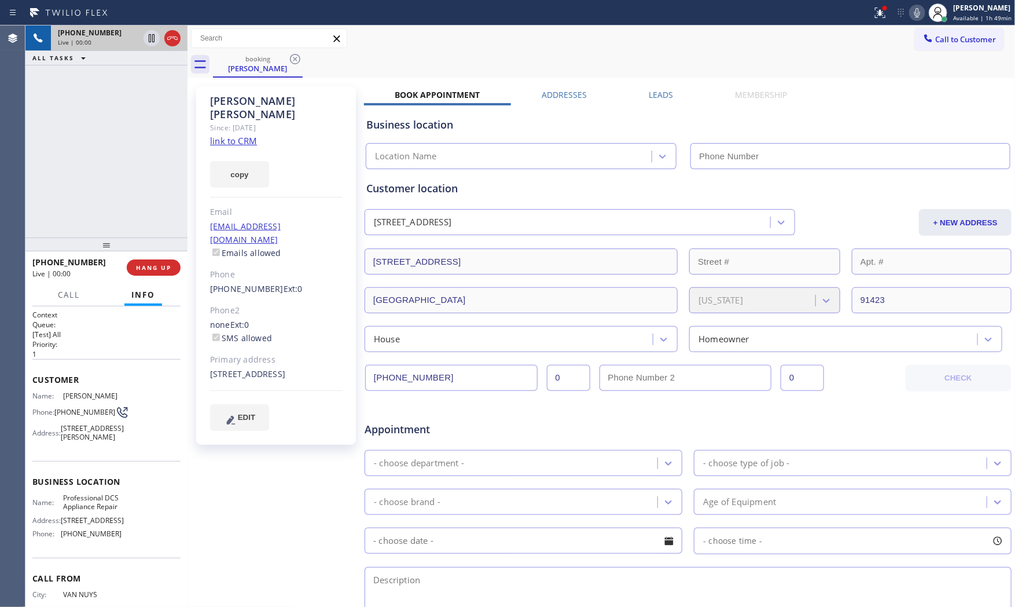
type input "[PHONE_NUMBER]"
click at [222, 135] on link "link to CRM" at bounding box center [233, 141] width 47 height 12
click at [914, 14] on icon at bounding box center [918, 13] width 14 height 14
click at [877, 20] on button at bounding box center [880, 12] width 25 height 25
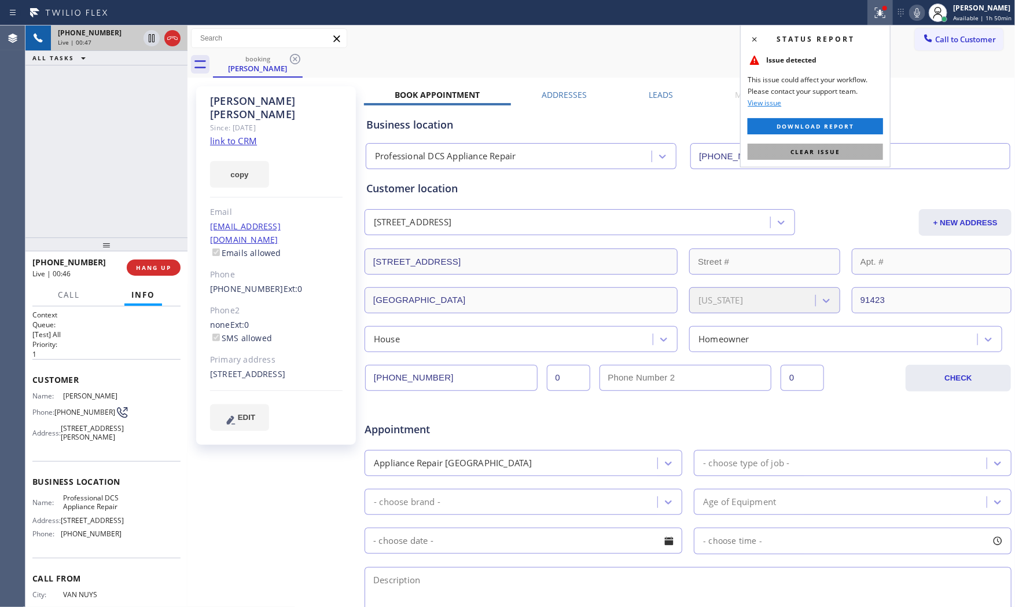
click at [844, 146] on button "Clear issue" at bounding box center [815, 152] width 135 height 16
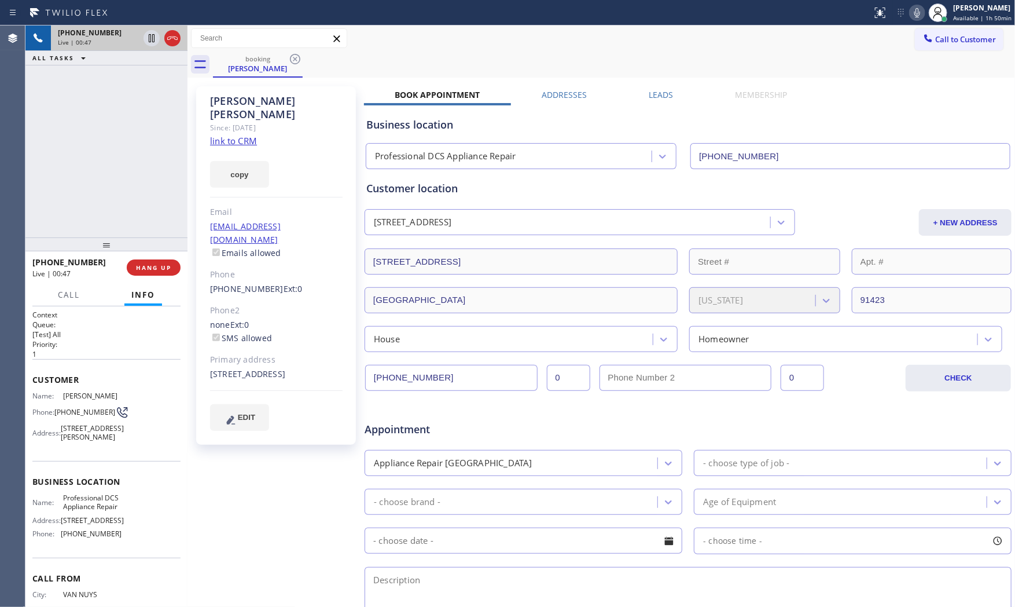
click at [922, 13] on icon at bounding box center [918, 13] width 14 height 14
click at [151, 36] on icon at bounding box center [152, 38] width 14 height 14
click at [917, 16] on icon at bounding box center [918, 13] width 14 height 14
click at [151, 37] on icon at bounding box center [152, 38] width 14 height 14
drag, startPoint x: 83, startPoint y: 123, endPoint x: 168, endPoint y: 74, distance: 99.1
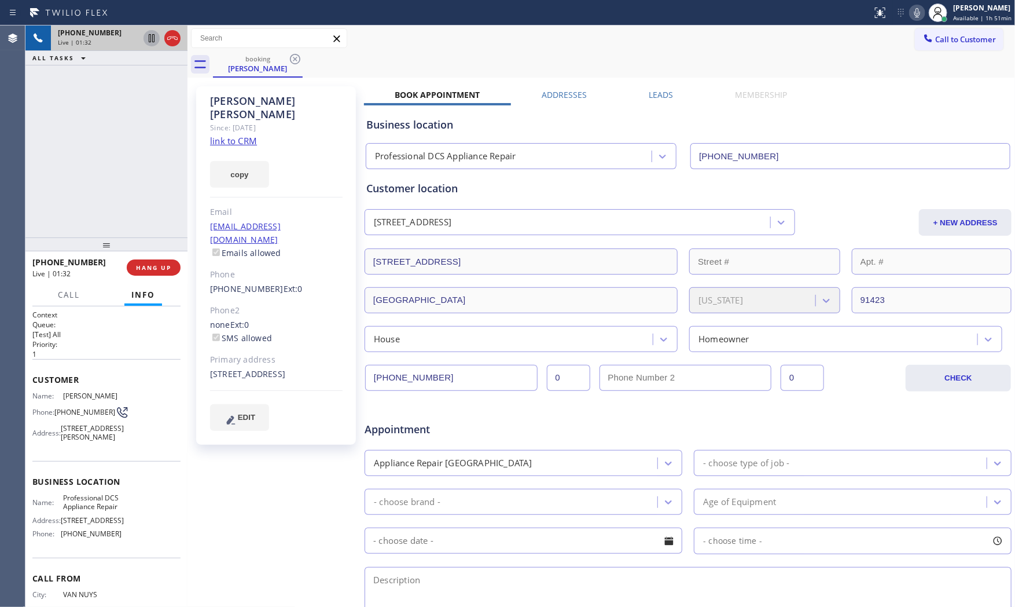
click at [97, 123] on div "[PHONE_NUMBER] Live | 01:32 ALL TASKS ALL TASKS ACTIVE TASKS TASKS IN WRAP UP" at bounding box center [106, 131] width 162 height 212
click at [156, 263] on span "HANG UP" at bounding box center [153, 267] width 35 height 8
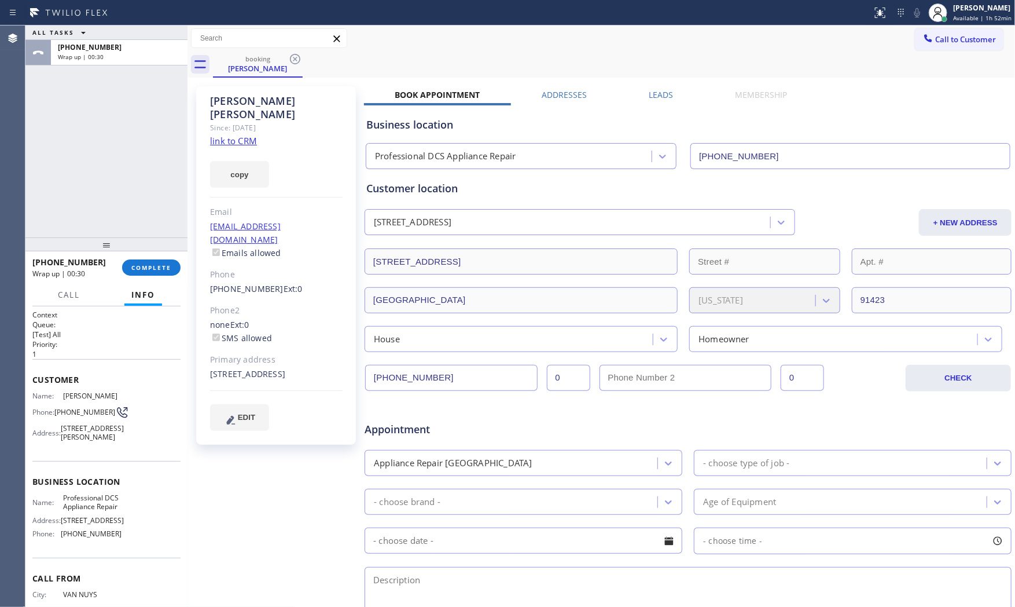
drag, startPoint x: 134, startPoint y: 239, endPoint x: 143, endPoint y: 256, distance: 19.9
click at [136, 247] on div at bounding box center [106, 244] width 162 height 14
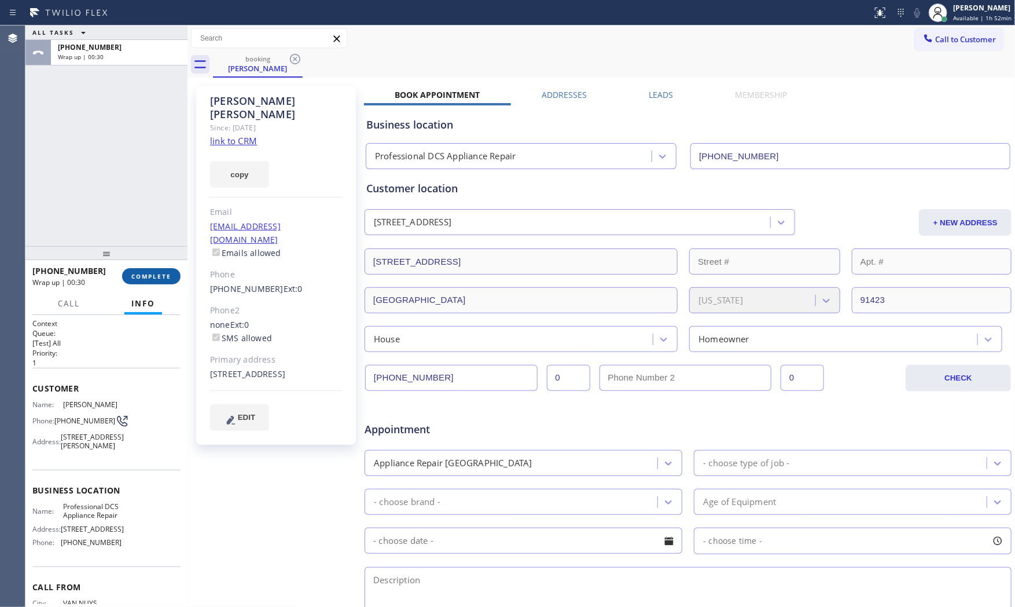
click at [155, 268] on button "COMPLETE" at bounding box center [151, 276] width 58 height 16
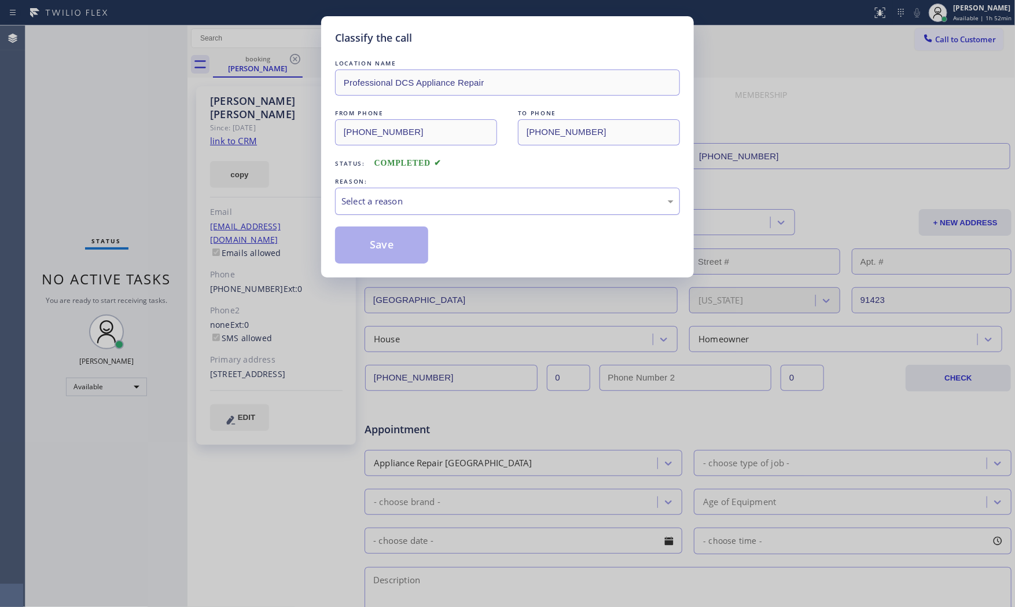
click at [433, 199] on div "Select a reason" at bounding box center [508, 201] width 332 height 13
click at [395, 243] on button "Save" at bounding box center [381, 244] width 93 height 37
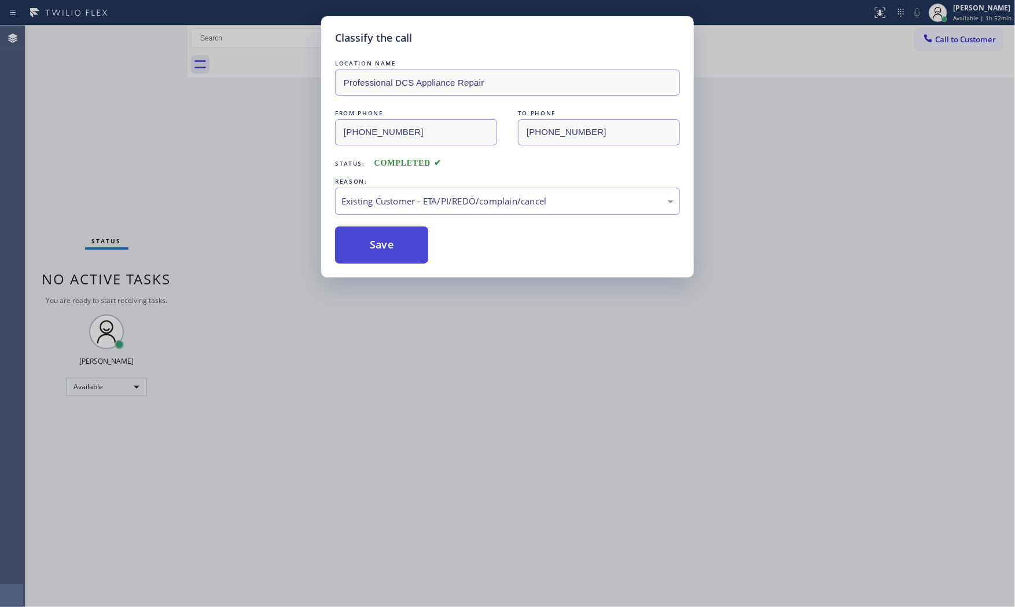
click at [395, 243] on button "Save" at bounding box center [381, 244] width 93 height 37
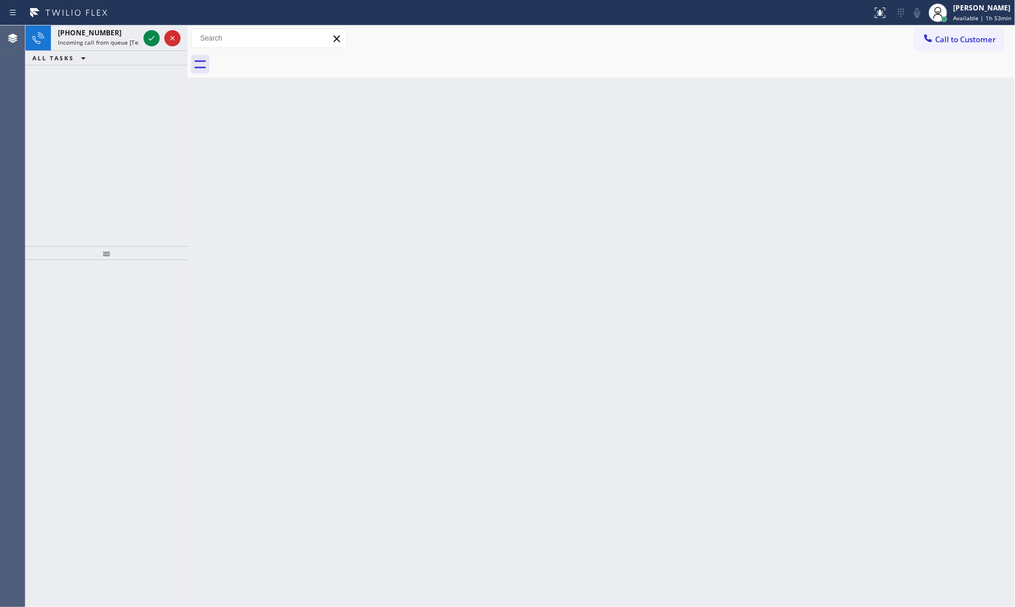
click at [117, 14] on div at bounding box center [436, 12] width 863 height 19
click at [124, 30] on div "[PHONE_NUMBER]" at bounding box center [98, 33] width 81 height 10
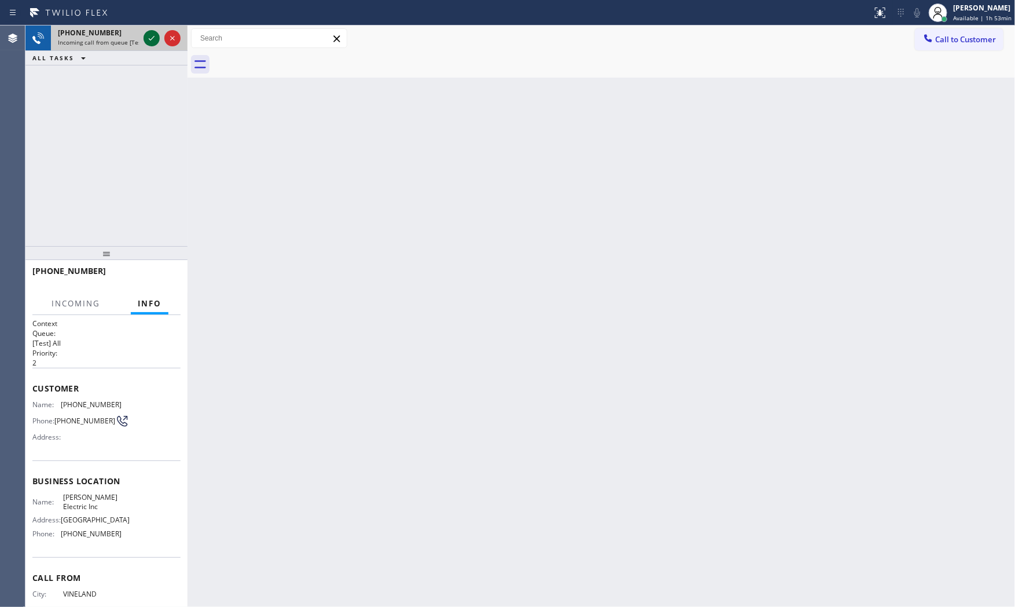
click at [148, 38] on icon at bounding box center [152, 38] width 14 height 14
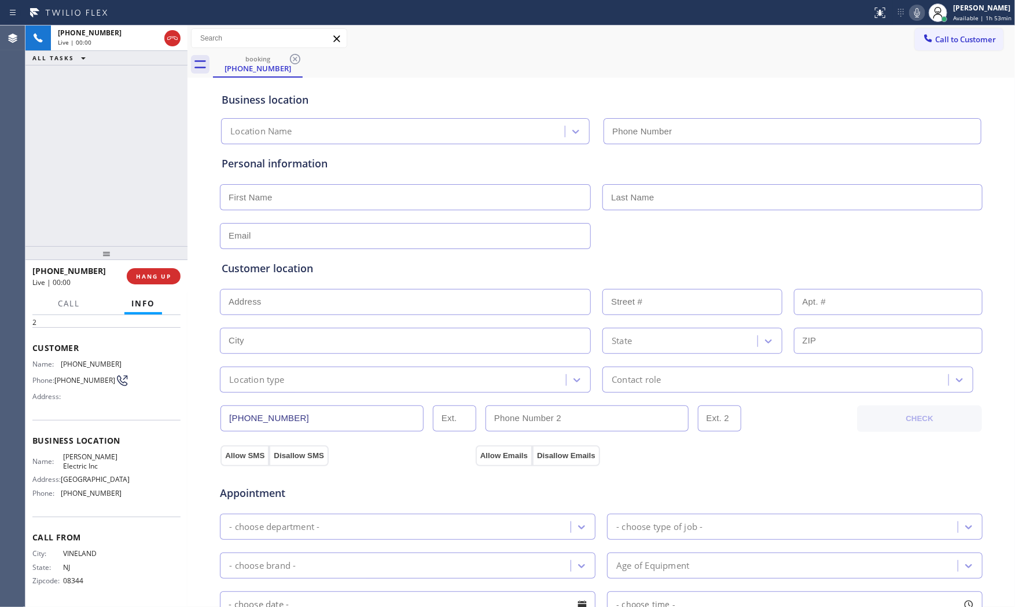
type input "[PHONE_NUMBER]"
click at [157, 276] on span "HANG UP" at bounding box center [153, 276] width 35 height 8
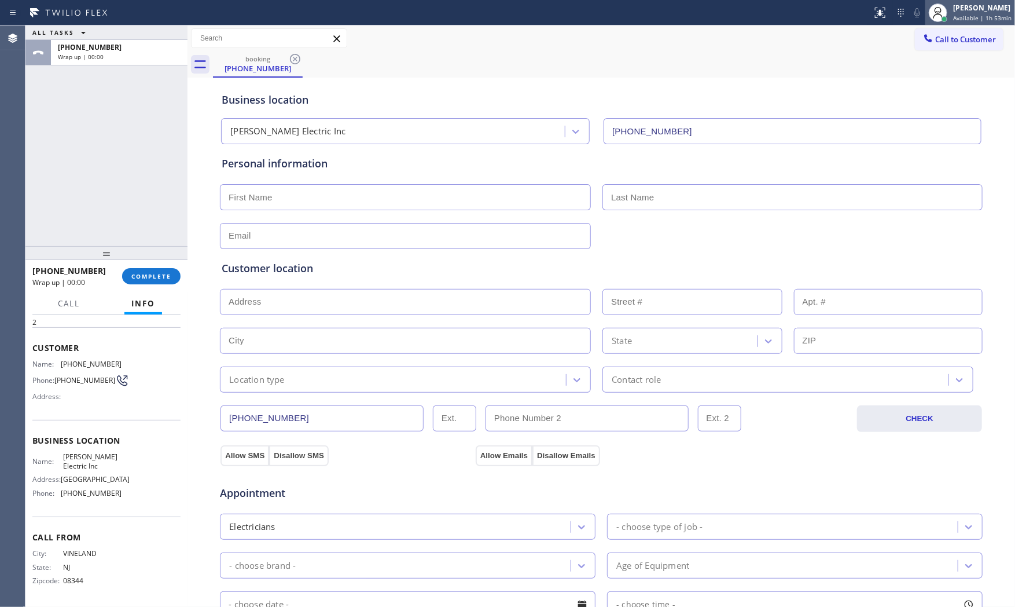
click at [960, 17] on span "Available | 1h 53min" at bounding box center [982, 18] width 58 height 8
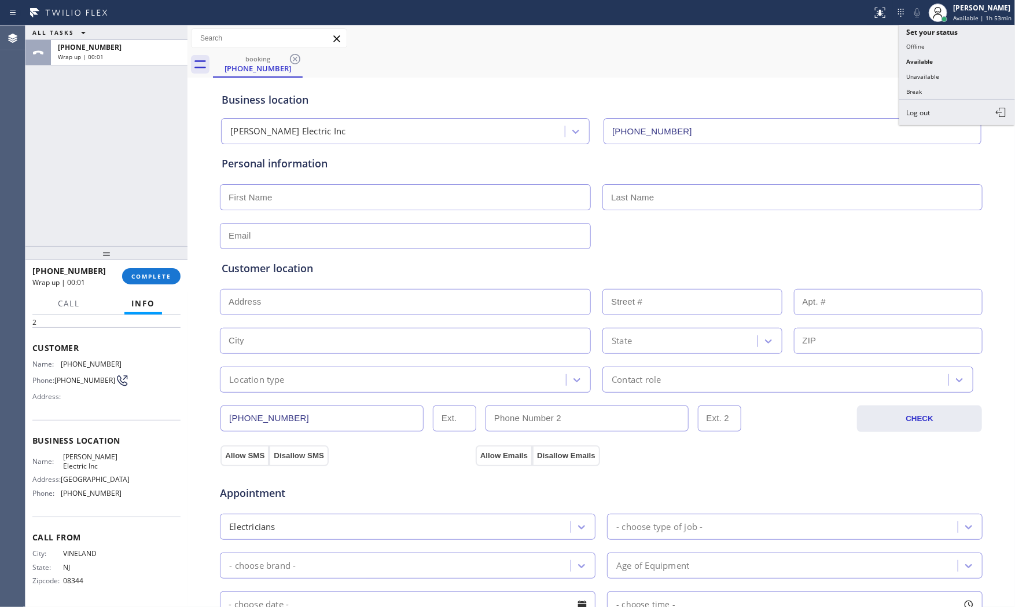
click at [936, 97] on button "Break" at bounding box center [958, 91] width 116 height 15
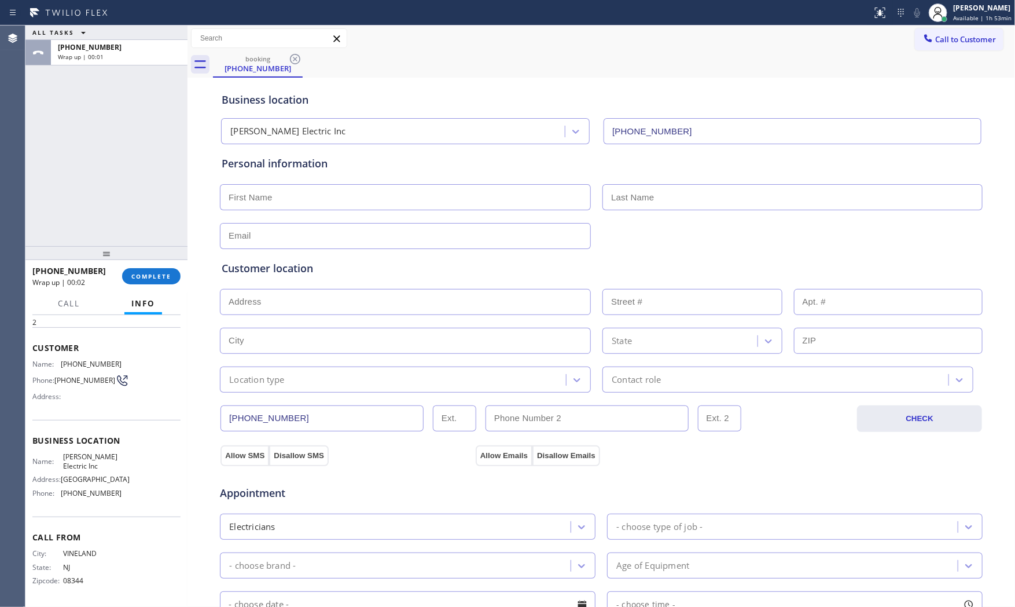
click at [145, 291] on div "[PHONE_NUMBER] Wrap up | 00:02 COMPLETE" at bounding box center [106, 276] width 162 height 32
click at [151, 280] on button "COMPLETE" at bounding box center [151, 276] width 58 height 16
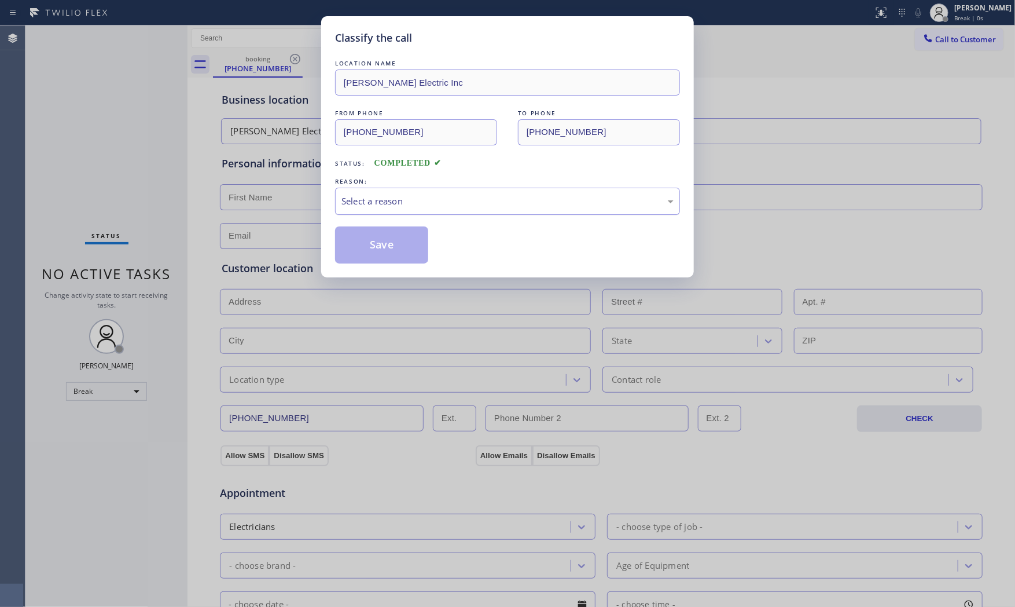
click at [369, 203] on div "Select a reason" at bounding box center [508, 201] width 332 height 13
click at [365, 238] on button "Save" at bounding box center [381, 244] width 93 height 37
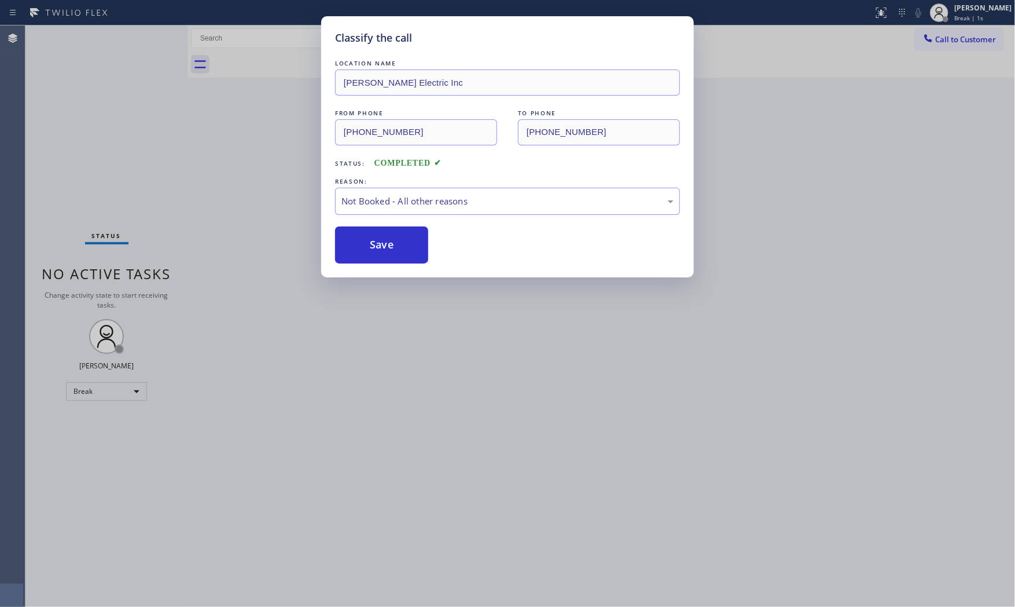
click at [365, 238] on button "Save" at bounding box center [381, 244] width 93 height 37
